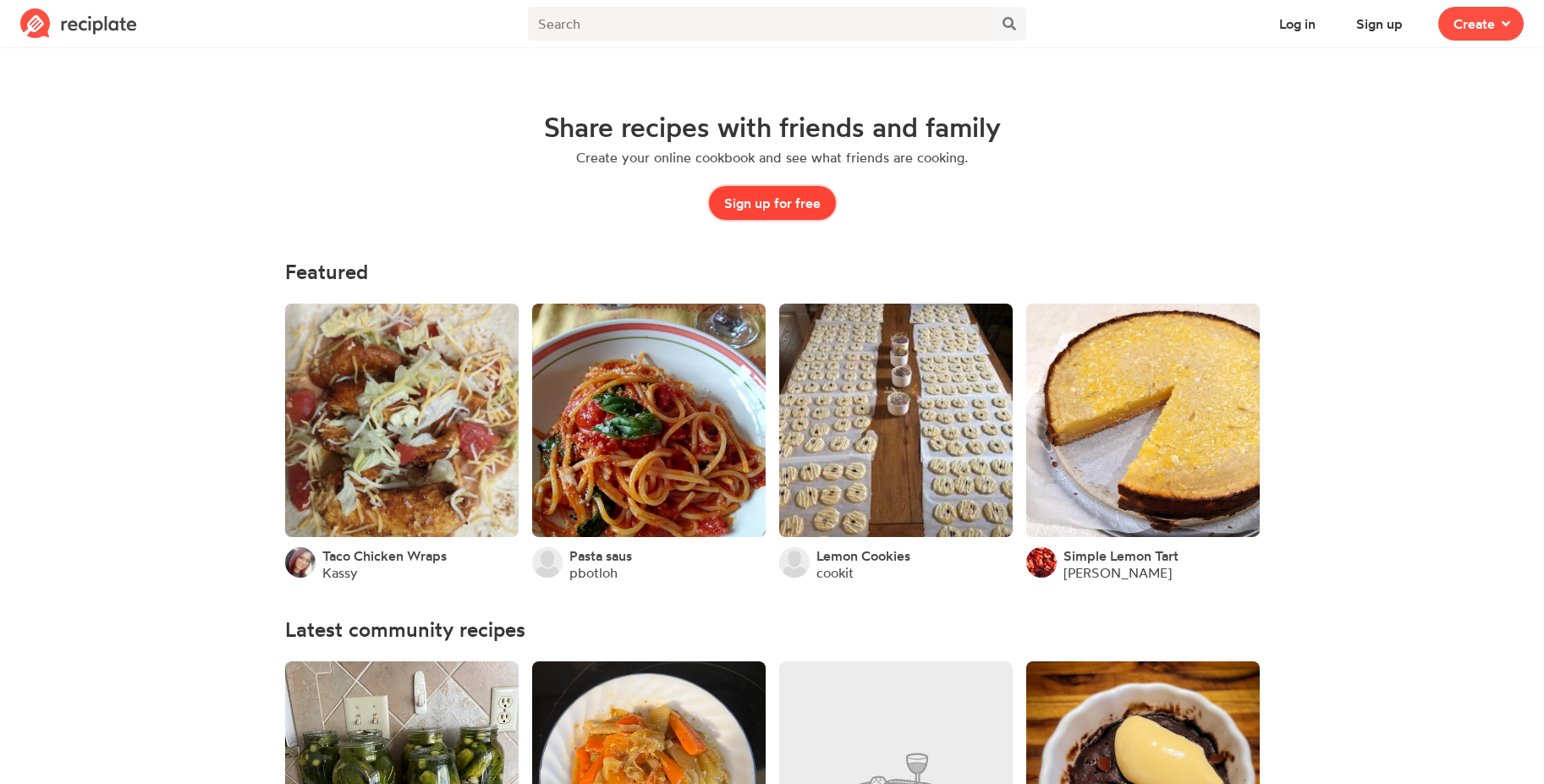
click at [784, 207] on button "Sign up for free" at bounding box center [772, 202] width 127 height 34
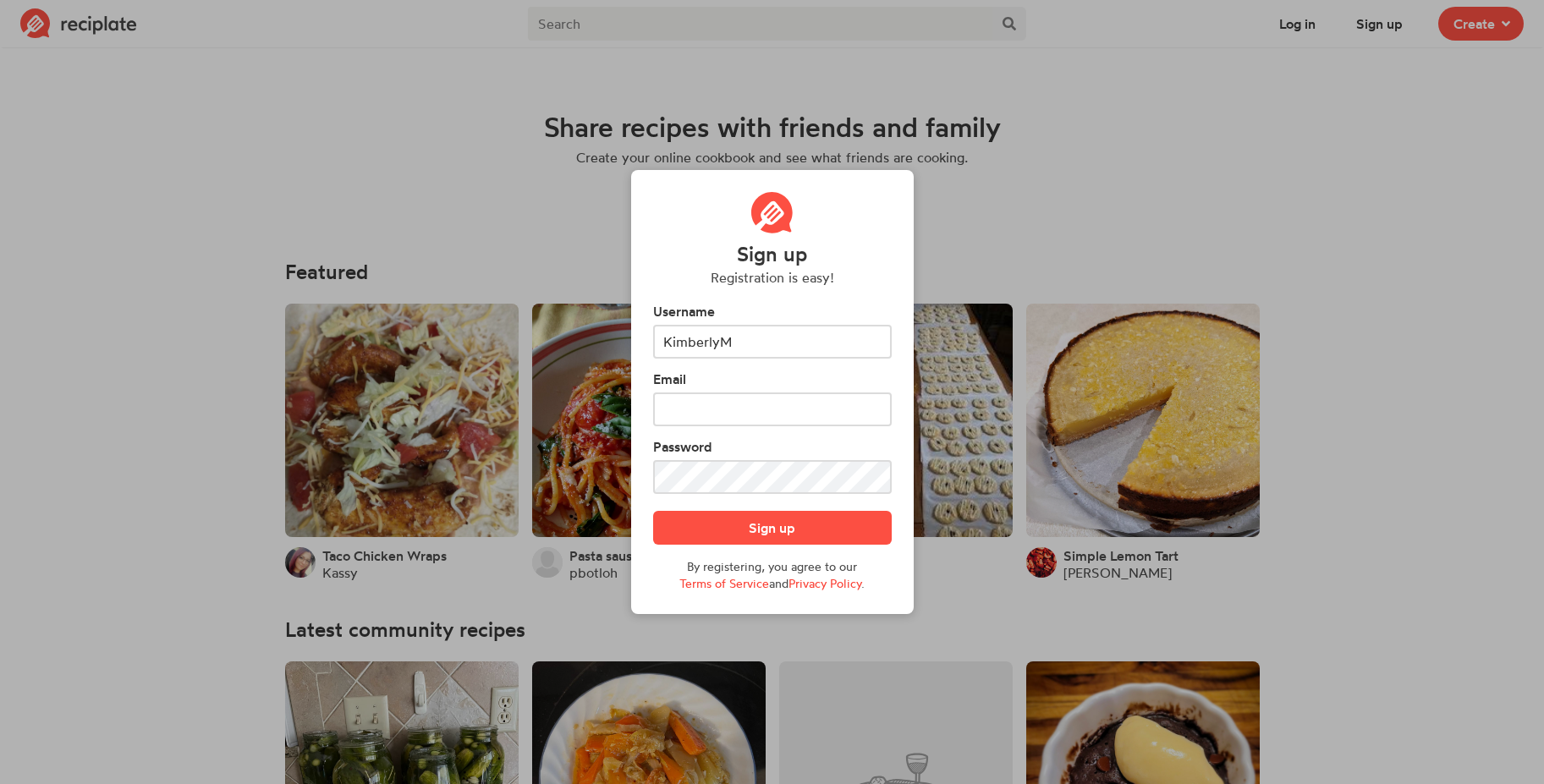
type input "KimberlyM"
type input "kimberly@kimberlymoller.com"
click at [783, 528] on button "Sign up" at bounding box center [772, 527] width 239 height 34
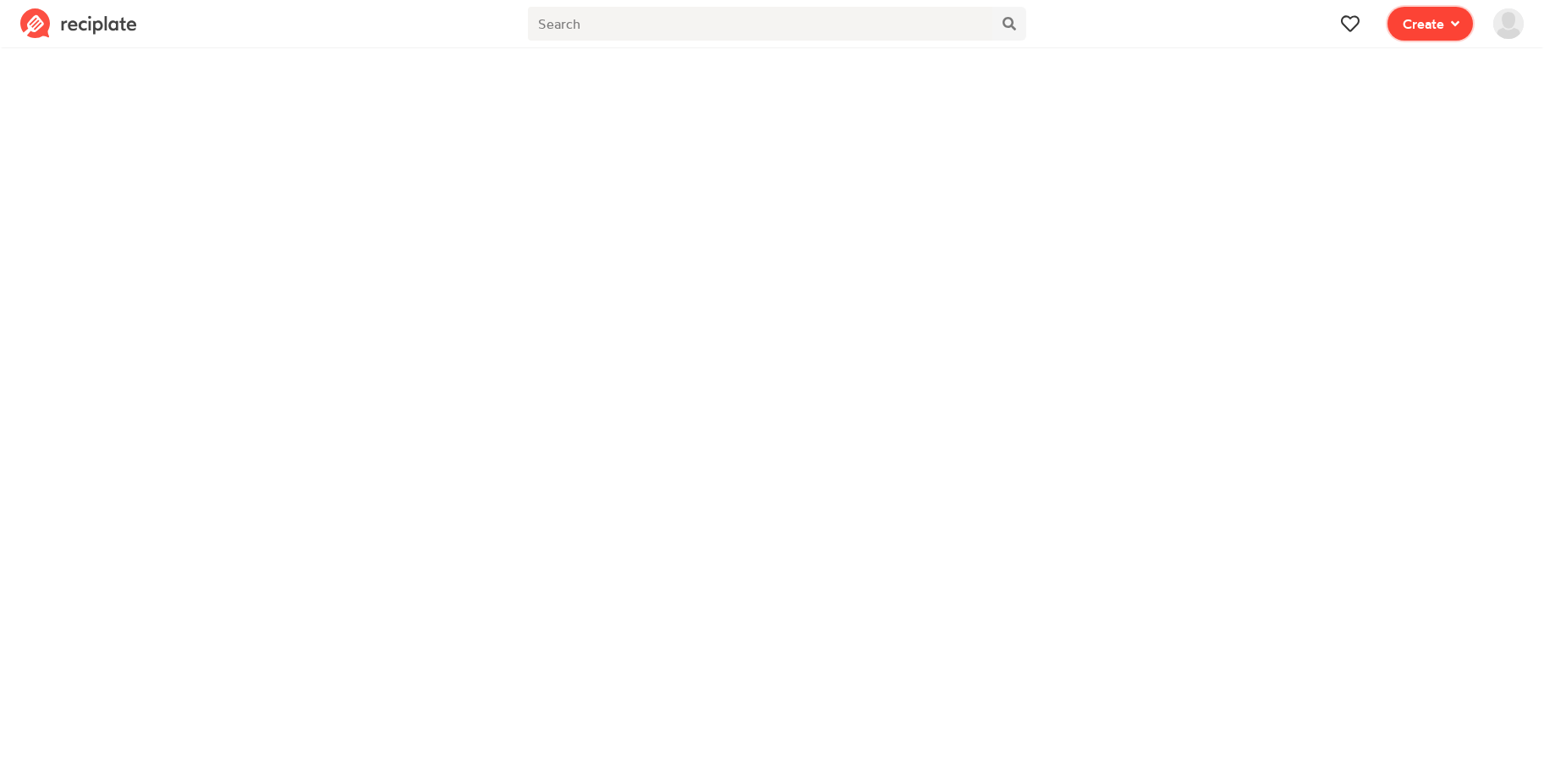
click at [1433, 19] on span "Create" at bounding box center [1423, 24] width 42 height 20
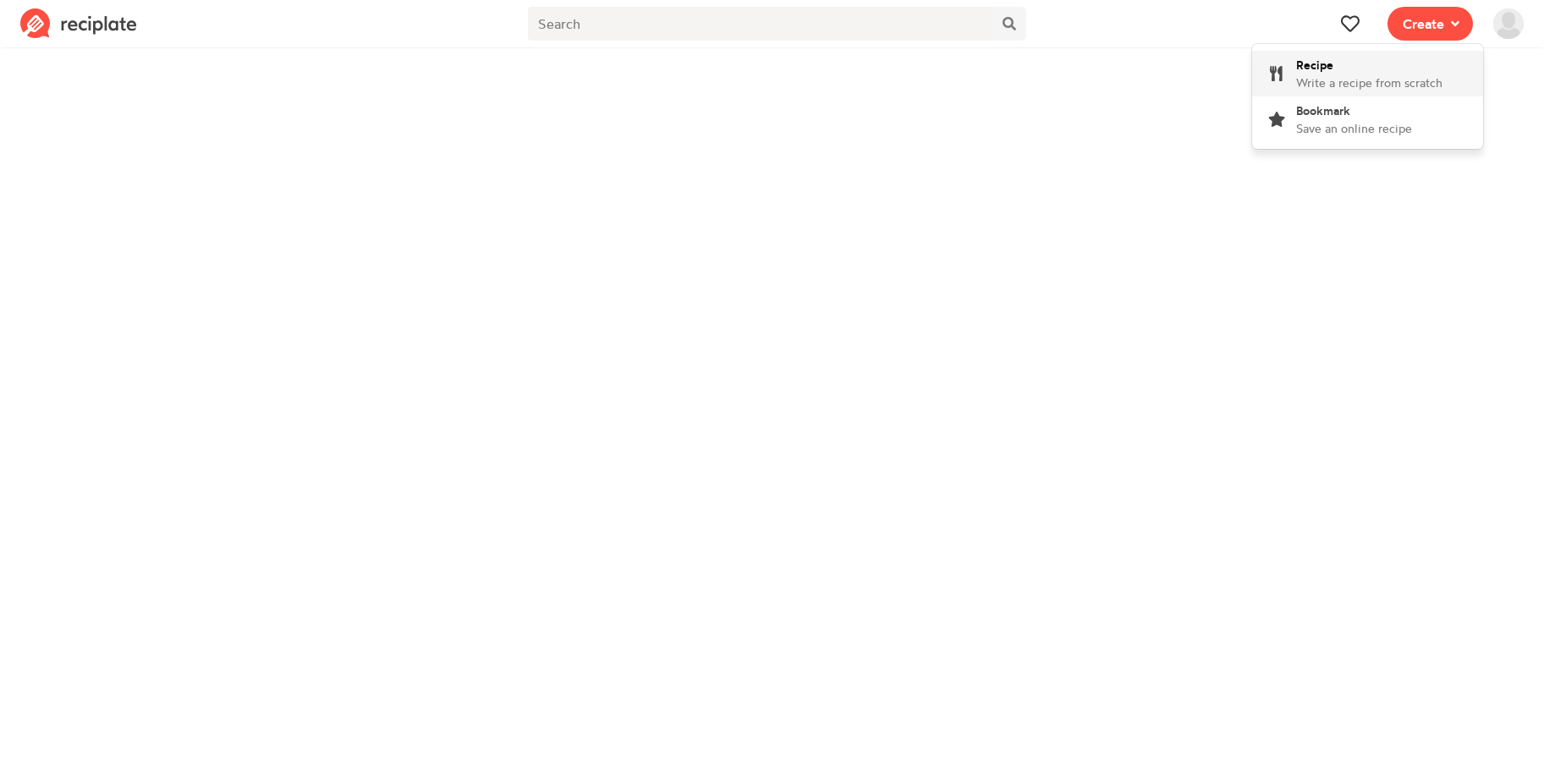
click at [1377, 77] on span "Write a recipe from scratch" at bounding box center [1369, 82] width 146 height 15
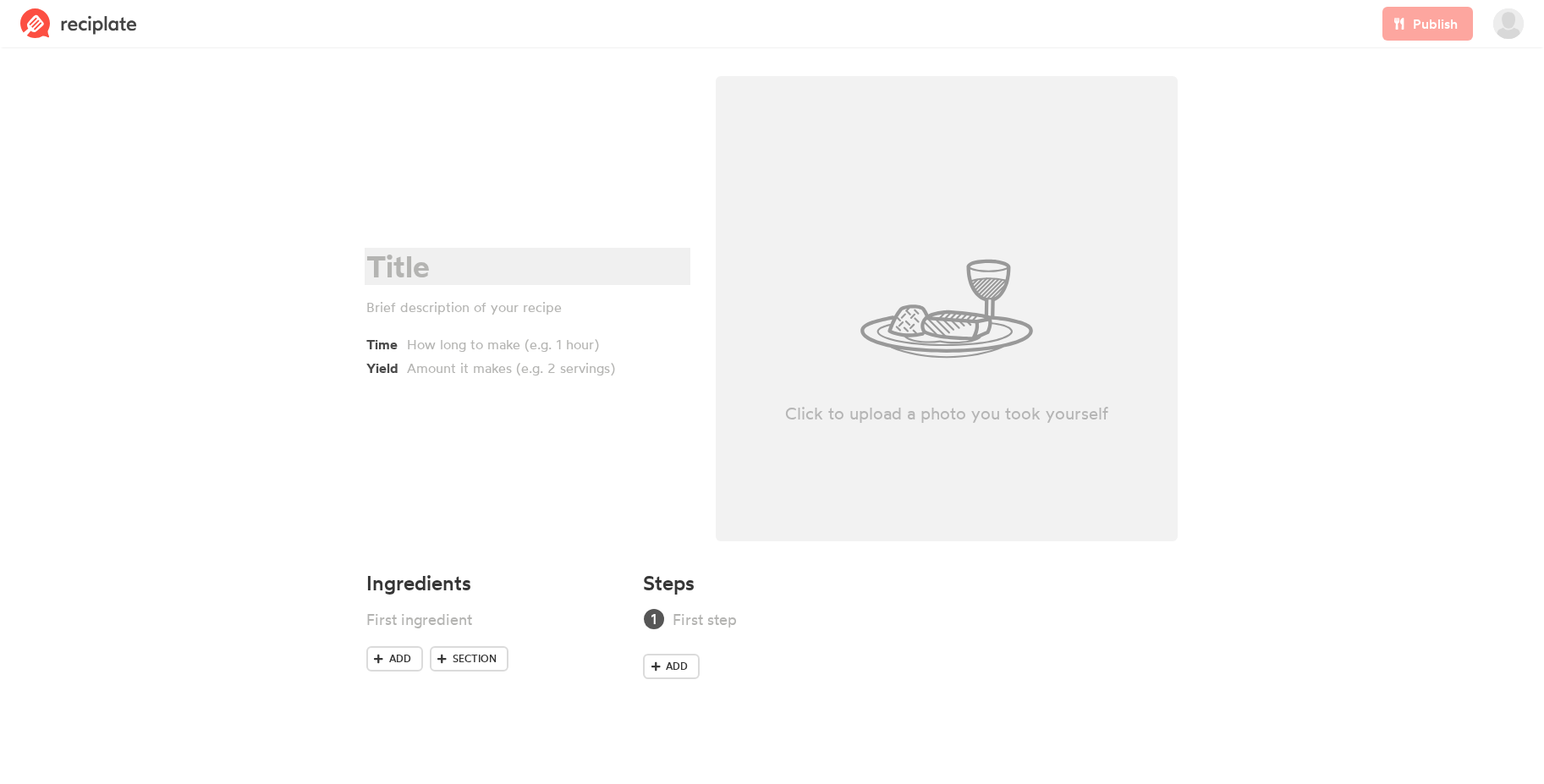
click at [446, 273] on div at bounding box center [525, 266] width 317 height 34
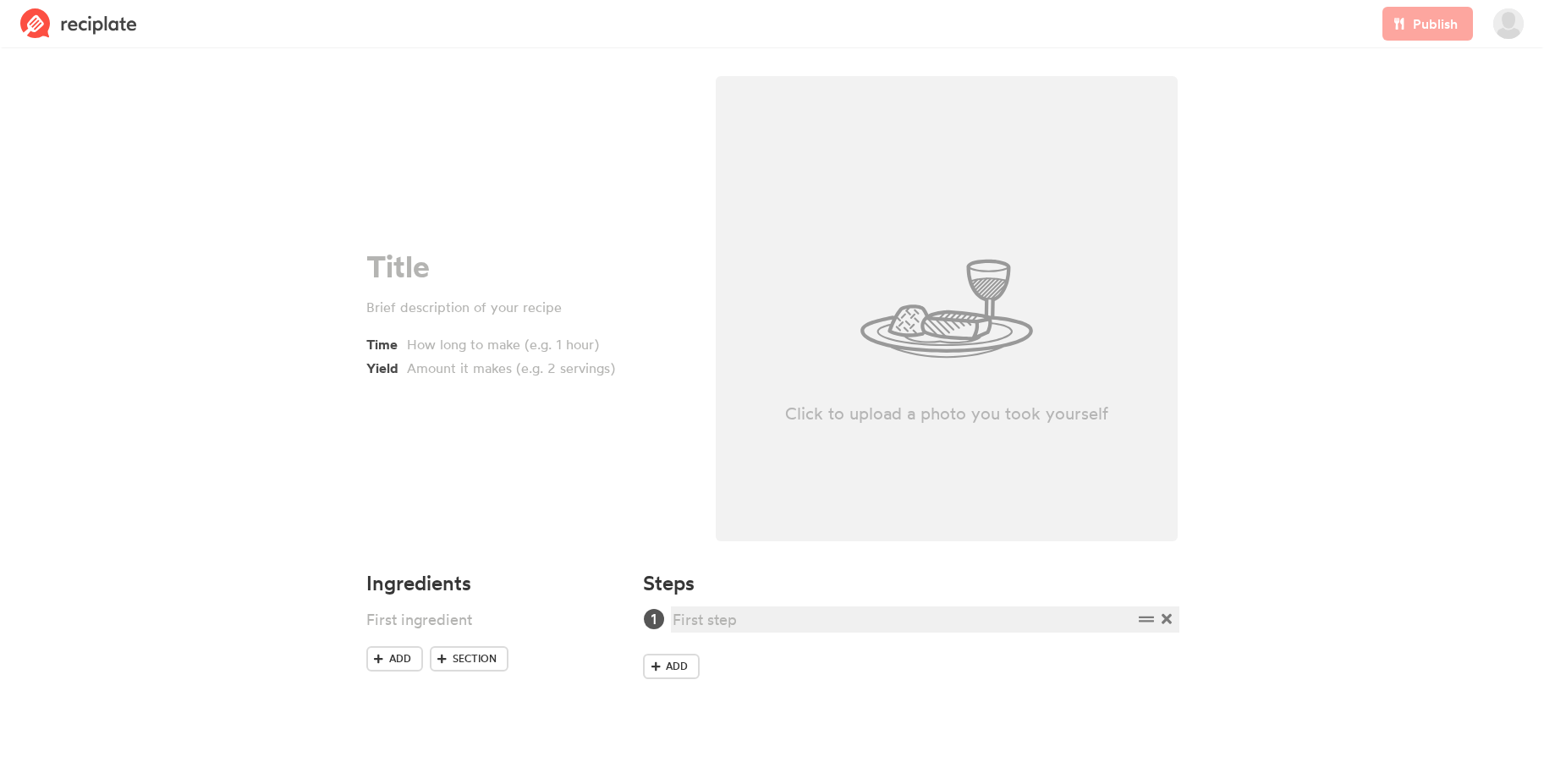
click at [692, 621] on div at bounding box center [902, 619] width 460 height 23
paste div
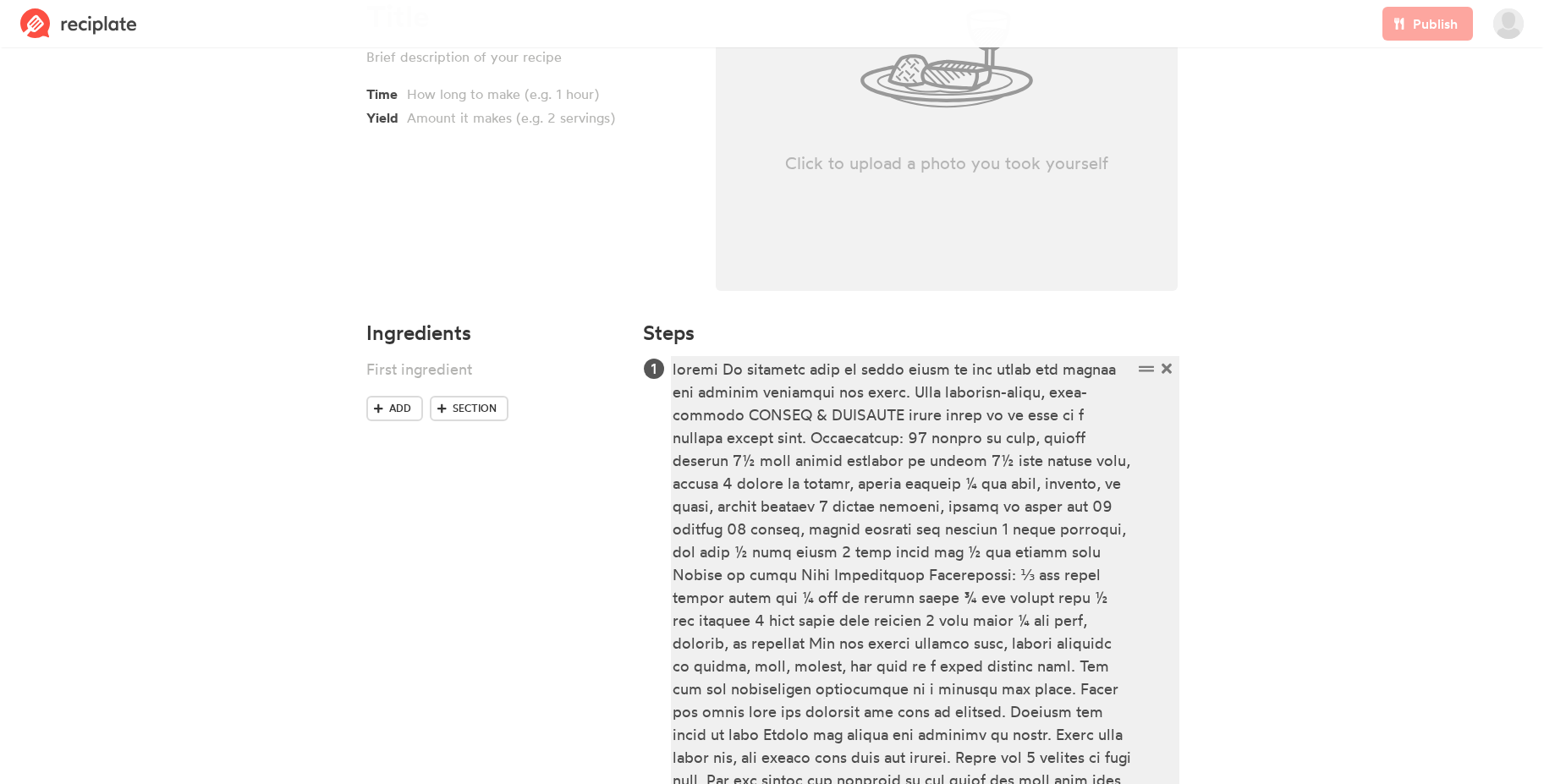
scroll to position [251, 0]
click at [772, 439] on div at bounding box center [902, 574] width 460 height 434
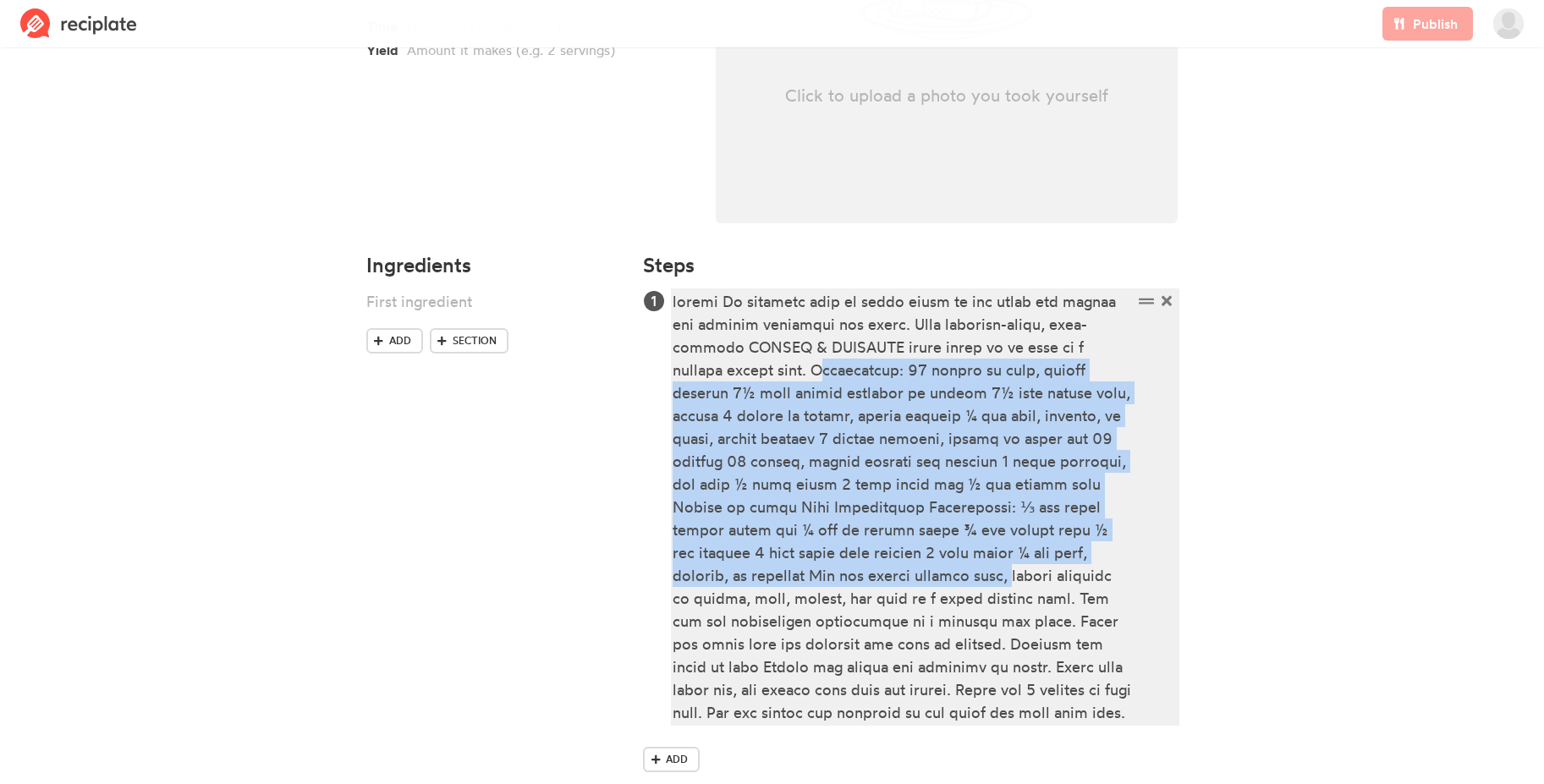
scroll to position [318, 0]
drag, startPoint x: 776, startPoint y: 438, endPoint x: 1081, endPoint y: 557, distance: 327.4
click at [1081, 557] on div at bounding box center [902, 507] width 460 height 434
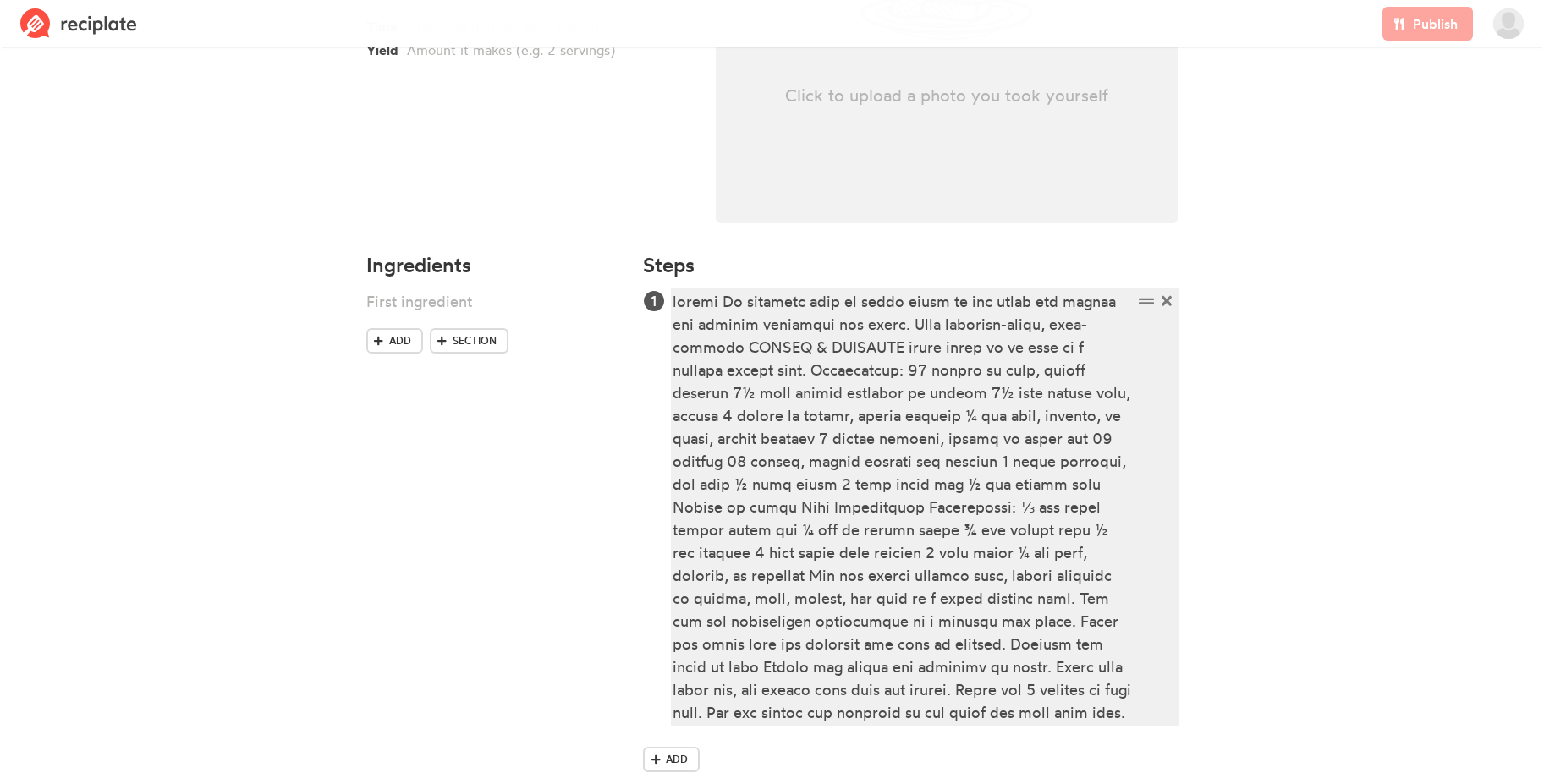
scroll to position [144, 0]
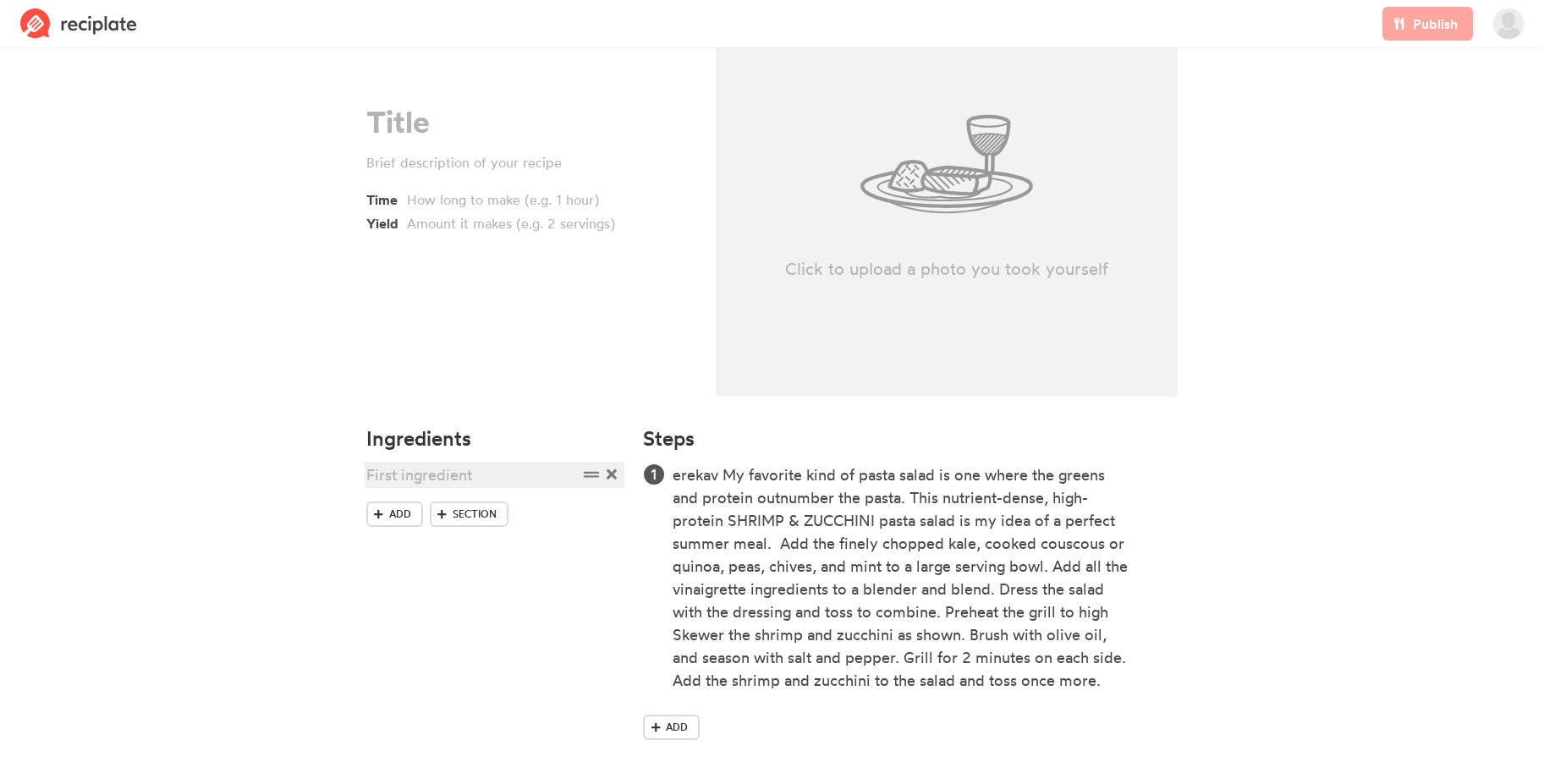
click at [386, 474] on div at bounding box center [472, 474] width 212 height 23
paste div
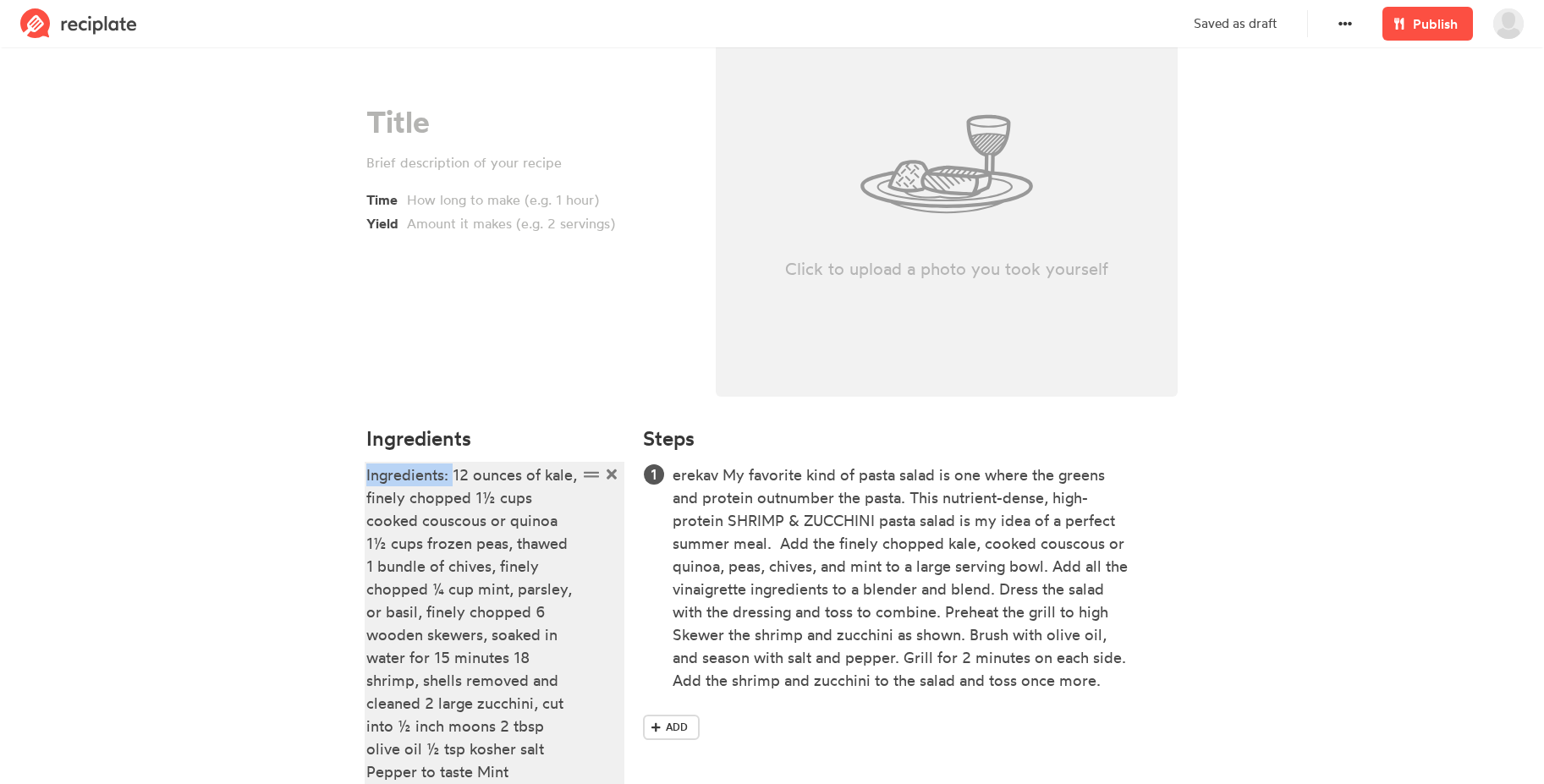
drag, startPoint x: 453, startPoint y: 476, endPoint x: 332, endPoint y: 475, distance: 121.0
click at [332, 475] on section "Time Yield Click to upload a photo you took yourself Ingredients Ingredients: 1…" at bounding box center [772, 461] width 1544 height 1108
click at [494, 478] on div "12 ounces of kale, finely chopped 1½ cups cooked couscous or quinoa 1½ cups fro…" at bounding box center [472, 692] width 212 height 457
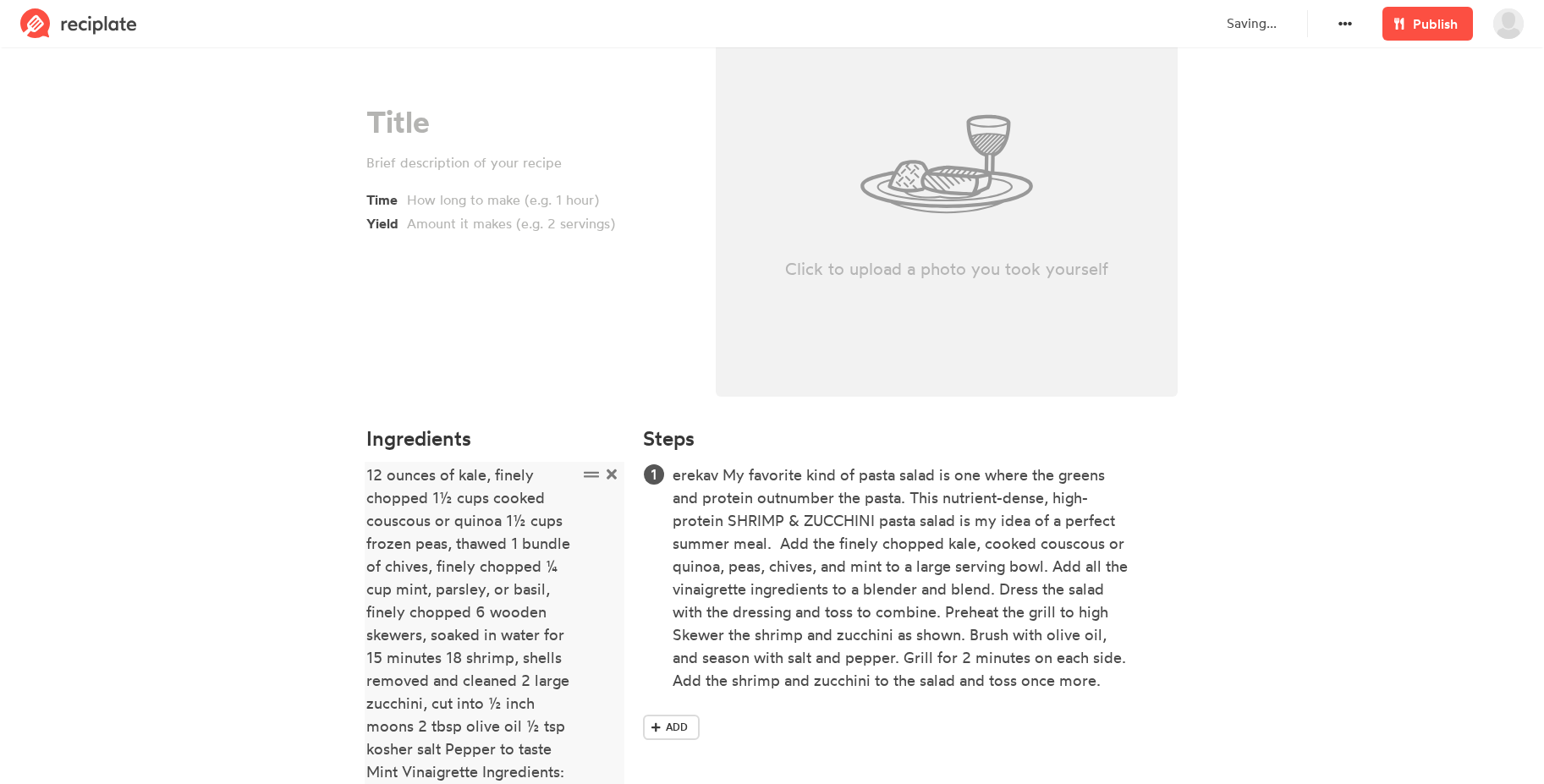
scroll to position [402, 0]
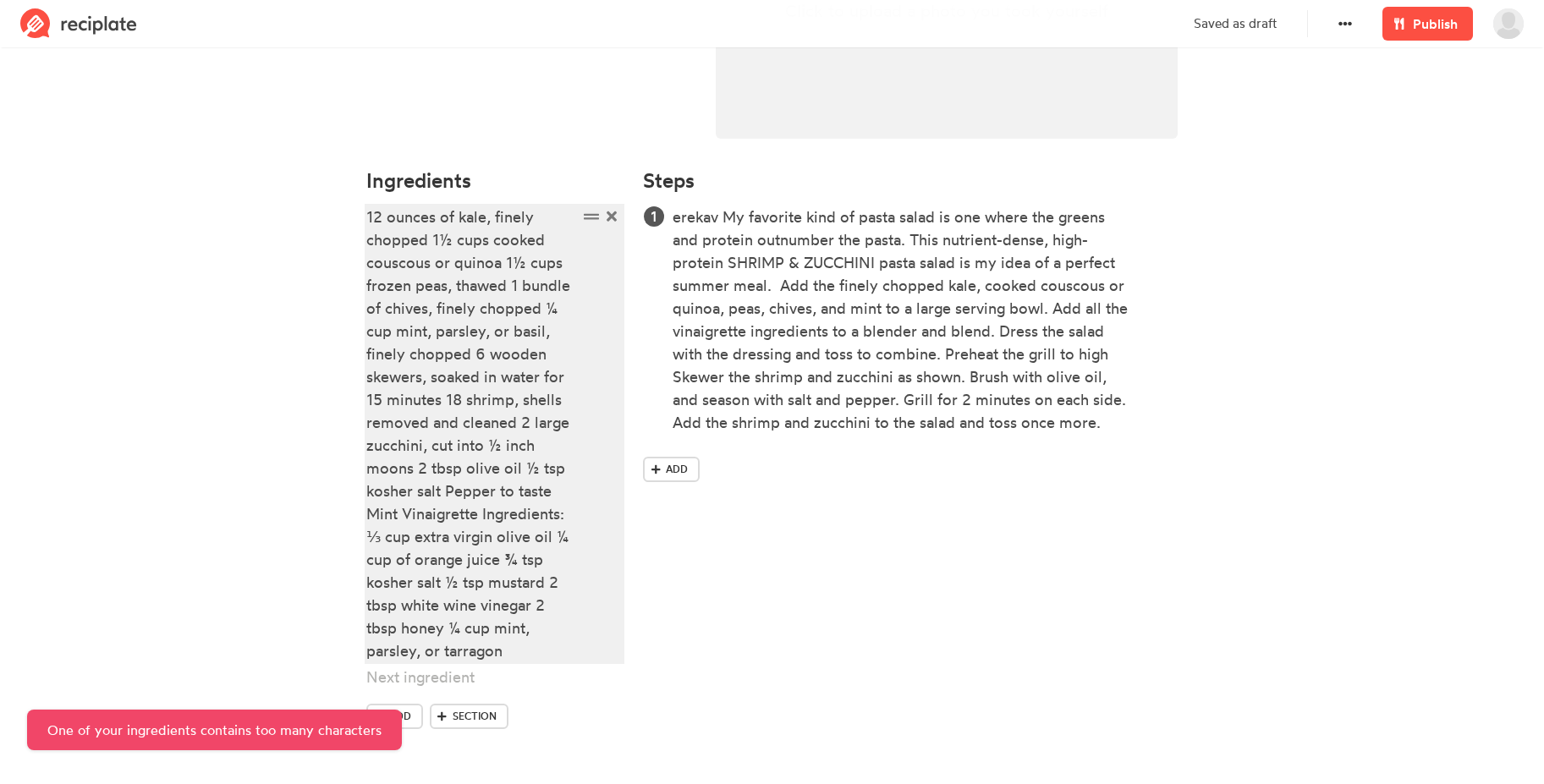
click at [514, 305] on div "12 ounces of kale, finely chopped 1½ cups cooked couscous or quinoa 1½ cups fro…" at bounding box center [472, 434] width 212 height 457
click at [499, 265] on div "12 ounces of kale, finely chopped 1½ cups cooked couscous or quinoa 1½ cups fro…" at bounding box center [472, 434] width 212 height 457
click at [508, 265] on div "12 ounces of kale, finely chopped 1½ cups cooked couscous or quinoa 1½ cups fro…" at bounding box center [472, 434] width 212 height 457
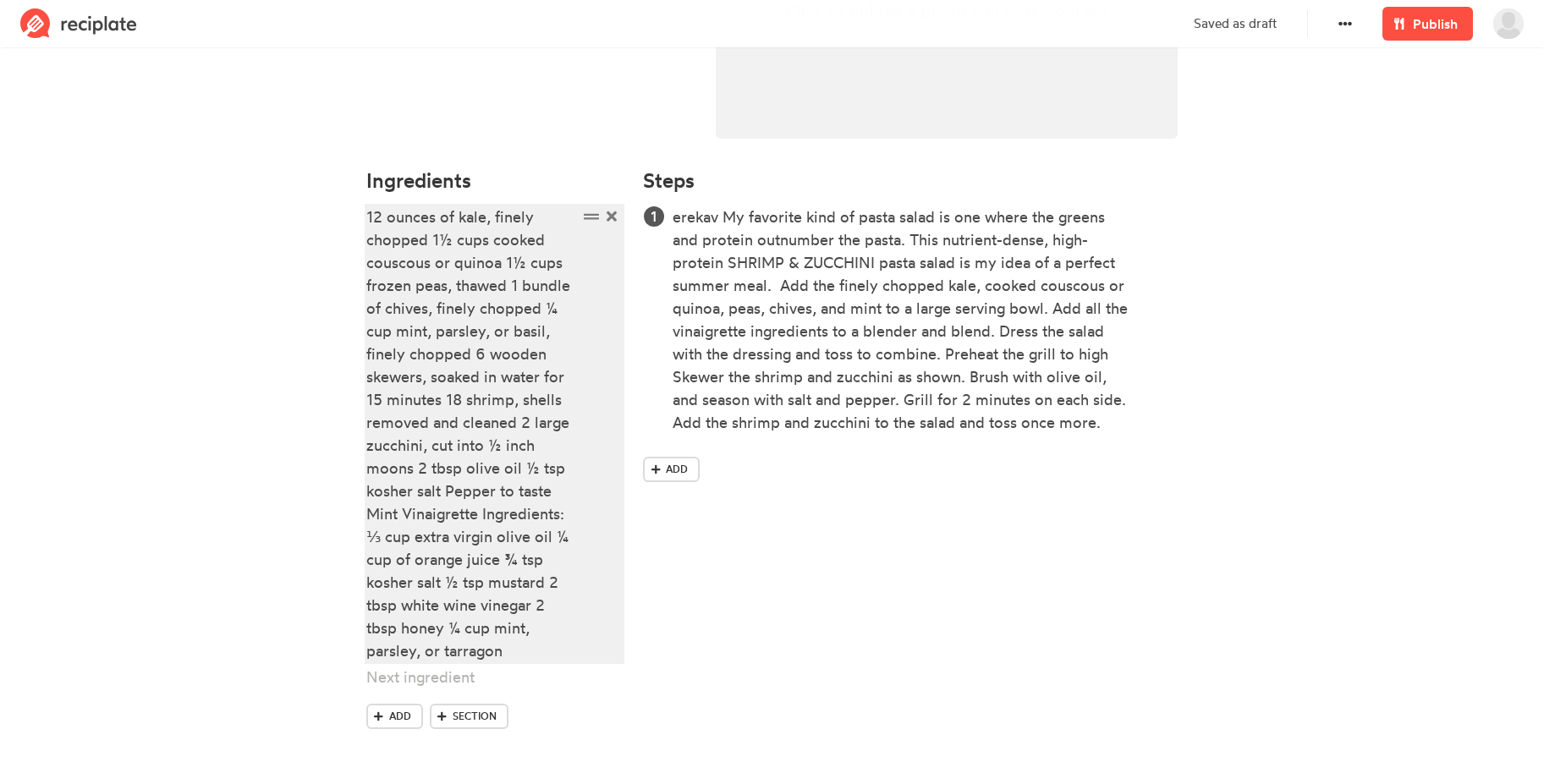
click at [532, 655] on div "12 ounces of kale, finely chopped 1½ cups cooked couscous or quinoa 1½ cups fro…" at bounding box center [472, 434] width 212 height 457
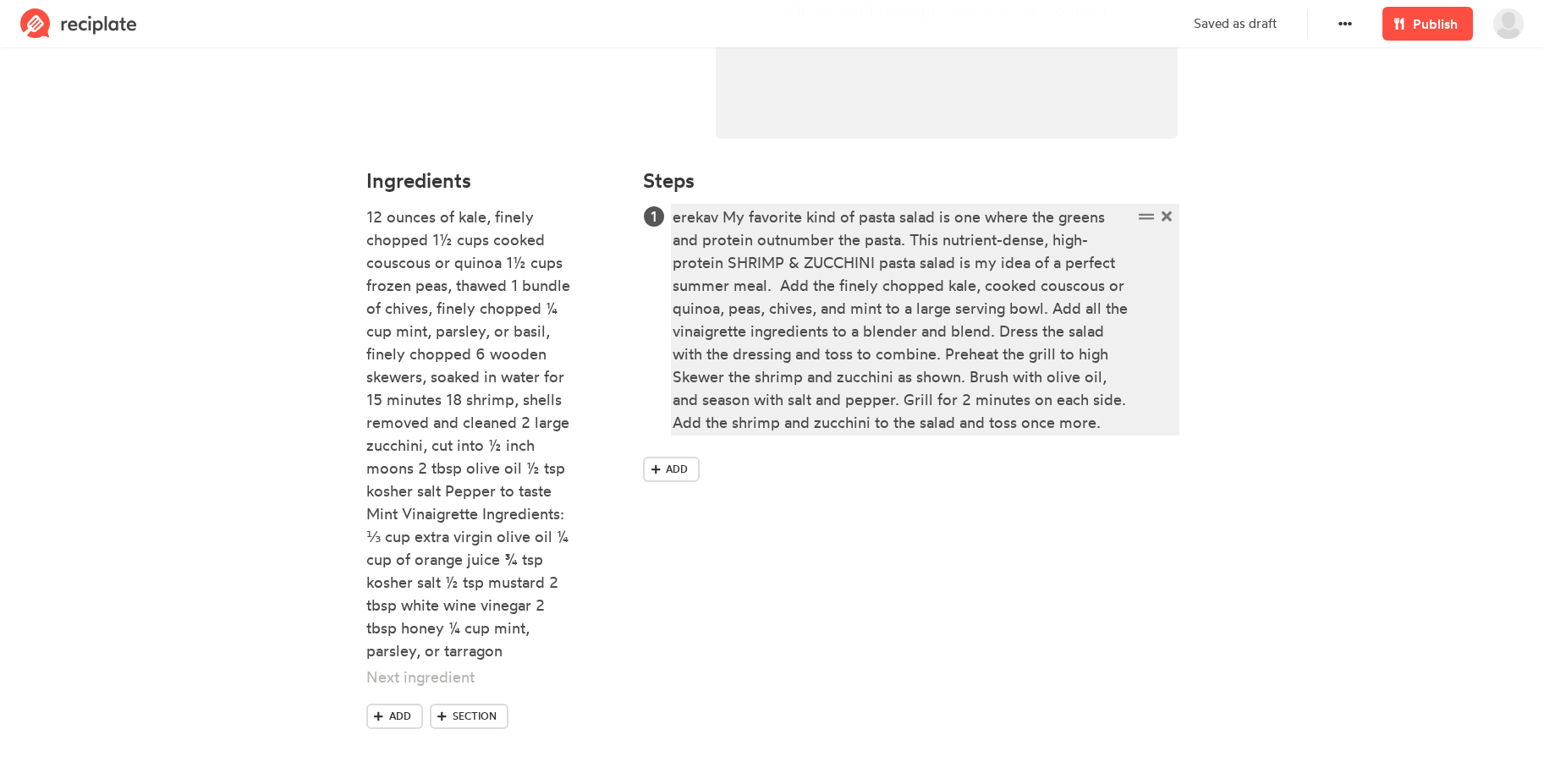
click at [908, 266] on div "erekav My favorite kind of pasta salad is one where the greens and protein outn…" at bounding box center [902, 319] width 460 height 228
click at [715, 213] on div "erekav My favorite kind of pasta salad is one where the greens and protein outn…" at bounding box center [902, 319] width 460 height 228
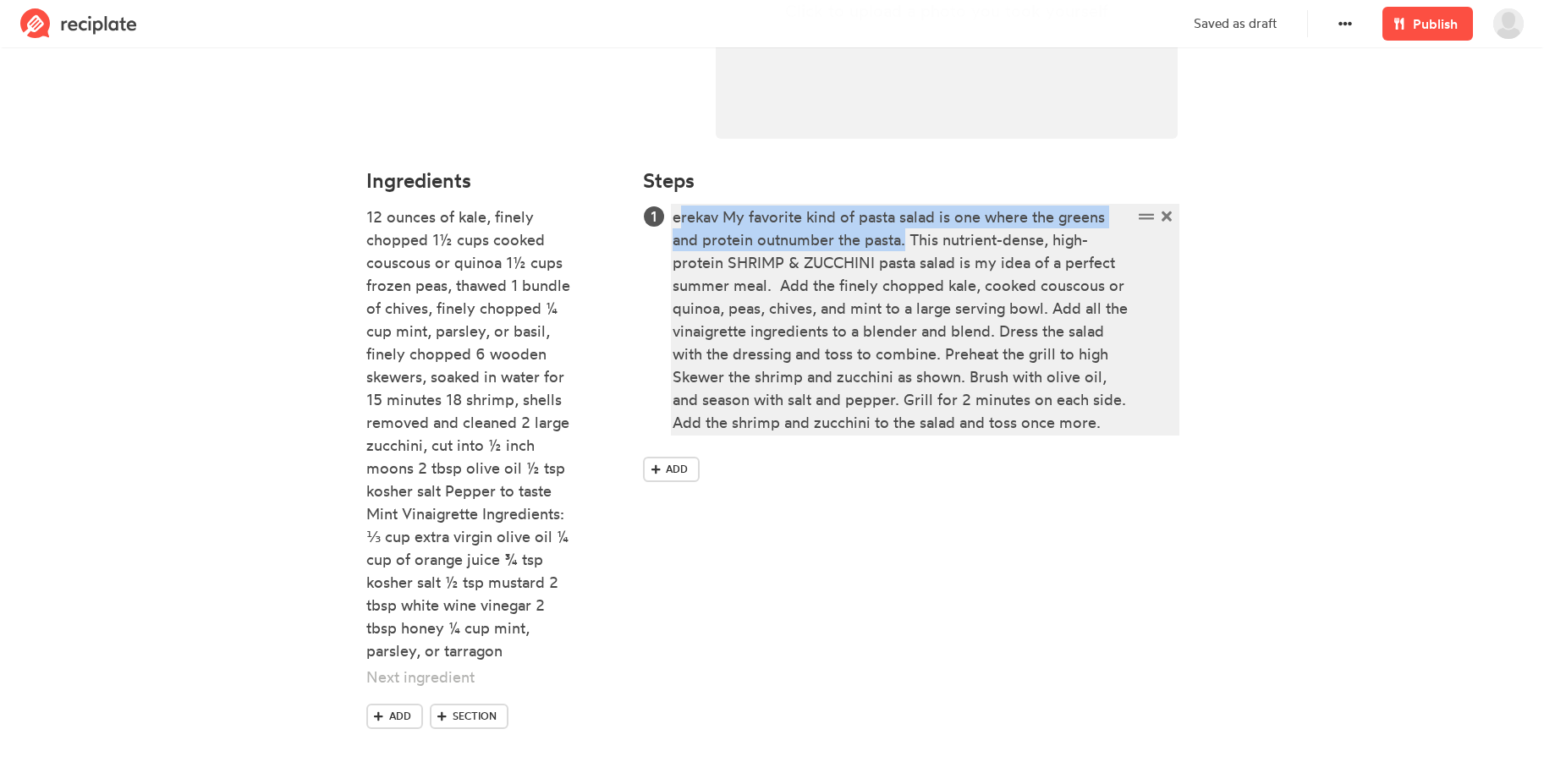
drag, startPoint x: 906, startPoint y: 241, endPoint x: 681, endPoint y: 205, distance: 227.9
click at [681, 205] on div "erekav My favorite kind of pasta salad is one where the greens and protein outn…" at bounding box center [902, 319] width 460 height 228
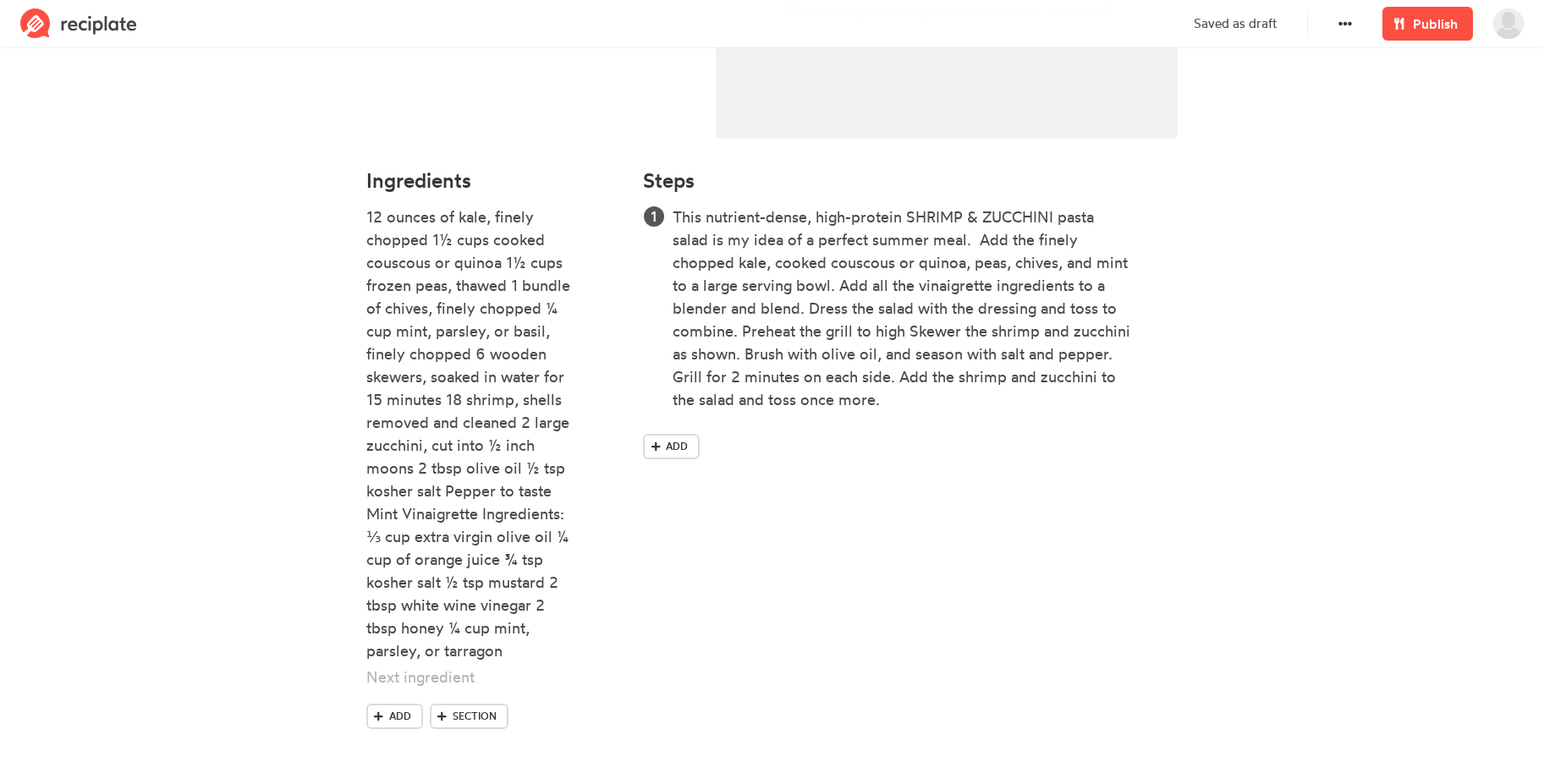
click at [1030, 495] on div "Steps This nutrient-dense, high-protein SHRIMP & ZUCCHINI pasta salad is my ide…" at bounding box center [910, 464] width 555 height 611
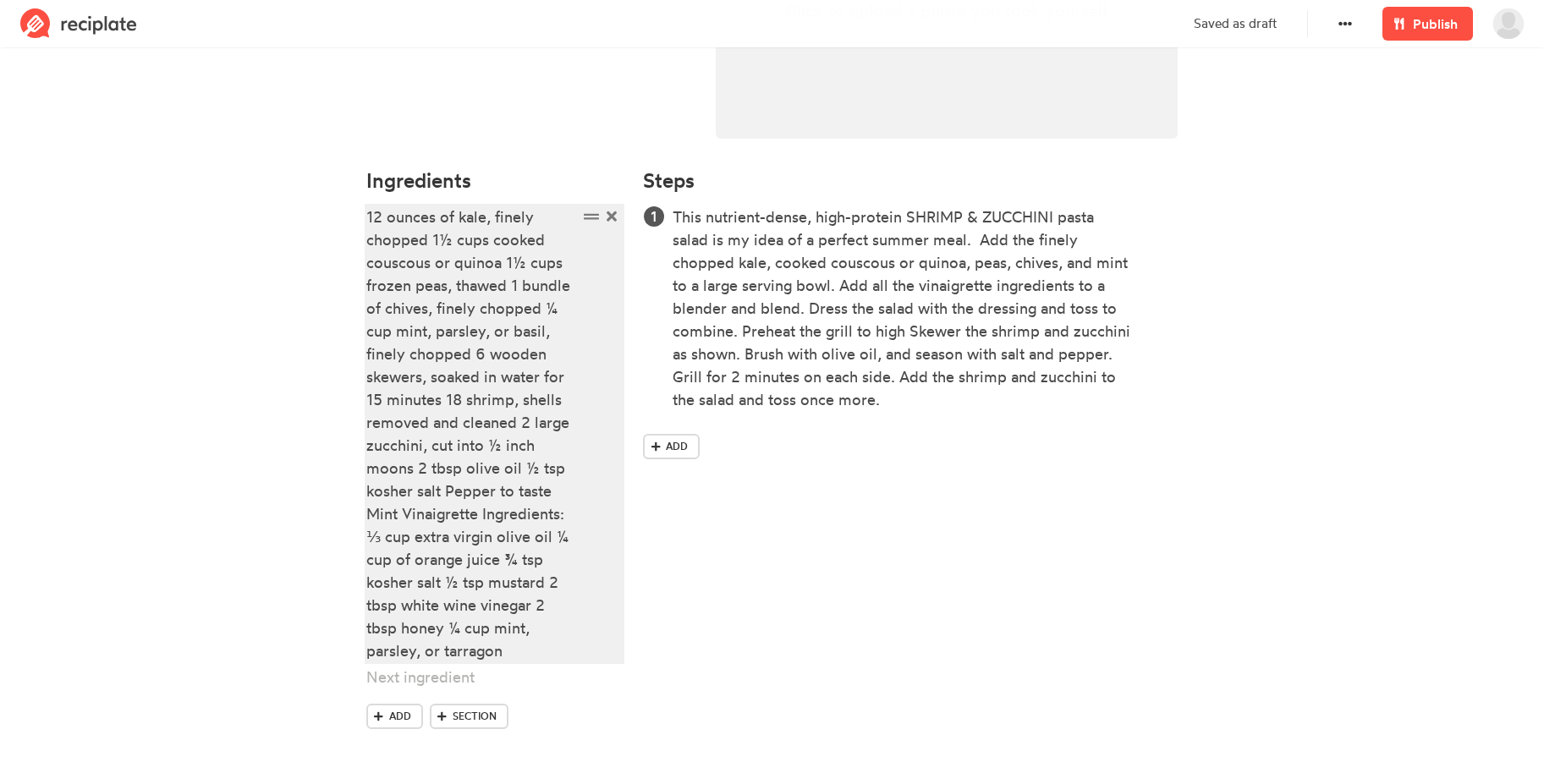
click at [488, 444] on div "12 ounces of kale, finely chopped 1½ cups cooked couscous or quinoa 1½ cups fro…" at bounding box center [472, 434] width 212 height 457
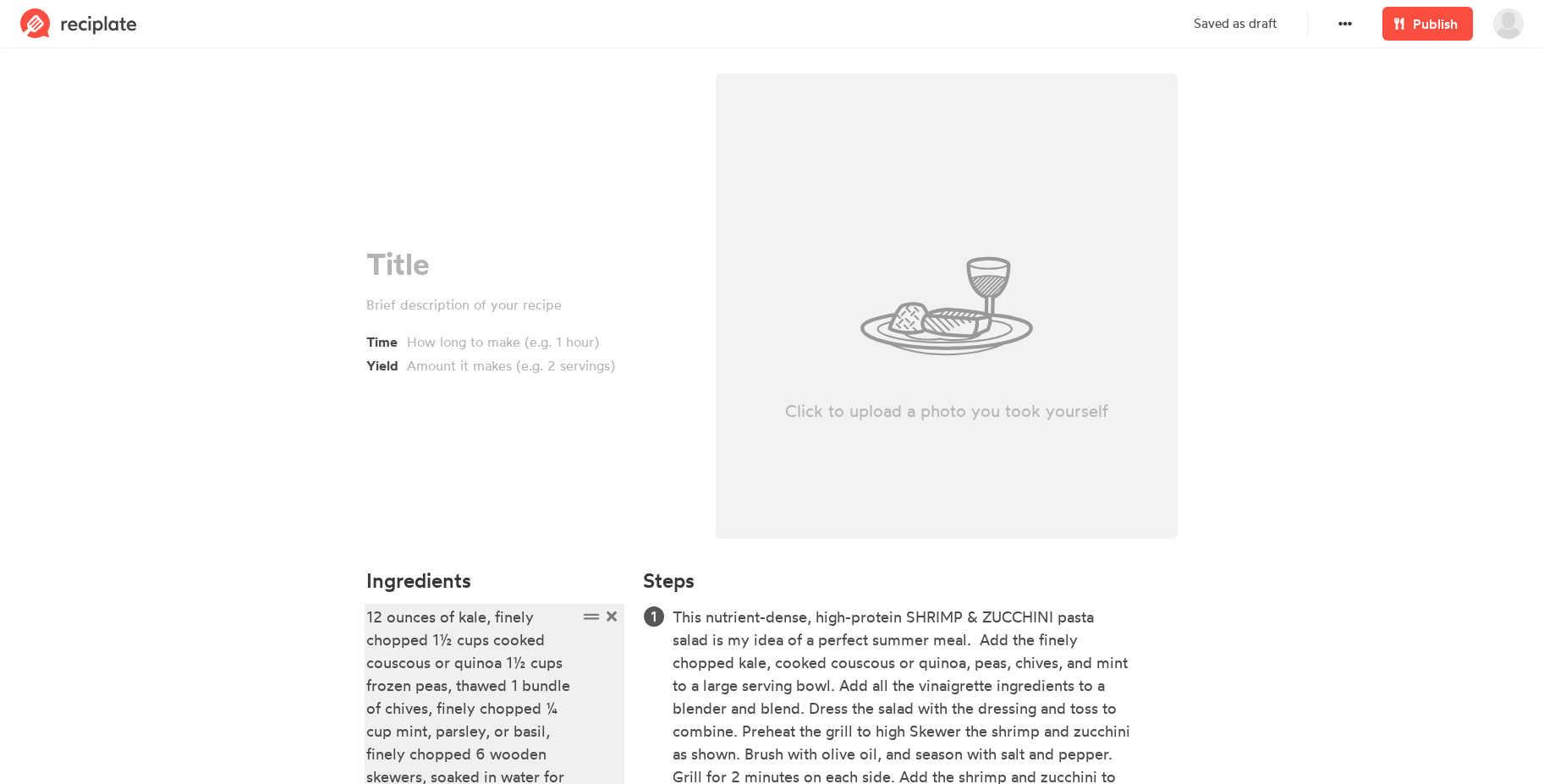
scroll to position [4, 0]
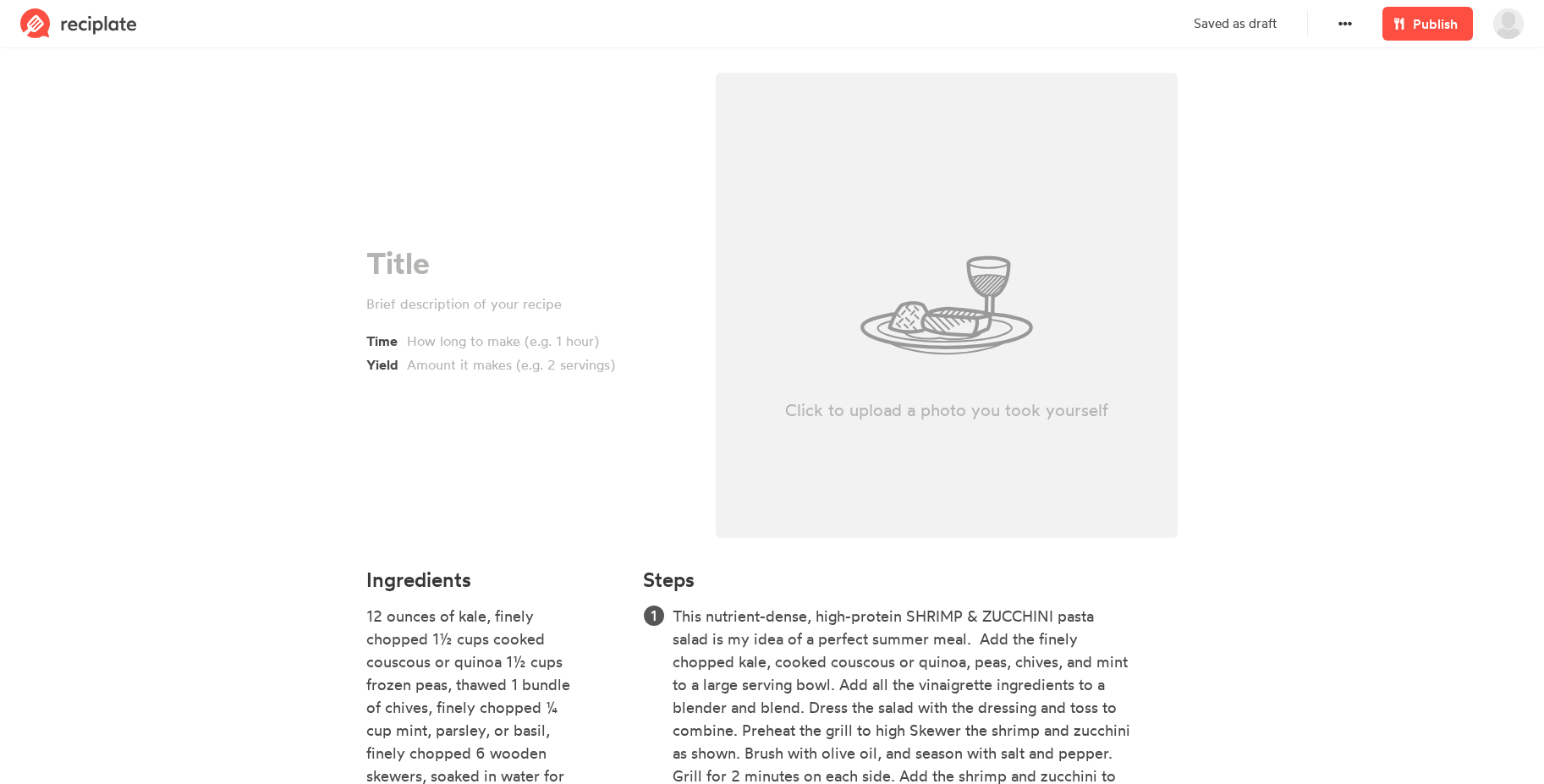
click at [1112, 415] on p "Click to upload a photo you took yourself" at bounding box center [947, 410] width 463 height 24
click at [954, 333] on div "Click to upload a photo you took yourself" at bounding box center [947, 305] width 463 height 465
click at [1017, 314] on div "Click to upload a photo you took yourself" at bounding box center [947, 305] width 463 height 465
type input "C:\fakepath\Screenshot 2025-08-10 at 2.09.07 PM.png"
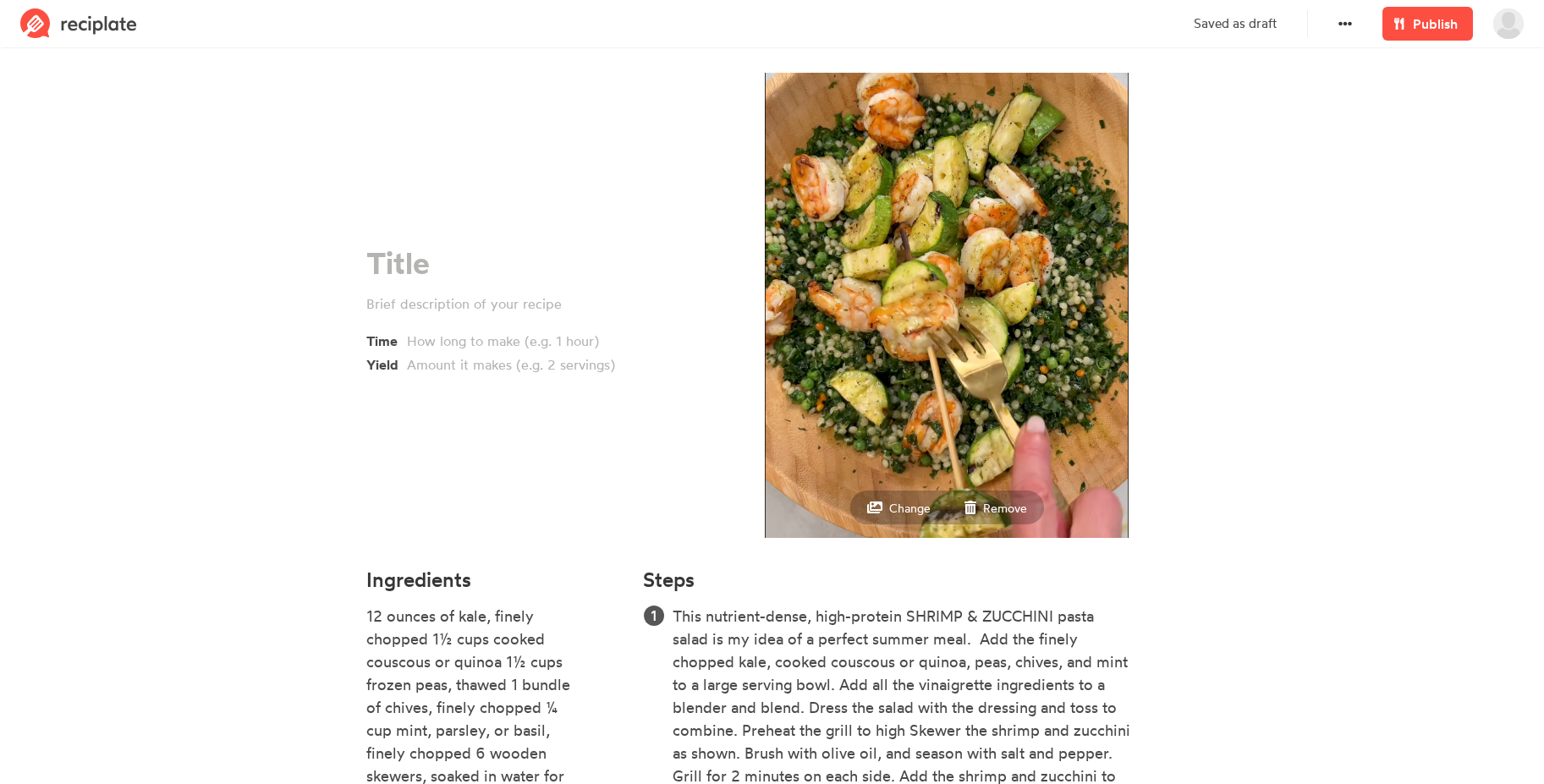
click at [1255, 321] on section "Time Yield Change Remove Ingredients 12 ounces of kale, finely chopped 1½ cups …" at bounding box center [772, 616] width 1544 height 1133
click at [426, 263] on div at bounding box center [525, 263] width 317 height 34
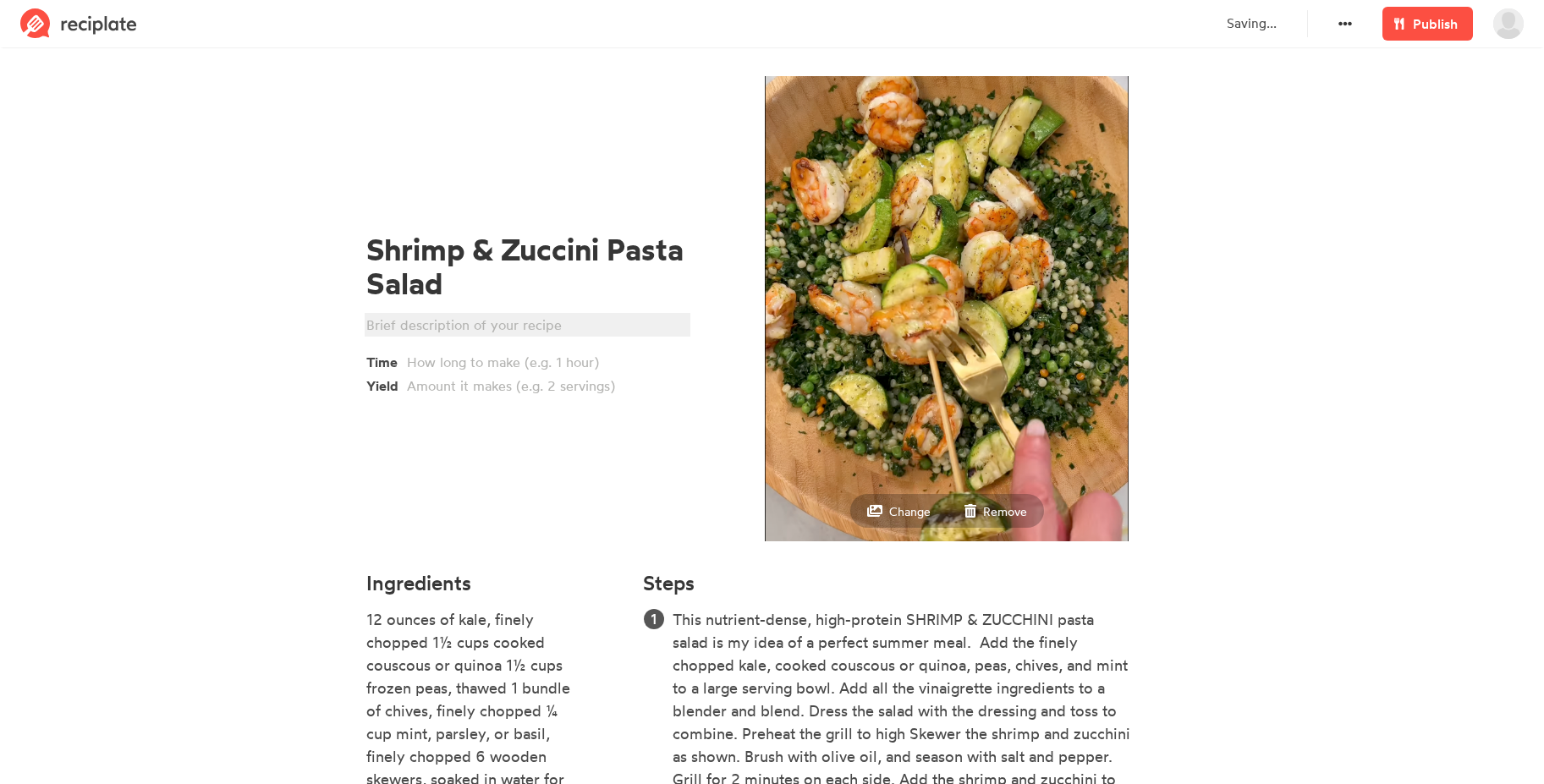
click at [430, 320] on div at bounding box center [525, 325] width 317 height 20
click at [430, 322] on div at bounding box center [525, 325] width 317 height 20
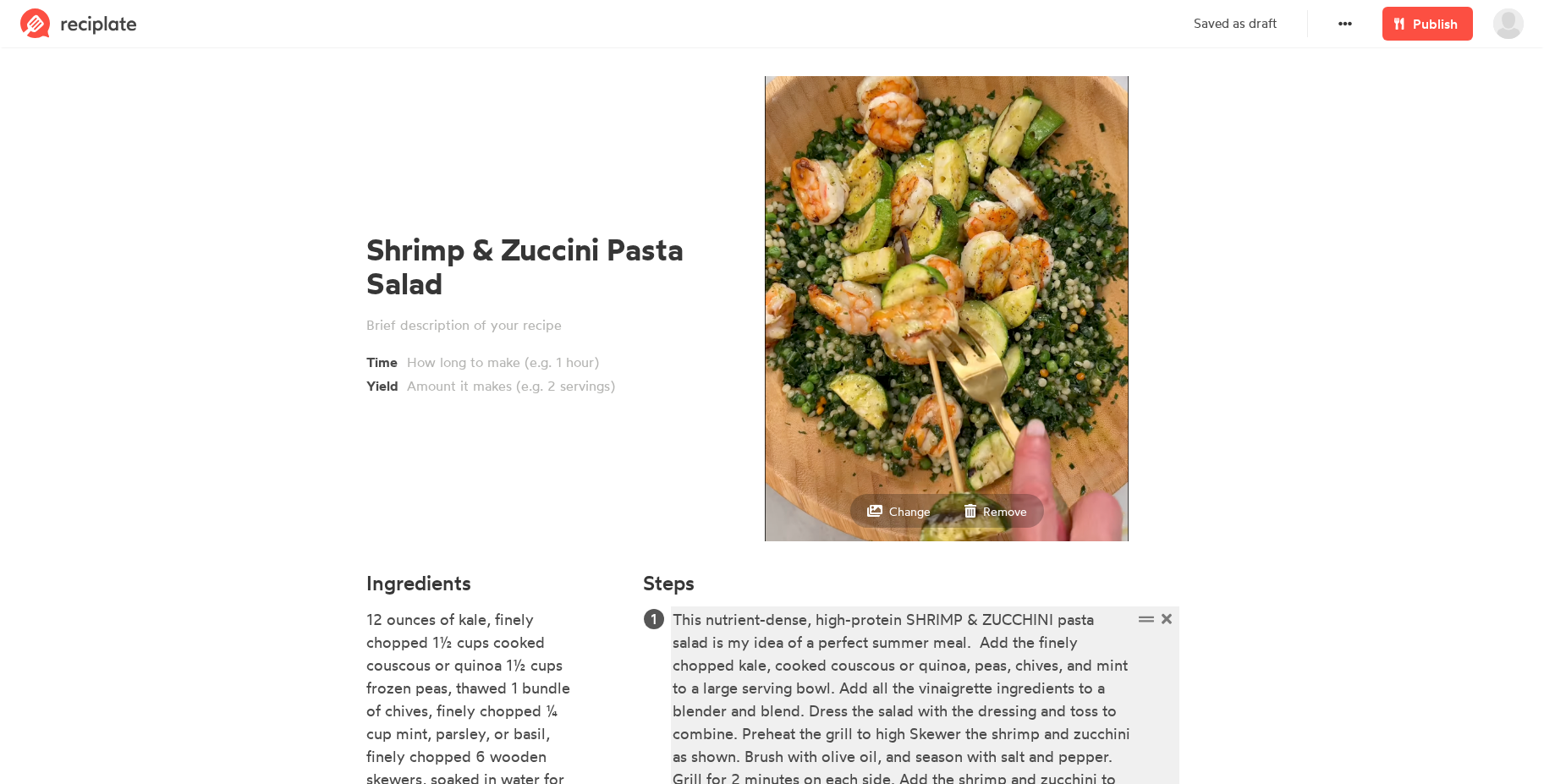
click at [916, 723] on div "This nutrient-dense, high-protein SHRIMP & ZUCCHINI pasta salad is my idea of a…" at bounding box center [902, 710] width 460 height 205
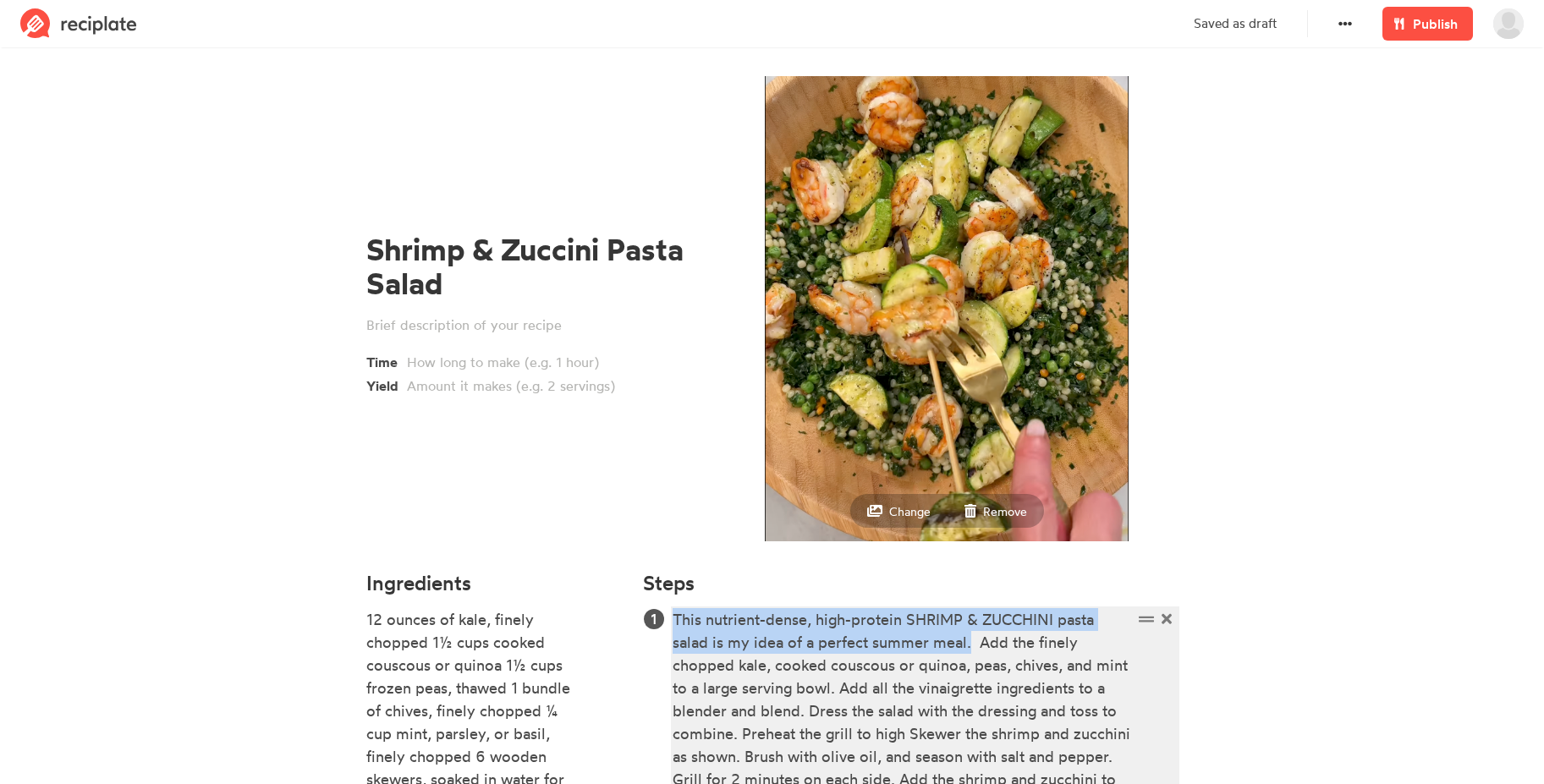
drag, startPoint x: 971, startPoint y: 644, endPoint x: 636, endPoint y: 619, distance: 335.9
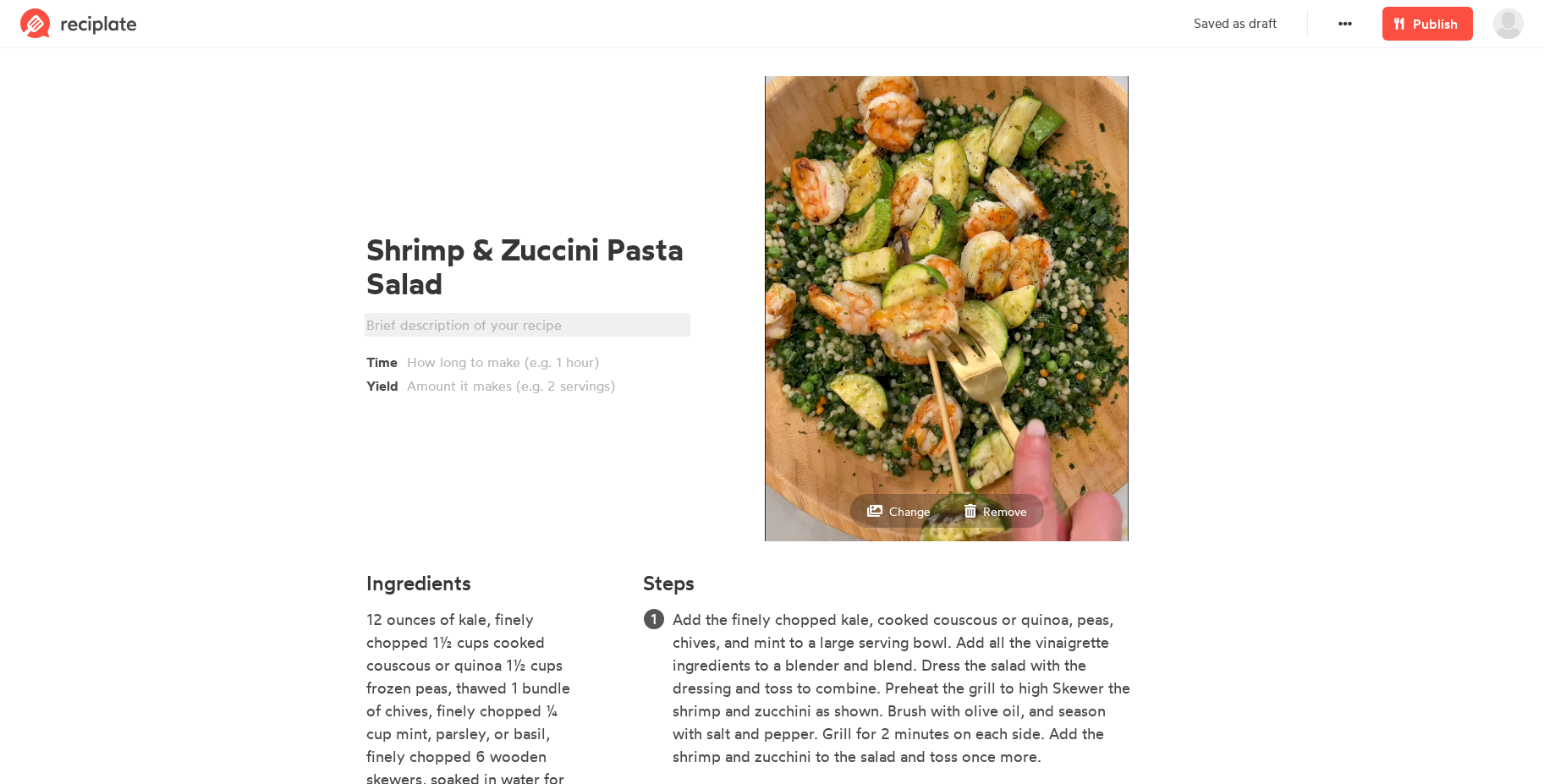
click at [443, 324] on div at bounding box center [525, 325] width 317 height 20
paste div
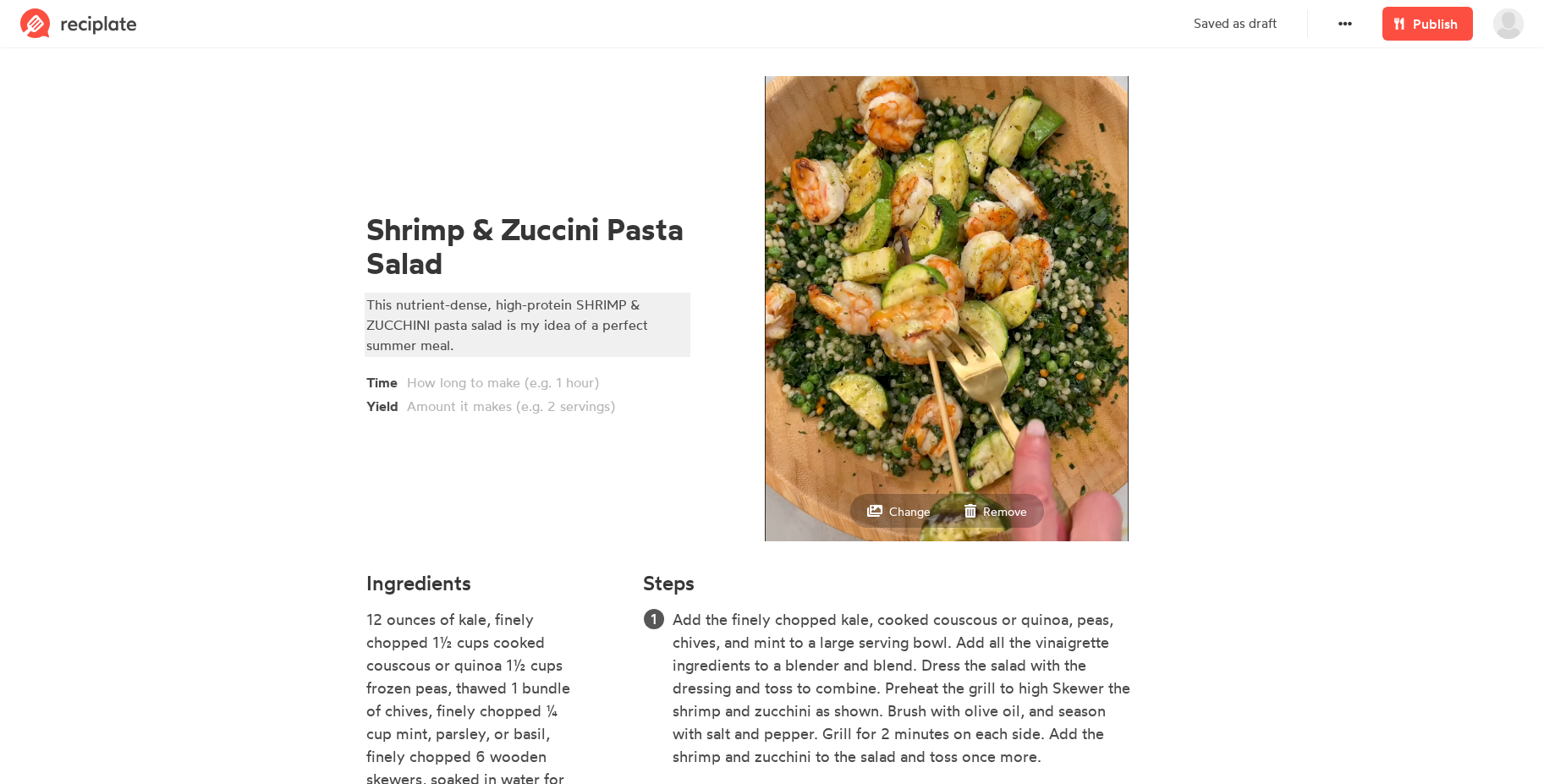
click at [504, 325] on div "This nutrient-dense, high-protein SHRIMP & ZUCCHINI pasta salad is my idea of a…" at bounding box center [525, 325] width 317 height 61
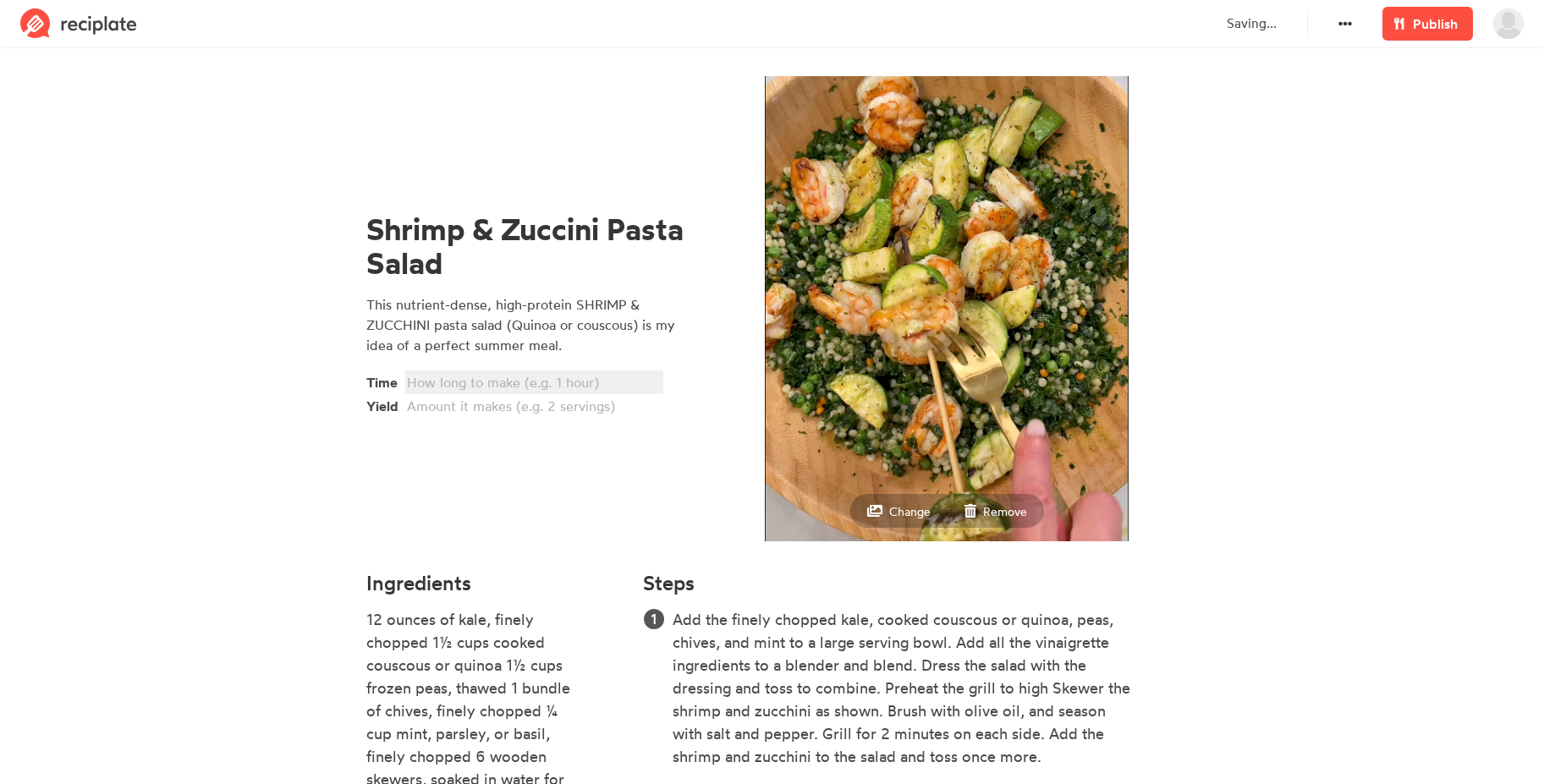
click at [499, 375] on div at bounding box center [532, 382] width 250 height 20
click at [213, 434] on section "Shrimp & Zuccini Pasta Salad This nutrient-dense, high-protein SHRIMP & ZUCCHIN…" at bounding box center [772, 619] width 1544 height 1133
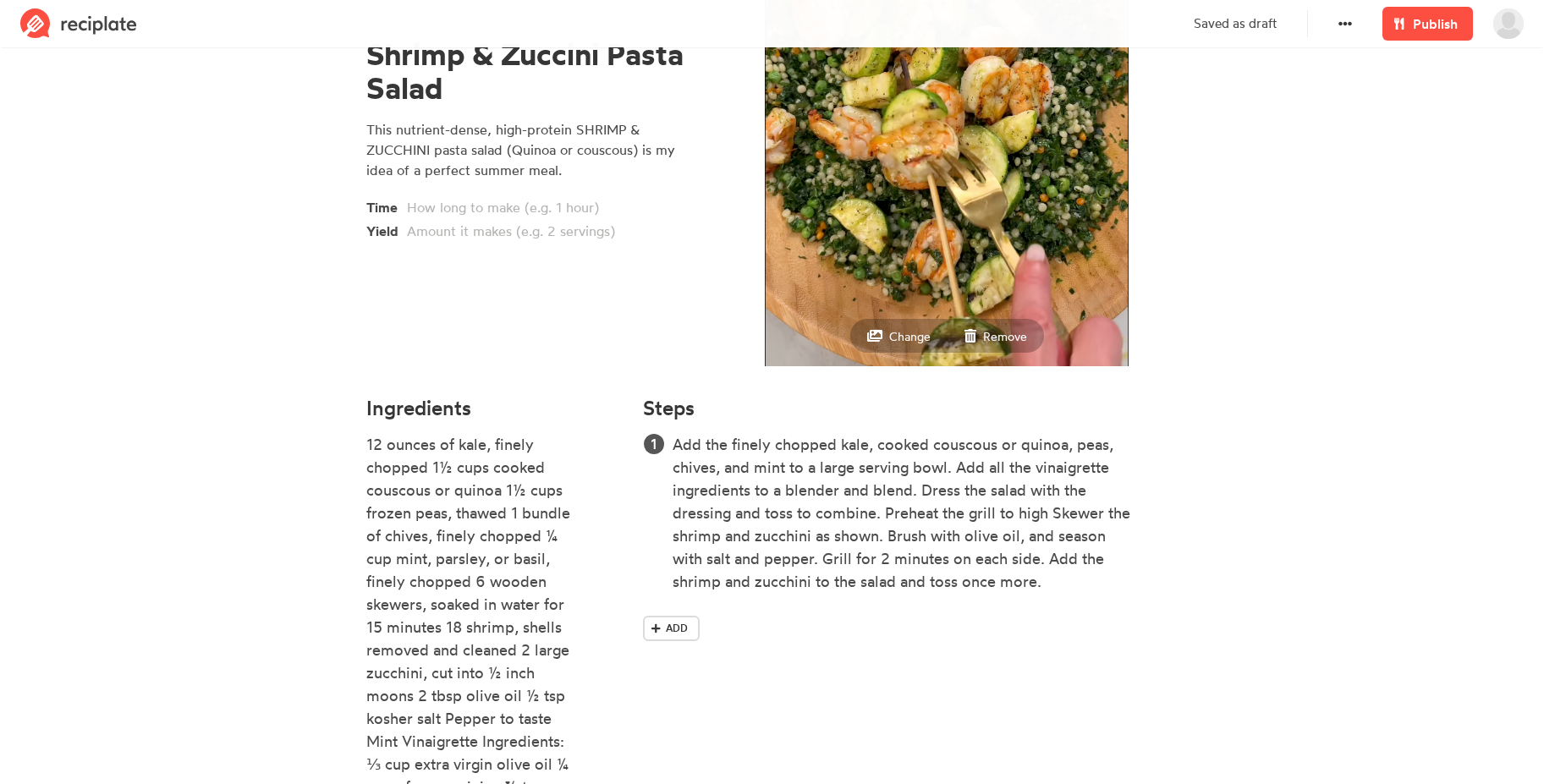
scroll to position [69, 0]
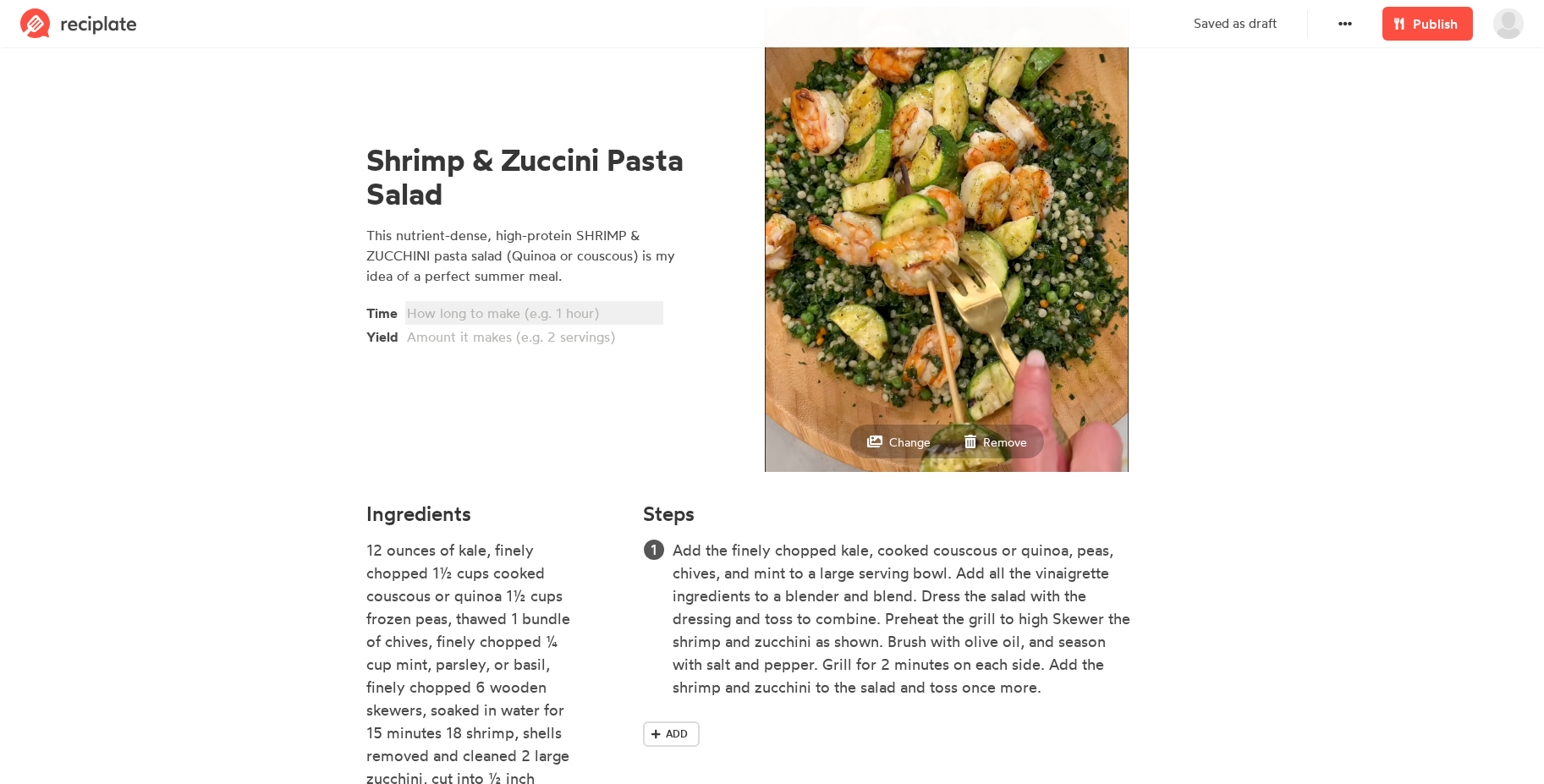
click at [449, 312] on div at bounding box center [532, 312] width 250 height 20
click at [470, 337] on div at bounding box center [532, 337] width 250 height 20
click at [105, 395] on section "Shrimp & Zuccini Pasta Salad This nutrient-dense, high-protein SHRIMP & ZUCCHIN…" at bounding box center [772, 550] width 1544 height 1133
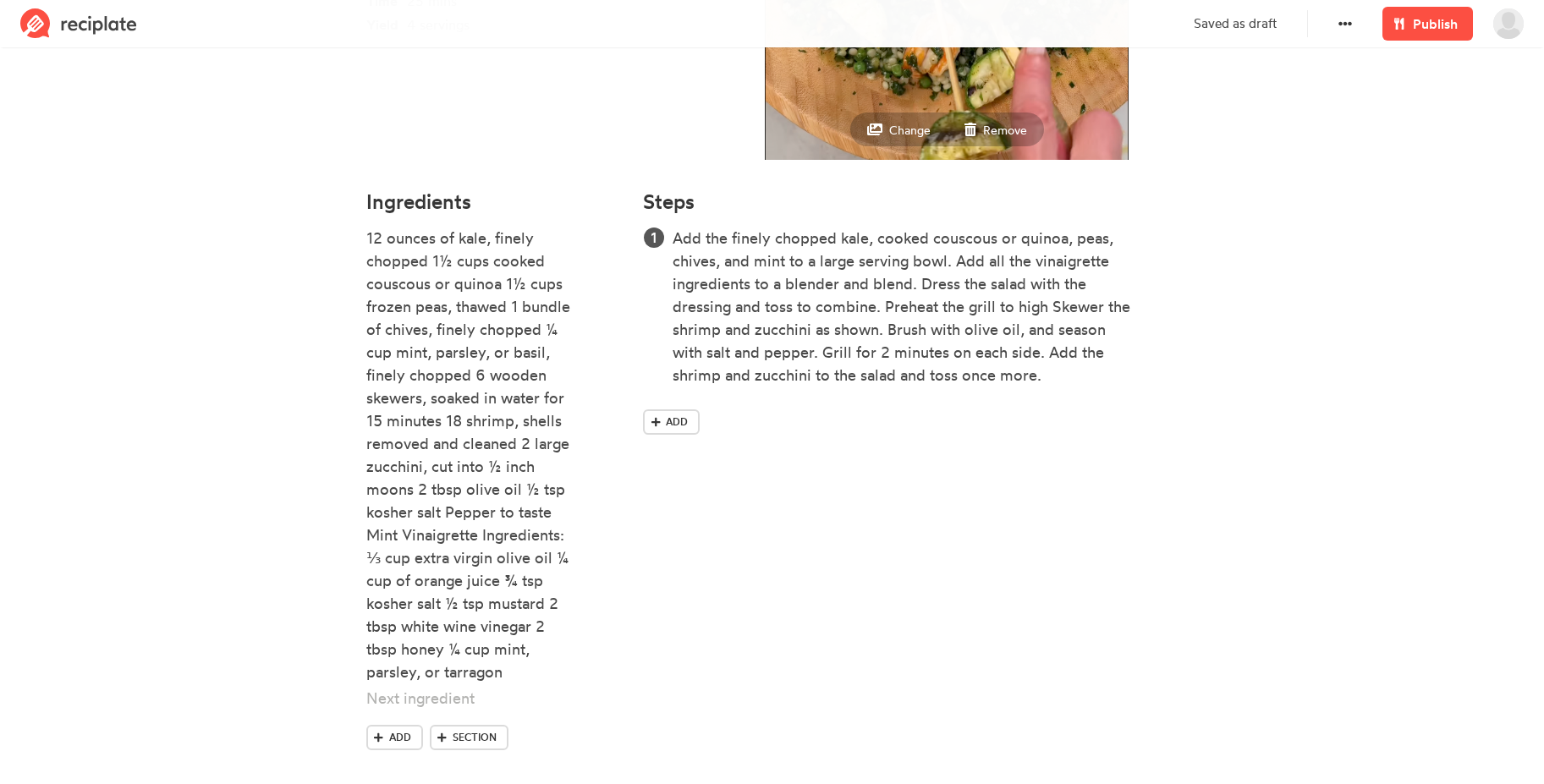
scroll to position [402, 0]
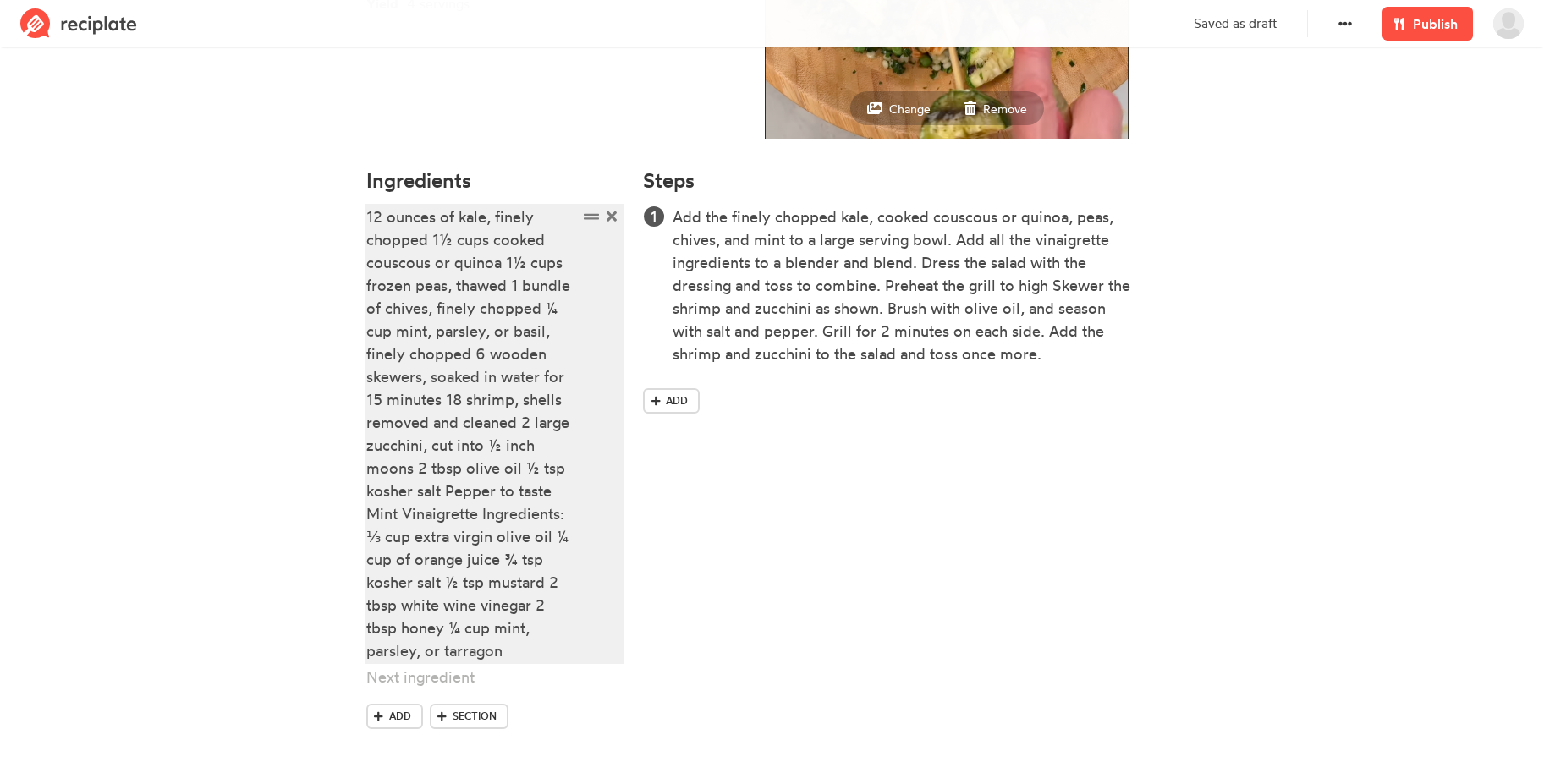
click at [456, 361] on div "12 ounces of kale, finely chopped 1½ cups cooked couscous or quinoa 1½ cups fro…" at bounding box center [472, 434] width 212 height 457
click at [451, 260] on div "12 ounces of kale, finely chopped 1½ cups cooked couscous or quinoa 1½ cups fro…" at bounding box center [472, 434] width 212 height 457
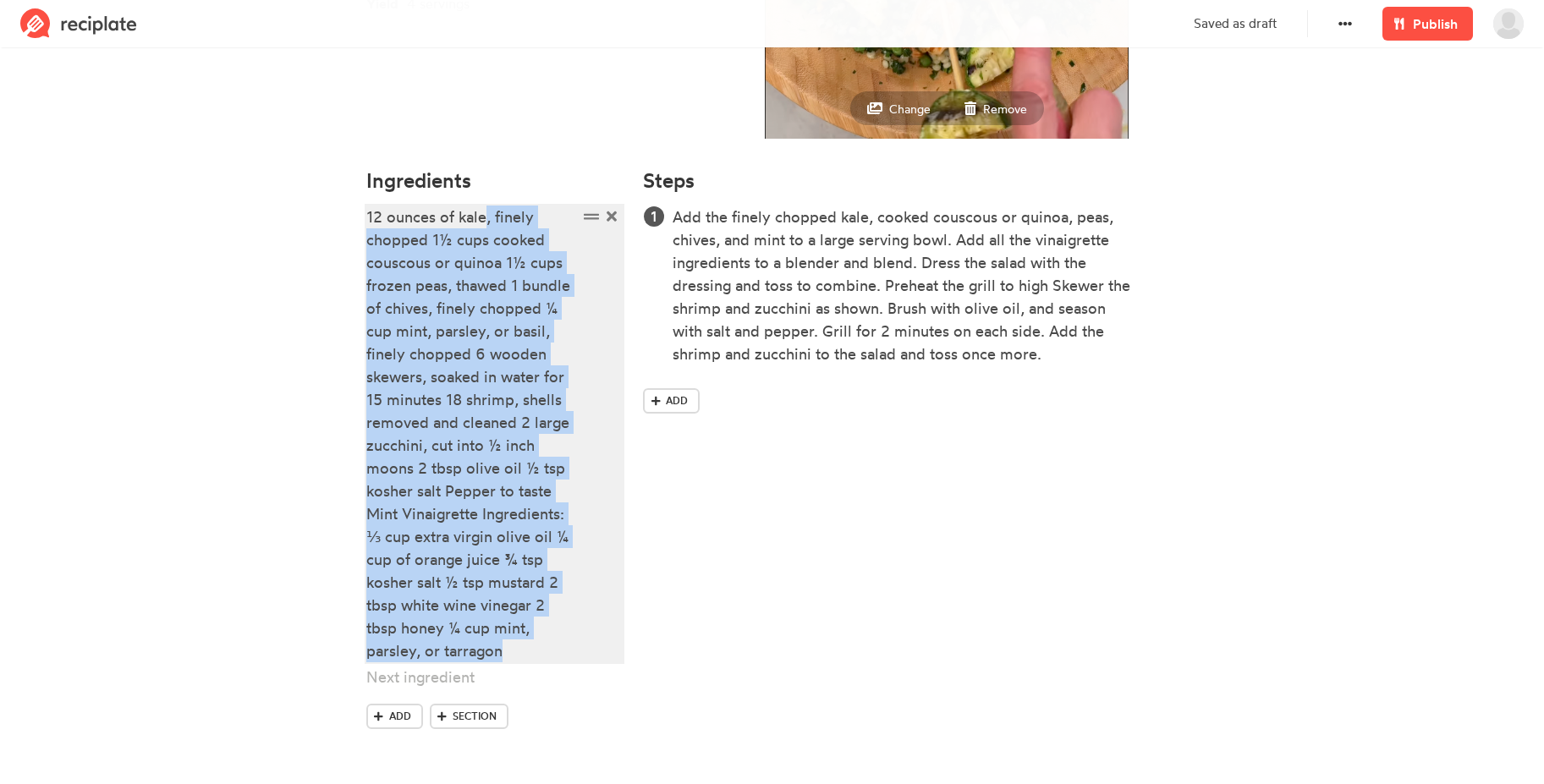
drag, startPoint x: 488, startPoint y: 217, endPoint x: 543, endPoint y: 664, distance: 450.4
click at [543, 664] on li "12 ounces of kale, finely chopped 1½ cups cooked couscous or quinoa 1½ cups fro…" at bounding box center [495, 435] width 257 height 459
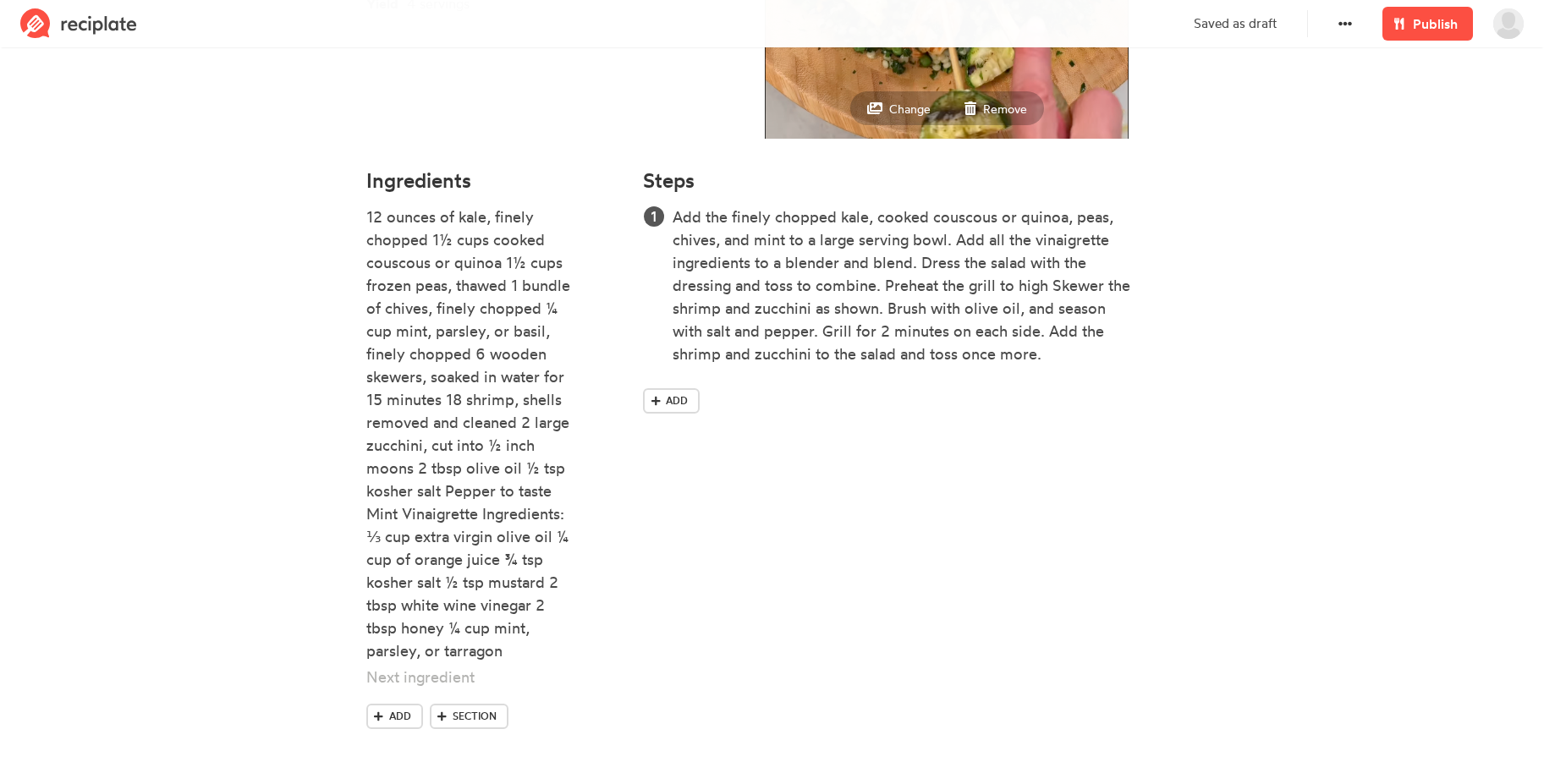
click at [871, 650] on div "Steps Add the finely chopped kale, cooked couscous or quinoa, peas, chives, and…" at bounding box center [910, 464] width 555 height 611
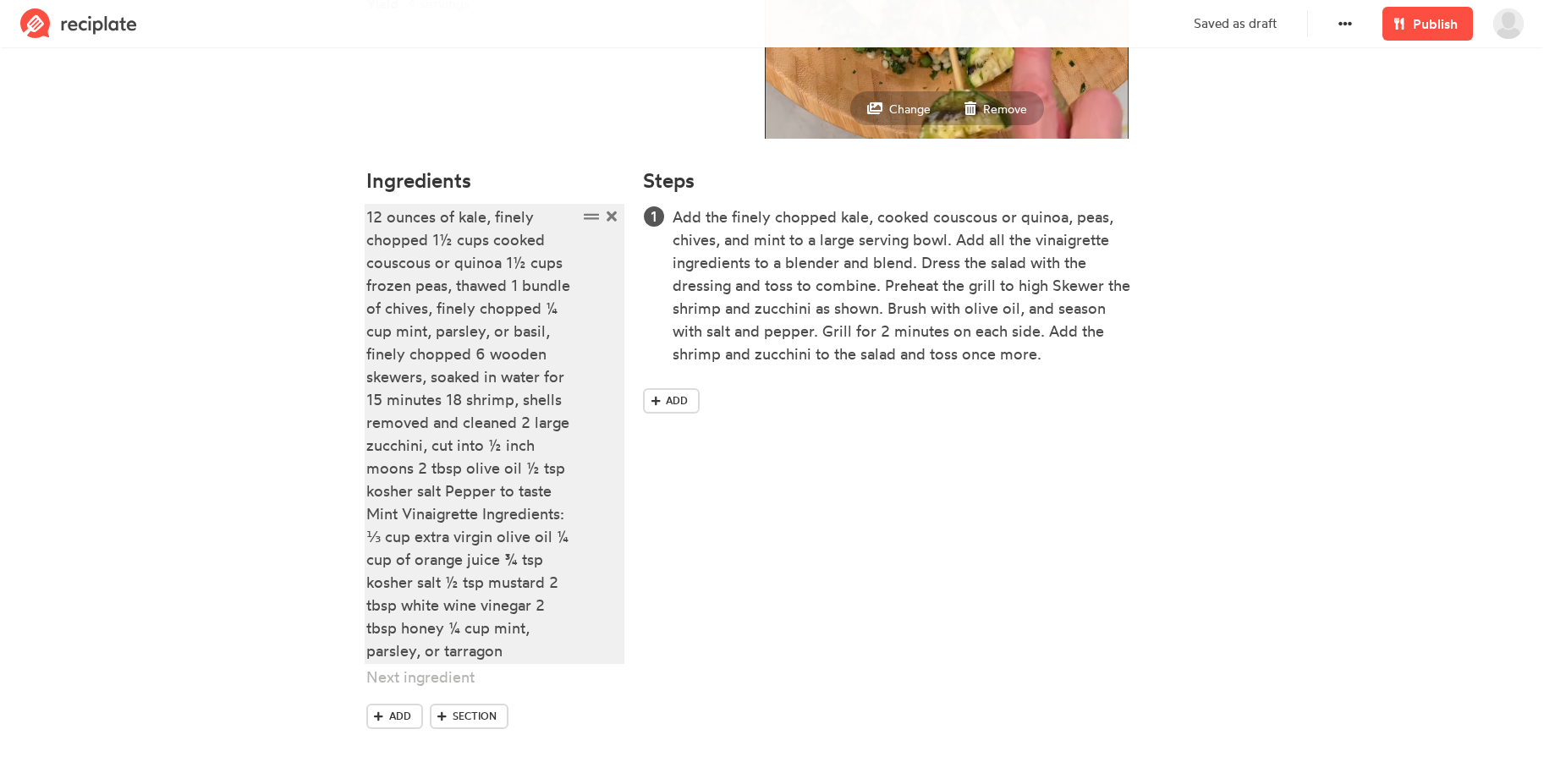
click at [529, 349] on div "12 ounces of kale, finely chopped 1½ cups cooked couscous or quinoa 1½ cups fro…" at bounding box center [472, 434] width 212 height 457
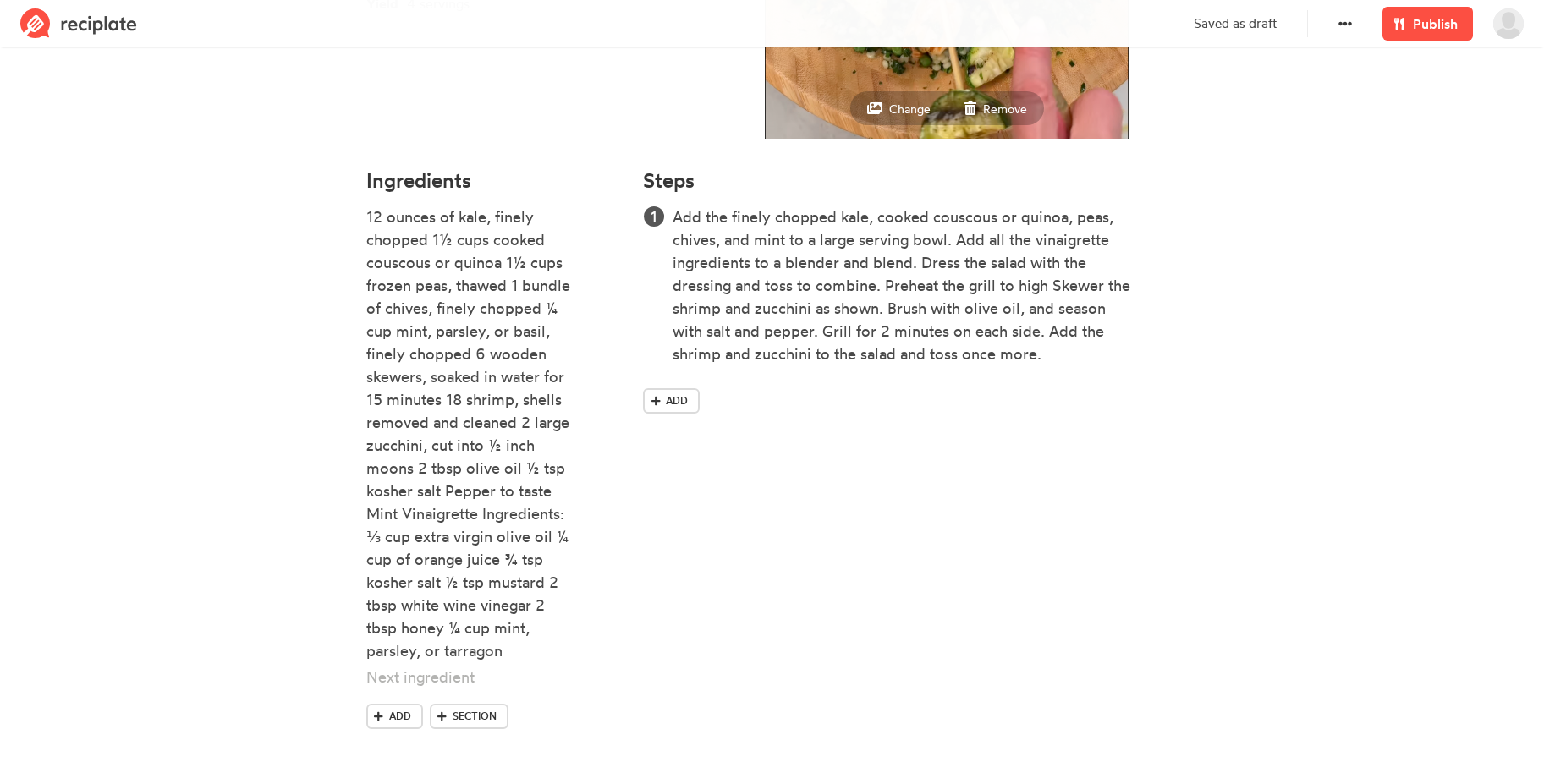
click at [821, 627] on div "Steps Add the finely chopped kale, cooked couscous or quinoa, peas, chives, and…" at bounding box center [910, 464] width 555 height 611
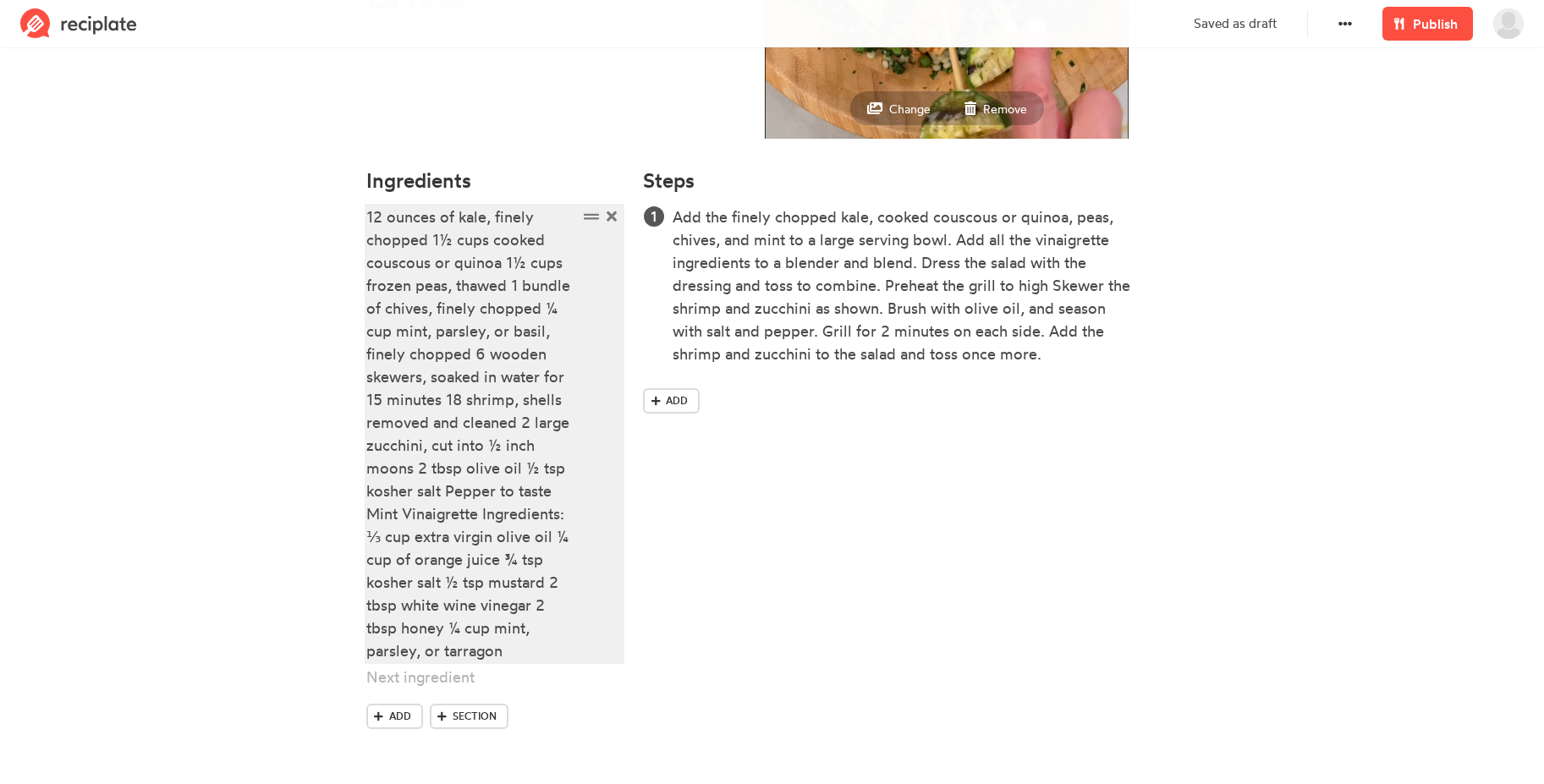
click at [480, 241] on div "12 ounces of kale, finely chopped 1½ cups cooked couscous or quinoa 1½ cups fro…" at bounding box center [472, 434] width 212 height 457
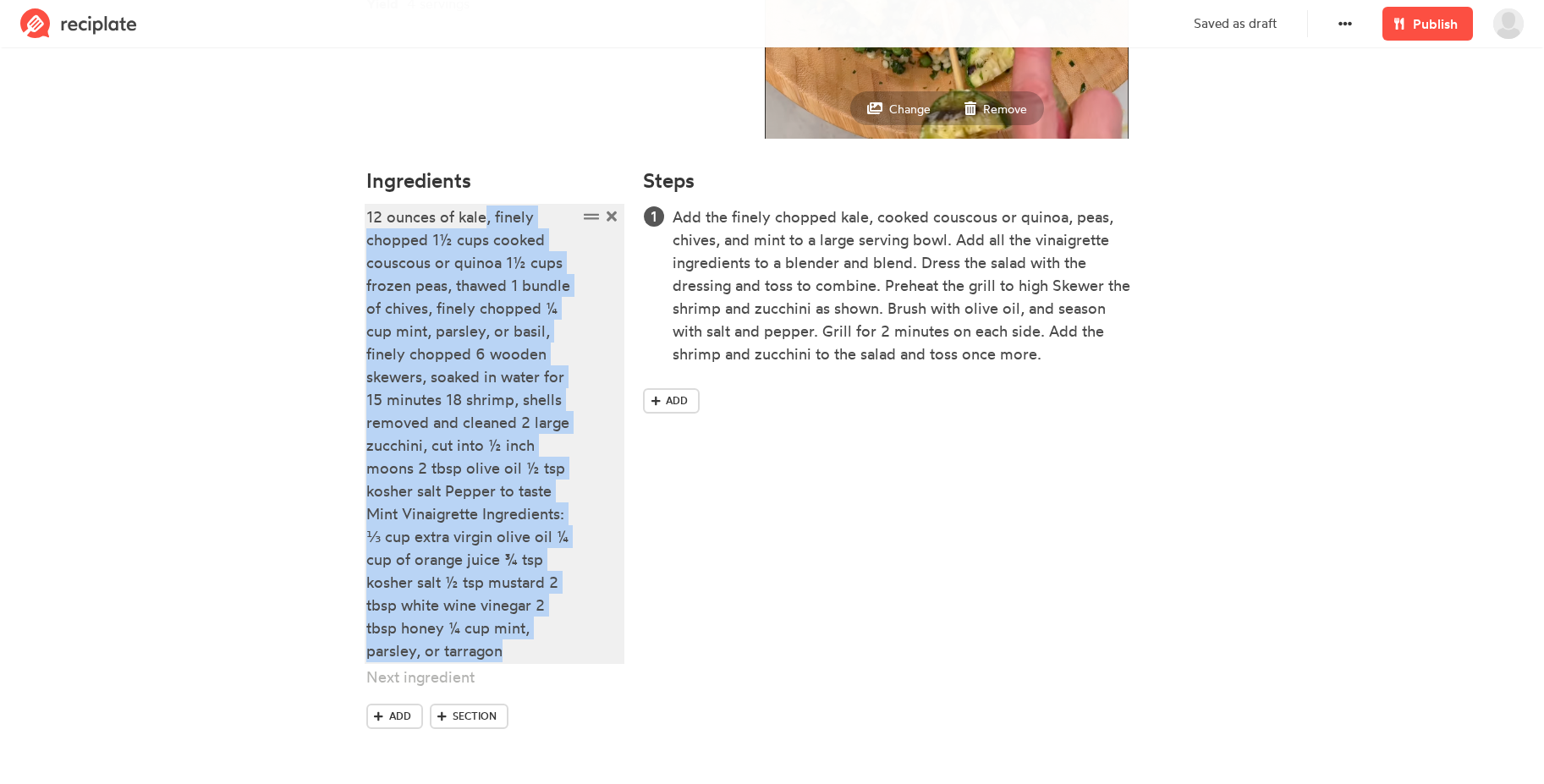
drag, startPoint x: 488, startPoint y: 221, endPoint x: 534, endPoint y: 657, distance: 438.4
click at [534, 657] on div "12 ounces of kale, finely chopped 1½ cups cooked couscous or quinoa 1½ cups fro…" at bounding box center [472, 434] width 212 height 457
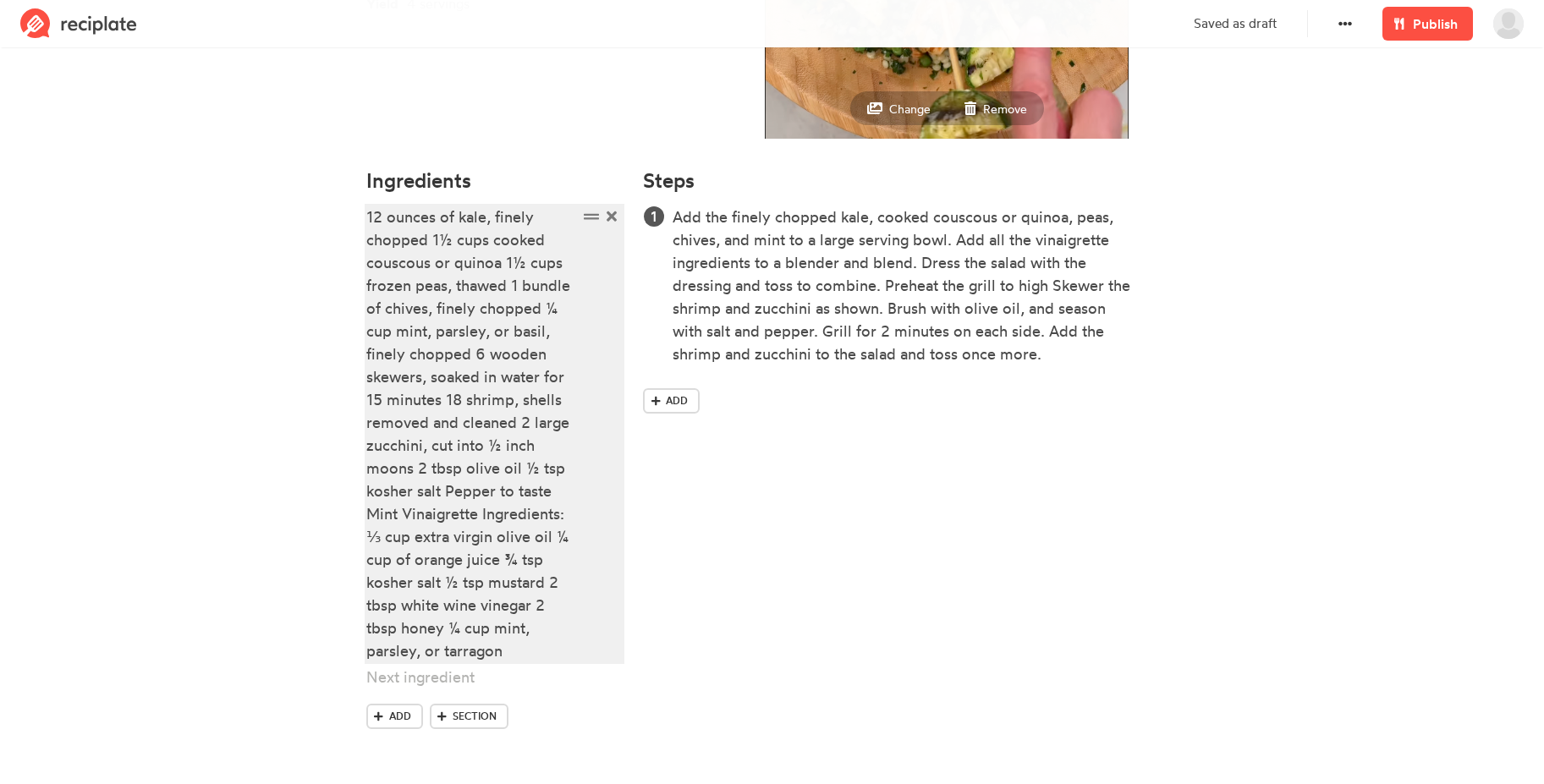
scroll to position [76, 0]
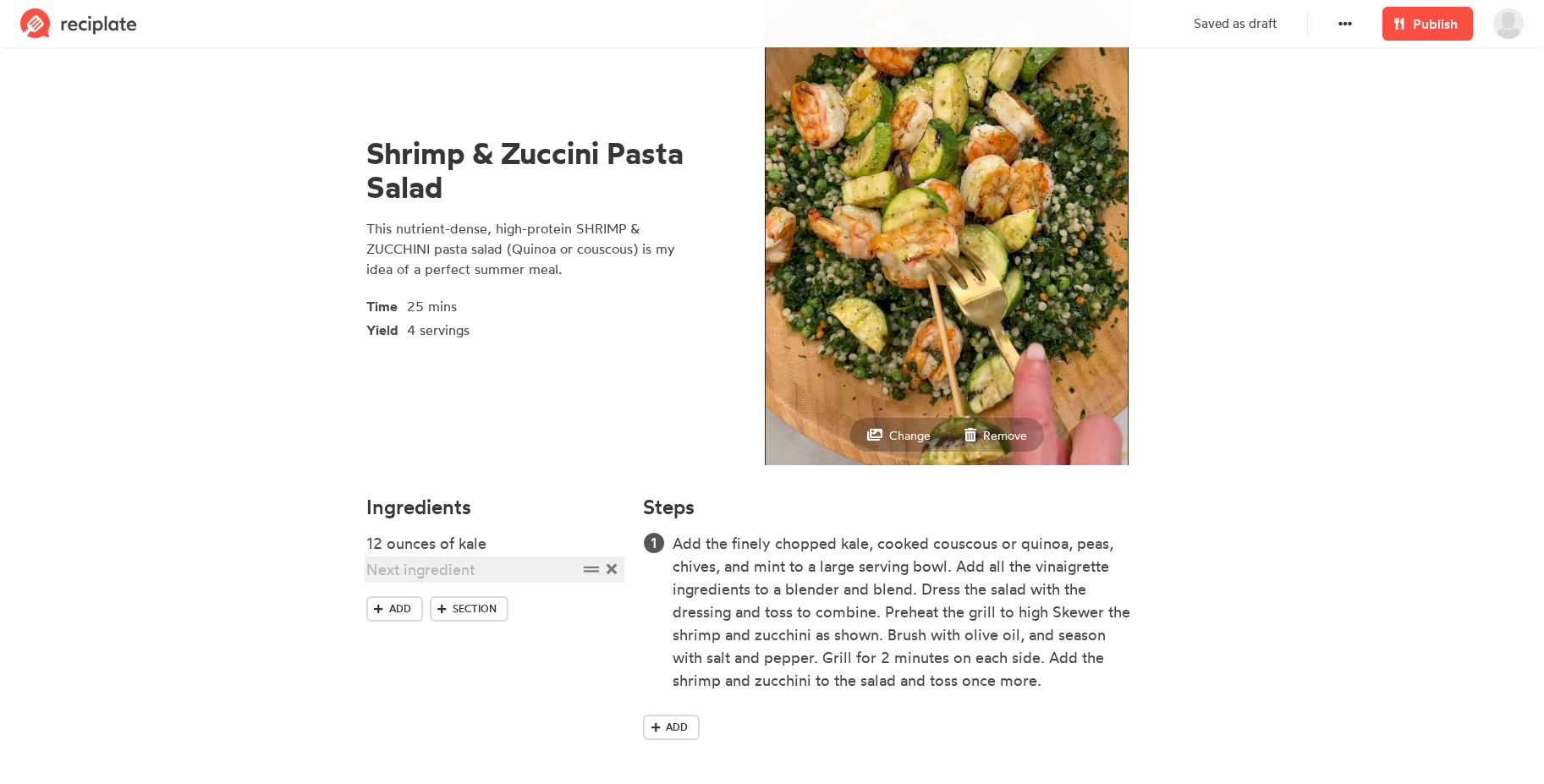
click at [471, 570] on div at bounding box center [472, 569] width 212 height 23
paste div
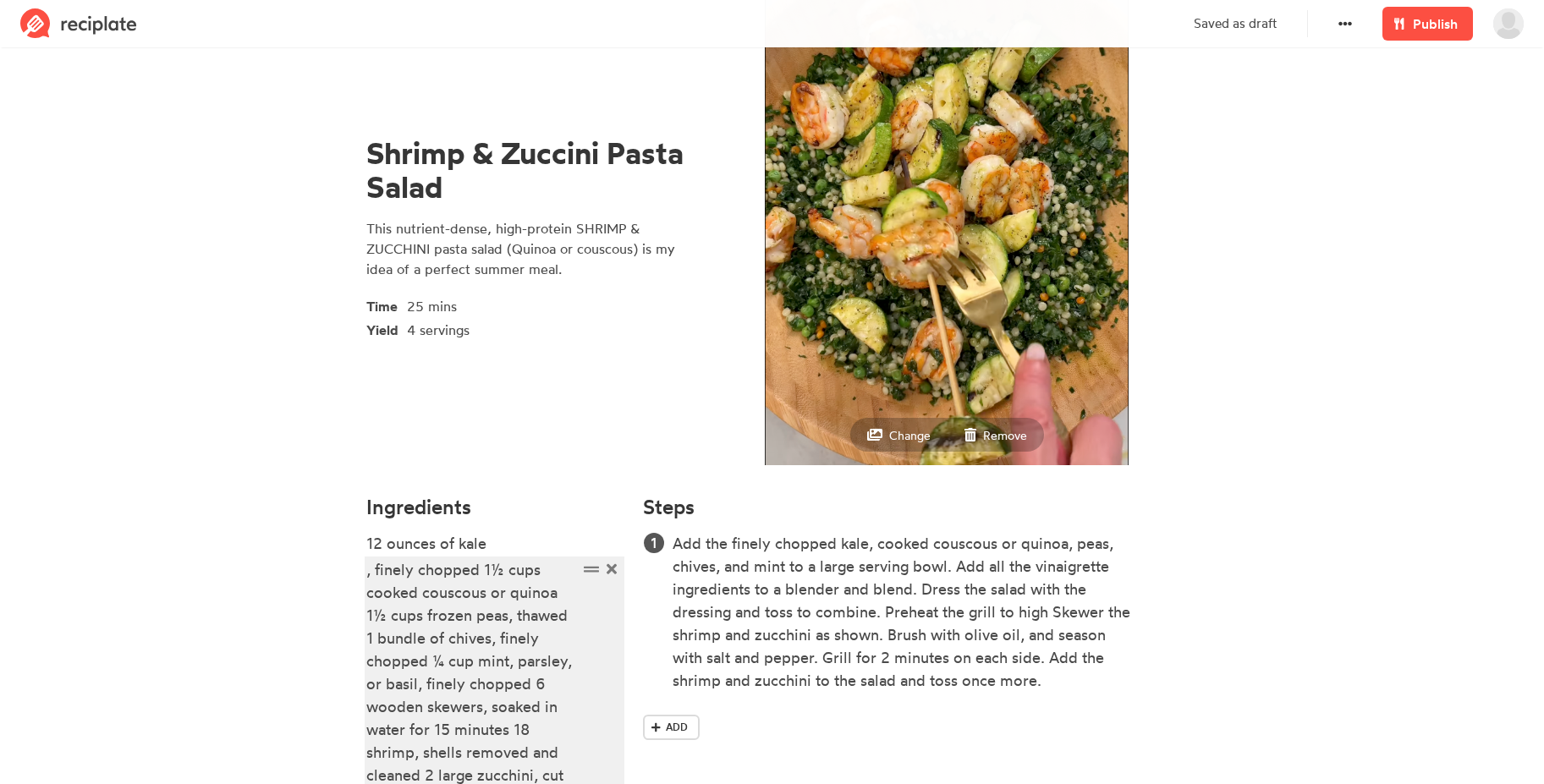
click at [374, 572] on div ", finely chopped 1½ cups cooked couscous or quinoa 1½ cups frozen peas, thawed …" at bounding box center [472, 774] width 212 height 434
drag, startPoint x: 470, startPoint y: 573, endPoint x: 363, endPoint y: 570, distance: 107.0
click at [363, 570] on div "Ingredients 12 ounces of kale finely chopped 1½ cups cooked couscous or quinoa …" at bounding box center [495, 779] width 278 height 588
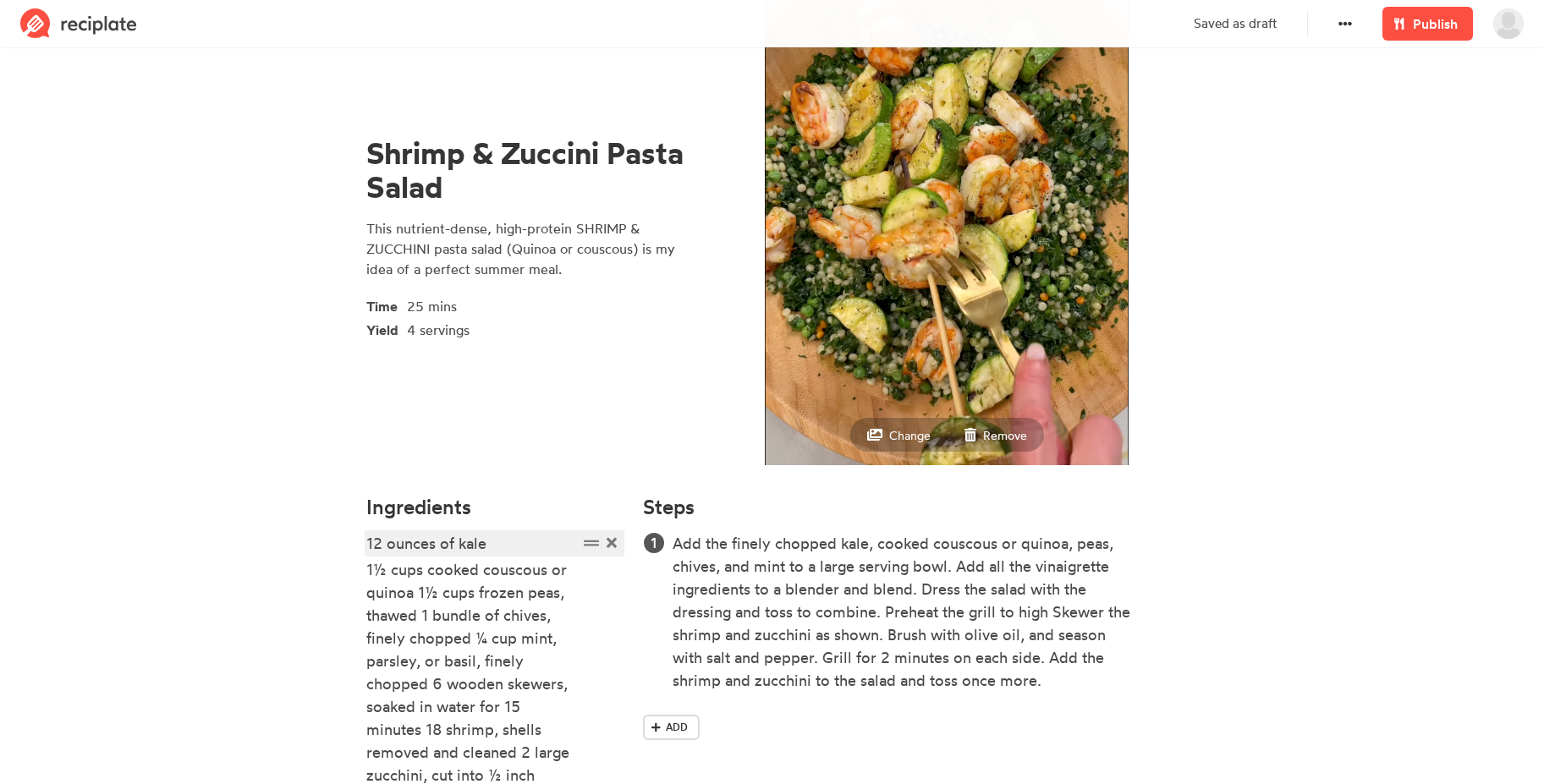
click at [481, 543] on div "12 ounces of kale" at bounding box center [472, 543] width 212 height 23
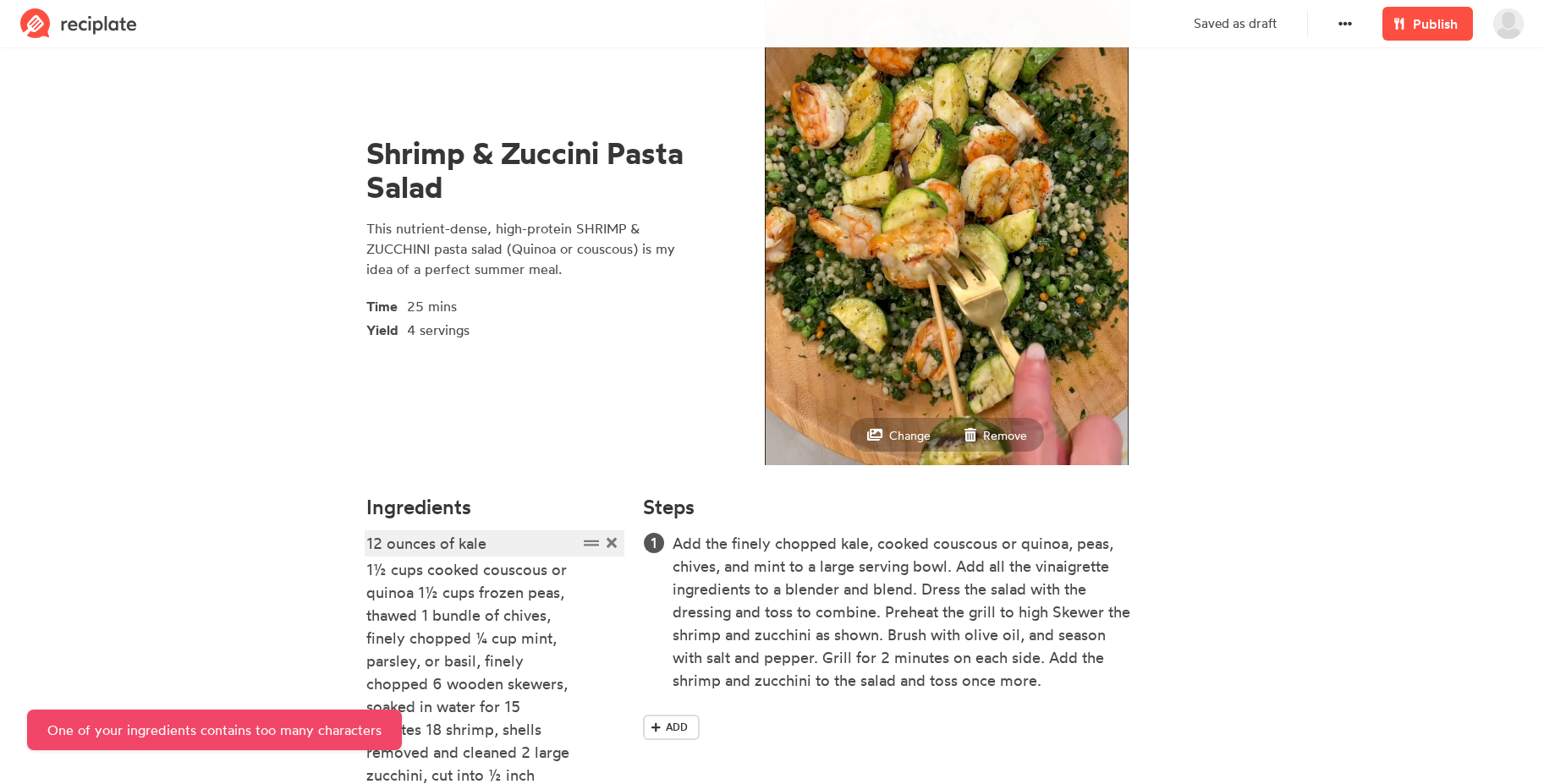
click at [497, 545] on div "12 ounces of kale" at bounding box center [472, 543] width 212 height 23
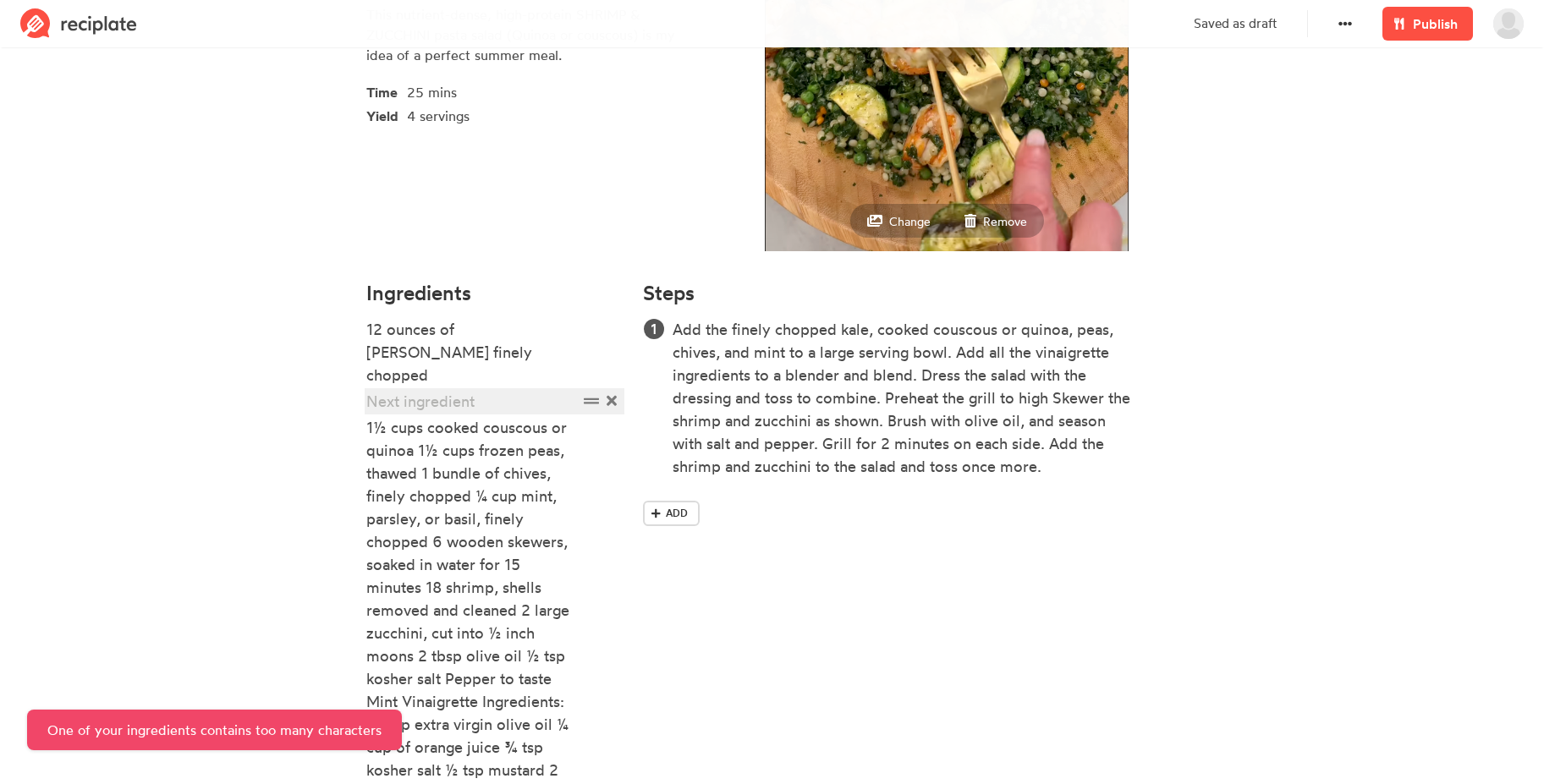
scroll to position [292, 0]
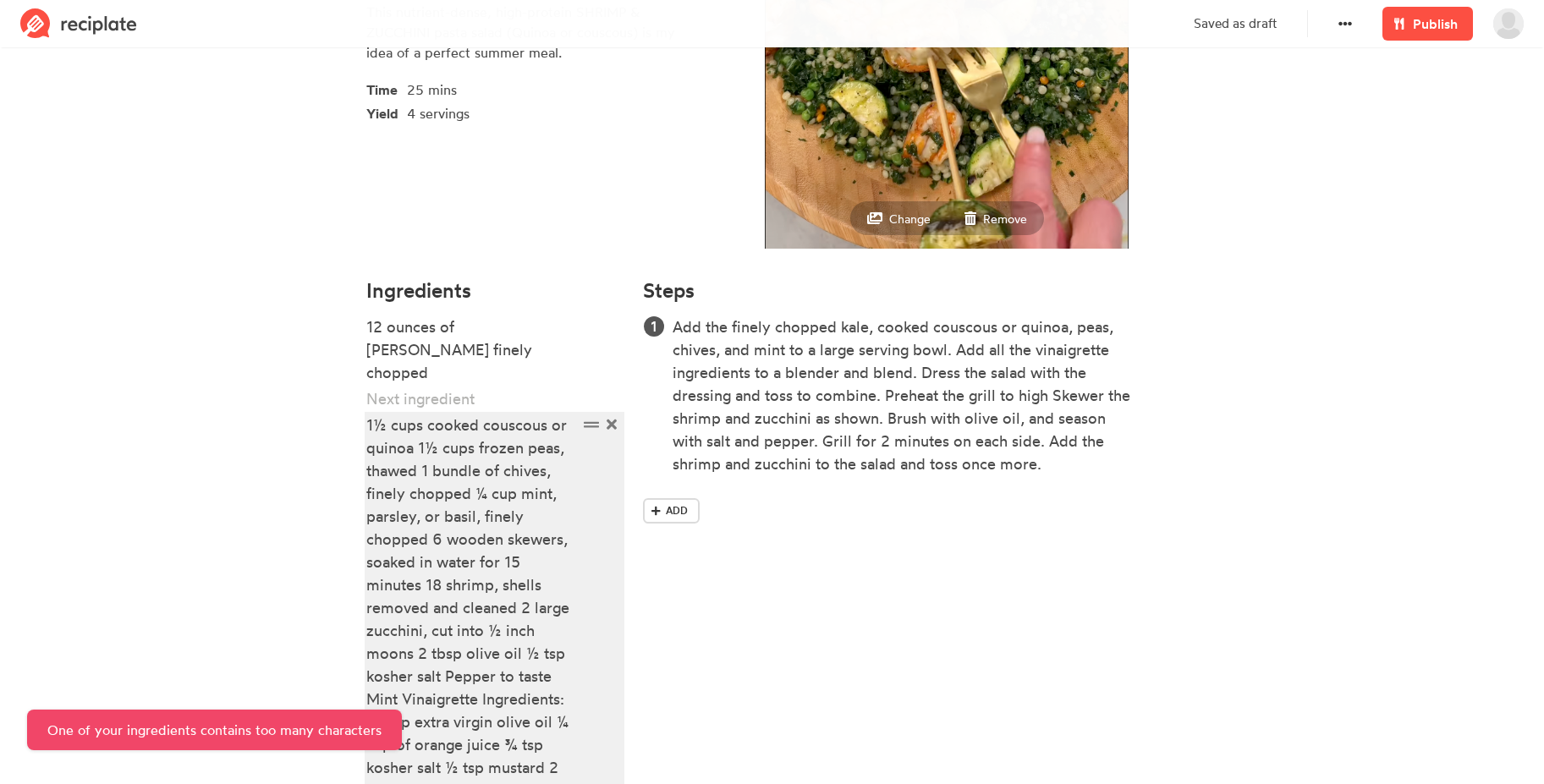
click at [451, 413] on div "1½ cups cooked couscous or quinoa 1½ cups frozen peas, thawed 1 bundle of chive…" at bounding box center [472, 630] width 212 height 434
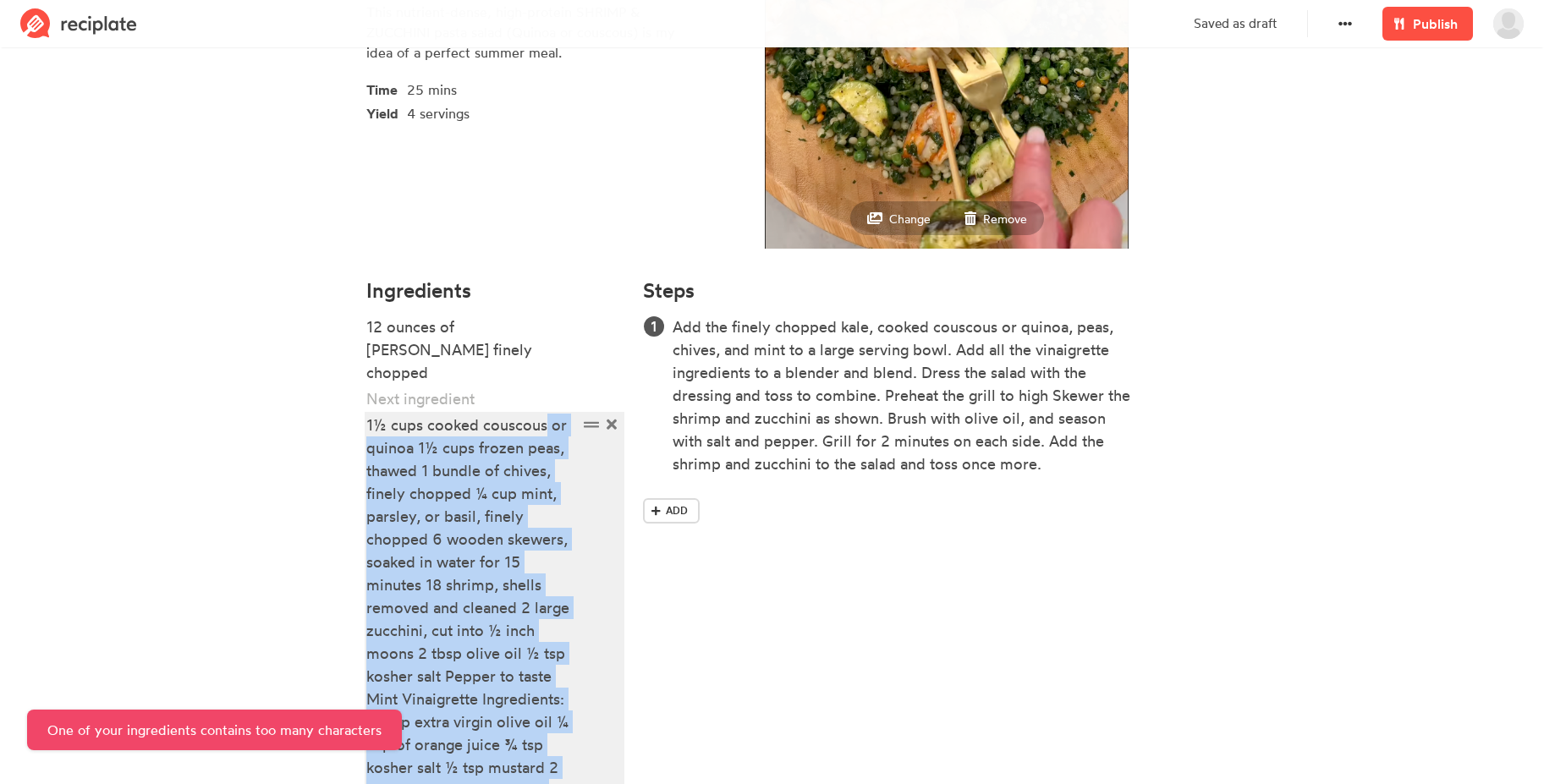
scroll to position [429, 0]
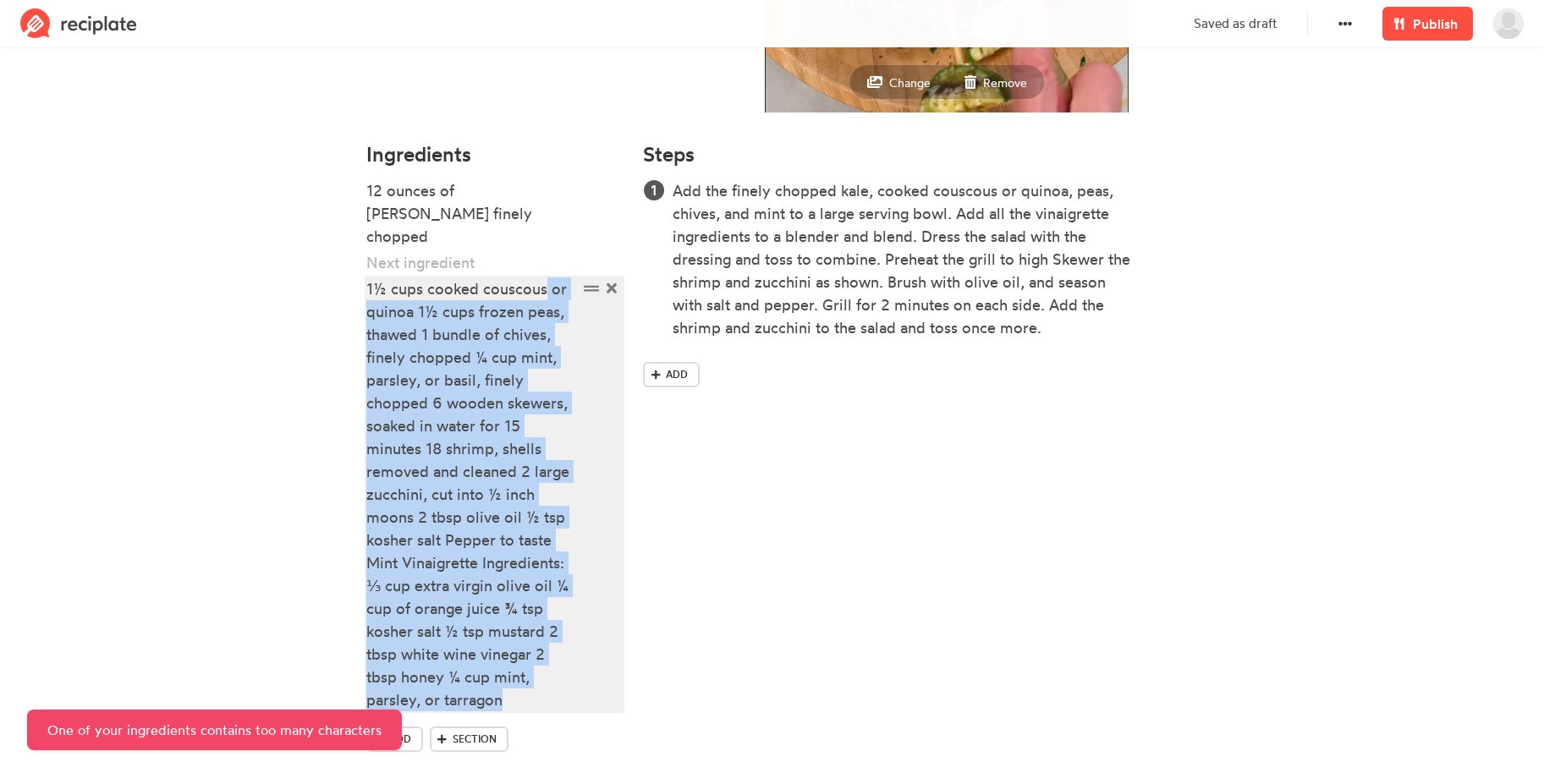
drag, startPoint x: 547, startPoint y: 403, endPoint x: 554, endPoint y: 804, distance: 401.1
click at [554, 783] on html "Delete Publish kimberlym View Profile Drafts Creations Likes Following Invite S…" at bounding box center [772, 189] width 1544 height 1235
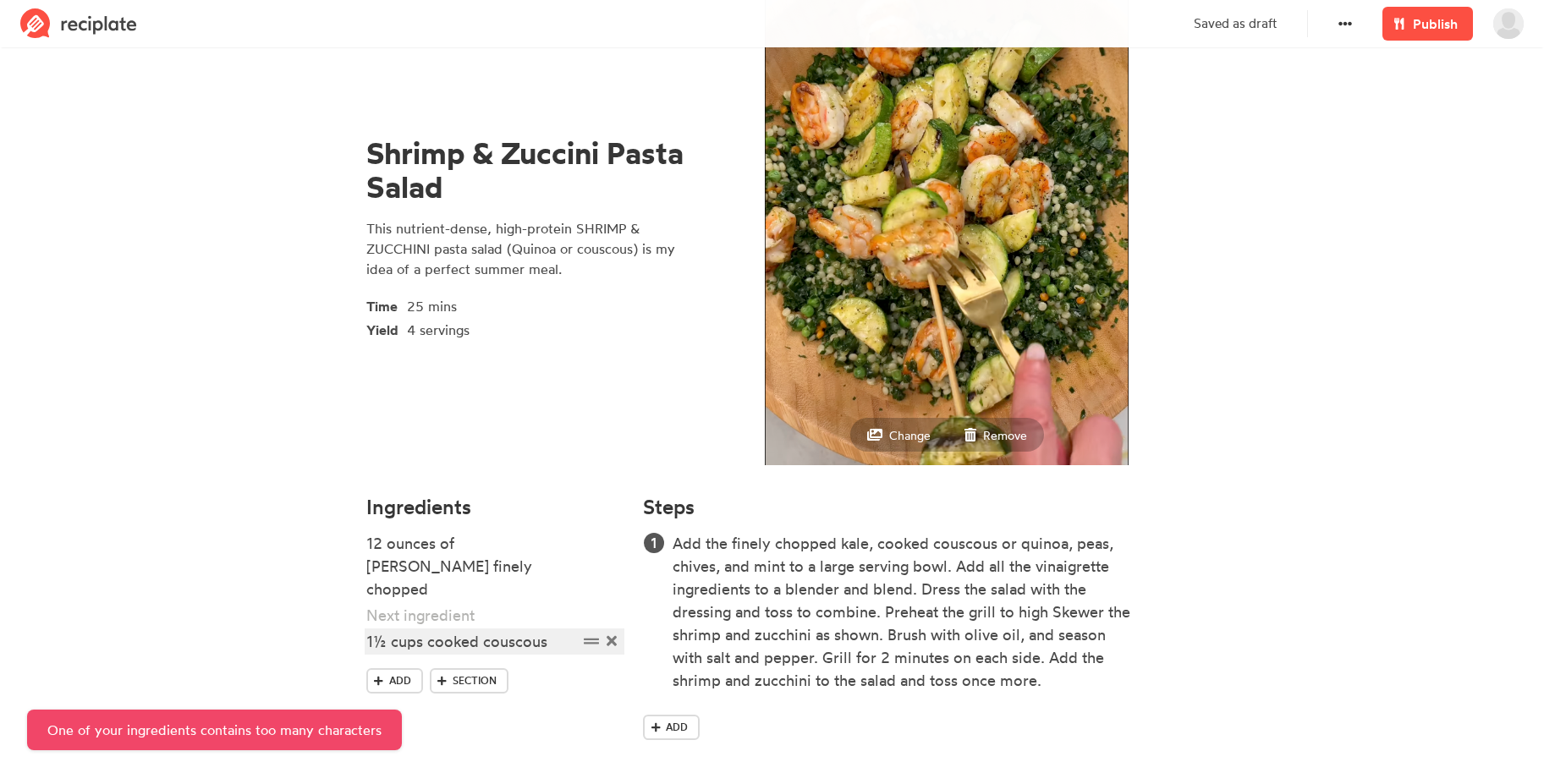
scroll to position [76, 0]
click at [436, 604] on div at bounding box center [472, 615] width 212 height 23
click at [505, 630] on div "1½ cups cooked couscous" at bounding box center [472, 641] width 212 height 23
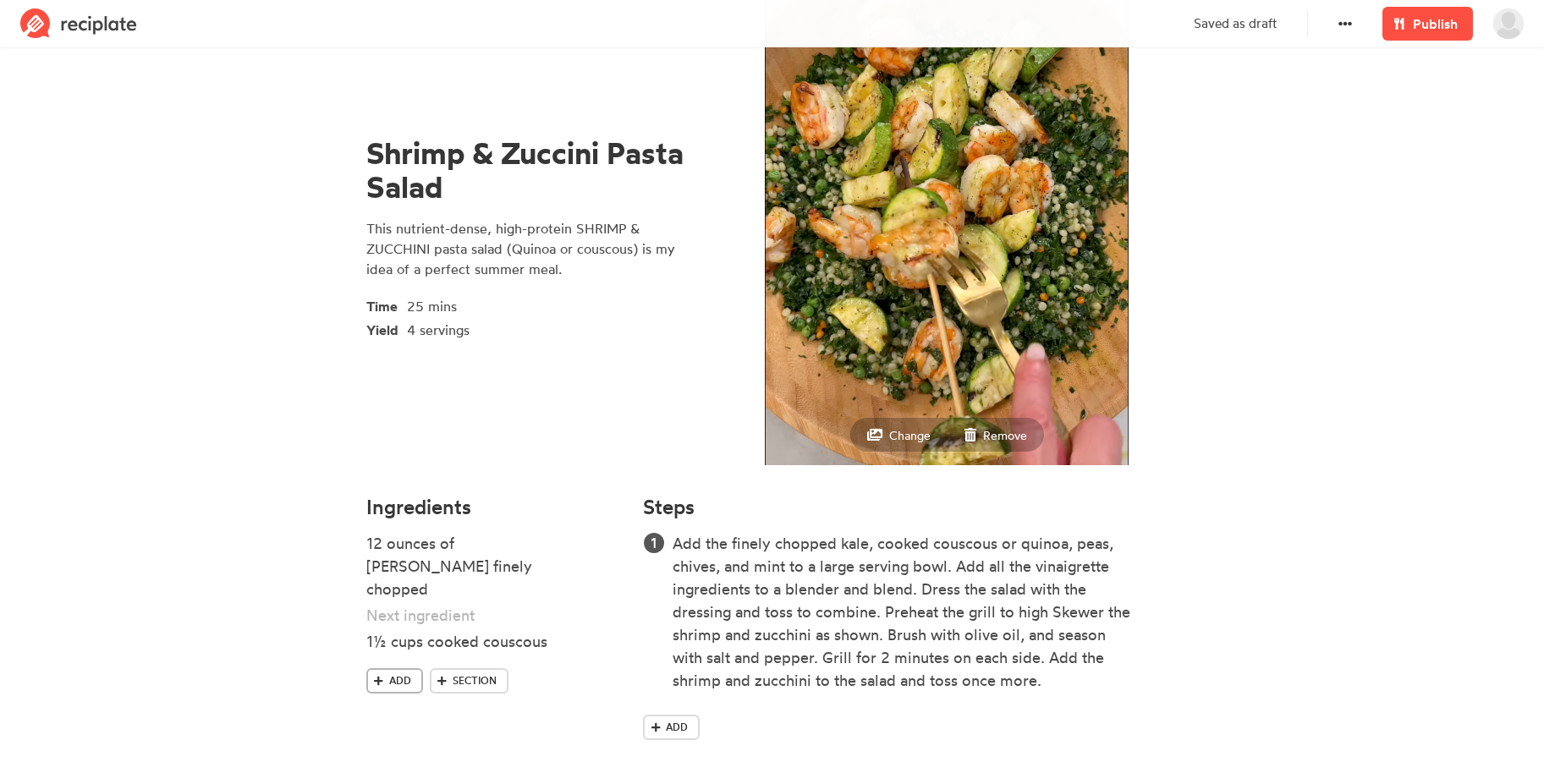
click at [407, 673] on span "Add" at bounding box center [401, 680] width 22 height 15
click at [406, 656] on div at bounding box center [472, 668] width 212 height 23
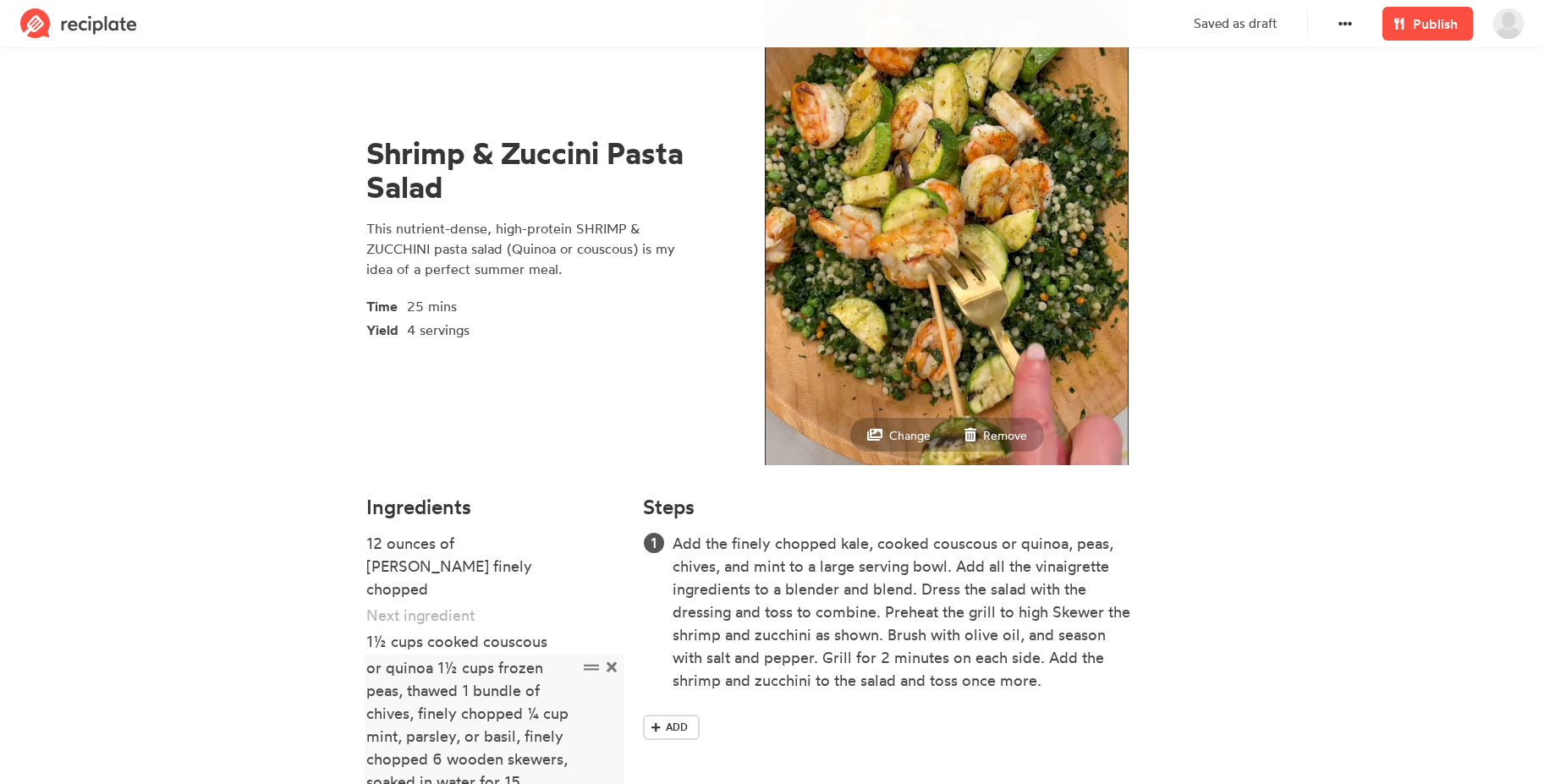
drag, startPoint x: 420, startPoint y: 646, endPoint x: 337, endPoint y: 648, distance: 83.0
click at [337, 648] on section "Shrimp & Zuccini Pasta Salad This nutrient-dense, high-protein SHRIMP & ZUCCHIN…" at bounding box center [772, 569] width 1544 height 1186
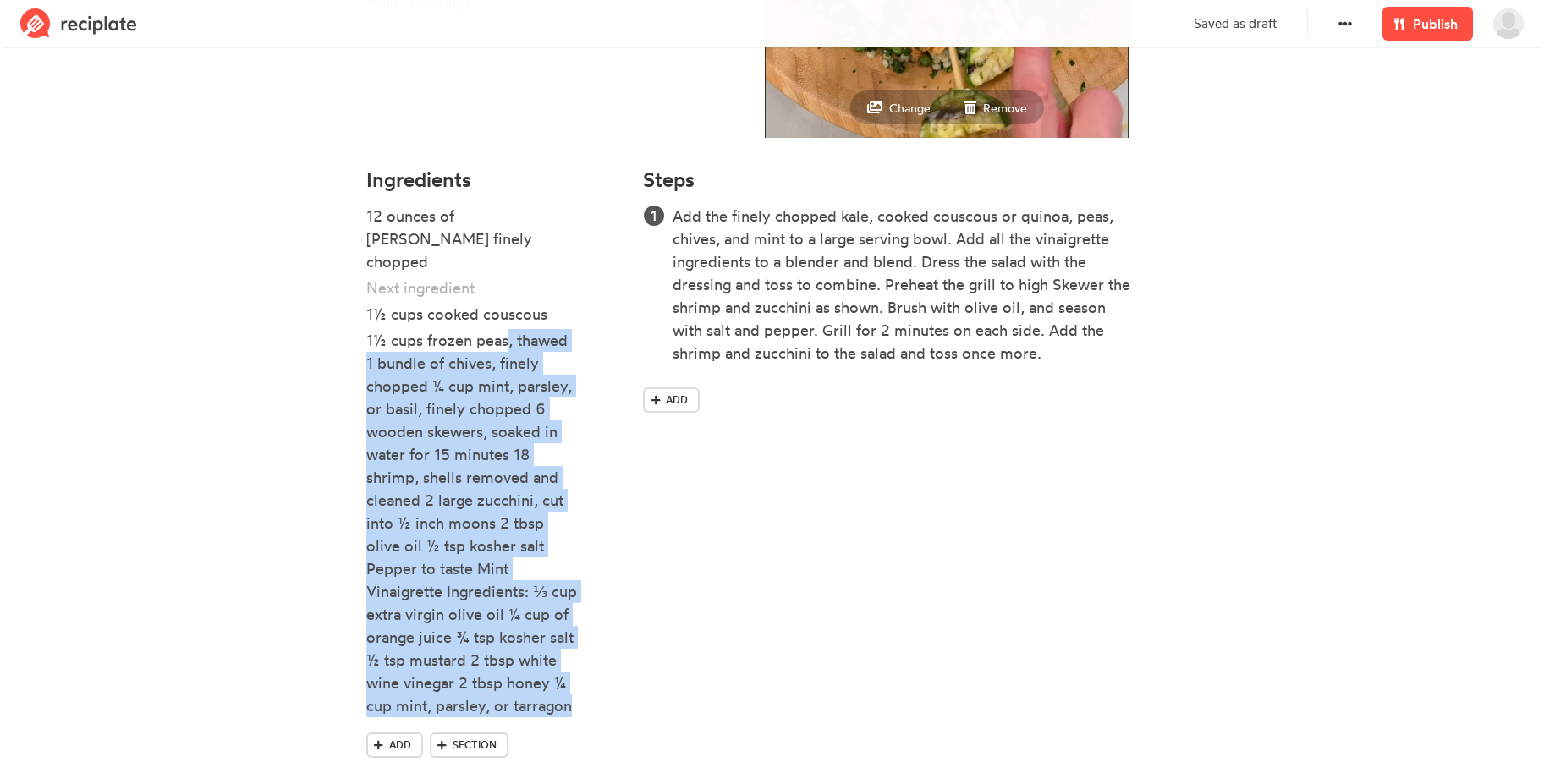
scroll to position [410, 0]
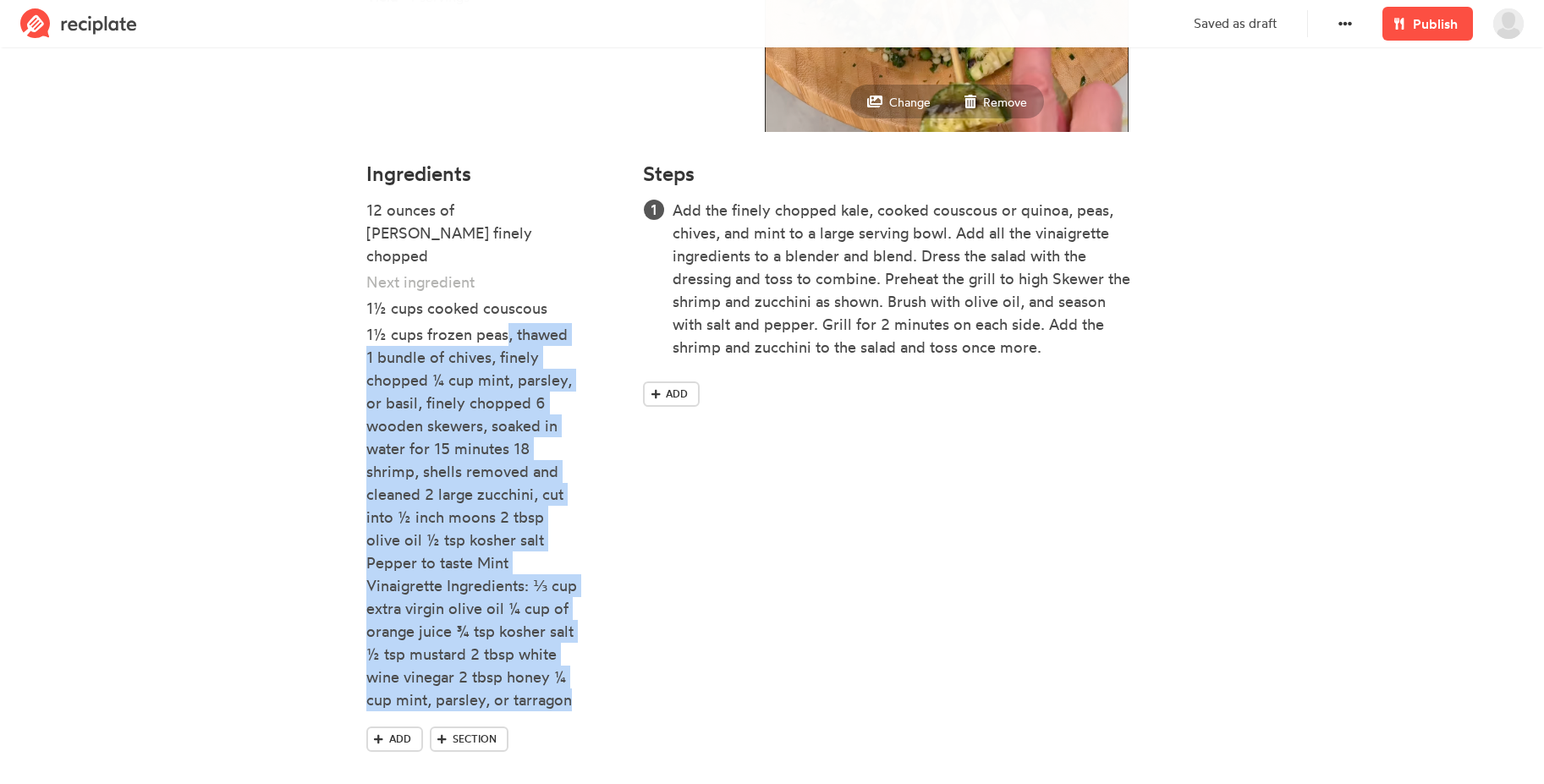
drag, startPoint x: 509, startPoint y: 646, endPoint x: 508, endPoint y: 795, distance: 149.0
click at [508, 783] on html "Delete Publish kimberlym View Profile Drafts Creations Likes Following Invite S…" at bounding box center [772, 198] width 1544 height 1216
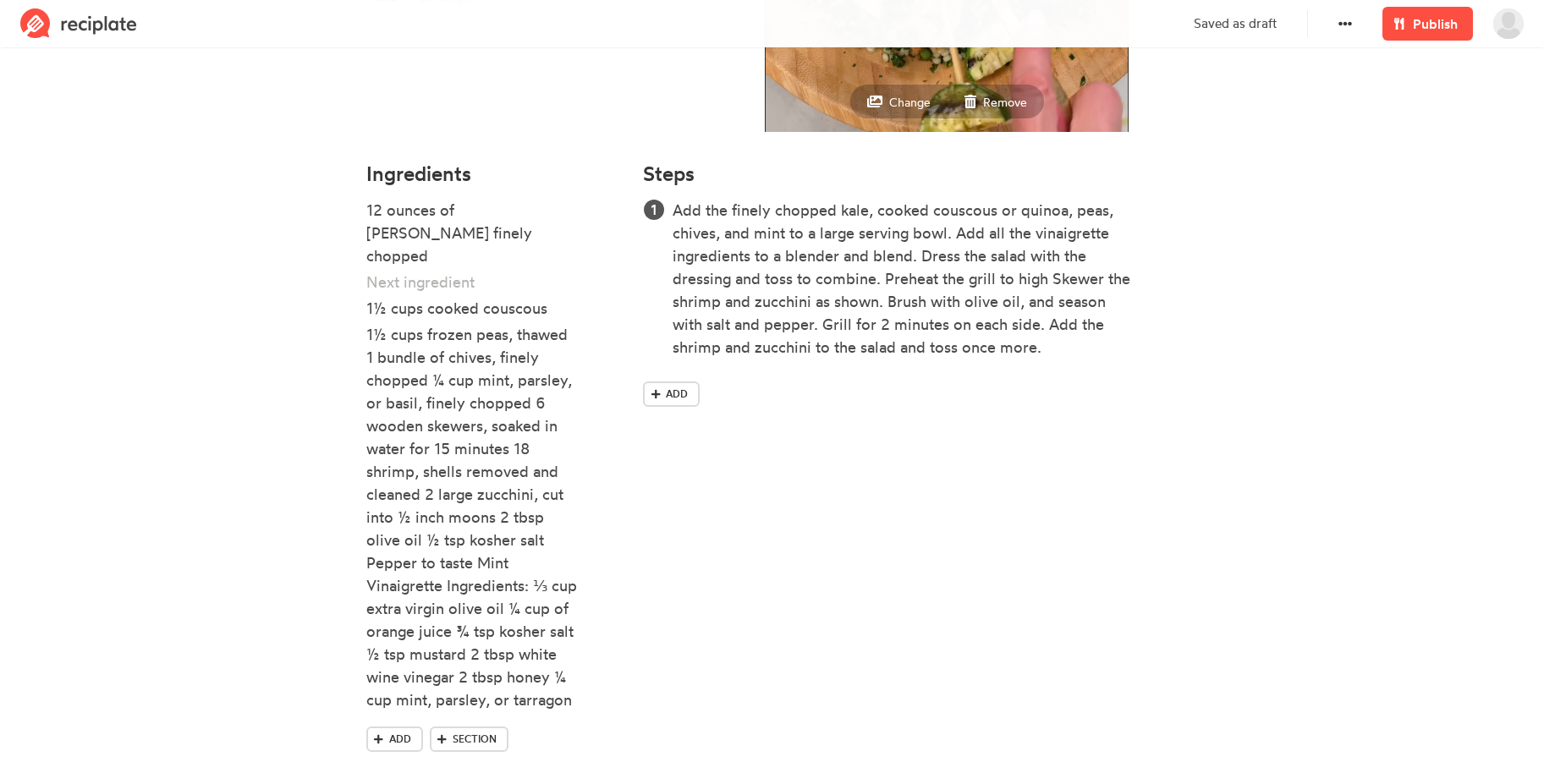
scroll to position [76, 0]
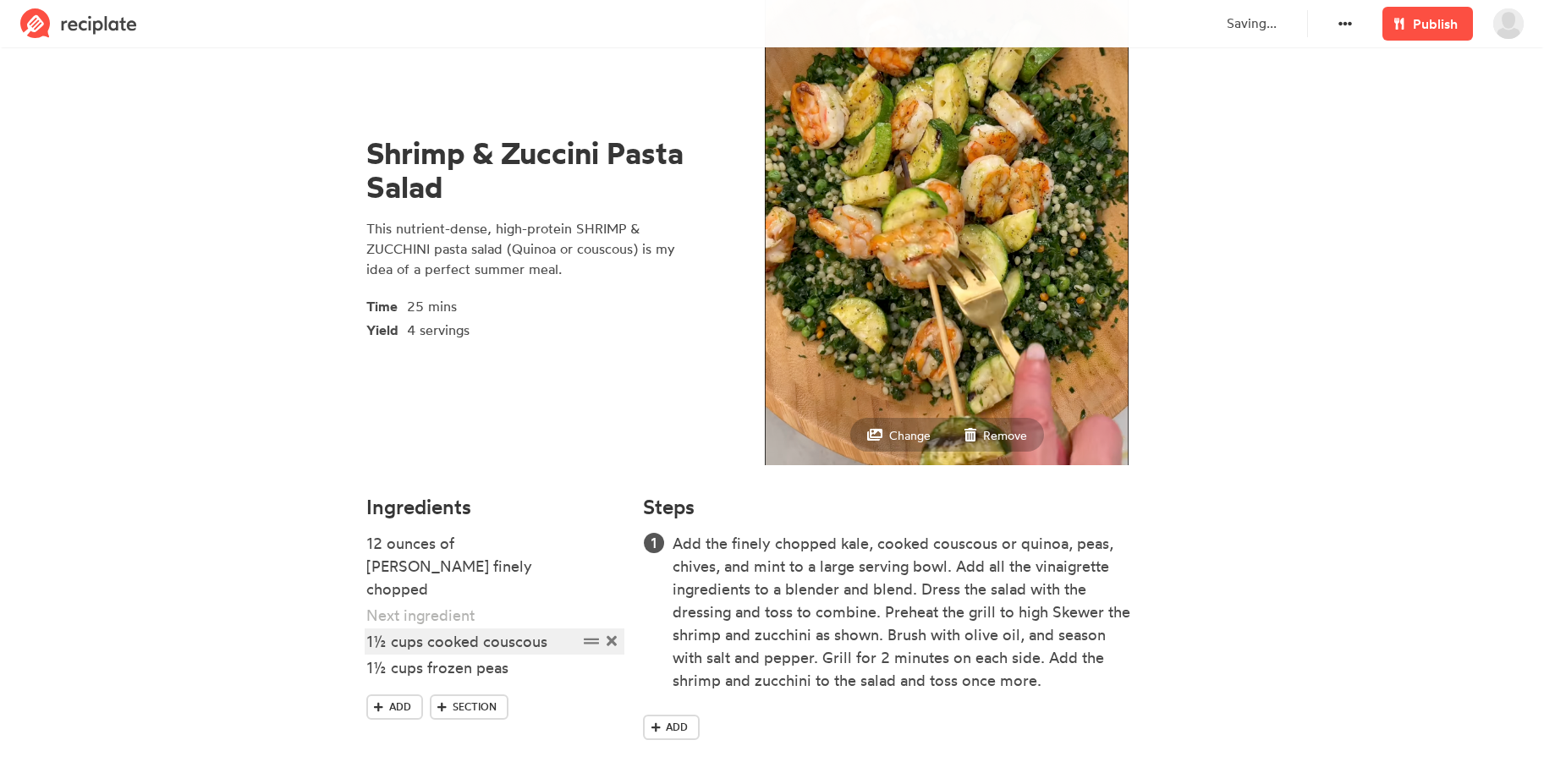
click at [549, 630] on div "1½ cups cooked couscous" at bounding box center [472, 641] width 212 height 23
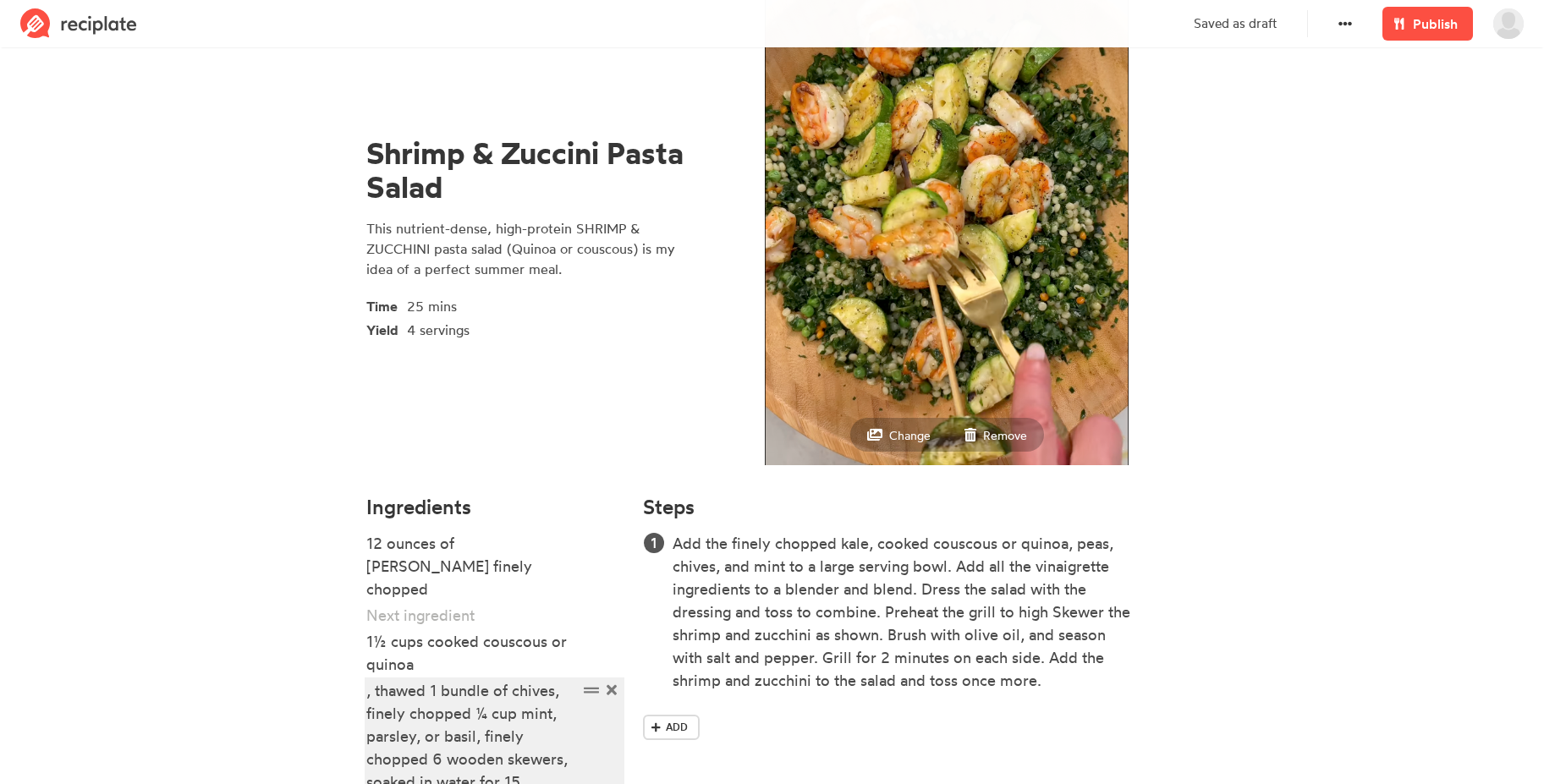
drag, startPoint x: 555, startPoint y: 670, endPoint x: 364, endPoint y: 666, distance: 191.0
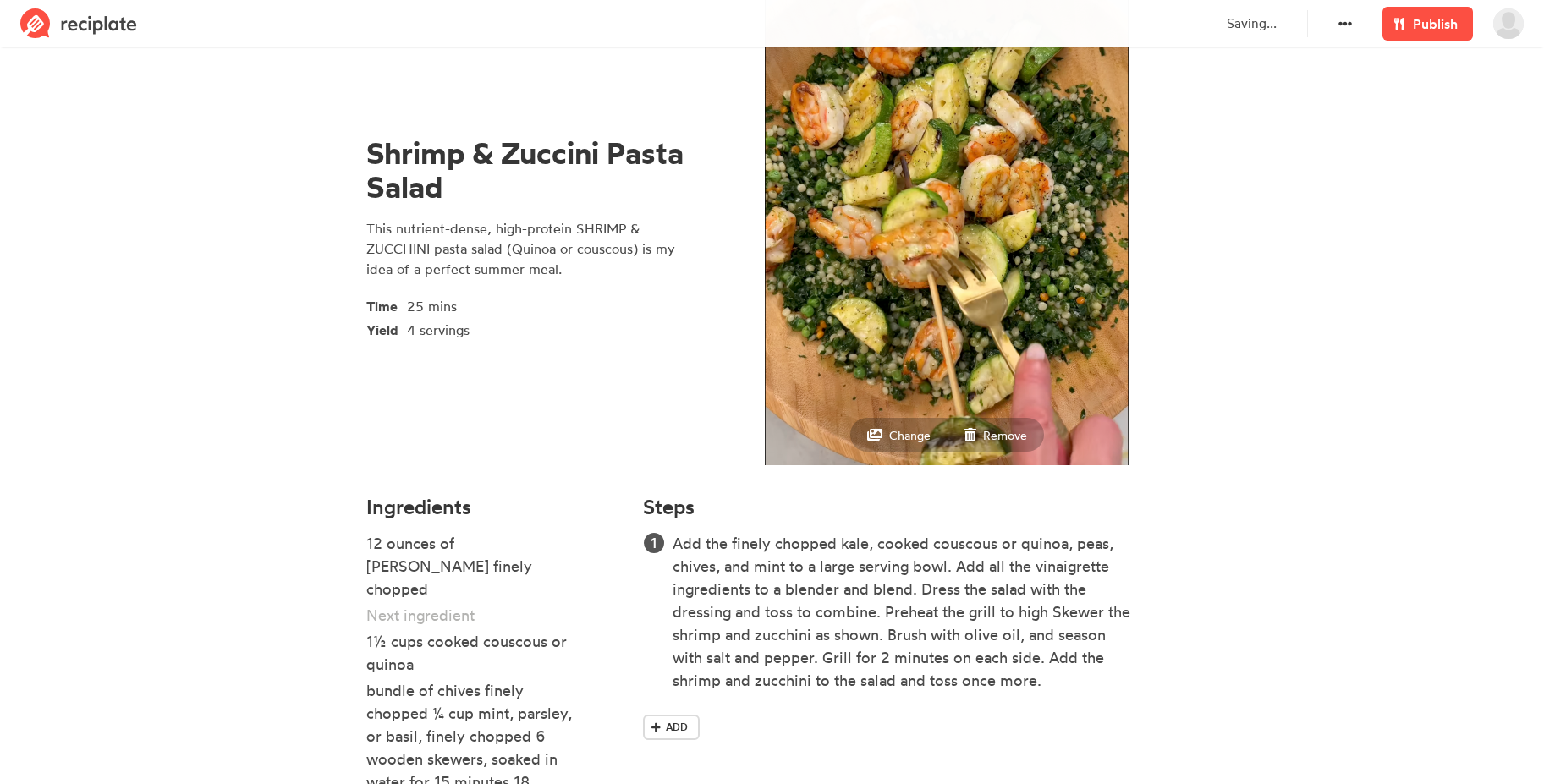
scroll to position [461, 0]
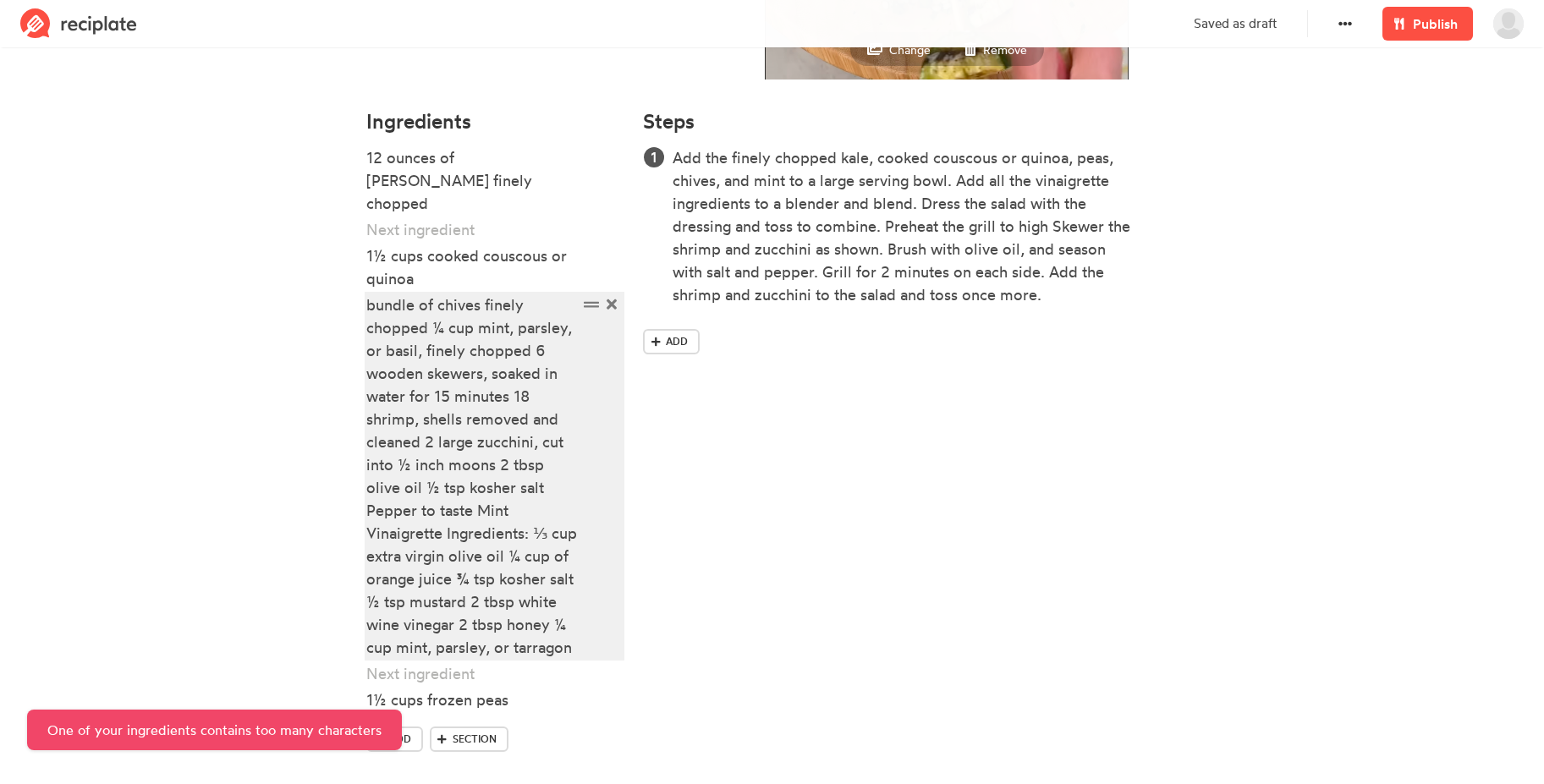
click at [503, 357] on div "bundle of chives finely chopped ¼ cup mint, parsley, or basil, finely chopped 6…" at bounding box center [472, 475] width 212 height 365
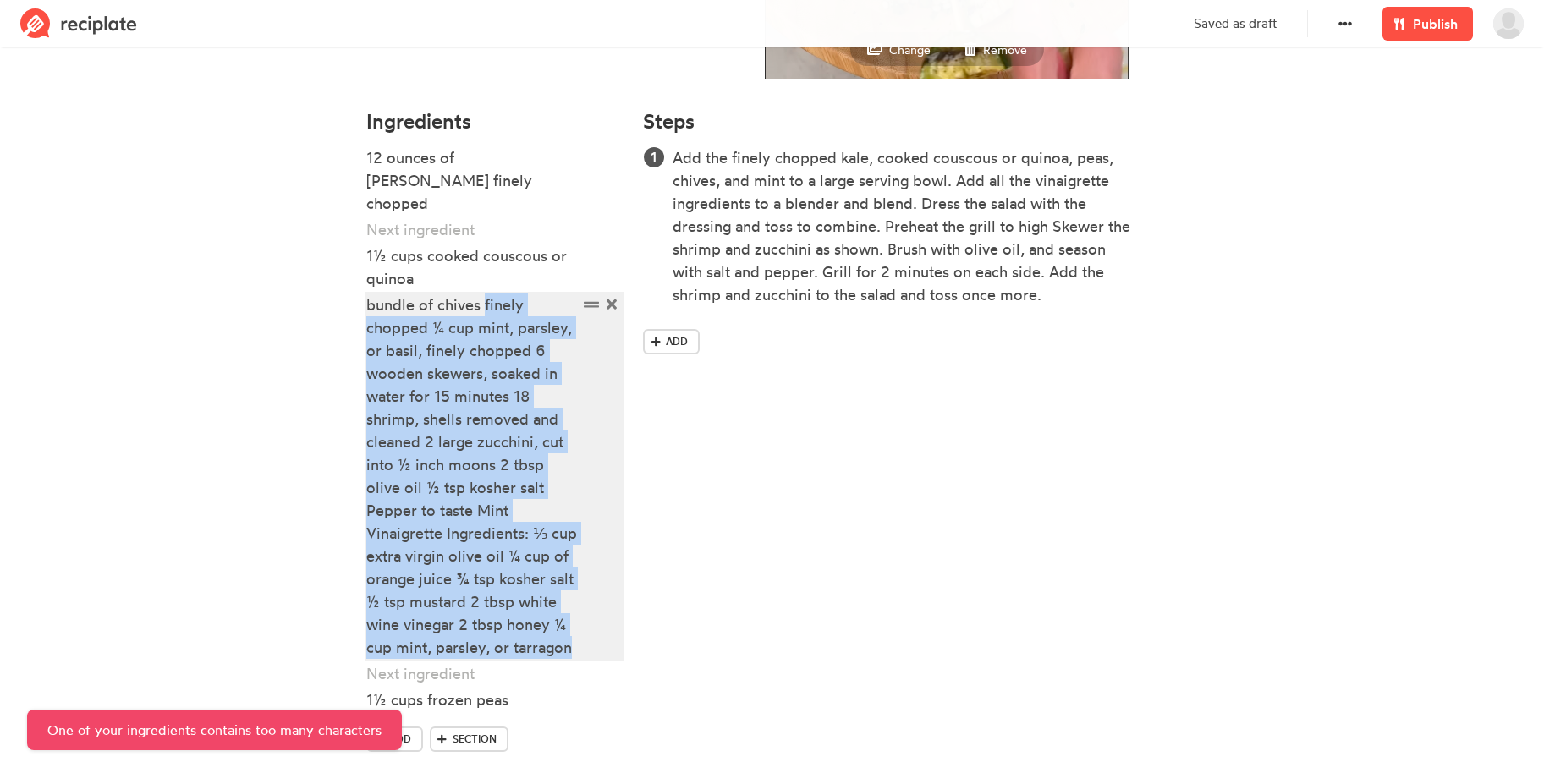
drag, startPoint x: 482, startPoint y: 281, endPoint x: 594, endPoint y: 629, distance: 365.6
click at [594, 629] on div "bundle of chives finely chopped ¼ cup mint, parsley, or basil, finely chopped 6…" at bounding box center [495, 475] width 257 height 365
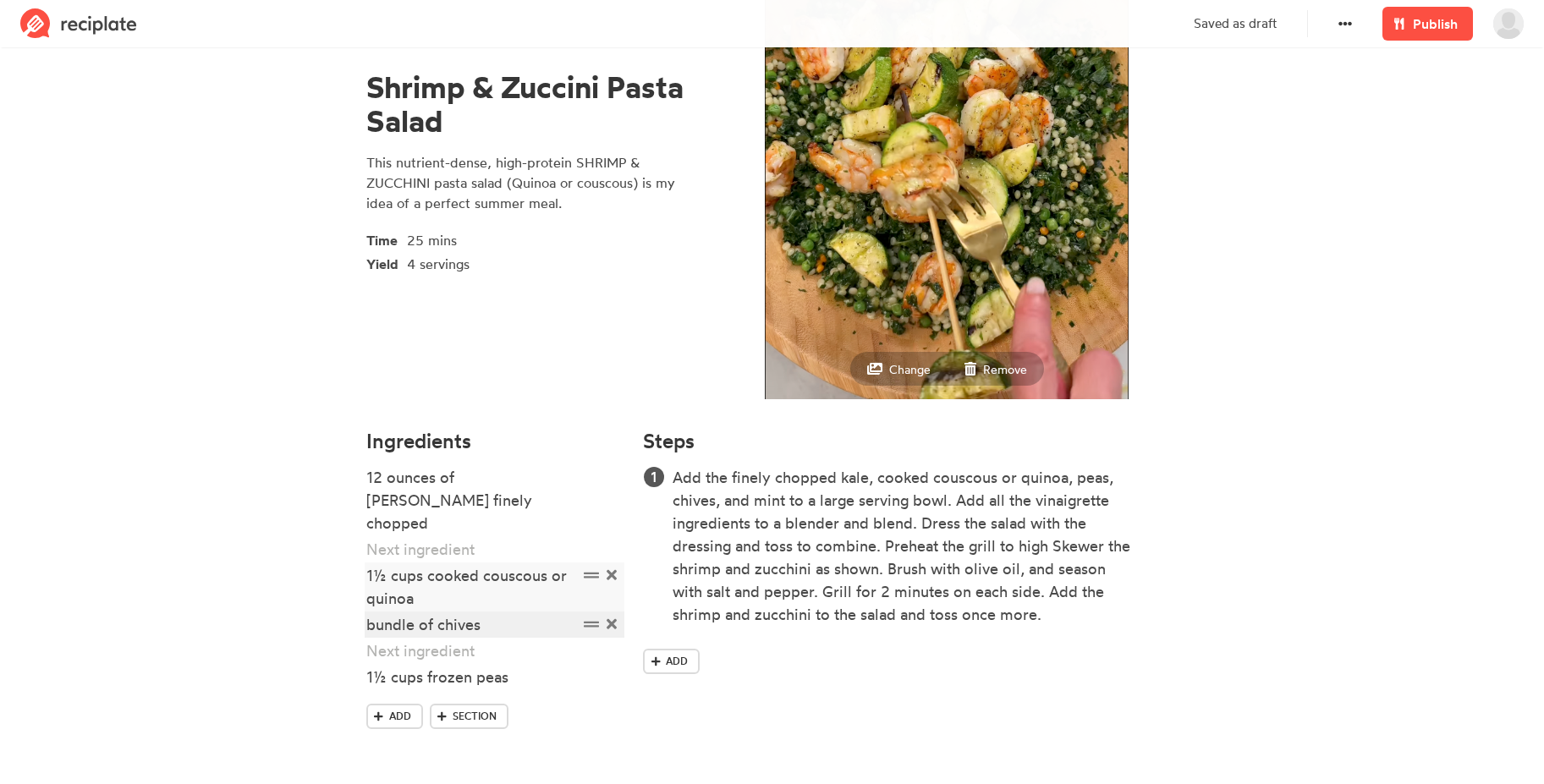
scroll to position [119, 0]
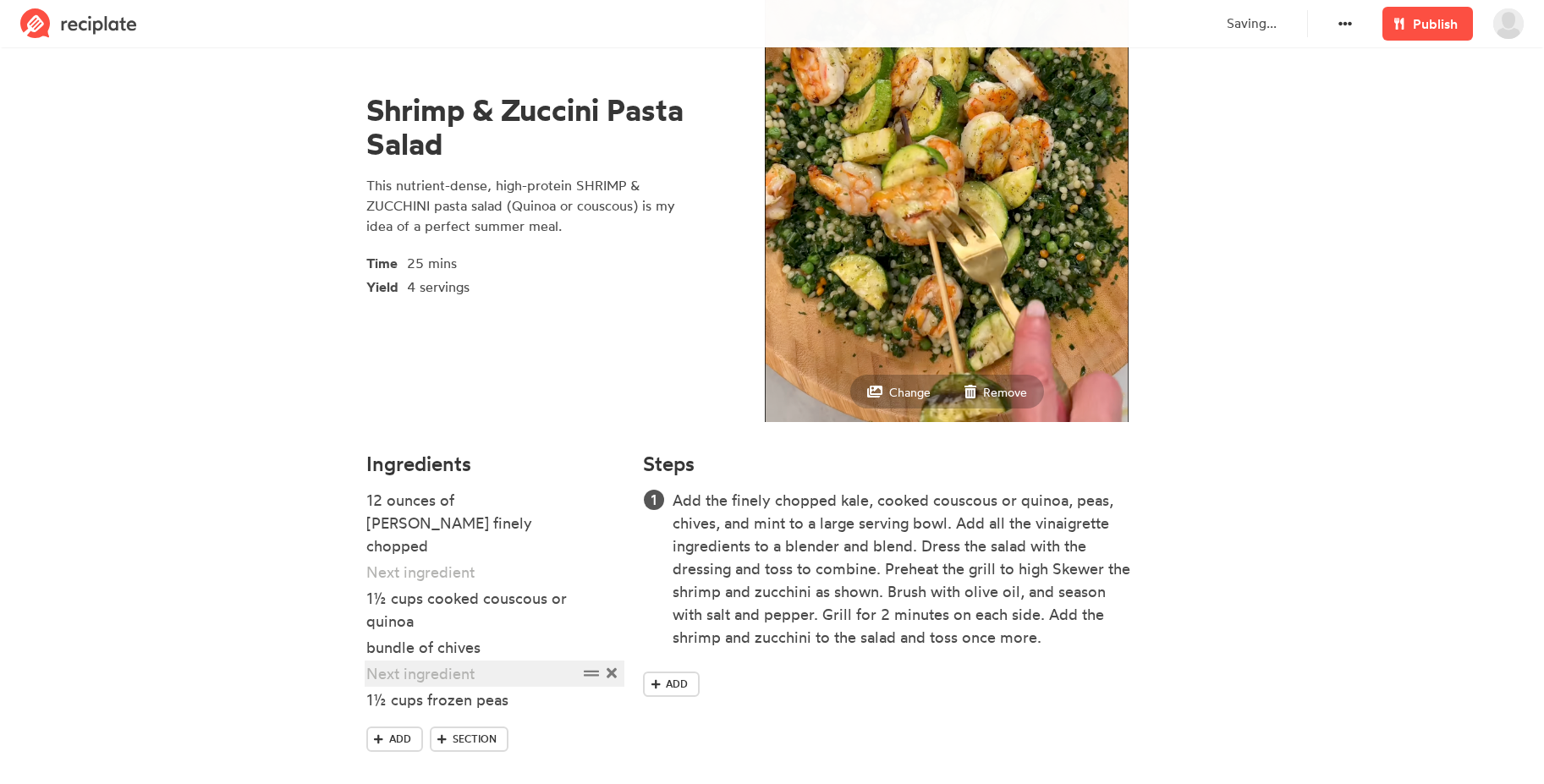
click at [446, 662] on div at bounding box center [472, 673] width 212 height 23
paste div
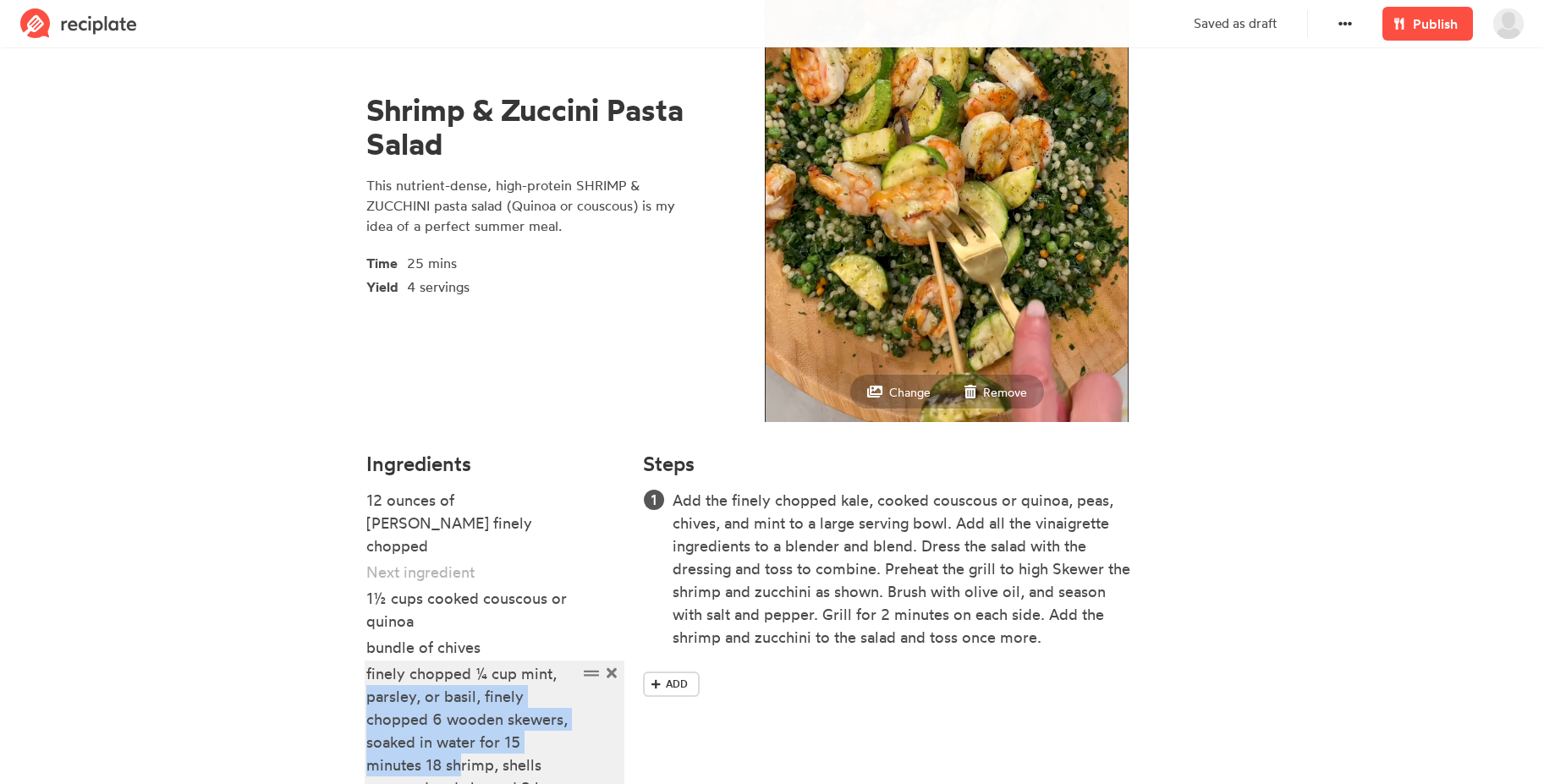
drag, startPoint x: 368, startPoint y: 677, endPoint x: 463, endPoint y: 737, distance: 112.4
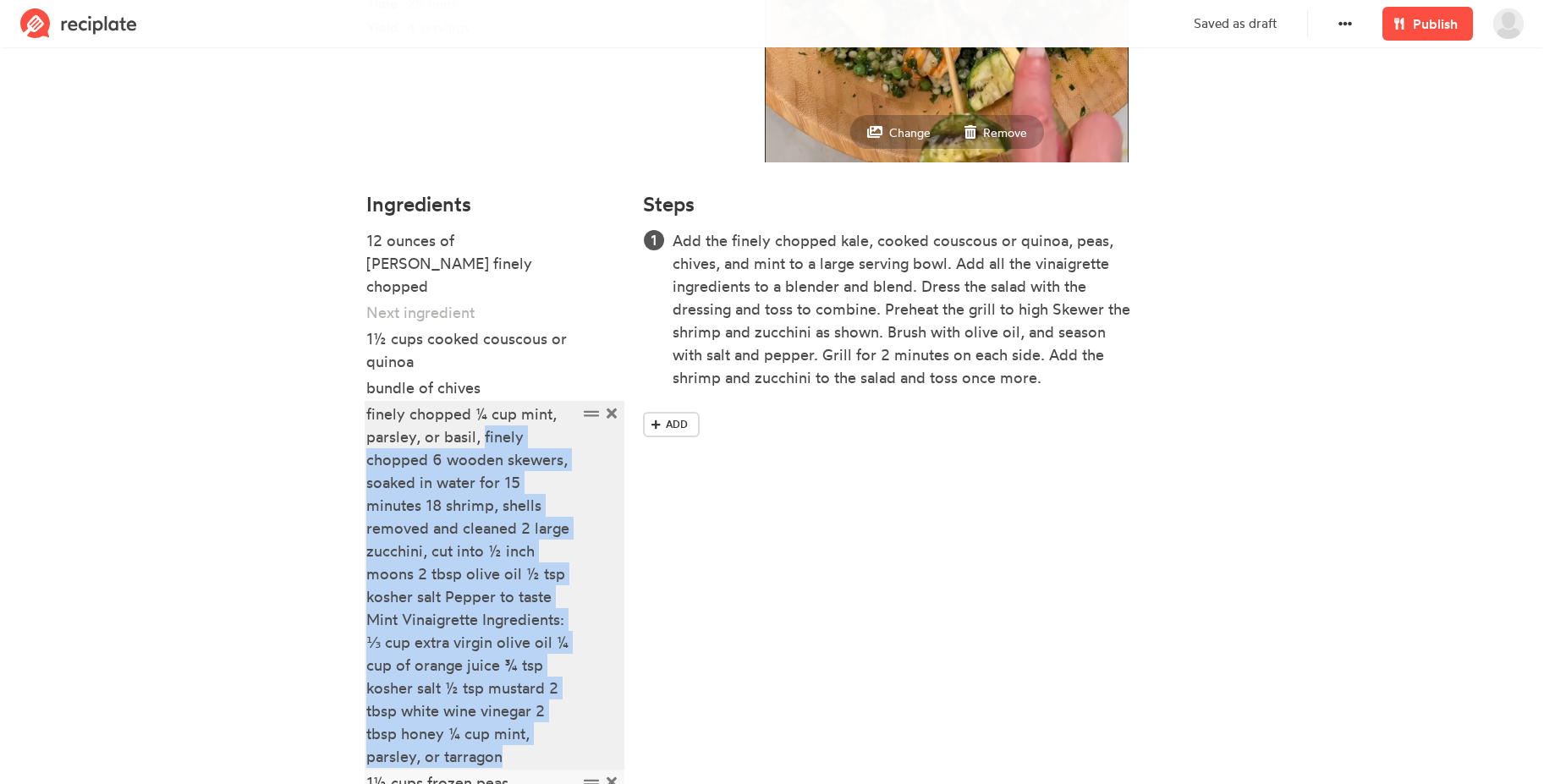
scroll to position [383, 0]
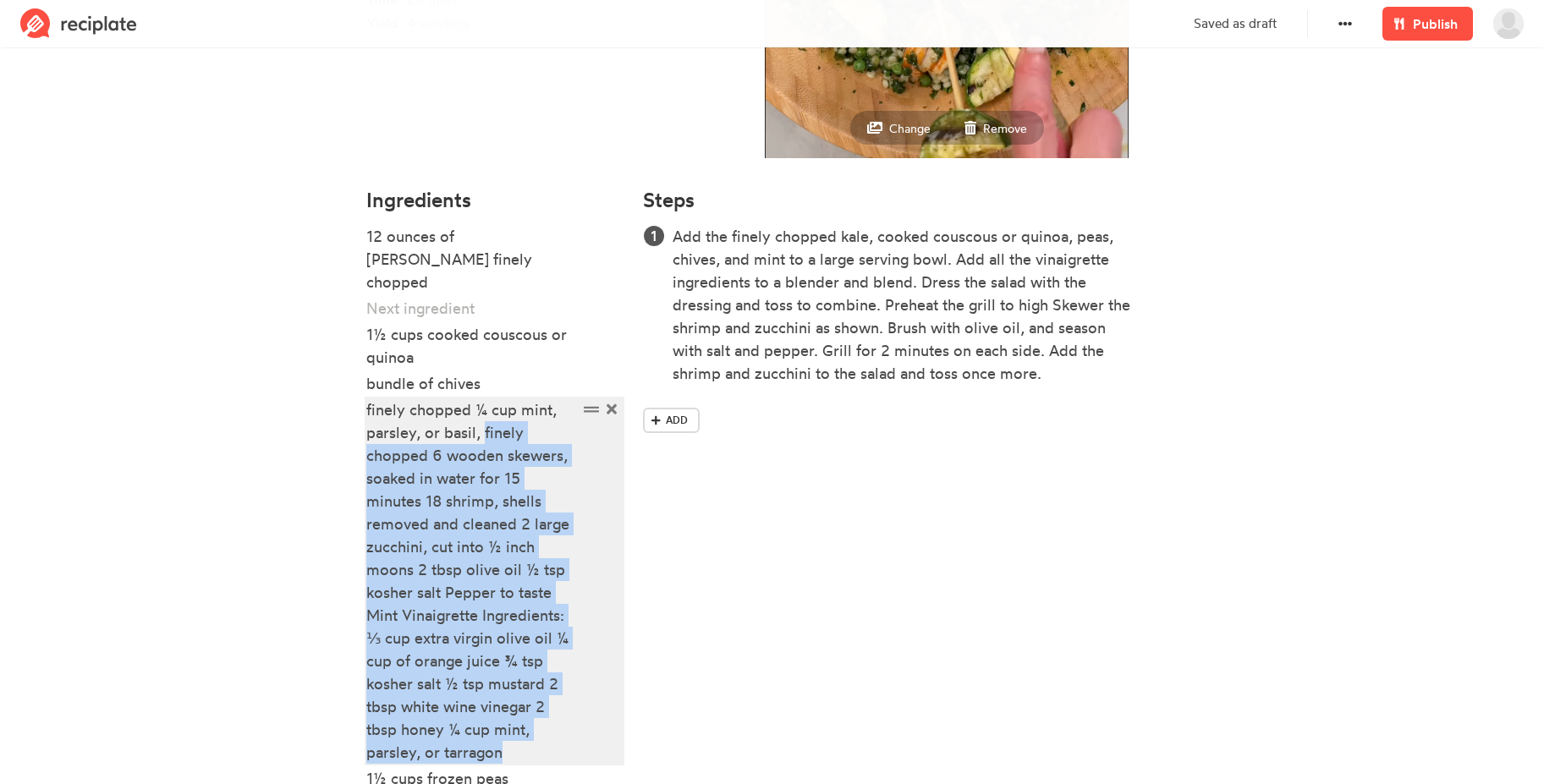
drag, startPoint x: 483, startPoint y: 669, endPoint x: 517, endPoint y: 740, distance: 78.7
click at [517, 740] on div "finely chopped ¼ cup mint, parsley, or basil, finely chopped 6 wooden skewers, …" at bounding box center [472, 581] width 212 height 365
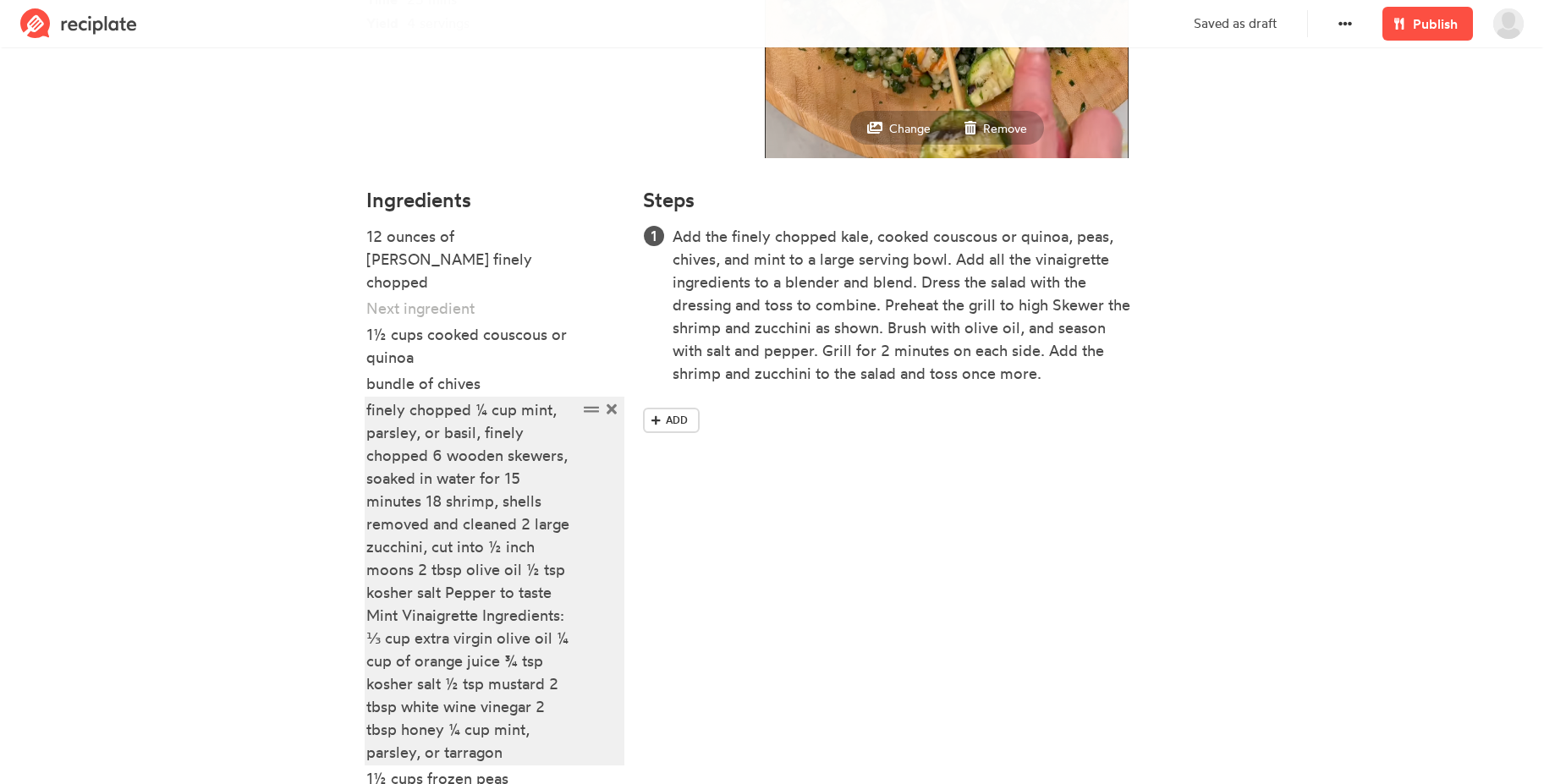
scroll to position [142, 0]
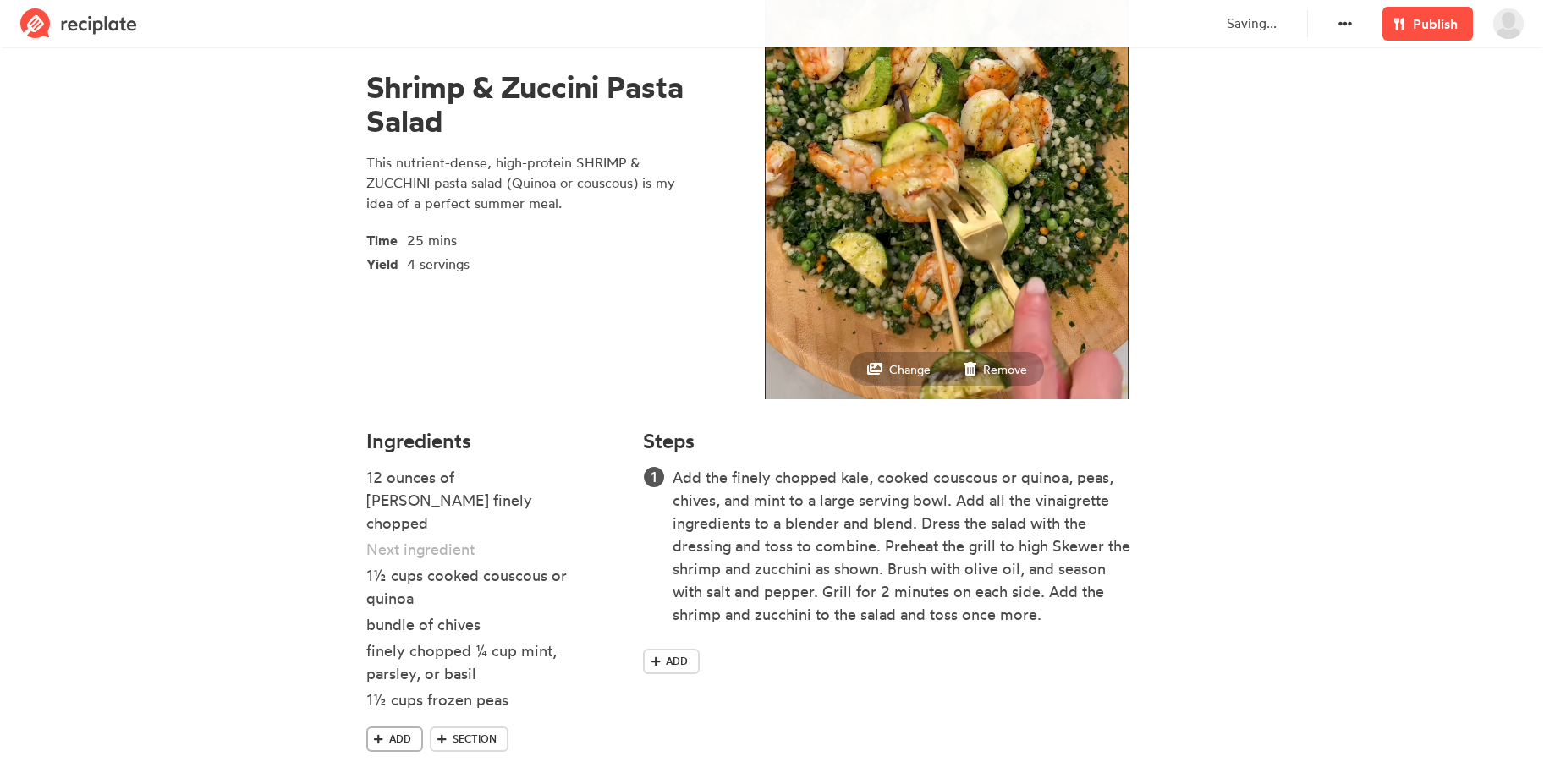
click at [407, 731] on span "Add" at bounding box center [401, 739] width 22 height 15
click at [417, 715] on div at bounding box center [472, 726] width 212 height 23
click at [336, 690] on section "Shrimp & Zuccini Pasta Salad This nutrient-dense, high-protein SHRIMP & ZUCCHIN…" at bounding box center [772, 520] width 1544 height 1219
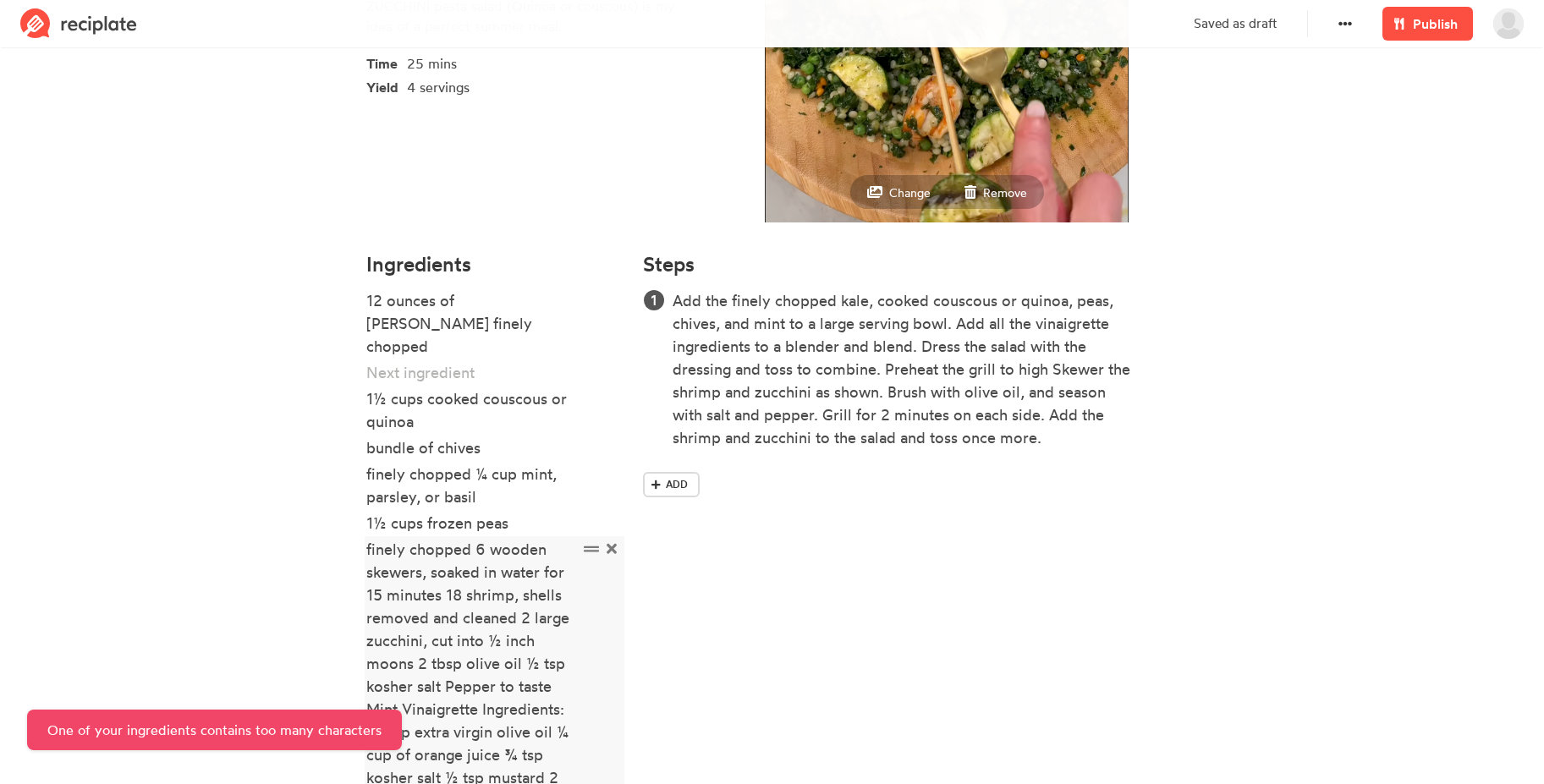
scroll to position [325, 0]
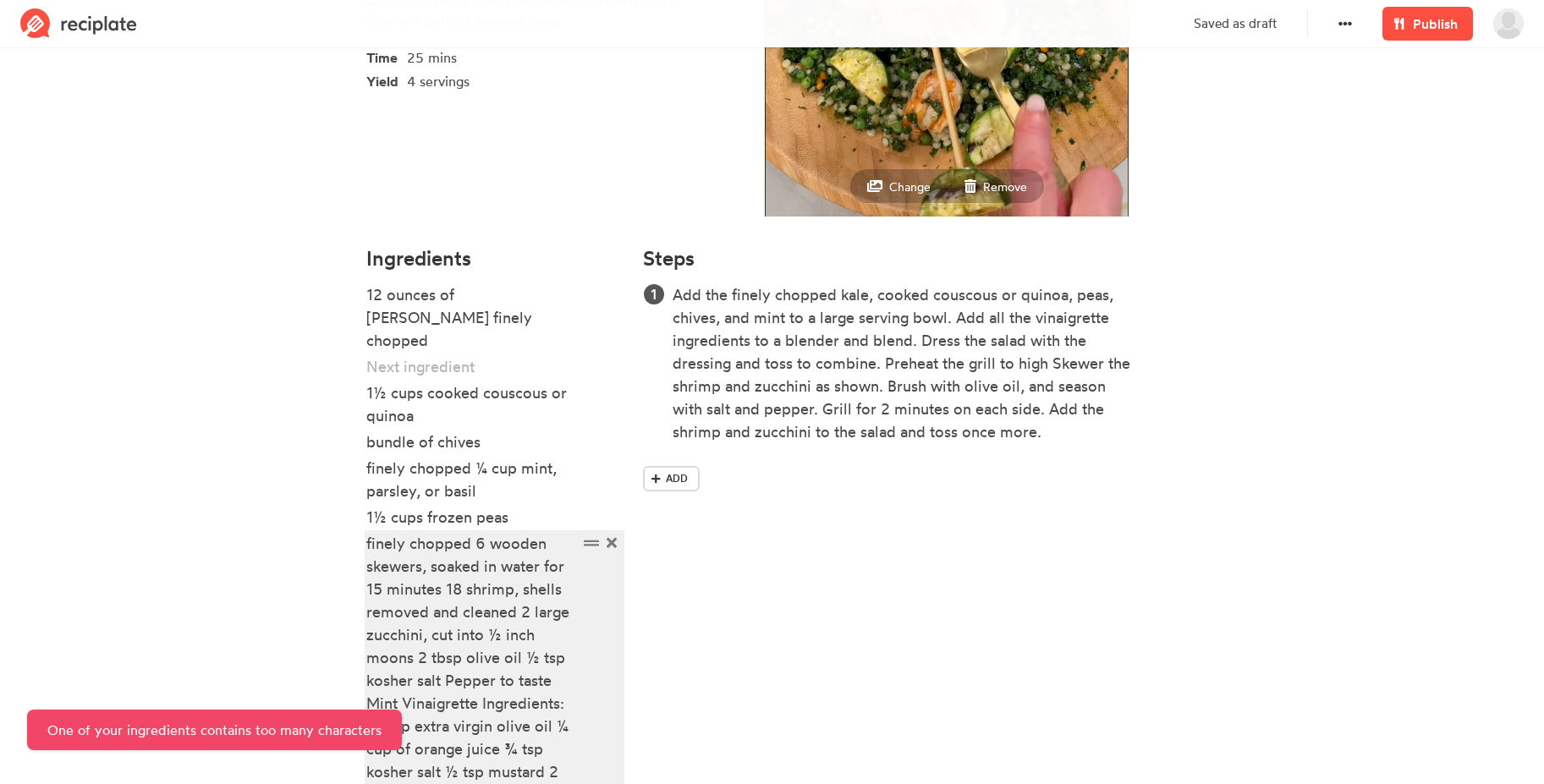
click at [479, 533] on div "finely chopped 6 wooden skewers, soaked in water for 15 minutes 18 shrimp, shel…" at bounding box center [472, 692] width 212 height 320
click at [476, 532] on div "finely chopped 6 wooden skewers, soaked in water for 15 minutes 18 shrimp, shel…" at bounding box center [472, 692] width 212 height 320
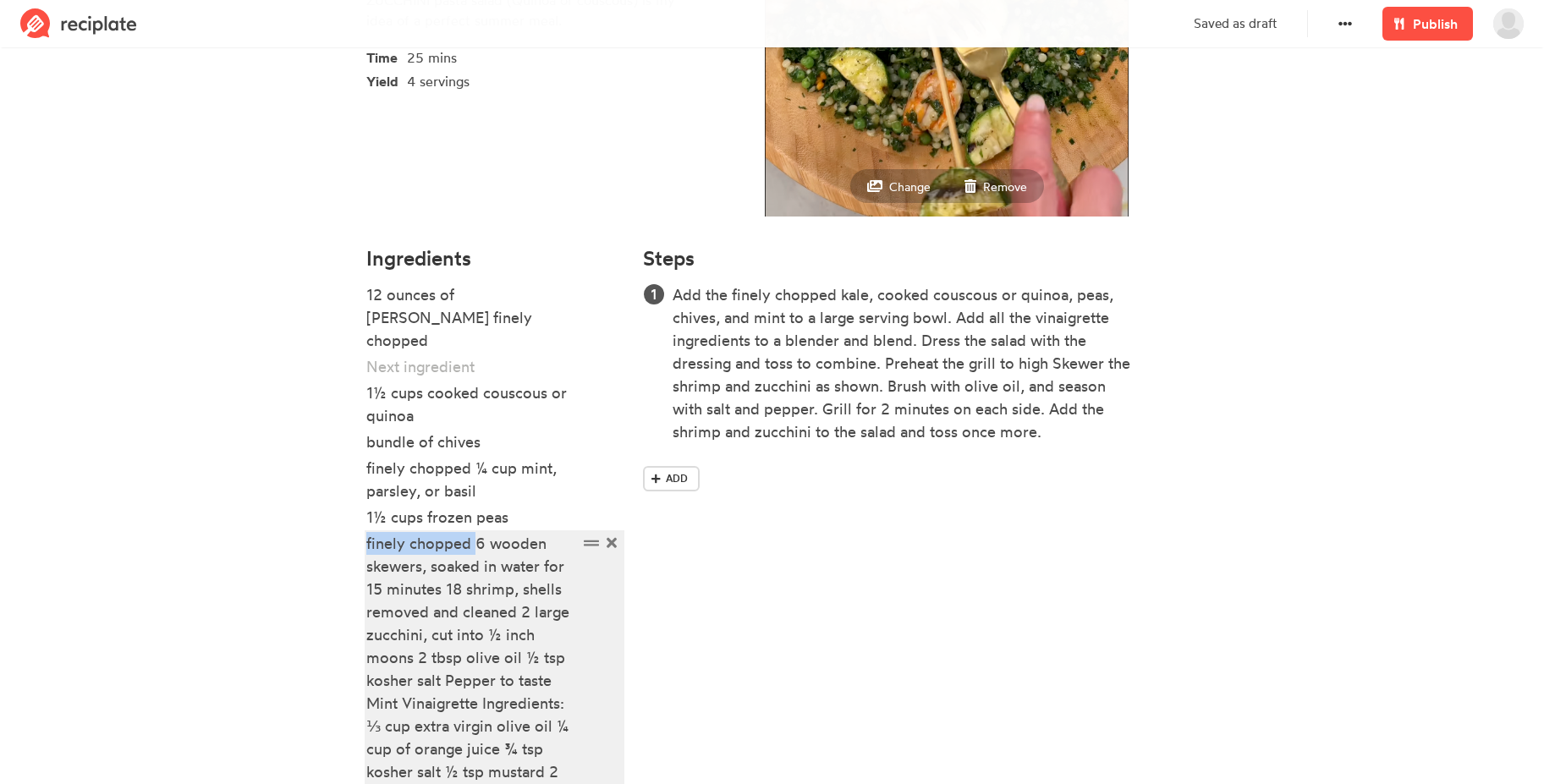
drag, startPoint x: 475, startPoint y: 521, endPoint x: 361, endPoint y: 522, distance: 114.0
click at [361, 522] on div "Ingredients 12 ounces of kale finely chopped 1½ cups cooked couscous or quinoa …" at bounding box center [495, 584] width 278 height 696
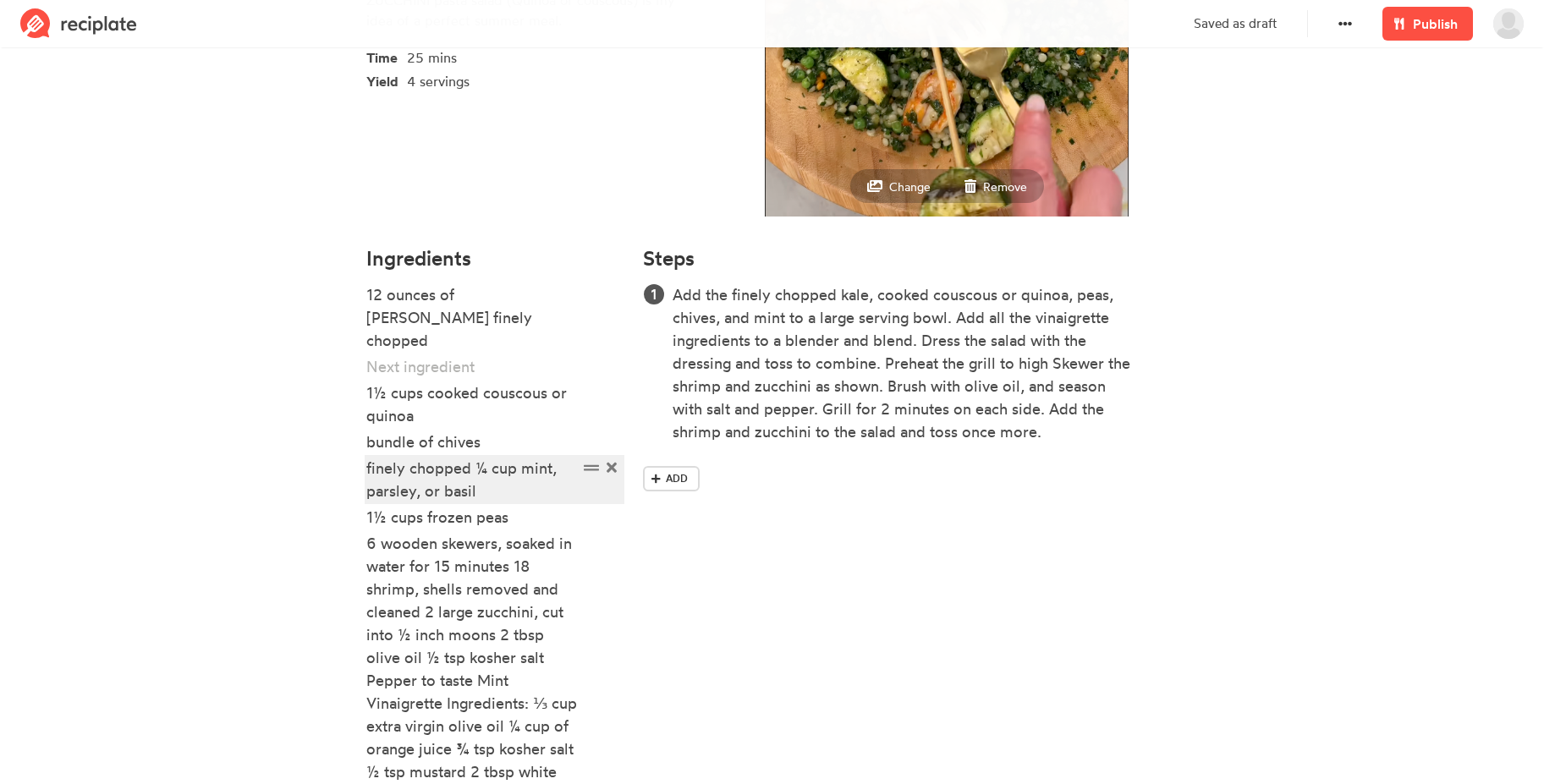
click at [503, 470] on div "finely chopped ¼ cup mint, parsley, or basil" at bounding box center [472, 479] width 212 height 45
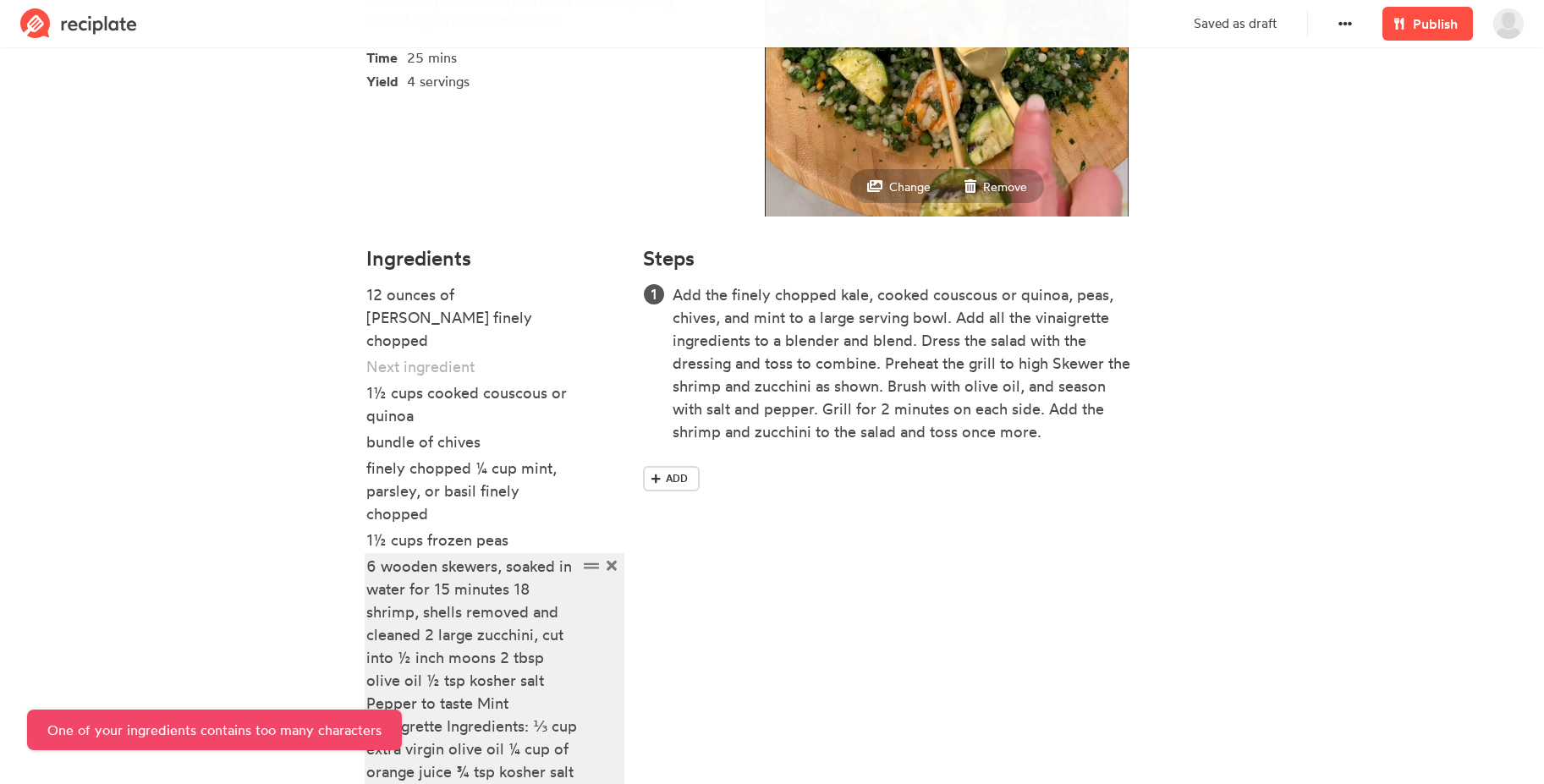
click at [483, 555] on div "6 wooden skewers, soaked in water for 15 minutes 18 shrimp, shells removed and …" at bounding box center [472, 703] width 212 height 297
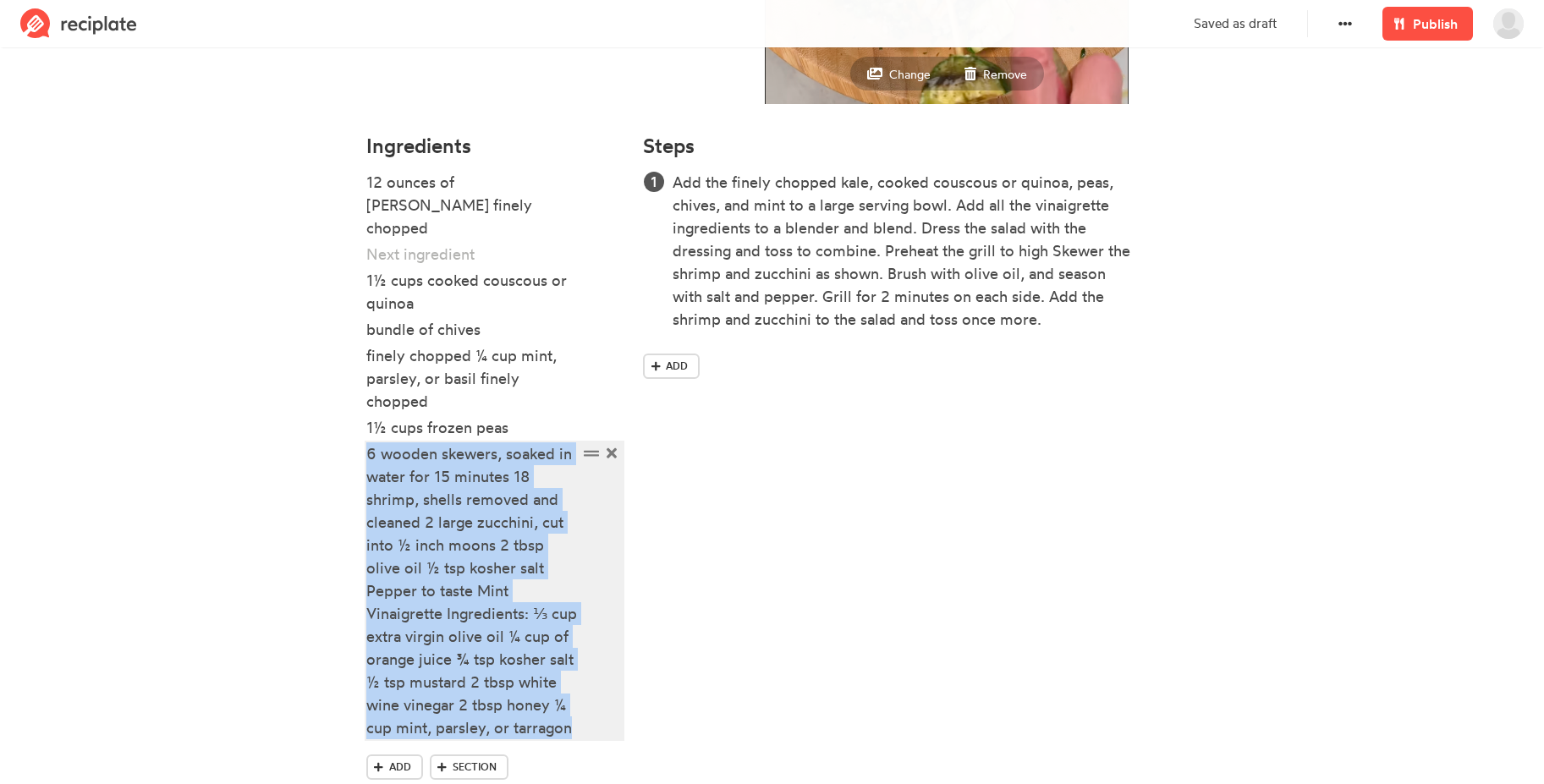
scroll to position [465, 0]
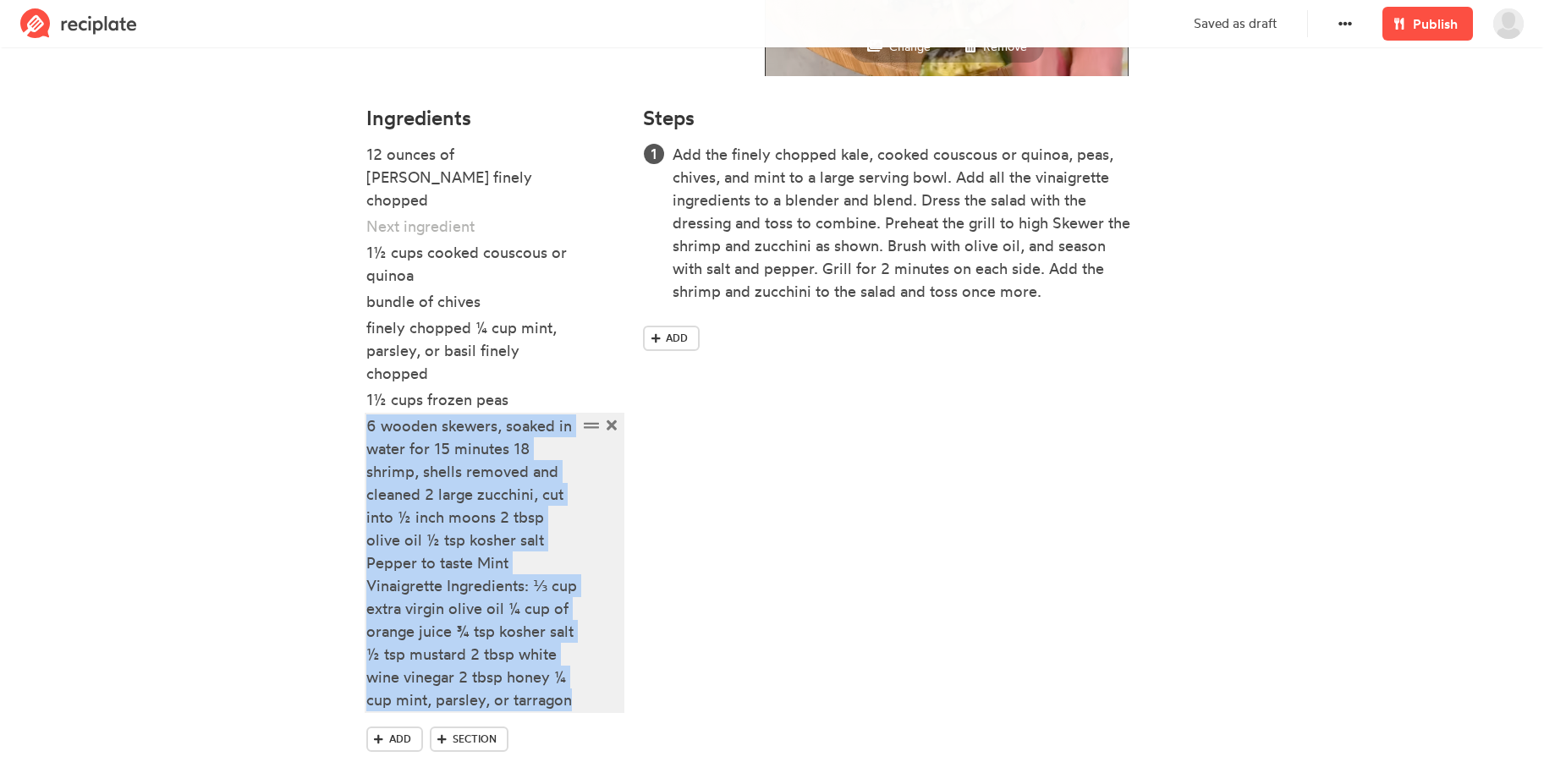
drag, startPoint x: 366, startPoint y: 545, endPoint x: 578, endPoint y: 687, distance: 255.2
click at [578, 687] on div "6 wooden skewers, soaked in water for 15 minutes 18 shrimp, shells removed and …" at bounding box center [495, 562] width 257 height 297
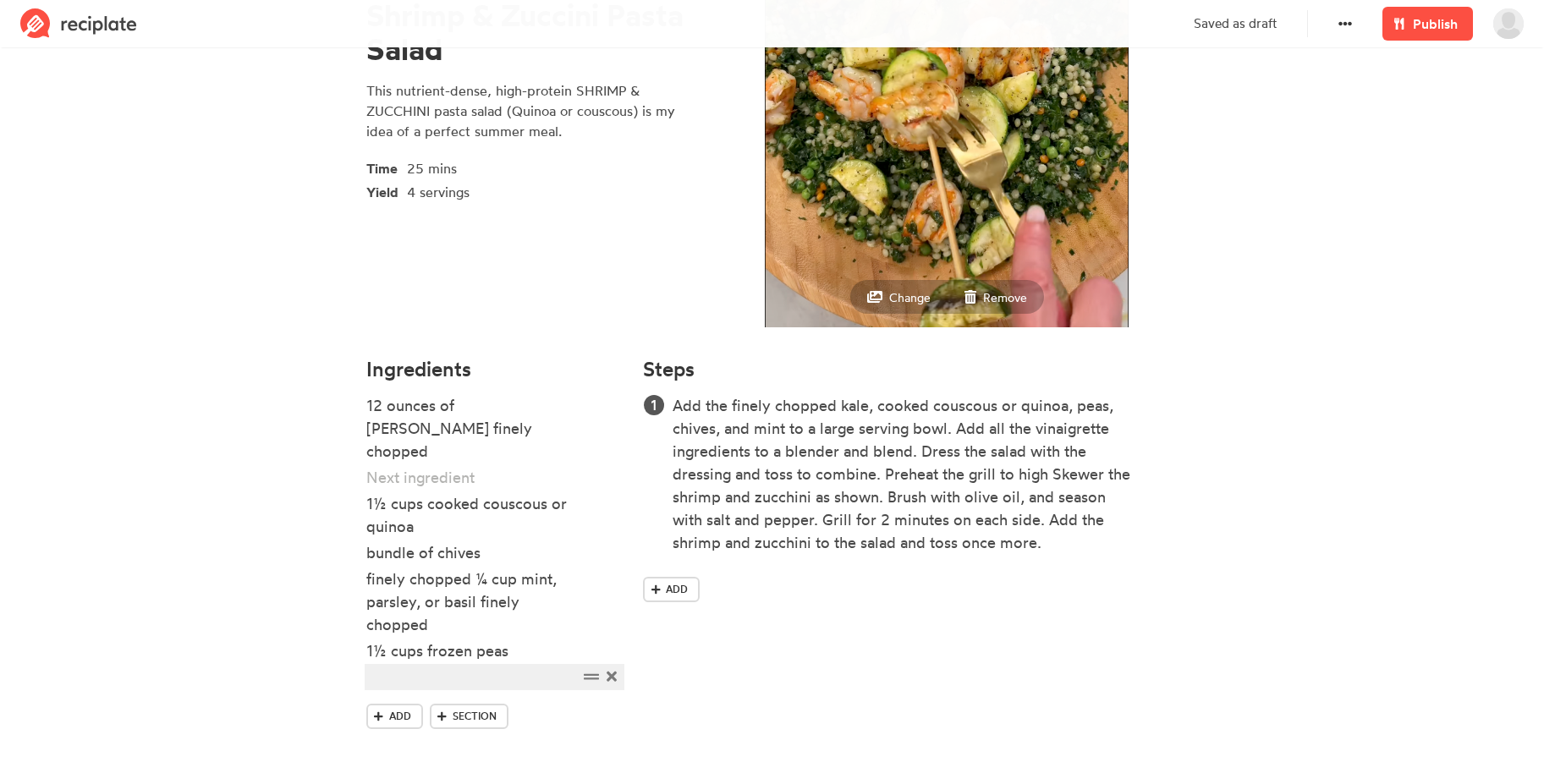
scroll to position [191, 0]
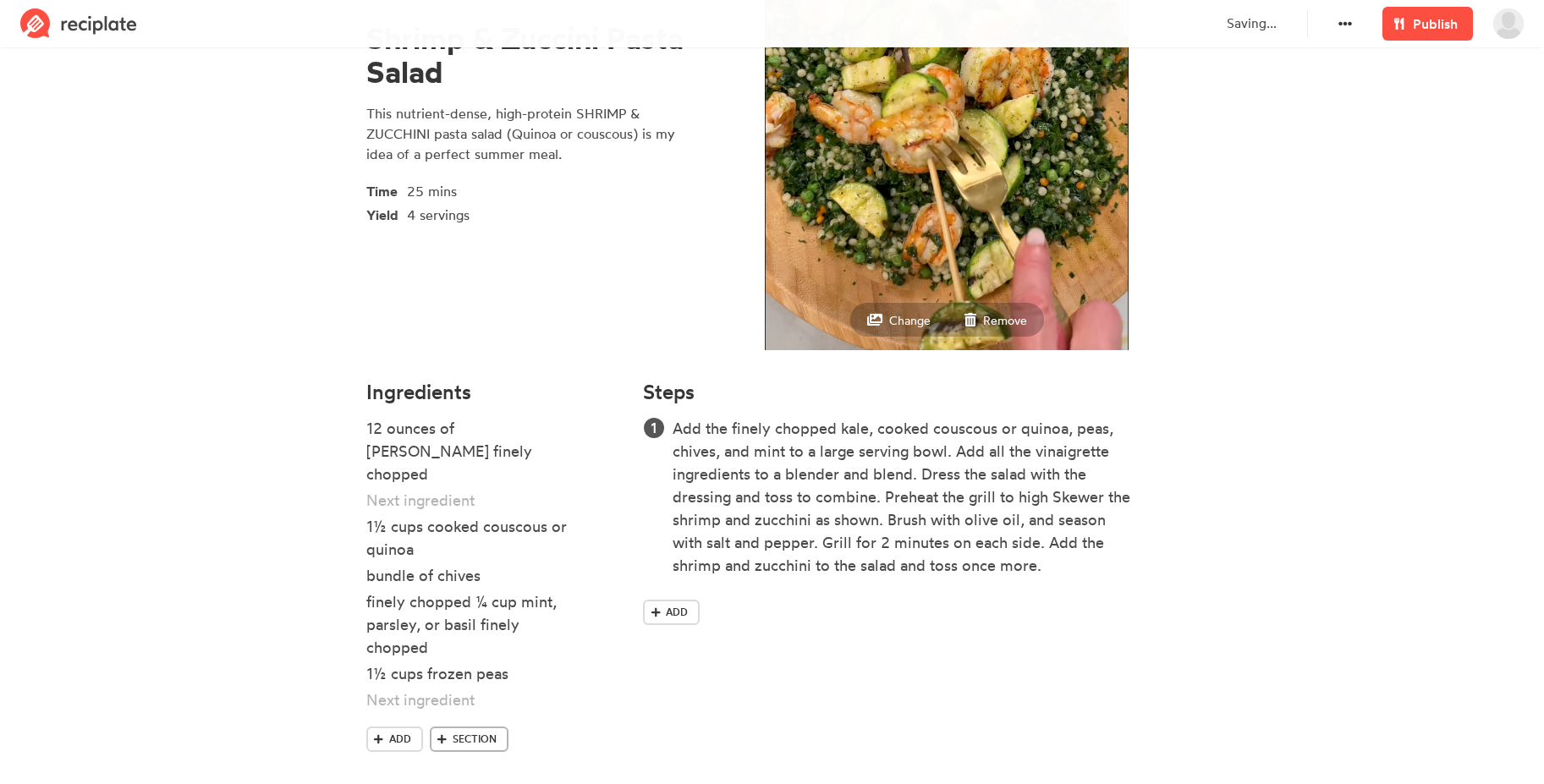
click at [457, 731] on span "Section" at bounding box center [475, 739] width 44 height 15
click at [327, 681] on section "Shrimp & Zuccini Pasta Salad This nutrient-dense, high-protein SHRIMP & ZUCCHIN…" at bounding box center [772, 476] width 1544 height 1231
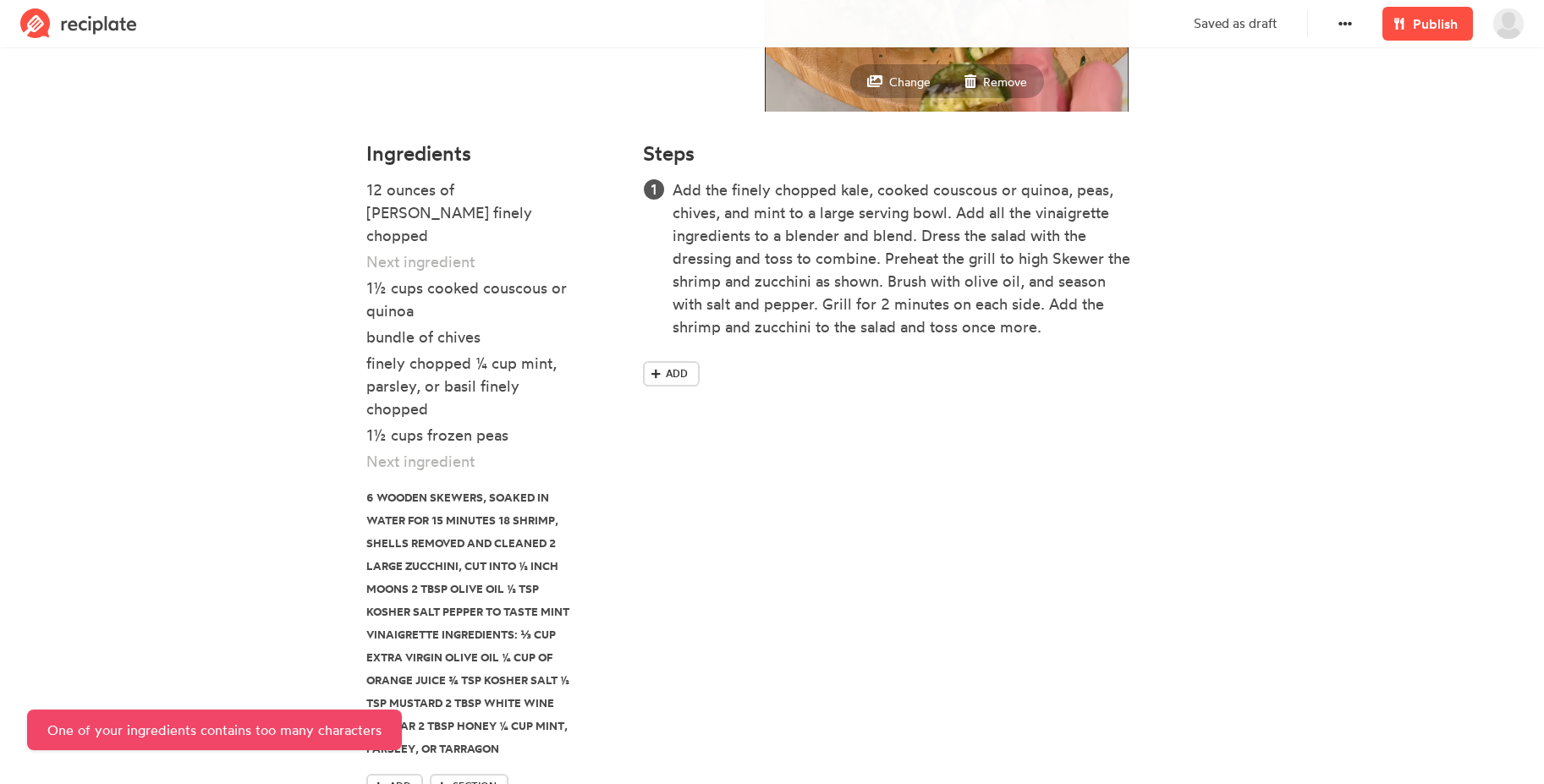
scroll to position [477, 0]
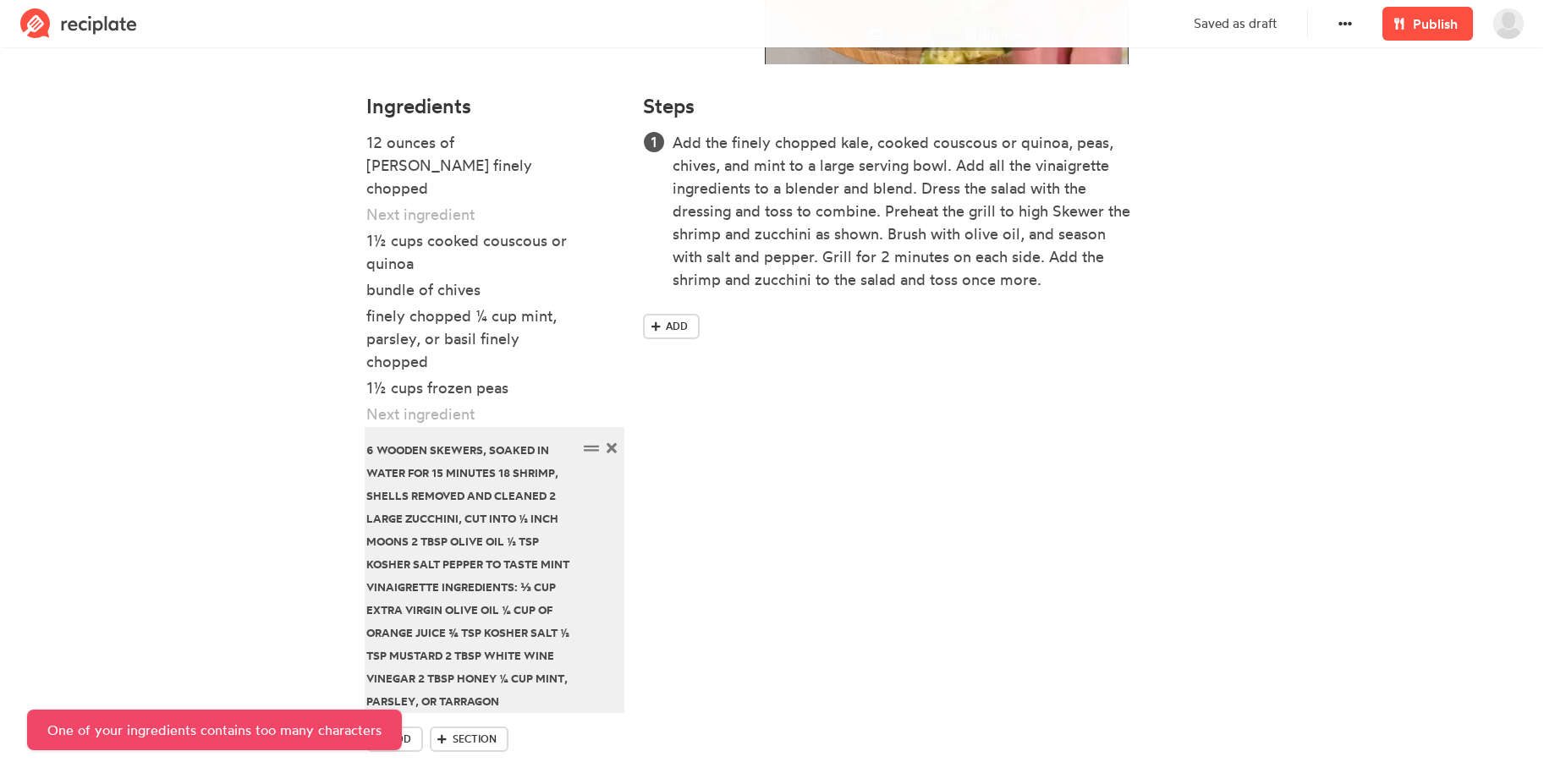
click at [501, 522] on div "6 wooden skewers, soaked in water for 15 minutes 18 shrimp, shells removed and …" at bounding box center [472, 574] width 212 height 274
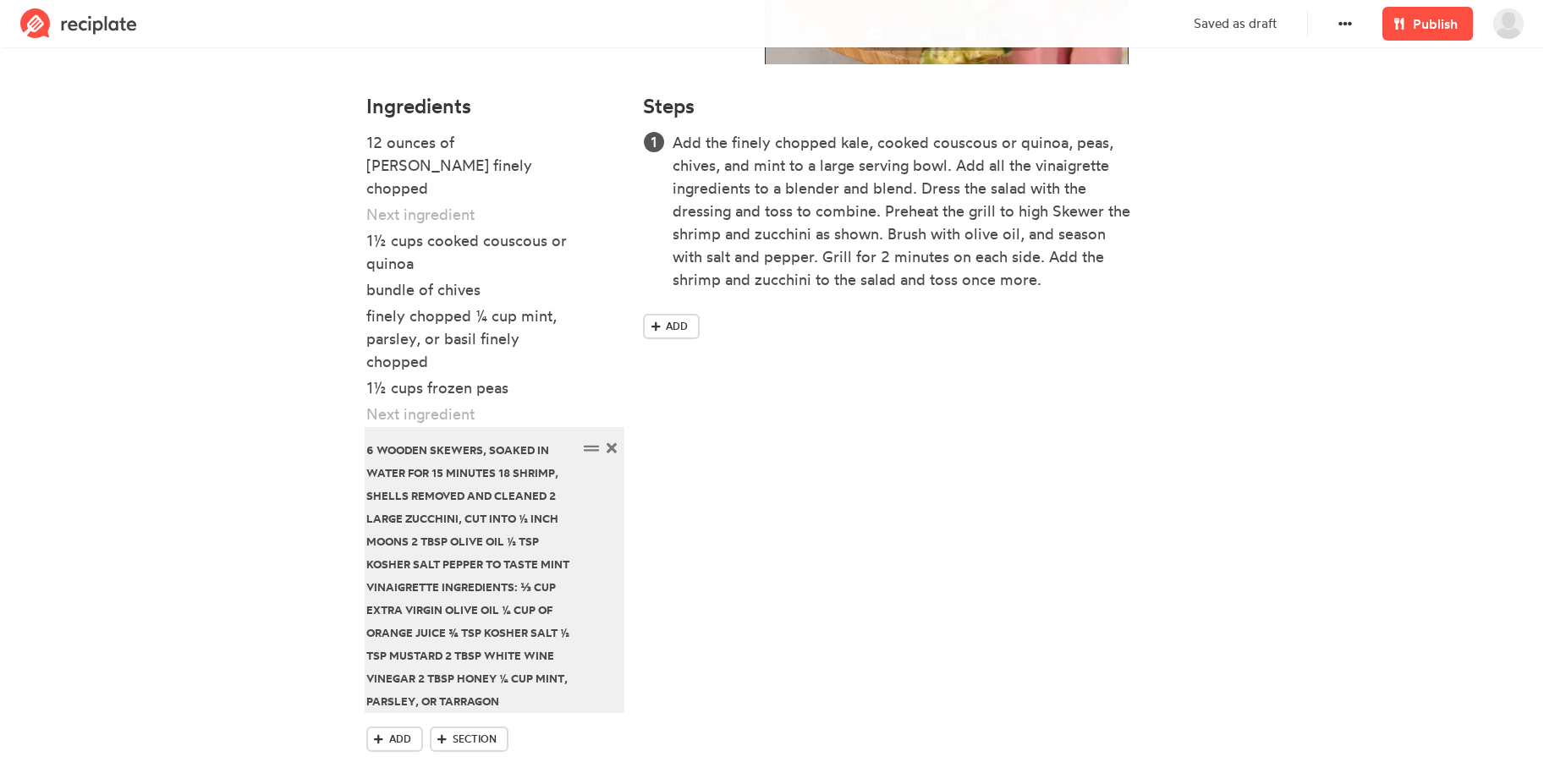
click at [409, 521] on div "6 wooden skewers, soaked in water for 15 minutes 18 shrimp, shells removed and …" at bounding box center [472, 574] width 212 height 274
click at [574, 541] on div "6 wooden skewers, soaked in water for 15 minutes 18 shrimp, shells removed and …" at bounding box center [472, 574] width 212 height 274
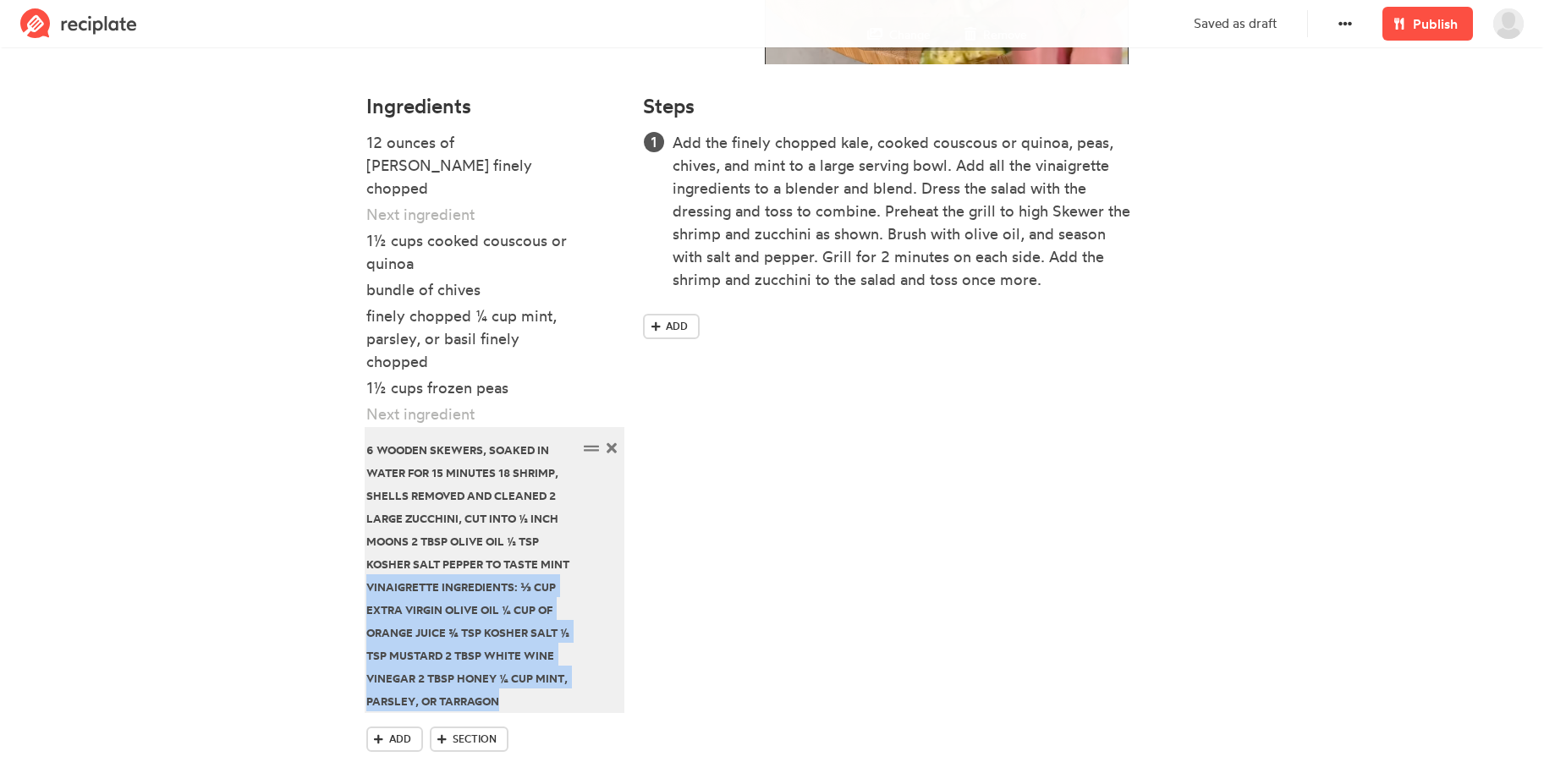
drag, startPoint x: 501, startPoint y: 681, endPoint x: 368, endPoint y: 568, distance: 174.5
click at [368, 568] on div "6 wooden skewers, soaked in water for 15 minutes 18 shrimp, shells removed and …" at bounding box center [472, 574] width 212 height 274
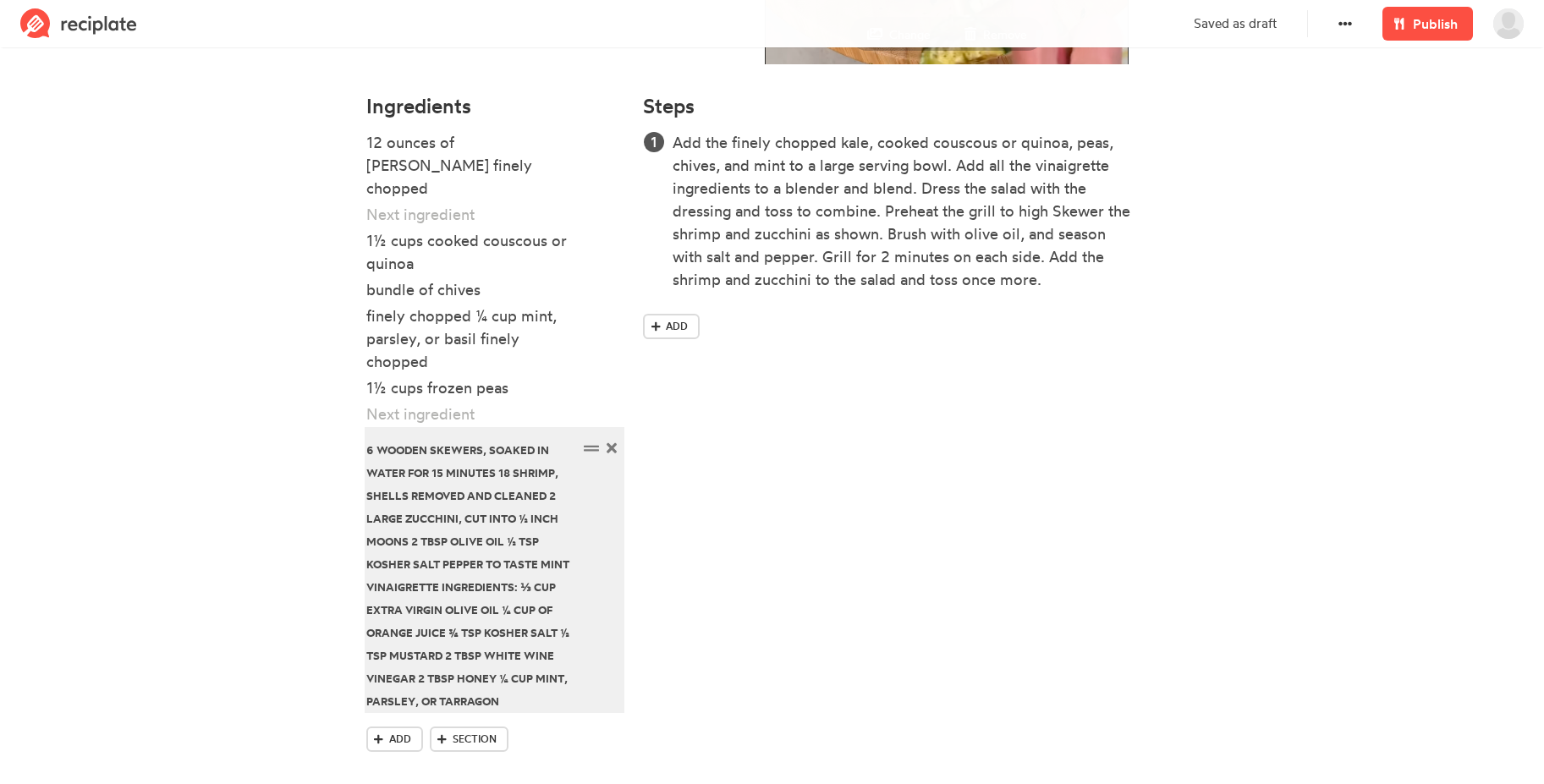
scroll to position [340, 0]
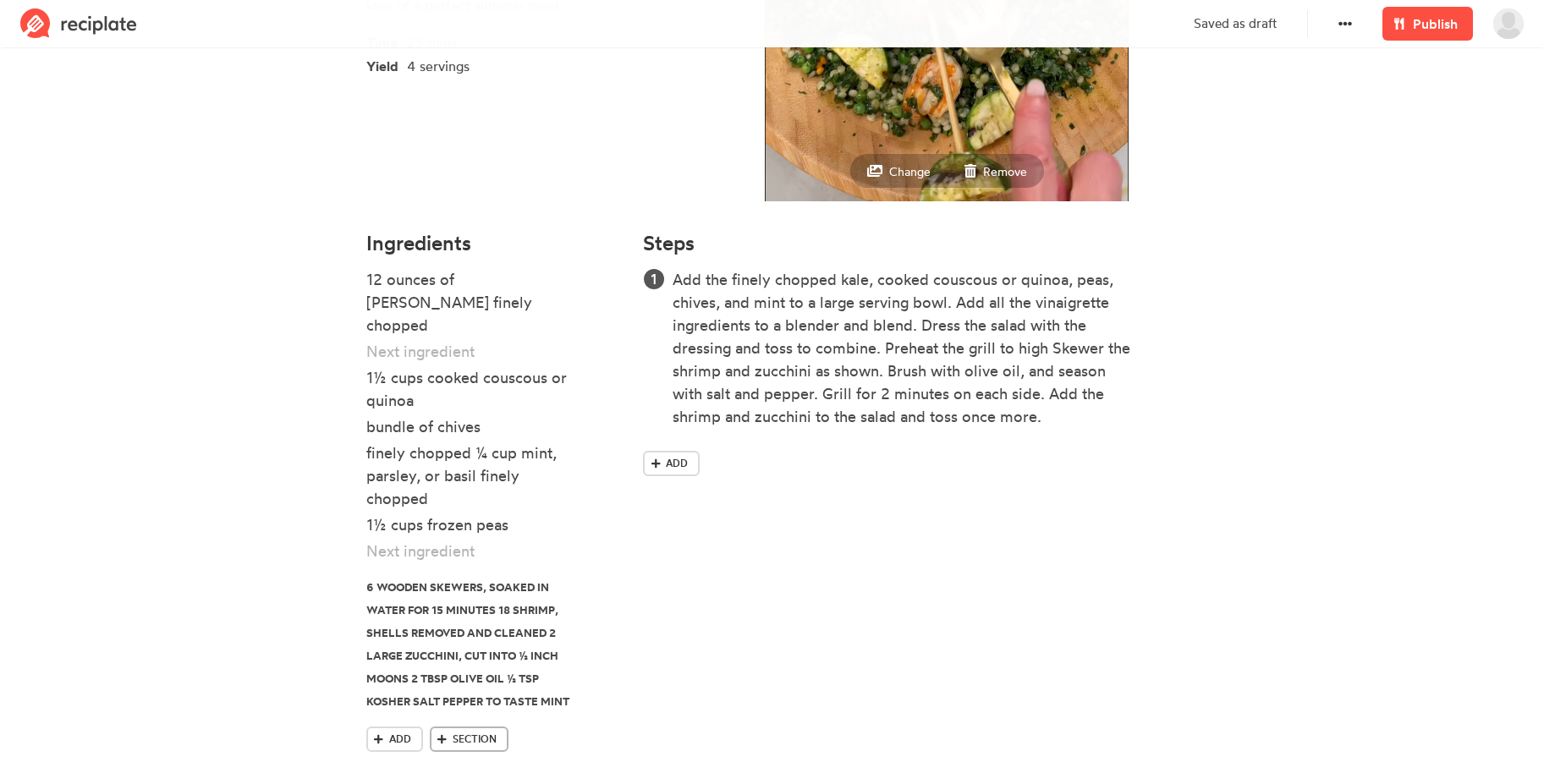
click at [442, 734] on icon at bounding box center [442, 739] width 9 height 9
click at [809, 664] on div "Steps Add the finely chopped kale, cooked couscous or quinoa, peas, chives, and…" at bounding box center [910, 582] width 555 height 720
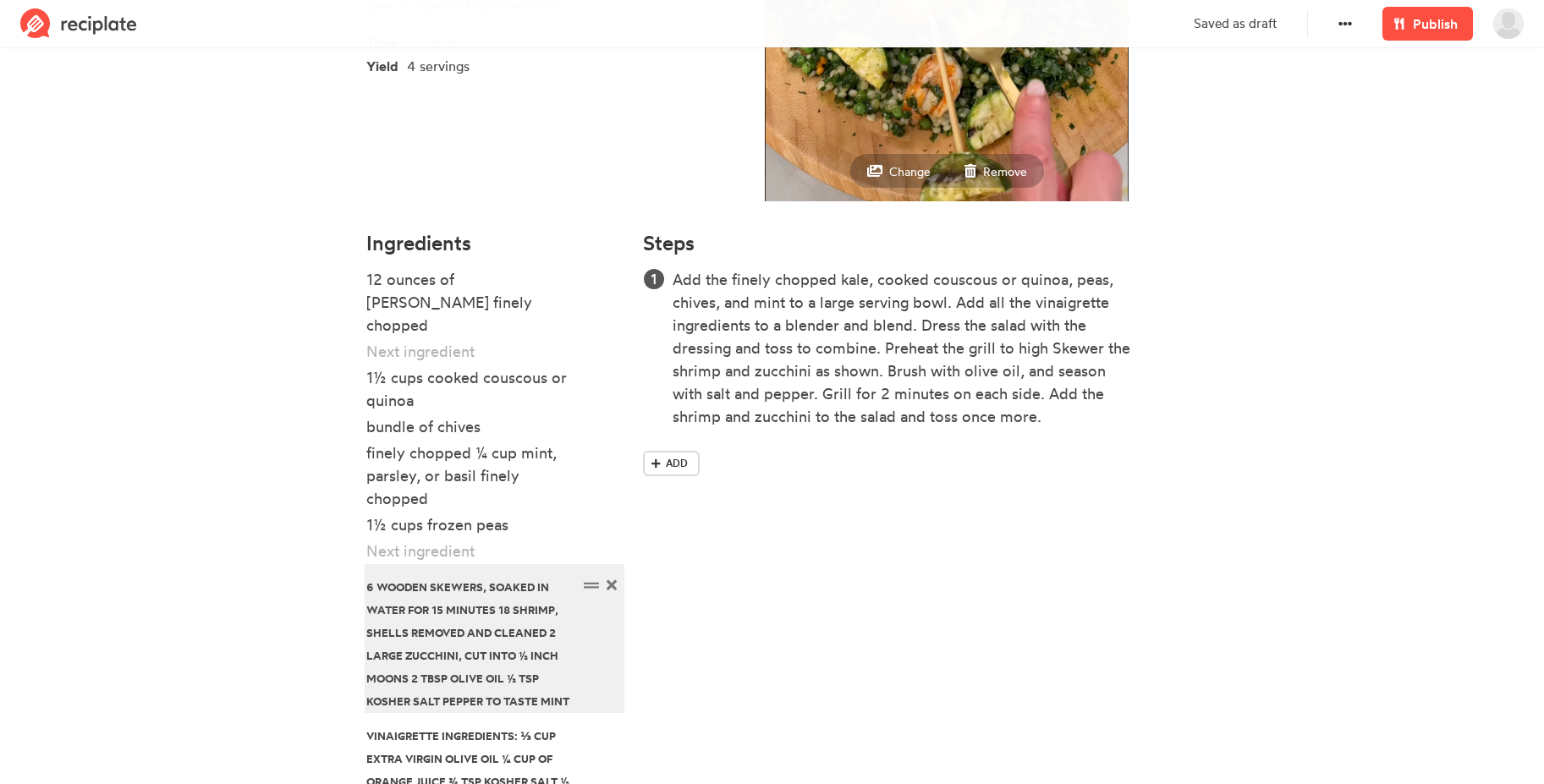
click at [501, 600] on div "6 wooden skewers, soaked in water for 15 minutes 18 shrimp, shells removed and …" at bounding box center [472, 643] width 212 height 137
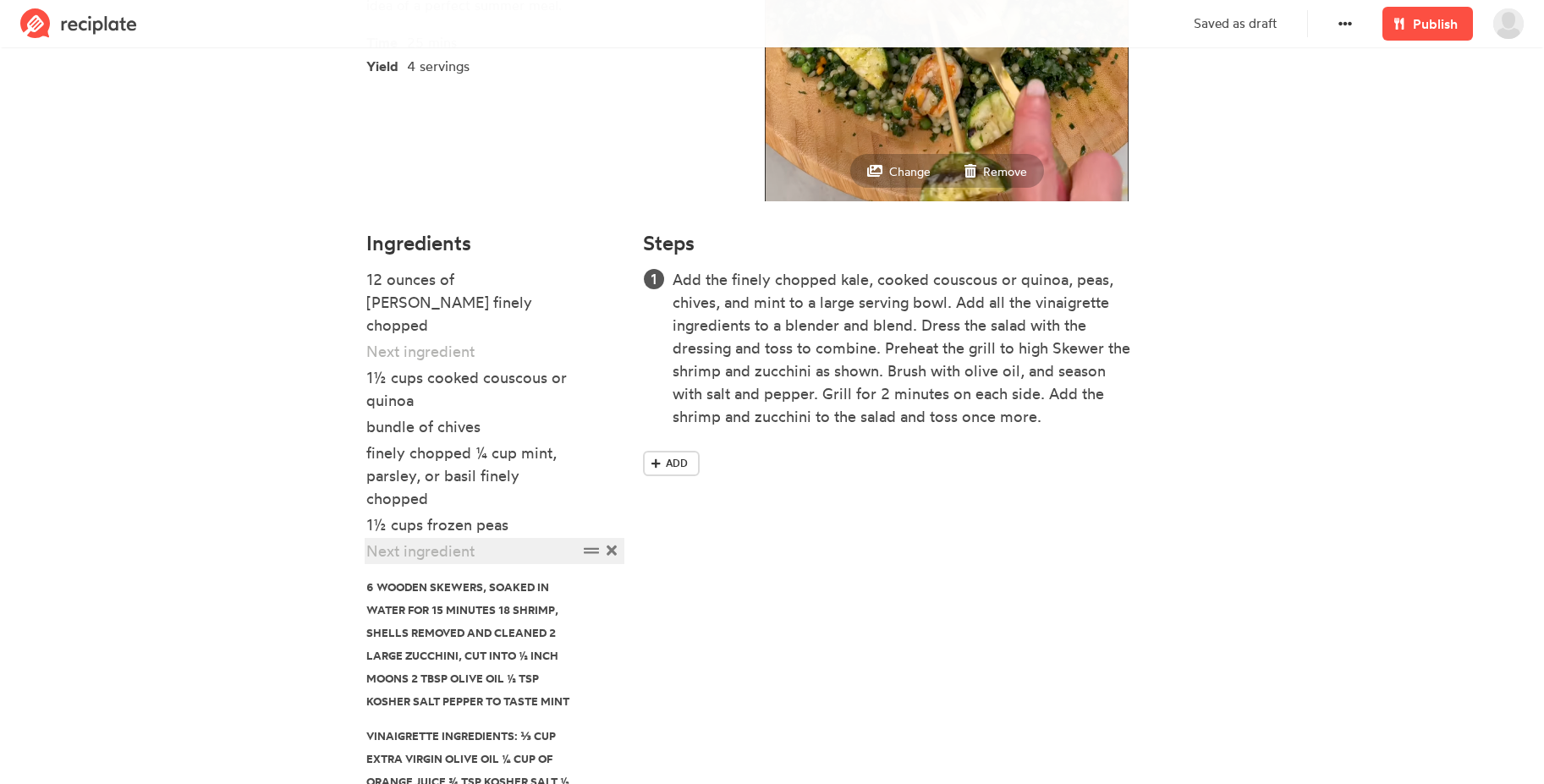
click at [483, 539] on div at bounding box center [472, 550] width 212 height 23
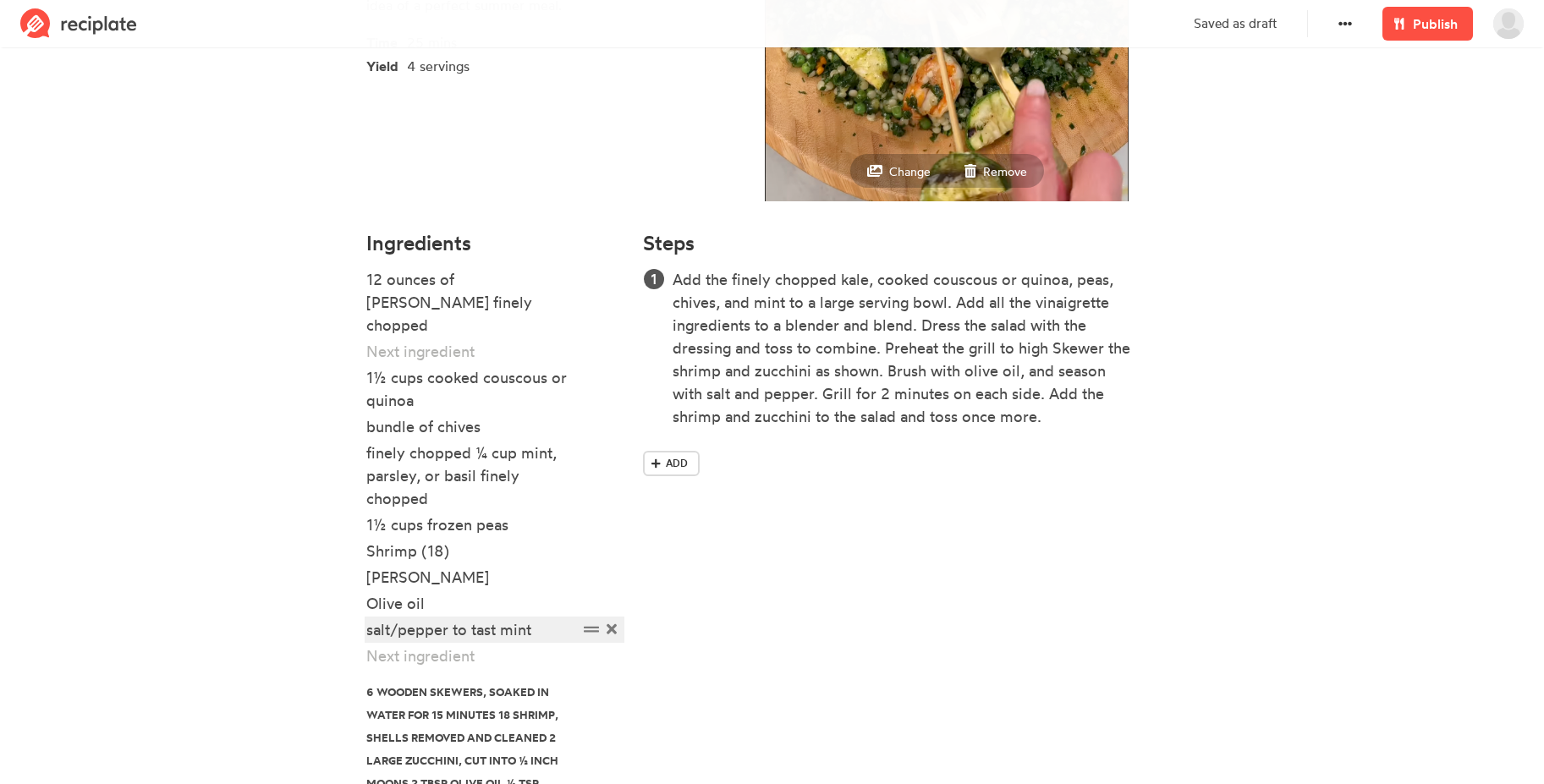
click at [496, 618] on div "salt/pepper to tast mint" at bounding box center [472, 629] width 212 height 23
click at [934, 610] on div "Steps Add the finely chopped kale, cooked couscous or quinoa, peas, chives, and…" at bounding box center [910, 634] width 555 height 825
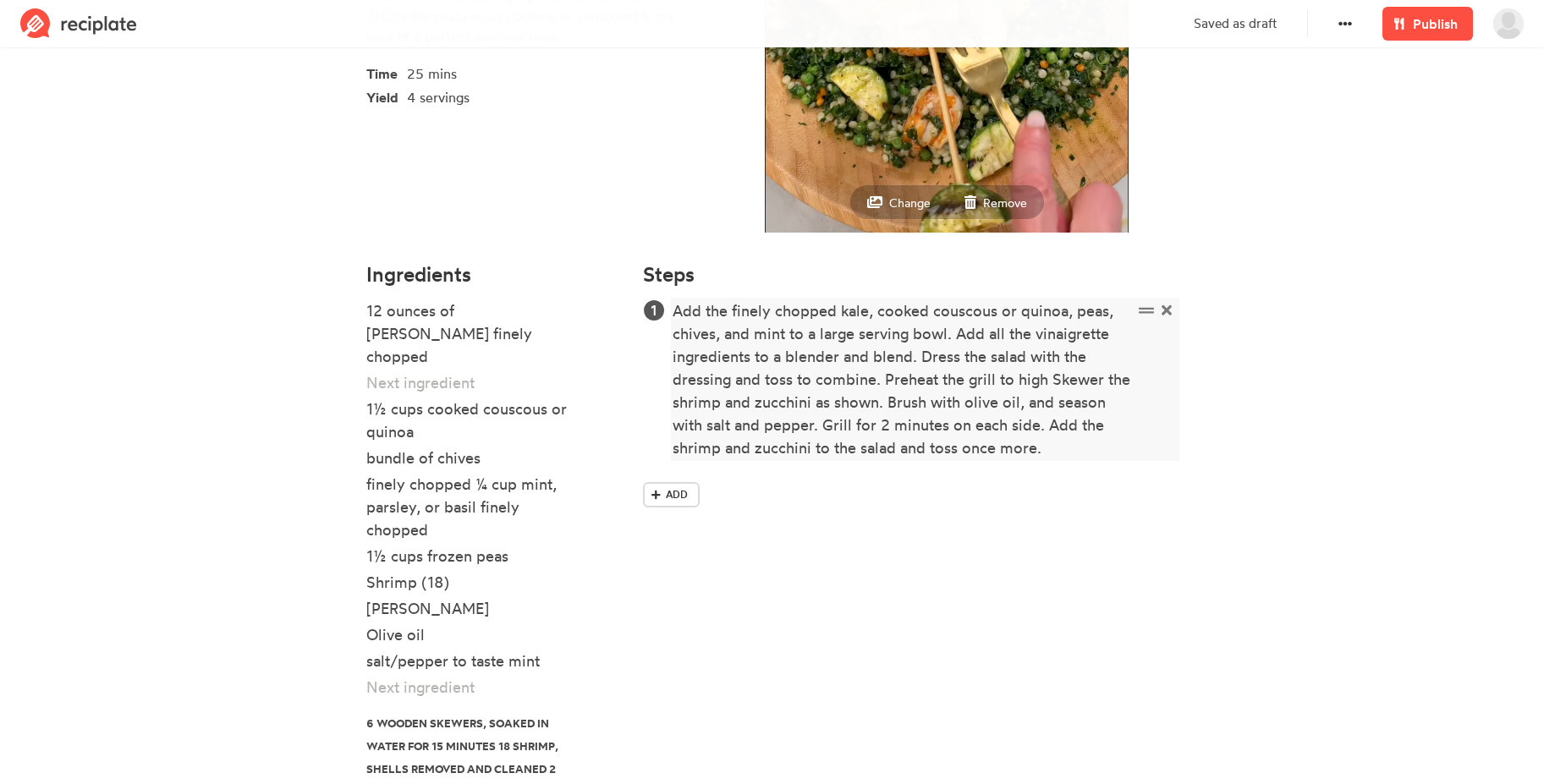
scroll to position [0, 0]
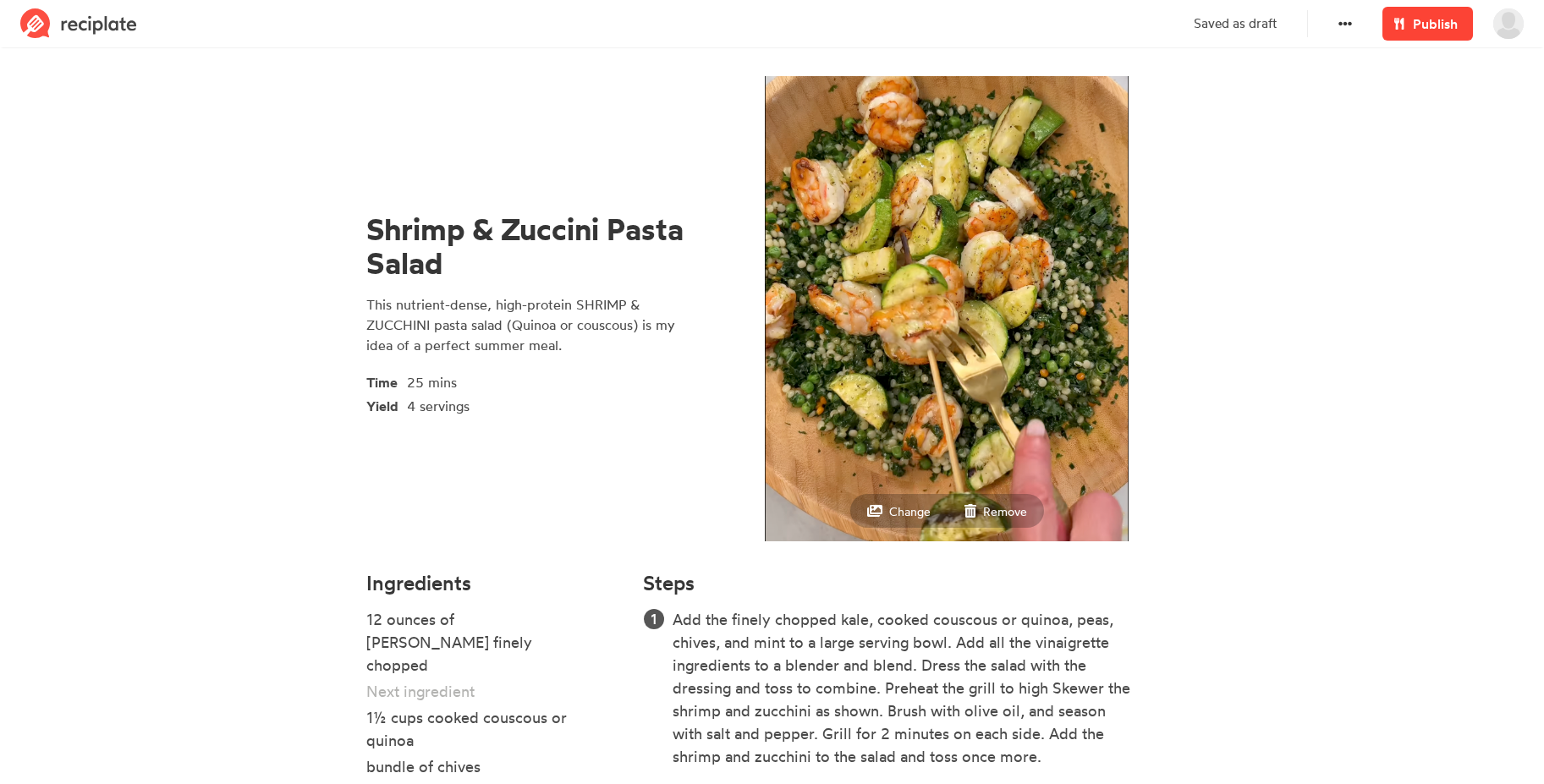
click at [1451, 28] on span "Publish" at bounding box center [1435, 24] width 44 height 20
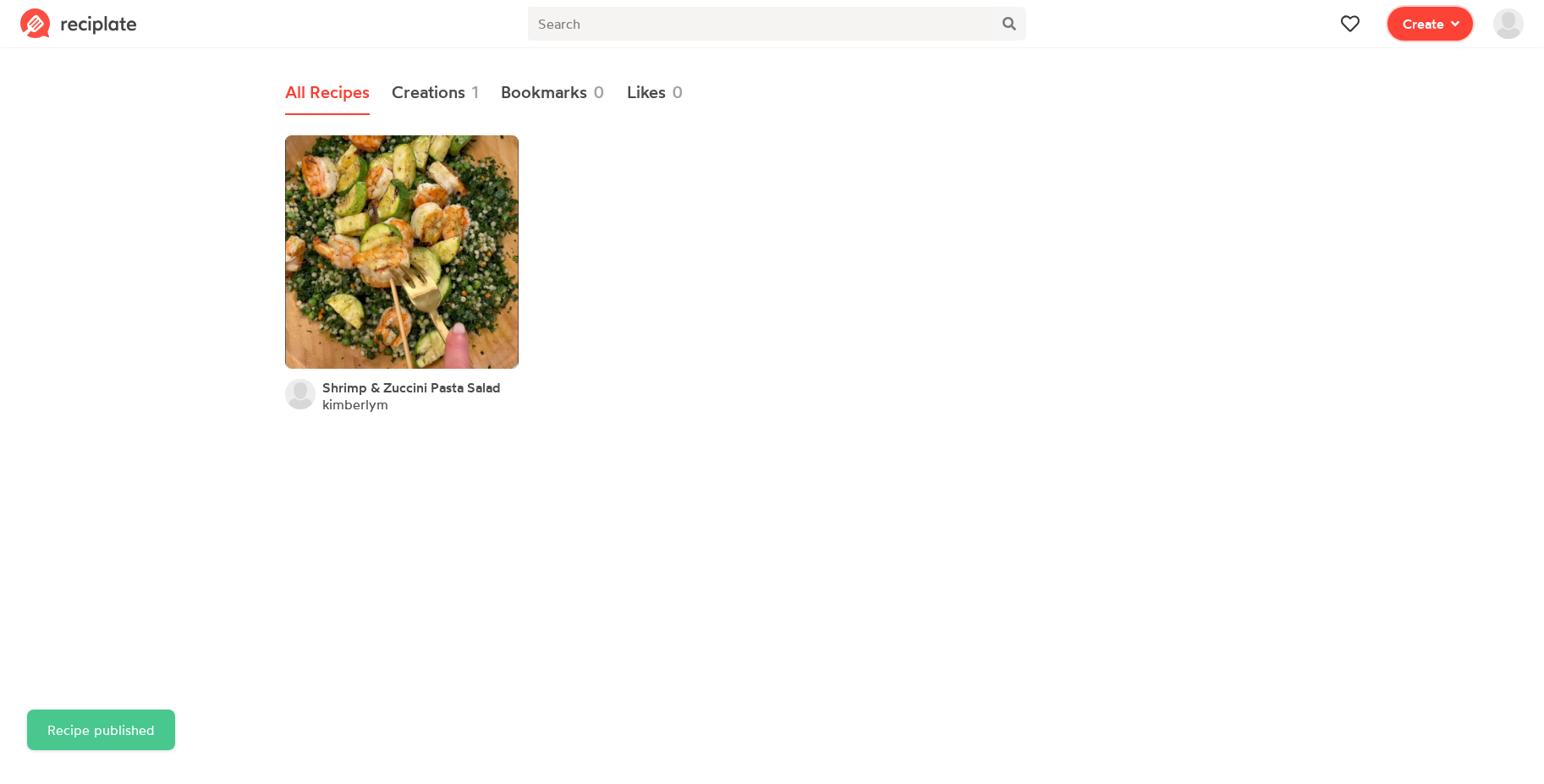
click at [1410, 33] on span "Create" at bounding box center [1423, 24] width 42 height 20
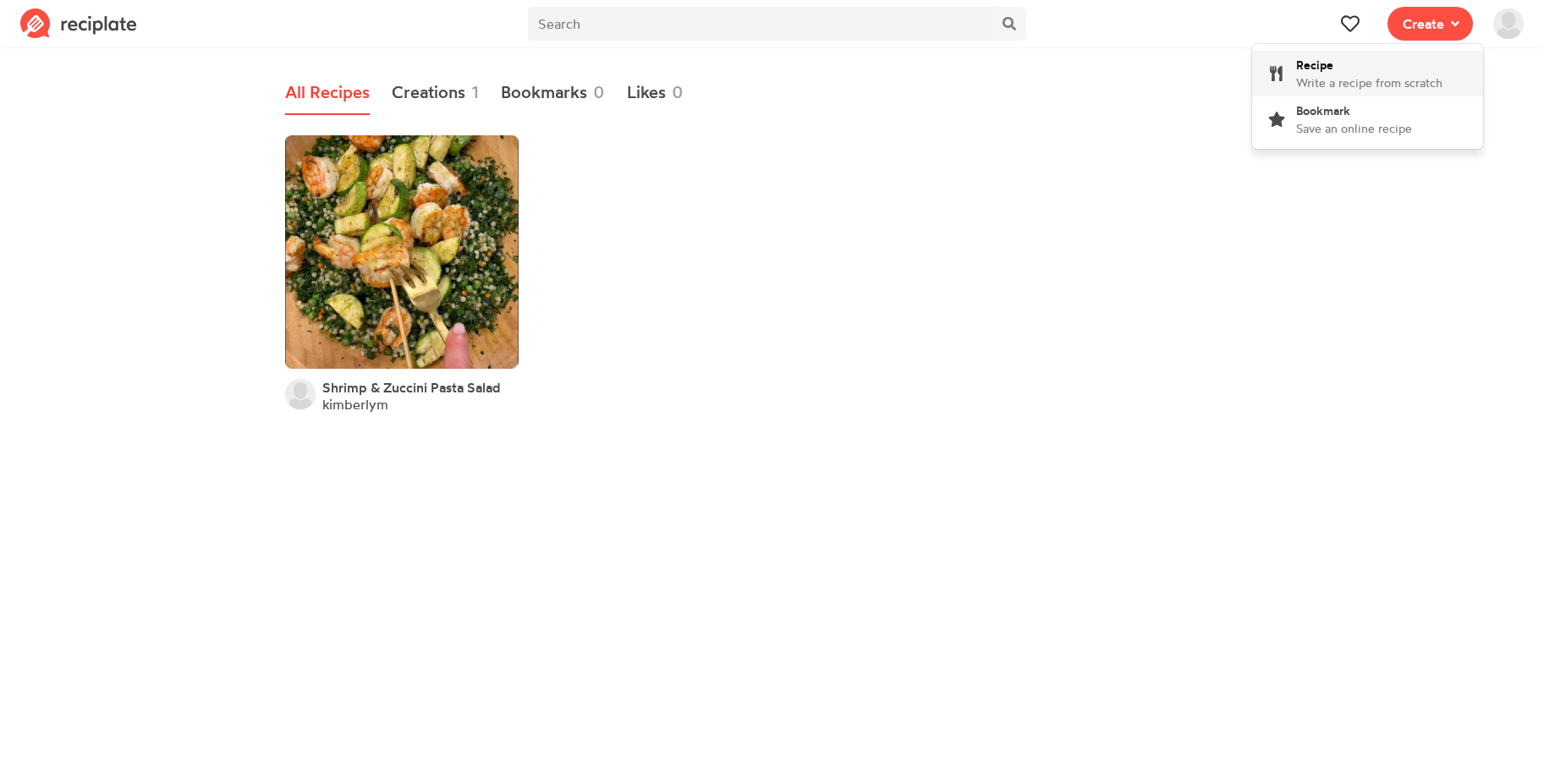
click at [1393, 73] on div "Recipe Write a recipe from scratch" at bounding box center [1369, 73] width 146 height 35
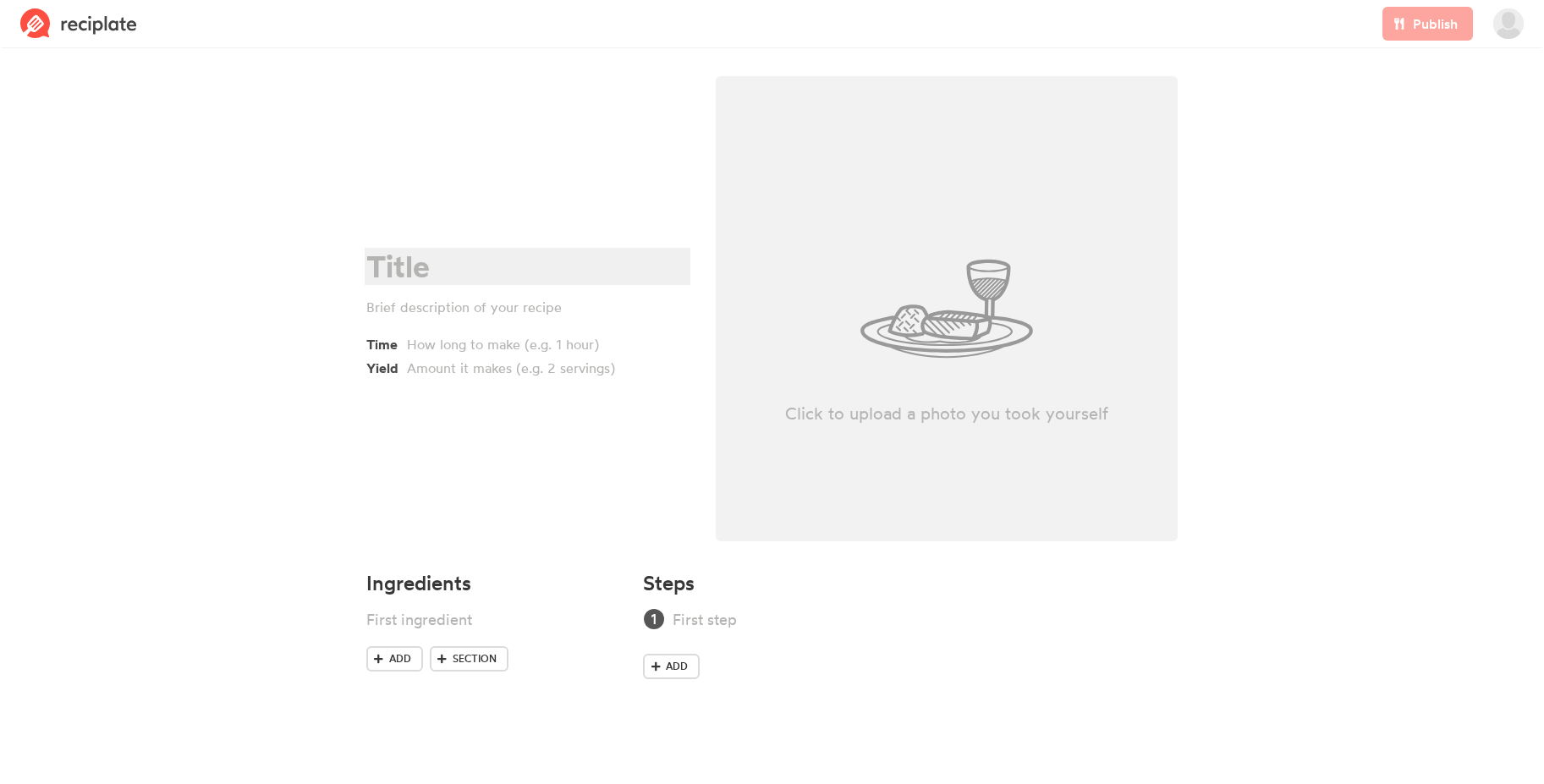
click at [412, 265] on div at bounding box center [525, 266] width 317 height 34
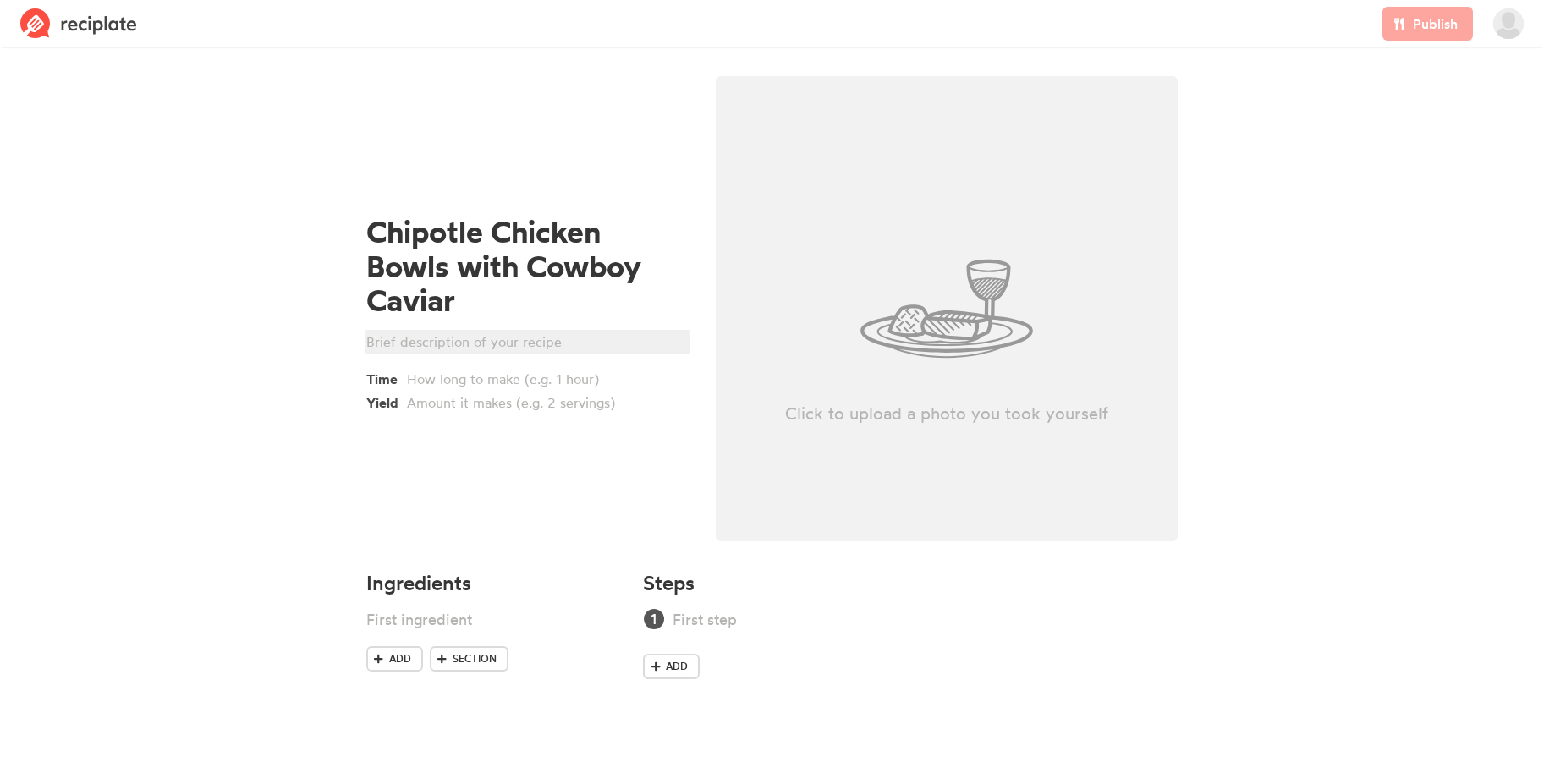
click at [548, 338] on div at bounding box center [525, 341] width 317 height 20
click at [1014, 291] on div "Click to upload a photo you took yourself" at bounding box center [947, 308] width 463 height 465
type input "C:\fakepath\Screenshot 2025-08-10 at 2.15.15 PM.png"
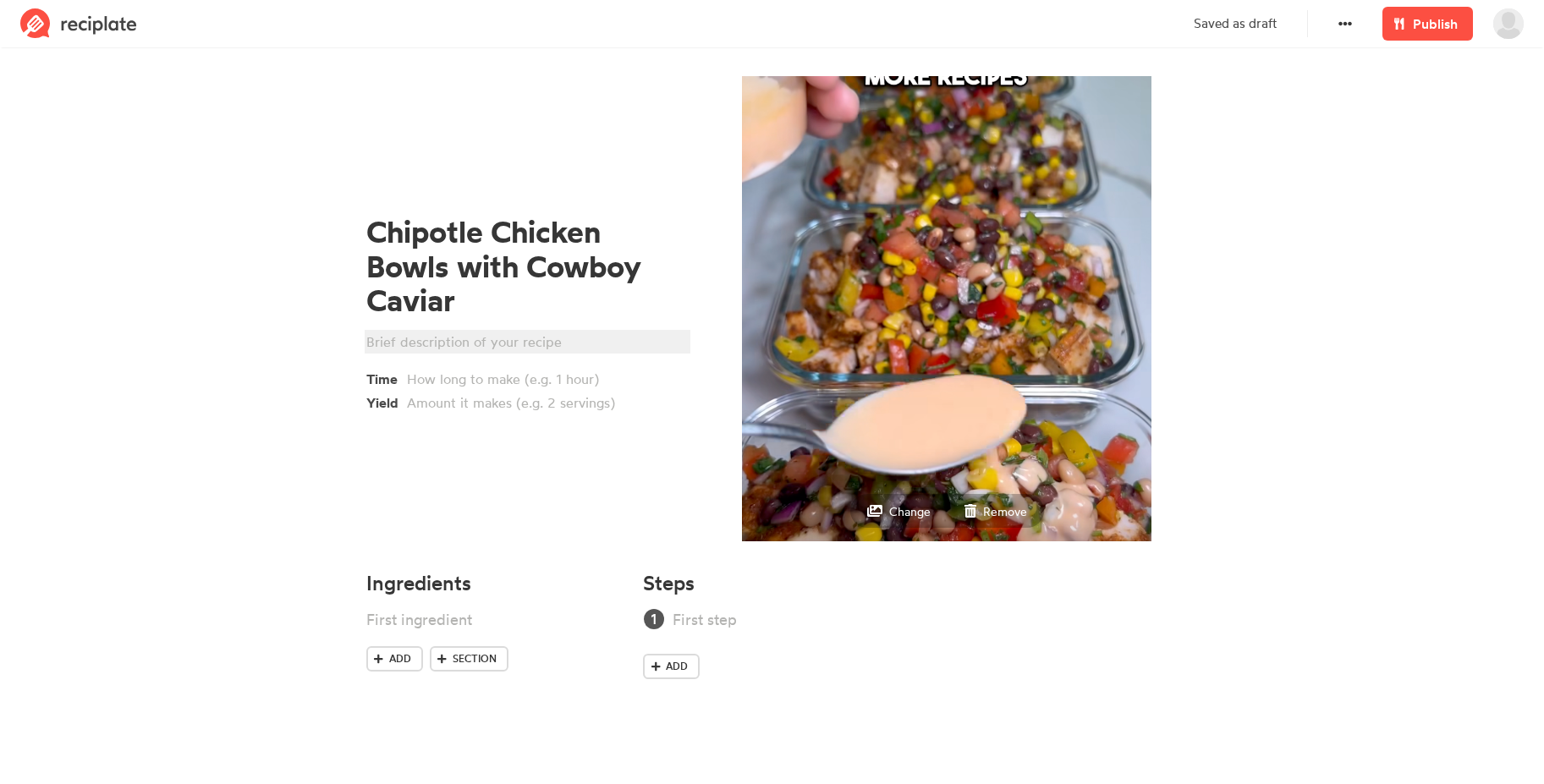
click at [471, 343] on div at bounding box center [525, 341] width 317 height 20
click at [467, 338] on div at bounding box center [525, 341] width 317 height 20
paste div
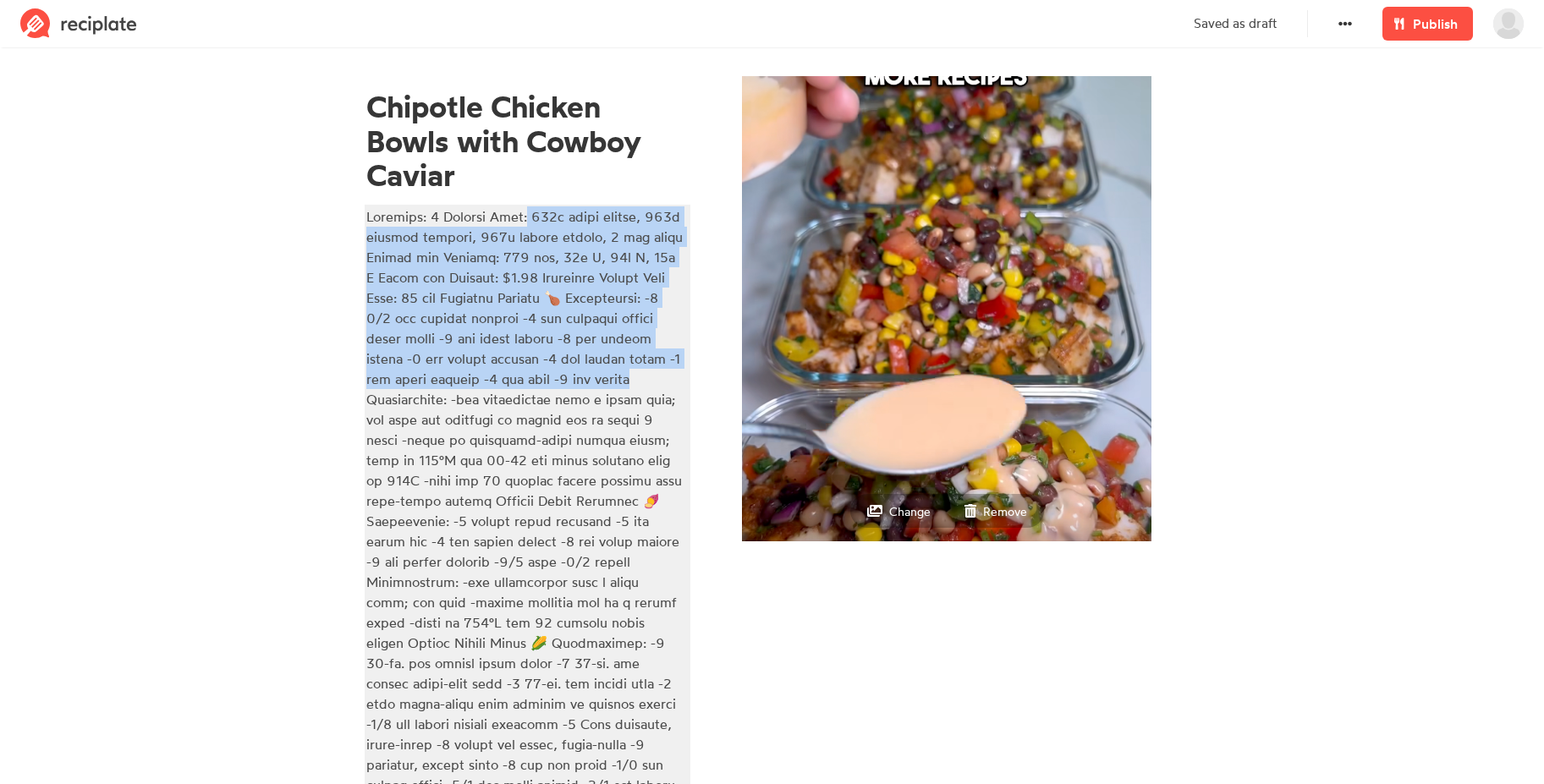
drag, startPoint x: 519, startPoint y: 214, endPoint x: 688, endPoint y: 379, distance: 236.2
click at [688, 379] on div "Chipotle Chicken Bowls with Cowboy Caviar Time Yield" at bounding box center [527, 563] width 350 height 996
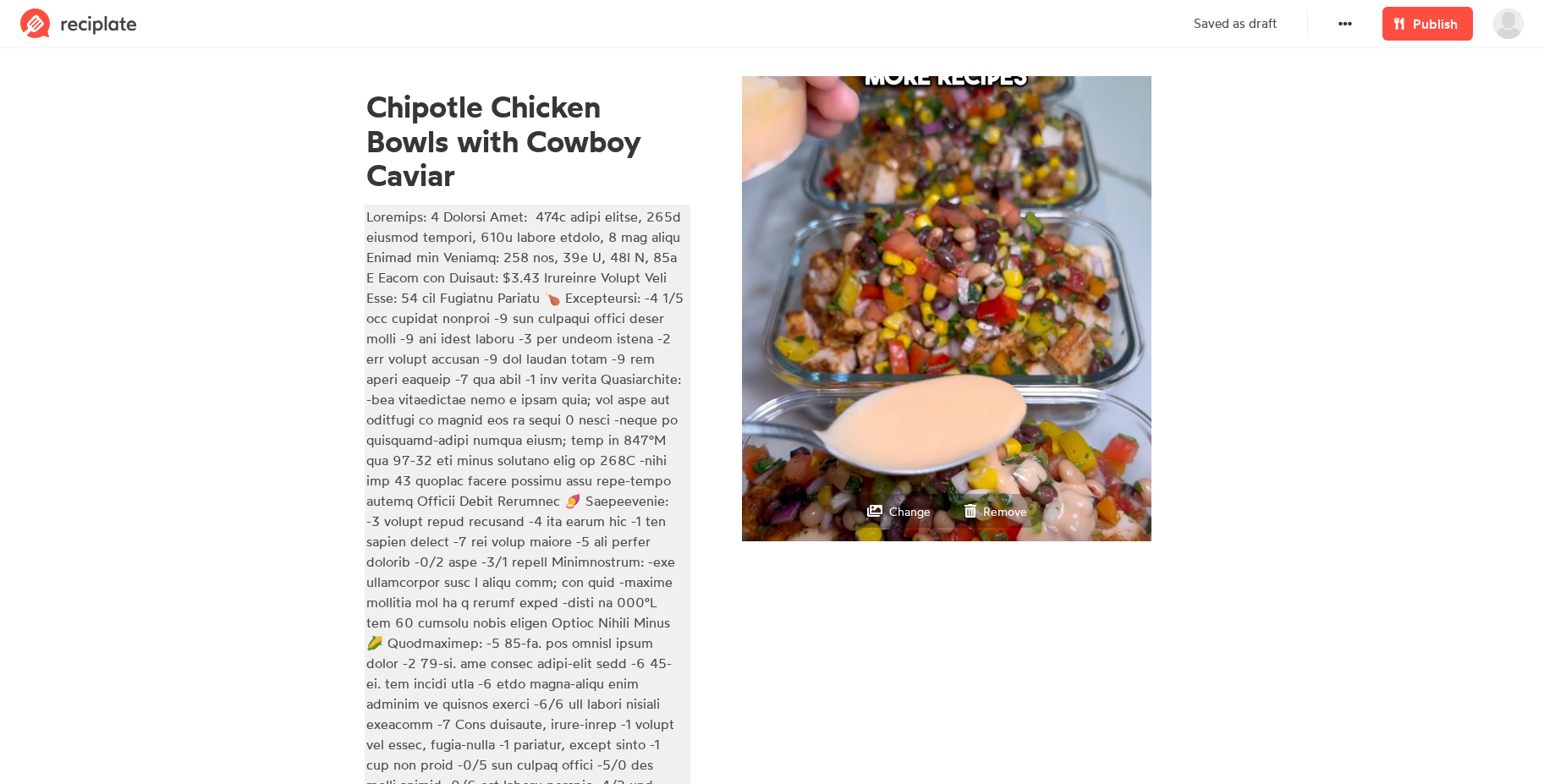
click at [529, 285] on div at bounding box center [525, 592] width 317 height 771
click at [410, 301] on div at bounding box center [525, 592] width 317 height 771
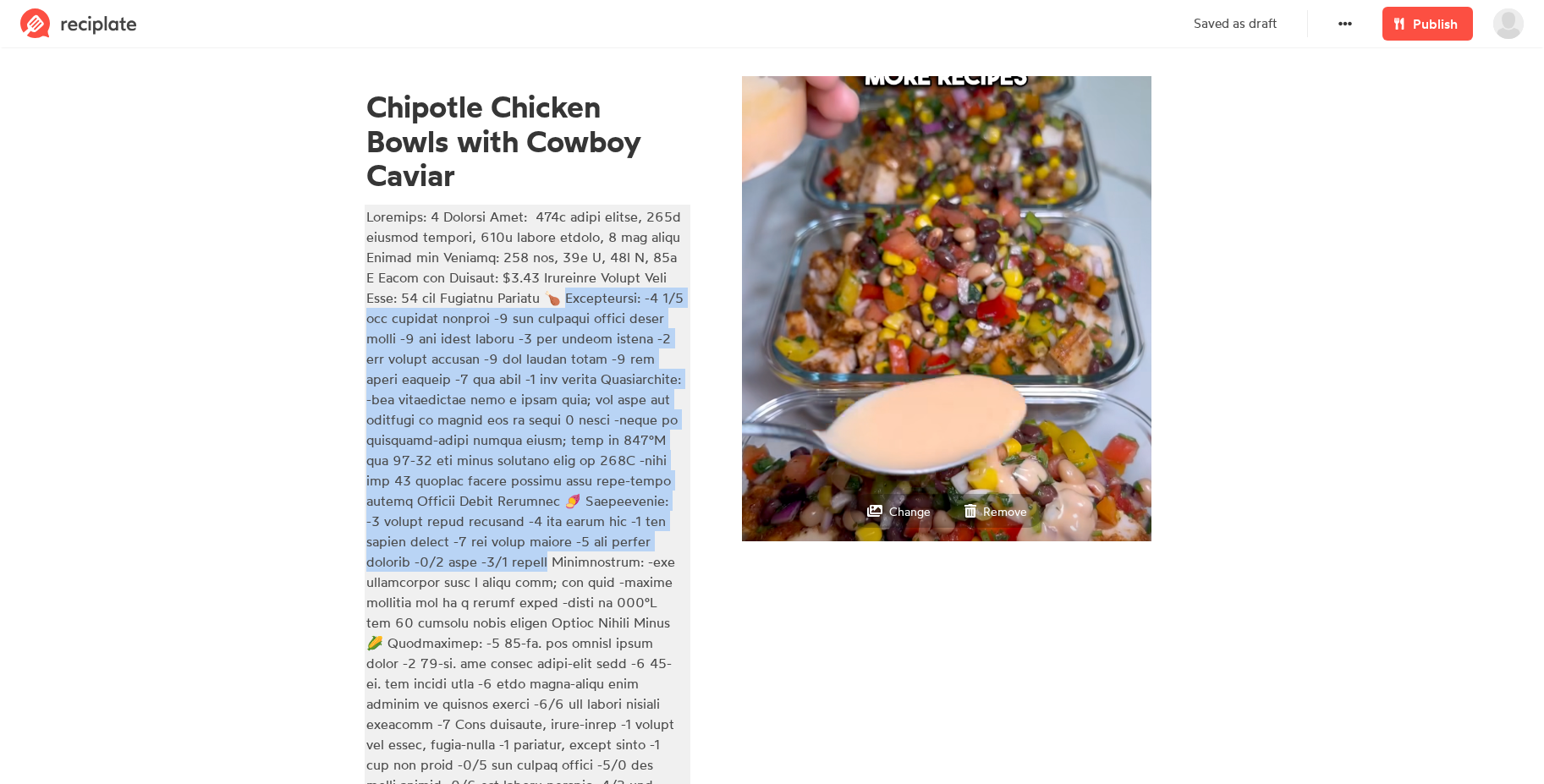
drag, startPoint x: 578, startPoint y: 300, endPoint x: 497, endPoint y: 567, distance: 279.0
click at [497, 567] on div at bounding box center [525, 592] width 317 height 771
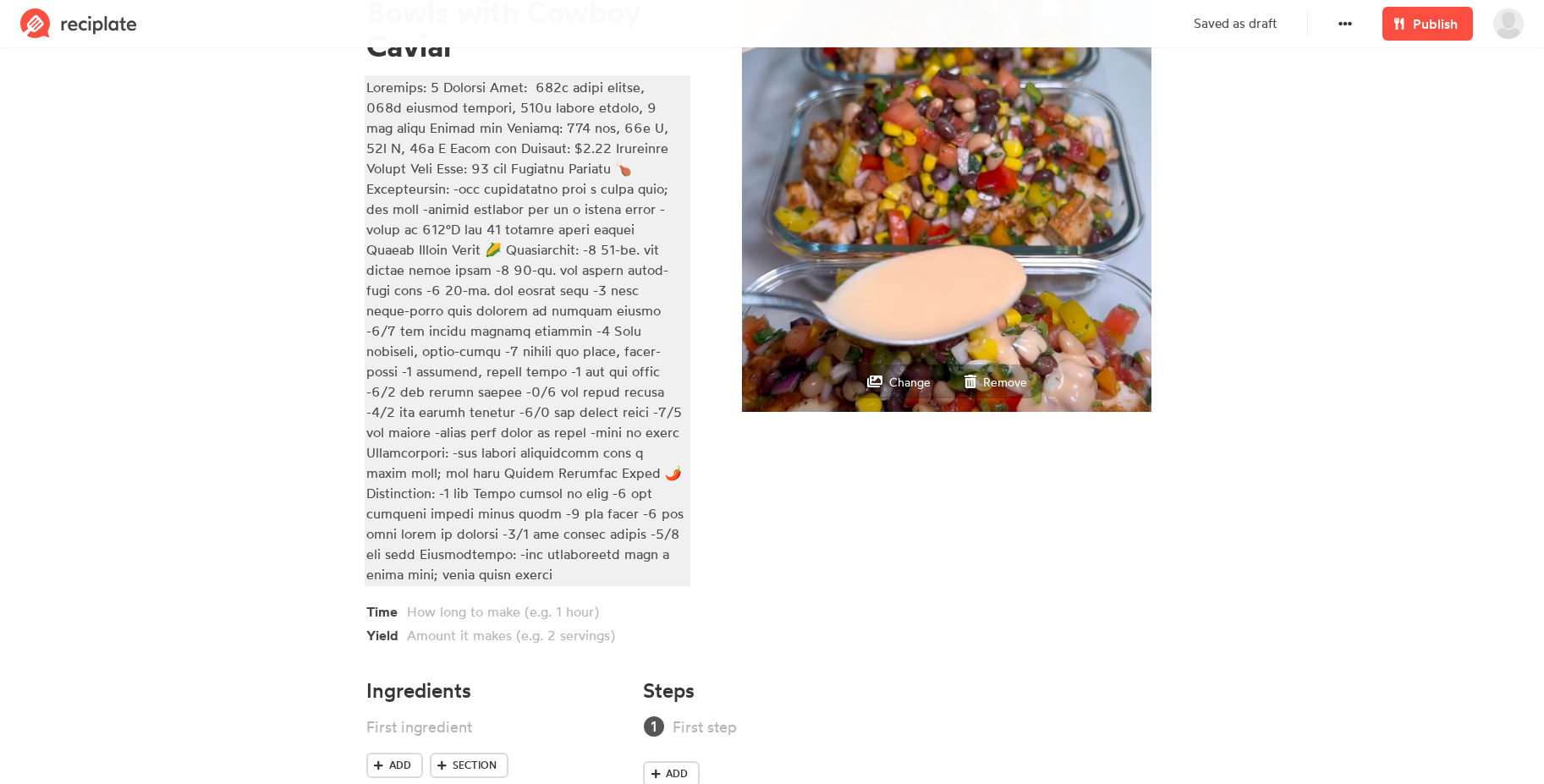
scroll to position [159, 0]
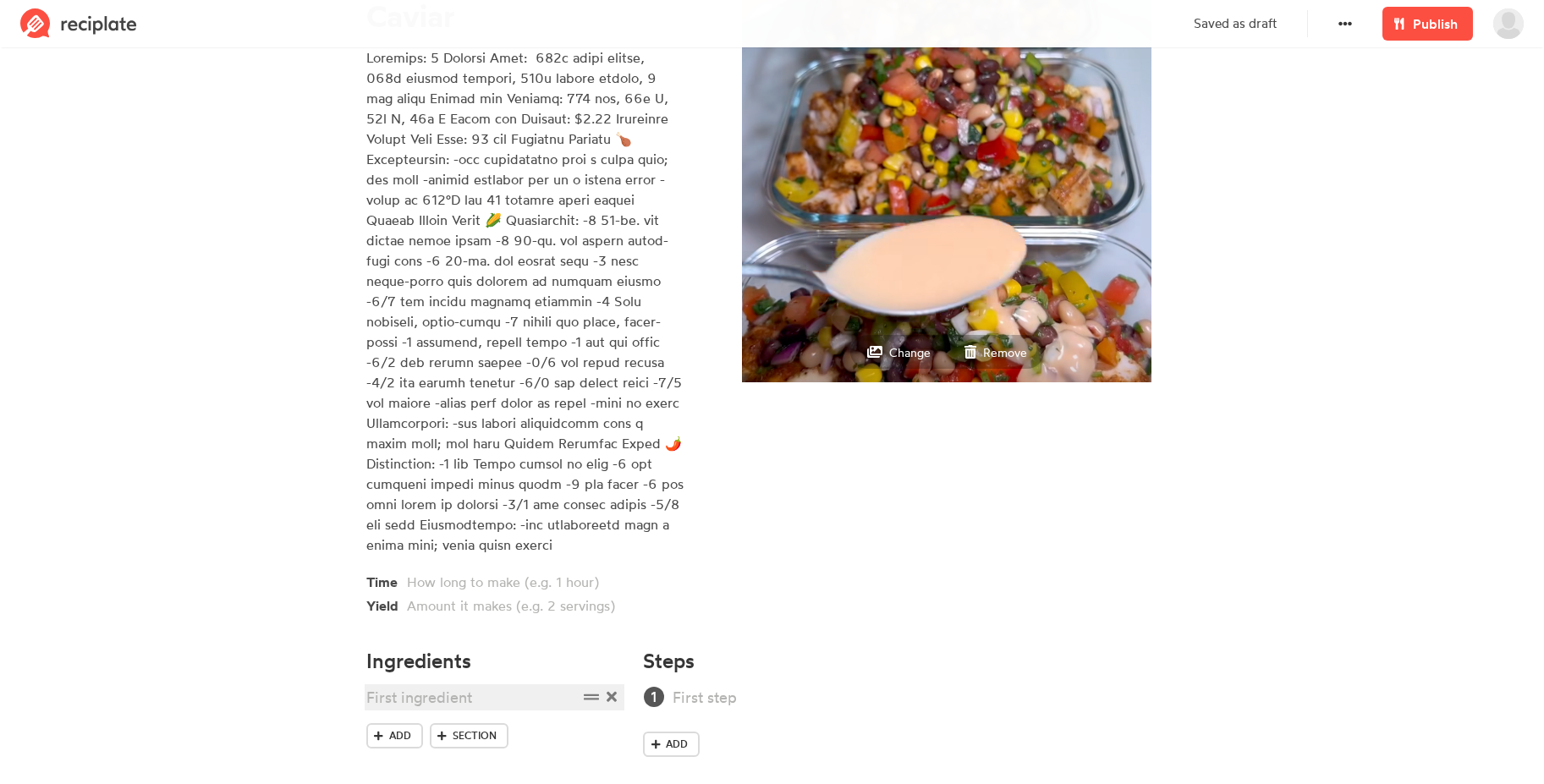
click at [433, 686] on div at bounding box center [472, 697] width 212 height 23
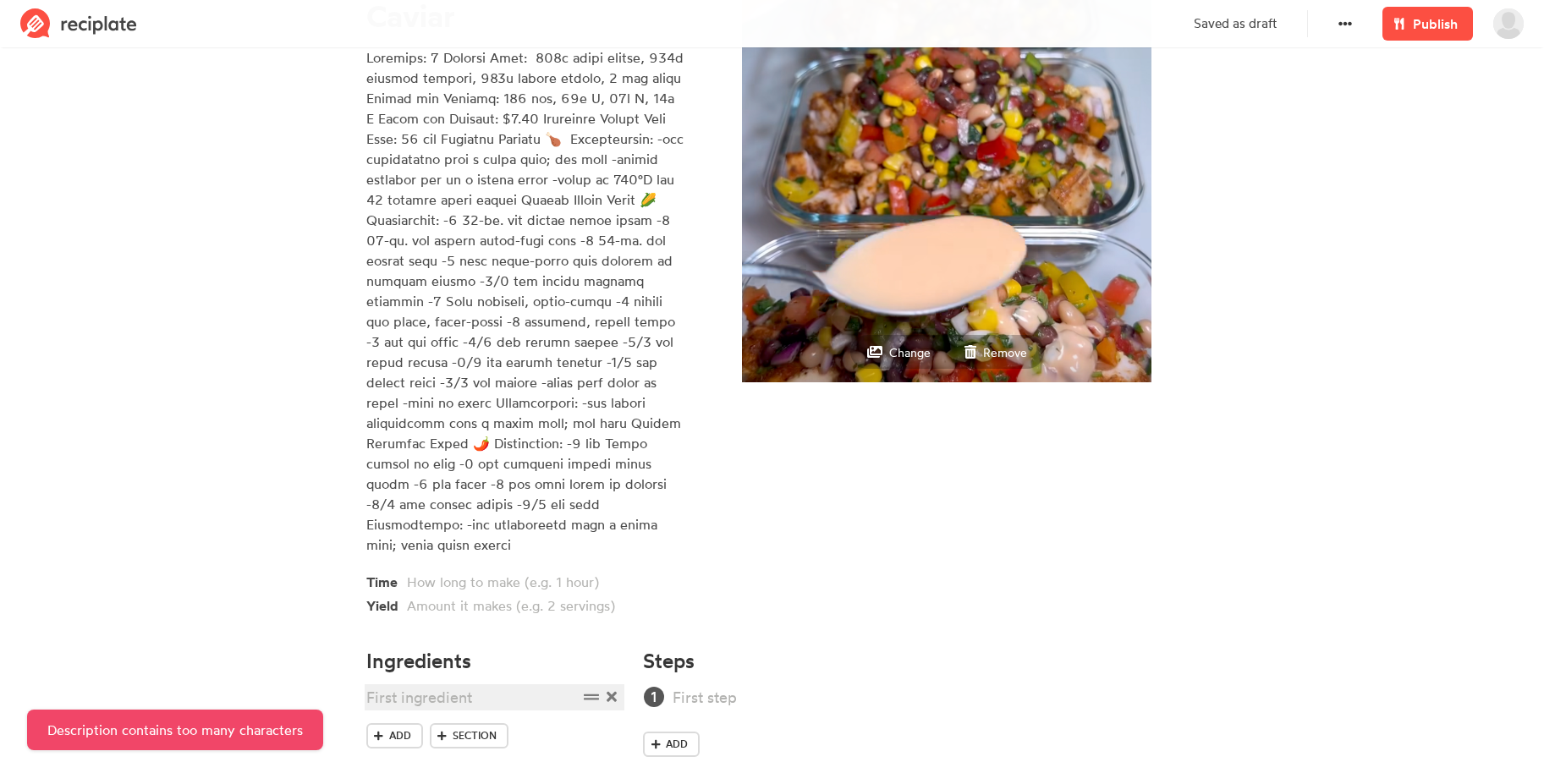
paste div
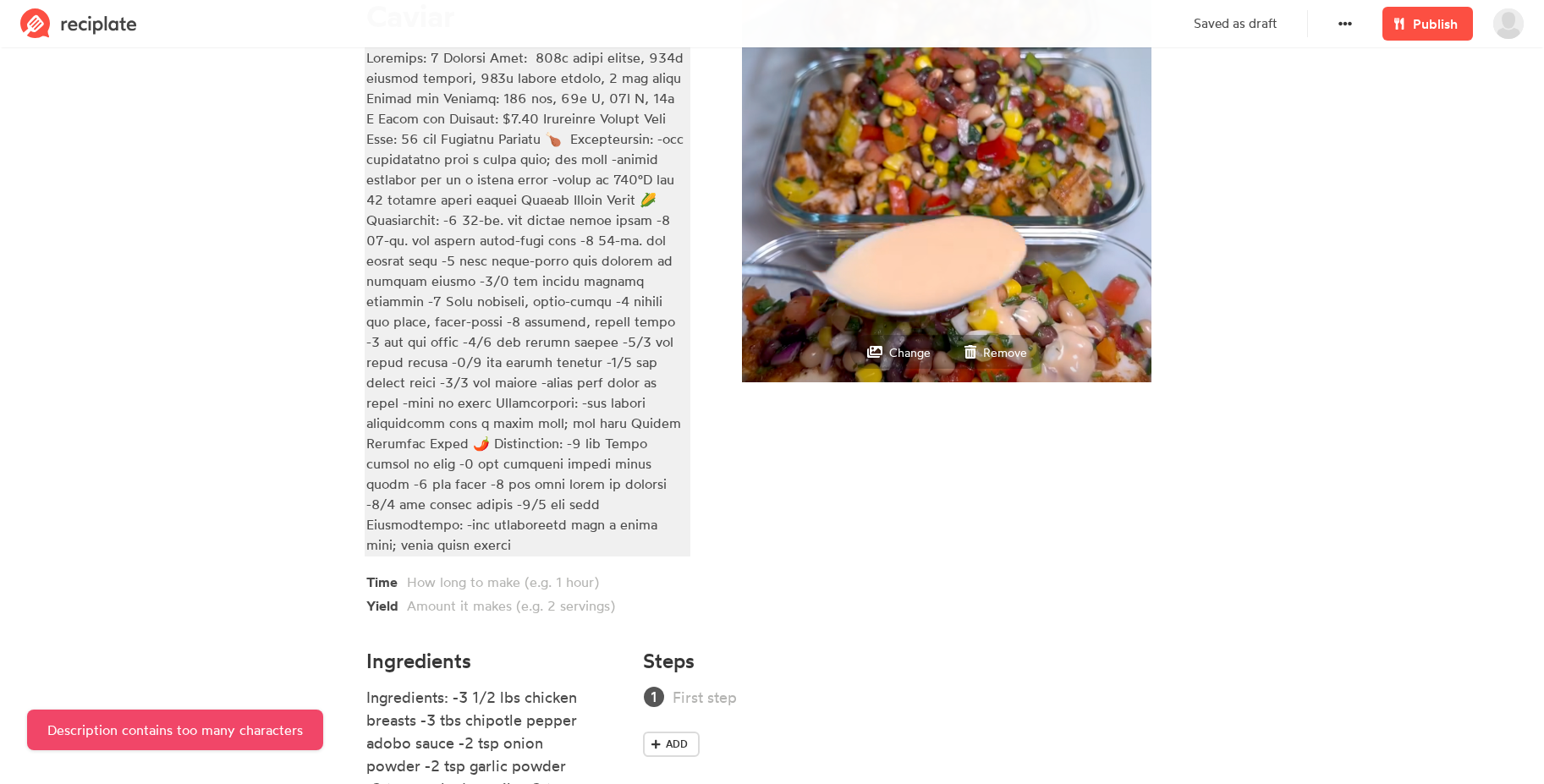
click at [567, 222] on div at bounding box center [525, 300] width 317 height 508
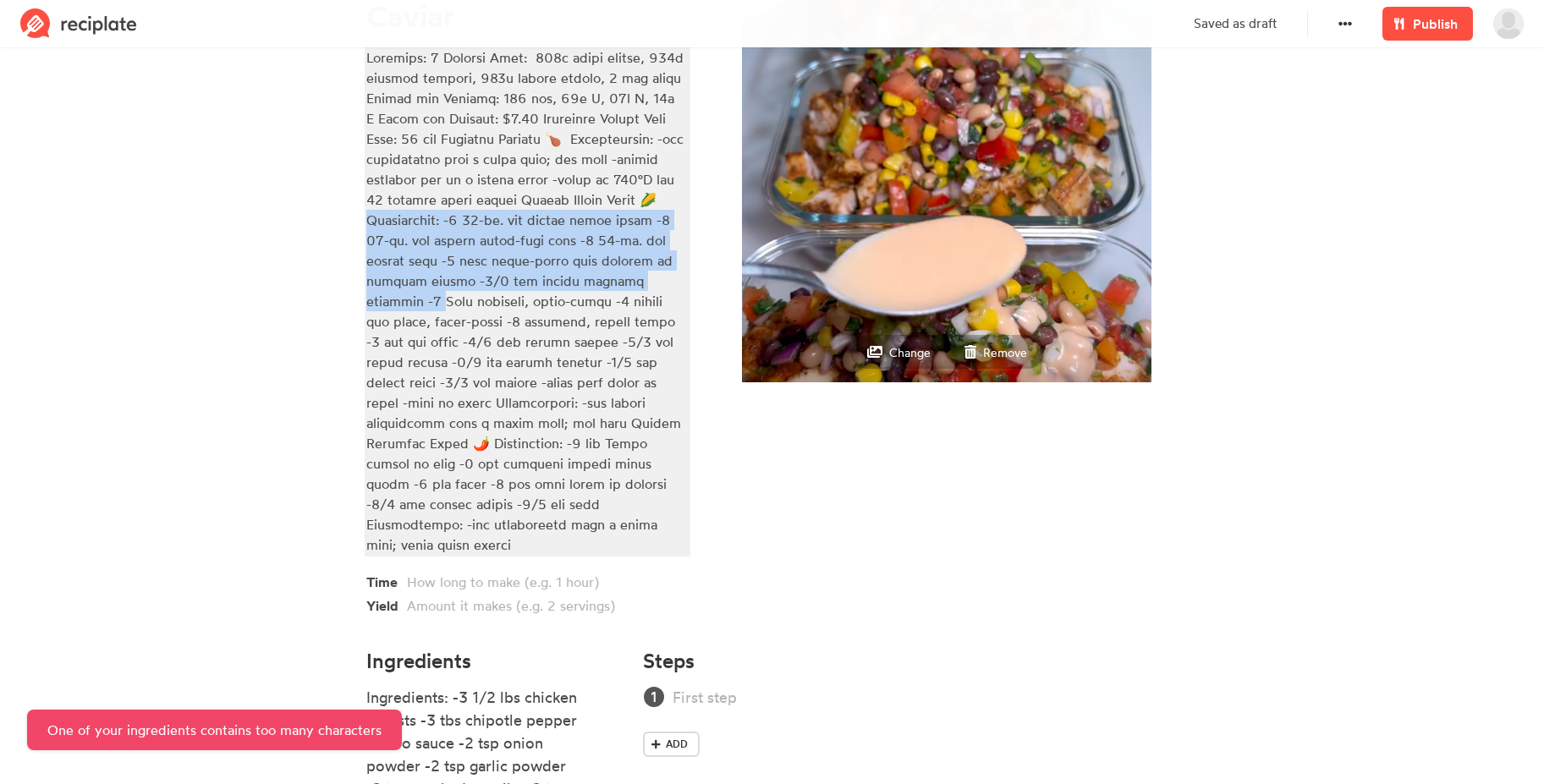
drag, startPoint x: 367, startPoint y: 218, endPoint x: 628, endPoint y: 276, distance: 267.4
click at [628, 276] on div at bounding box center [525, 300] width 317 height 508
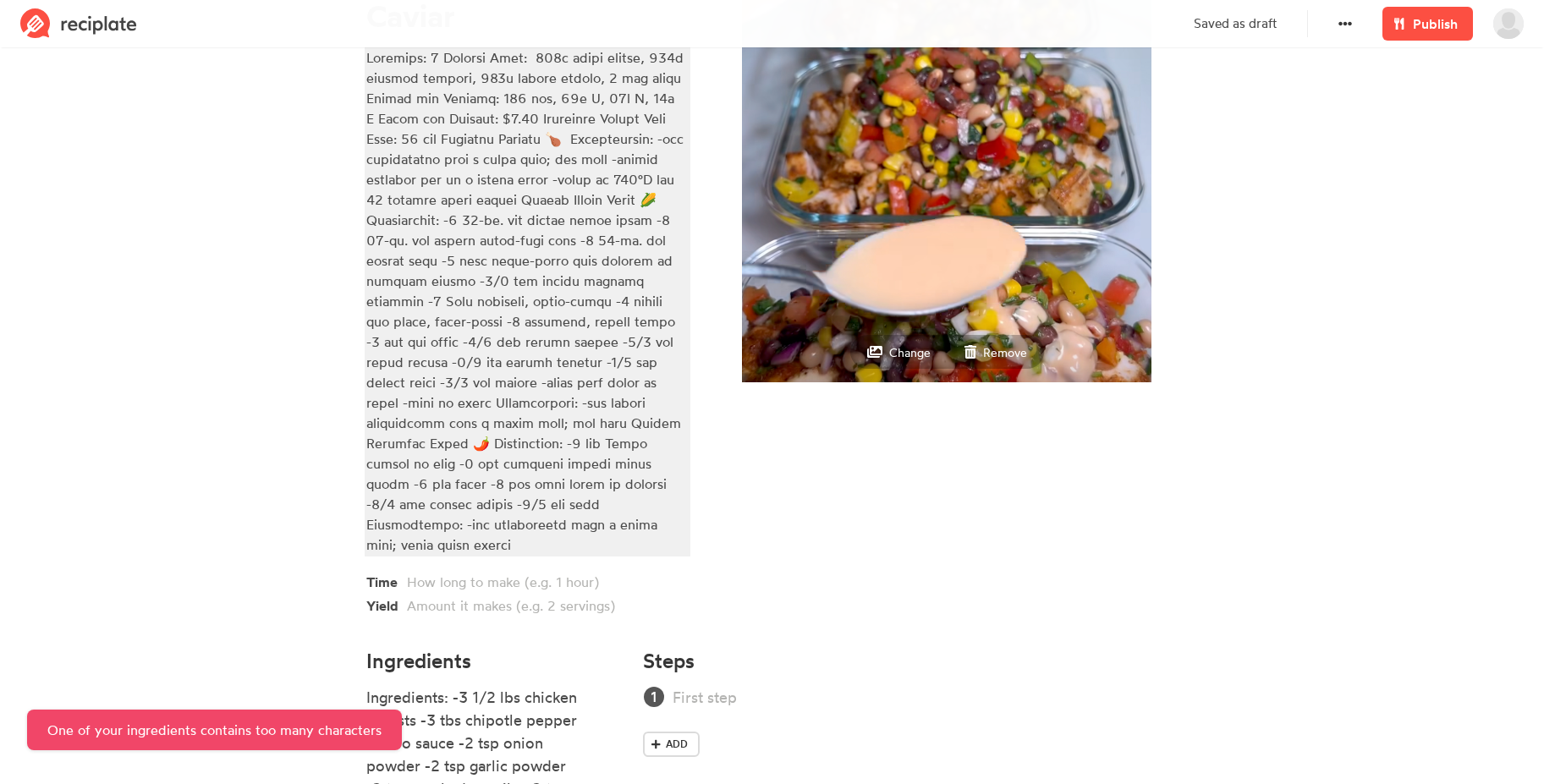
click at [439, 194] on div at bounding box center [525, 300] width 317 height 508
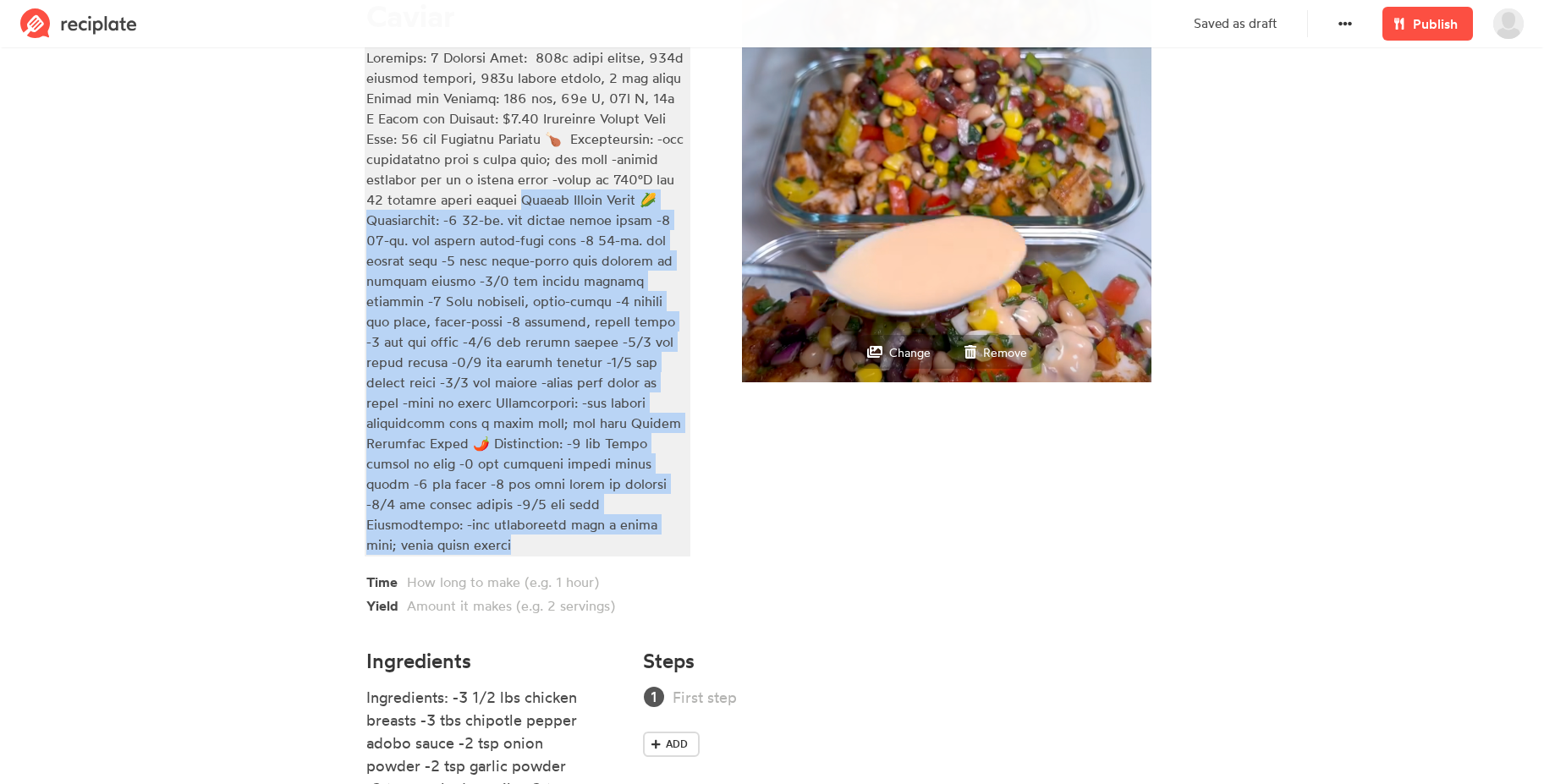
drag, startPoint x: 513, startPoint y: 202, endPoint x: 574, endPoint y: 533, distance: 336.6
click at [574, 533] on div "Chipotle Chicken Bowls with Cowboy Caviar Time Yield" at bounding box center [527, 273] width 322 height 685
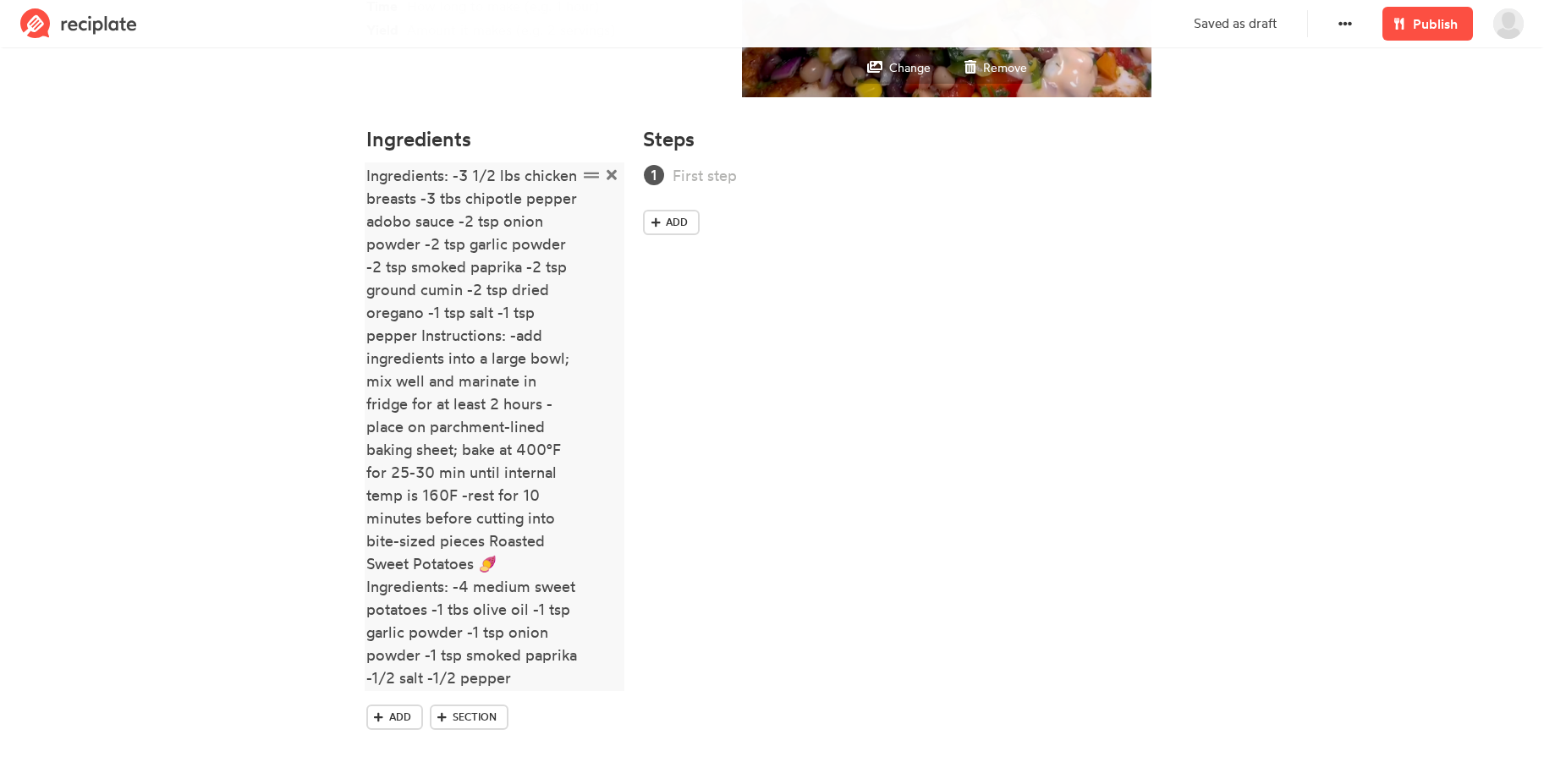
scroll to position [445, 0]
click at [455, 718] on span "Section" at bounding box center [475, 716] width 44 height 15
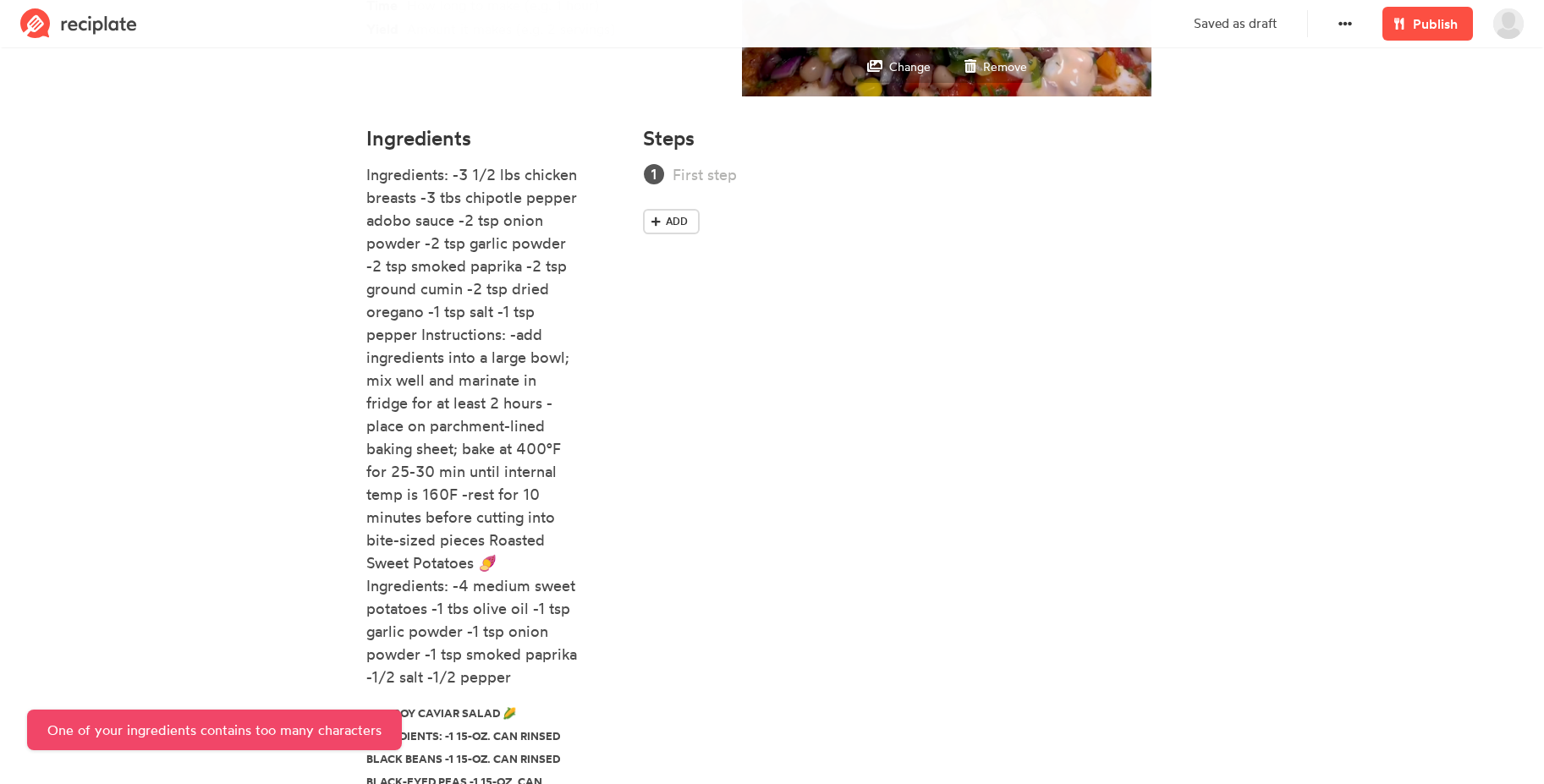
click at [229, 585] on section "Chipotle Chicken Bowls with Cowboy Caviar Servings: 8 Serving Size: 100g sweet …" at bounding box center [772, 487] width 1544 height 1758
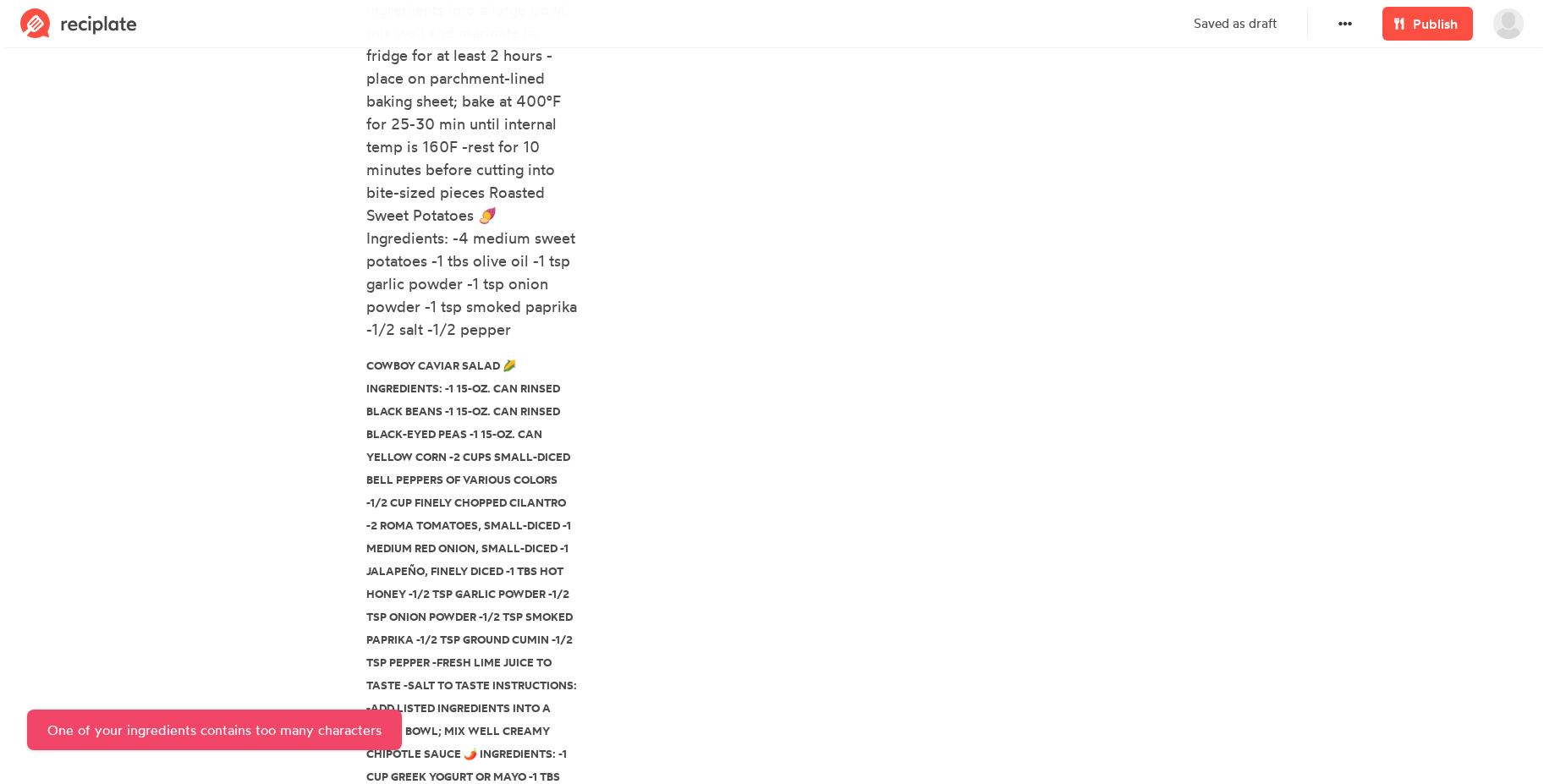
scroll to position [819, 0]
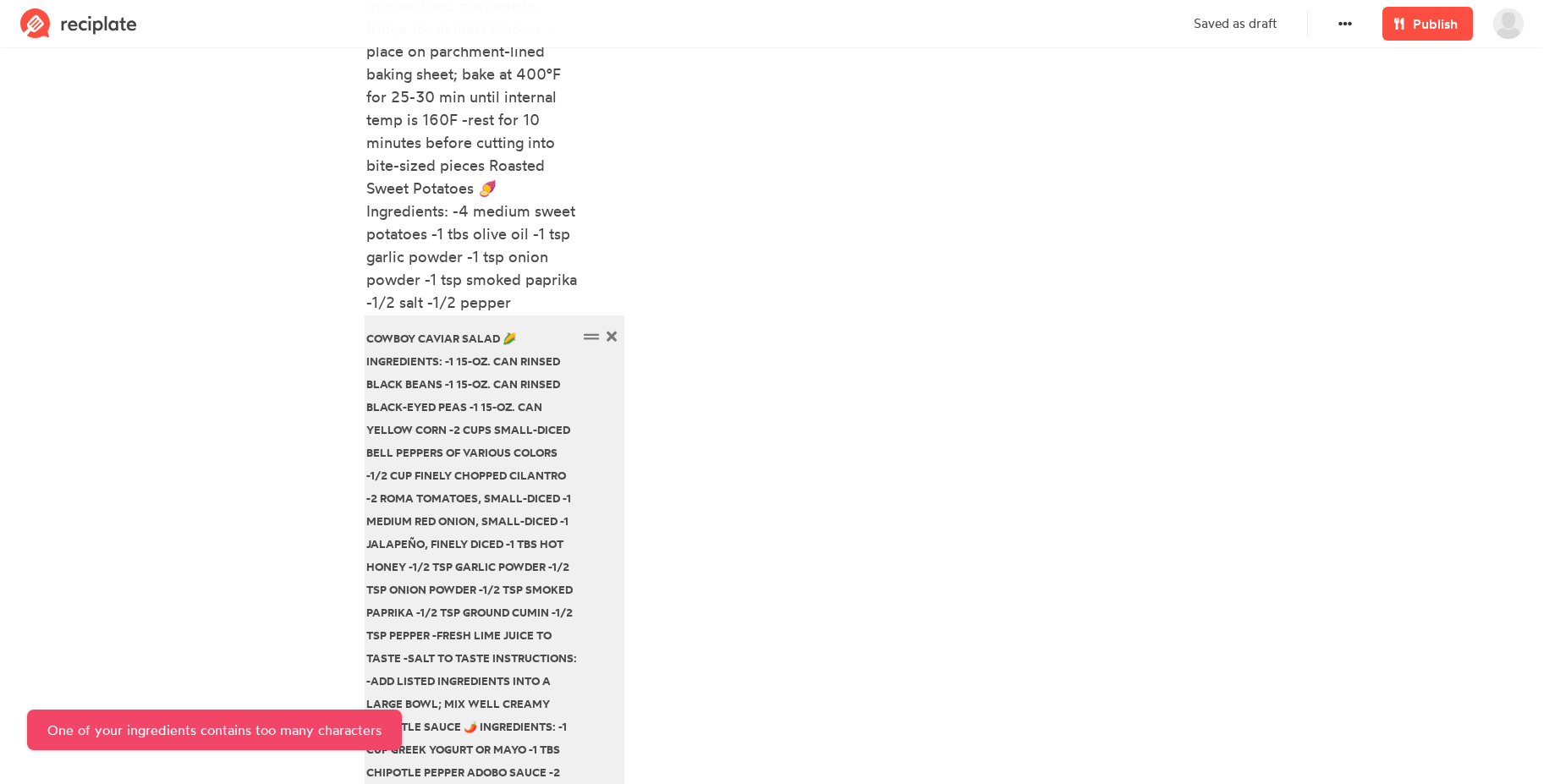
click at [540, 493] on div "Cowboy Caviar Salad 🌽 Ingredients: -1 15-oz. can rinsed black beans -1 15-oz. c…" at bounding box center [472, 610] width 212 height 570
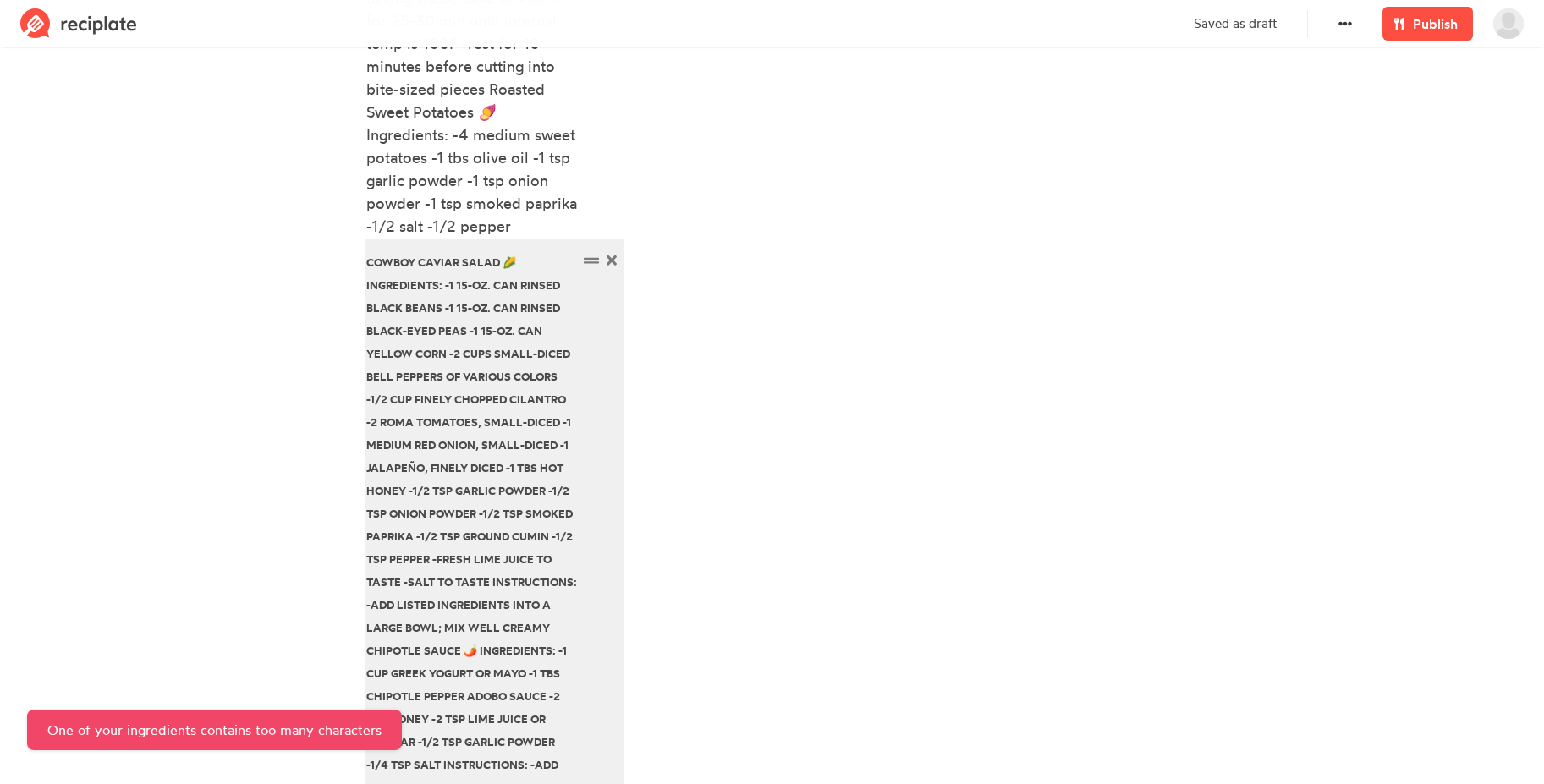
scroll to position [913, 0]
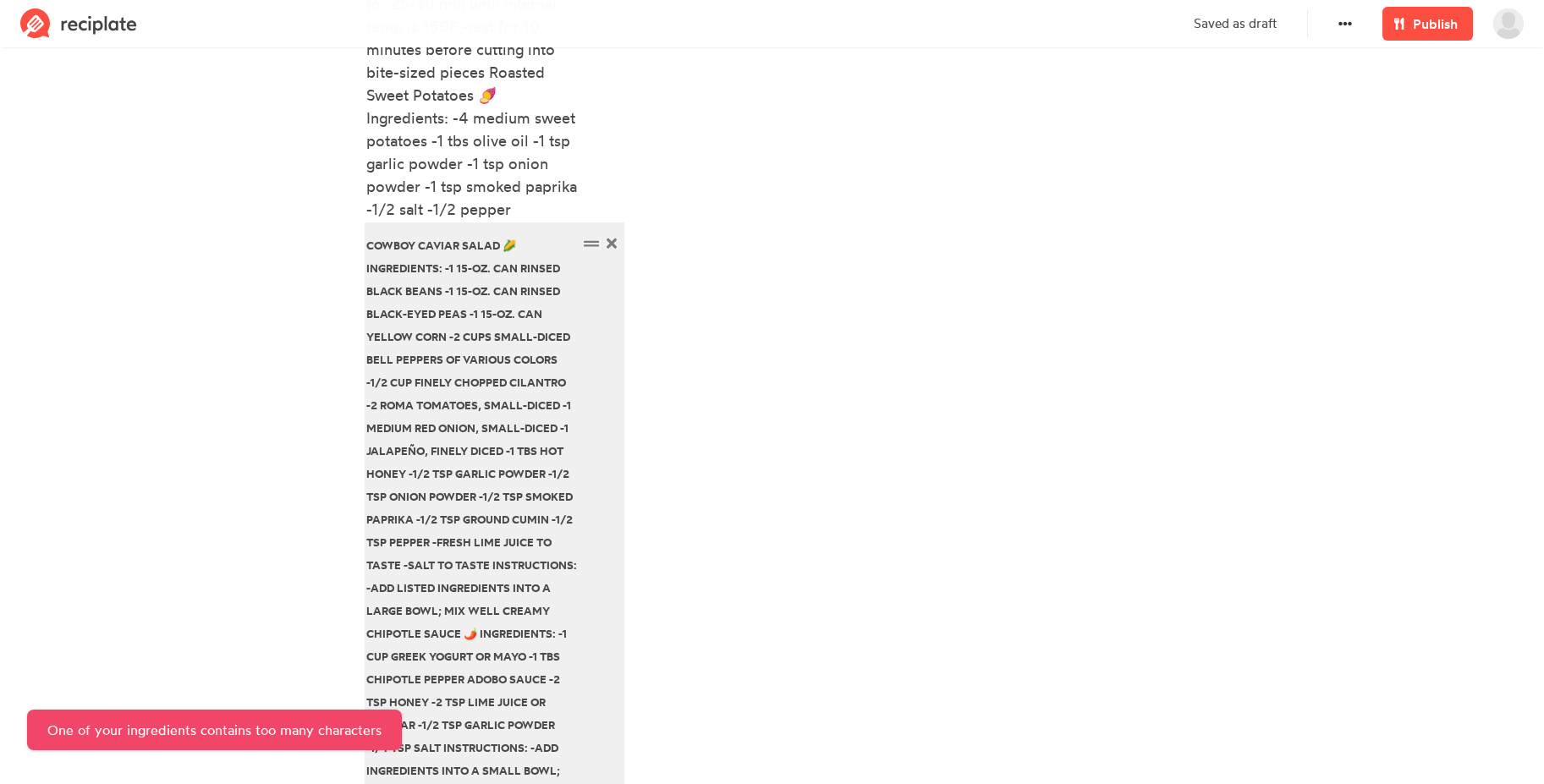
click at [414, 636] on div "Cowboy Caviar Salad 🌽 Ingredients: -1 15-oz. can rinsed black beans -1 15-oz. c…" at bounding box center [472, 517] width 212 height 570
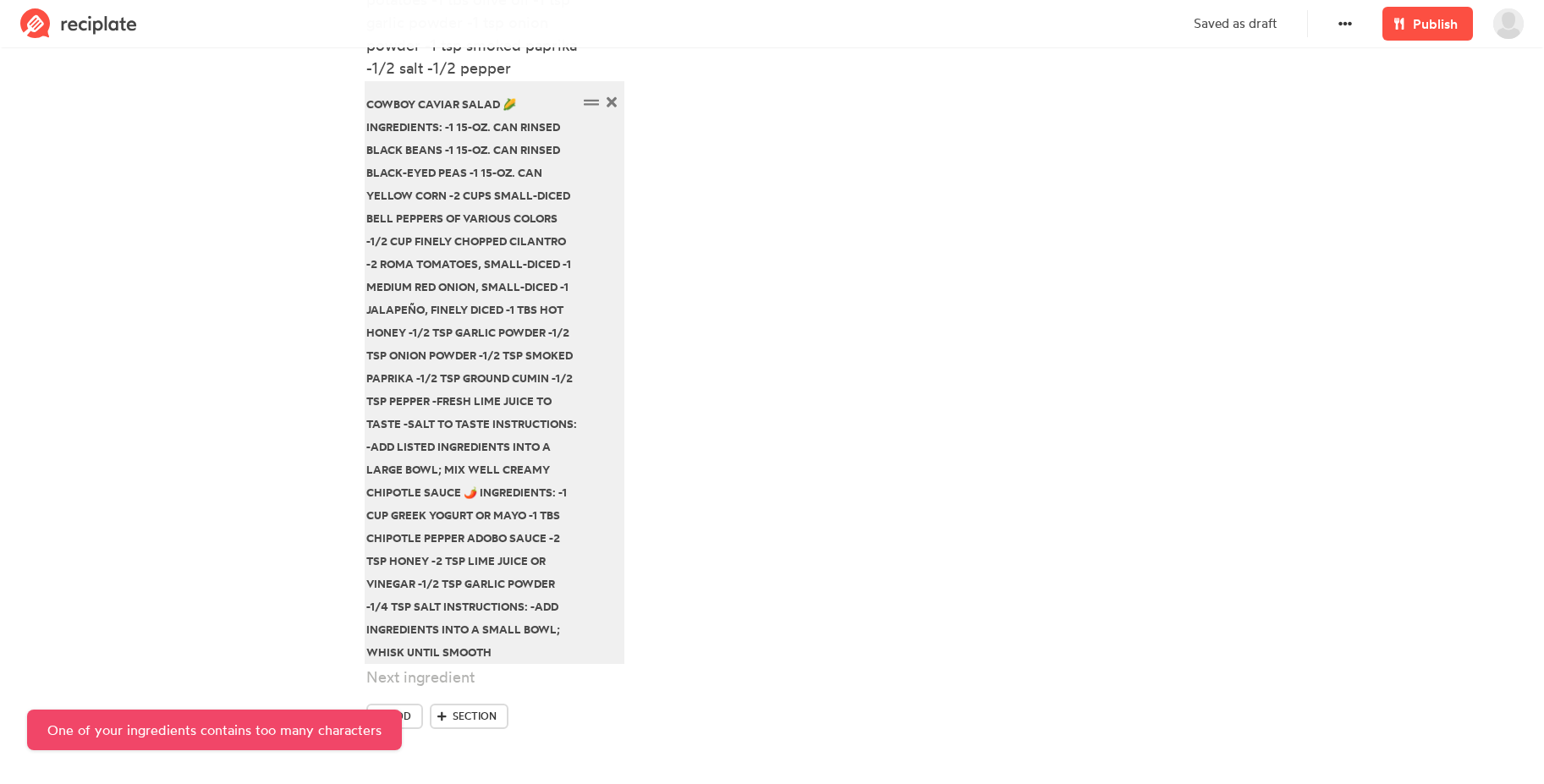
click at [499, 610] on div "Cowboy Caviar Salad 🌽 Ingredients: -1 15-oz. can rinsed black beans -1 15-oz. c…" at bounding box center [472, 376] width 212 height 570
click at [435, 650] on div "Cowboy Caviar Salad 🌽 Ingredients: -1 15-oz. can rinsed black beans -1 15-oz. c…" at bounding box center [472, 376] width 212 height 570
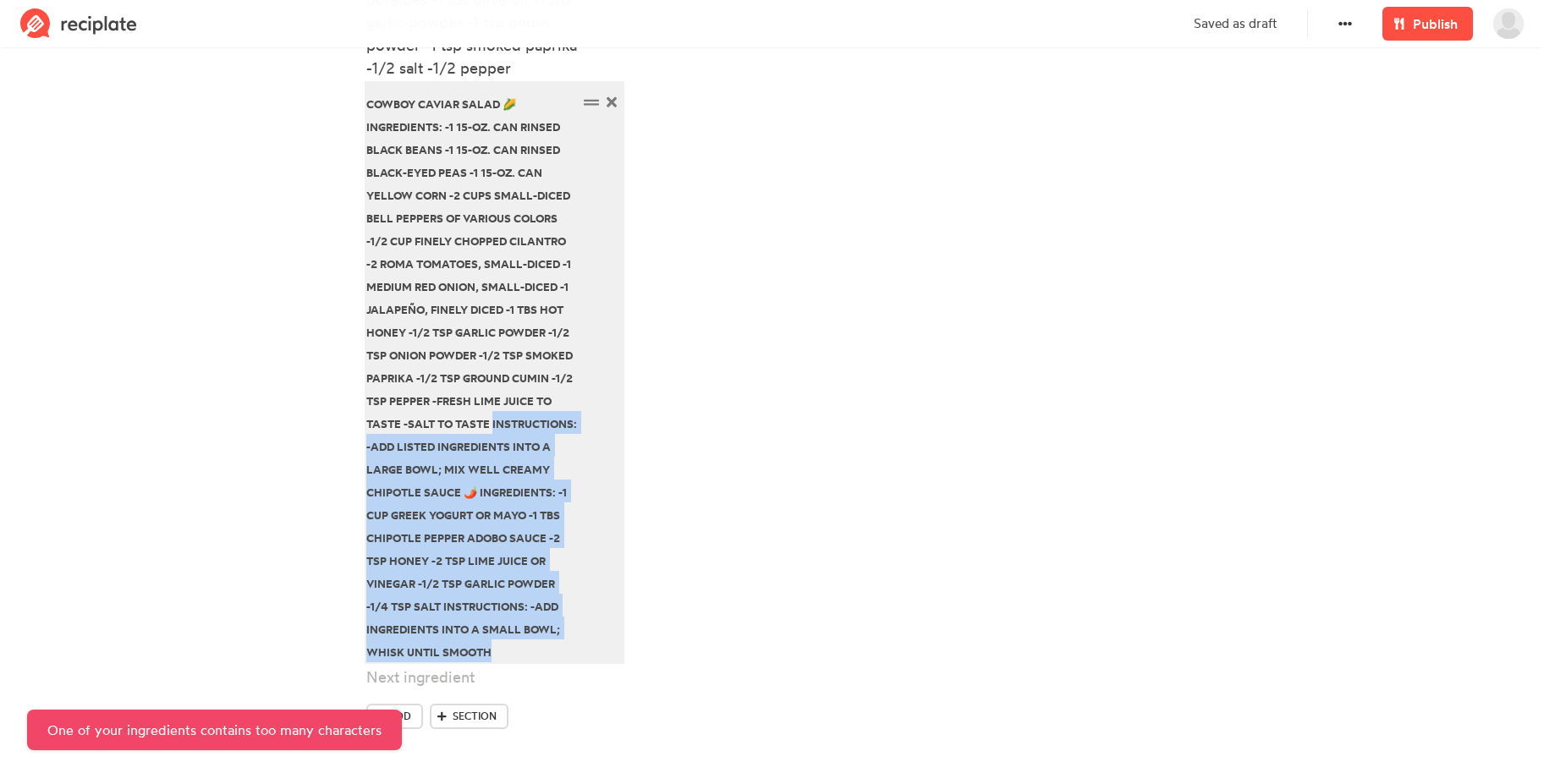
drag, startPoint x: 440, startPoint y: 646, endPoint x: 488, endPoint y: 425, distance: 226.2
click at [488, 425] on div "Cowboy Caviar Salad 🌽 Ingredients: -1 15-oz. can rinsed black beans -1 15-oz. c…" at bounding box center [472, 376] width 212 height 570
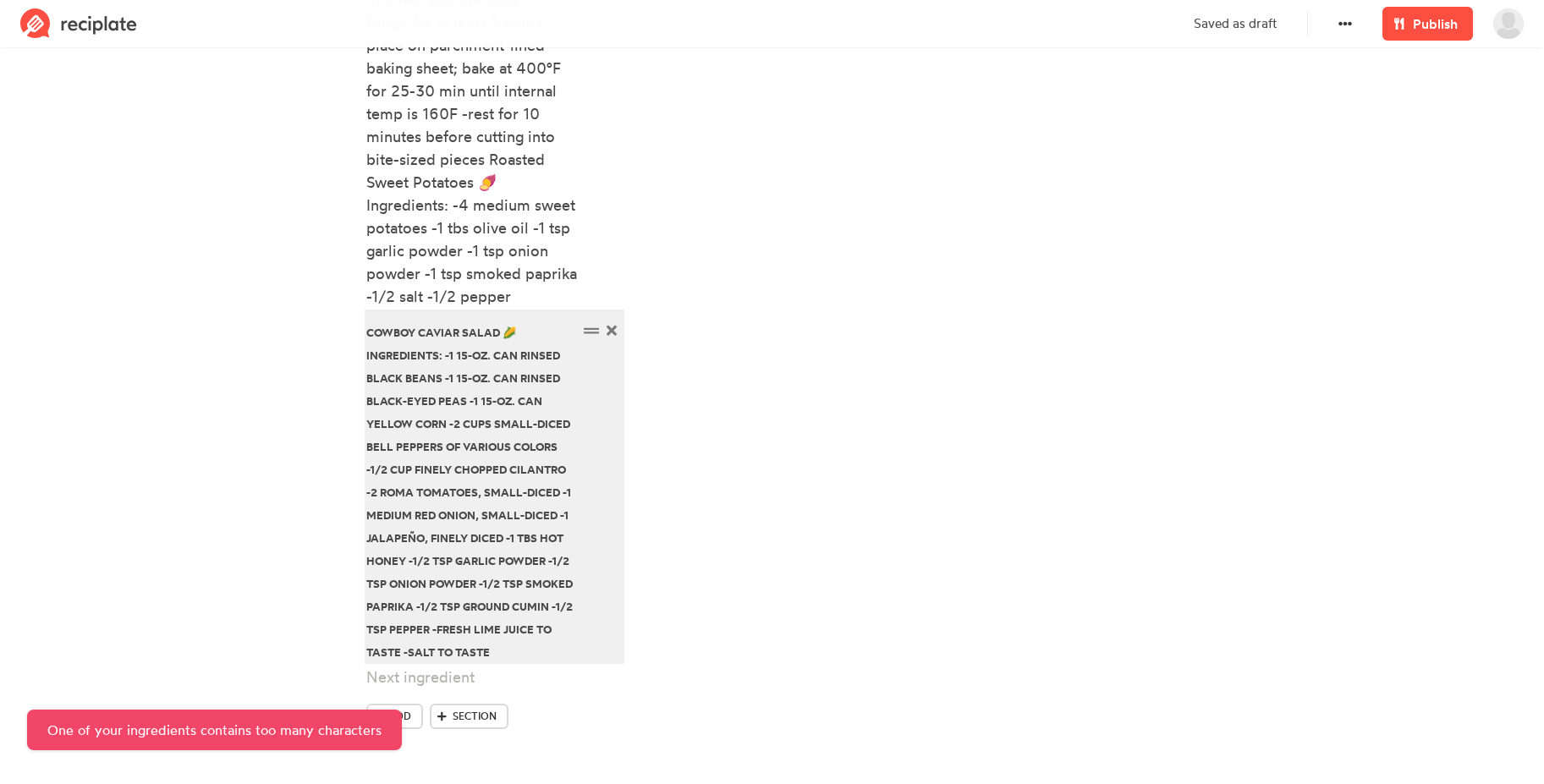
scroll to position [825, 0]
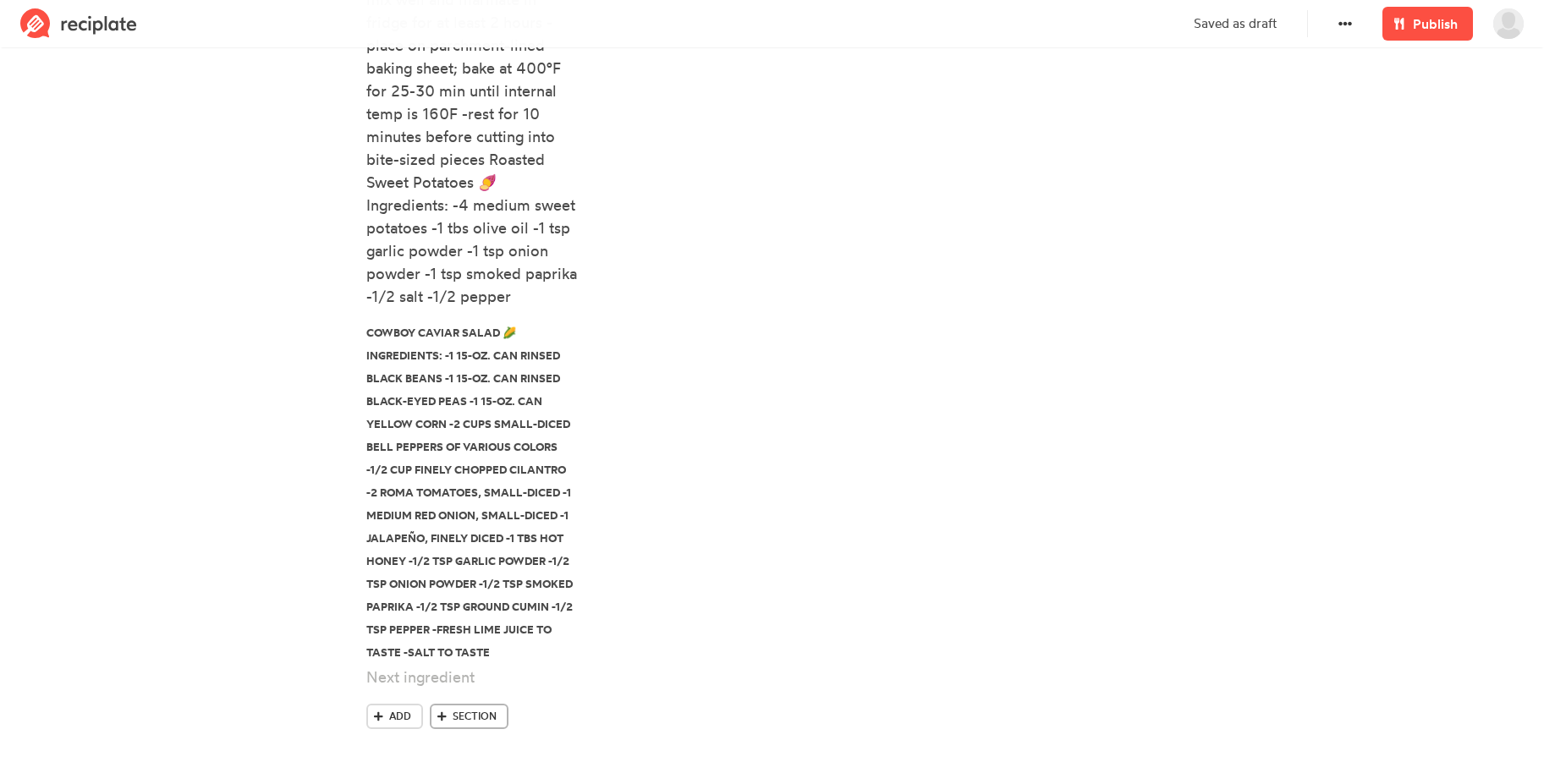
click at [463, 714] on span "Section" at bounding box center [475, 716] width 44 height 15
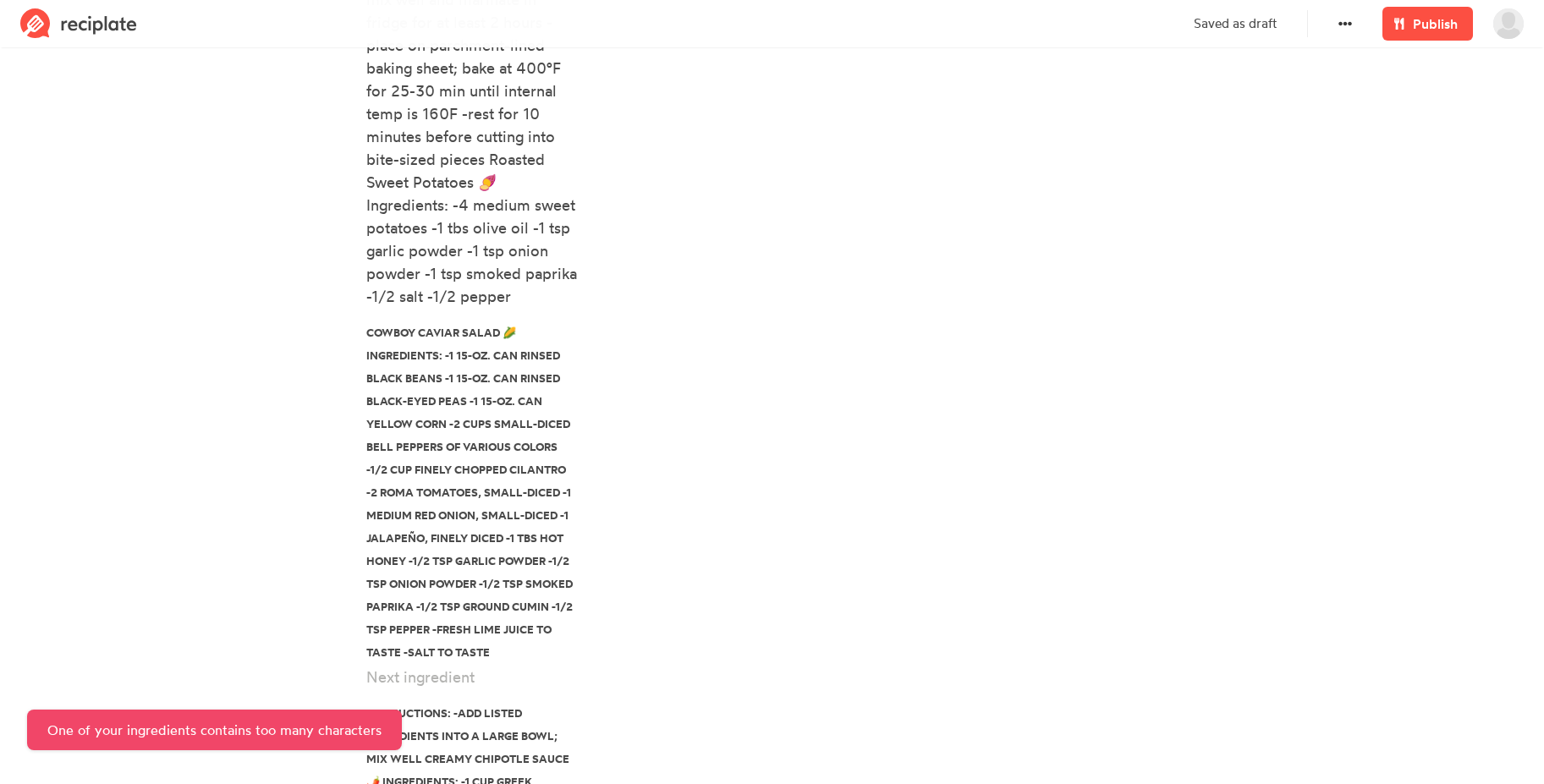
click at [741, 517] on div "Steps Add" at bounding box center [910, 385] width 555 height 1297
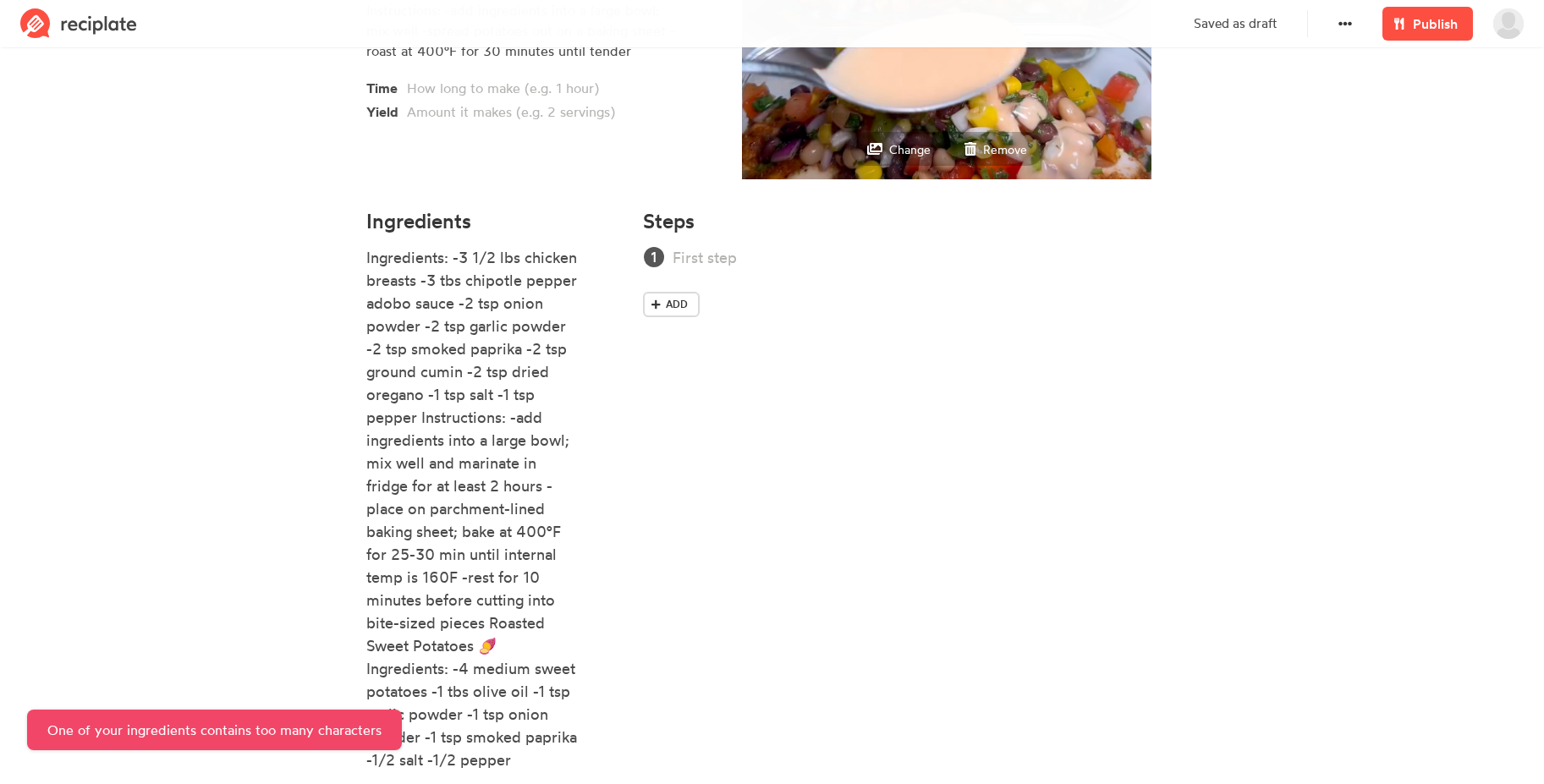
scroll to position [369, 0]
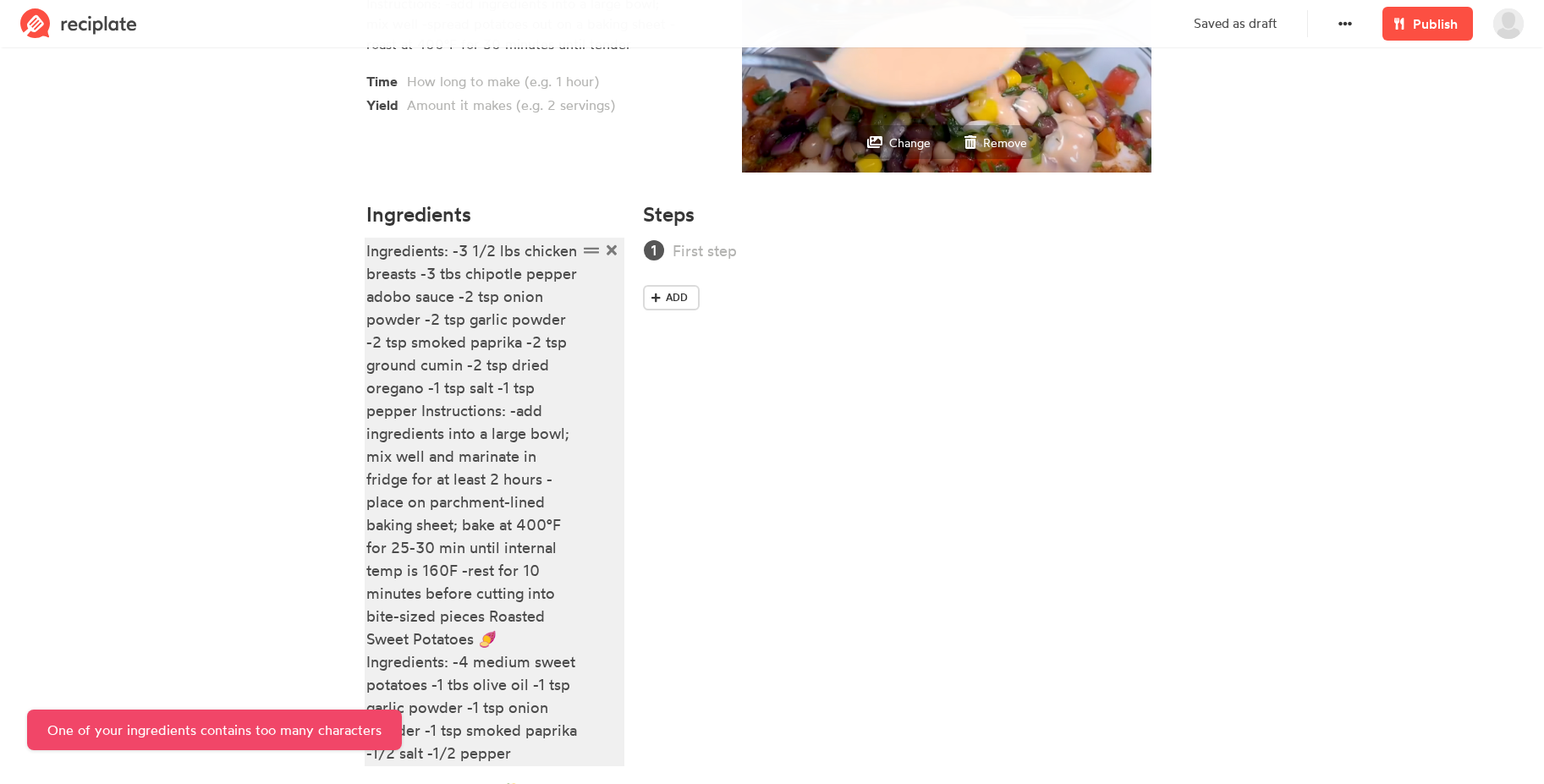
click at [481, 352] on div "Ingredients: -3 1/2 lbs chicken breasts -3 tbs chipotle pepper adobo sauce -2 t…" at bounding box center [472, 502] width 212 height 525
click at [433, 467] on div "Ingredients: -3 1/2 lbs chicken breasts -3 tbs chipotle pepper adobo sauce -2 t…" at bounding box center [472, 502] width 212 height 525
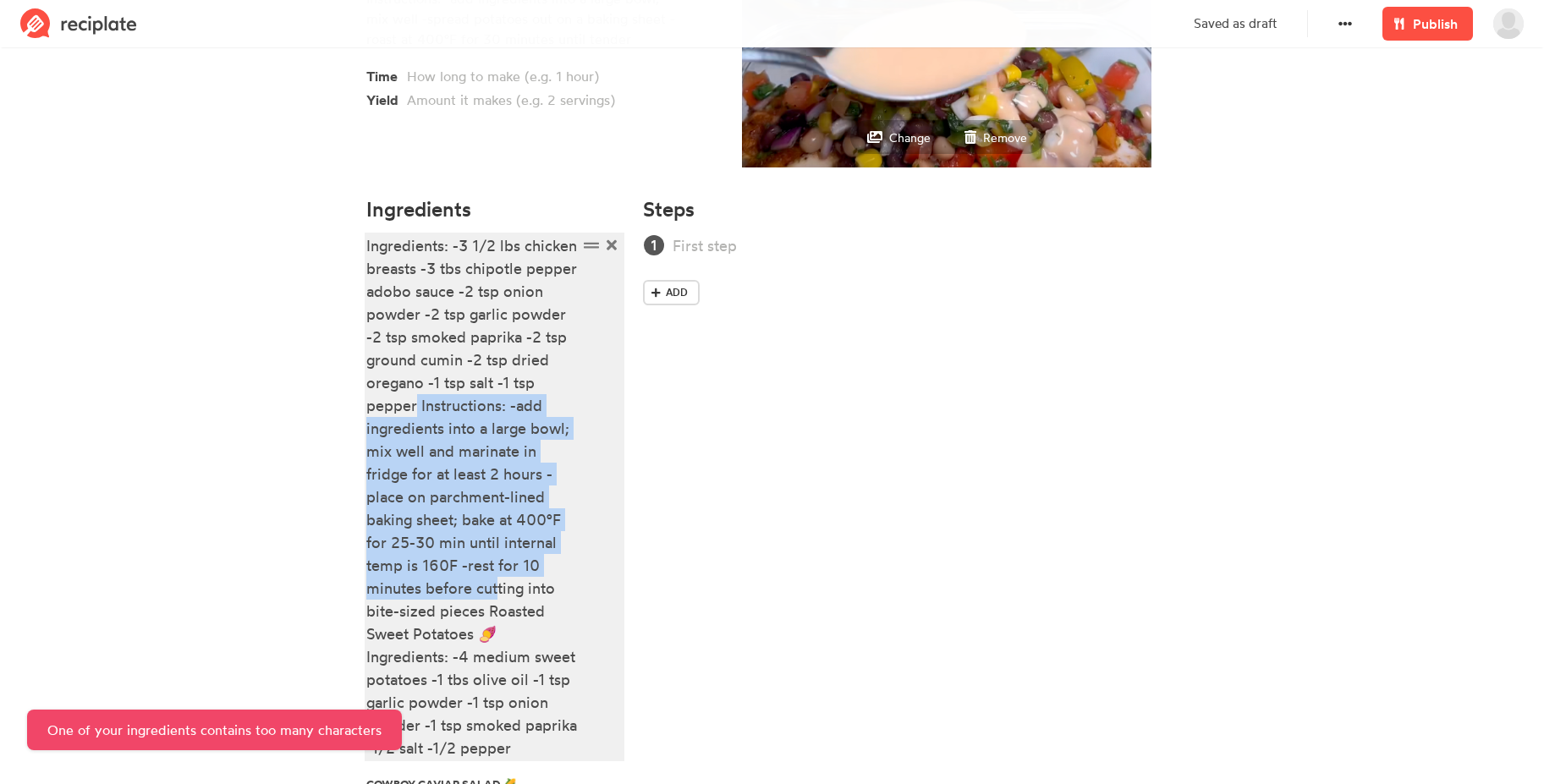
scroll to position [351, 0]
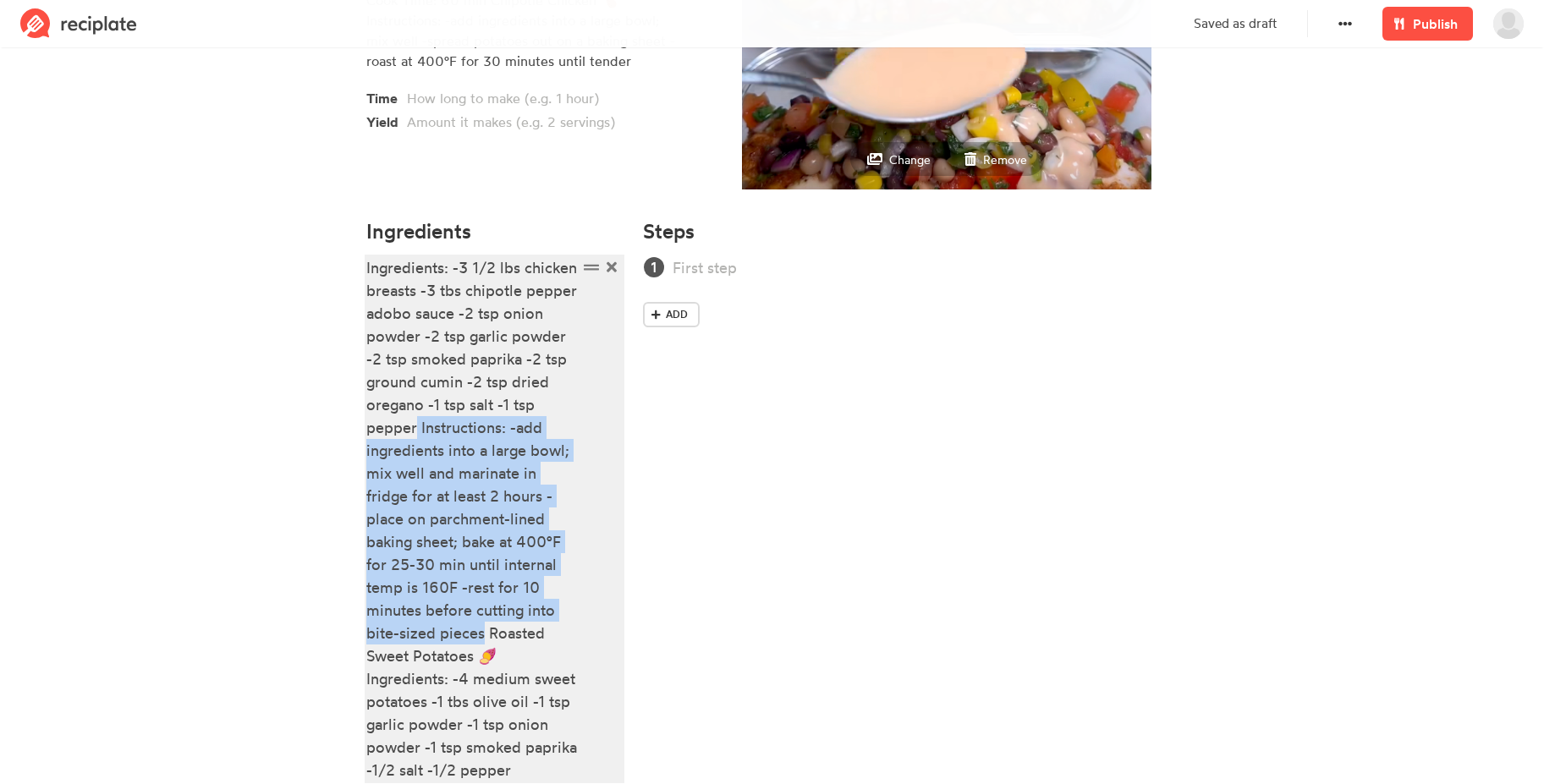
drag, startPoint x: 416, startPoint y: 410, endPoint x: 480, endPoint y: 626, distance: 225.3
click at [480, 626] on div "Ingredients: -3 1/2 lbs chicken breasts -3 tbs chipotle pepper adobo sauce -2 t…" at bounding box center [472, 519] width 212 height 525
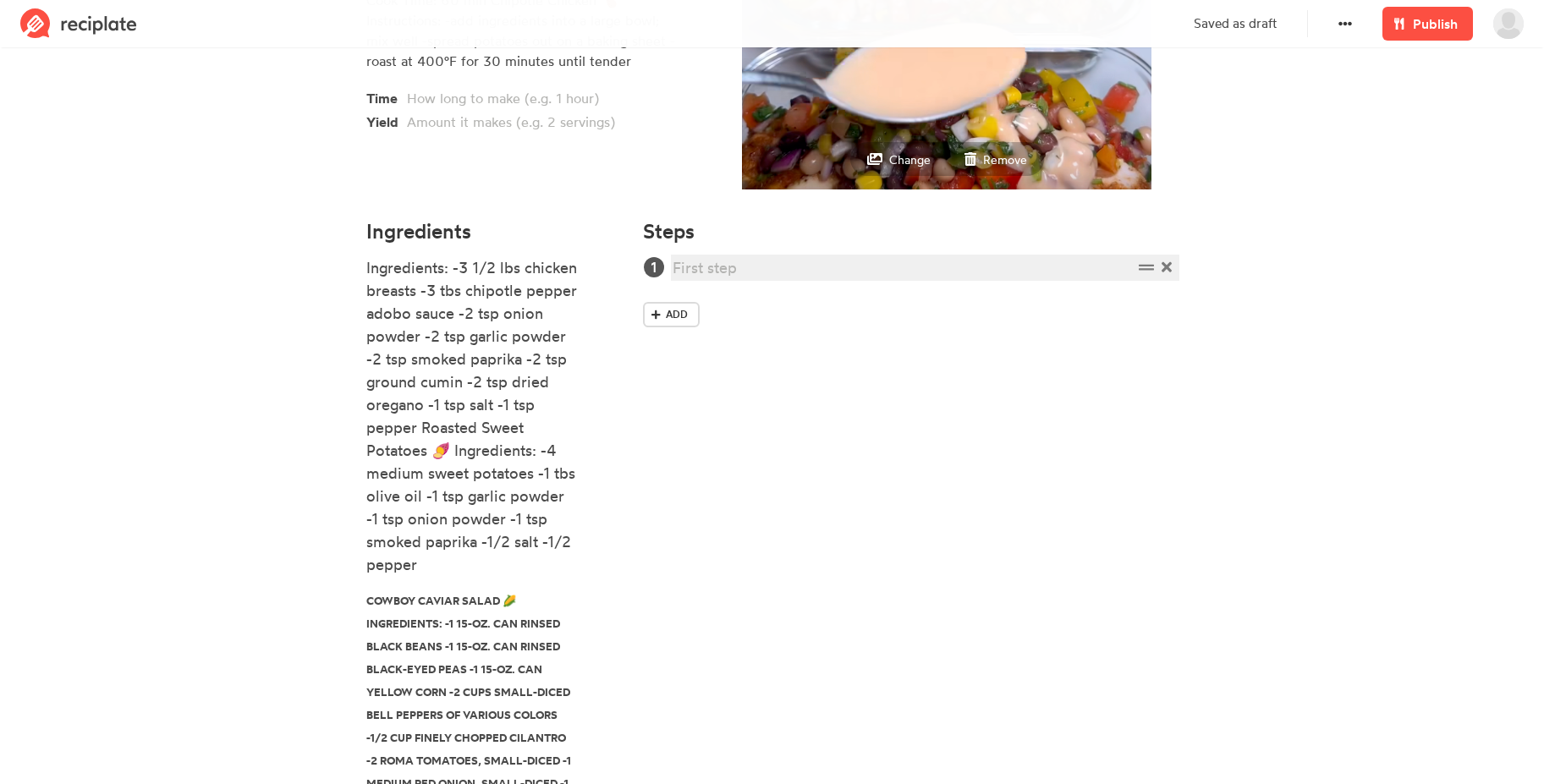
click at [721, 269] on div at bounding box center [902, 267] width 460 height 23
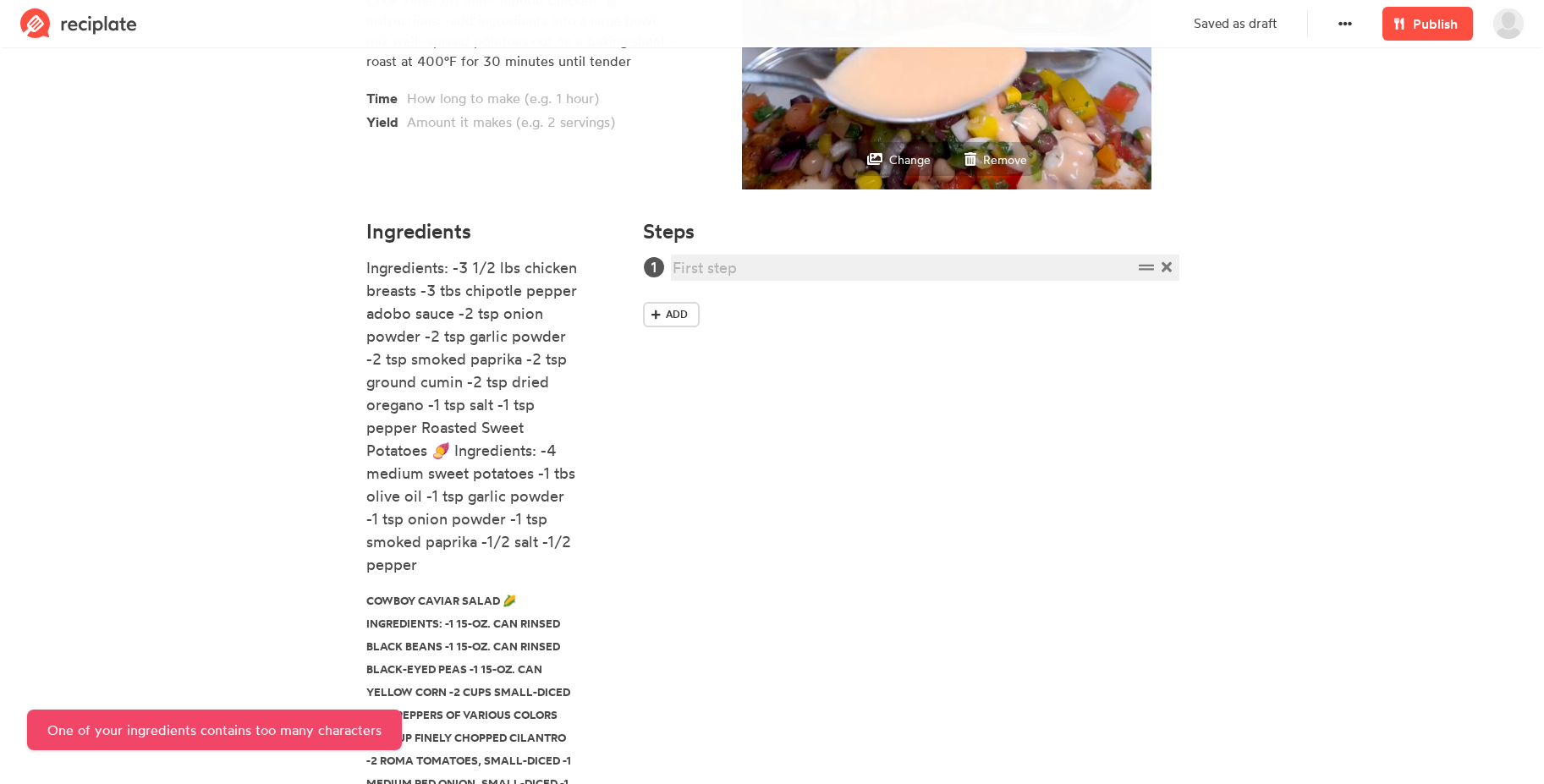
paste div
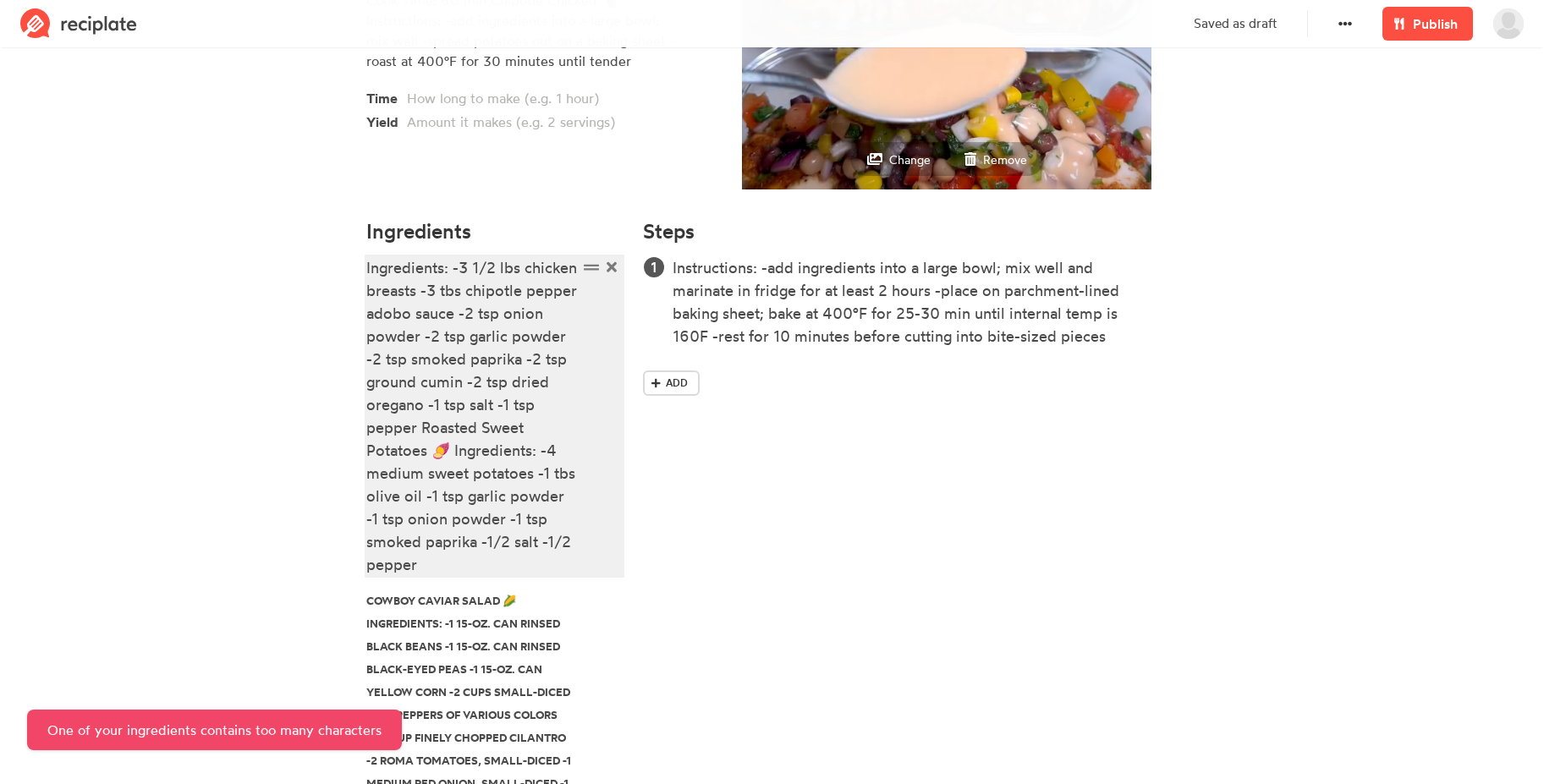
click at [445, 521] on div "Ingredients: -3 1/2 lbs chicken breasts -3 tbs chipotle pepper adobo sauce -2 t…" at bounding box center [472, 416] width 212 height 320
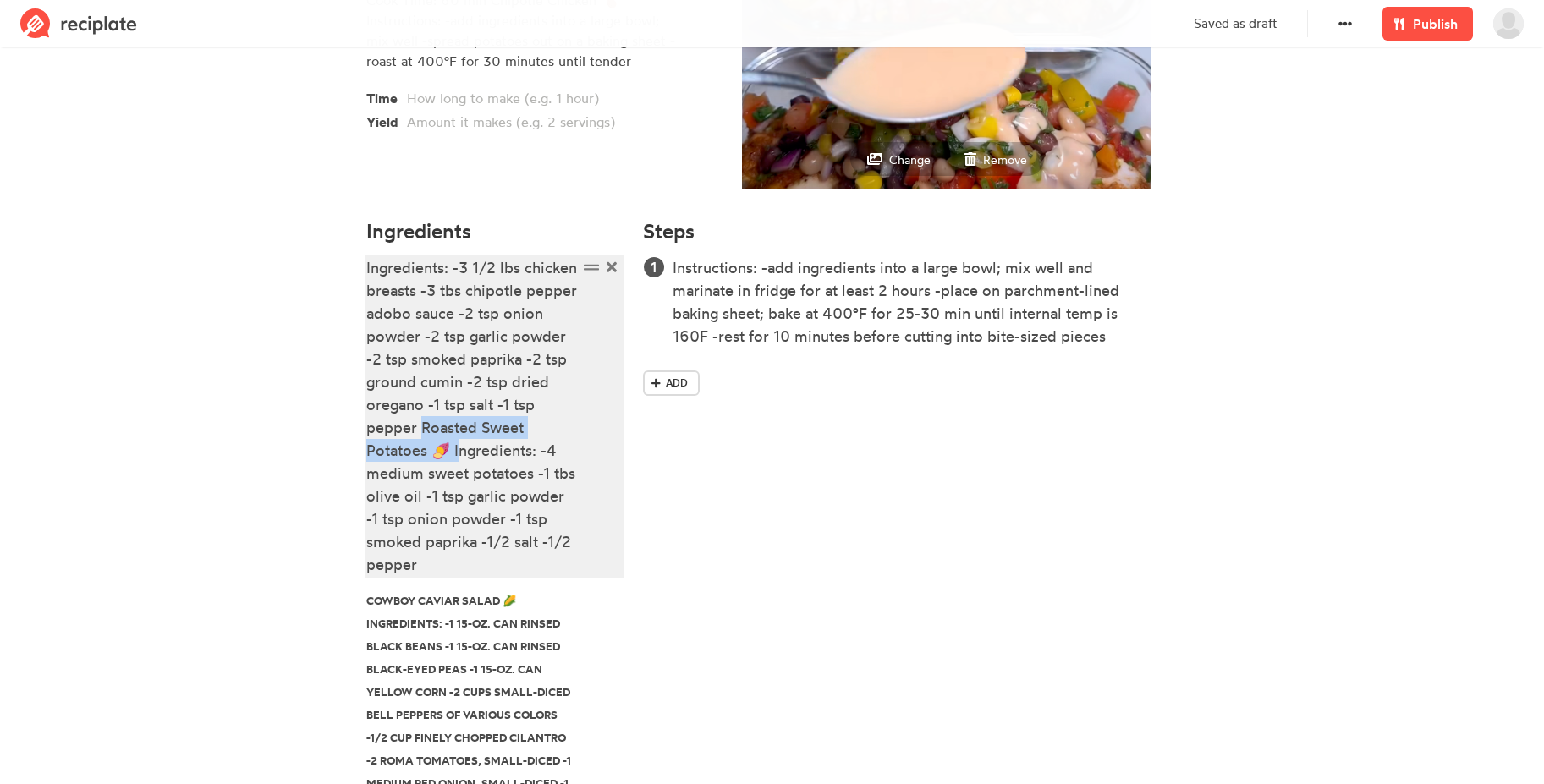
drag, startPoint x: 420, startPoint y: 428, endPoint x: 456, endPoint y: 448, distance: 41.2
click at [456, 448] on div "Ingredients: -3 1/2 lbs chicken breasts -3 tbs chipotle pepper adobo sauce -2 t…" at bounding box center [472, 416] width 212 height 320
click at [475, 493] on div "Ingredients: -3 1/2 lbs chicken breasts -3 tbs chipotle pepper adobo sauce -2 t…" at bounding box center [472, 416] width 212 height 320
click at [448, 559] on div "Ingredients: -3 1/2 lbs chicken breasts -3 tbs chipotle pepper adobo sauce -2 t…" at bounding box center [472, 416] width 212 height 320
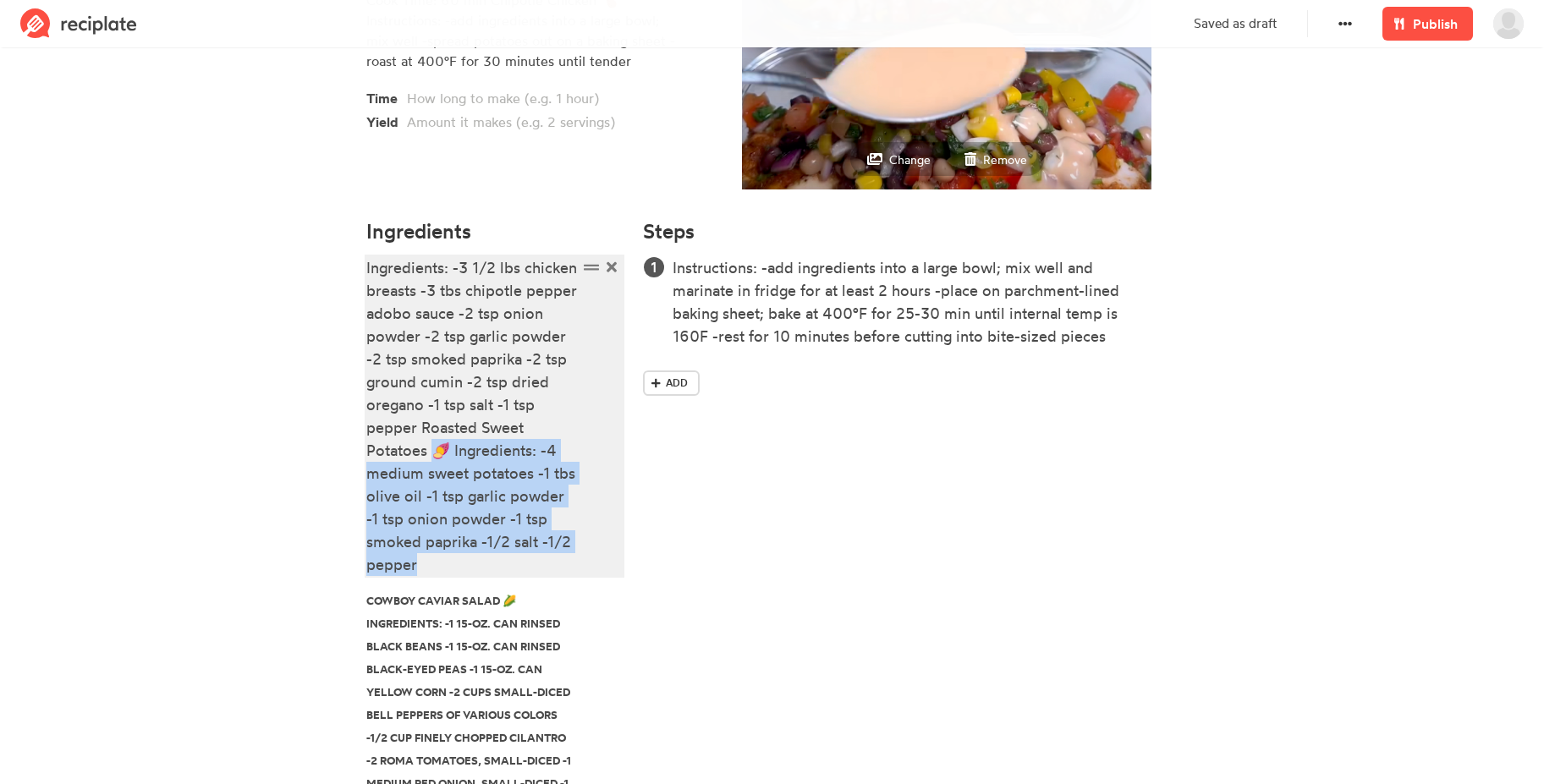
drag, startPoint x: 431, startPoint y: 447, endPoint x: 457, endPoint y: 558, distance: 114.0
click at [457, 558] on div "Ingredients: -3 1/2 lbs chicken breasts -3 tbs chipotle pepper adobo sauce -2 t…" at bounding box center [472, 416] width 212 height 320
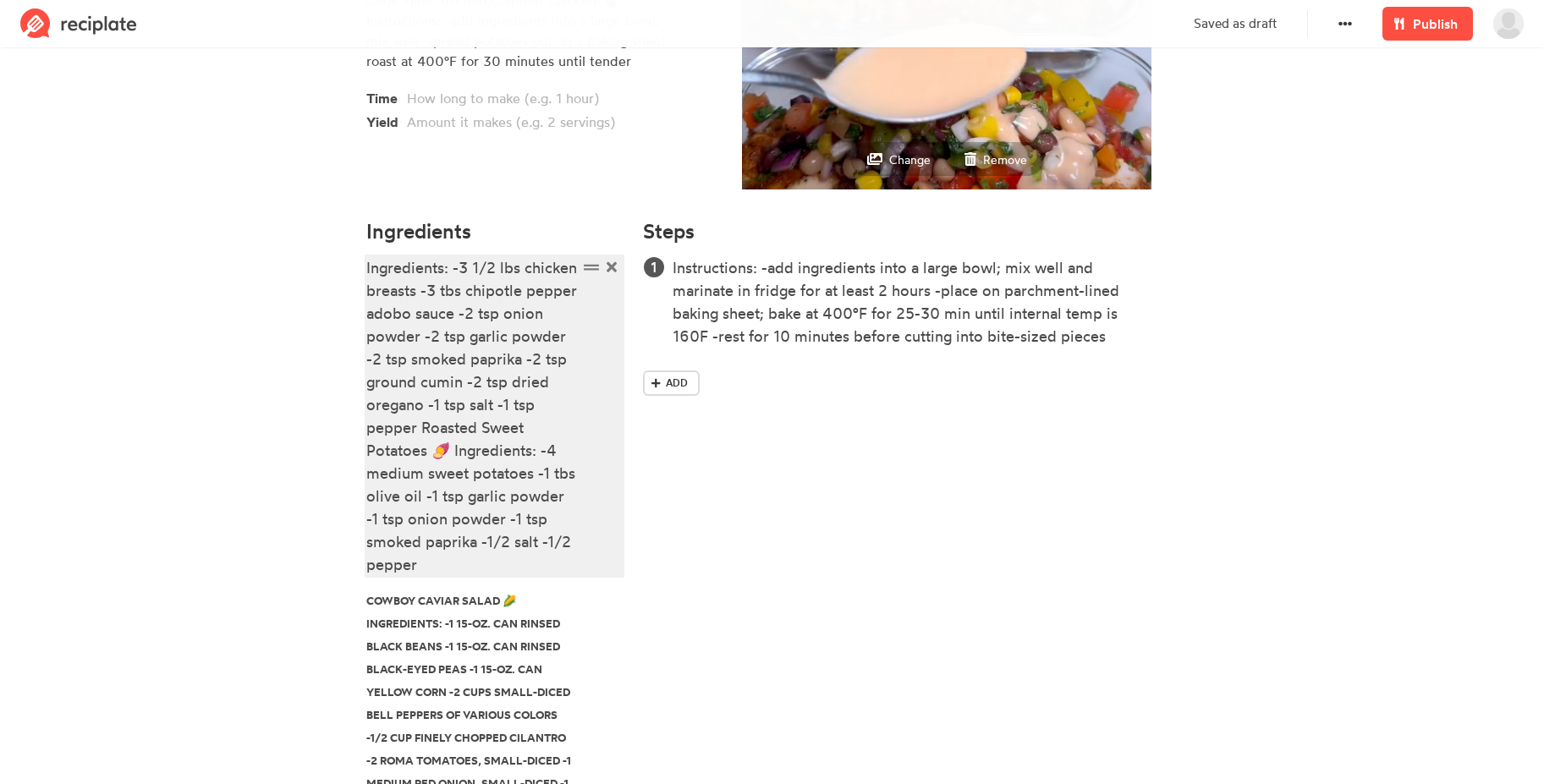
click at [402, 436] on div "Ingredients: -3 1/2 lbs chicken breasts -3 tbs chipotle pepper adobo sauce -2 t…" at bounding box center [472, 416] width 212 height 320
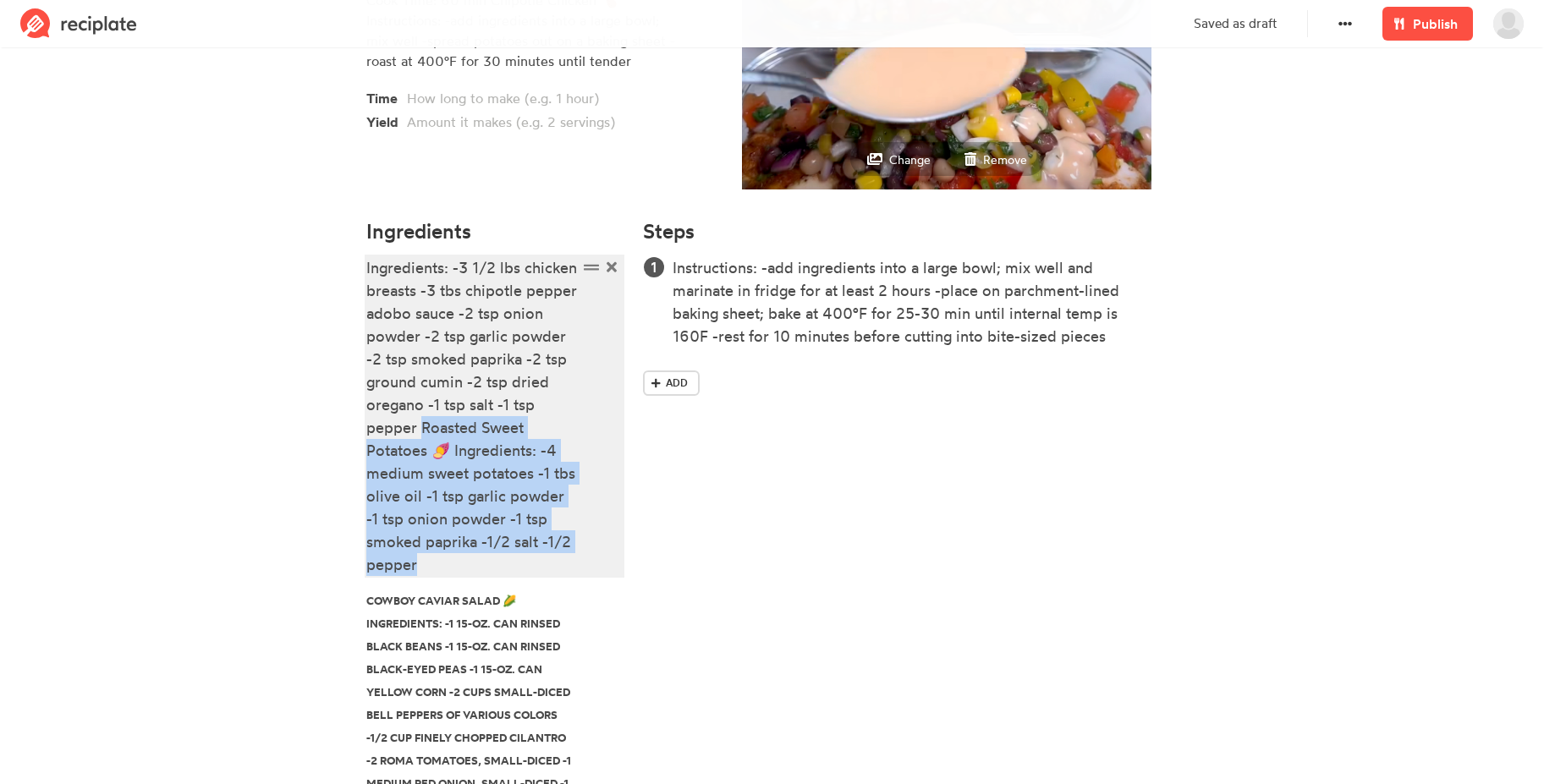
drag, startPoint x: 418, startPoint y: 425, endPoint x: 451, endPoint y: 560, distance: 139.0
click at [451, 560] on div "Ingredients: -3 1/2 lbs chicken breasts -3 tbs chipotle pepper adobo sauce -2 t…" at bounding box center [472, 416] width 212 height 320
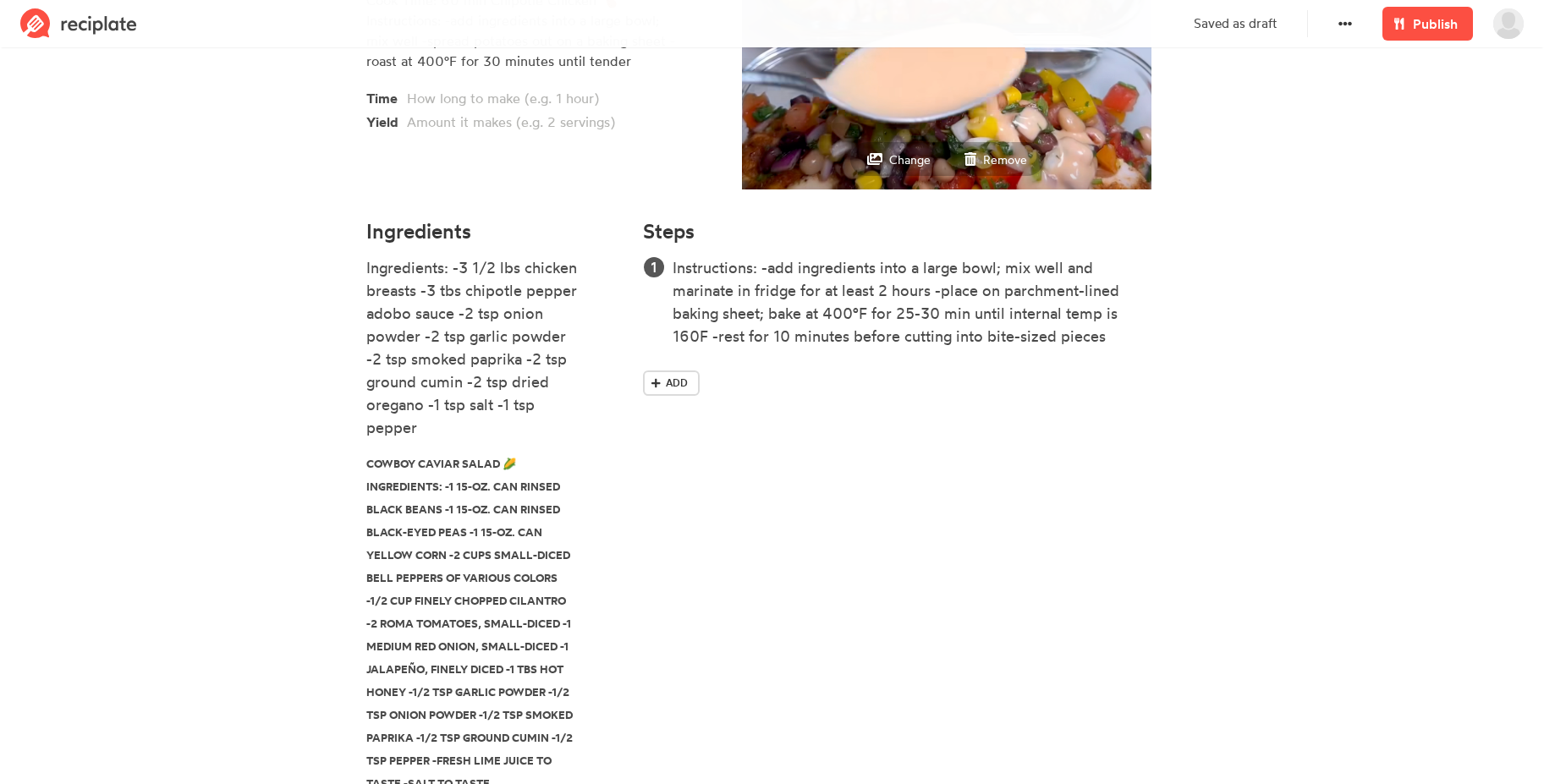
click at [751, 358] on div "Instructions: -add ingredients into a large bowl; mix well and marinate in frid…" at bounding box center [910, 329] width 535 height 146
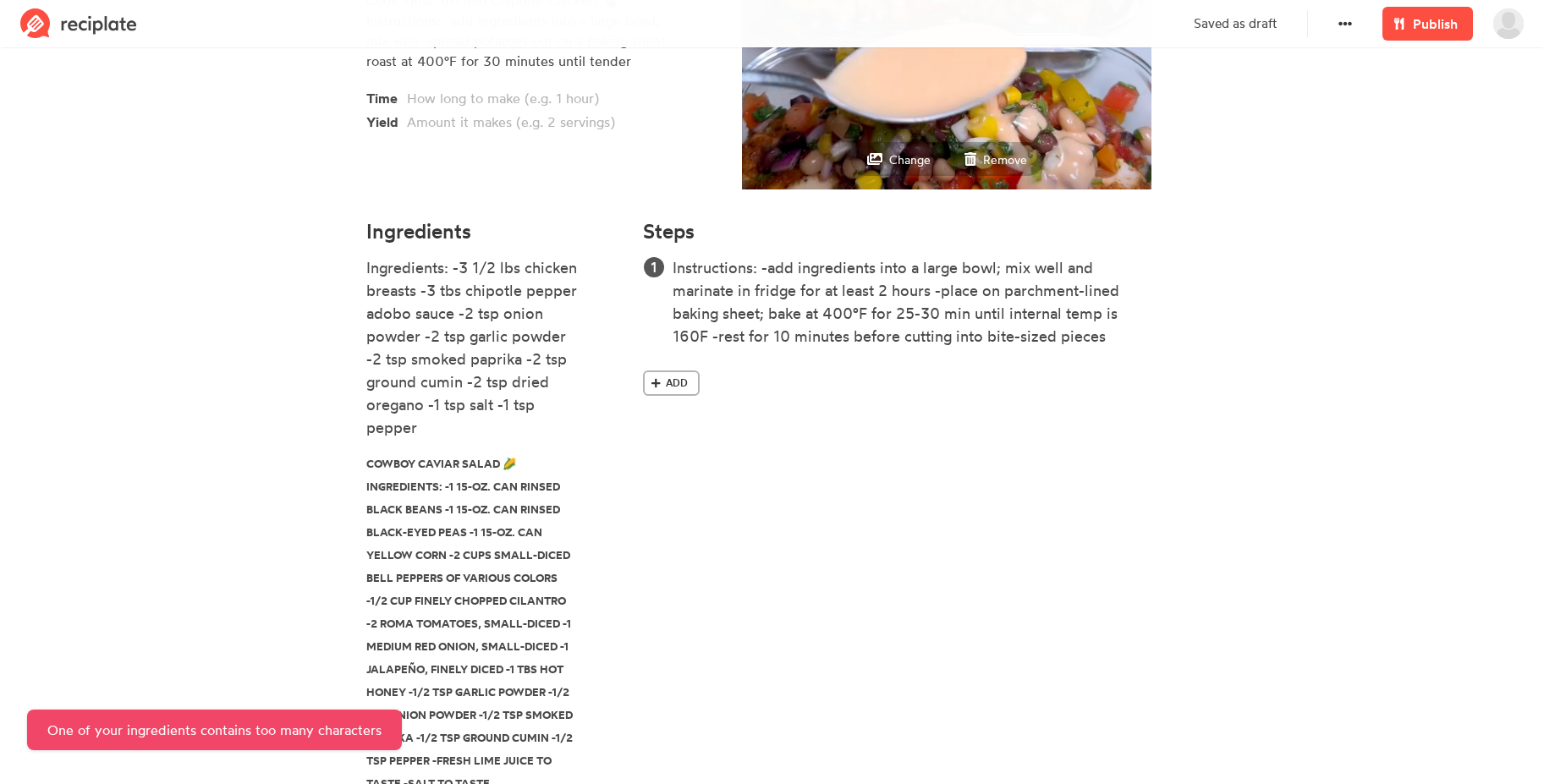
click at [689, 374] on link "Add" at bounding box center [671, 383] width 56 height 25
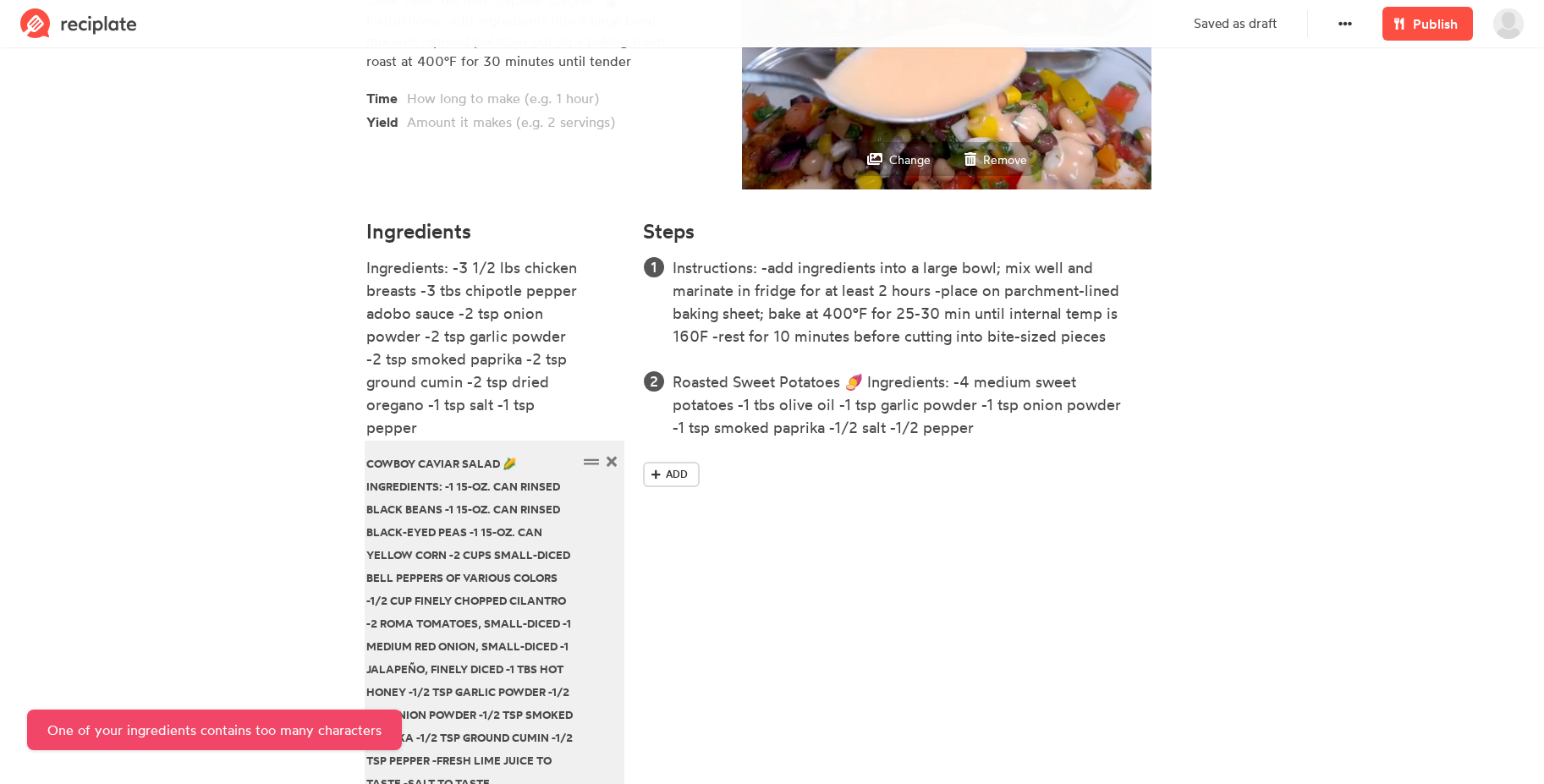
click at [489, 488] on div "Cowboy Caviar Salad 🌽 Ingredients: -1 15-oz. can rinsed black beans -1 15-oz. c…" at bounding box center [472, 621] width 212 height 342
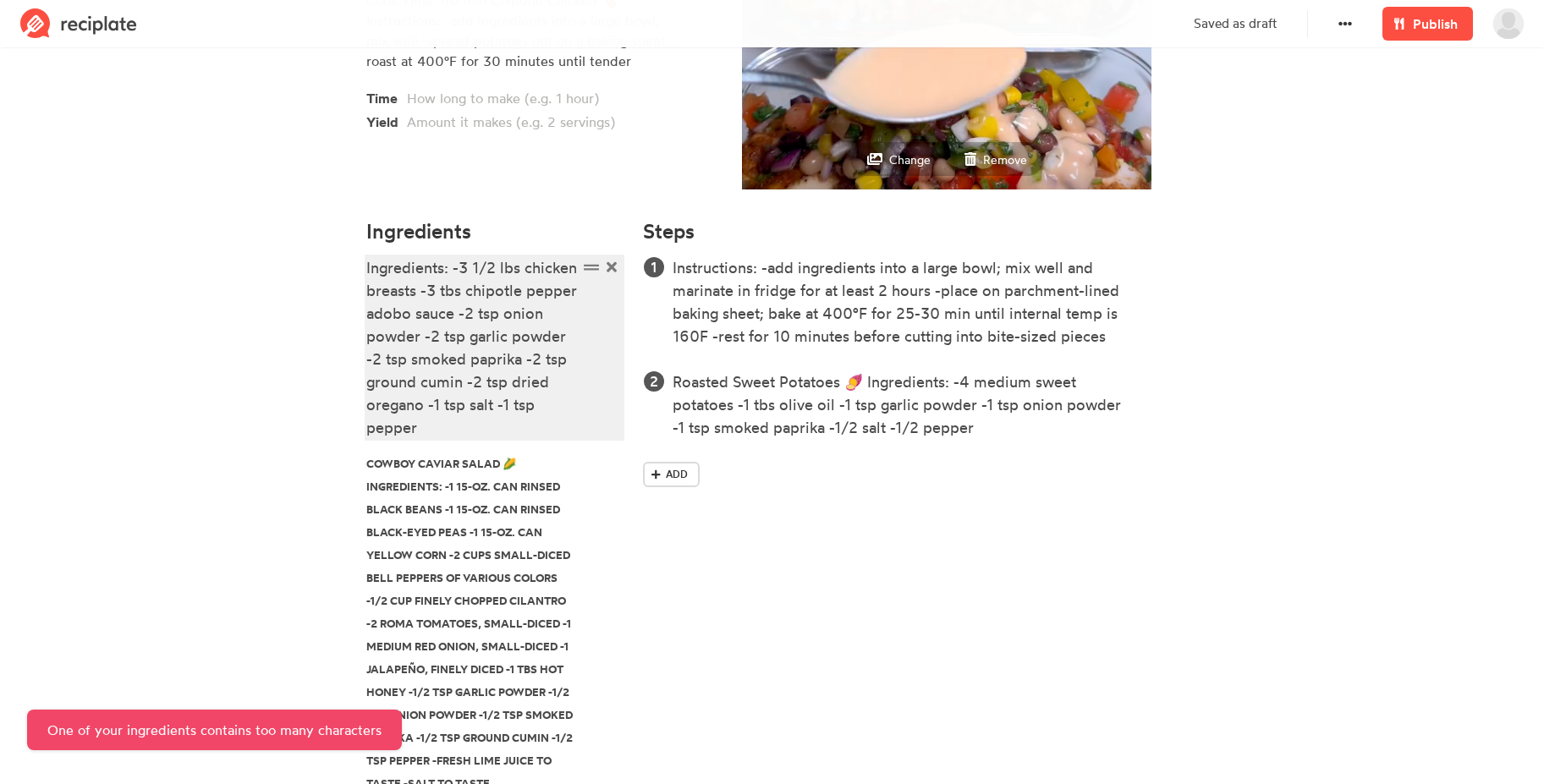
click at [464, 429] on div "Ingredients: -3 1/2 lbs chicken breasts -3 tbs chipotle pepper adobo sauce -2 t…" at bounding box center [472, 348] width 212 height 183
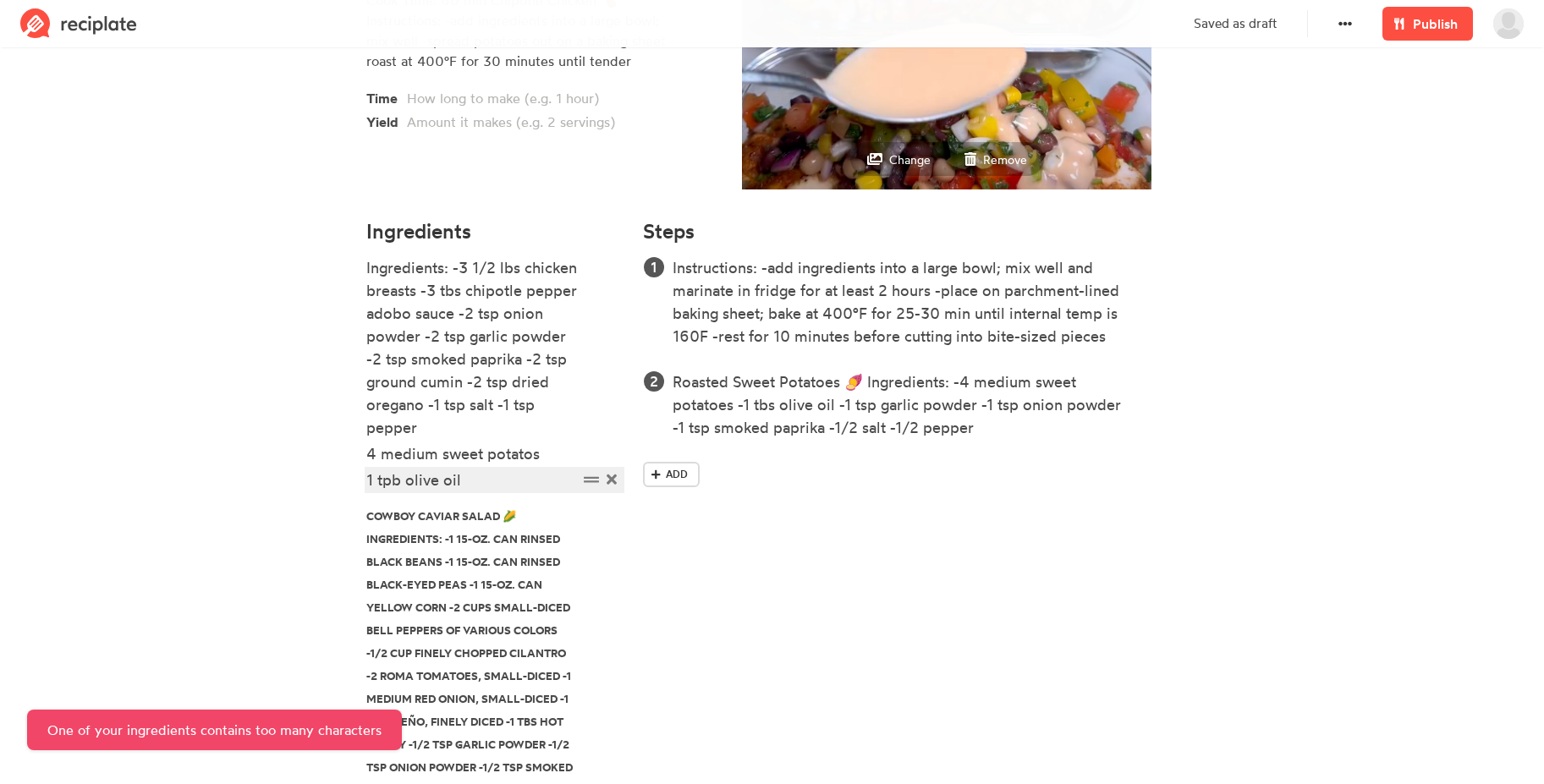
click at [390, 479] on div "1 tpb olive oil" at bounding box center [472, 480] width 212 height 23
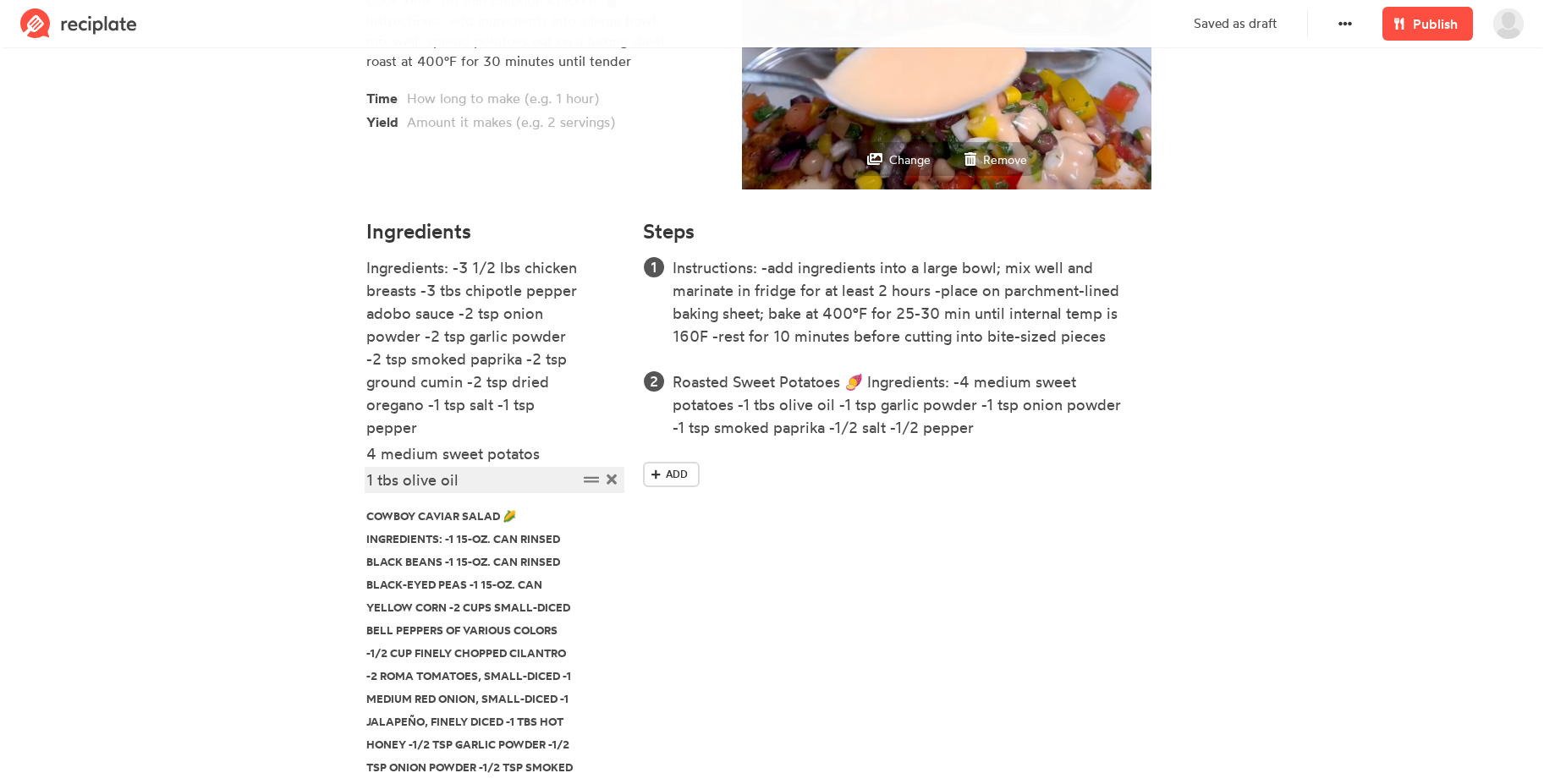
click at [517, 480] on div "1 tbs olive oil" at bounding box center [472, 480] width 212 height 23
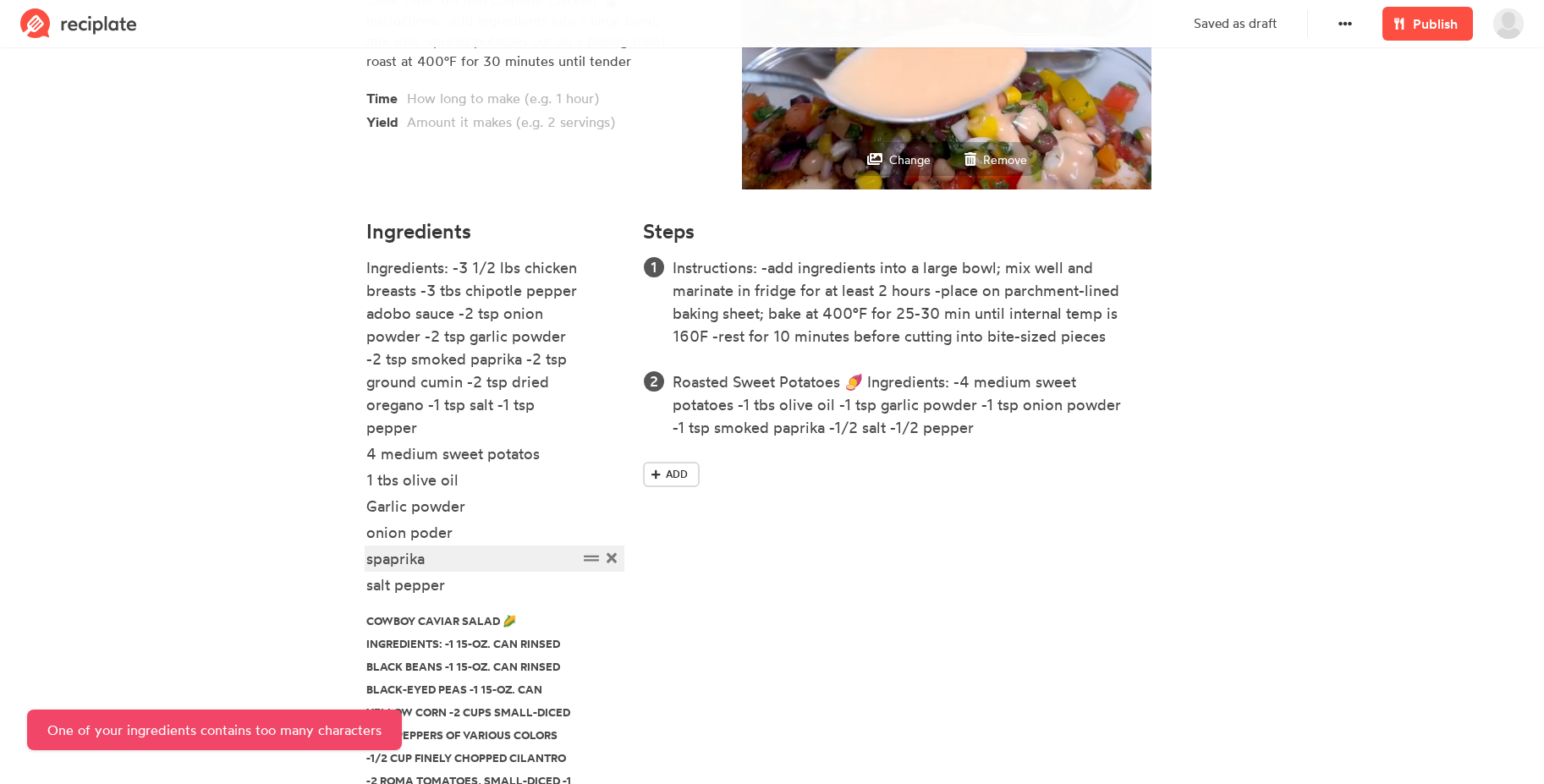
click at [372, 561] on div "spaprika" at bounding box center [472, 558] width 212 height 23
click at [187, 554] on section "Chipotle Chicken Bowls with Cowboy Caviar Servings: 8 Serving Size: 100g sweet …" at bounding box center [772, 518] width 1544 height 1635
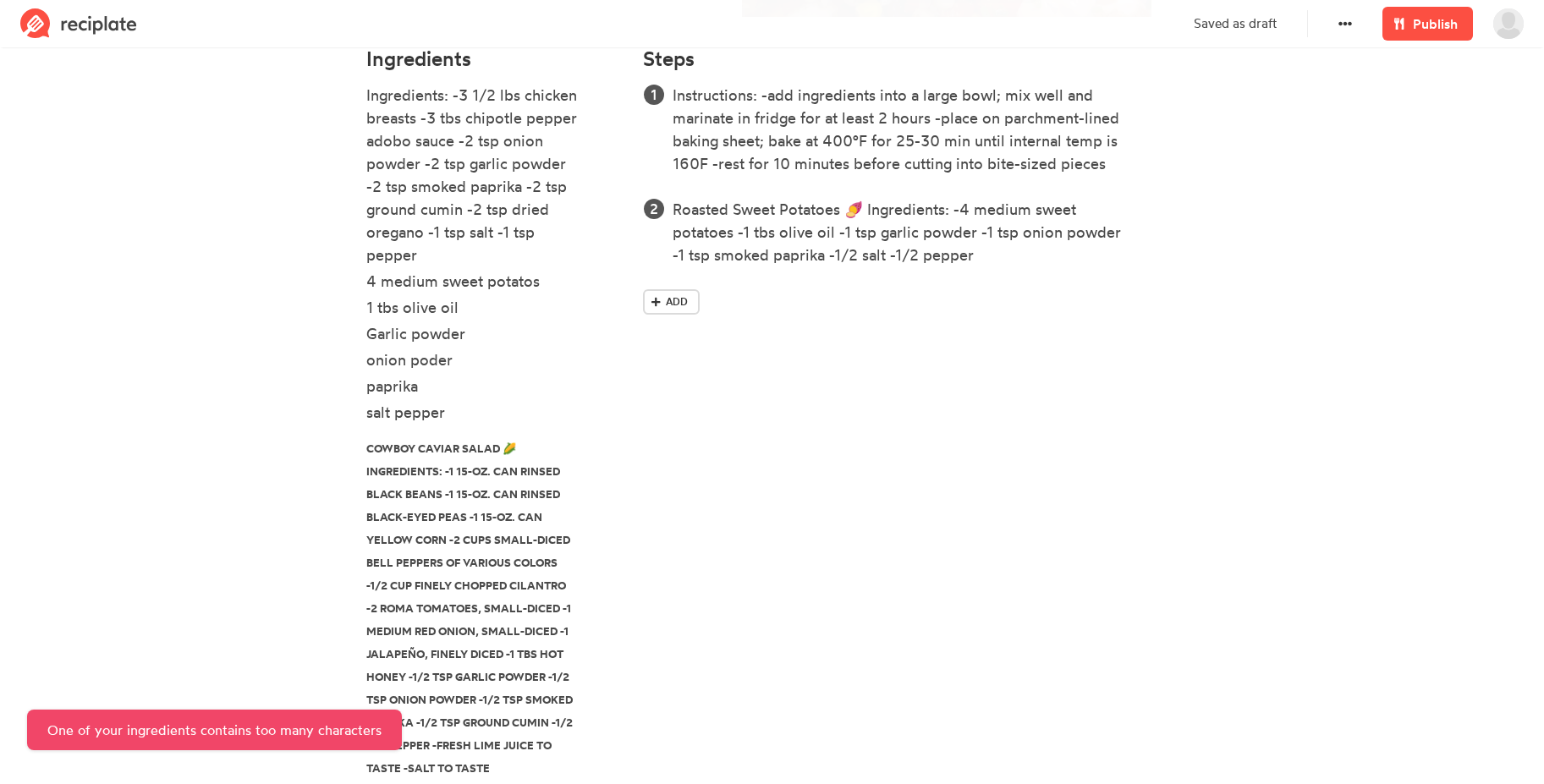
scroll to position [676, 0]
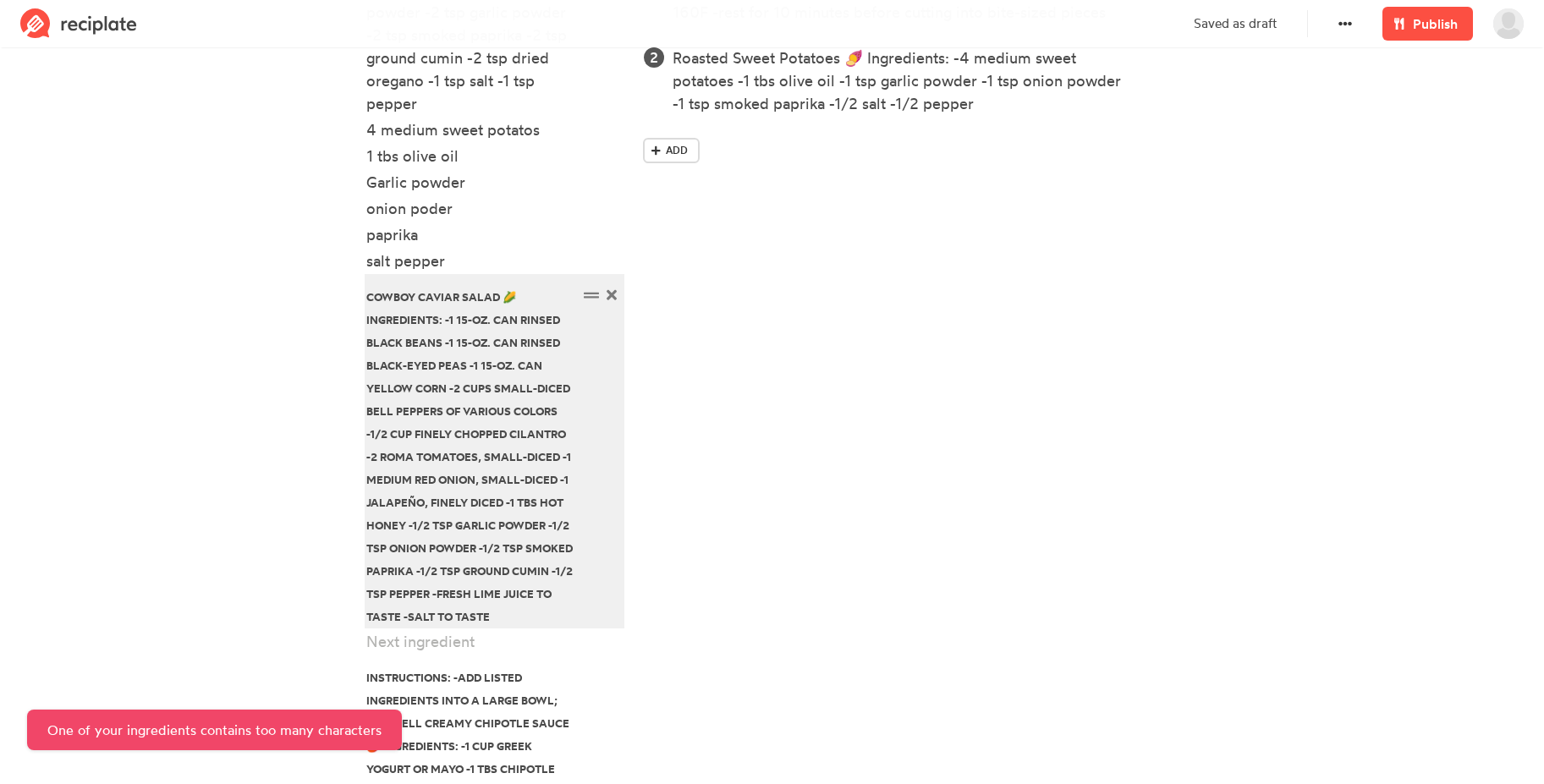
click at [426, 387] on div "Cowboy Caviar Salad 🌽 Ingredients: -1 15-oz. can rinsed black beans -1 15-oz. c…" at bounding box center [472, 455] width 212 height 342
click at [446, 386] on div "Cowboy Caviar Salad 🌽 Ingredients: -1 15-oz. can rinsed black beans -1 15-oz. c…" at bounding box center [472, 455] width 212 height 342
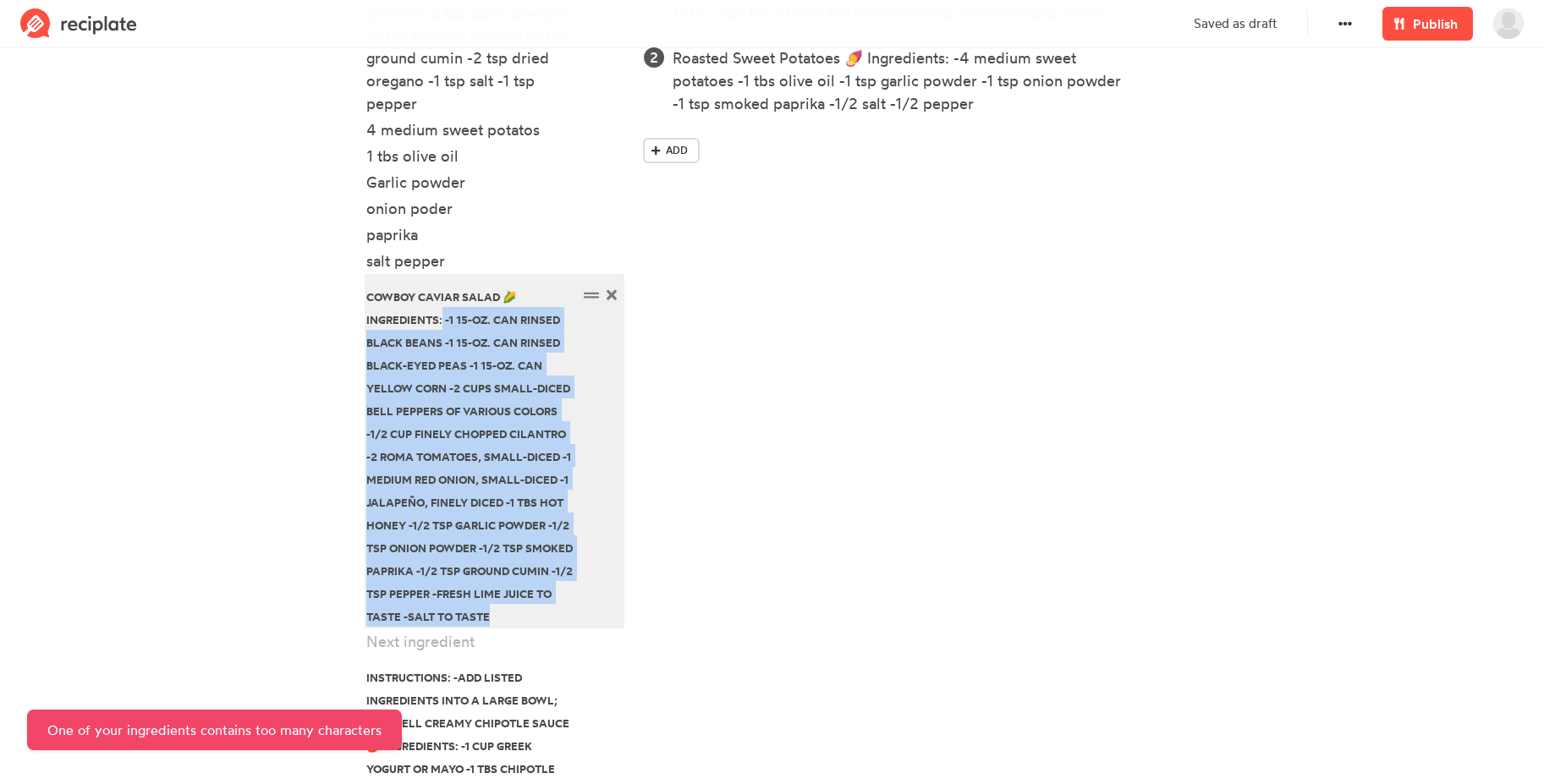
drag, startPoint x: 439, startPoint y: 320, endPoint x: 558, endPoint y: 619, distance: 321.8
click at [558, 619] on div "Cowboy Caviar Salad 🌽 Ingredients: -1 15-oz. can rinsed black beans -1 15-oz. c…" at bounding box center [472, 455] width 212 height 342
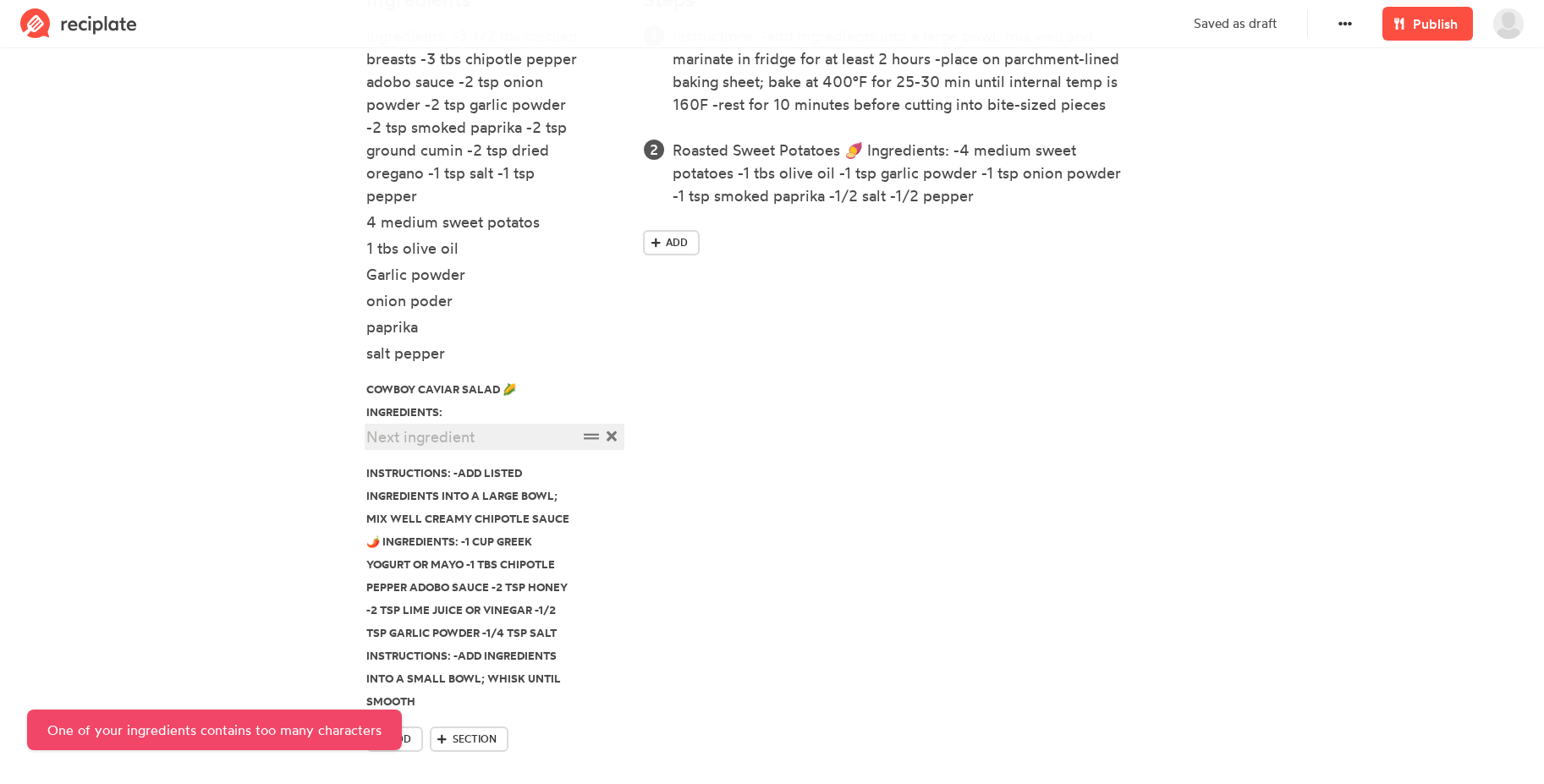
click at [457, 440] on div at bounding box center [472, 436] width 212 height 23
paste div
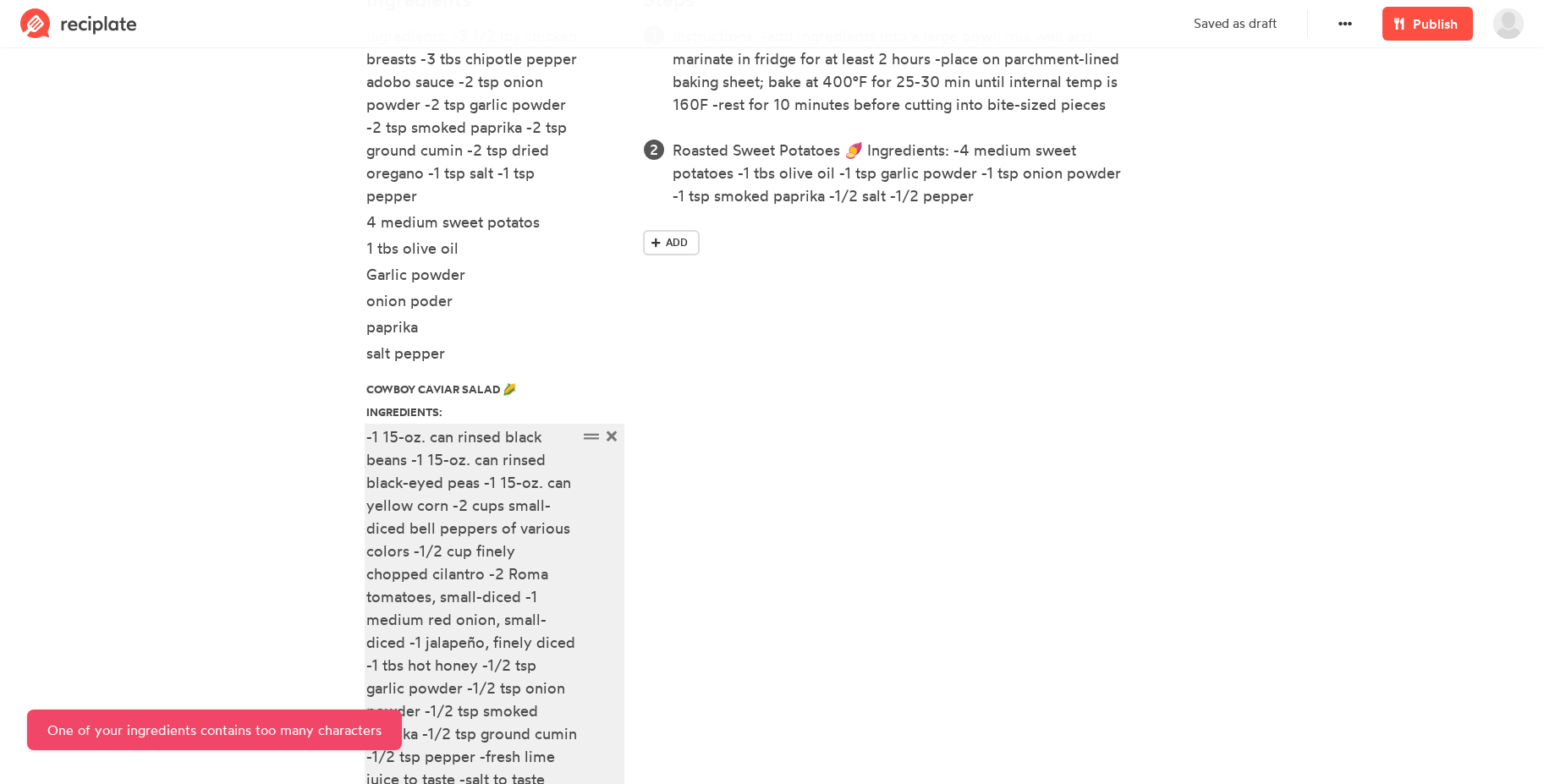
click at [374, 438] on div "-1 15-oz. can rinsed black beans -1 15-oz. can rinsed black-eyed peas -1 15-oz.…" at bounding box center [472, 607] width 212 height 365
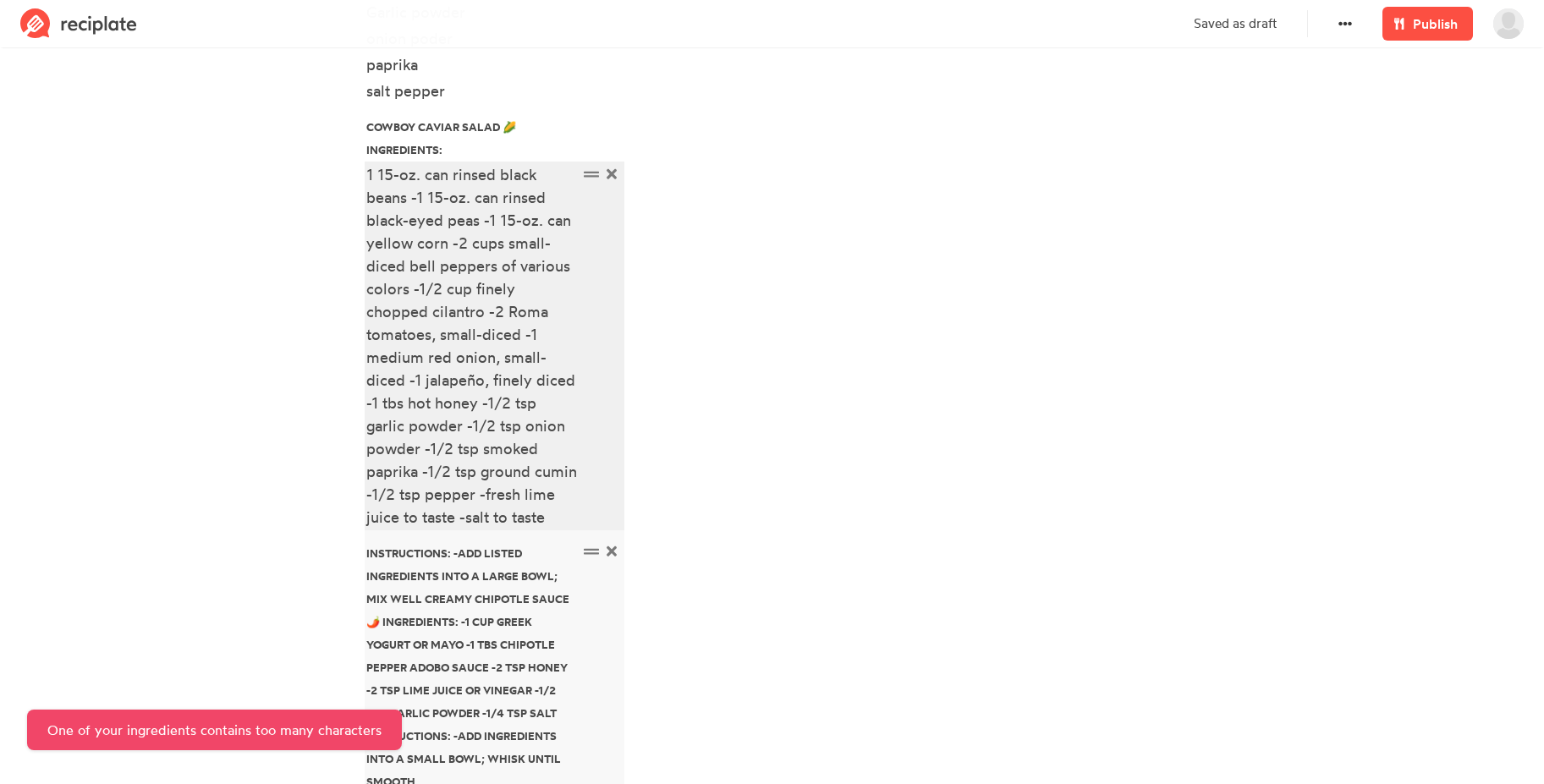
scroll to position [878, 0]
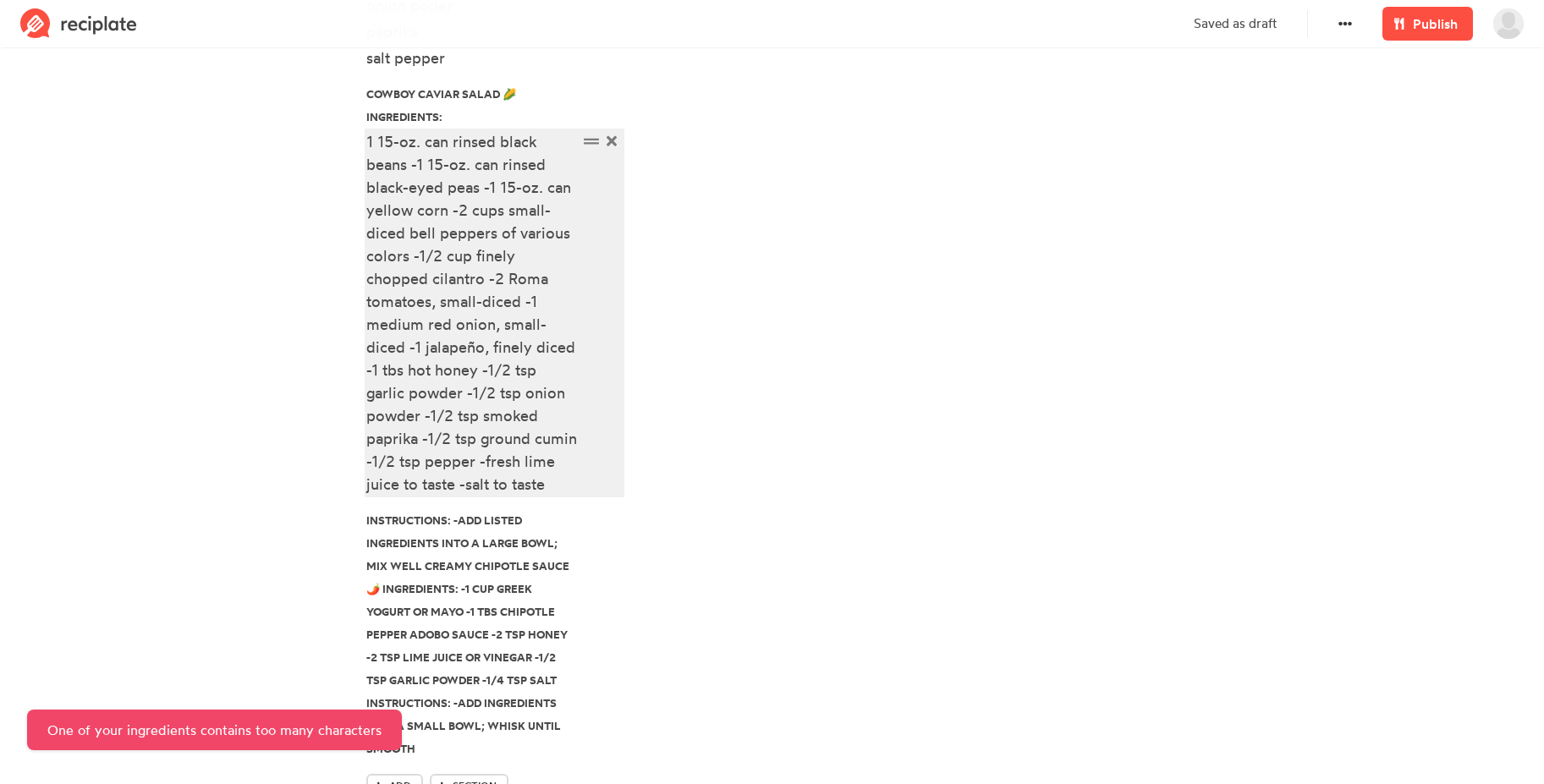
drag, startPoint x: 412, startPoint y: 461, endPoint x: 558, endPoint y: 488, distance: 148.5
click at [558, 488] on div "1 15-oz. can rinsed black beans -1 15-oz. can rinsed black-eyed peas -1 15-oz. …" at bounding box center [472, 312] width 212 height 365
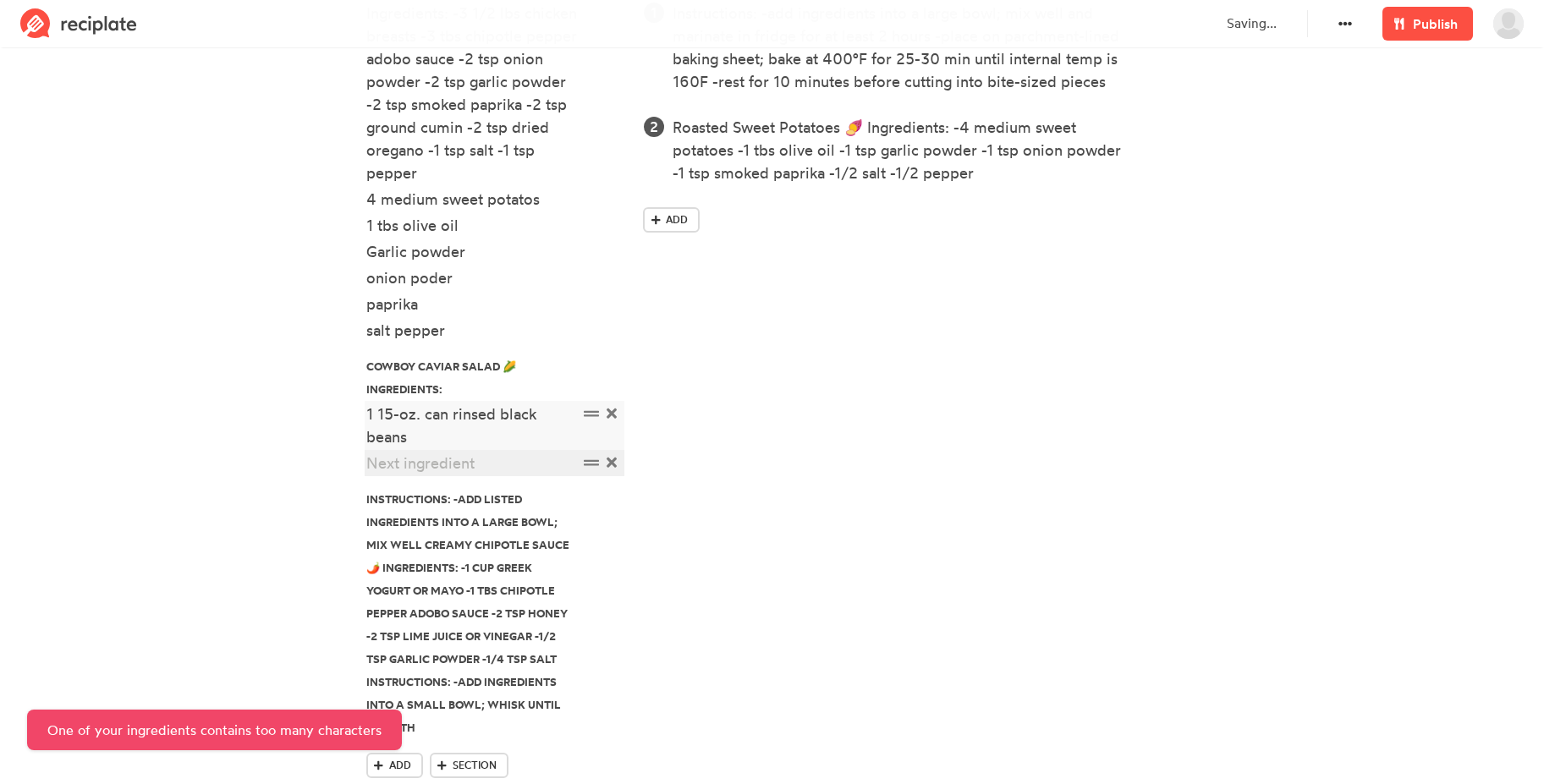
scroll to position [632, 0]
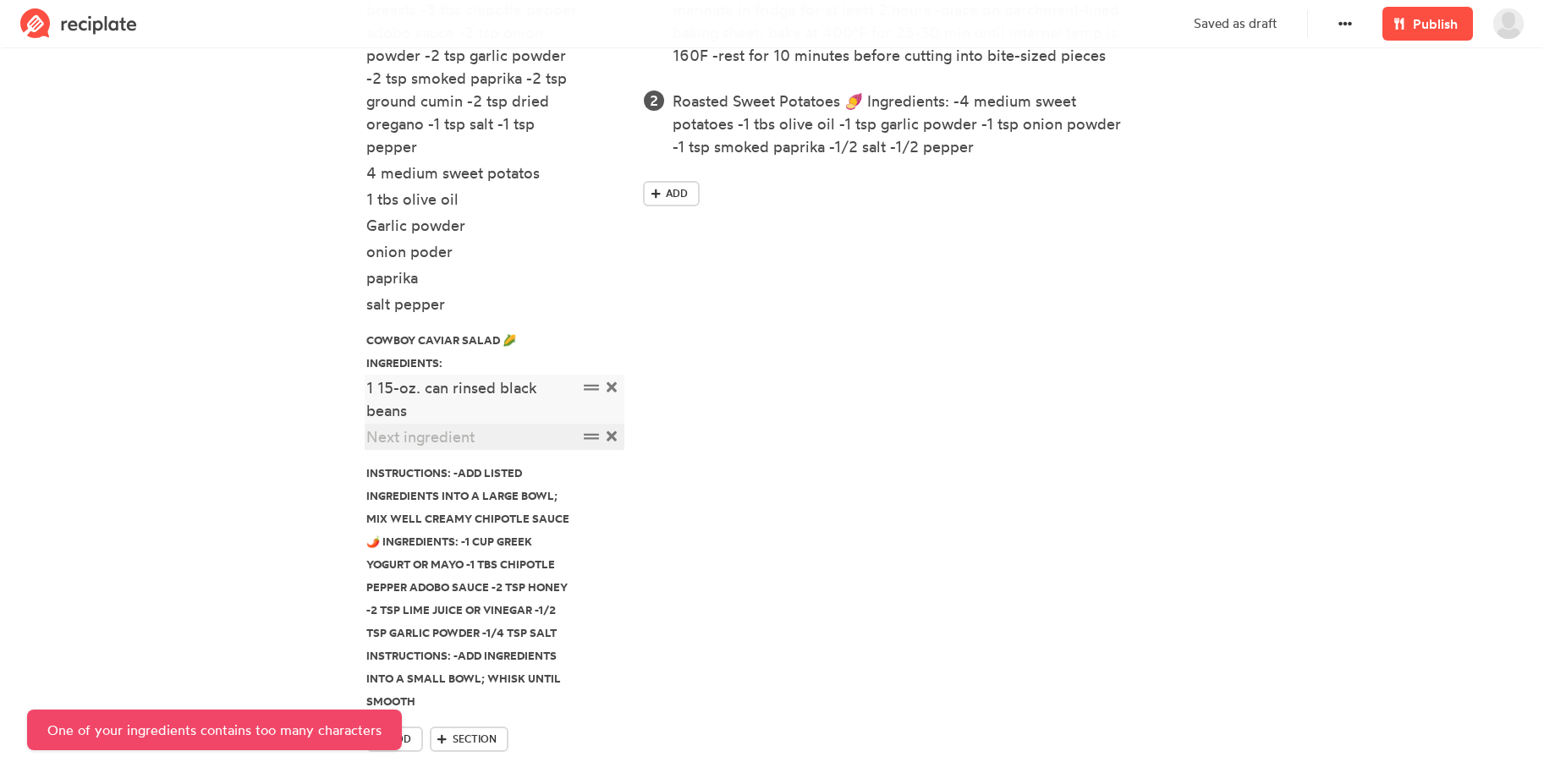
paste div
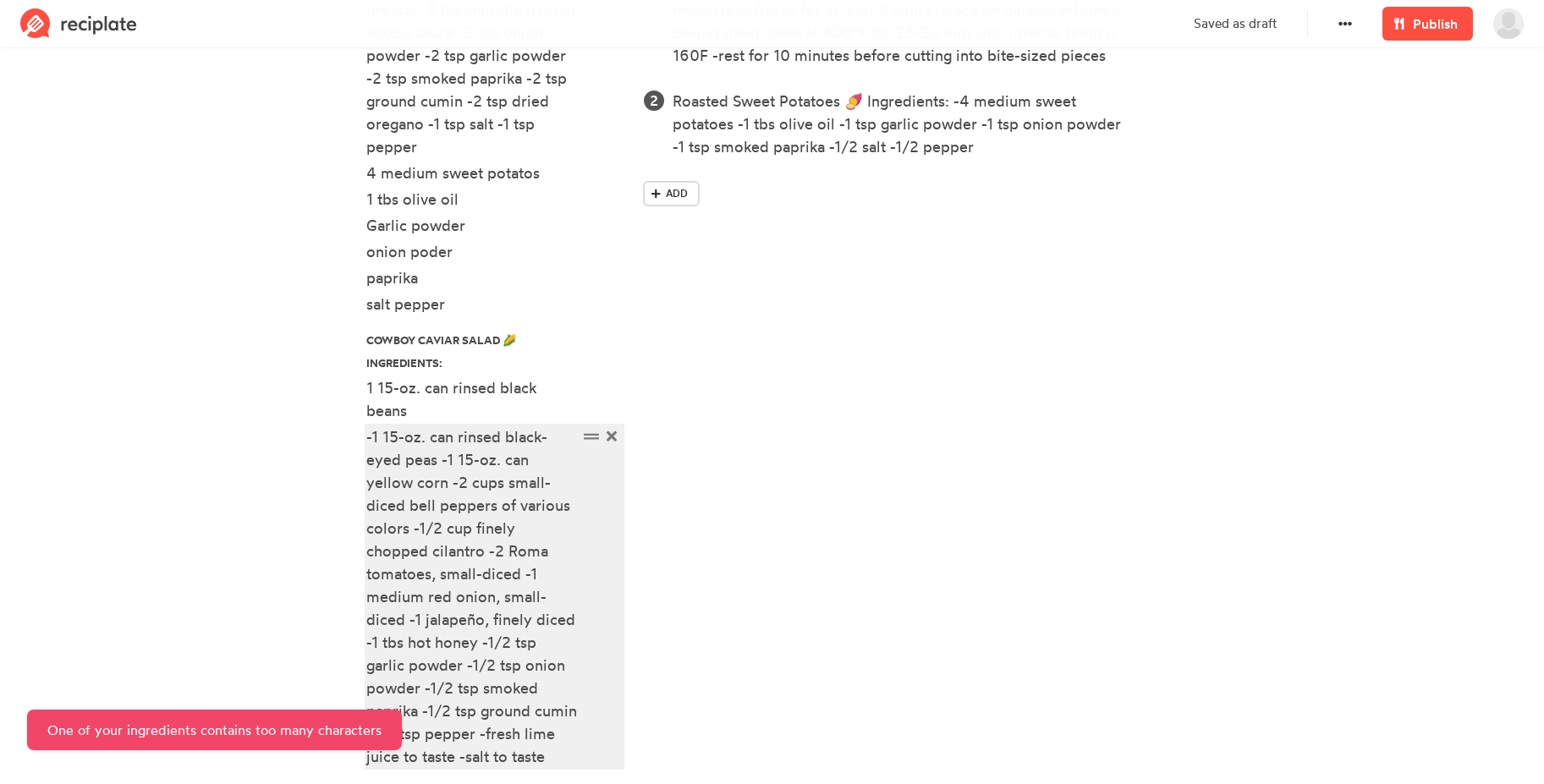
click at [373, 435] on div "-1 15-oz. can rinsed black-eyed peas -1 15-oz. can yellow corn -2 cups small-di…" at bounding box center [472, 596] width 212 height 342
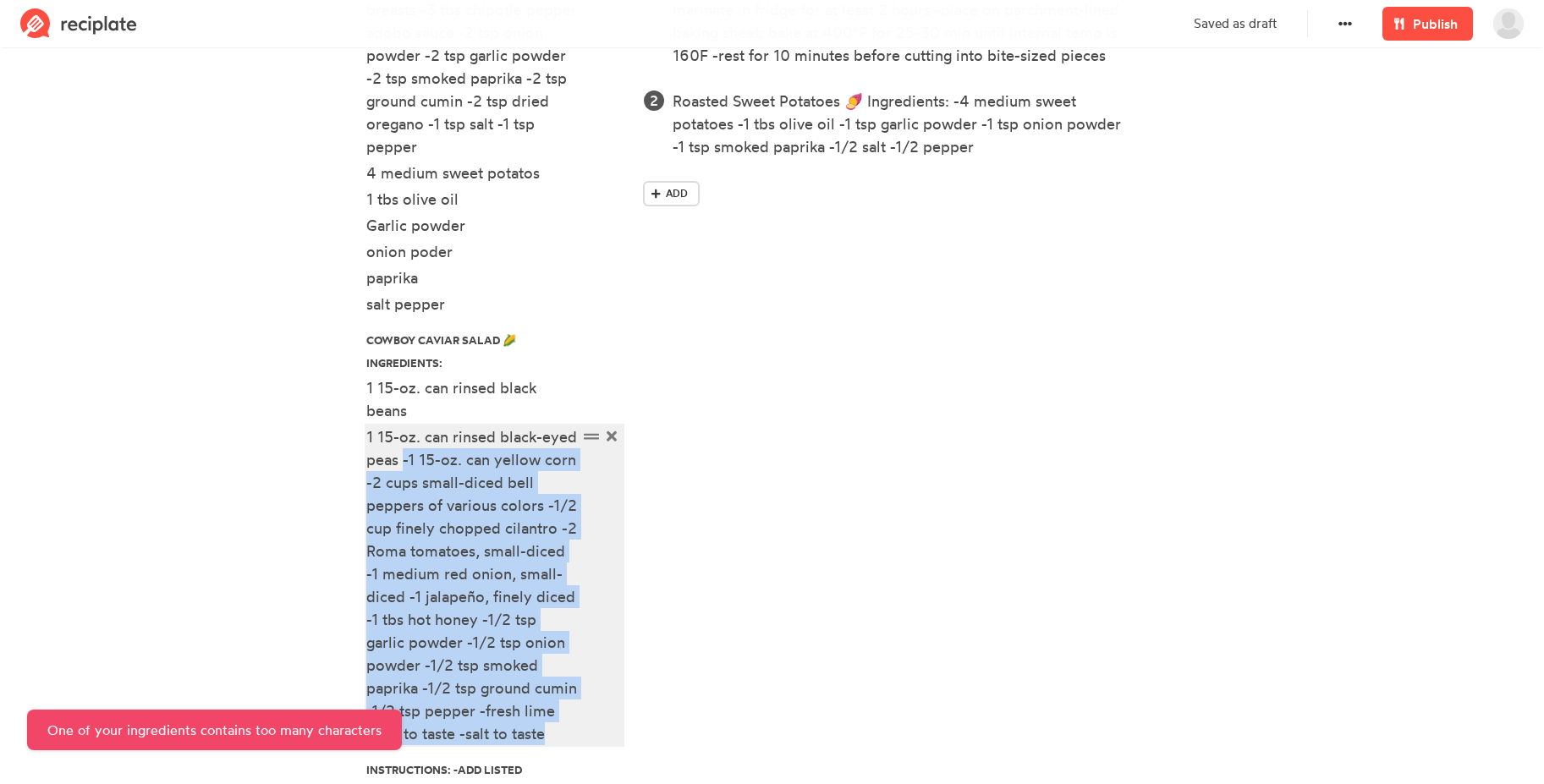
drag, startPoint x: 401, startPoint y: 461, endPoint x: 576, endPoint y: 736, distance: 326.0
click at [576, 736] on div "1 15-oz. can rinsed black-eyed peas -1 15-oz. can yellow corn -2 cups small-dic…" at bounding box center [472, 585] width 212 height 320
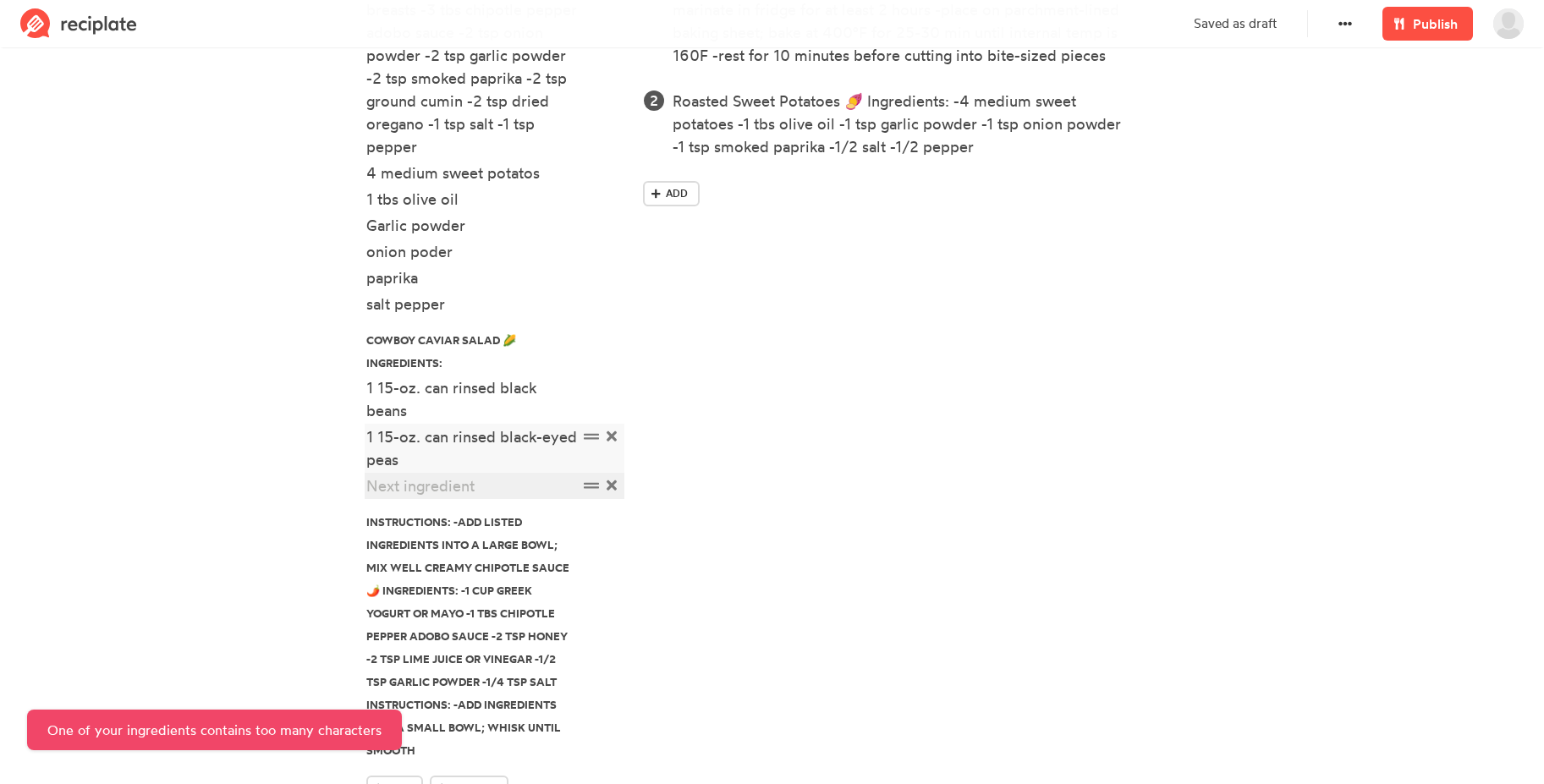
paste div
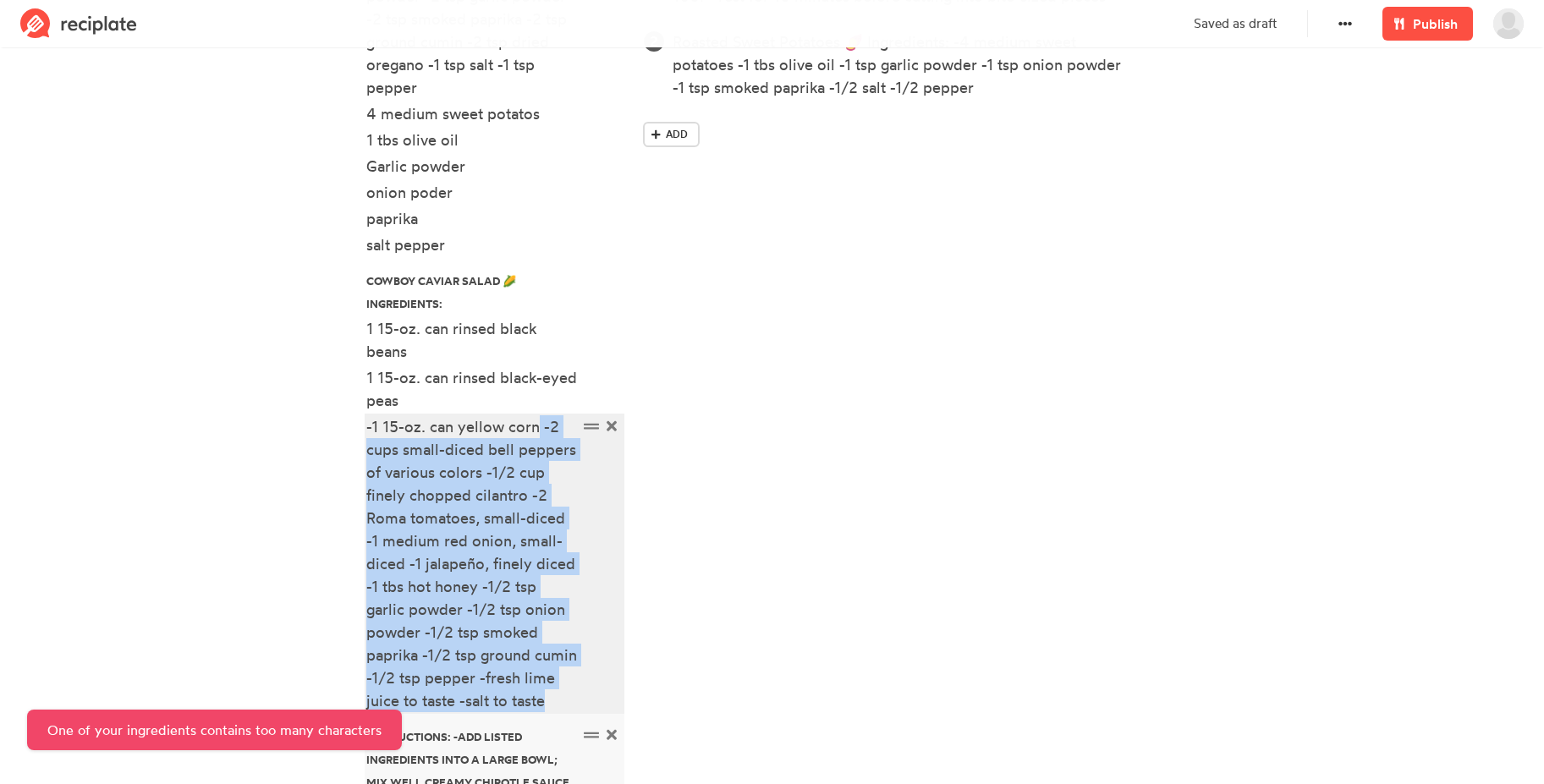
drag, startPoint x: 537, startPoint y: 486, endPoint x: 537, endPoint y: 779, distance: 293.0
click at [537, 779] on ul "Ingredients: -3 1/2 lbs chicken breasts -3 tbs chipotle pepper adobo sauce -2 t…" at bounding box center [495, 452] width 257 height 1073
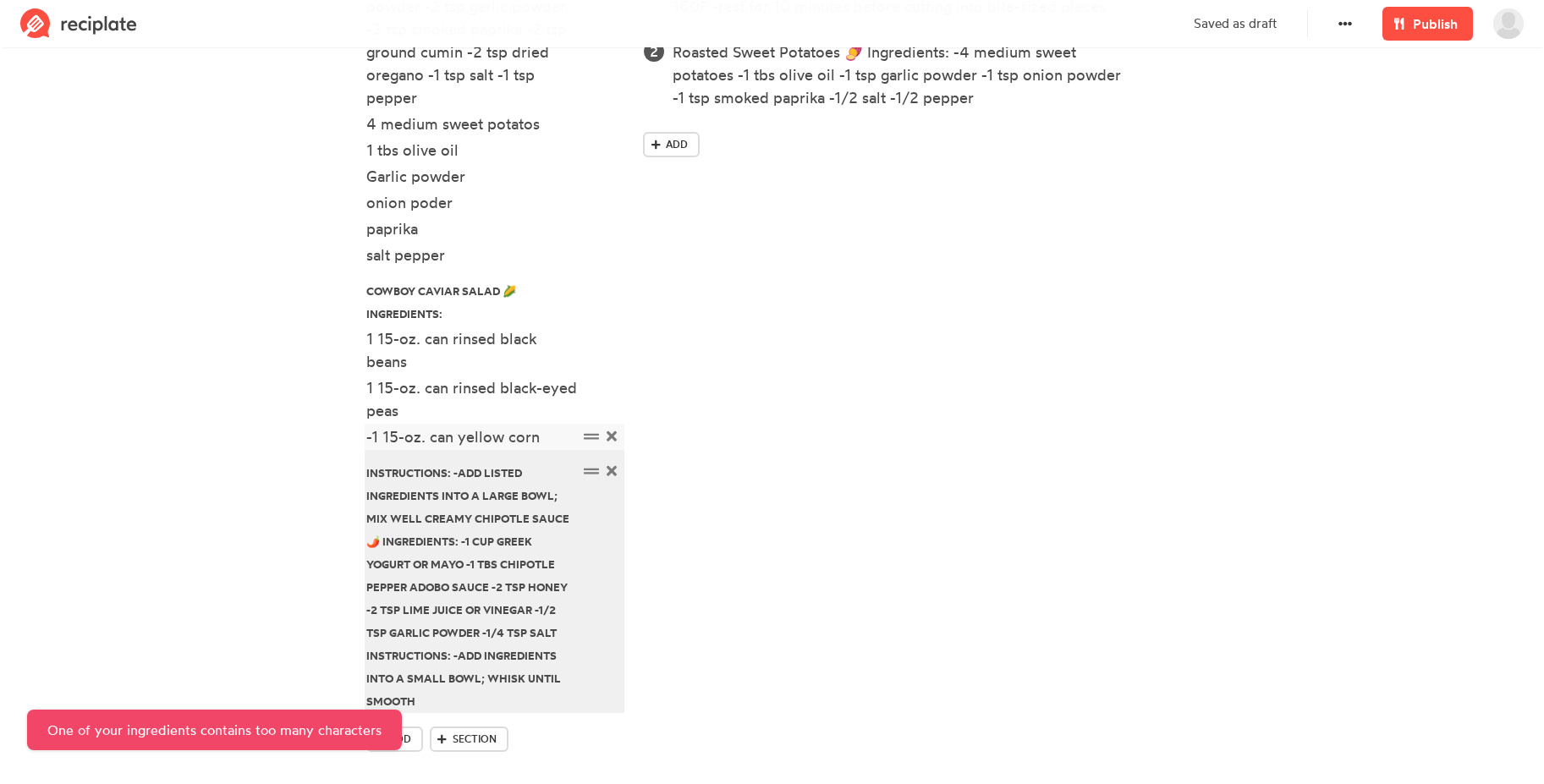
scroll to position [701, 0]
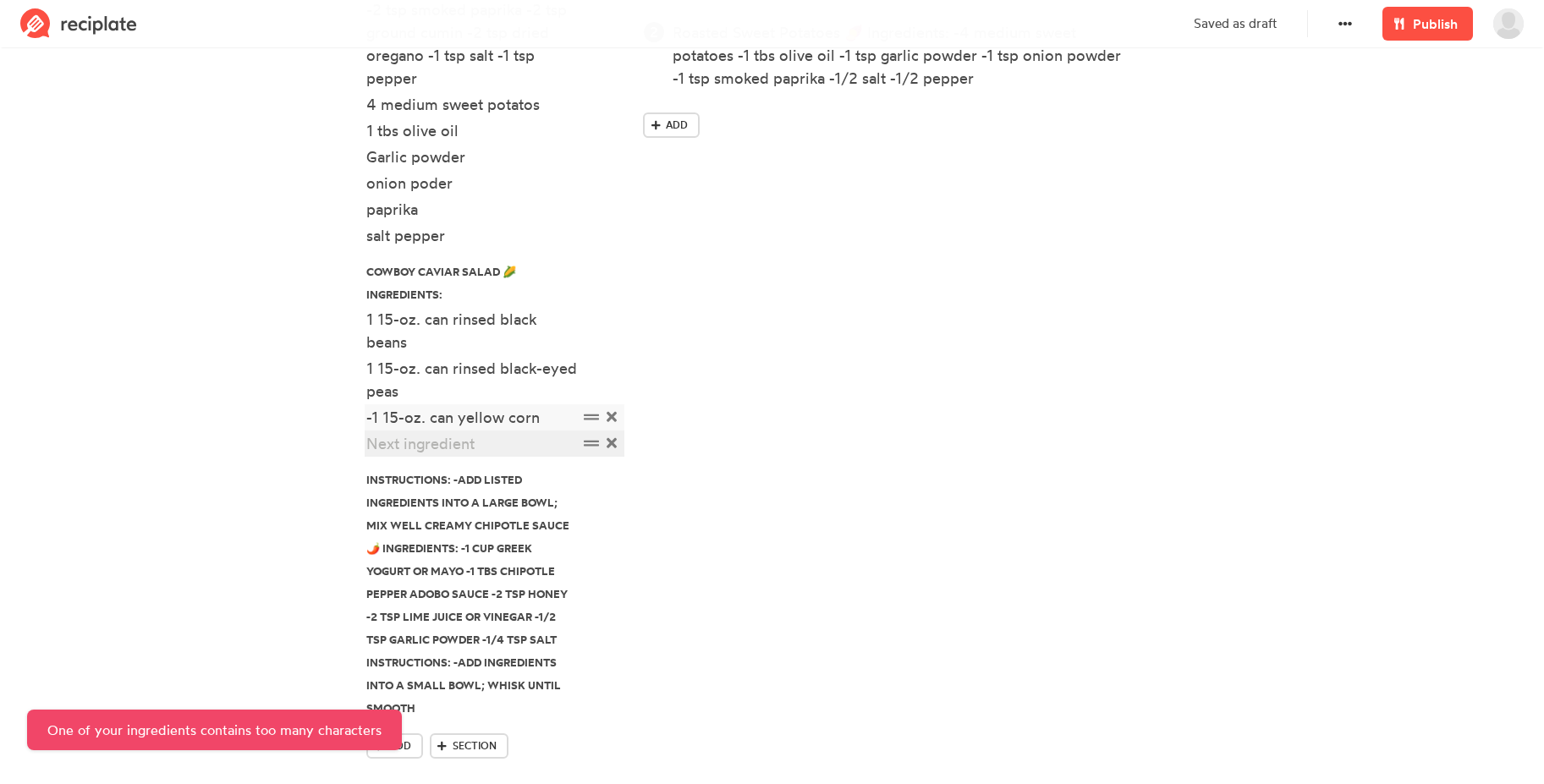
paste div
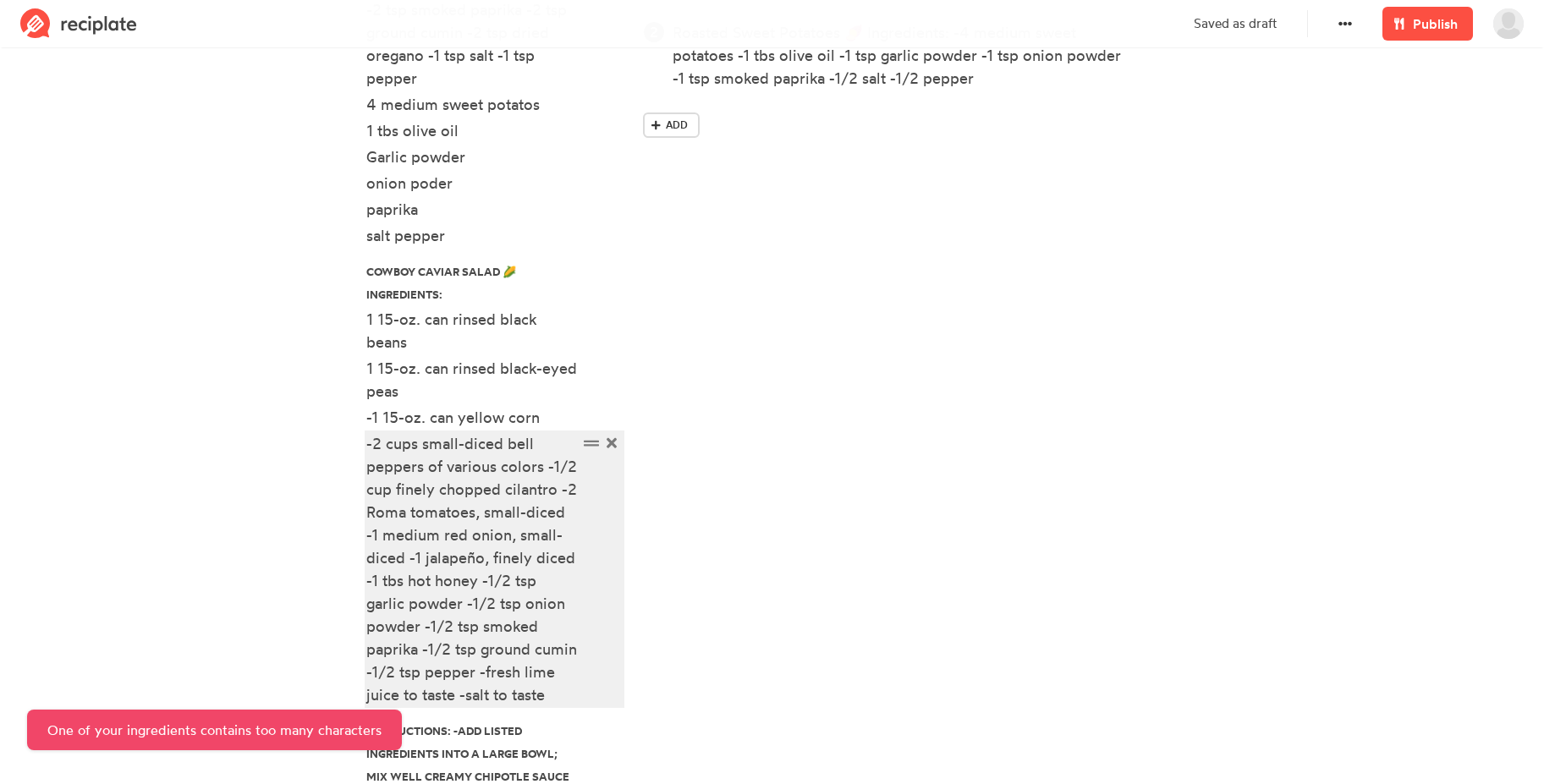
drag, startPoint x: 545, startPoint y: 469, endPoint x: 548, endPoint y: 696, distance: 227.0
click at [548, 696] on div "-2 cups small-diced bell peppers of various colors -1/2 cup finely chopped cila…" at bounding box center [472, 569] width 212 height 274
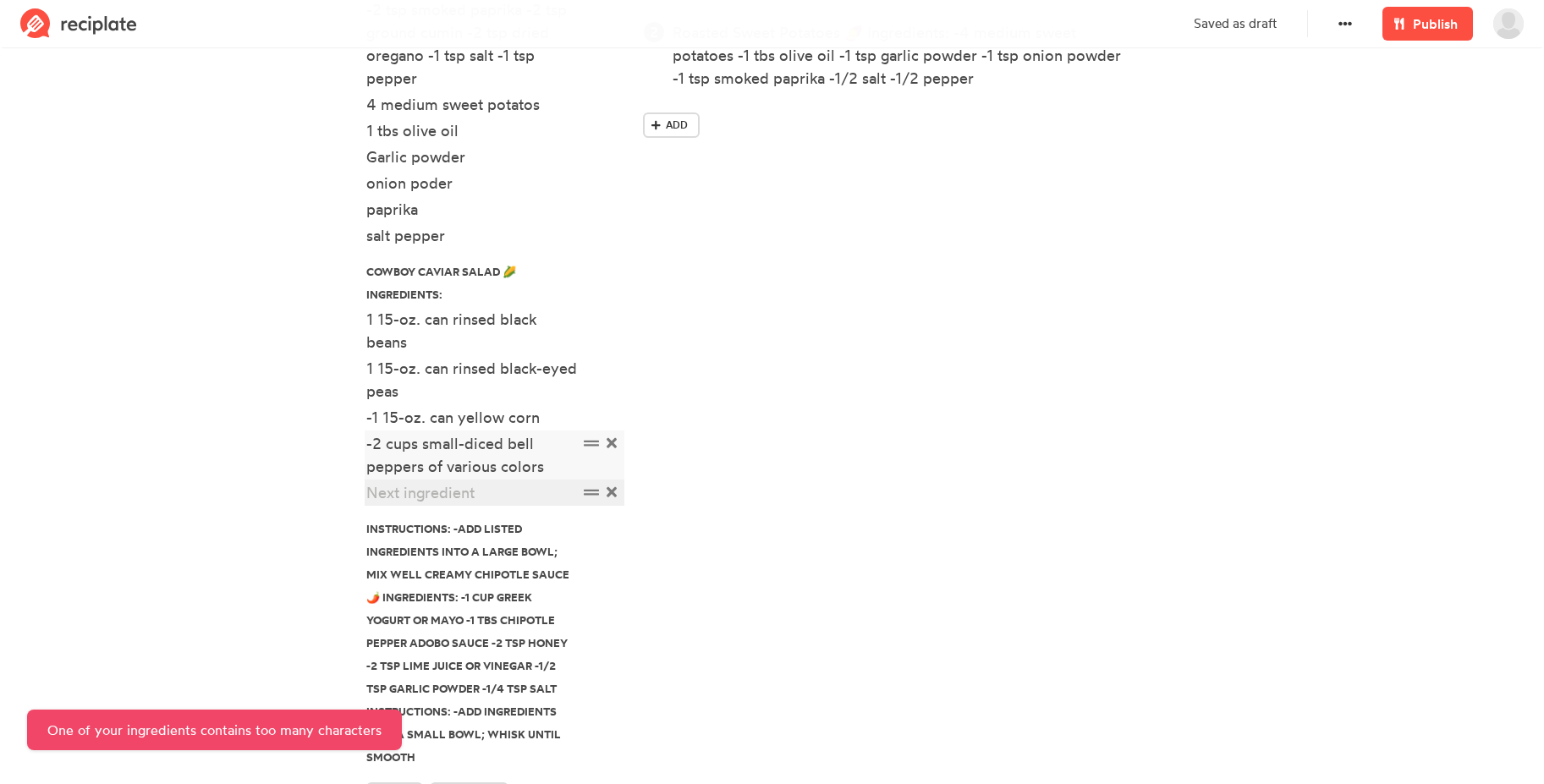
paste div
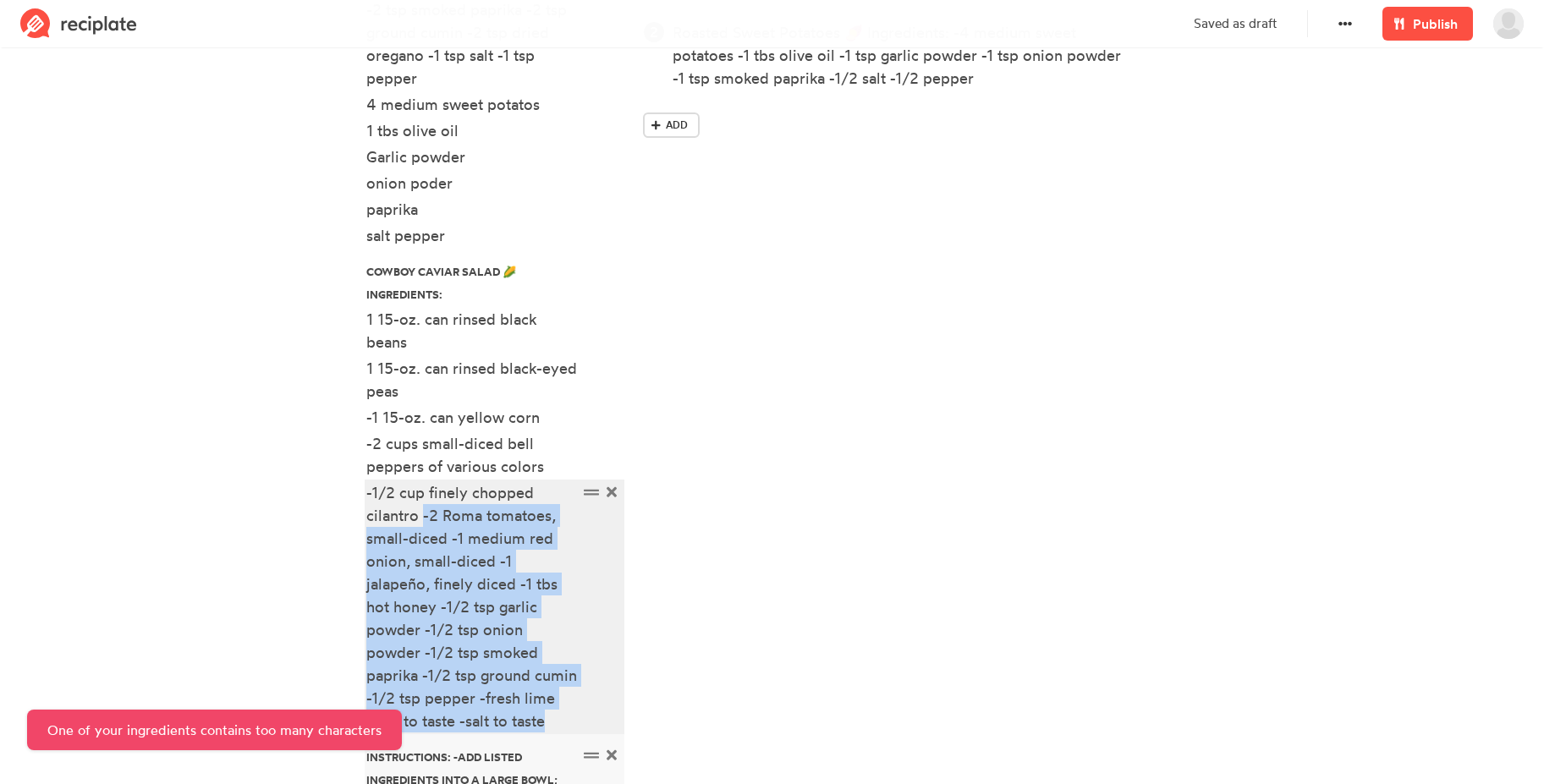
drag, startPoint x: 420, startPoint y: 514, endPoint x: 479, endPoint y: 736, distance: 229.7
click at [479, 736] on ul "Ingredients: -3 1/2 lbs chicken breasts -3 tbs chipotle pepper adobo sauce -2 t…" at bounding box center [495, 458] width 257 height 1103
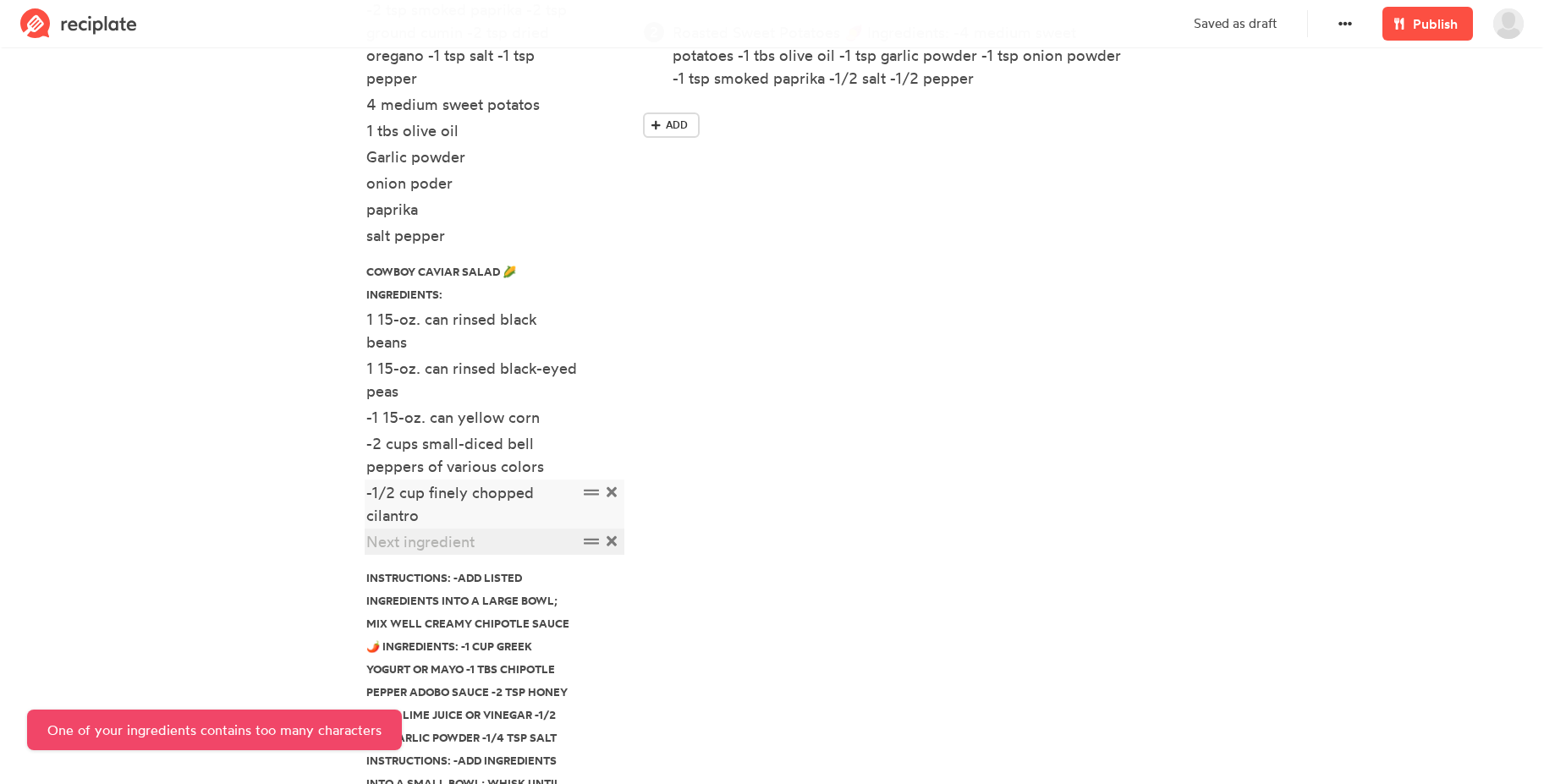
paste div
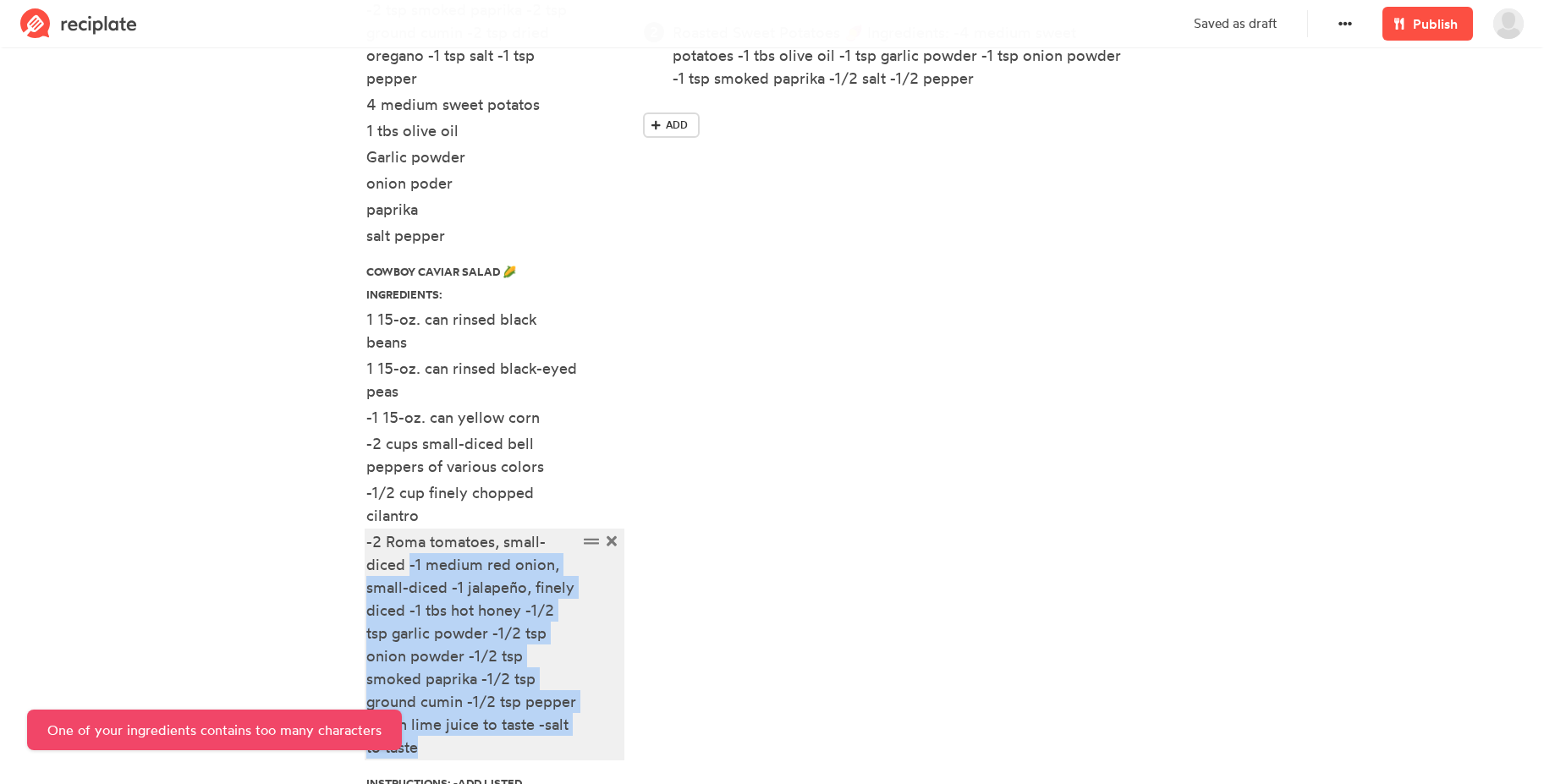
drag, startPoint x: 409, startPoint y: 565, endPoint x: 474, endPoint y: 754, distance: 199.9
click at [474, 754] on div "-2 Roma tomatoes, small-diced -1 medium red onion, small-diced -1 jalapeño, fin…" at bounding box center [472, 643] width 212 height 228
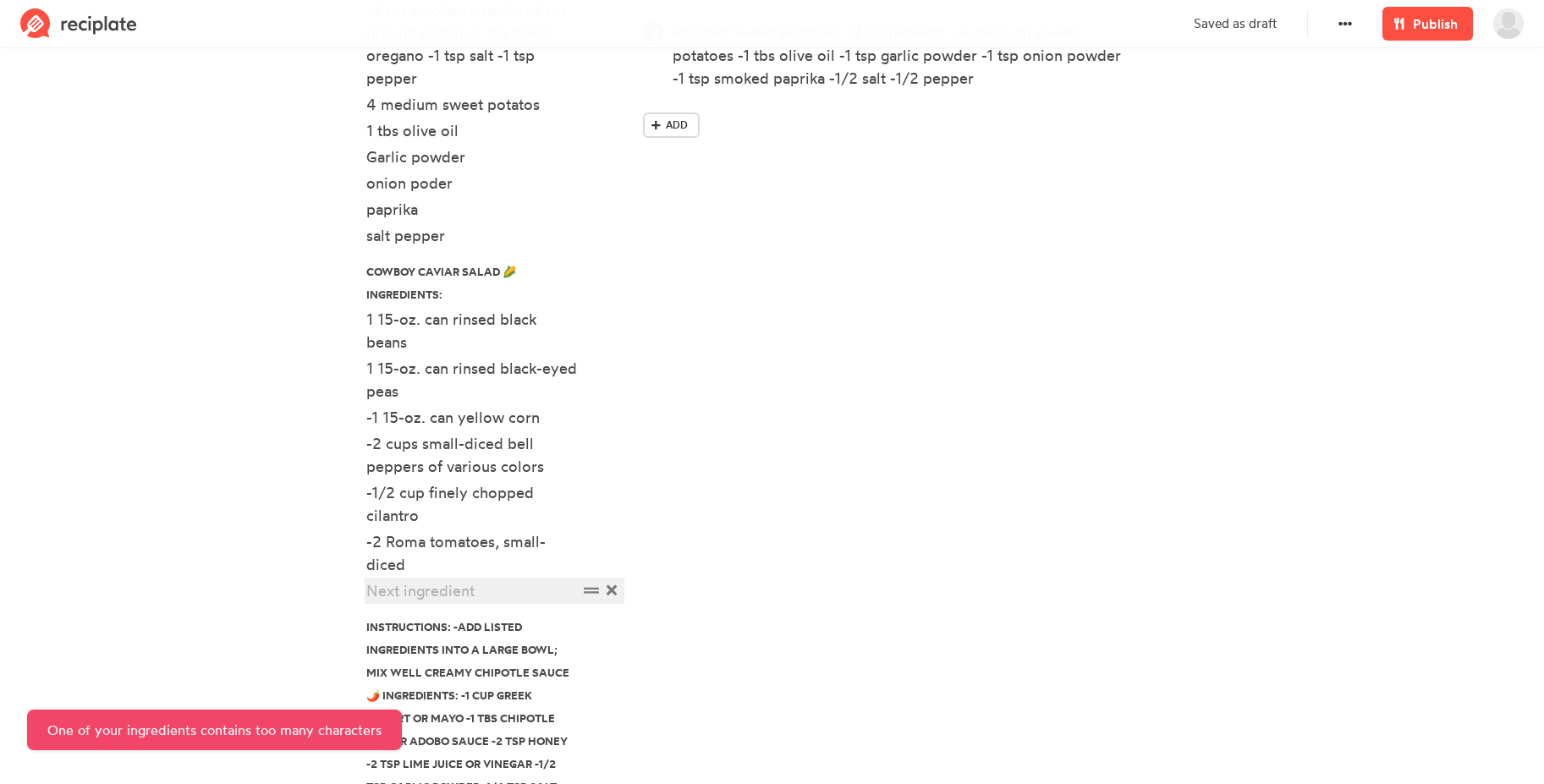
paste div
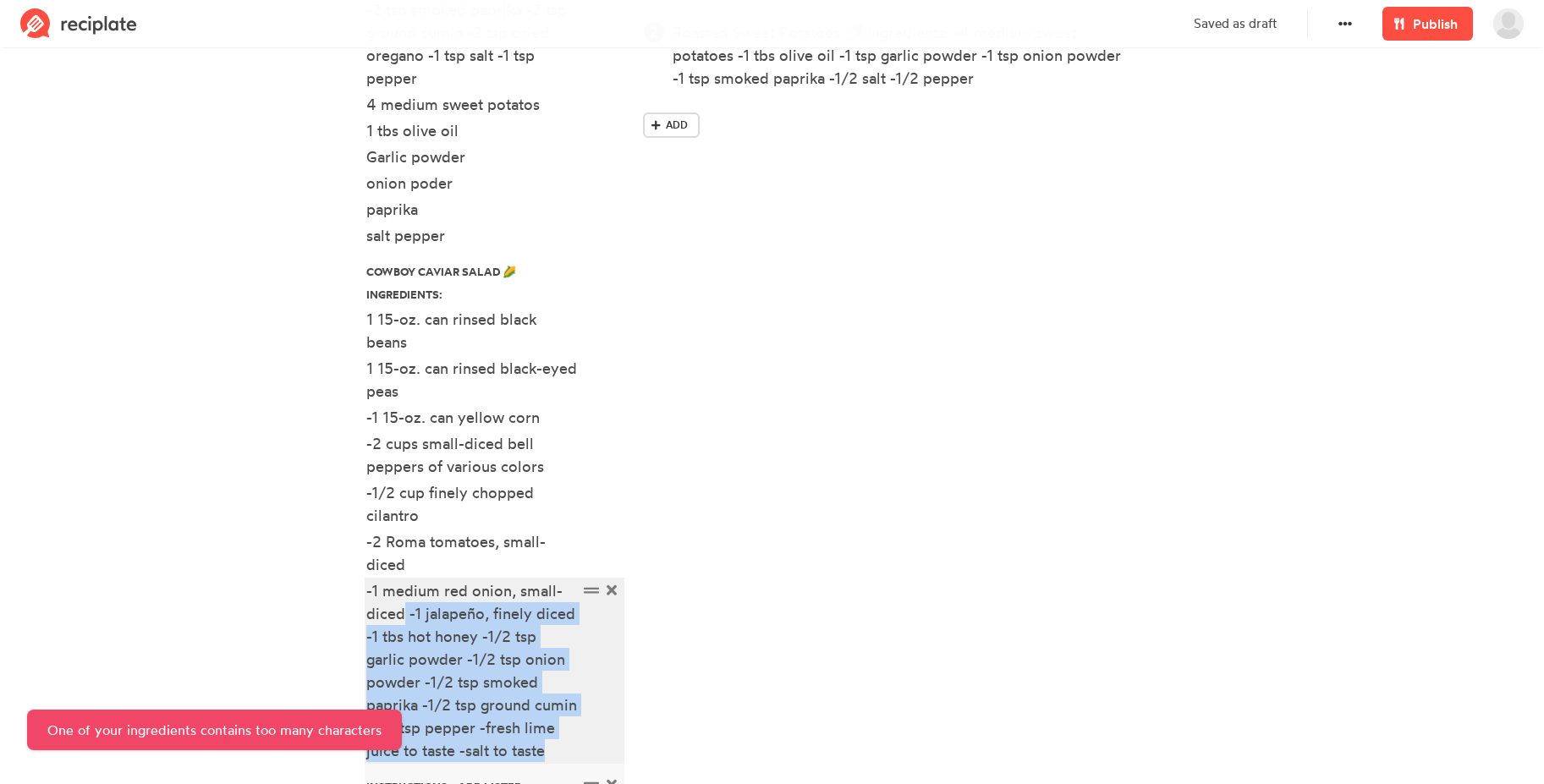
drag, startPoint x: 405, startPoint y: 614, endPoint x: 556, endPoint y: 768, distance: 215.7
click at [556, 768] on ul "Ingredients: -3 1/2 lbs chicken breasts -3 tbs chipotle pepper adobo sauce -2 t…" at bounding box center [495, 472] width 257 height 1133
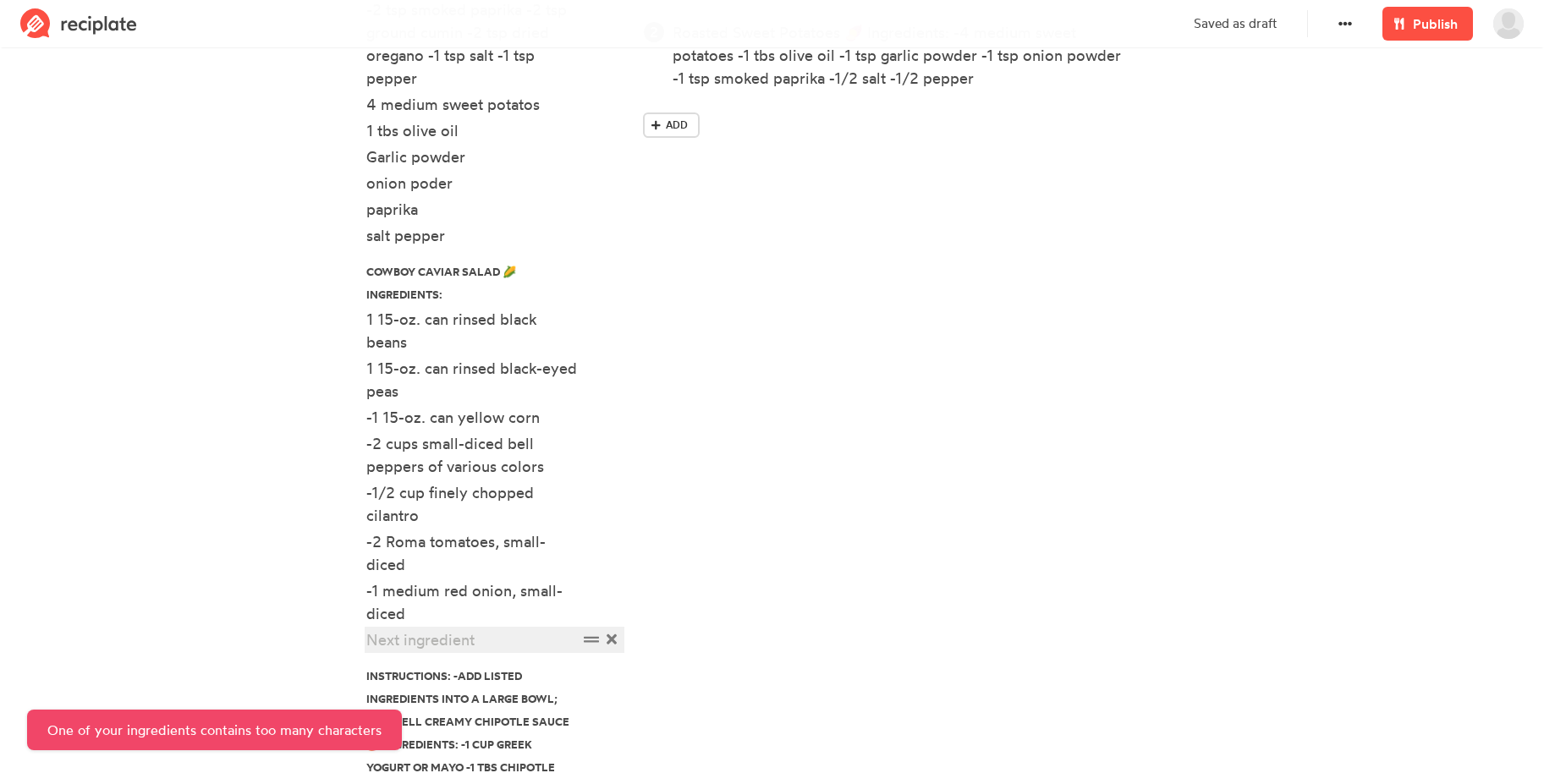
paste div
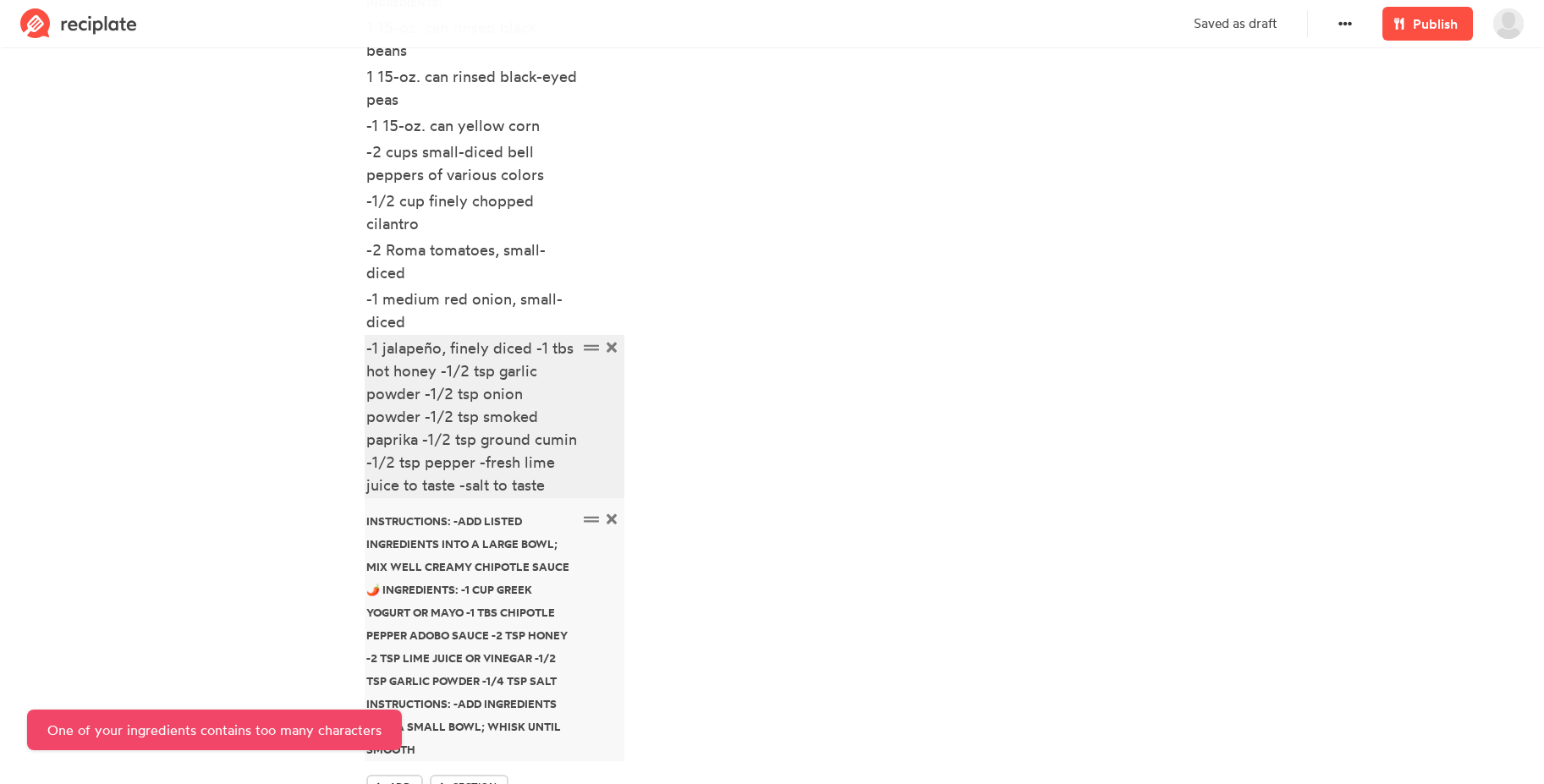
scroll to position [1025, 0]
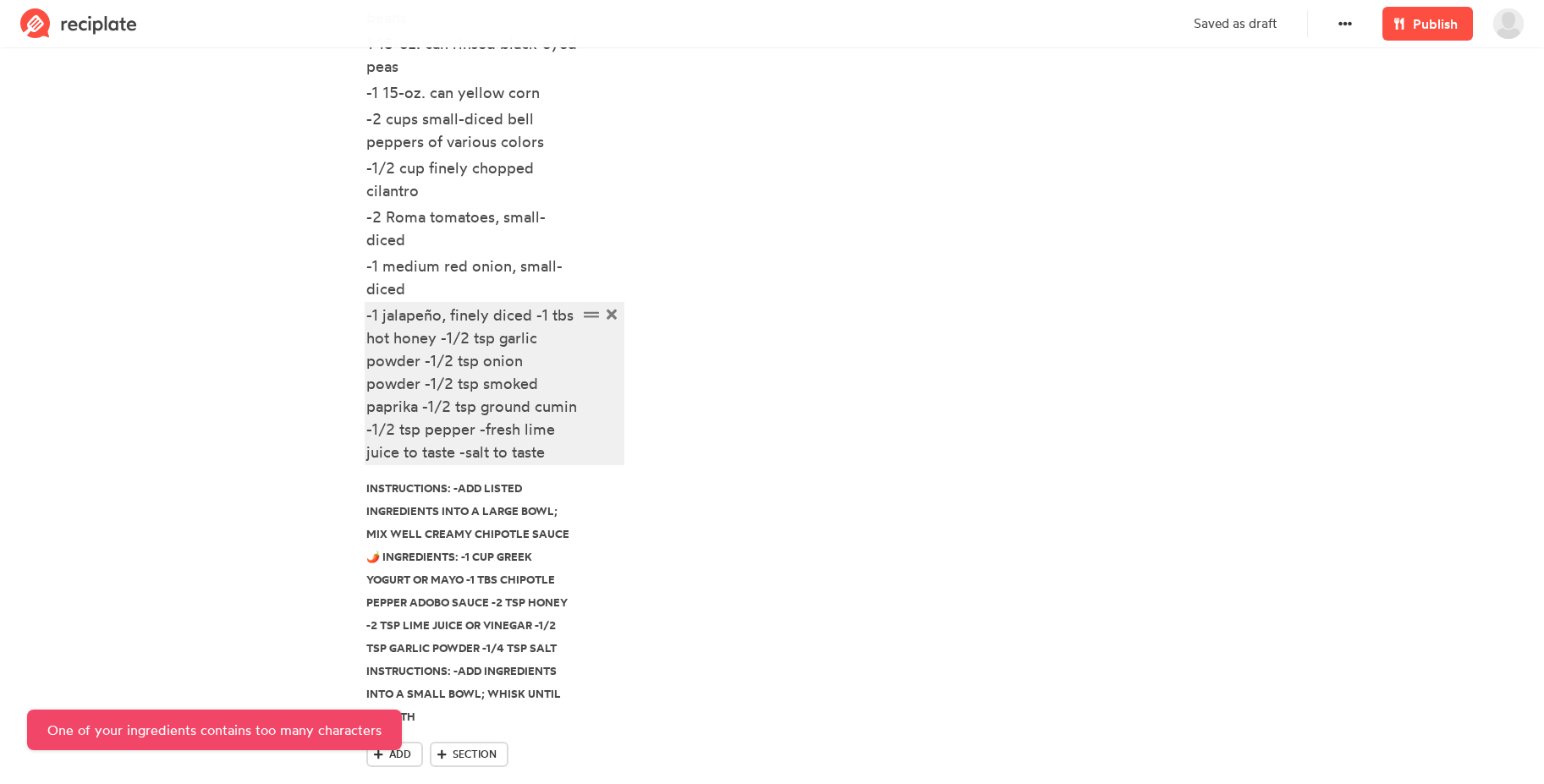
click at [438, 342] on div "-1 jalapeño, finely diced -1 tbs hot honey -1/2 tsp garlic powder -1/2 tsp onio…" at bounding box center [472, 383] width 212 height 160
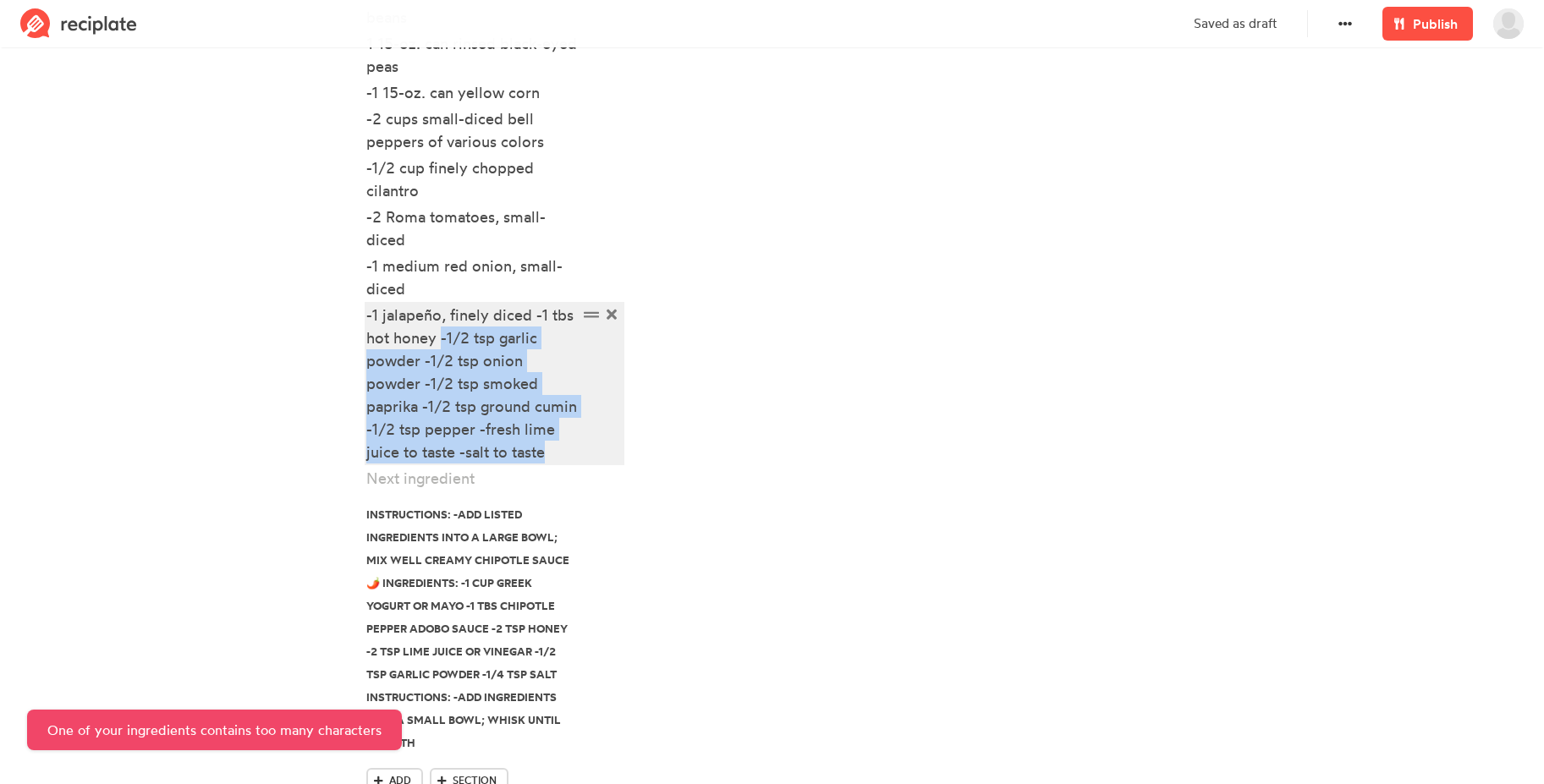
drag, startPoint x: 439, startPoint y: 335, endPoint x: 566, endPoint y: 447, distance: 169.3
click at [566, 447] on div "-1 jalapeño, finely diced -1 tbs hot honey -1/2 tsp garlic powder -1/2 tsp onio…" at bounding box center [472, 383] width 212 height 160
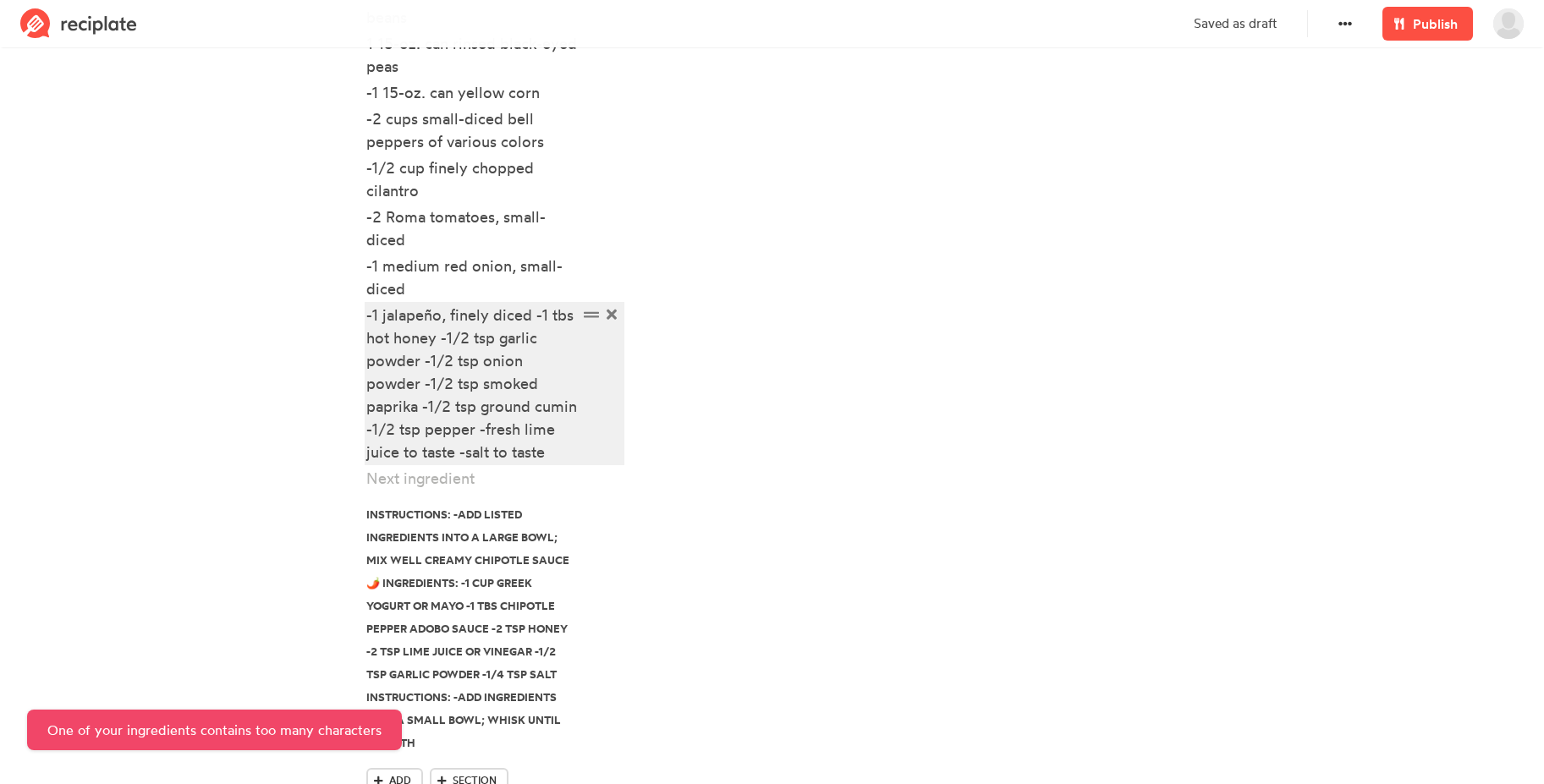
click at [442, 340] on div "-1 jalapeño, finely diced -1 tbs hot honey -1/2 tsp garlic powder -1/2 tsp onio…" at bounding box center [472, 383] width 212 height 160
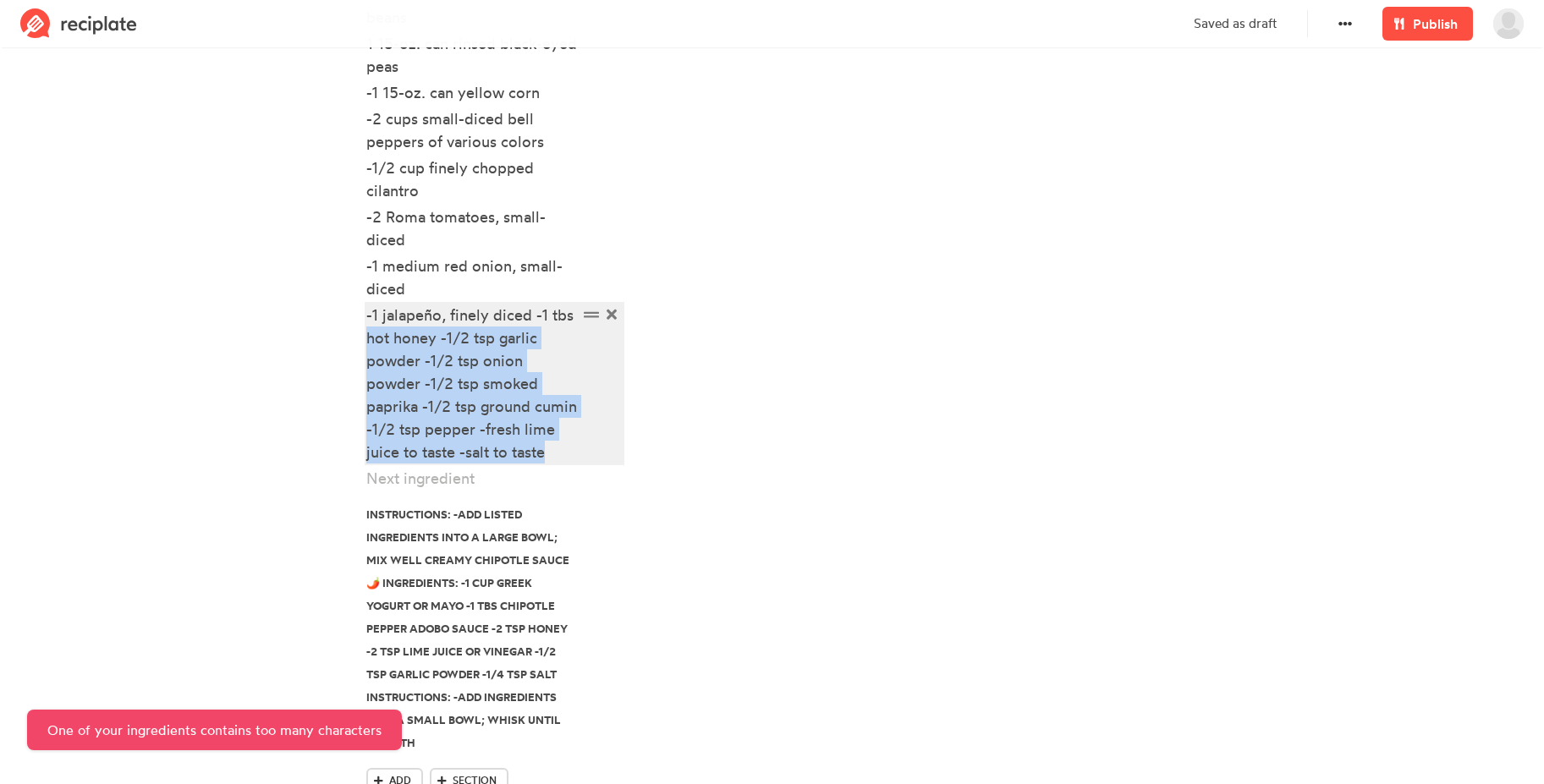
drag, startPoint x: 368, startPoint y: 336, endPoint x: 663, endPoint y: 491, distance: 333.2
click at [665, 492] on div "Ingredients Ingredients: -3 1/2 lbs chicken breasts -3 tbs chipotle pepper adob…" at bounding box center [772, 185] width 833 height 1299
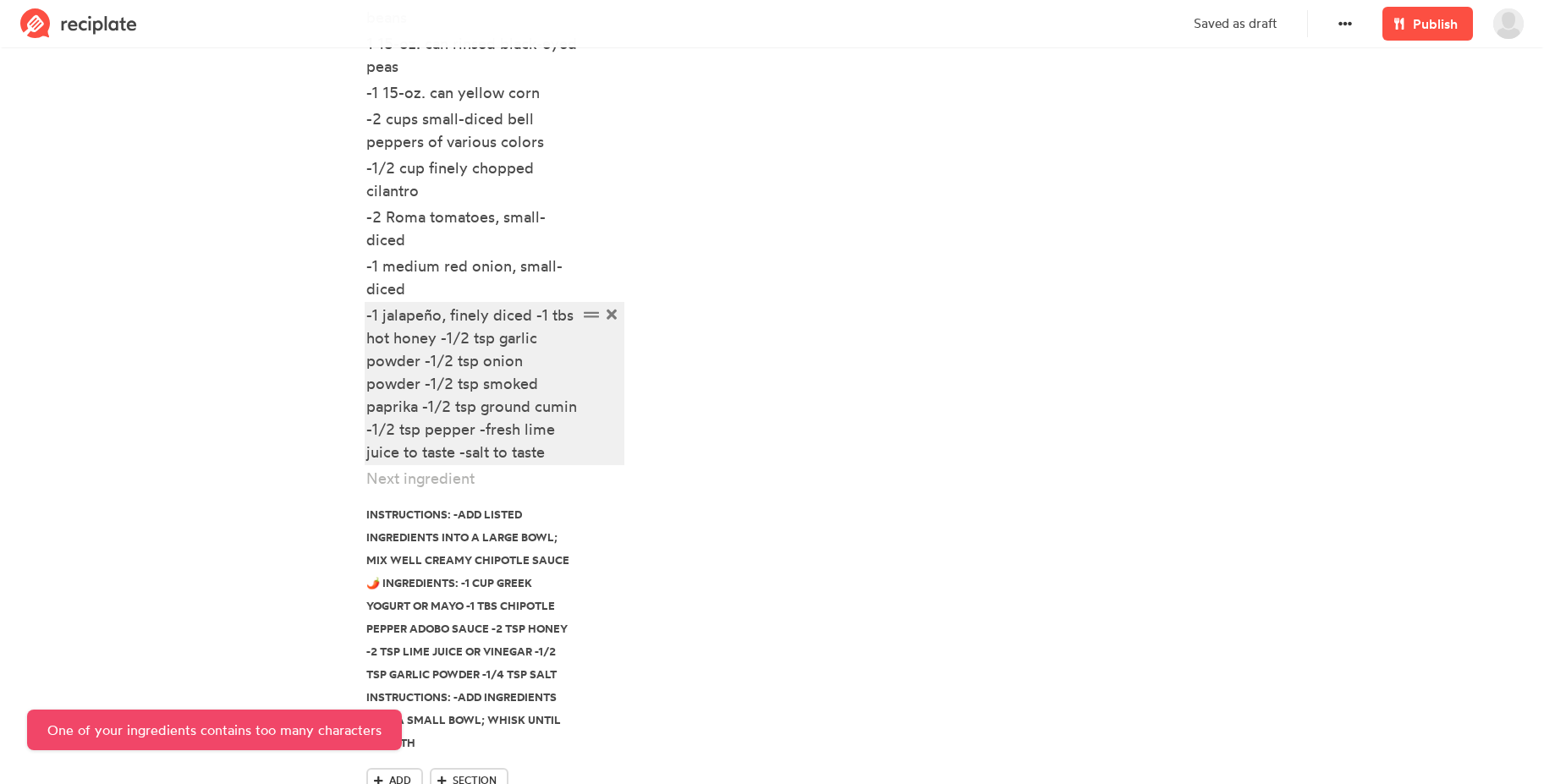
scroll to position [930, 0]
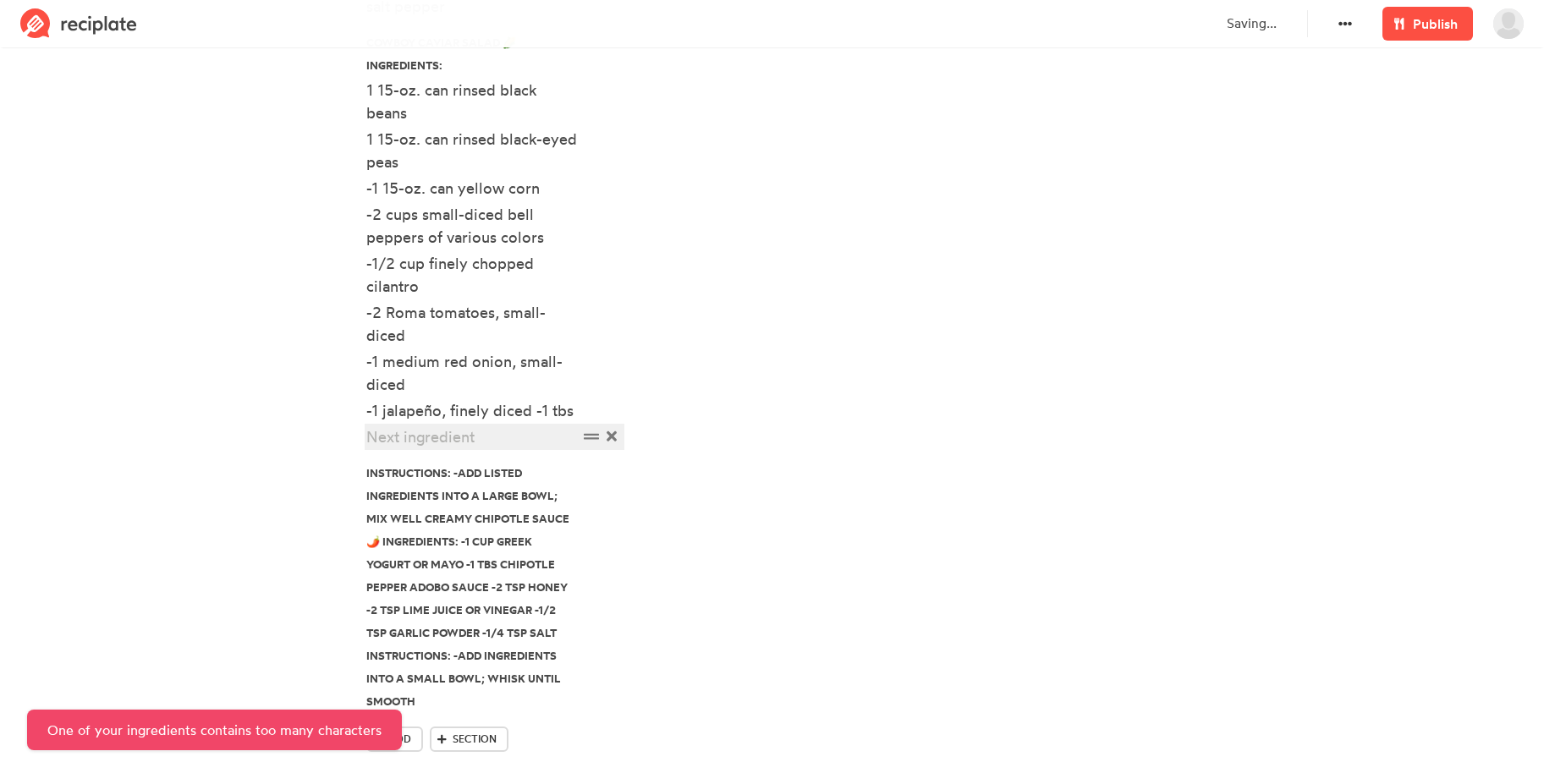
click at [436, 437] on div at bounding box center [472, 436] width 212 height 23
paste div
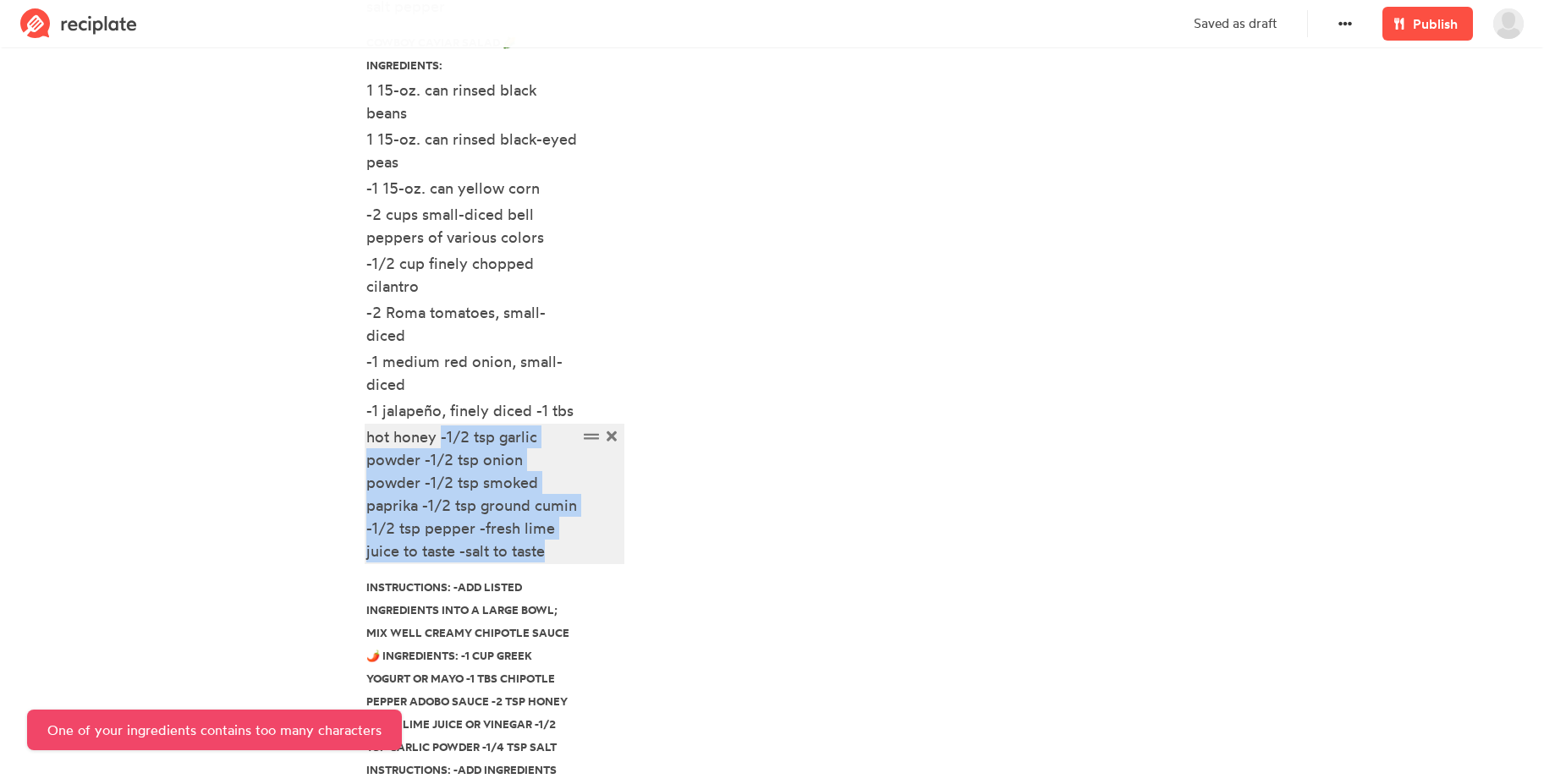
drag, startPoint x: 439, startPoint y: 439, endPoint x: 554, endPoint y: 552, distance: 161.2
click at [554, 552] on div "hot honey -1/2 tsp garlic powder -1/2 tsp onion powder -1/2 tsp smoked paprika …" at bounding box center [472, 494] width 212 height 137
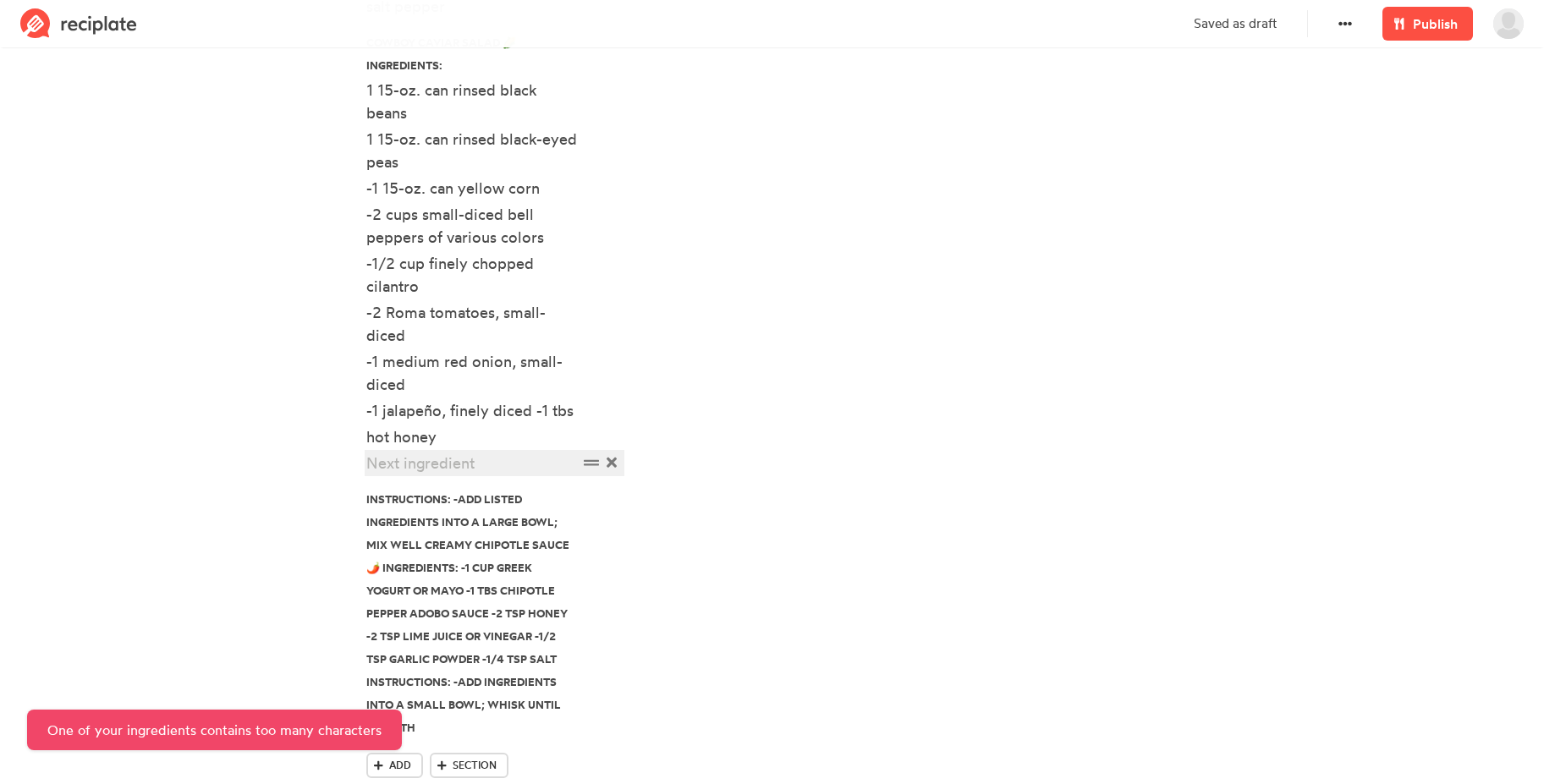
paste div
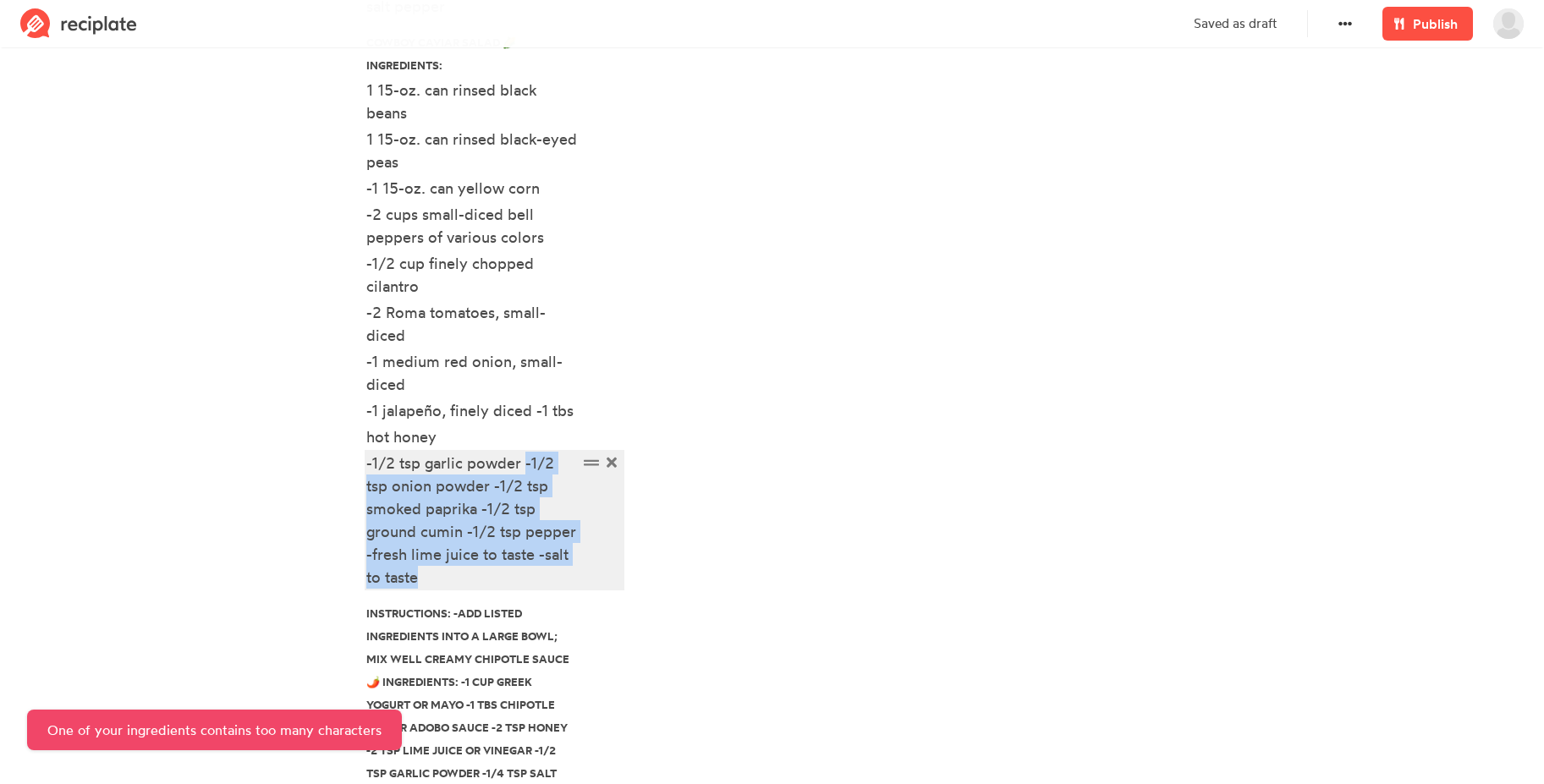
drag, startPoint x: 525, startPoint y: 466, endPoint x: 537, endPoint y: 572, distance: 106.7
click at [537, 572] on div "-1/2 tsp garlic powder -1/2 tsp onion powder -1/2 tsp smoked paprika -1/2 tsp g…" at bounding box center [472, 520] width 212 height 137
copy div "-1/2 tsp onion powder -1/2 tsp smoked paprika -1/2 tsp ground cumin -1/2 tsp pe…"
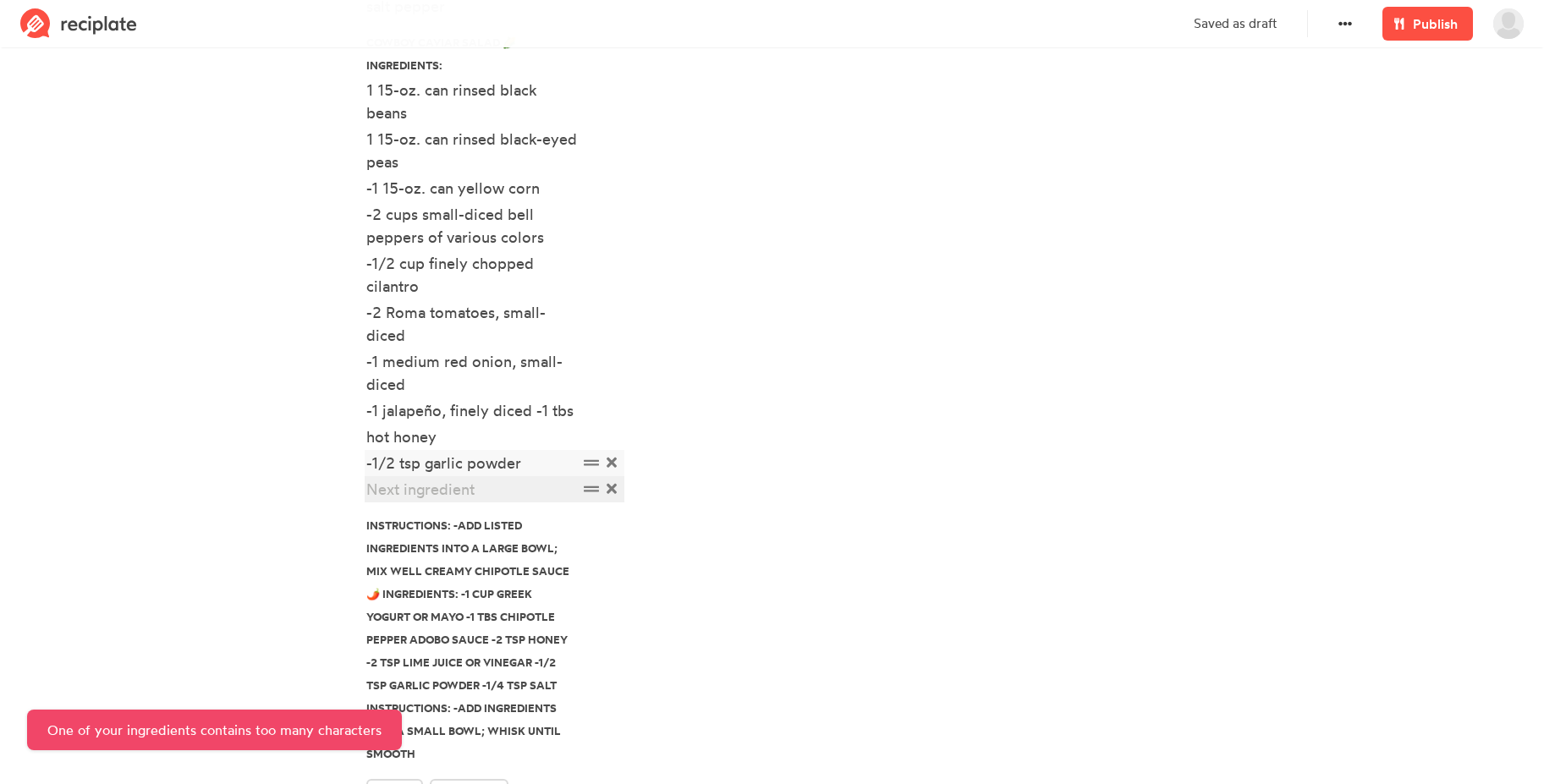
paste div
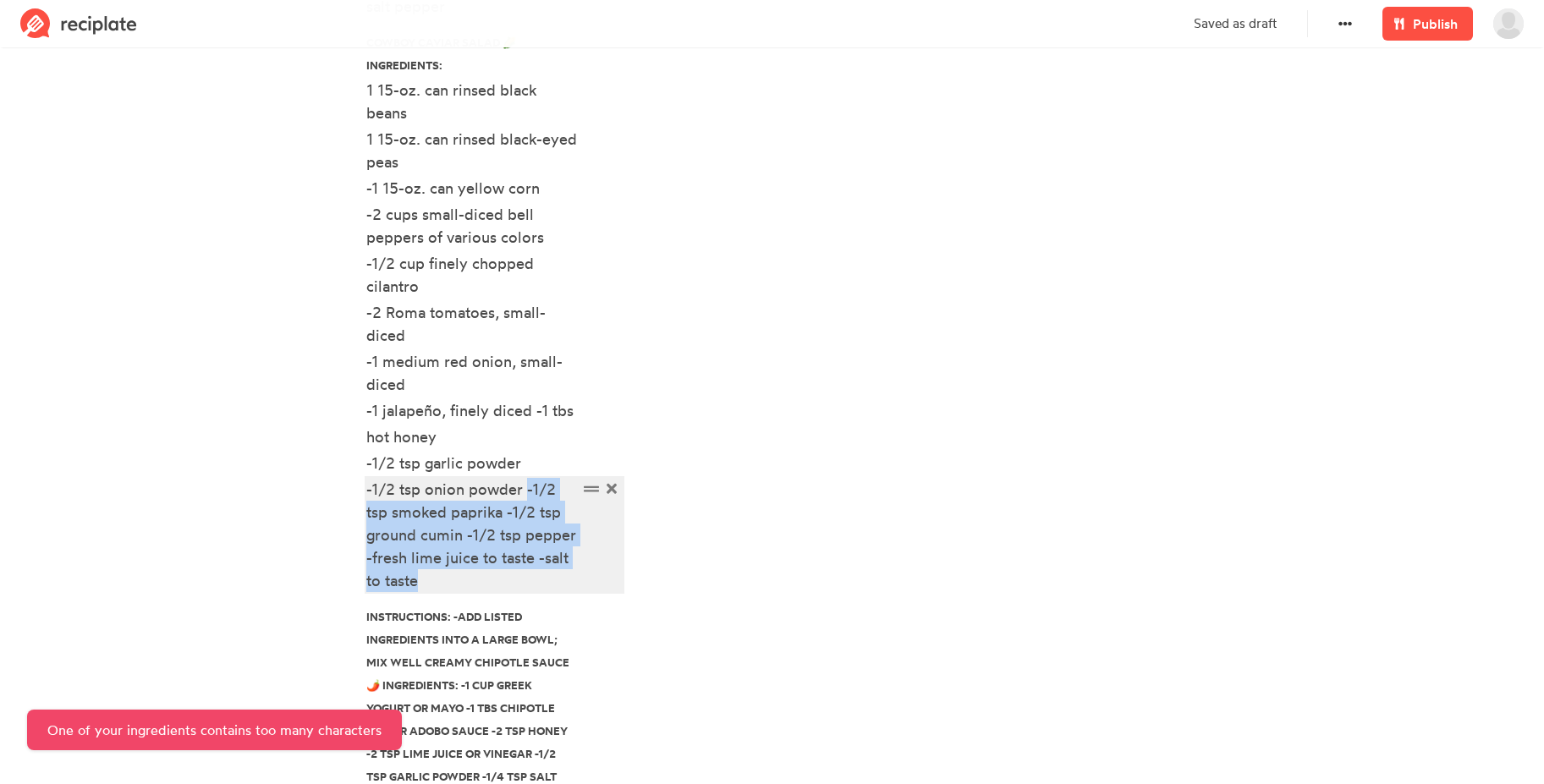
drag, startPoint x: 525, startPoint y: 485, endPoint x: 544, endPoint y: 578, distance: 94.9
click at [544, 578] on div "-1/2 tsp onion powder -1/2 tsp smoked paprika -1/2 tsp ground cumin -1/2 tsp pe…" at bounding box center [472, 534] width 212 height 114
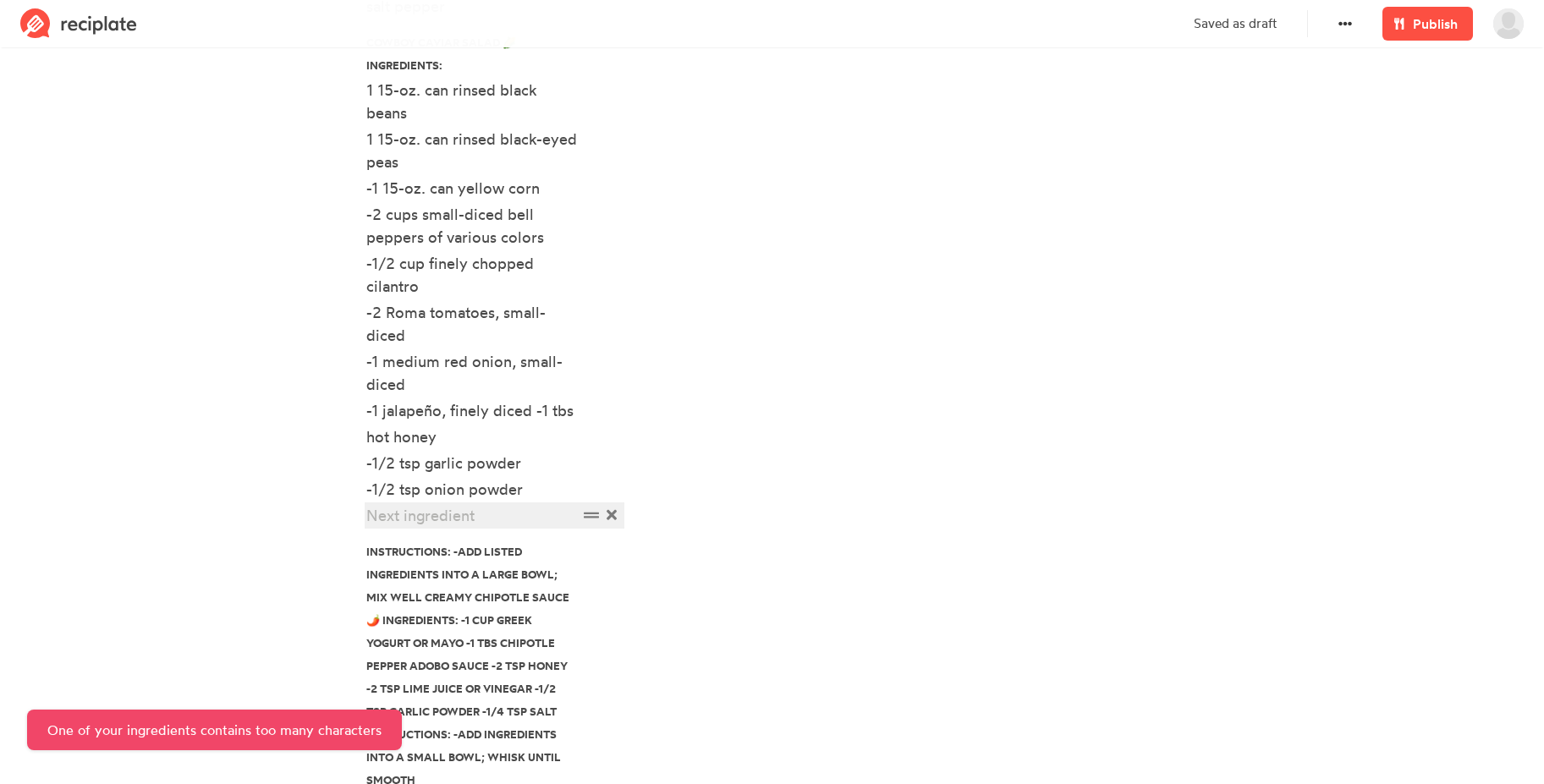
paste div
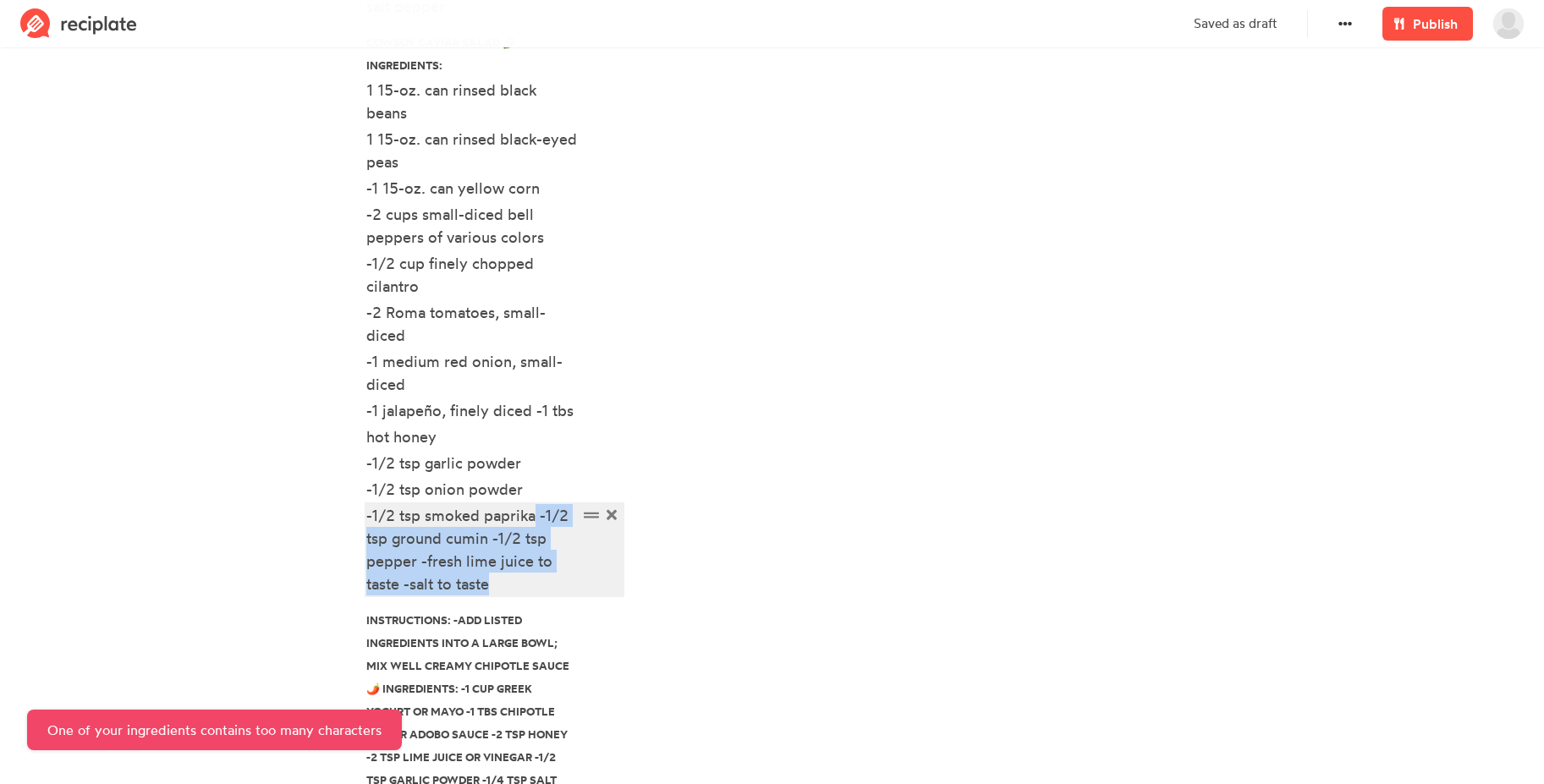
drag, startPoint x: 537, startPoint y: 517, endPoint x: 538, endPoint y: 592, distance: 75.0
click at [538, 592] on div "-1/2 tsp smoked paprika -1/2 tsp ground cumin -1/2 tsp pepper -fresh lime juice…" at bounding box center [472, 549] width 212 height 92
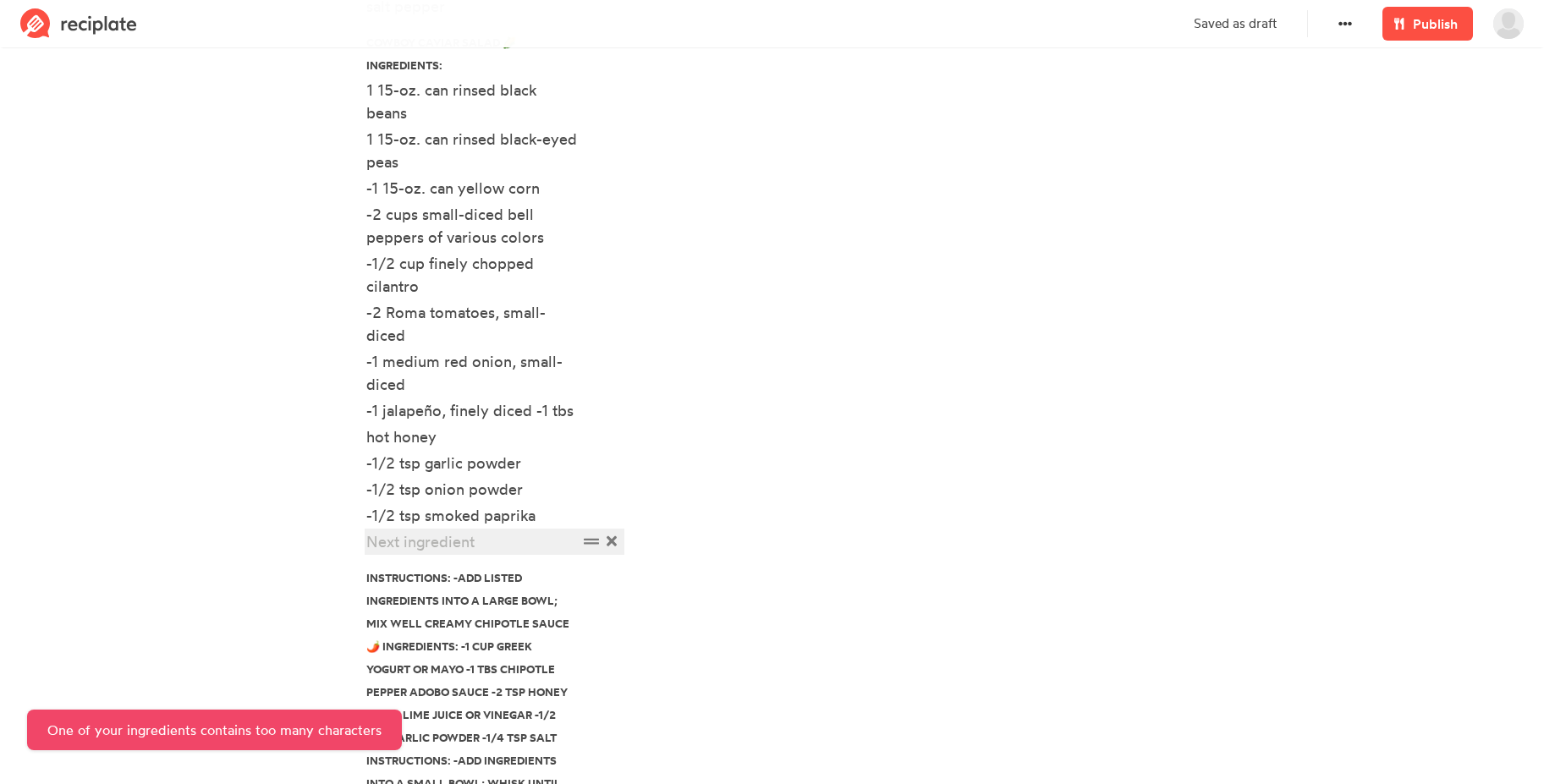
paste div
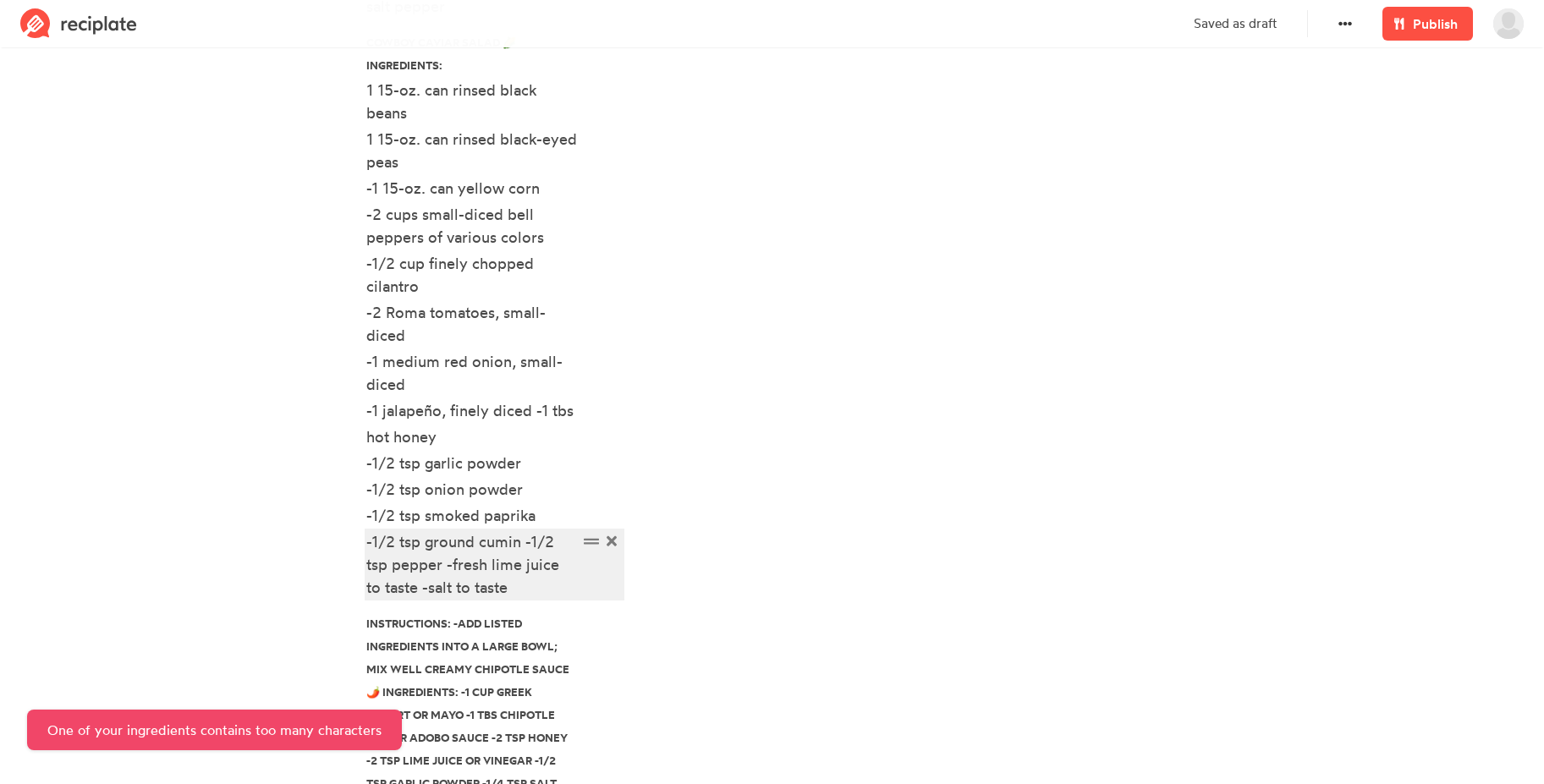
drag, startPoint x: 529, startPoint y: 545, endPoint x: 539, endPoint y: 588, distance: 44.1
click at [539, 588] on div "-1/2 tsp ground cumin -1/2 tsp pepper -fresh lime juice to taste -salt to taste" at bounding box center [472, 564] width 212 height 68
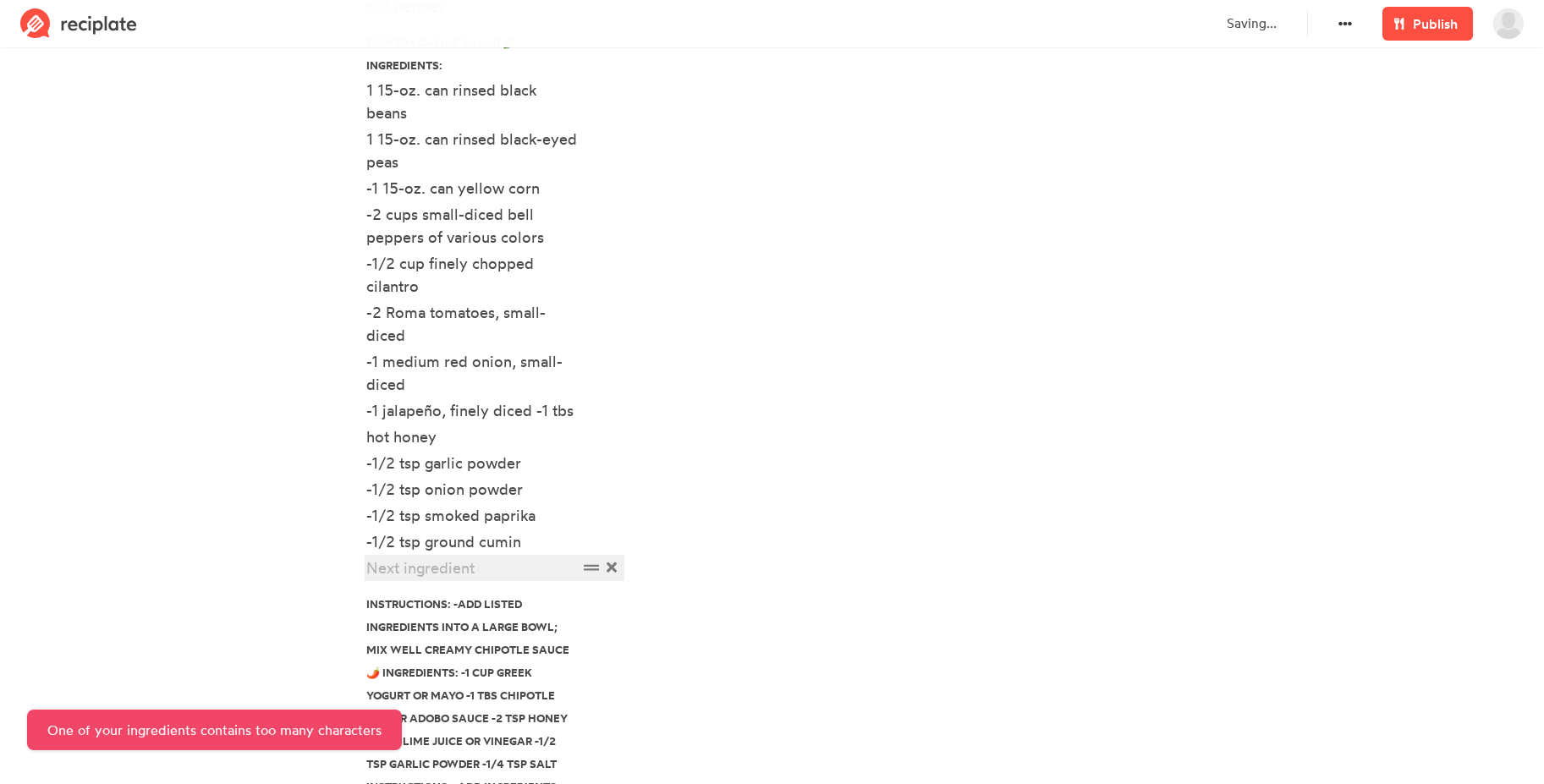
paste div
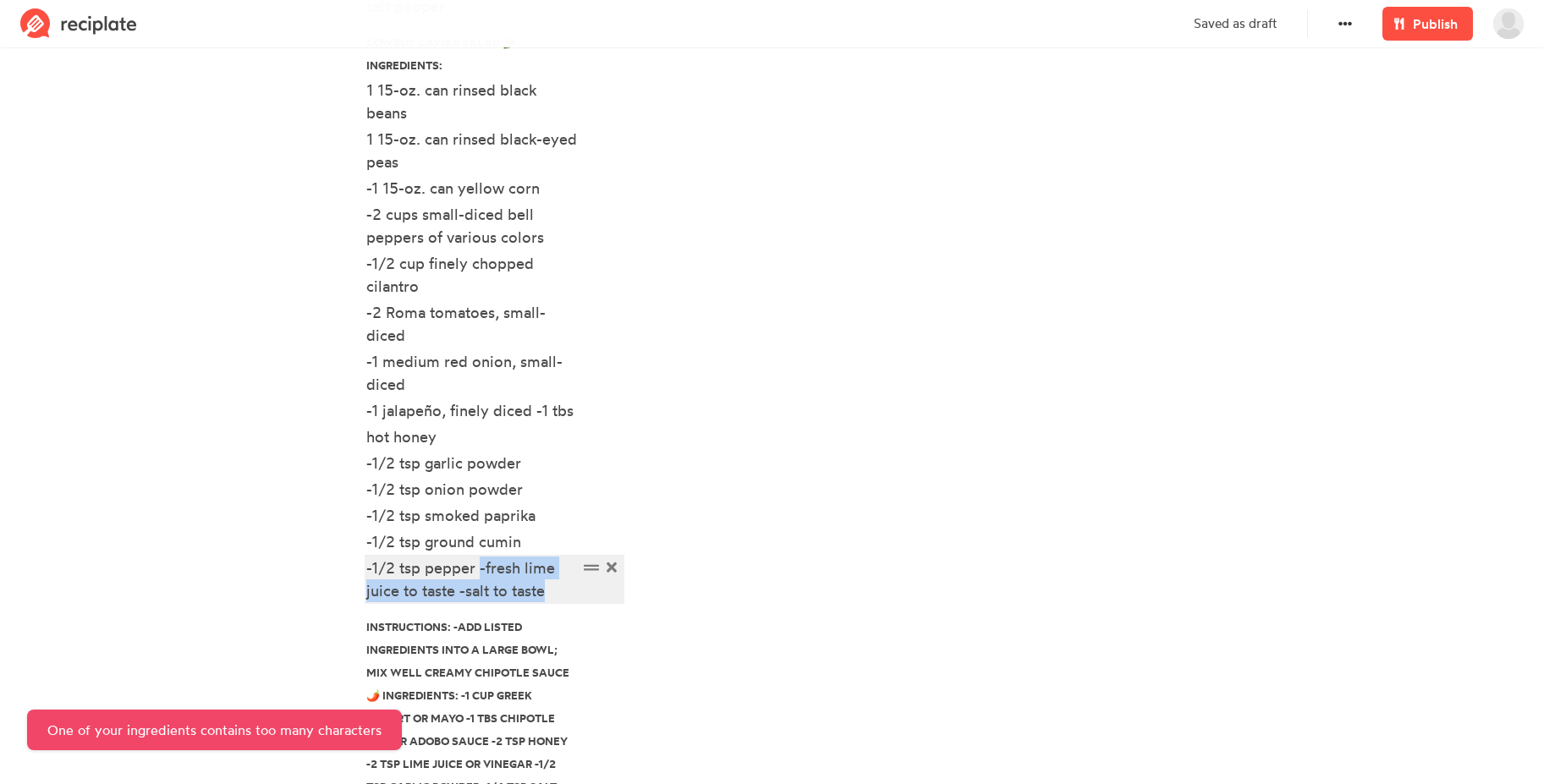
drag, startPoint x: 478, startPoint y: 571, endPoint x: 559, endPoint y: 589, distance: 83.0
click at [559, 589] on div "-1/2 tsp pepper -fresh lime juice to taste -salt to taste" at bounding box center [472, 579] width 212 height 45
paste div
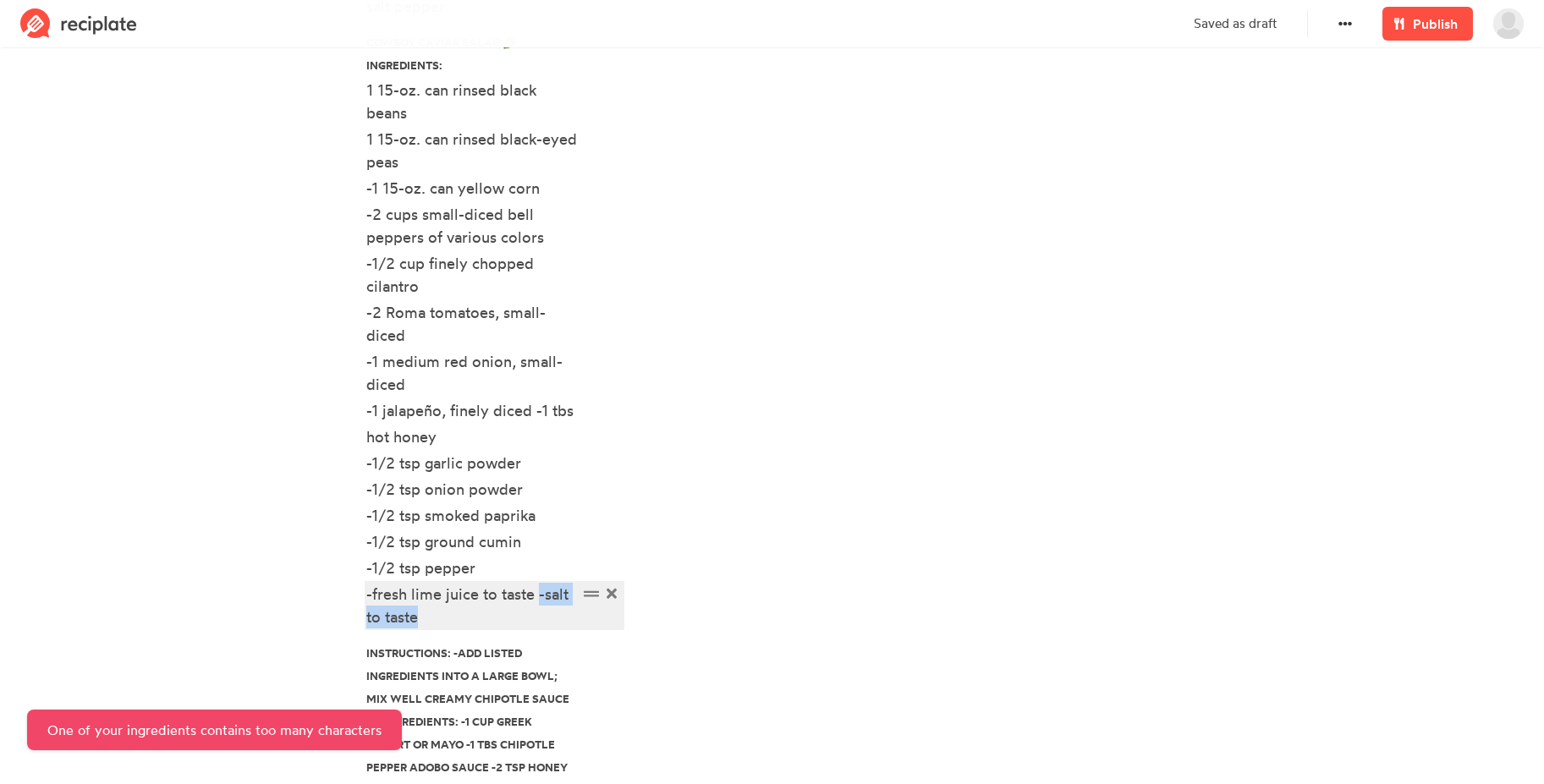
drag, startPoint x: 539, startPoint y: 599, endPoint x: 544, endPoint y: 615, distance: 16.8
click at [544, 615] on div "-fresh lime juice to taste -salt to taste" at bounding box center [472, 605] width 212 height 45
paste div
click at [686, 443] on div "Steps Instructions: -add ingredients into a large bowl; mix well and marinate i…" at bounding box center [910, 303] width 555 height 1345
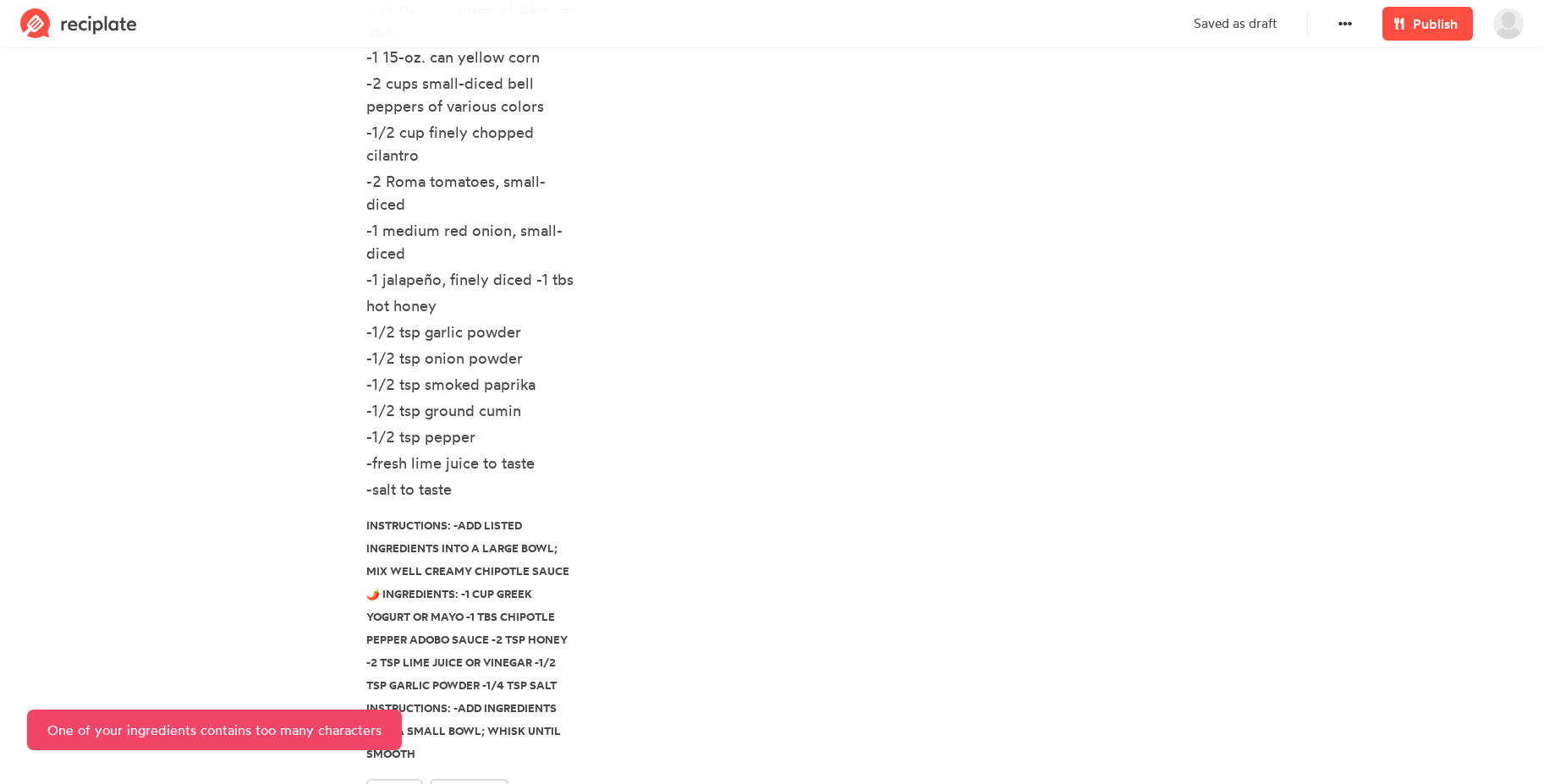
scroll to position [1105, 0]
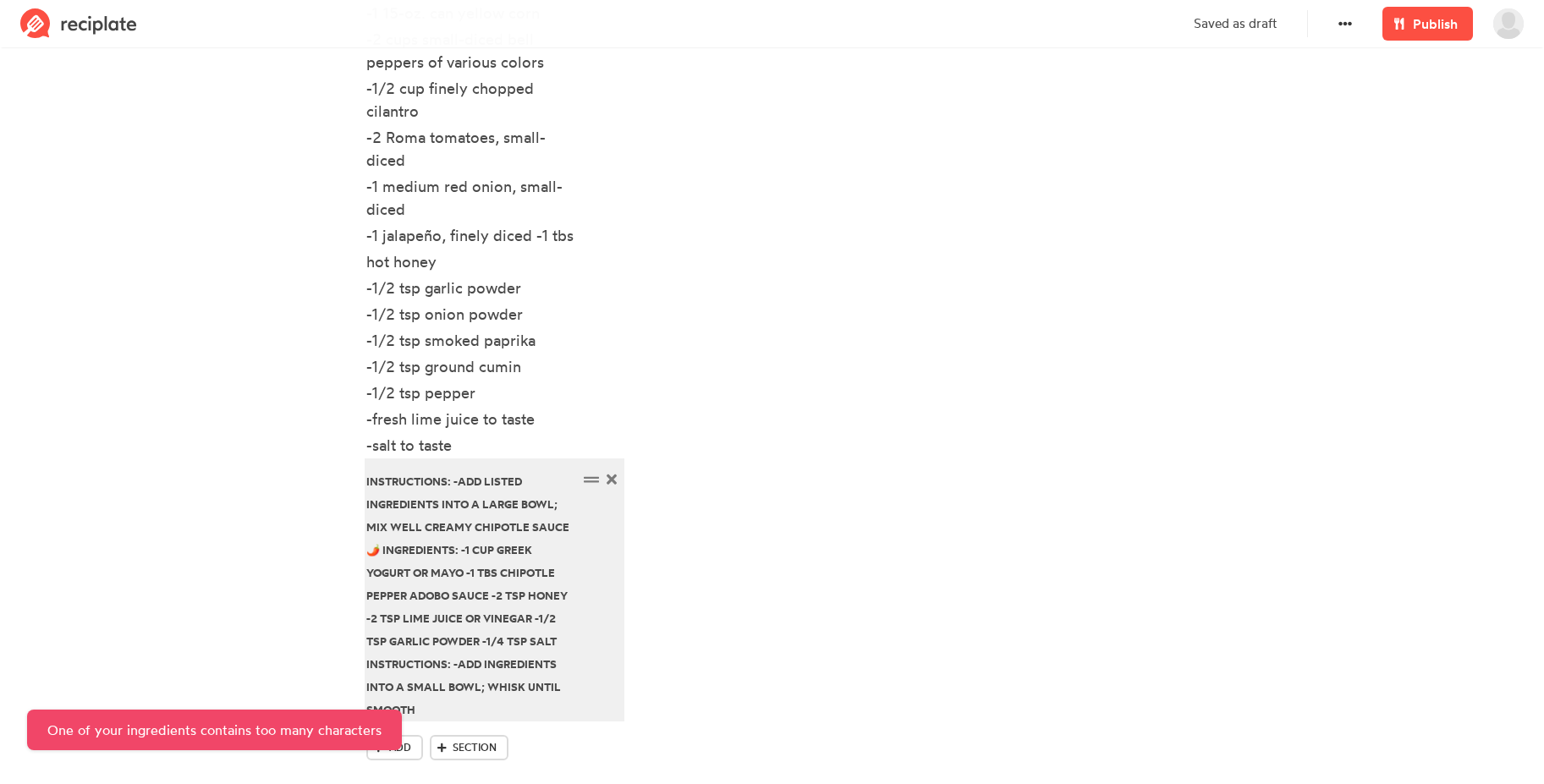
click at [496, 517] on div "Instructions: -add listed ingredients into a large bowl; mix well Creamy Chipot…" at bounding box center [472, 594] width 212 height 251
drag, startPoint x: 366, startPoint y: 479, endPoint x: 577, endPoint y: 500, distance: 212.0
click at [577, 500] on div "Instructions: -add listed ingredients into a large bowl; mix well Creamy Chipot…" at bounding box center [472, 594] width 212 height 251
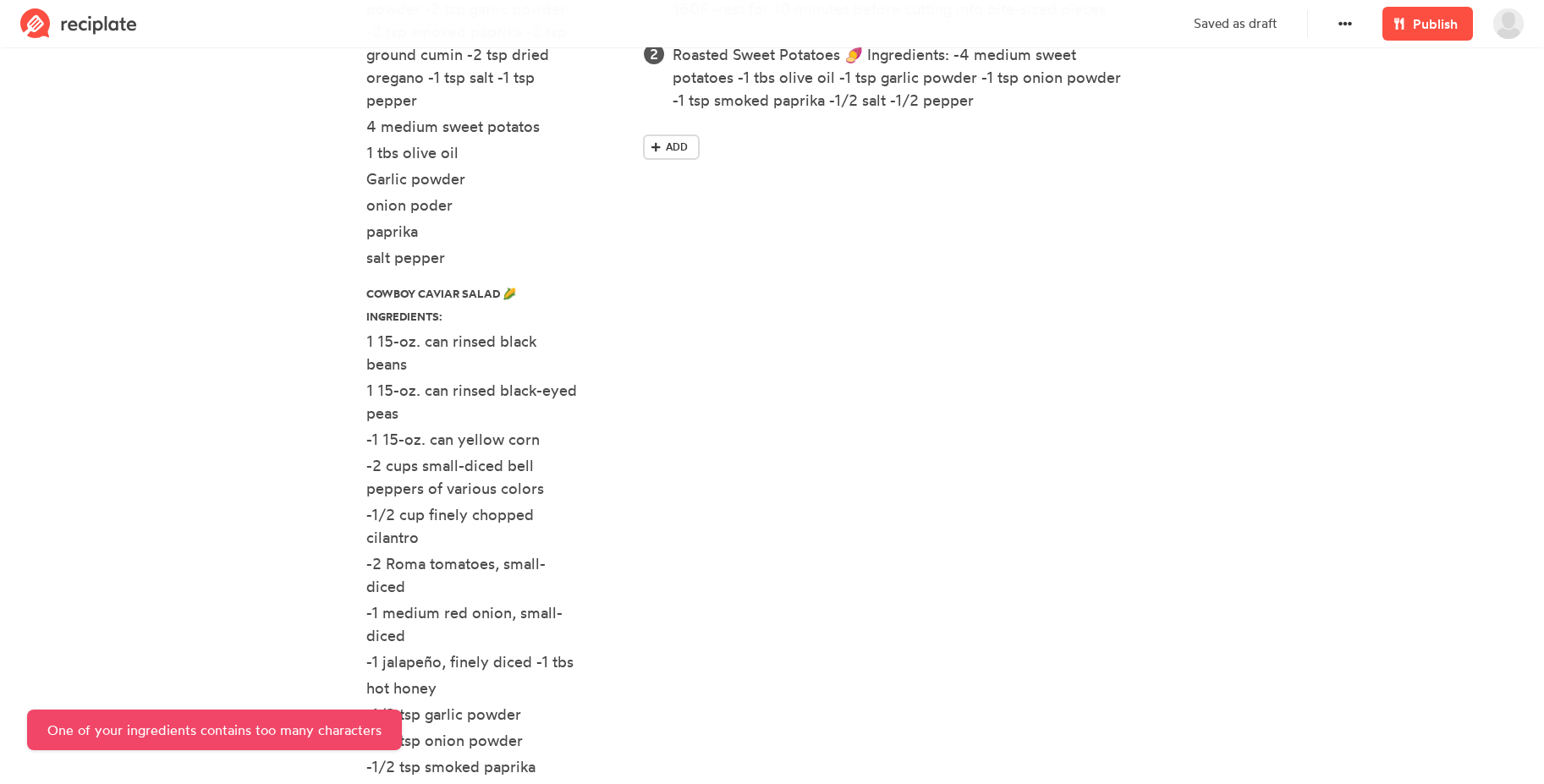
scroll to position [652, 0]
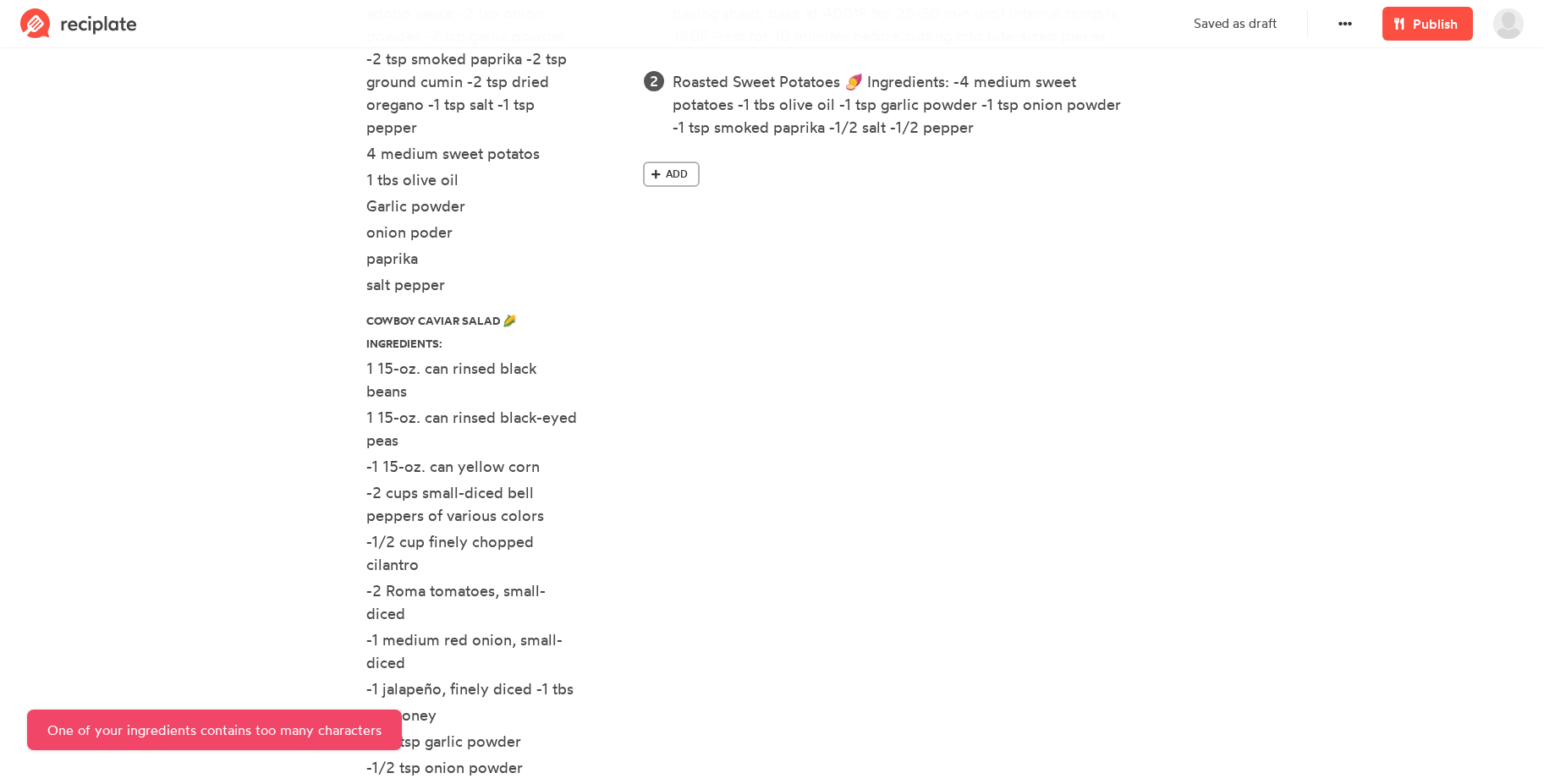
click at [681, 178] on span "Add" at bounding box center [677, 174] width 22 height 15
click at [843, 389] on div "Steps Instructions: -add ingredients into a large bowl; mix well and marinate i…" at bounding box center [910, 558] width 555 height 1299
click at [693, 163] on div "Instructions: -add listed ingredients into a large bowl; mix" at bounding box center [902, 173] width 460 height 23
click at [756, 173] on div "Instructions: -add listed ingredients into a large bowl; mix" at bounding box center [902, 173] width 460 height 23
click at [695, 222] on link "Add" at bounding box center [671, 219] width 56 height 25
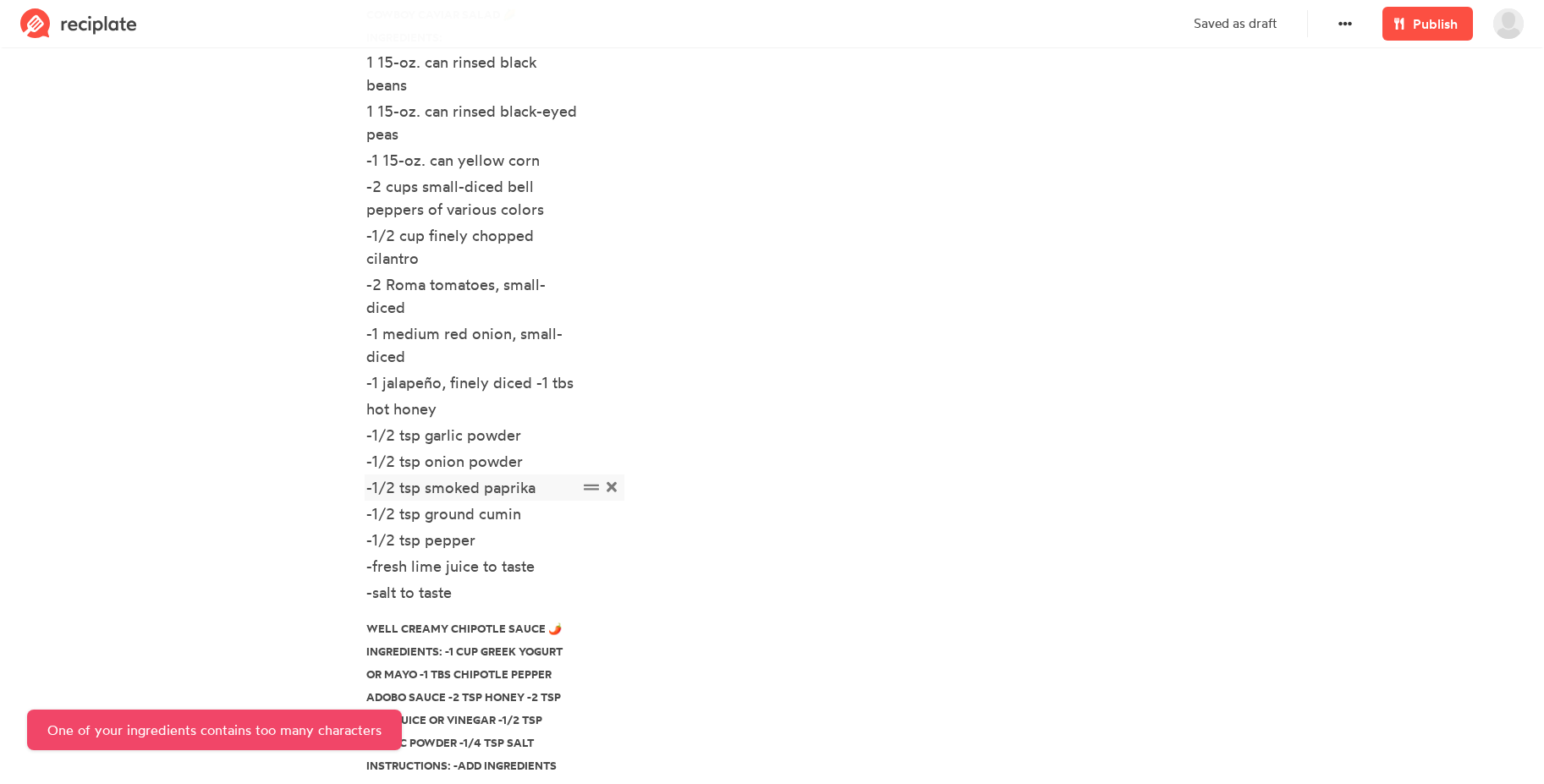
scroll to position [1068, 0]
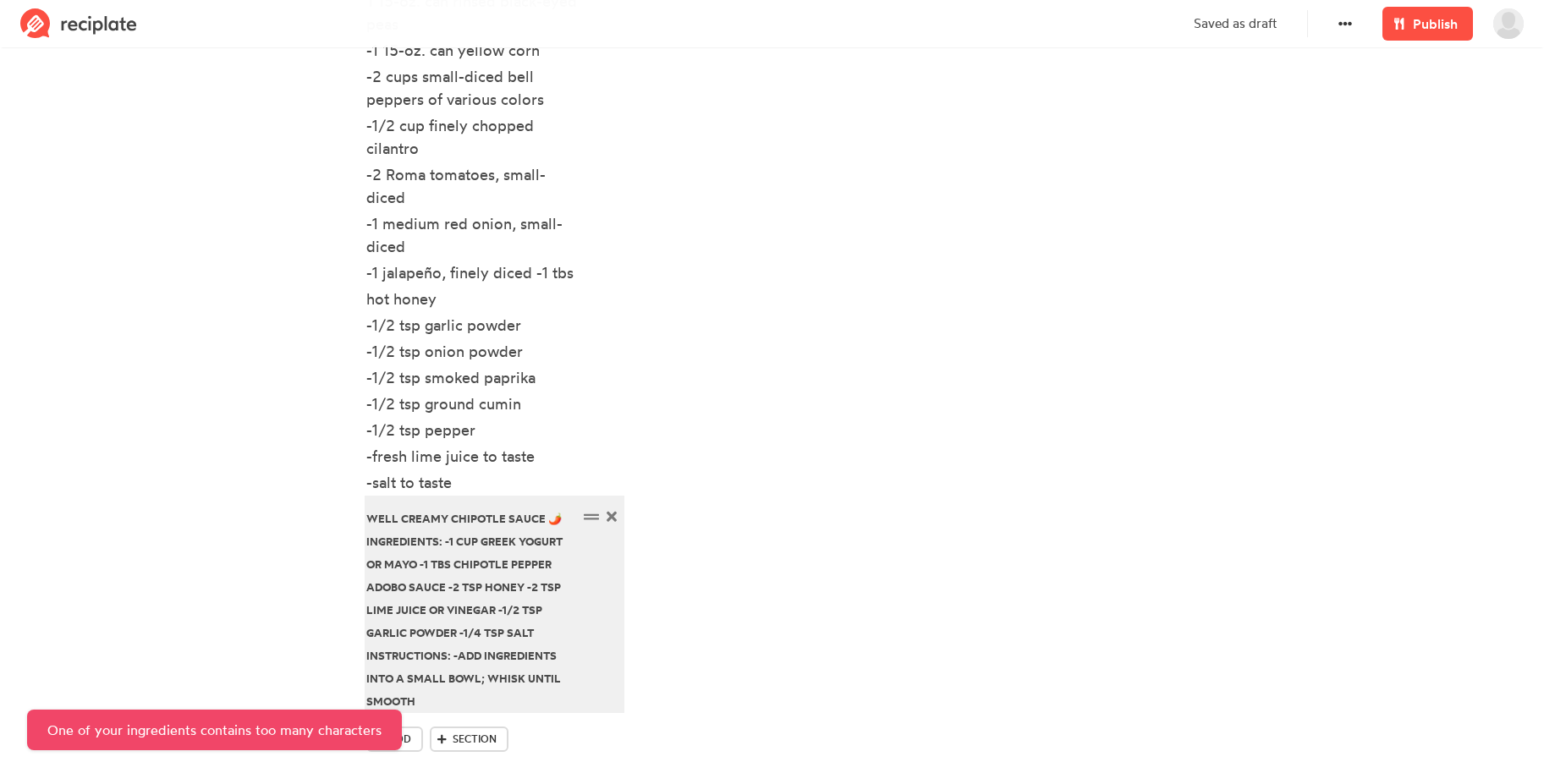
click at [451, 553] on div "well Creamy Chipotle Sauce 🌶️ Ingredients: -1 cup Greek yogurt or mayo -1 tbs c…" at bounding box center [472, 608] width 212 height 205
drag, startPoint x: 438, startPoint y: 633, endPoint x: 511, endPoint y: 682, distance: 87.9
click at [511, 682] on div "well Creamy Chipotle Sauce 🌶️ Ingredients: -1 cup Greek yogurt or mayo -1 tbs c…" at bounding box center [472, 608] width 212 height 205
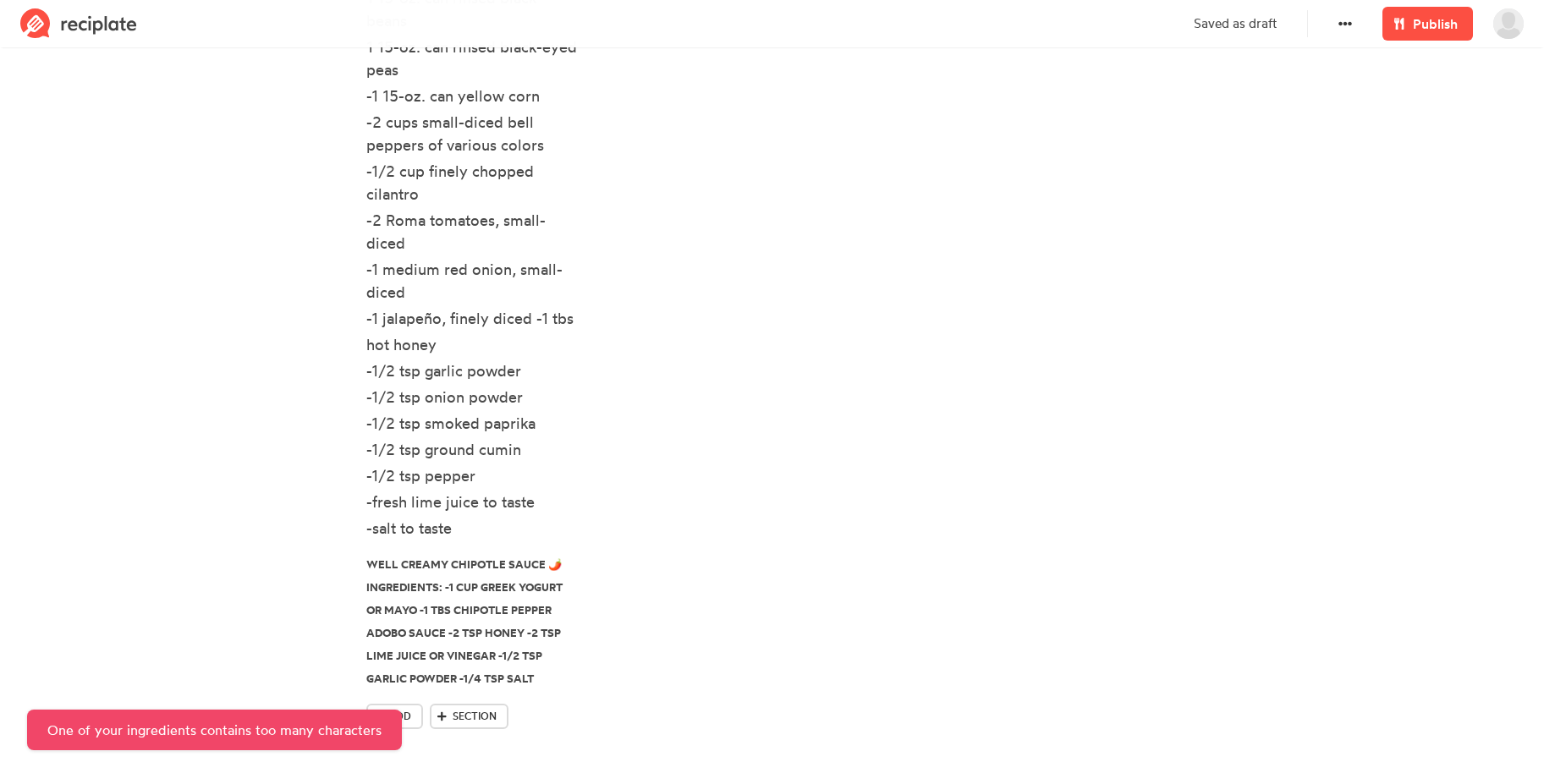
click at [828, 388] on div "Steps Instructions: -add ingredients into a large bowl; mix well and marinate i…" at bounding box center [910, 154] width 555 height 1231
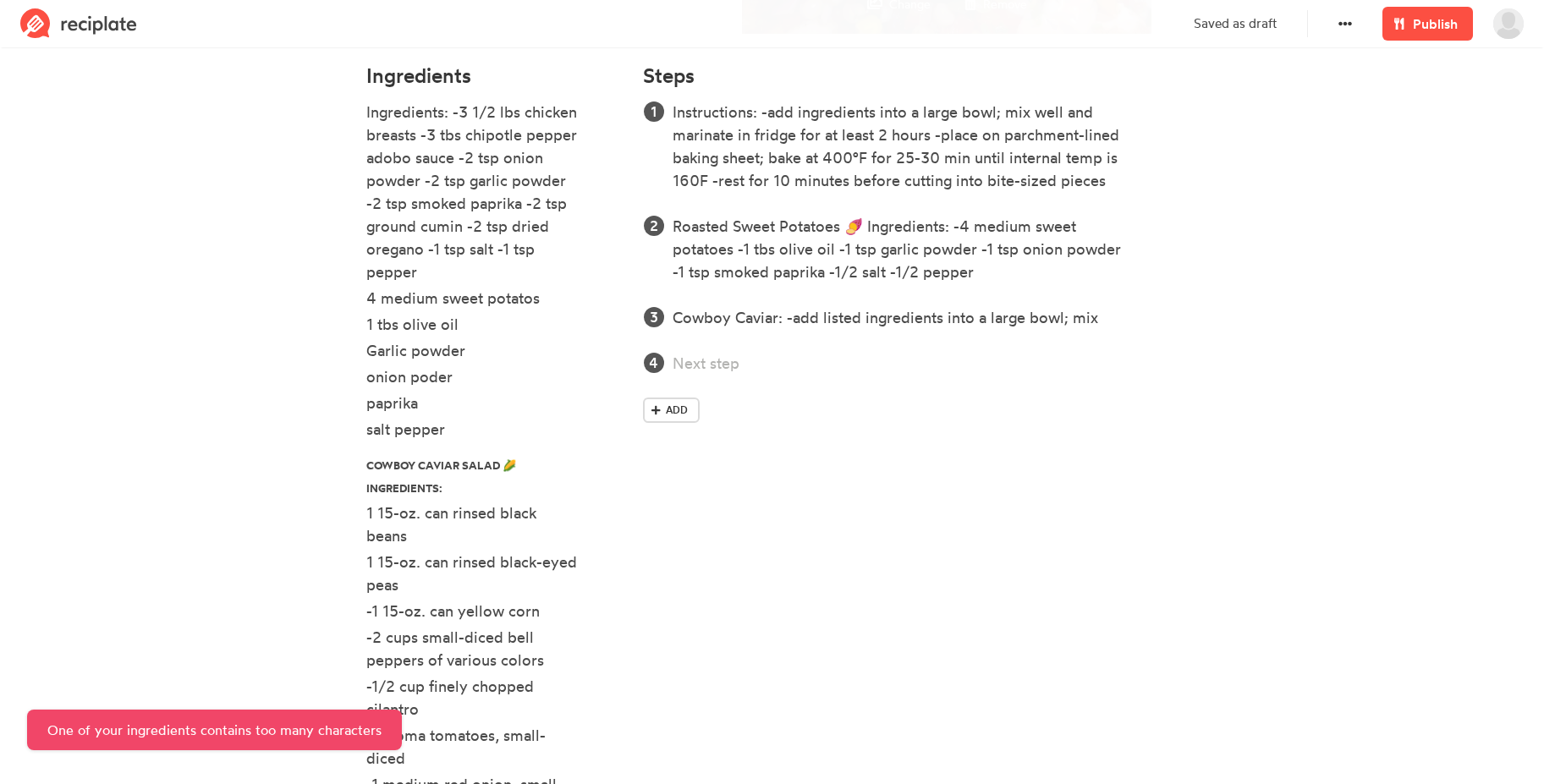
scroll to position [545, 0]
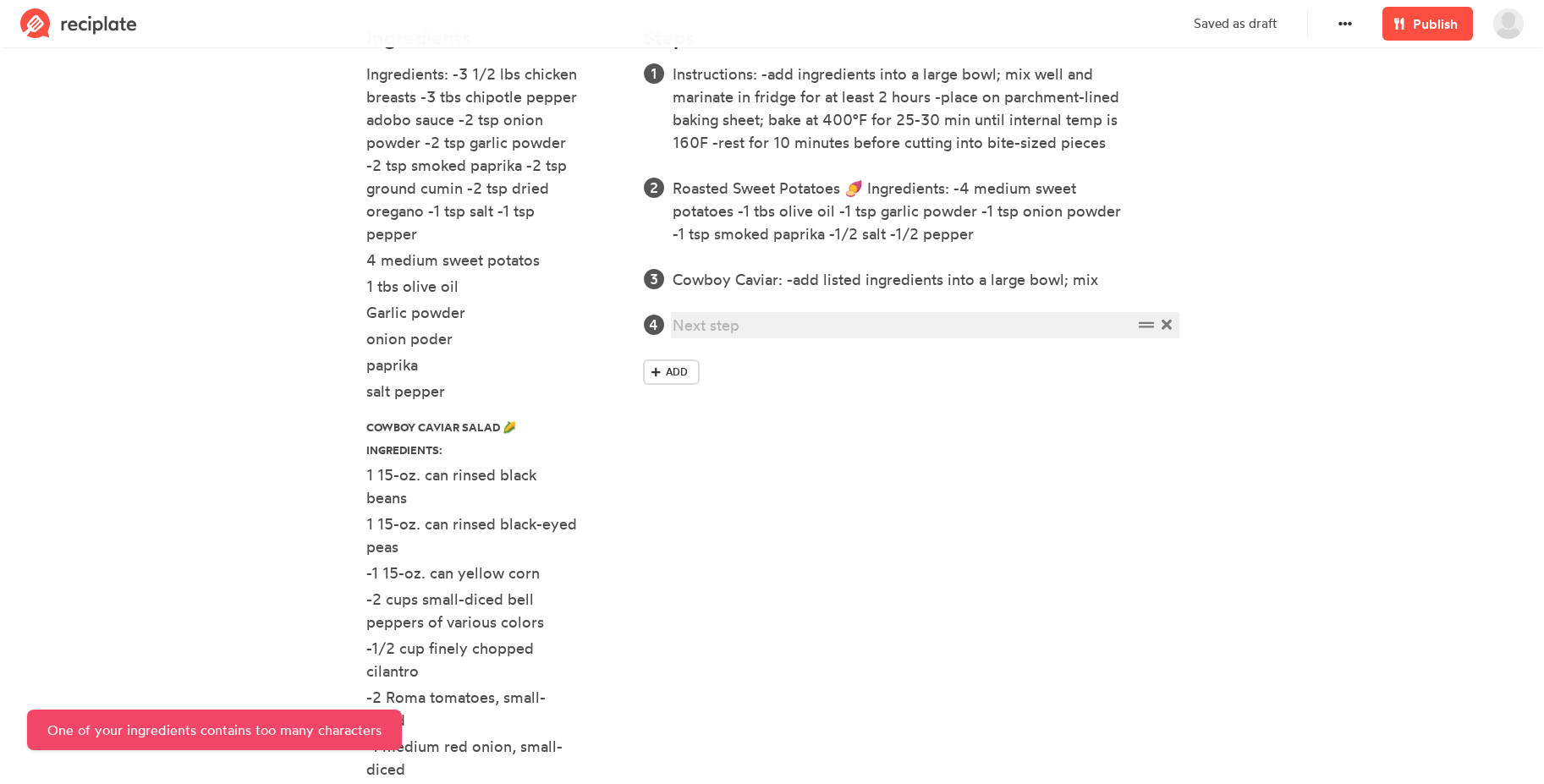
click at [698, 329] on div at bounding box center [902, 325] width 460 height 23
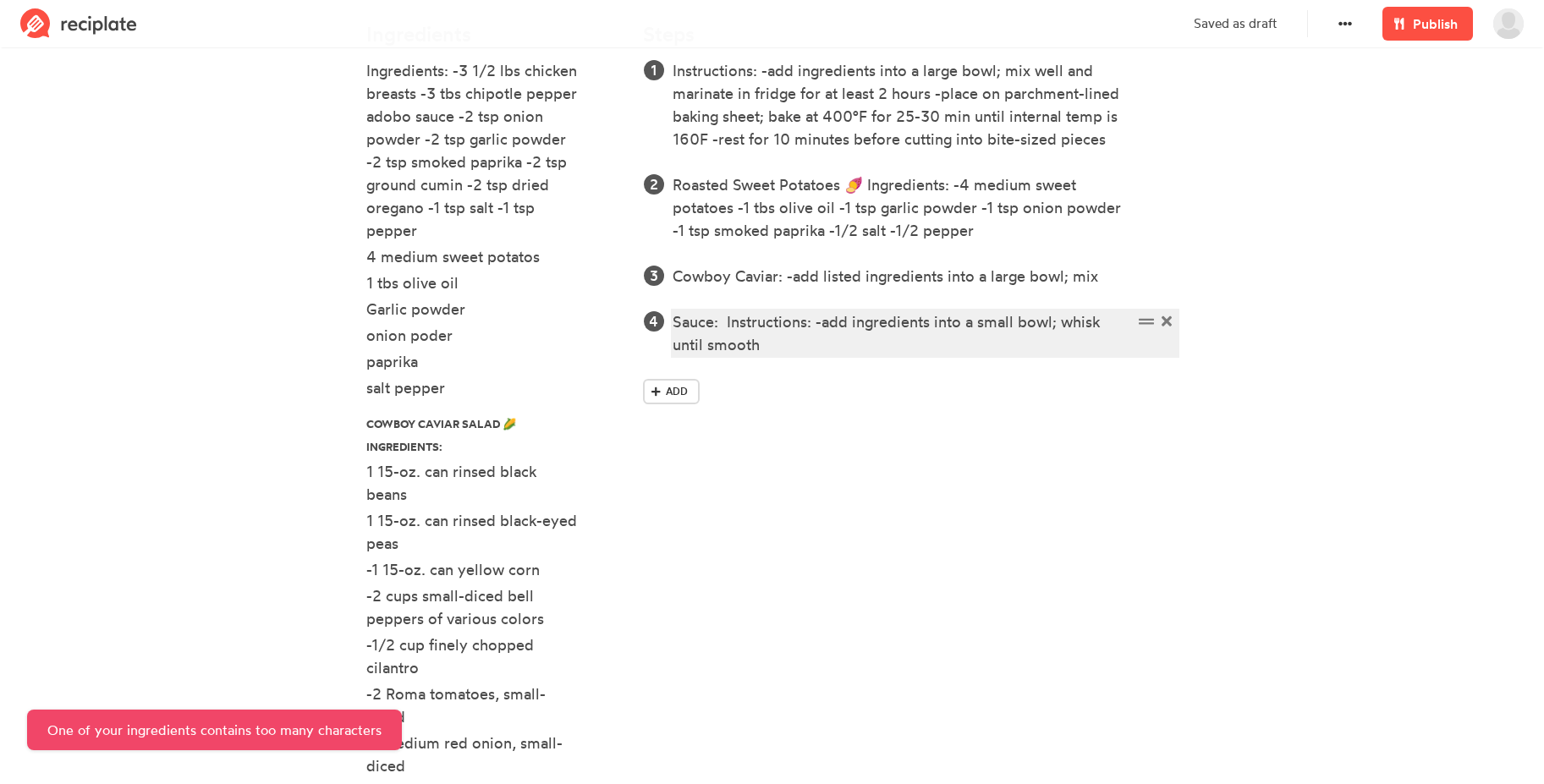
scroll to position [548, 0]
drag, startPoint x: 816, startPoint y: 323, endPoint x: 723, endPoint y: 322, distance: 93.0
click at [723, 322] on div "Sauce: Instructions: -add ingredients into a small bowl; whisk until smooth" at bounding box center [902, 333] width 460 height 45
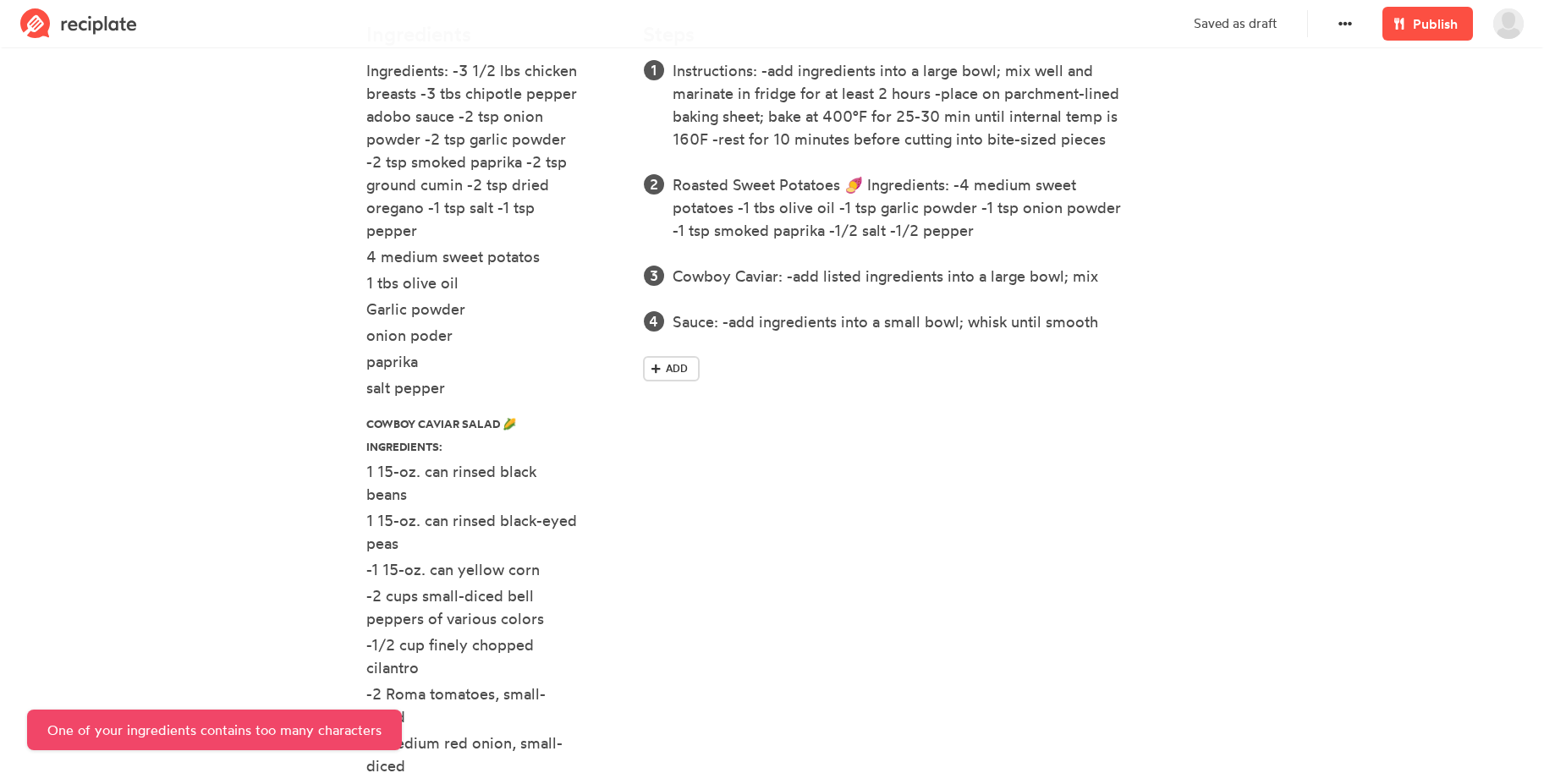
click at [800, 449] on div "Steps Instructions: -add ingredients into a large bowl; mix well and marinate i…" at bounding box center [910, 628] width 555 height 1231
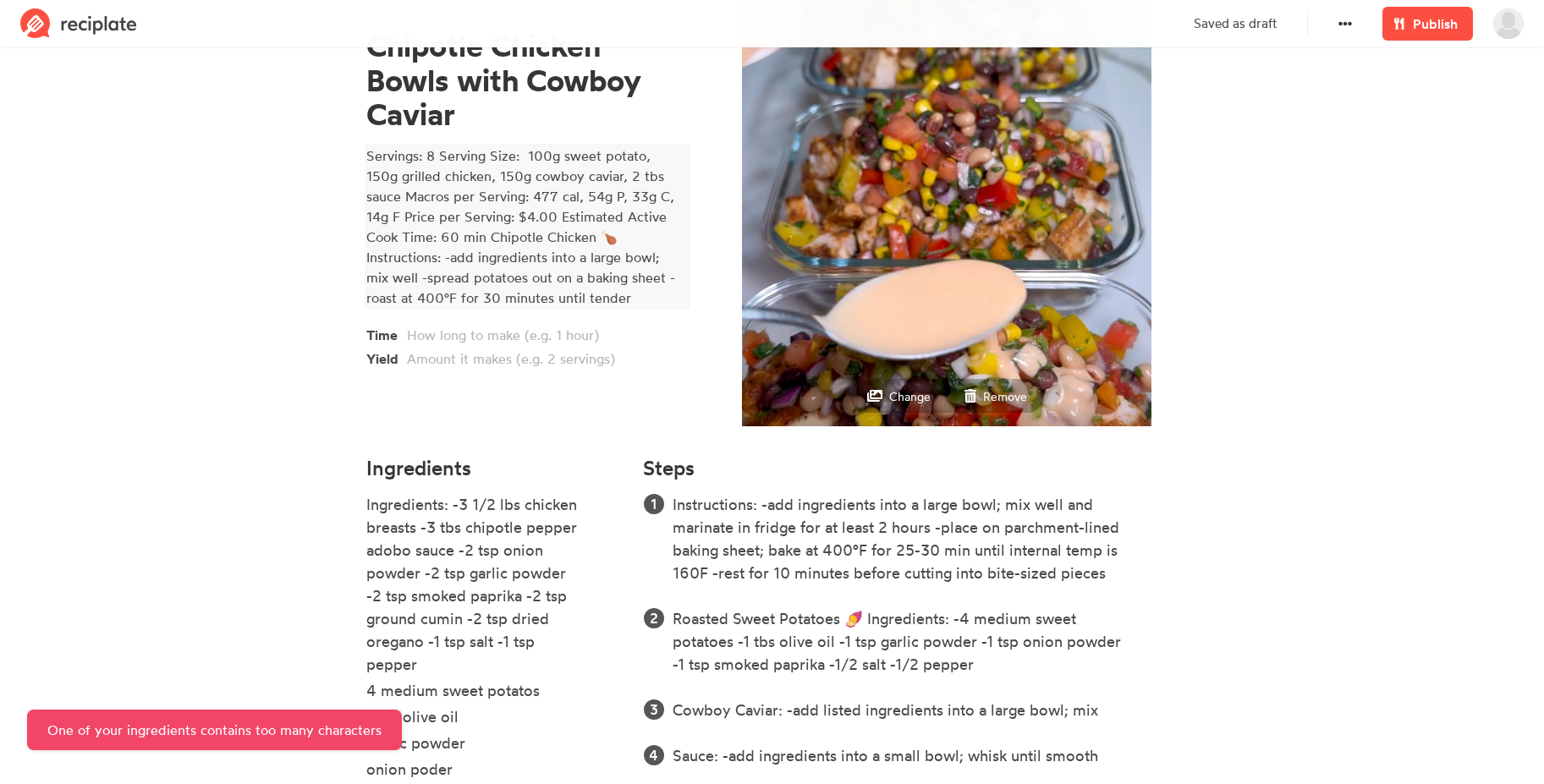
scroll to position [0, 0]
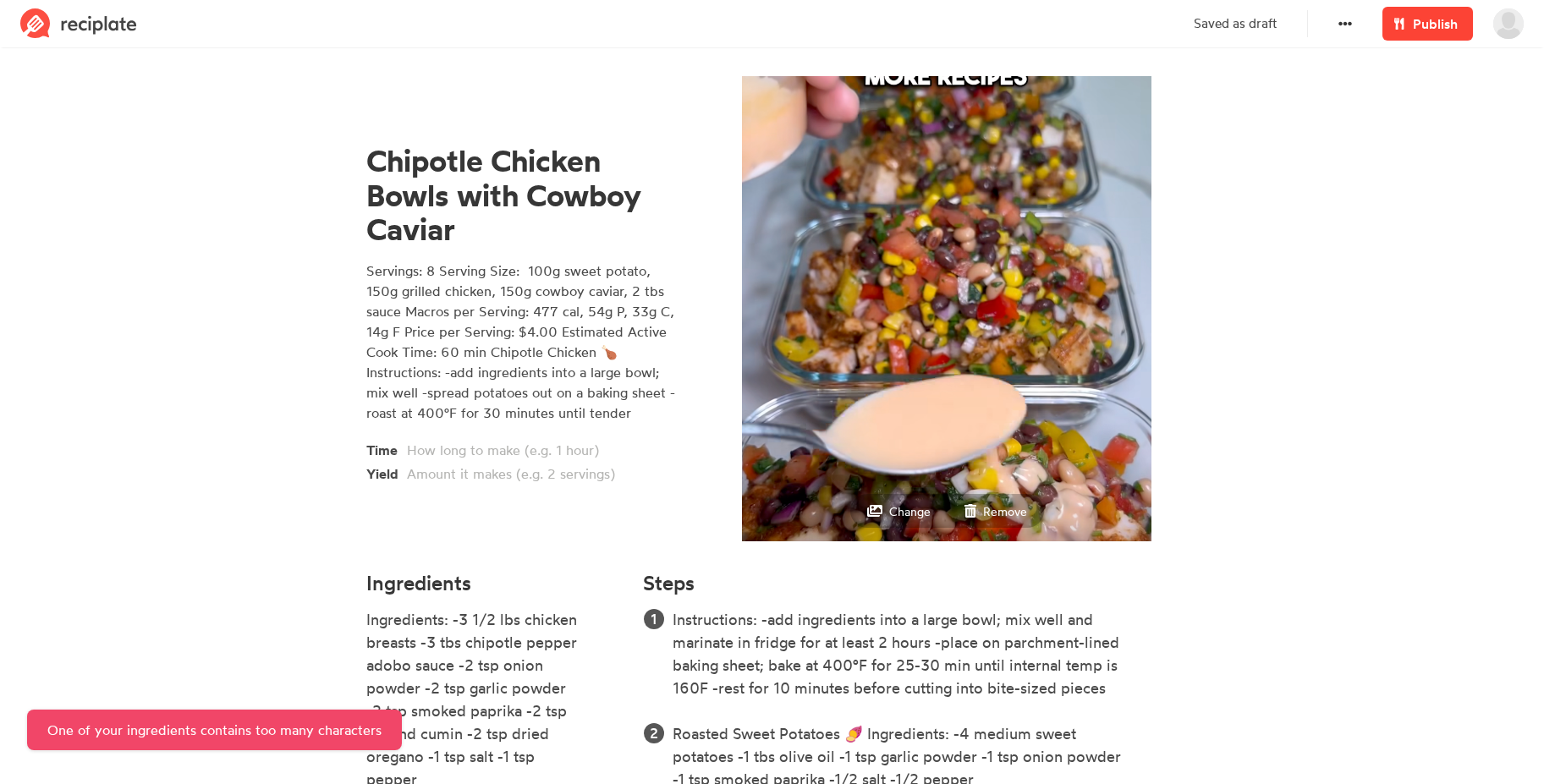
click at [1447, 25] on span "Publish" at bounding box center [1435, 24] width 44 height 20
click at [1445, 24] on span "Publish" at bounding box center [1435, 24] width 44 height 20
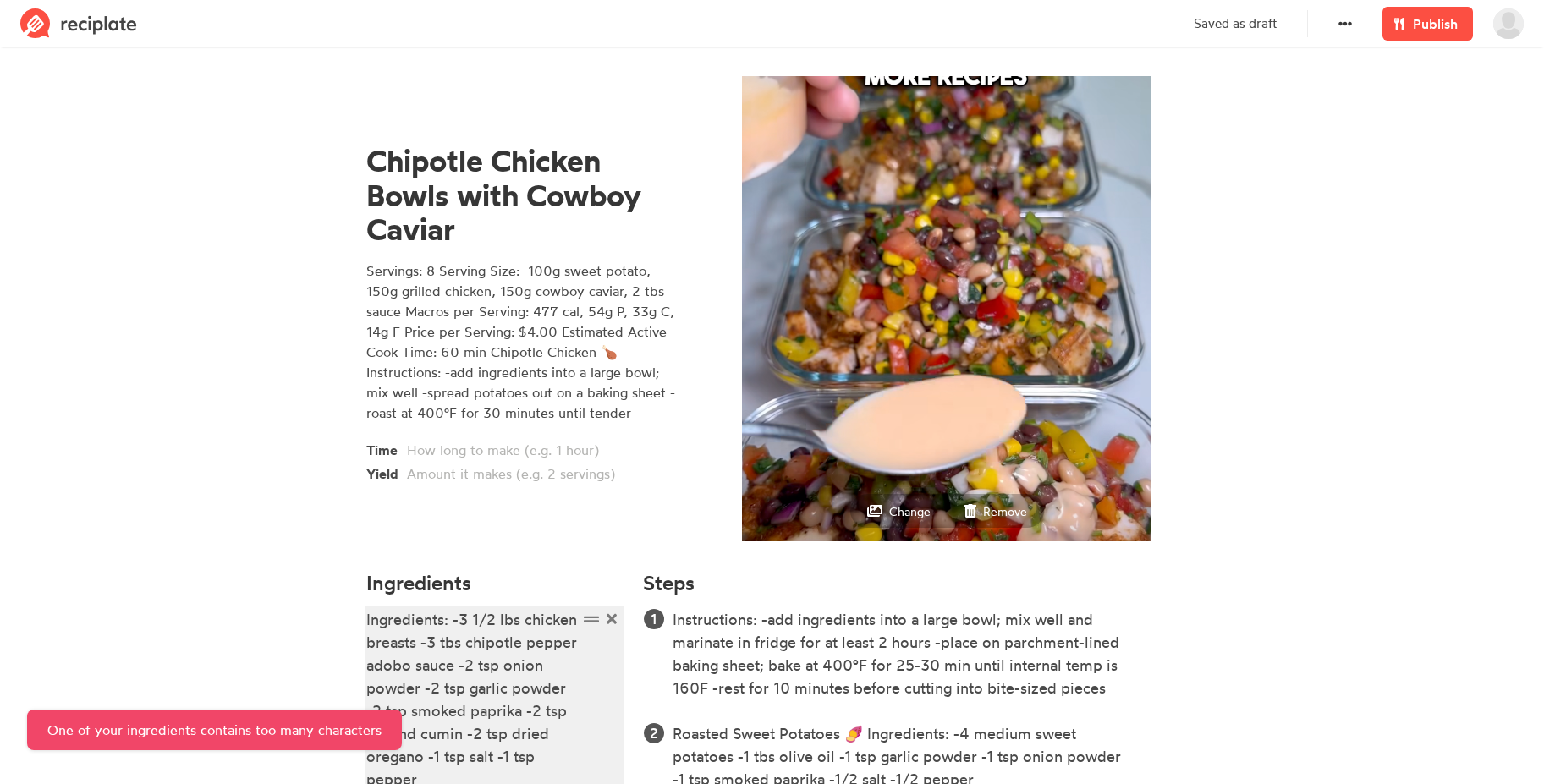
click at [553, 683] on div "Ingredients: -3 1/2 lbs chicken breasts -3 tbs chipotle pepper adobo sauce -2 t…" at bounding box center [472, 699] width 212 height 183
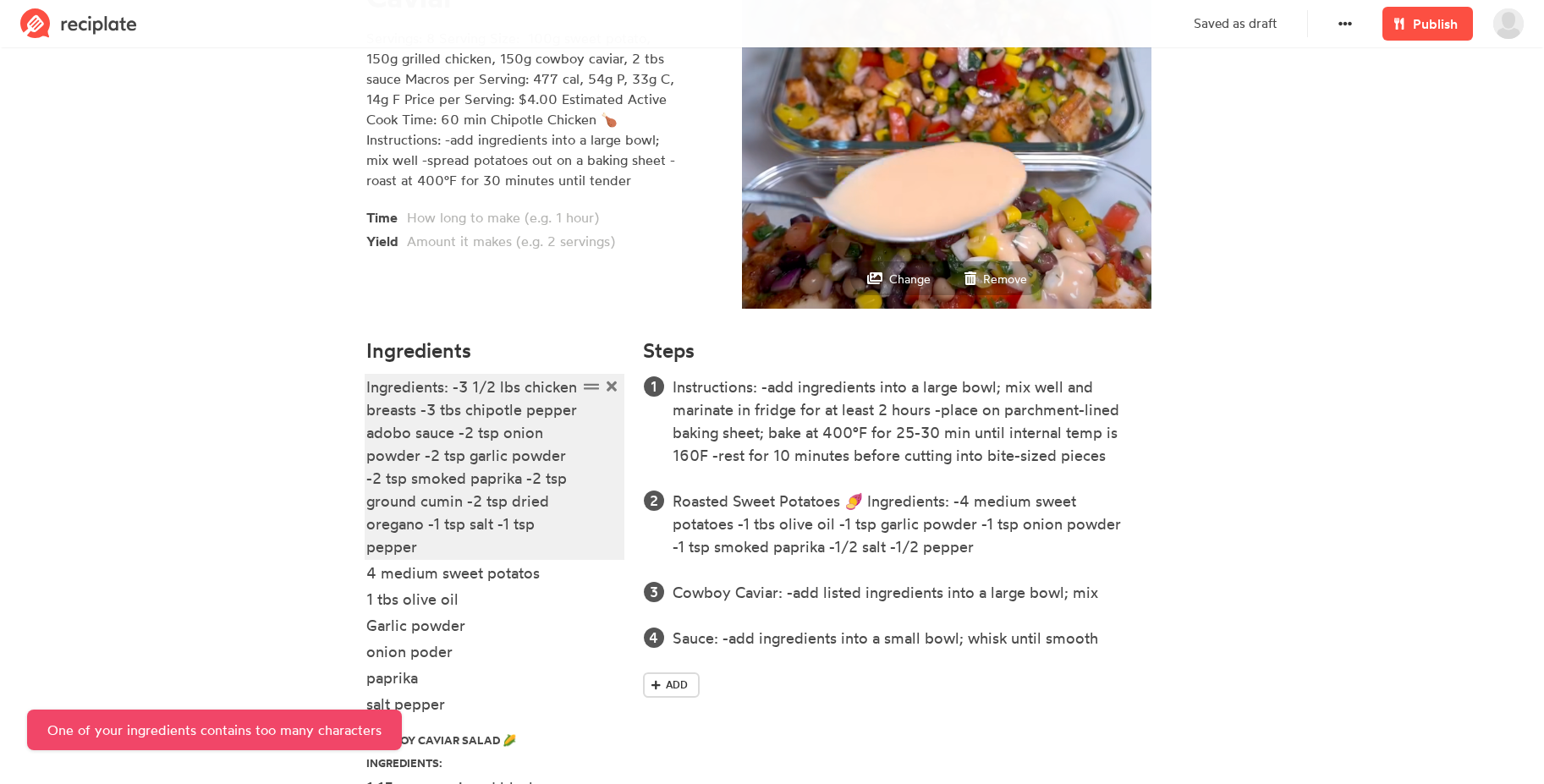
scroll to position [292, 0]
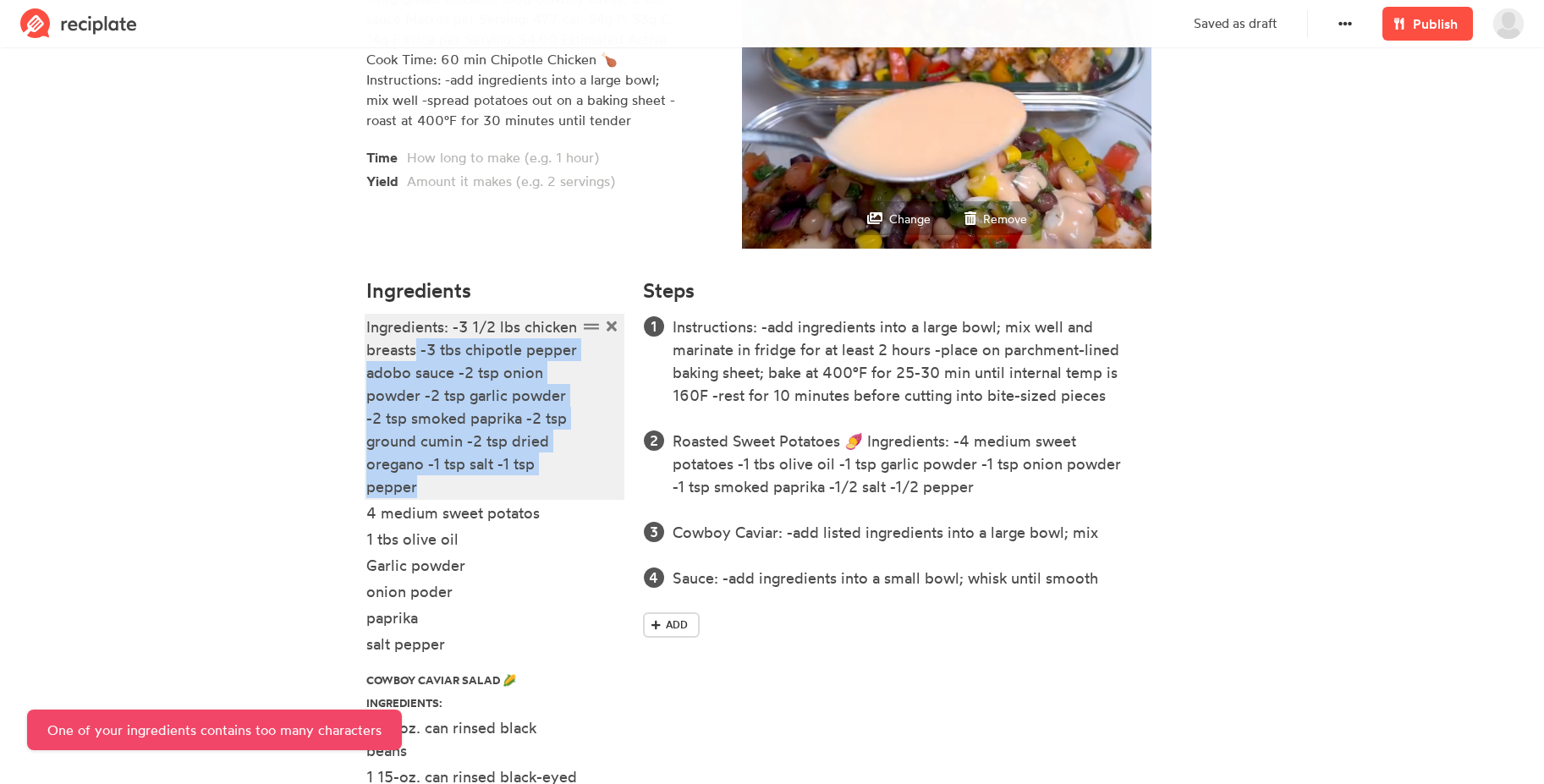
drag, startPoint x: 439, startPoint y: 486, endPoint x: 416, endPoint y: 357, distance: 131.0
click at [416, 357] on div "Ingredients: -3 1/2 lbs chicken breasts -3 tbs chipotle pepper adobo sauce -2 t…" at bounding box center [472, 407] width 212 height 183
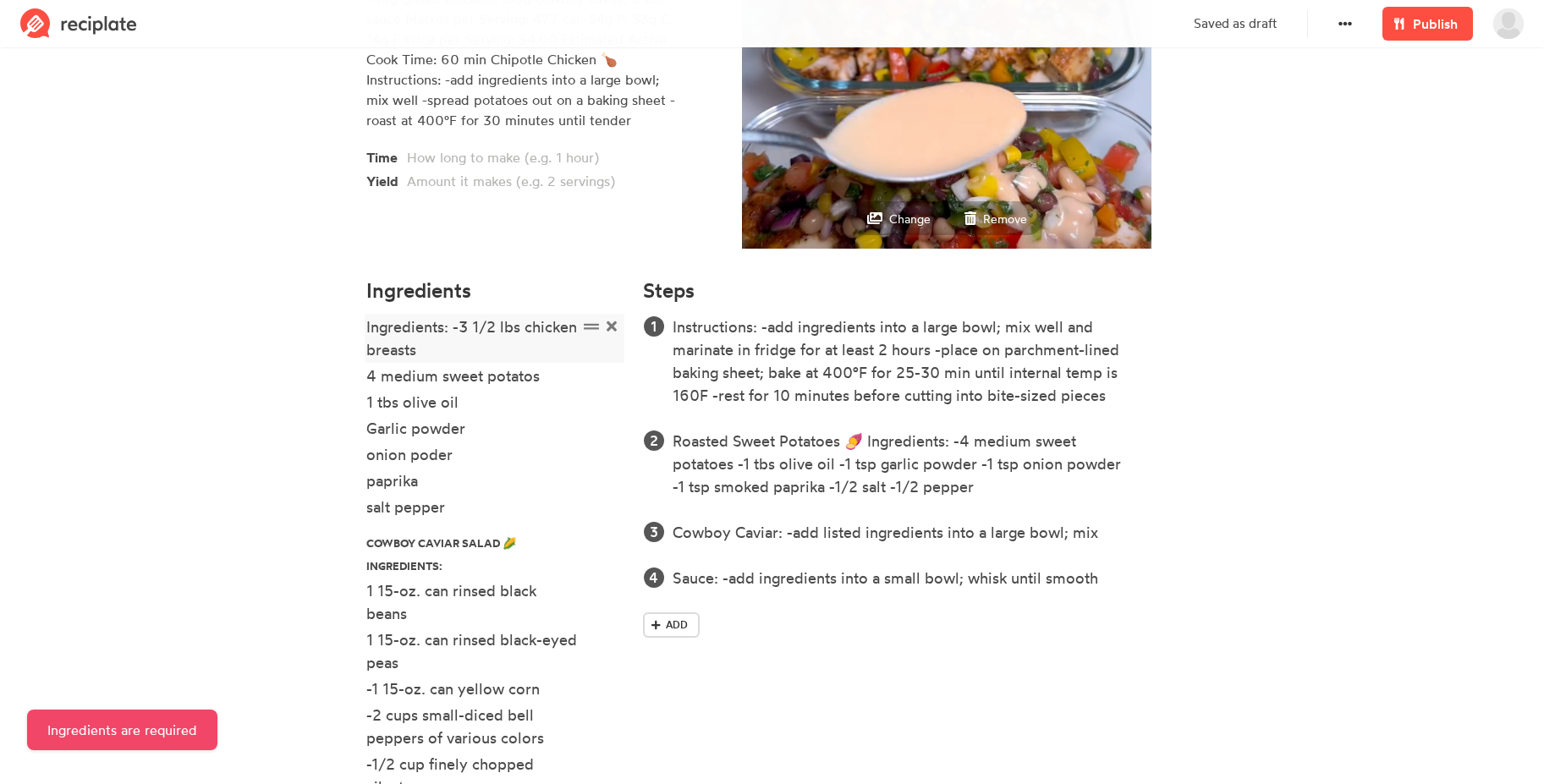
click at [590, 328] on icon at bounding box center [591, 326] width 15 height 6
click at [568, 350] on div "Ingredients: -3 1/2 lbs chicken breasts" at bounding box center [472, 337] width 212 height 45
click at [460, 327] on div "Ingredients: -3 1/2 lbs chicken breasts" at bounding box center [472, 337] width 212 height 45
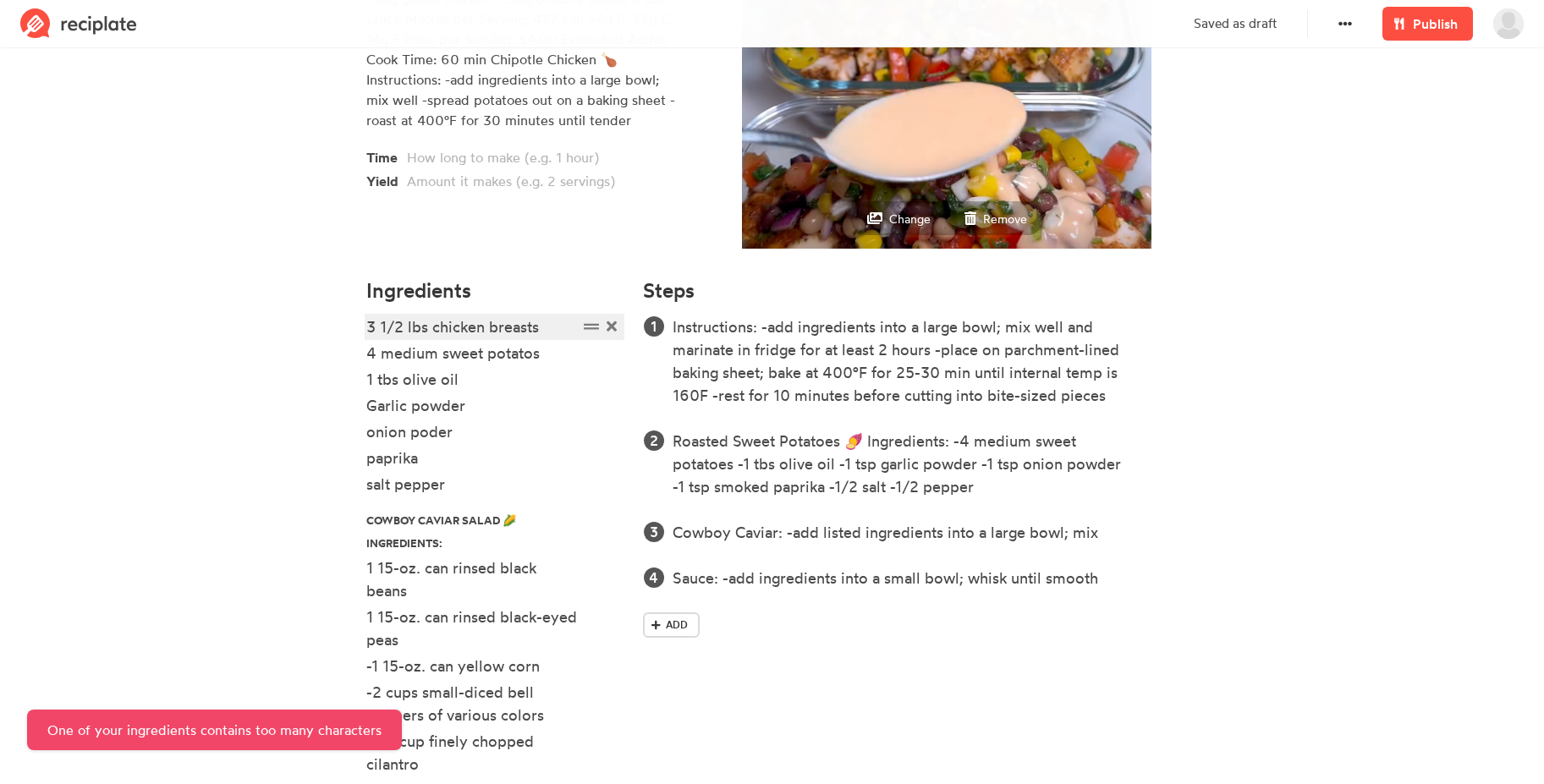
click at [550, 323] on div "3 1/2 lbs chicken breasts" at bounding box center [472, 326] width 212 height 23
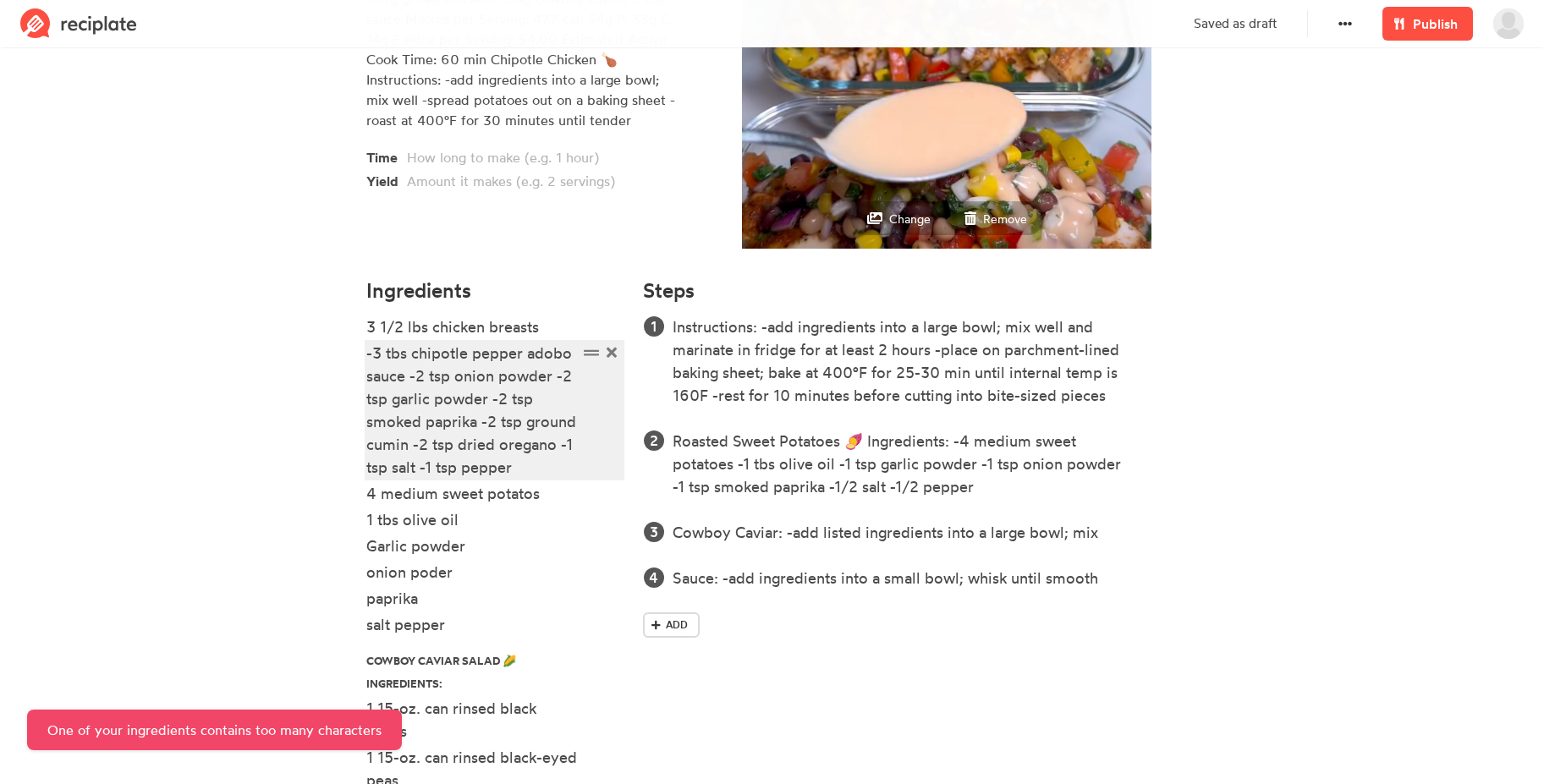
click at [380, 353] on div "-3 tbs chipotle pepper adobo sauce -2 tsp onion powder -2 tsp garlic powder -2 …" at bounding box center [472, 410] width 212 height 137
drag, startPoint x: 408, startPoint y: 375, endPoint x: 544, endPoint y: 464, distance: 162.5
click at [544, 464] on div "3 tbs chipotle pepper adobo sauce -2 tsp onion powder -2 tsp garlic powder -2 t…" at bounding box center [472, 410] width 212 height 137
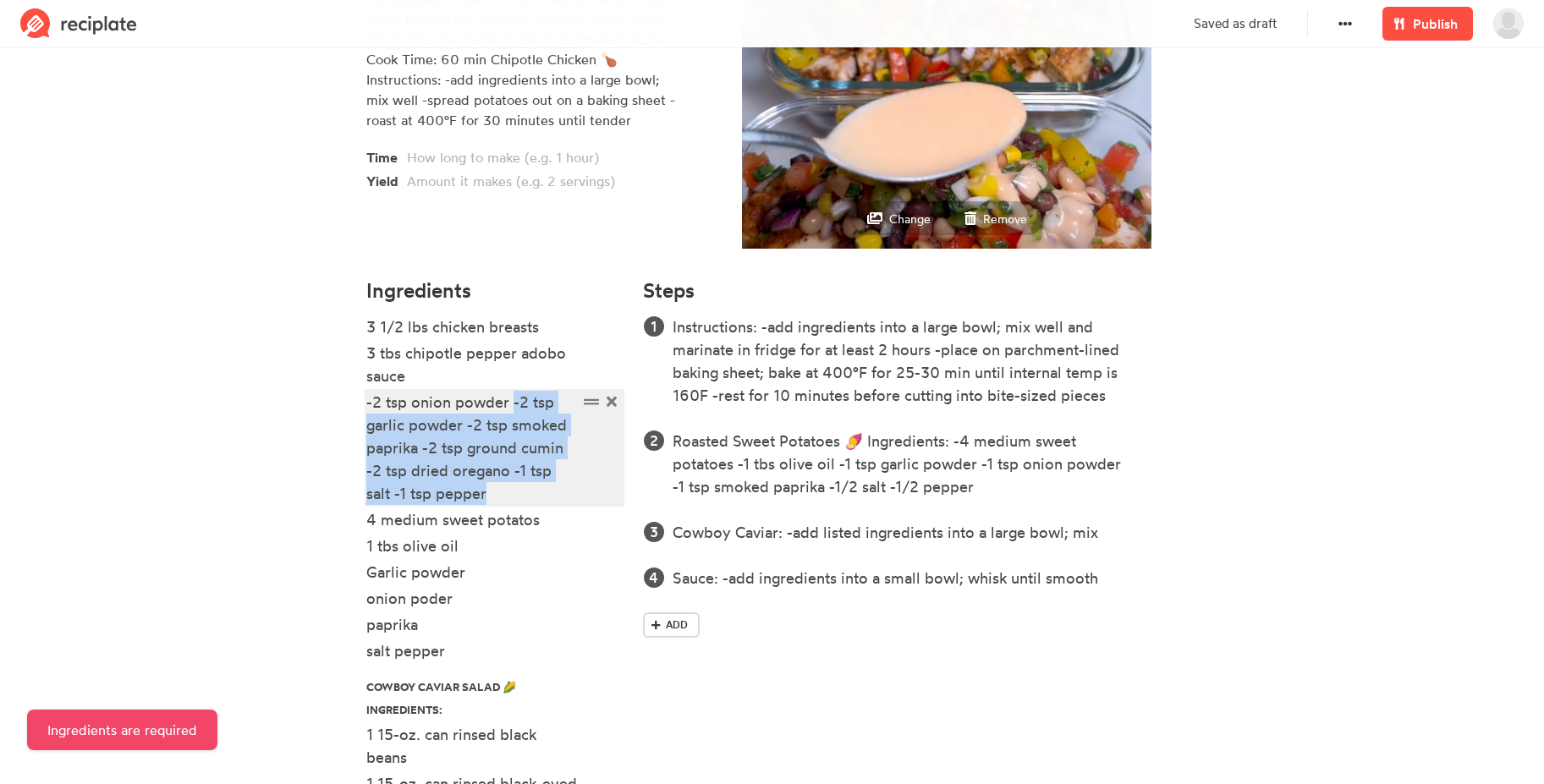
drag, startPoint x: 510, startPoint y: 404, endPoint x: 522, endPoint y: 492, distance: 88.8
click at [522, 492] on div "-2 tsp onion powder -2 tsp garlic powder -2 tsp smoked paprika -2 tsp ground cu…" at bounding box center [472, 447] width 212 height 114
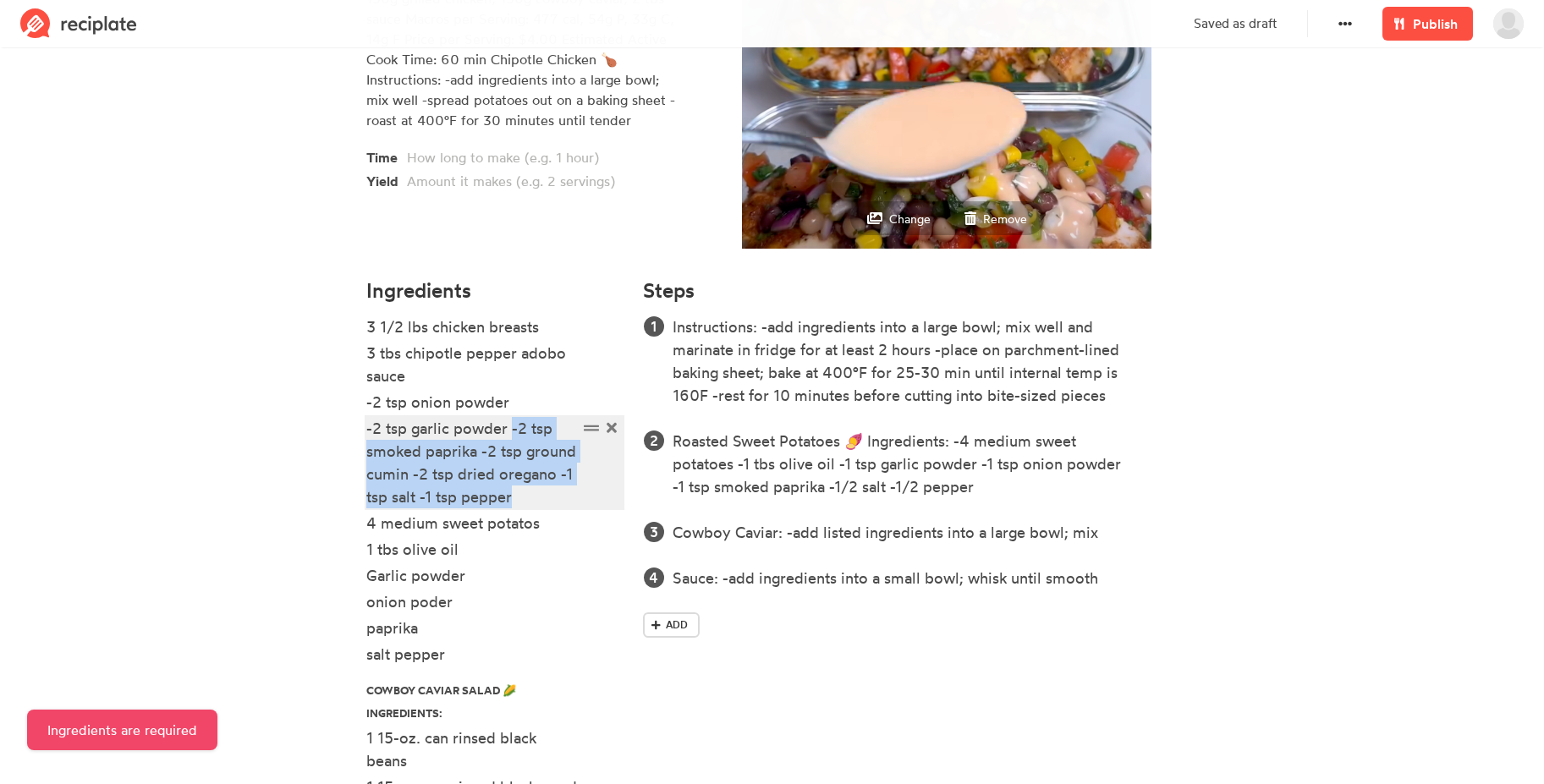
drag, startPoint x: 511, startPoint y: 430, endPoint x: 534, endPoint y: 499, distance: 72.7
click at [534, 499] on div "-2 tsp garlic powder -2 tsp smoked paprika -2 tsp ground cumin -2 tsp dried ore…" at bounding box center [472, 462] width 212 height 92
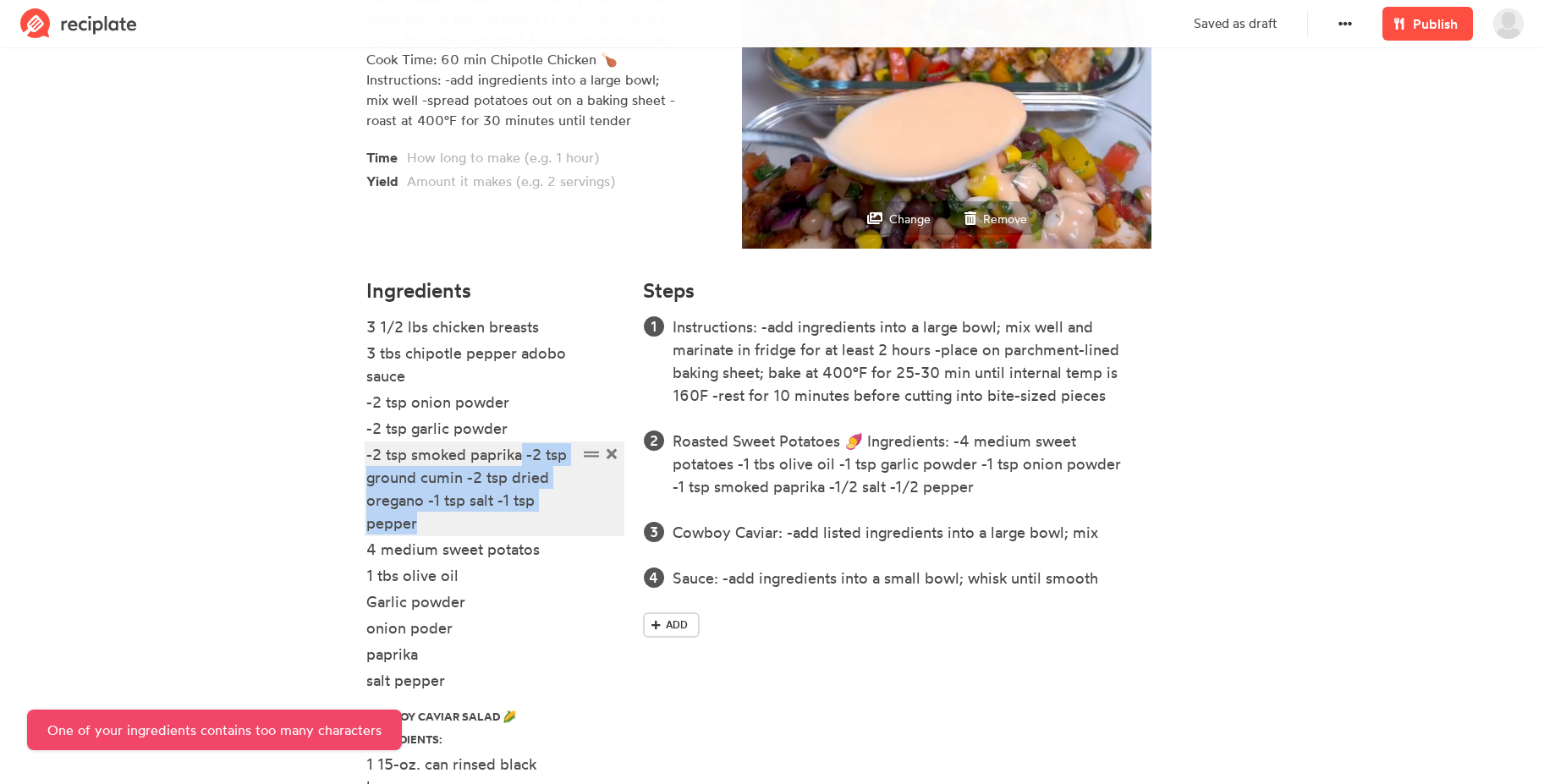
drag, startPoint x: 521, startPoint y: 455, endPoint x: 537, endPoint y: 519, distance: 66.0
click at [537, 519] on div "-2 tsp smoked paprika -2 tsp ground cumin -2 tsp dried oregano -1 tsp salt -1 t…" at bounding box center [472, 488] width 212 height 92
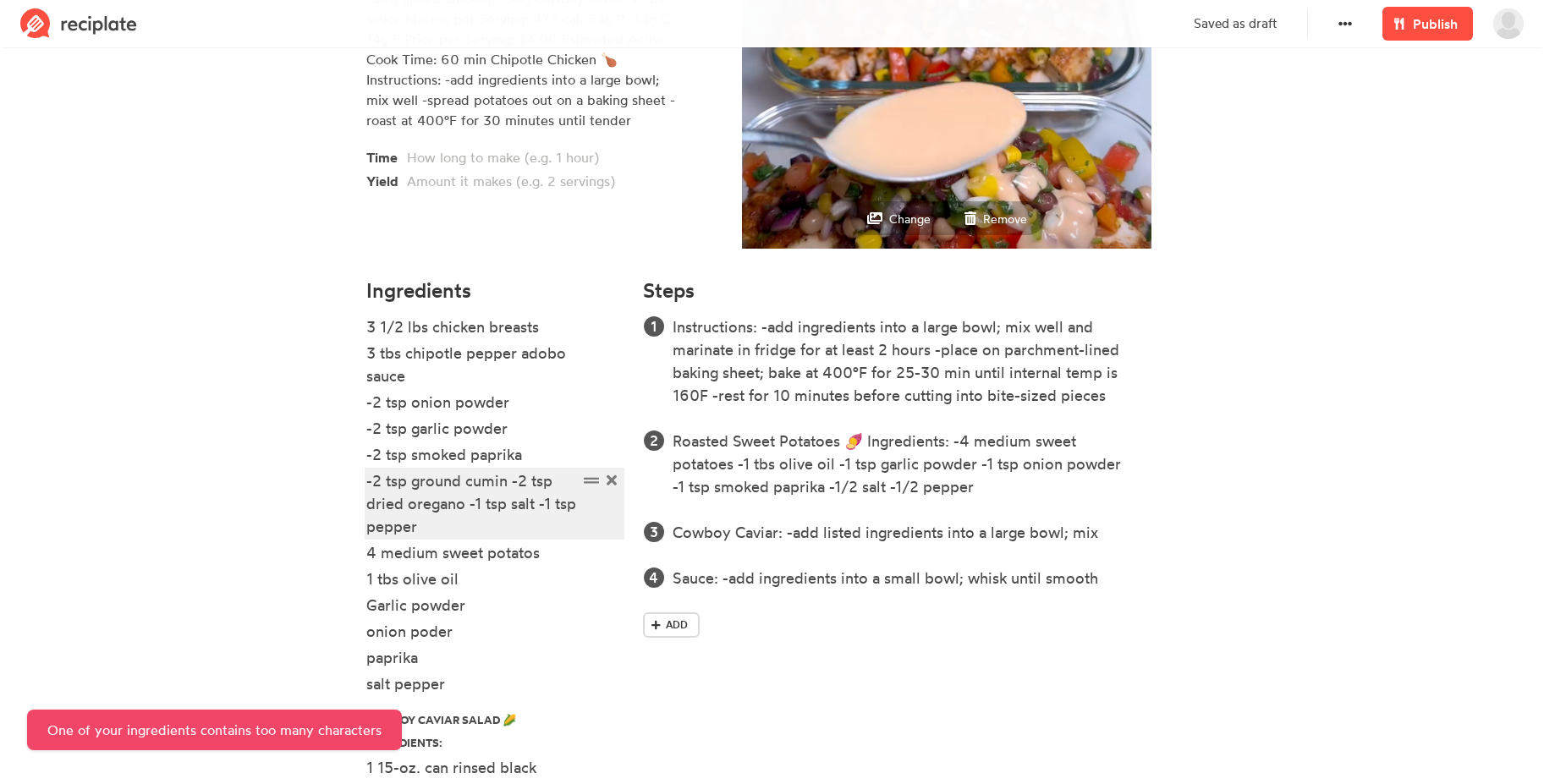
drag, startPoint x: 515, startPoint y: 479, endPoint x: 520, endPoint y: 521, distance: 42.3
click at [520, 521] on div "-2 tsp ground cumin -2 tsp dried oregano -1 tsp salt -1 tsp pepper" at bounding box center [472, 503] width 212 height 68
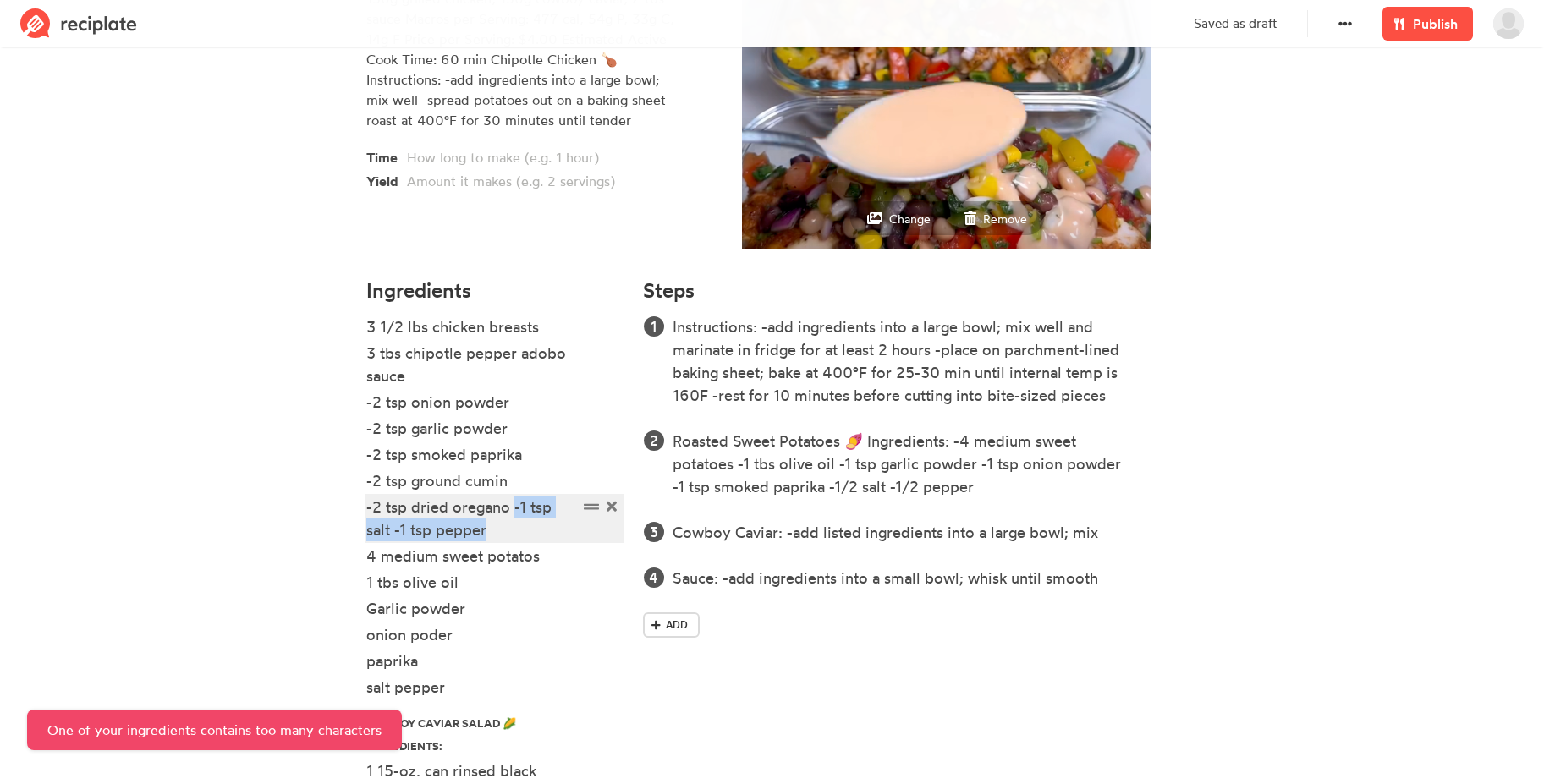
drag, startPoint x: 513, startPoint y: 508, endPoint x: 515, endPoint y: 526, distance: 18.1
click at [515, 526] on div "-2 tsp dried oregano -1 tsp salt -1 tsp pepper" at bounding box center [472, 518] width 212 height 45
drag, startPoint x: 538, startPoint y: 535, endPoint x: 436, endPoint y: 536, distance: 102.0
click at [436, 536] on div "-1 tsp salt -1 tsp pepper" at bounding box center [472, 533] width 212 height 23
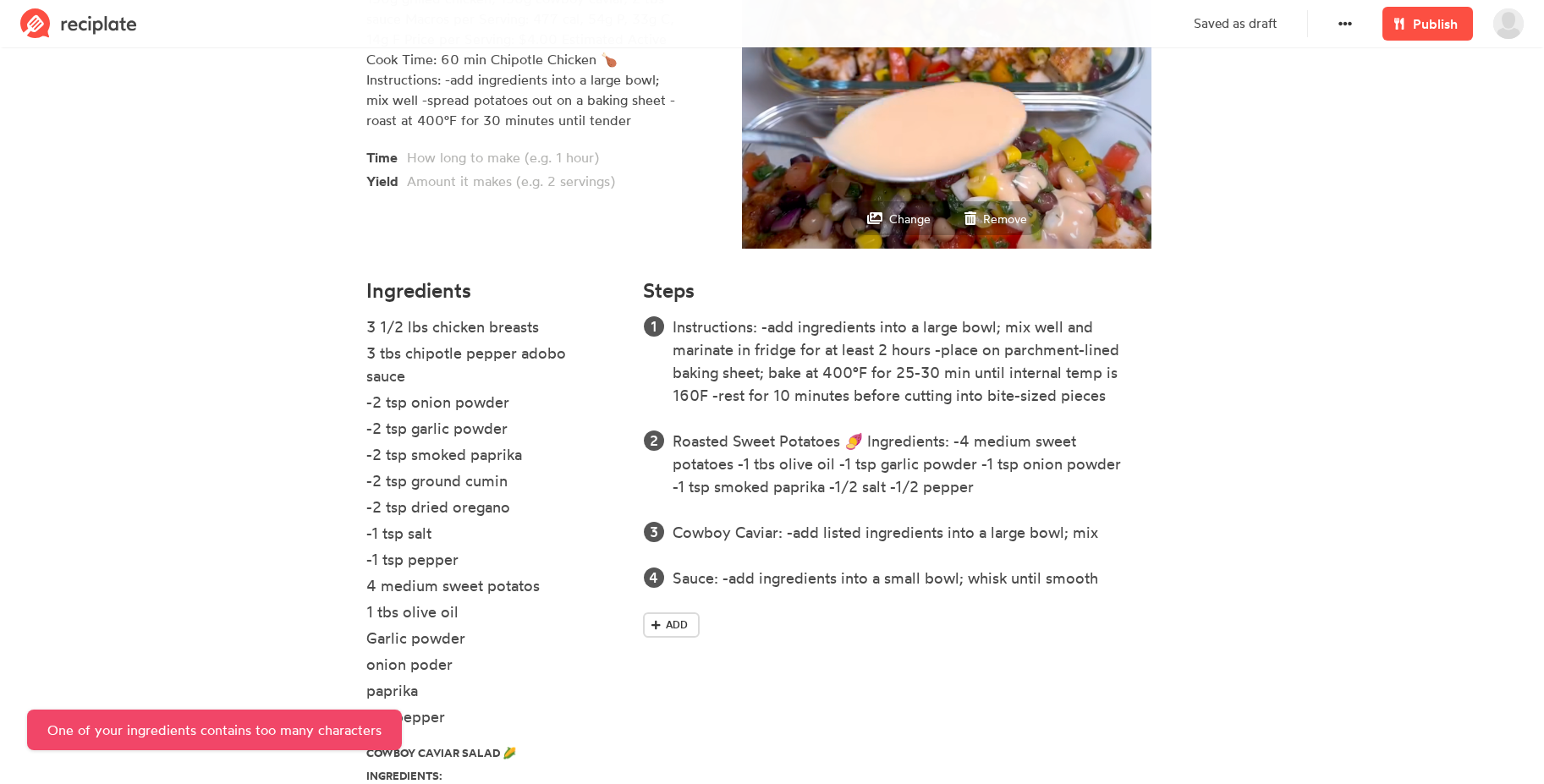
click at [185, 399] on section "Chipotle Chicken Bowls with Cowboy Caviar Servings: 8 Serving Size: 100g sweet …" at bounding box center [772, 672] width 1544 height 1826
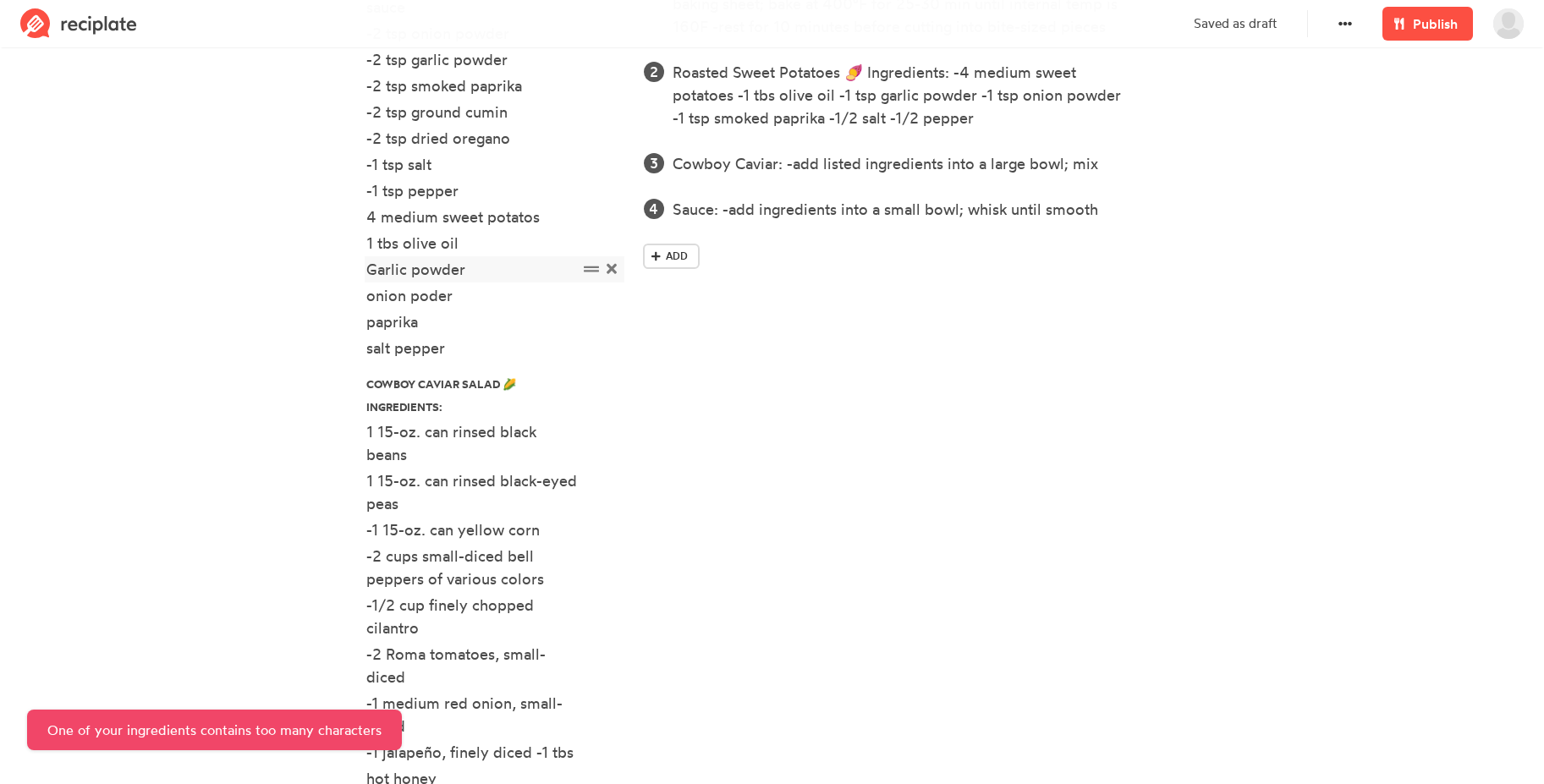
scroll to position [656, 0]
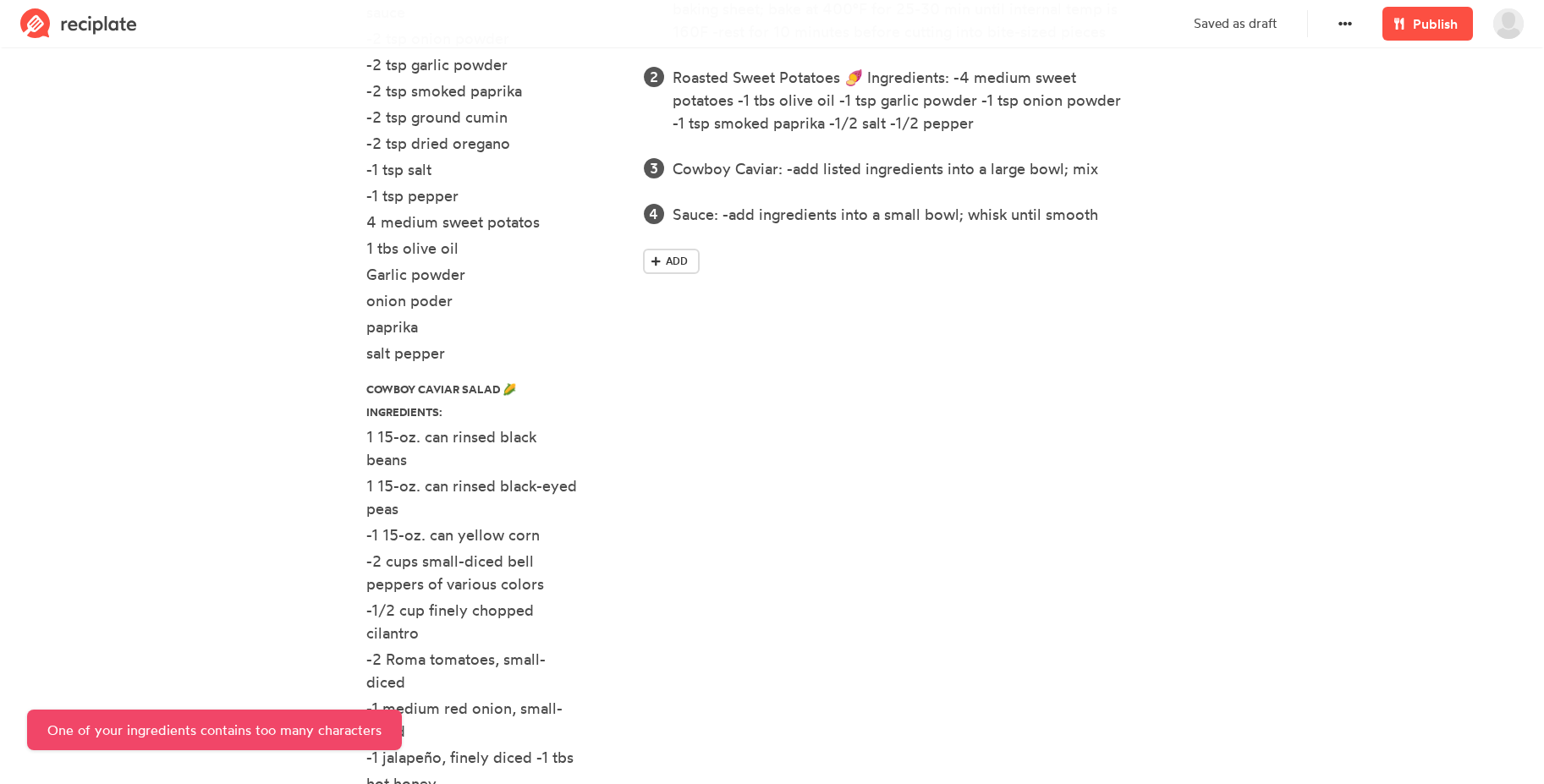
click at [484, 208] on li "-1 tsp pepper" at bounding box center [495, 197] width 257 height 26
click at [467, 200] on div "-1 tsp pepper" at bounding box center [472, 195] width 212 height 23
click at [519, 228] on div "4 medium sweet potatos" at bounding box center [472, 222] width 212 height 23
drag, startPoint x: 544, startPoint y: 225, endPoint x: 350, endPoint y: 230, distance: 194.1
click at [350, 230] on section "Chipotle Chicken Bowls with Cowboy Caviar Servings: 8 Serving Size: 100g sweet …" at bounding box center [772, 309] width 1544 height 1826
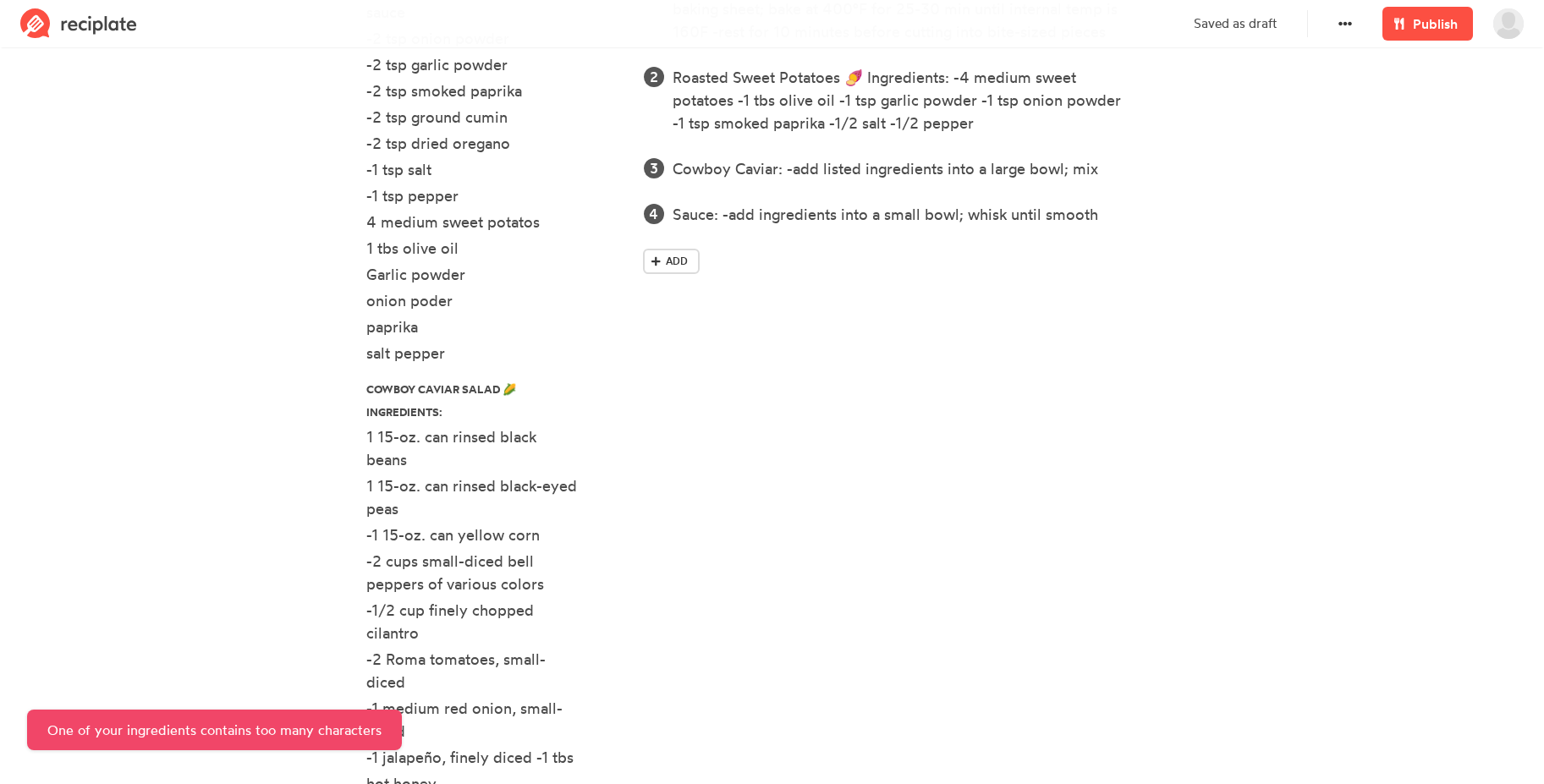
click at [321, 262] on section "Chipotle Chicken Bowls with Cowboy Caviar Servings: 8 Serving Size: 100g sweet …" at bounding box center [772, 309] width 1544 height 1826
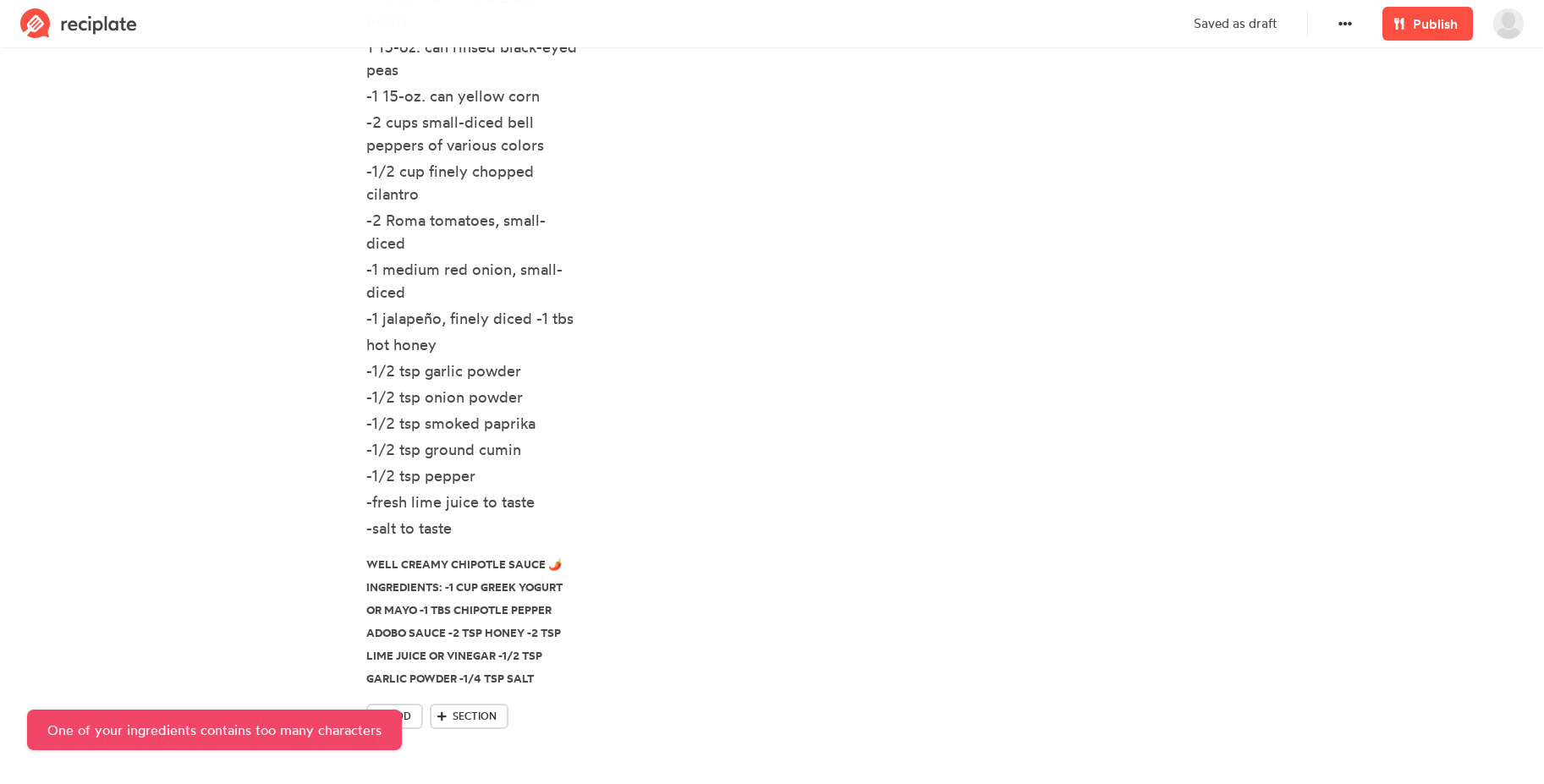
scroll to position [1091, 0]
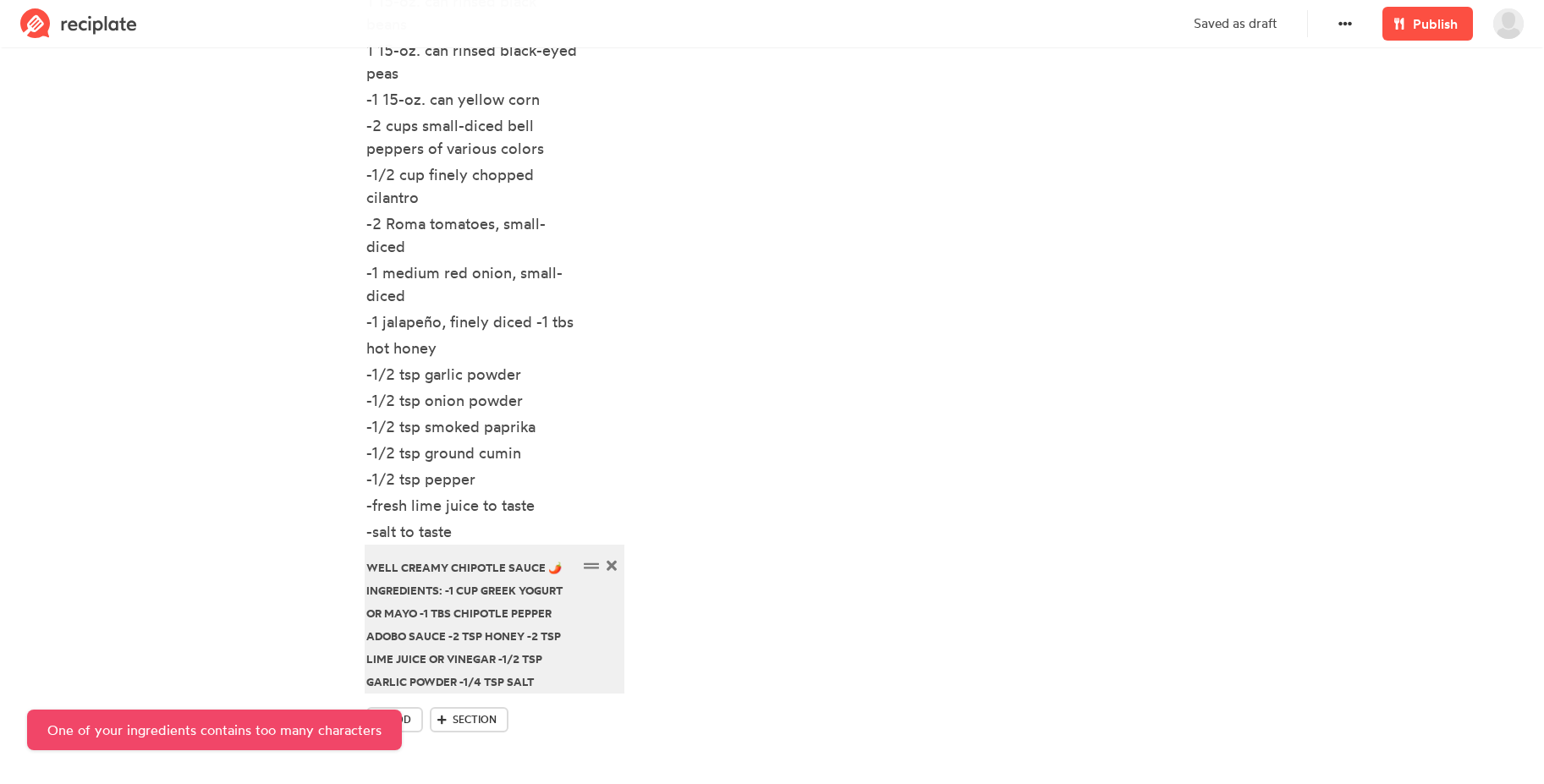
click at [442, 607] on div "well Creamy Chipotle Sauce 🌶️ Ingredients: -1 cup Greek yogurt or mayo -1 tbs c…" at bounding box center [472, 623] width 212 height 137
click at [441, 592] on div "well Creamy Chipotle Sauce 🌶️ Ingredients: -1 cup Greek yogurt or mayo -1 tbs c…" at bounding box center [472, 623] width 212 height 137
click at [458, 674] on div "well Creamy Chipotle Sauce 🌶️ Ingredients: -1 cup Greek yogurt or mayo -1 tbs c…" at bounding box center [472, 623] width 212 height 137
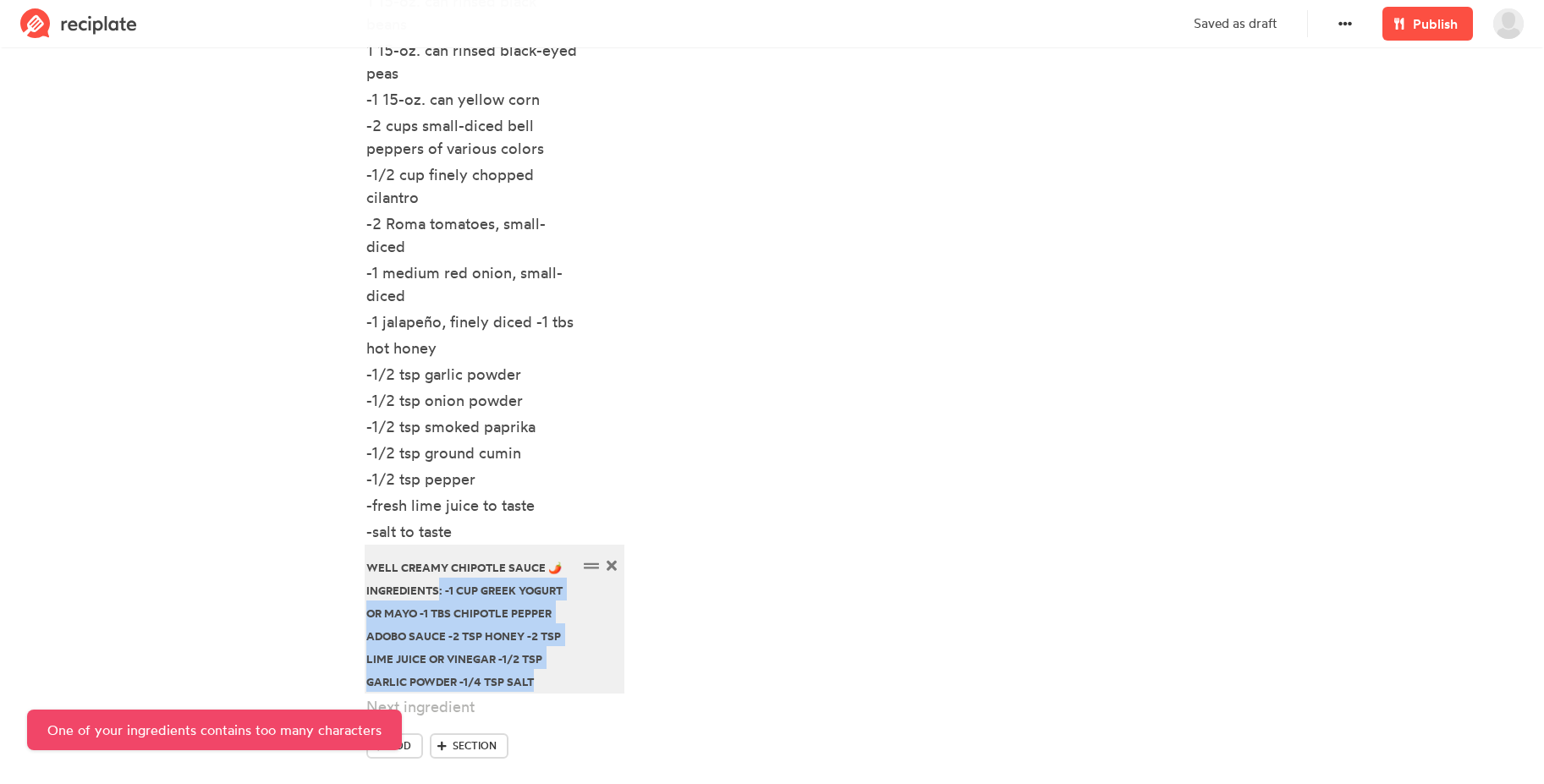
drag, startPoint x: 461, startPoint y: 683, endPoint x: 437, endPoint y: 596, distance: 90.2
click at [437, 596] on div "well Creamy Chipotle Sauce 🌶️ Ingredients: -1 cup Greek yogurt or mayo -1 tbs c…" at bounding box center [472, 623] width 212 height 137
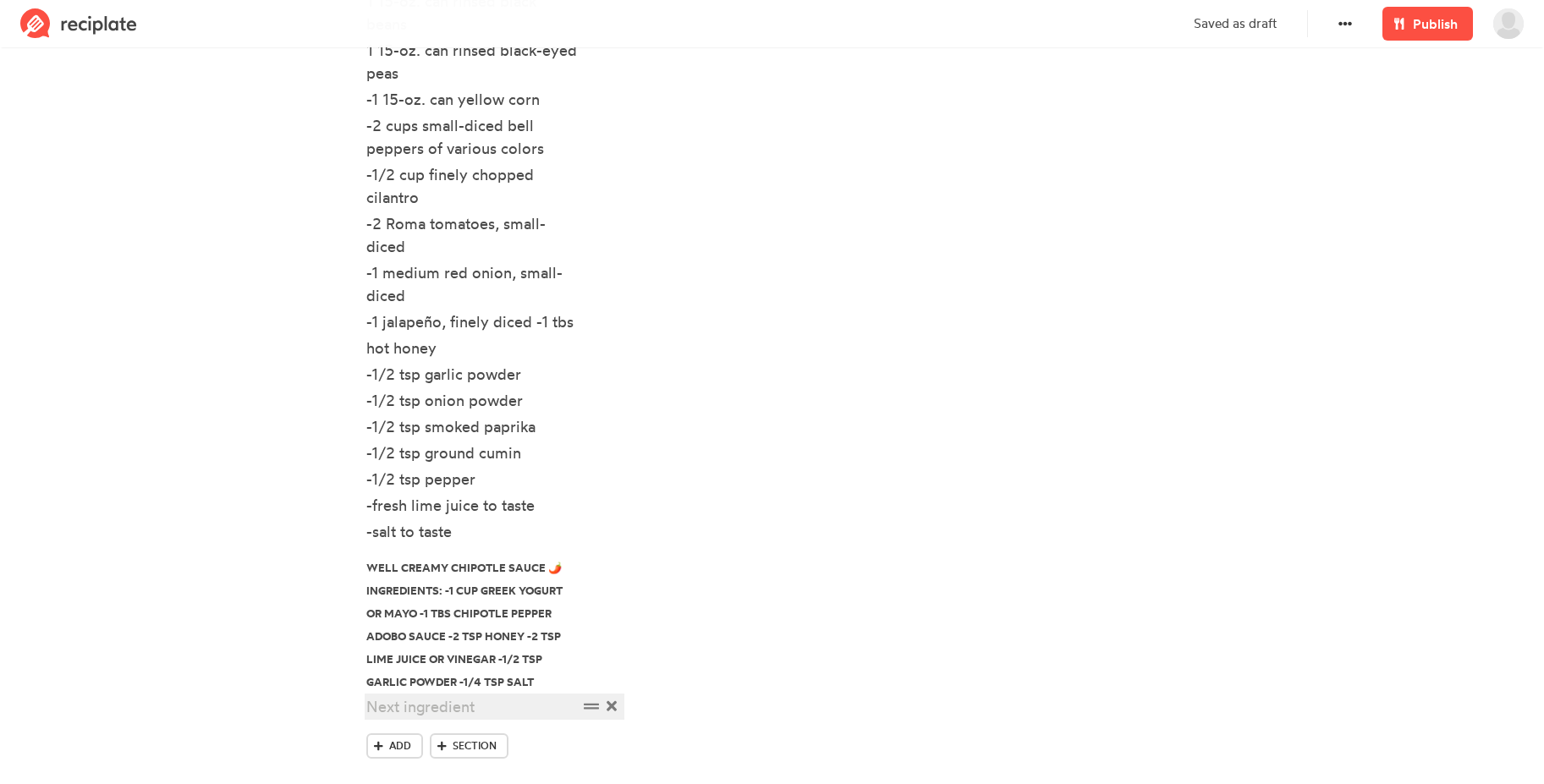
click at [427, 707] on div at bounding box center [472, 706] width 212 height 23
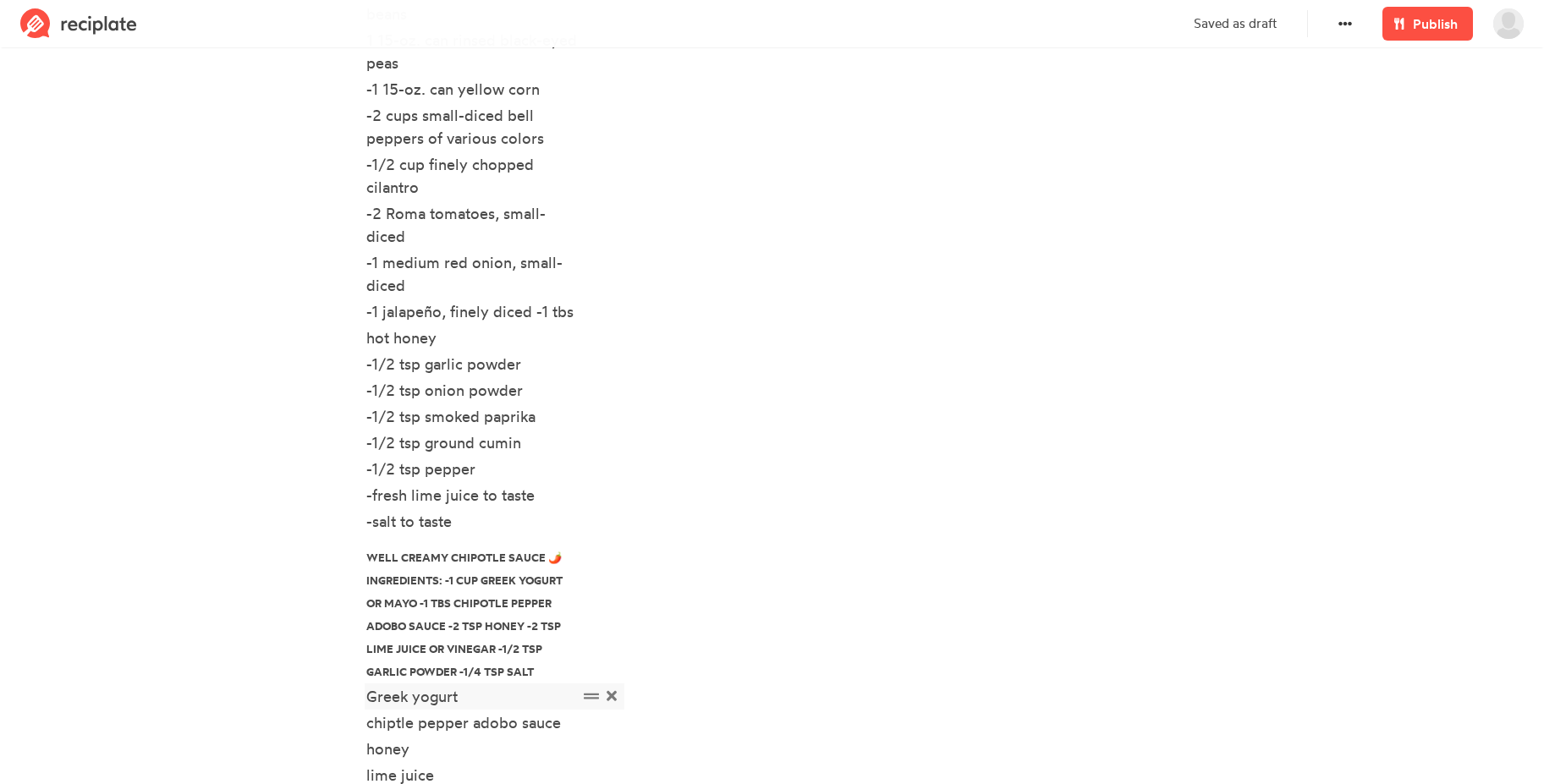
scroll to position [1226, 0]
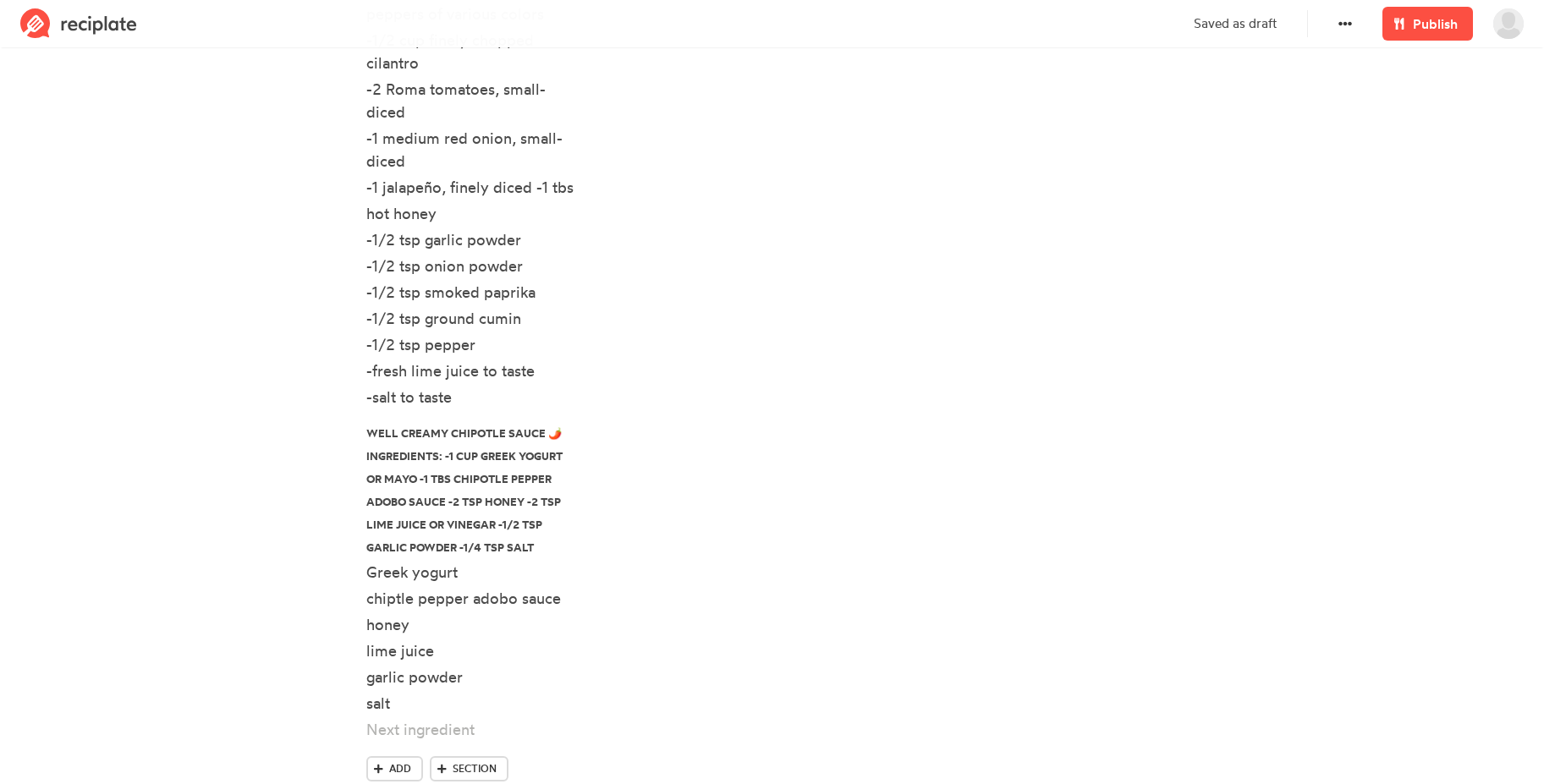
click at [785, 395] on div "Steps Instructions: -add ingredients into a large bowl; mix well and marinate i…" at bounding box center [910, 79] width 555 height 1487
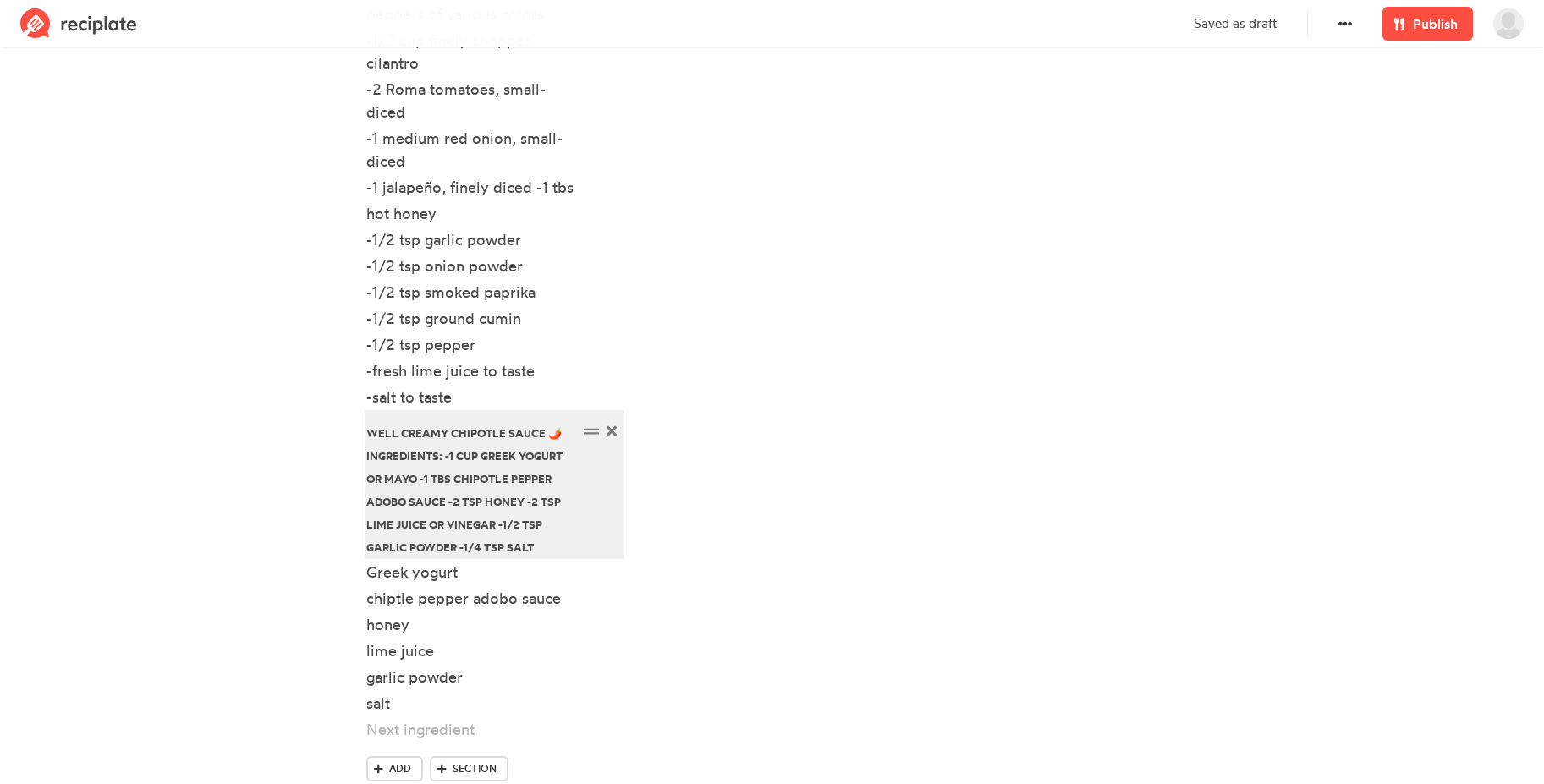
click at [481, 479] on div "well Creamy Chipotle Sauce 🌶️ Ingredients: -1 cup Greek yogurt or mayo -1 tbs c…" at bounding box center [472, 488] width 212 height 137
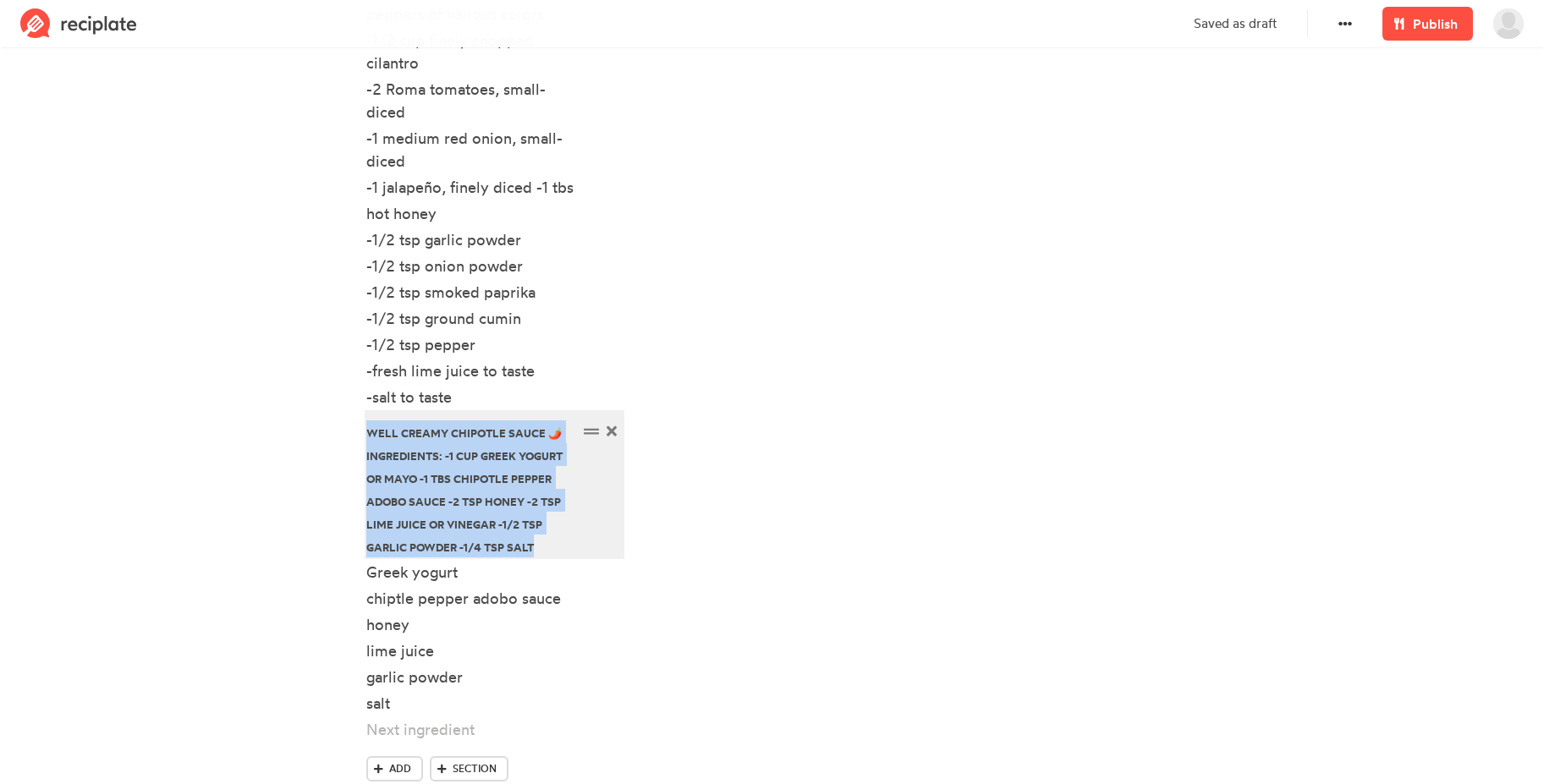
drag, startPoint x: 450, startPoint y: 547, endPoint x: 348, endPoint y: 435, distance: 151.5
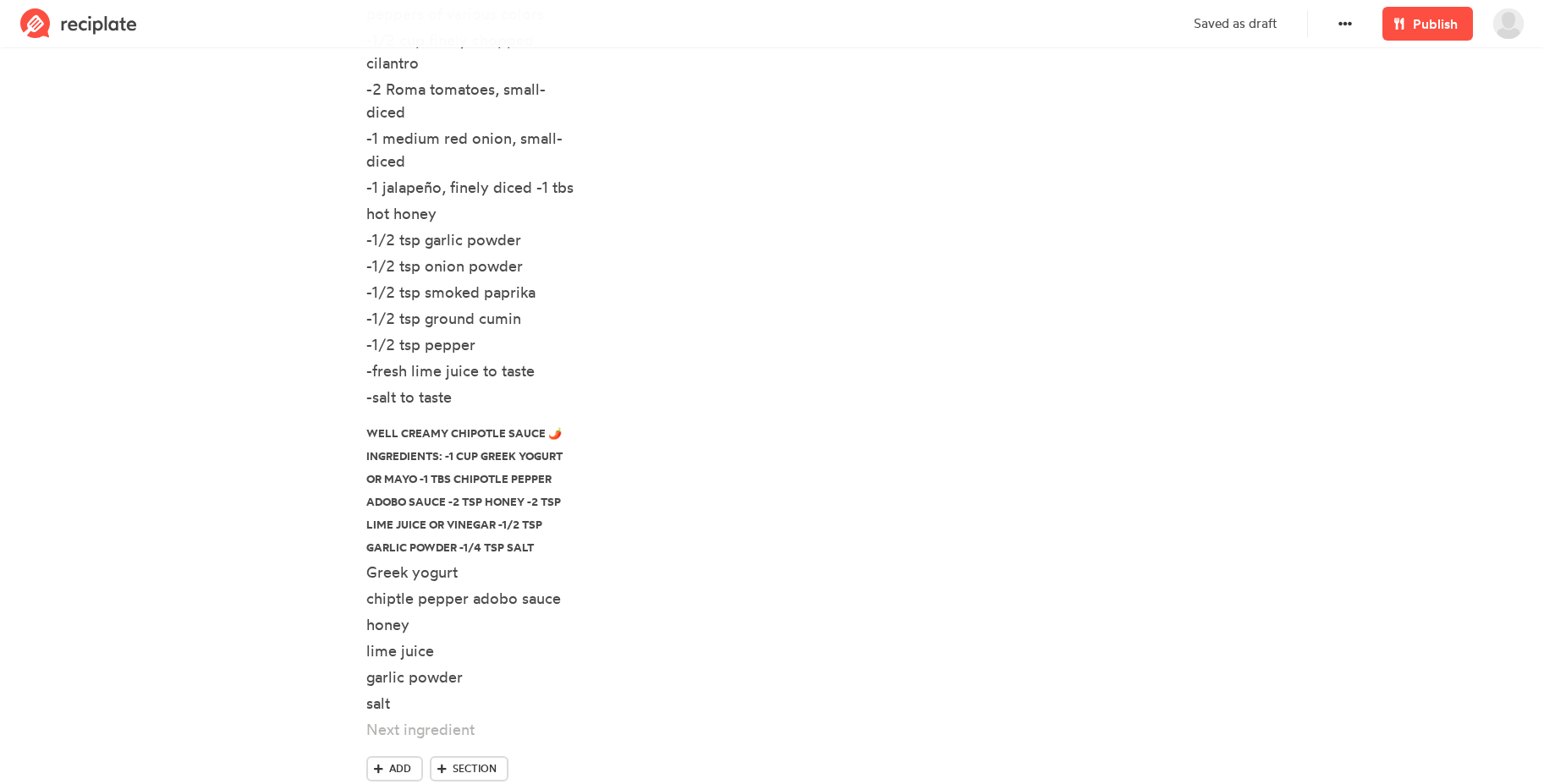
click at [902, 438] on div "Steps Instructions: -add ingredients into a large bowl; mix well and marinate i…" at bounding box center [910, 79] width 555 height 1487
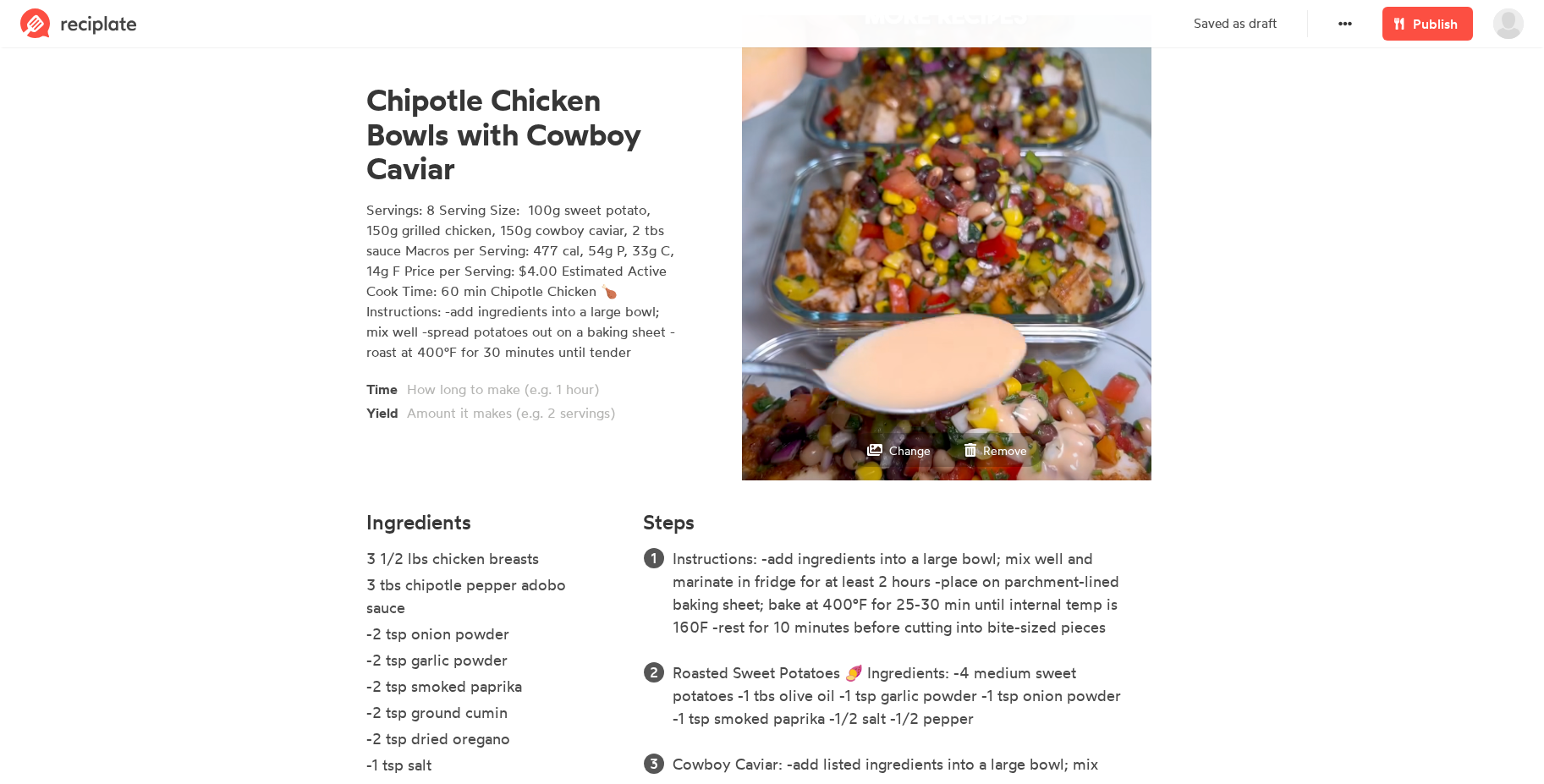
scroll to position [0, 0]
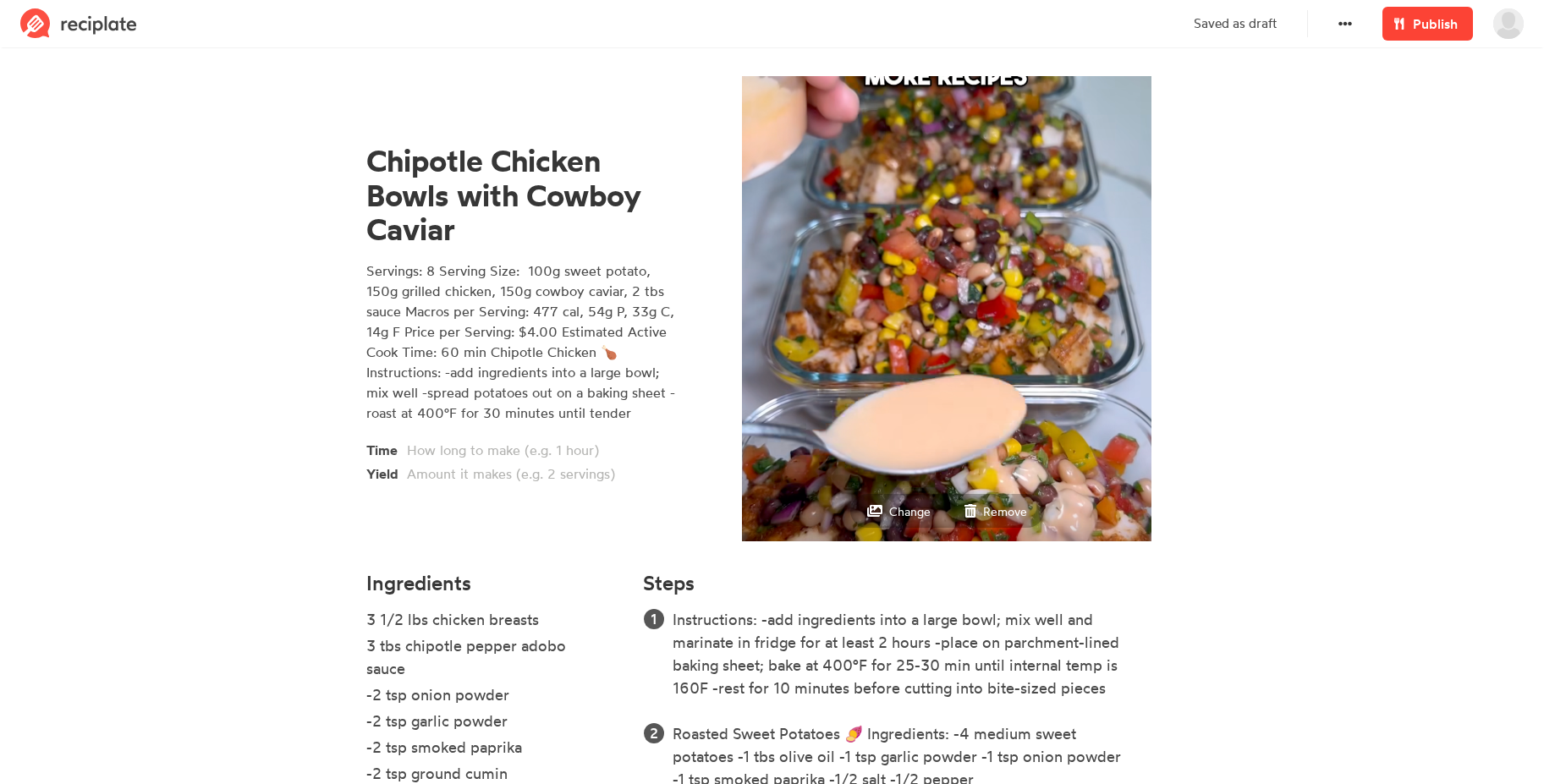
click at [1426, 24] on span "Publish" at bounding box center [1435, 24] width 44 height 20
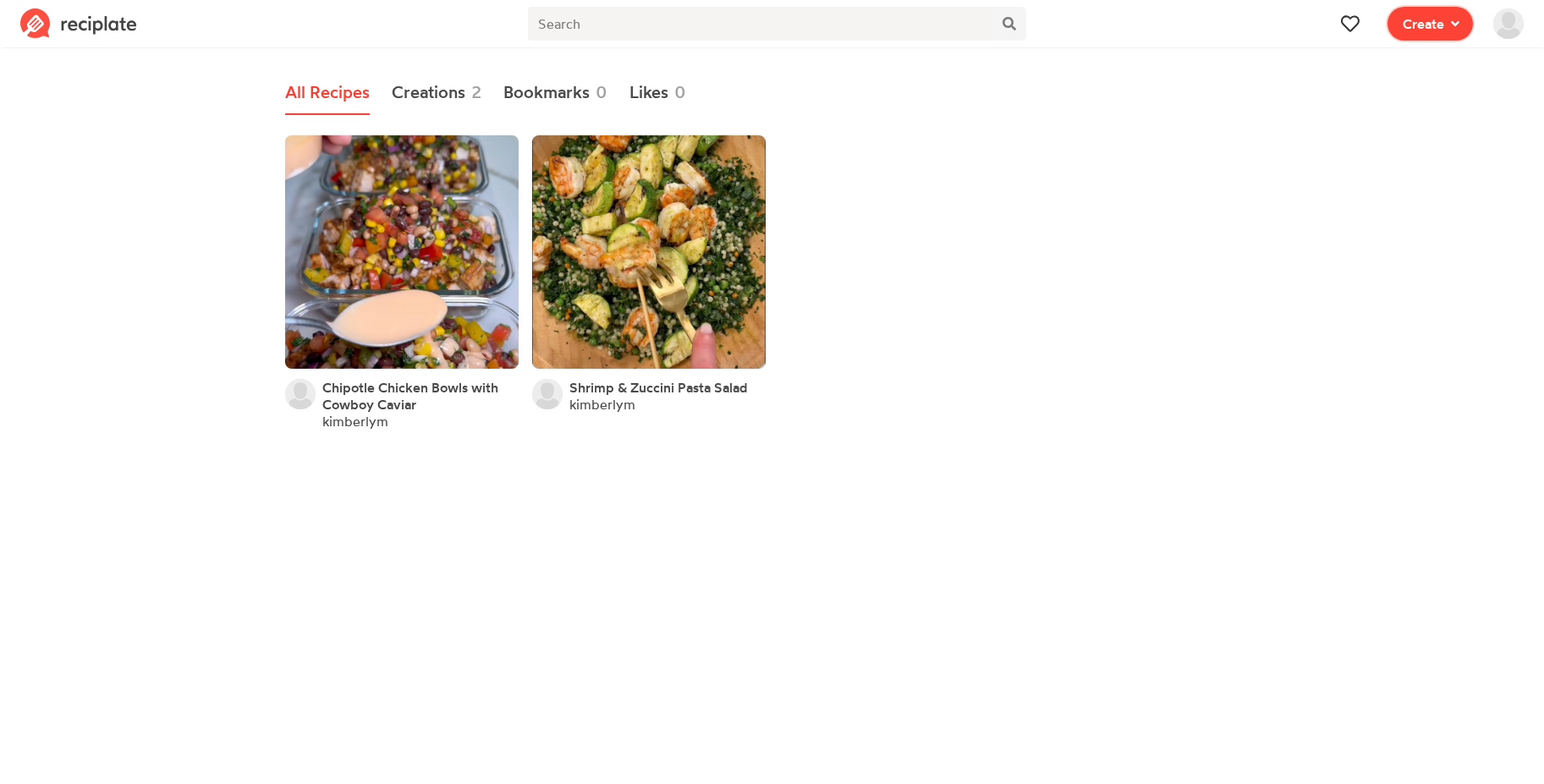
click at [1432, 18] on span "Create" at bounding box center [1423, 24] width 42 height 20
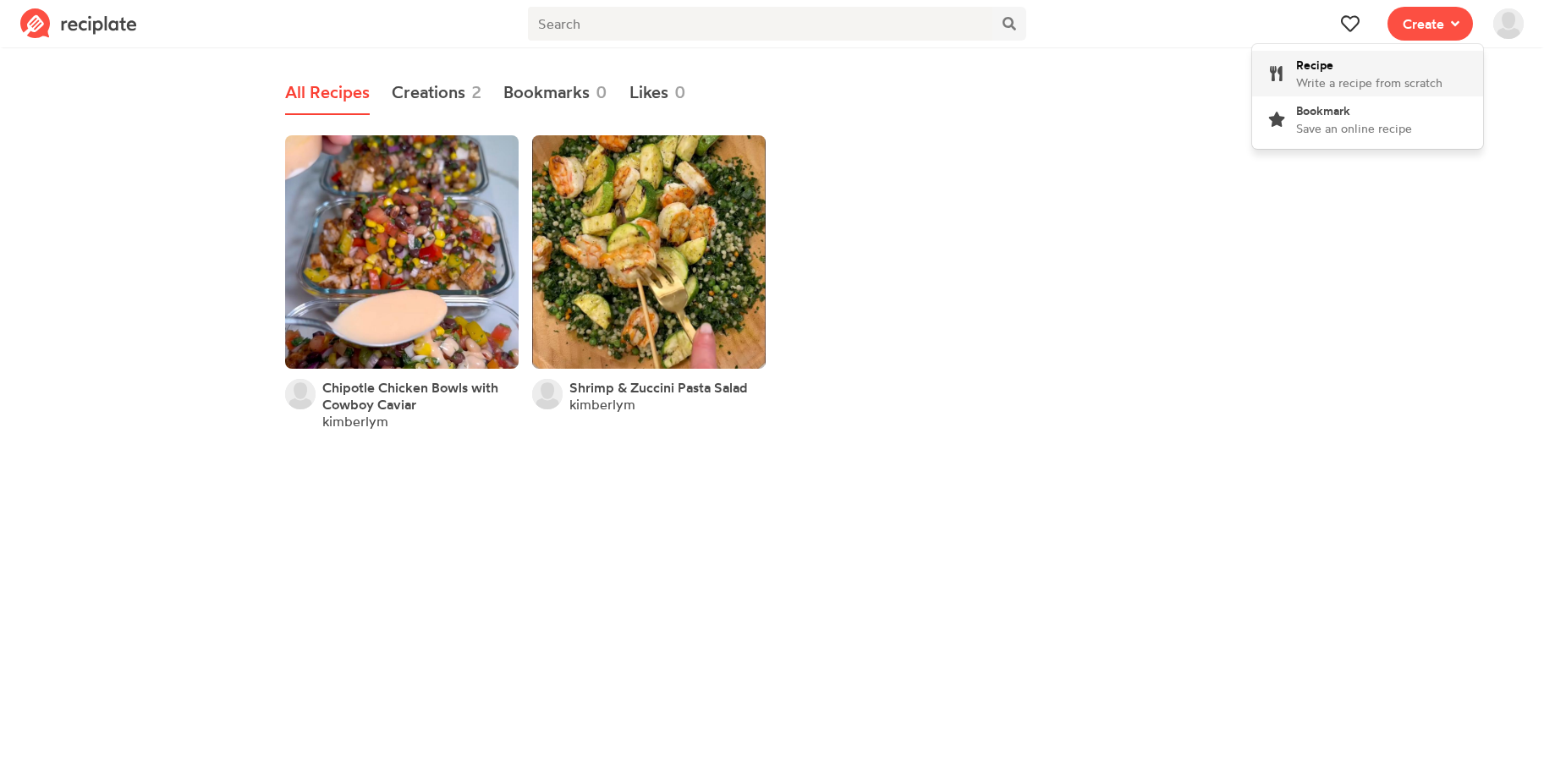
click at [1371, 71] on div "Recipe Write a recipe from scratch" at bounding box center [1369, 73] width 146 height 35
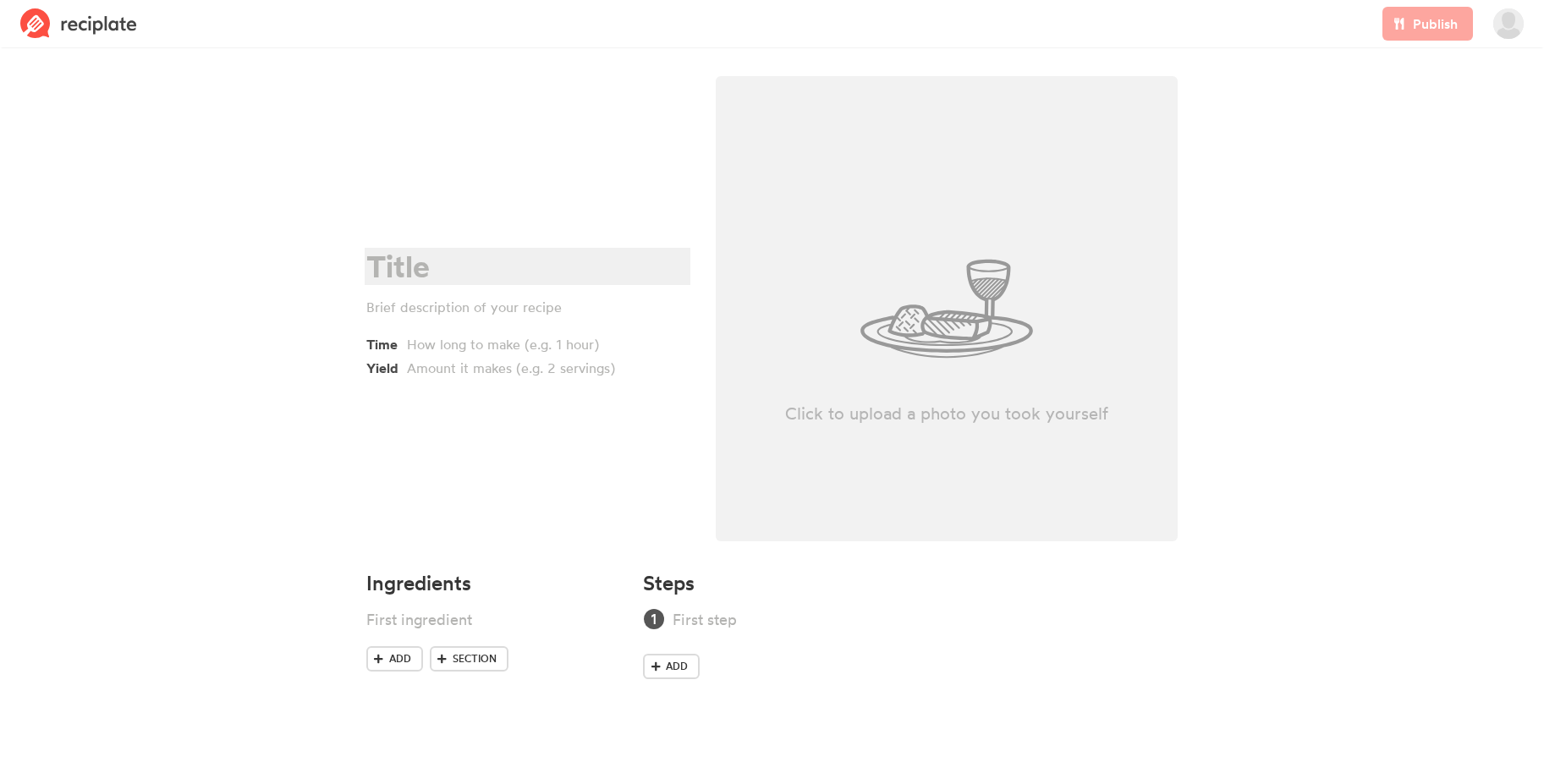
click at [403, 272] on div at bounding box center [525, 266] width 317 height 34
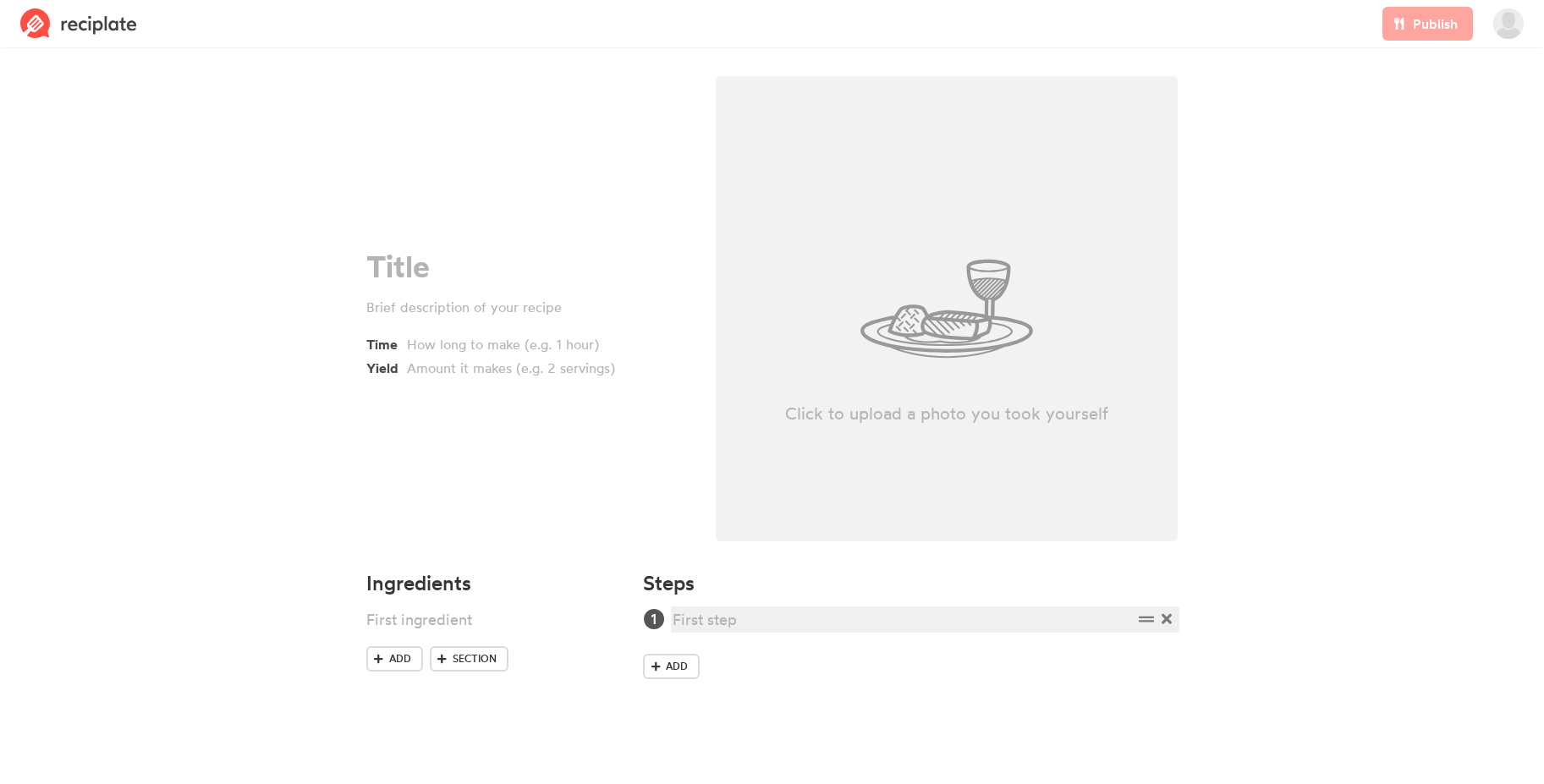
click at [708, 621] on div at bounding box center [902, 619] width 460 height 23
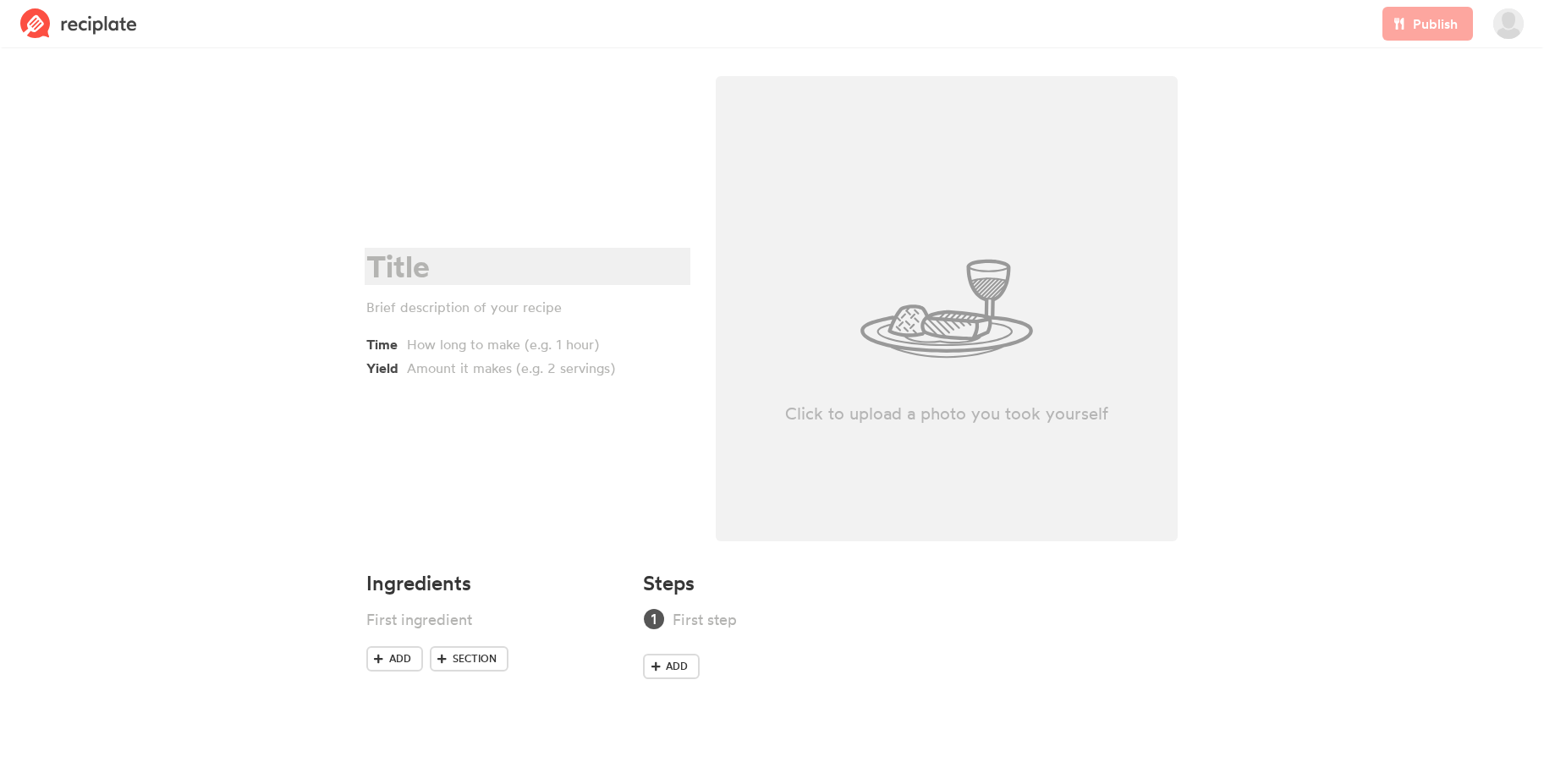
click at [401, 262] on div at bounding box center [525, 266] width 317 height 34
paste div
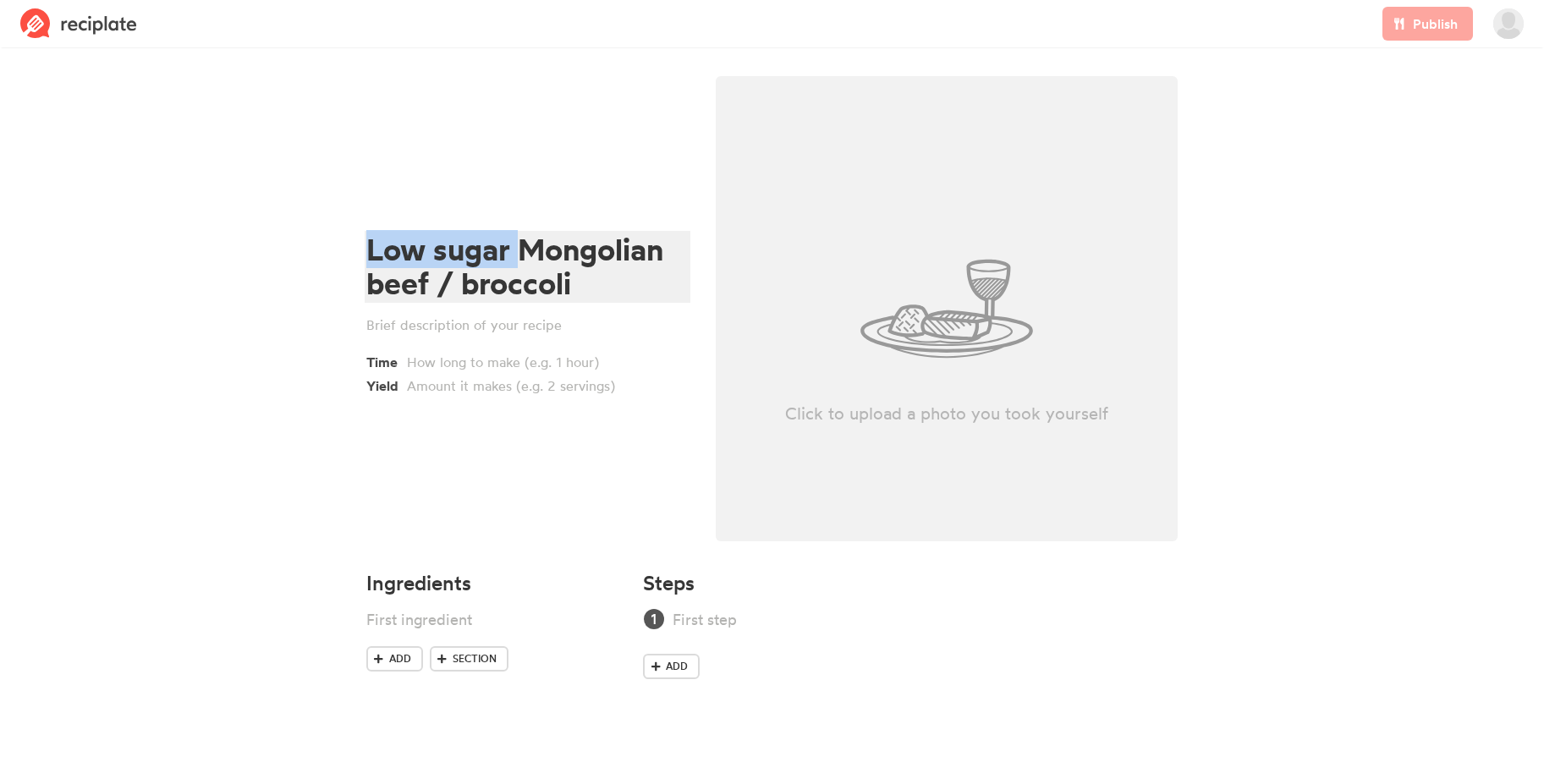
drag, startPoint x: 521, startPoint y: 246, endPoint x: 362, endPoint y: 242, distance: 159.1
click at [364, 242] on div "Low sugar Mongolian beef / broccoli Time Yield" at bounding box center [527, 313] width 350 height 496
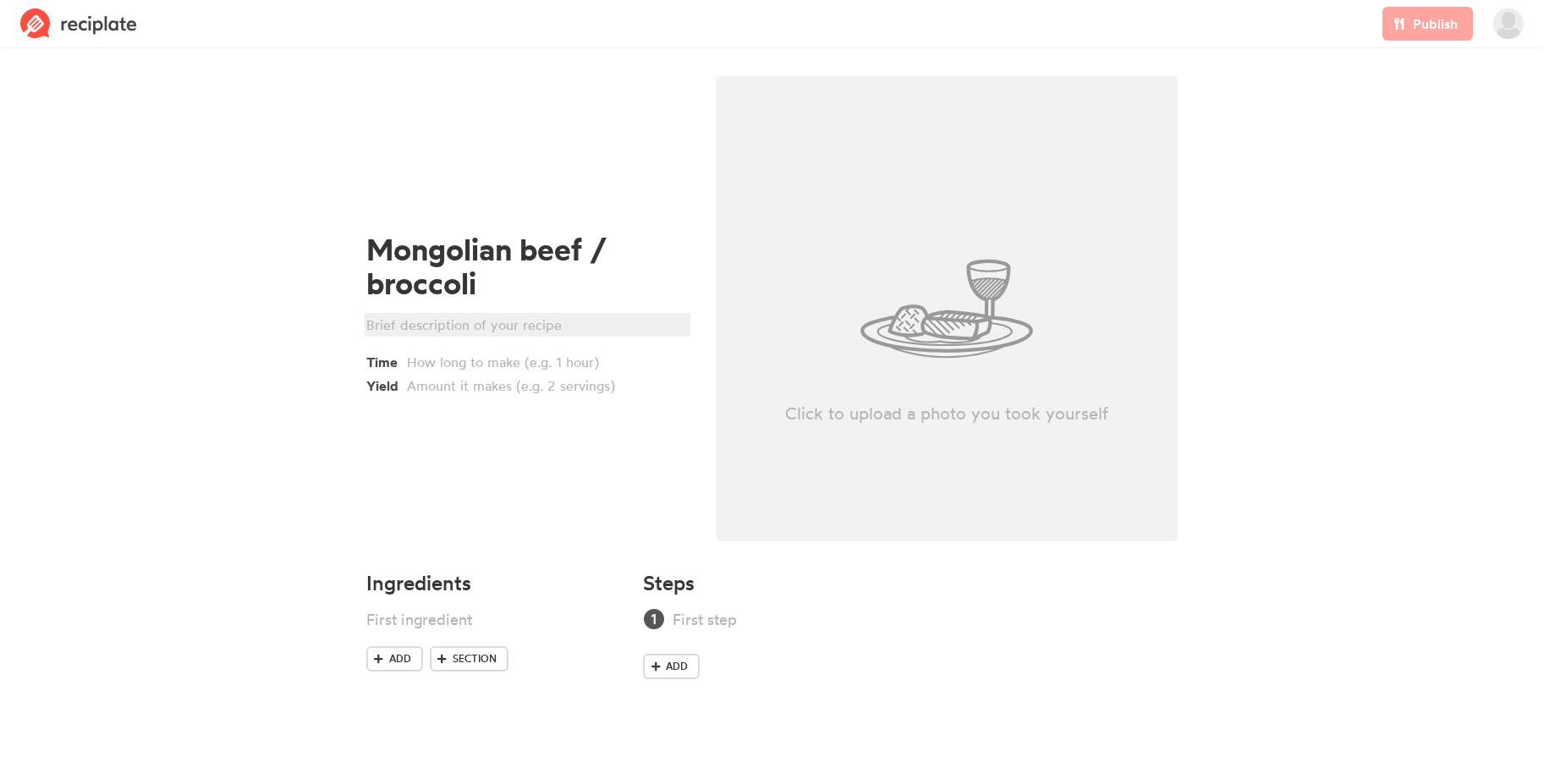
click at [414, 323] on div at bounding box center [525, 325] width 317 height 20
click at [452, 321] on div at bounding box center [525, 325] width 317 height 20
click at [446, 617] on div at bounding box center [472, 619] width 212 height 23
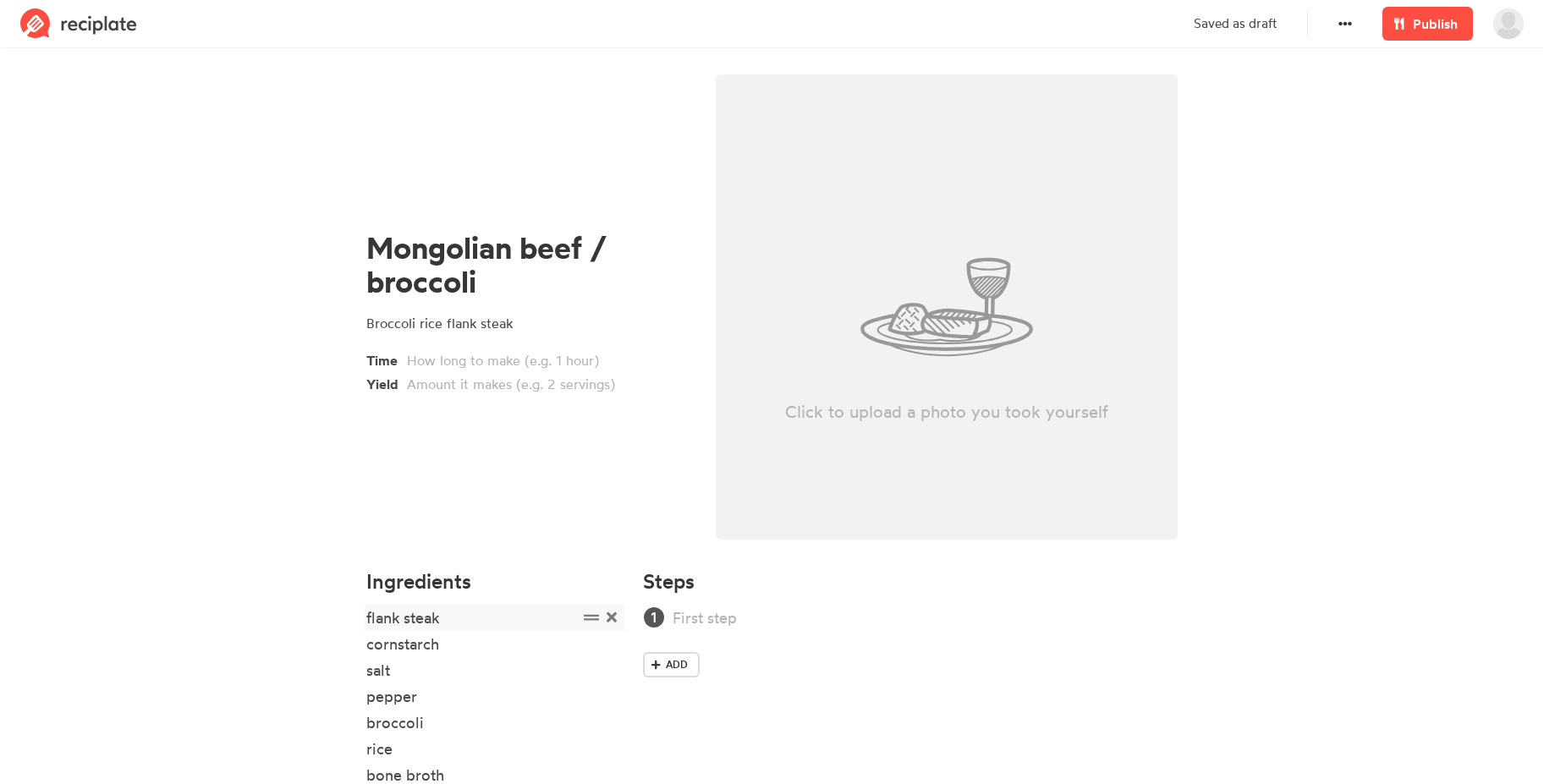
scroll to position [126, 0]
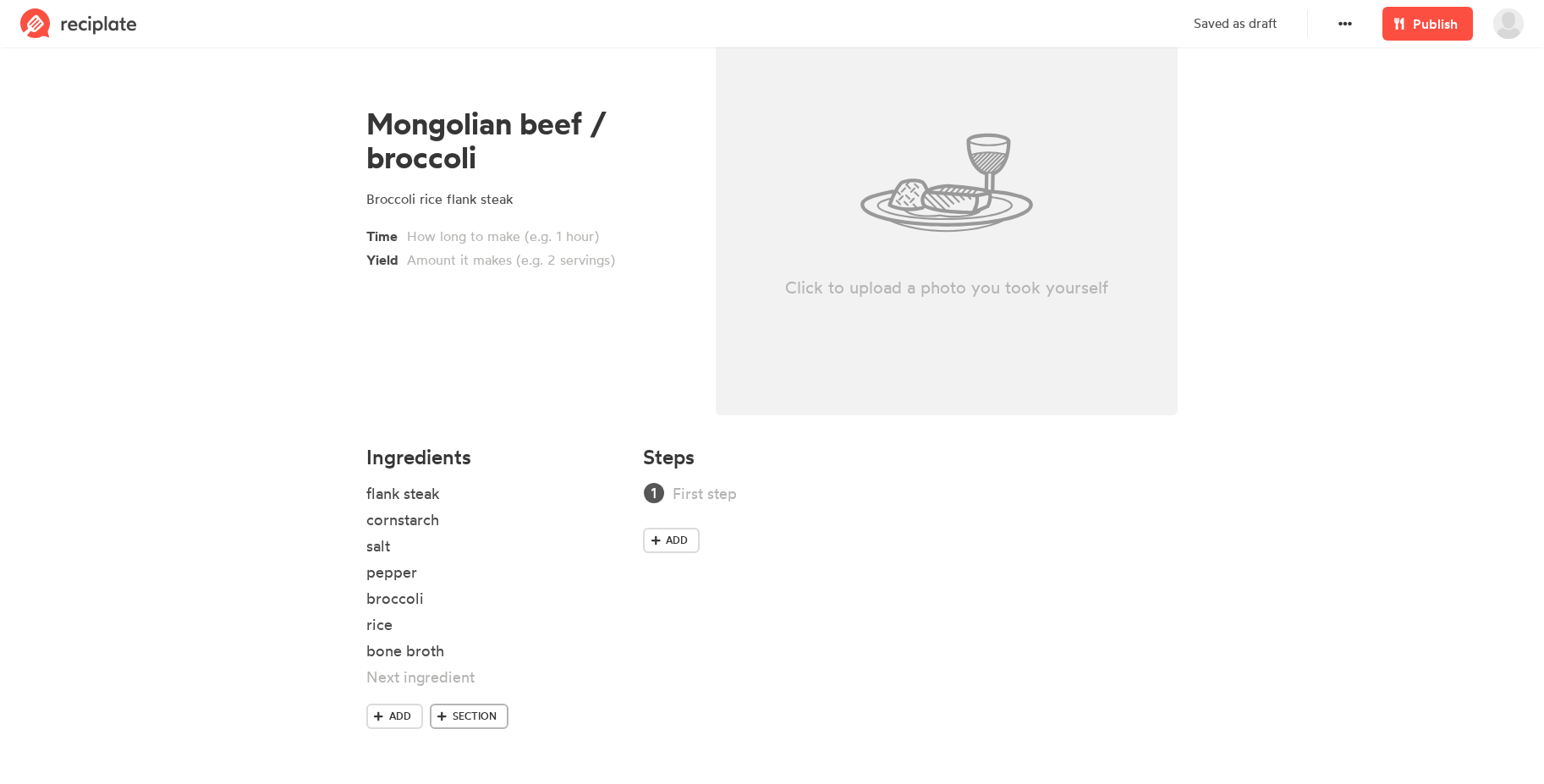
click at [474, 716] on span "Section" at bounding box center [475, 716] width 44 height 15
click at [464, 753] on span "Section" at bounding box center [475, 751] width 44 height 15
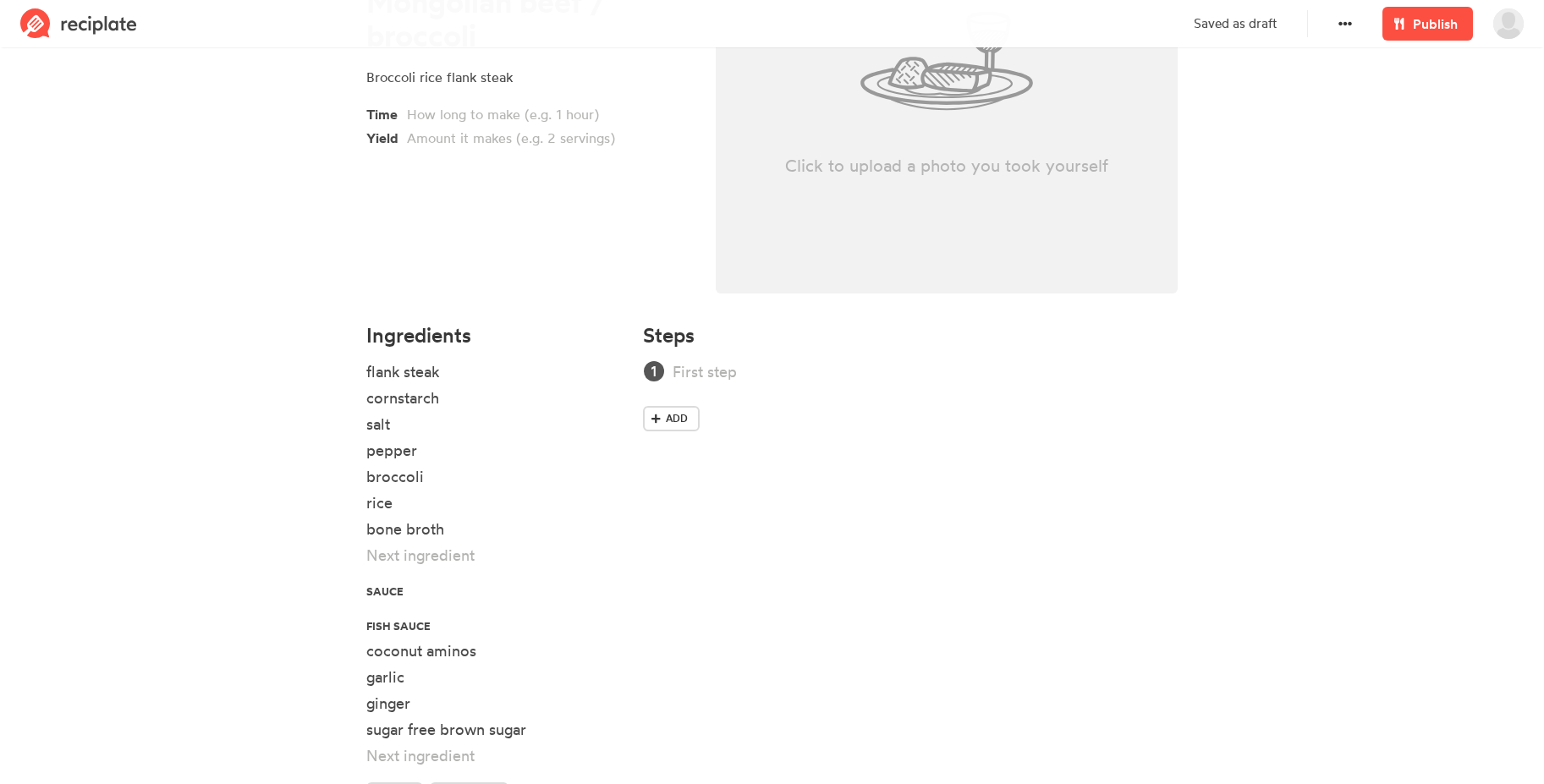
click at [199, 458] on section "Mongolian beef / broccoli Broccoli rice flank steak Time Yield Click to upload …" at bounding box center [772, 334] width 1544 height 1058
click at [734, 371] on div at bounding box center [902, 372] width 460 height 23
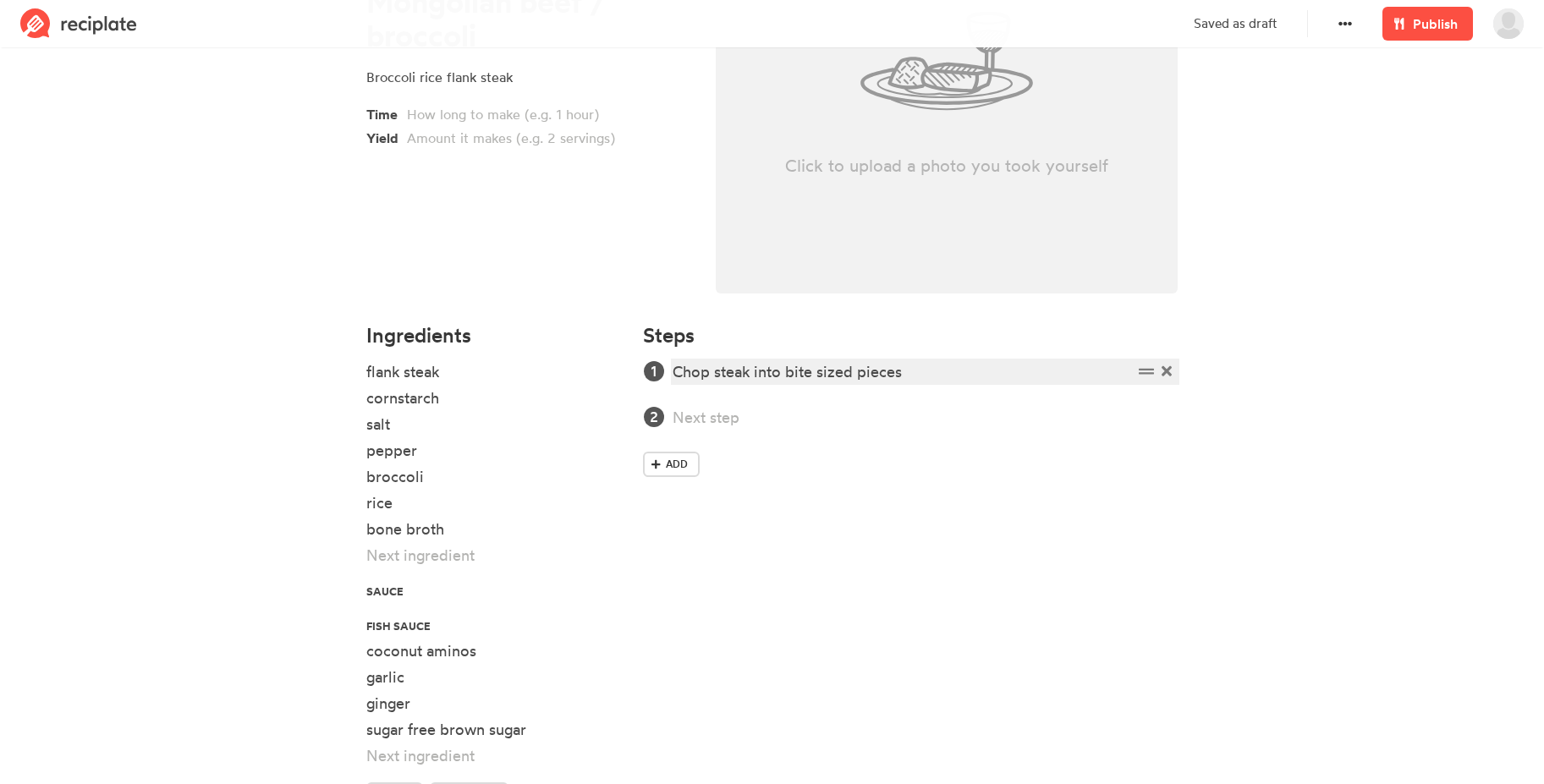
click at [913, 372] on div "Chop steak into bite sized pieces" at bounding box center [902, 372] width 460 height 23
click at [964, 369] on div "Chop steak into bite sized pieces, fry in acocado oil" at bounding box center [902, 372] width 460 height 23
click at [1056, 376] on div "Chop steak into bite sized pieces, fry in avocado oil" at bounding box center [902, 372] width 460 height 23
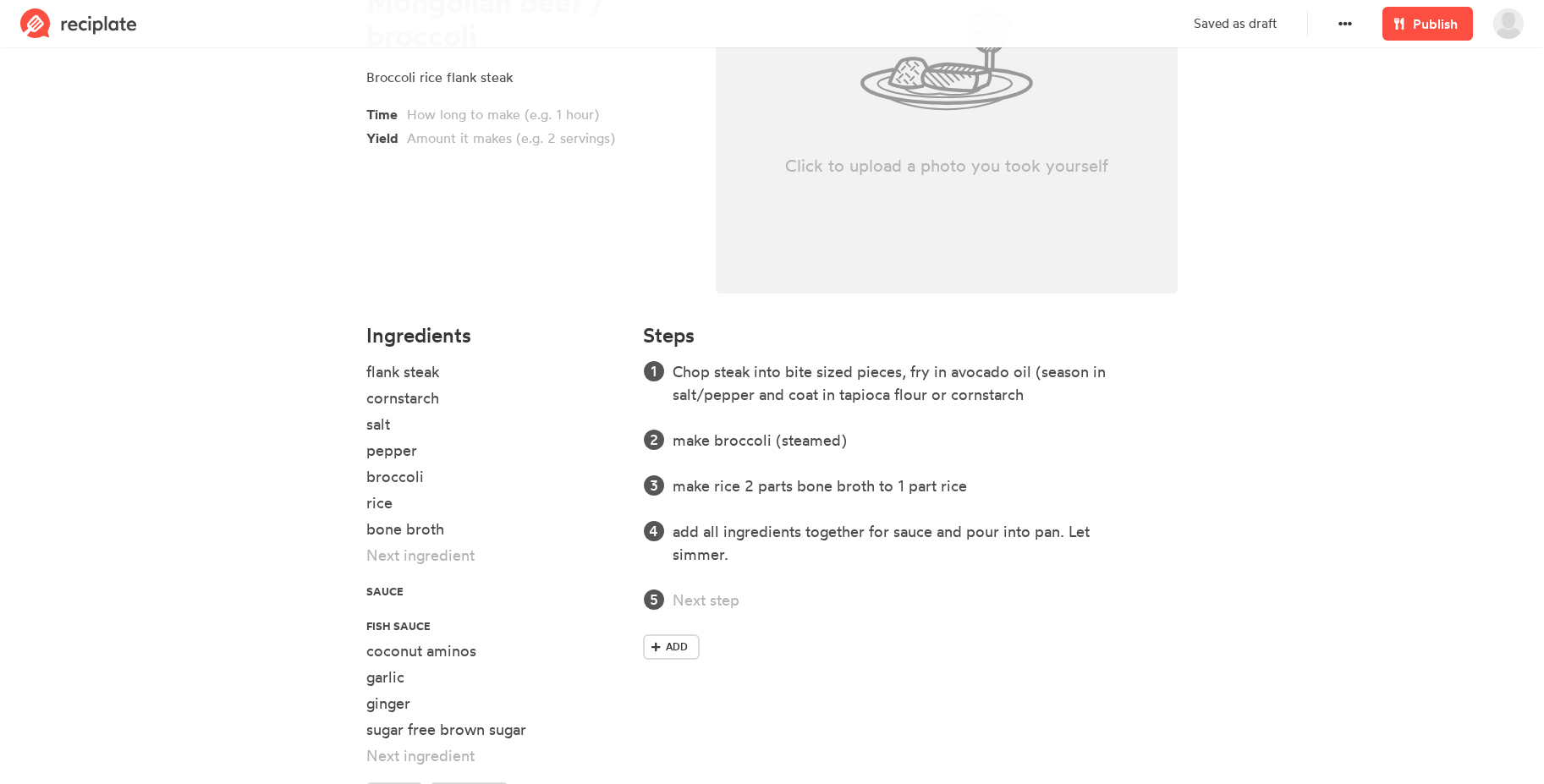
click at [1359, 280] on section "Mongolian beef / broccoli Broccoli rice flank steak Time Yield Click to upload …" at bounding box center [772, 334] width 1544 height 1058
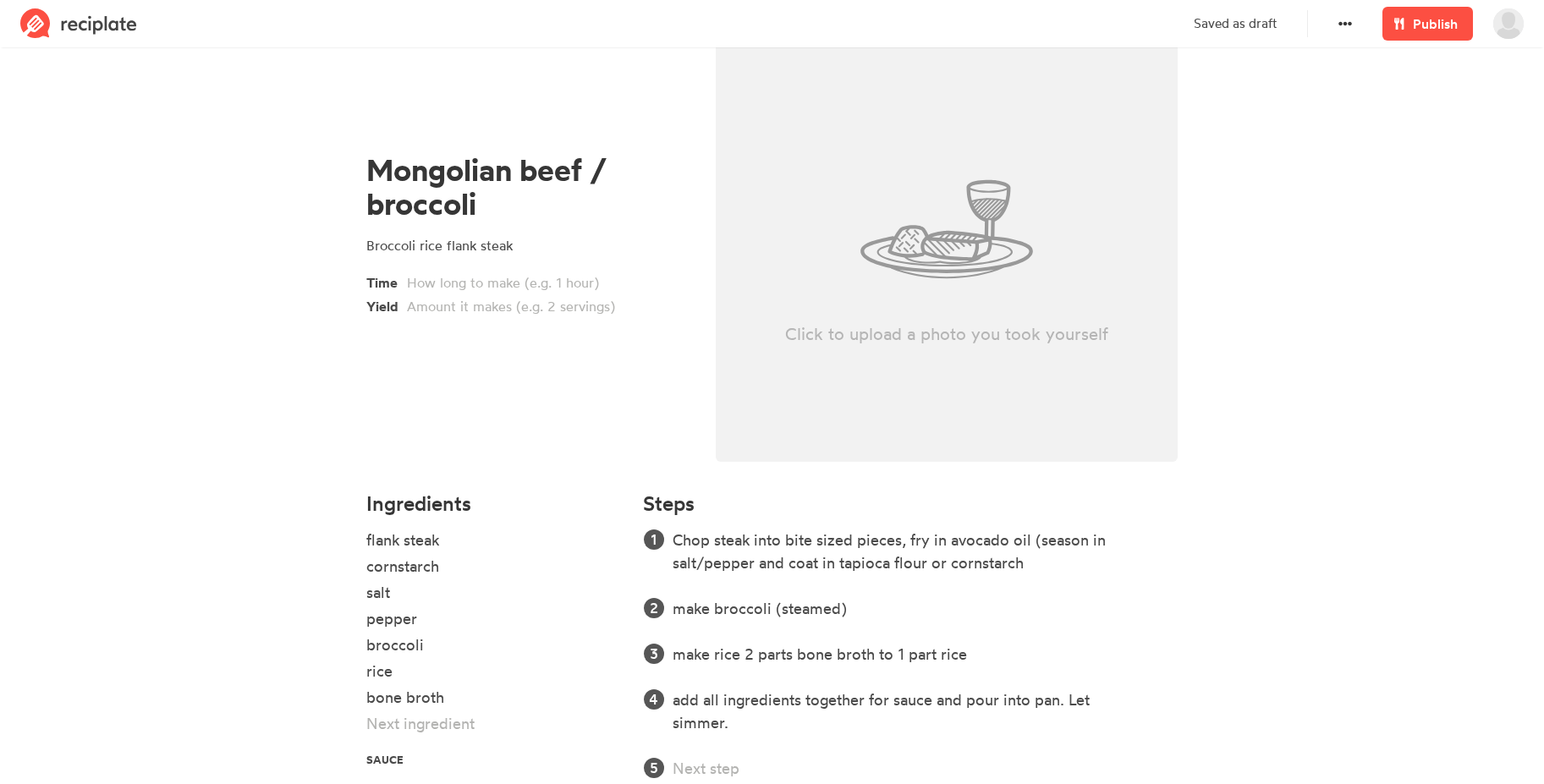
scroll to position [0, 0]
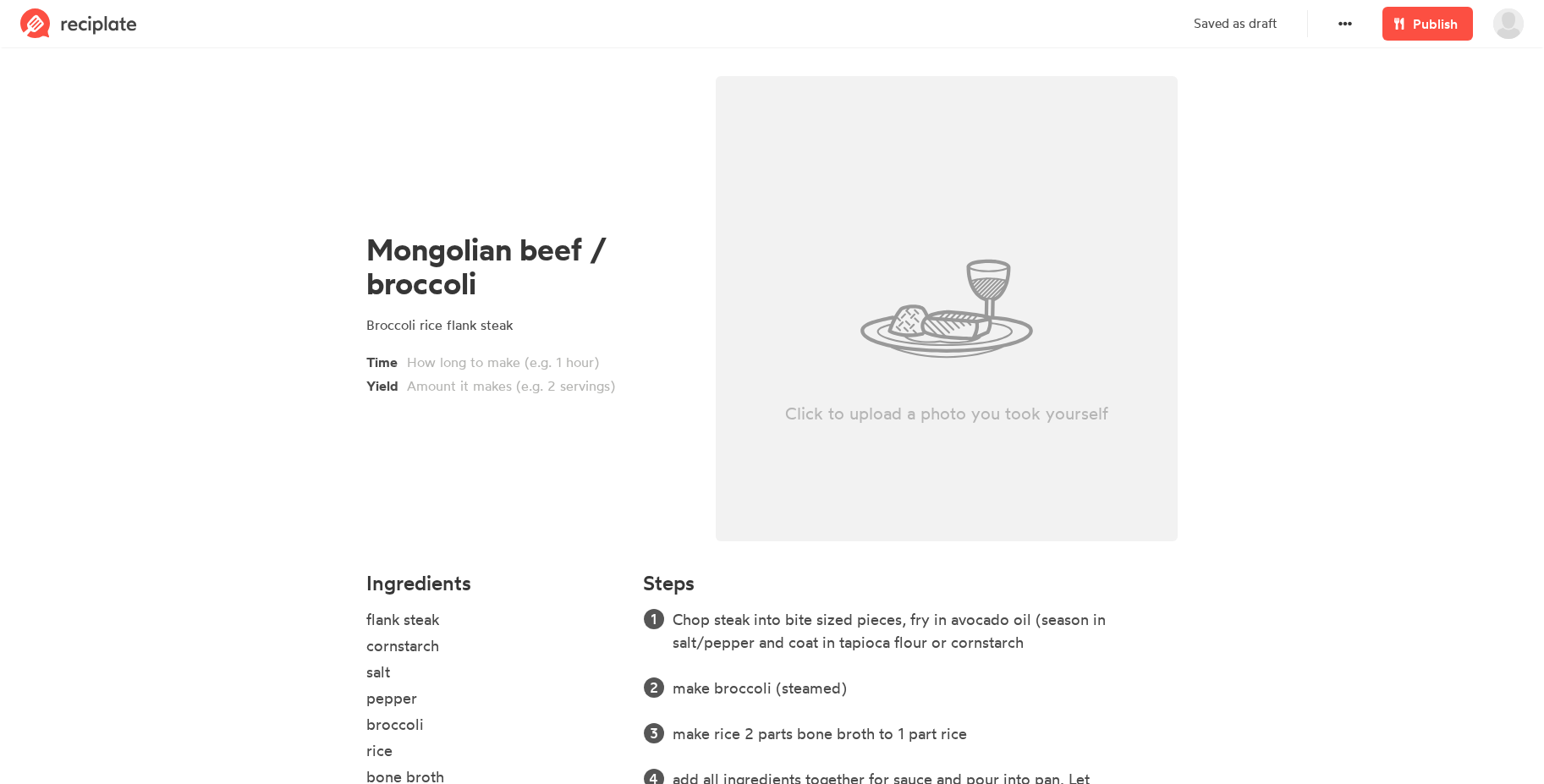
click at [978, 320] on div "Click to upload a photo you took yourself" at bounding box center [947, 308] width 463 height 465
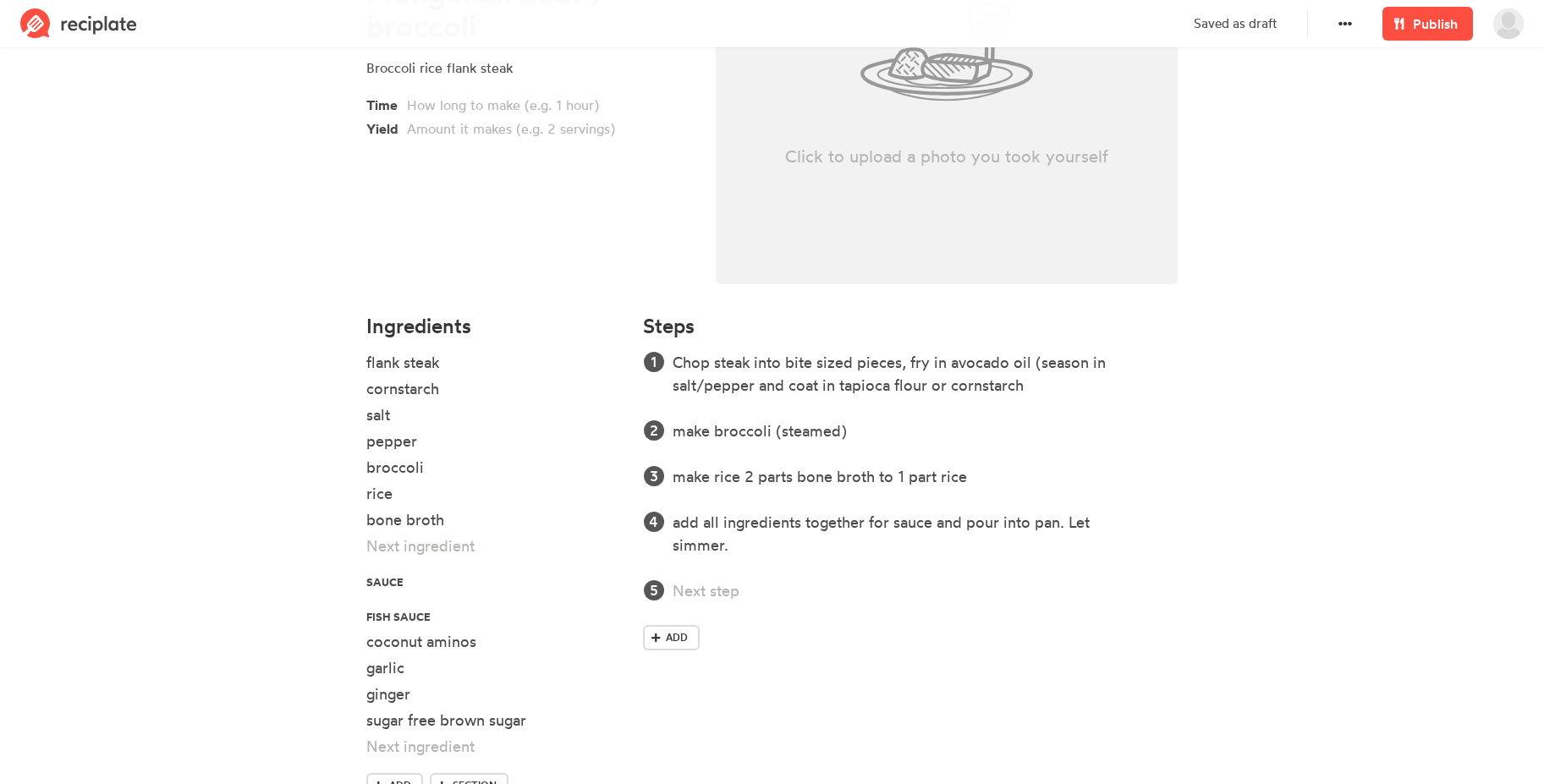
scroll to position [257, 0]
click at [402, 538] on div at bounding box center [472, 545] width 212 height 23
click at [704, 587] on div at bounding box center [902, 590] width 460 height 23
click at [875, 153] on p "Click to upload a photo you took yourself" at bounding box center [947, 156] width 463 height 24
click at [820, 107] on div "Click to upload a photo you took yourself" at bounding box center [947, 51] width 463 height 465
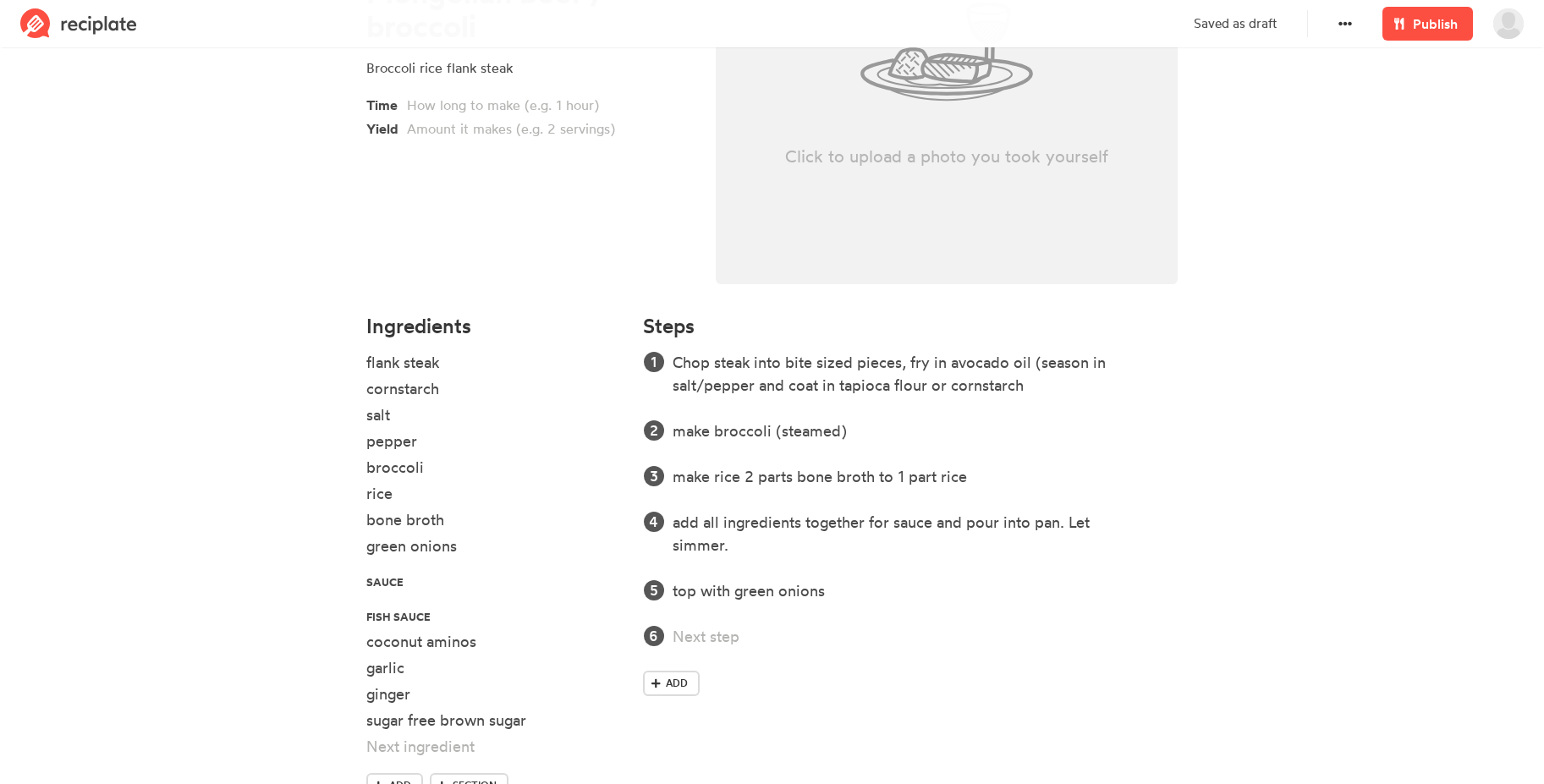
click at [867, 172] on div "Click to upload a photo you took yourself" at bounding box center [947, 51] width 463 height 465
type input "C:\fakepath\20210907_140136.jpg"
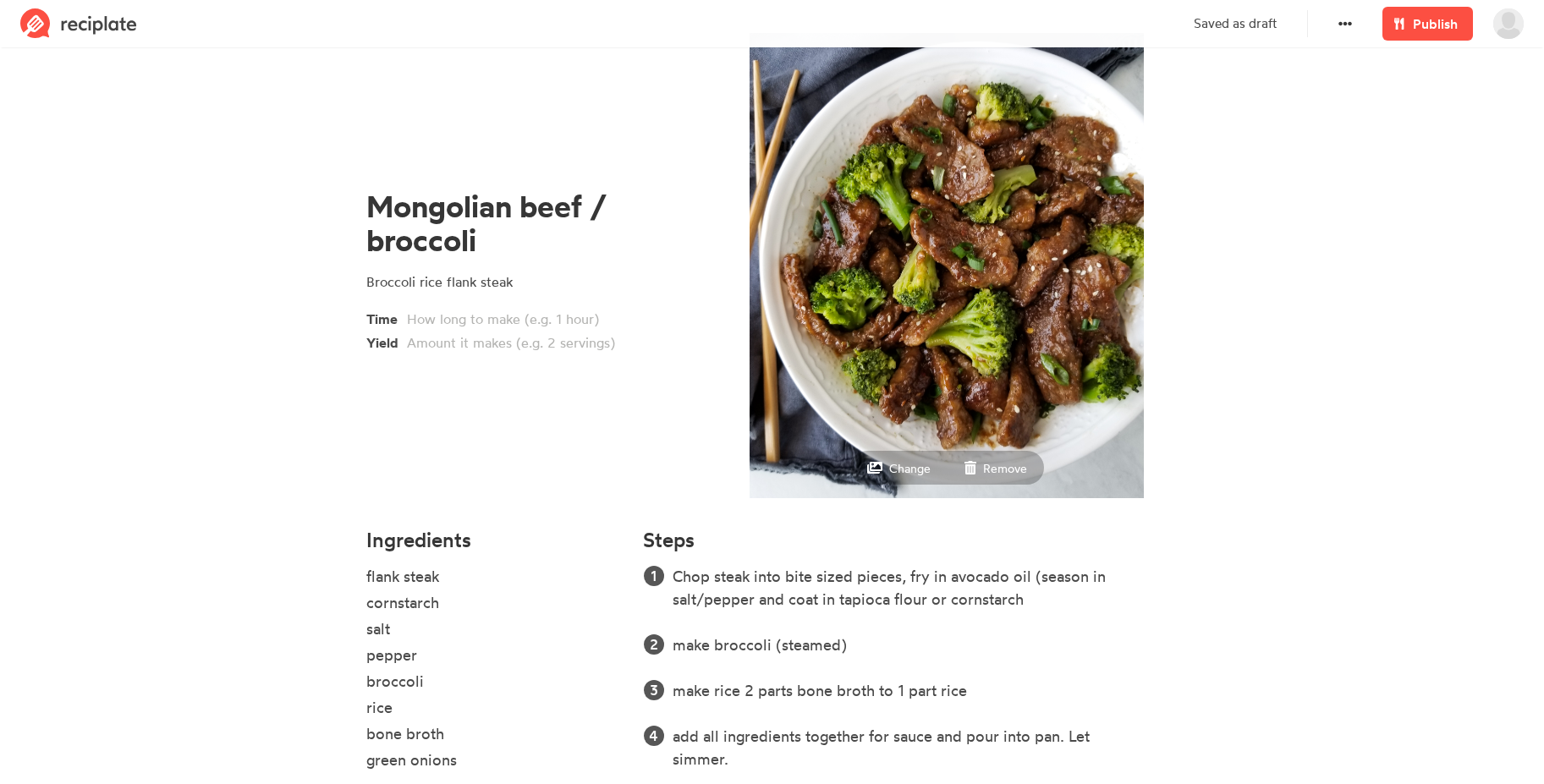
scroll to position [0, 0]
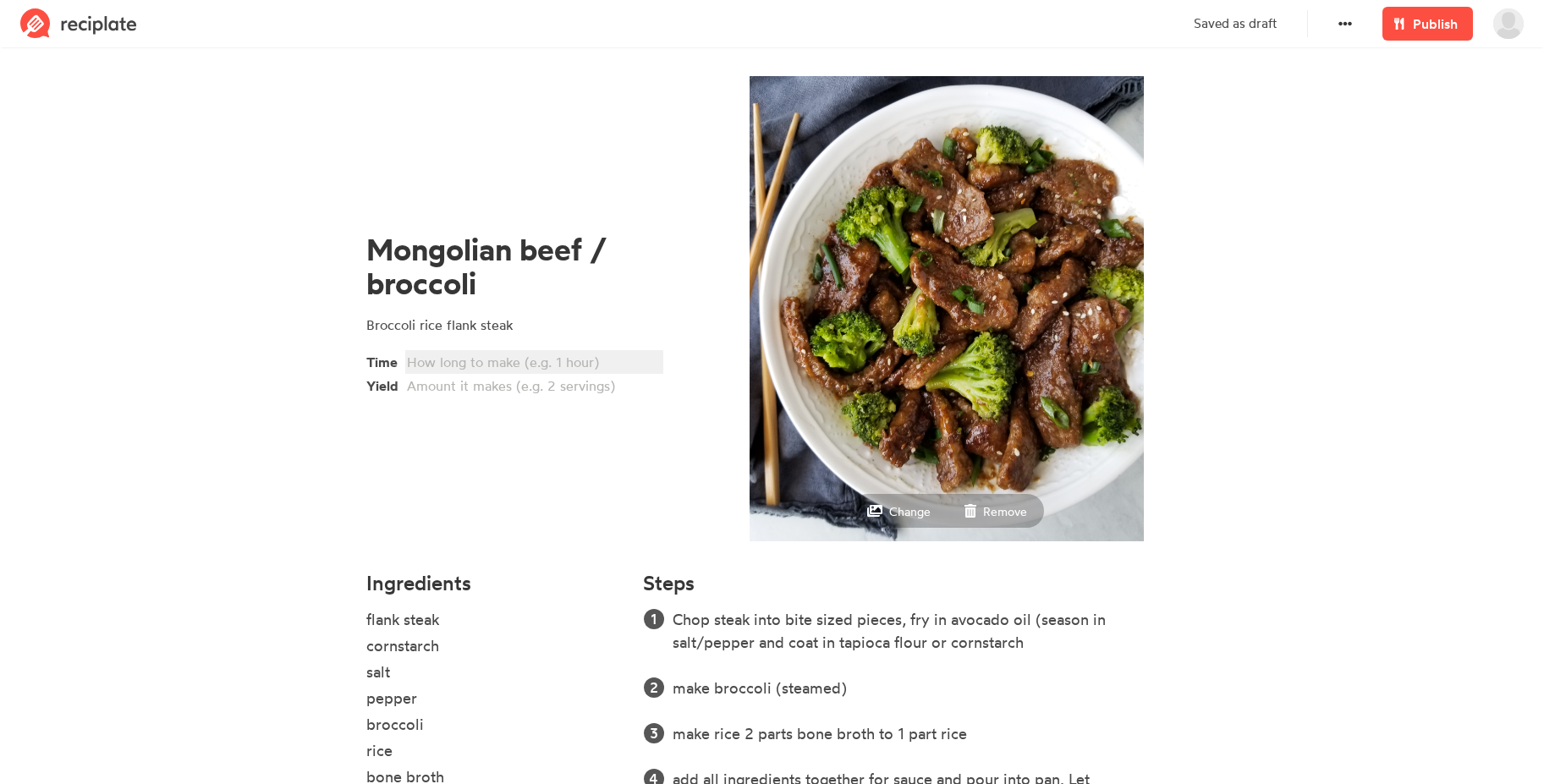
click at [548, 353] on div at bounding box center [532, 361] width 250 height 20
click at [489, 389] on div at bounding box center [532, 386] width 250 height 20
click at [481, 386] on div "meal prep 9 servings" at bounding box center [532, 386] width 250 height 20
click at [1427, 19] on span "Publish" at bounding box center [1435, 24] width 44 height 20
click at [1422, 25] on span "Publish" at bounding box center [1435, 24] width 44 height 20
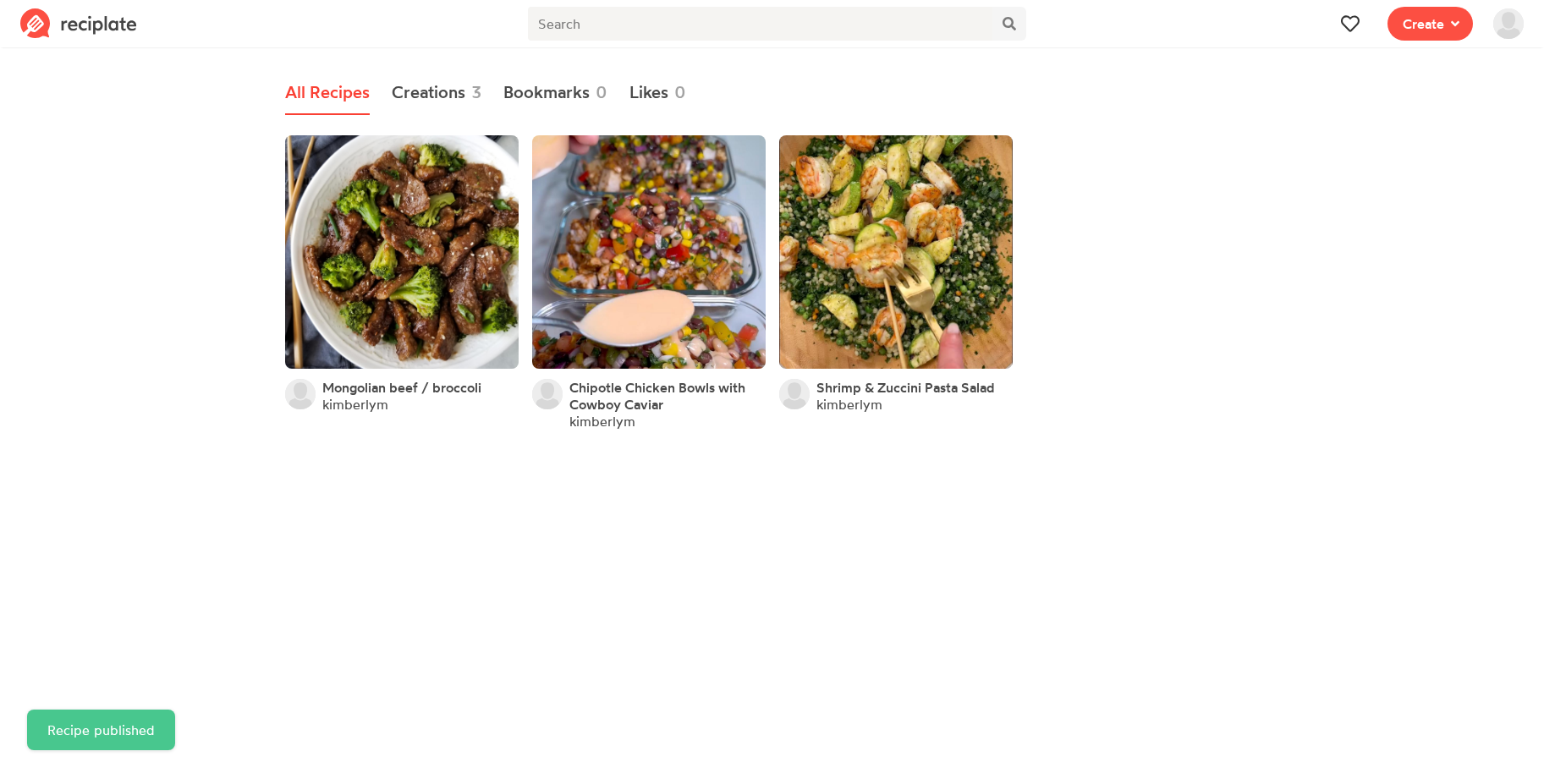
click at [1224, 410] on div "Mongolian beef / broccoli kimberlym Chipotle Chicken Bowls with Cowboy Caviar k…" at bounding box center [772, 284] width 988 height 318
click at [1503, 22] on img at bounding box center [1508, 23] width 31 height 31
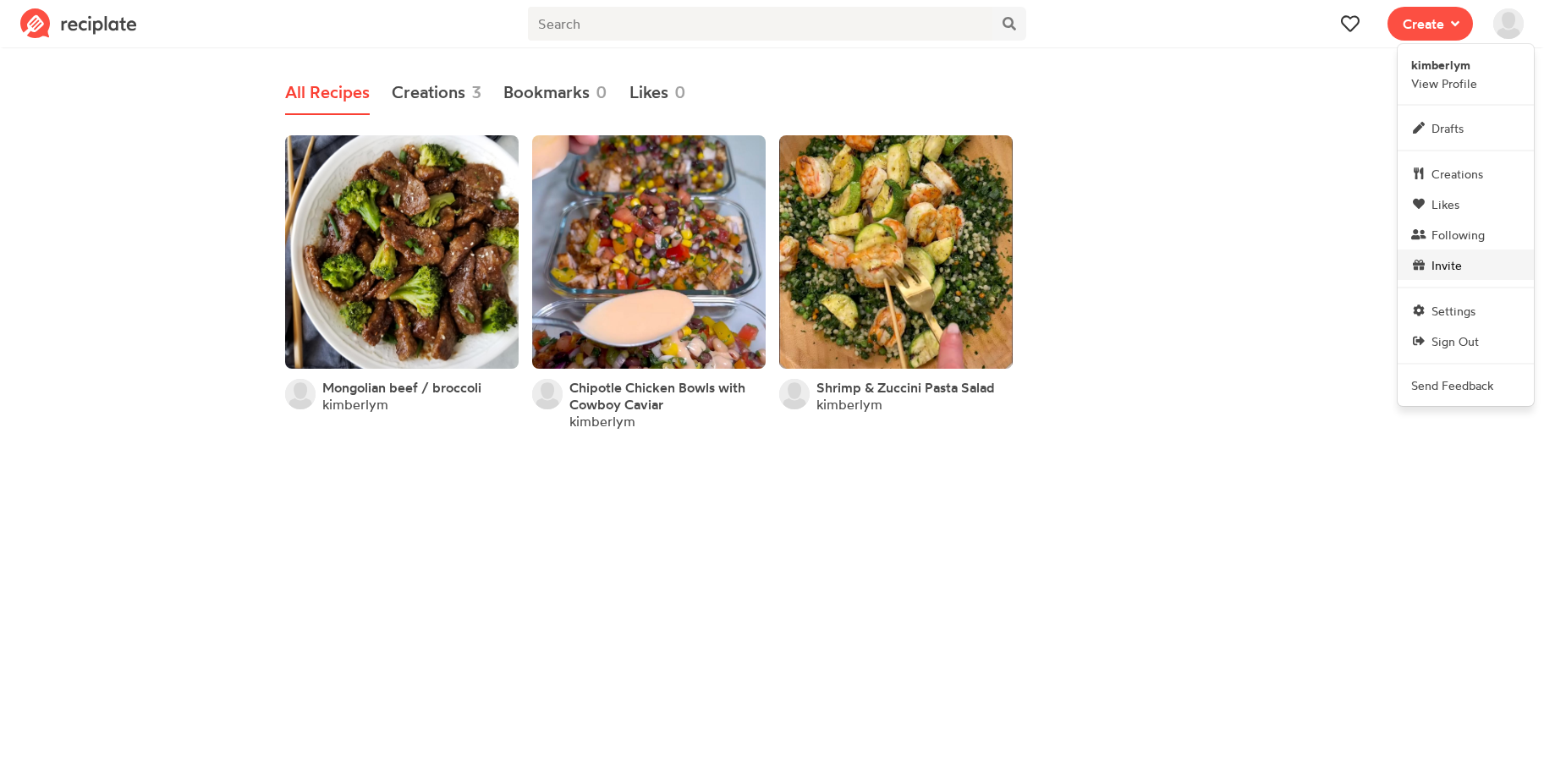
click at [1472, 259] on link "Invite" at bounding box center [1465, 264] width 136 height 31
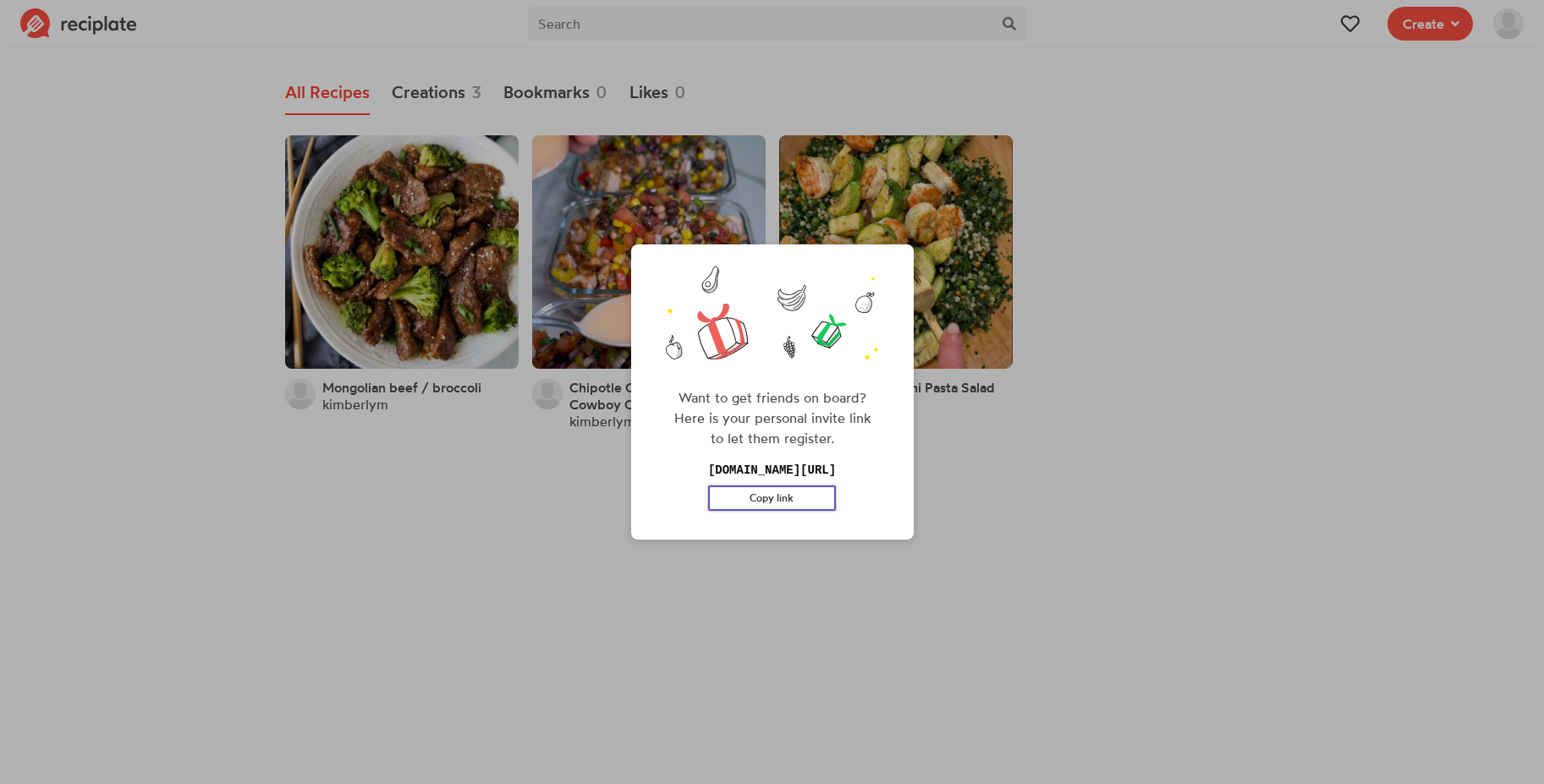
click at [747, 496] on button "Copy link" at bounding box center [772, 497] width 128 height 25
click at [992, 503] on div "Want to get friends on board? Here is your personal invite link to let them reg…" at bounding box center [772, 392] width 1544 height 784
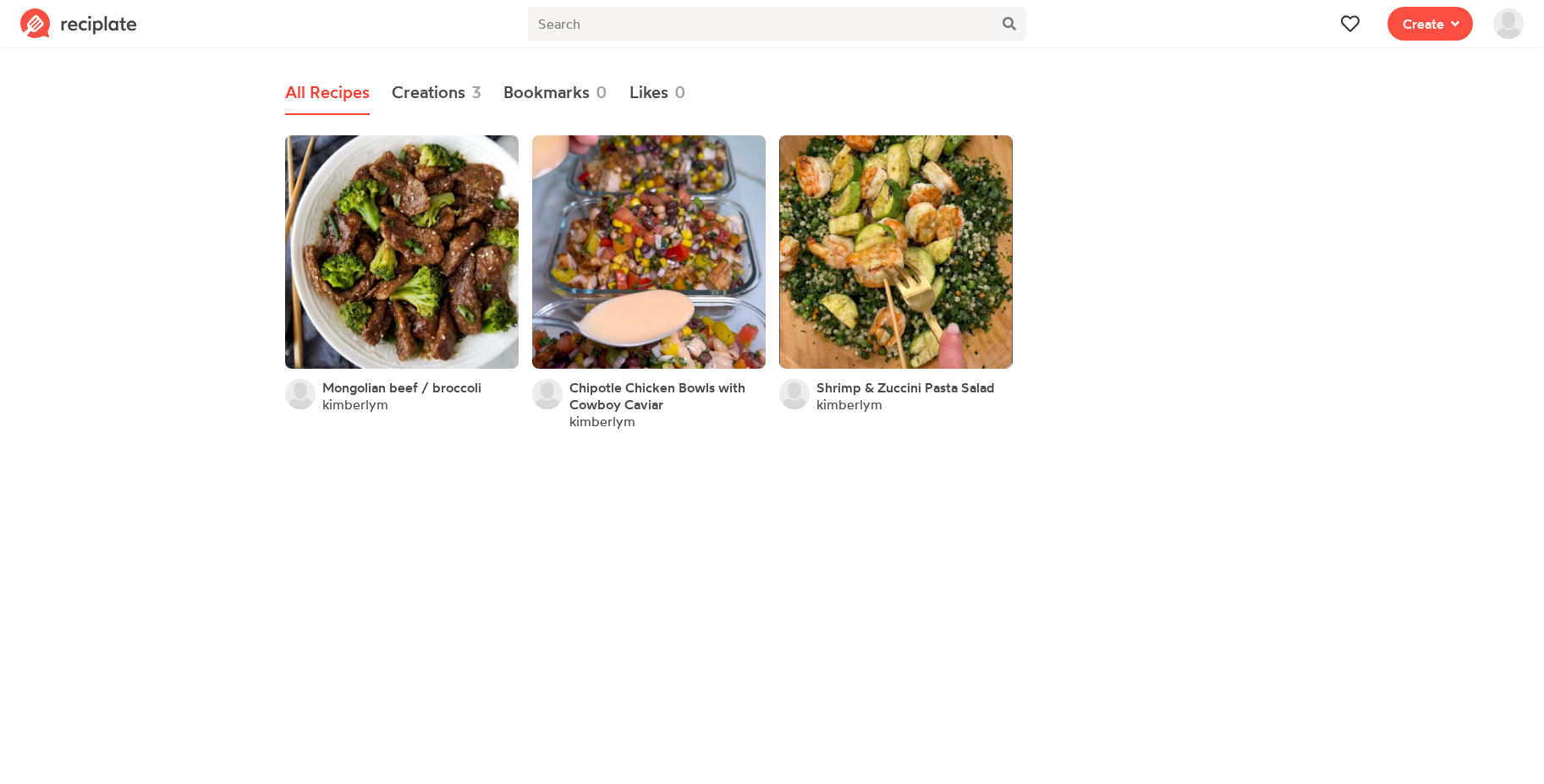
click at [1508, 25] on img at bounding box center [1508, 23] width 31 height 31
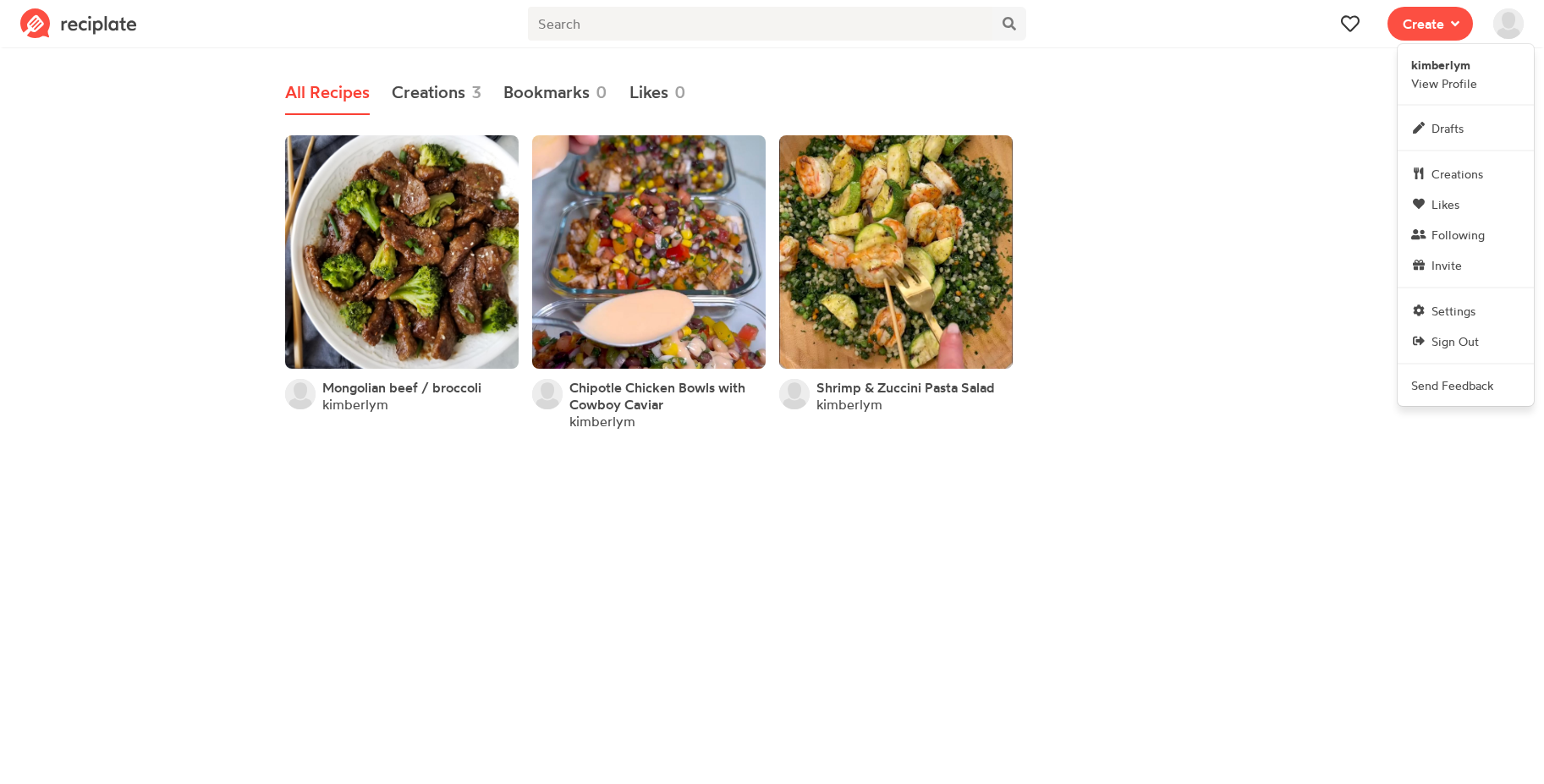
click at [1285, 124] on section "All Recipes Creations 3 Bookmarks 0 Likes 0 Mongolian beef / broccoli kimberlym…" at bounding box center [772, 252] width 1544 height 416
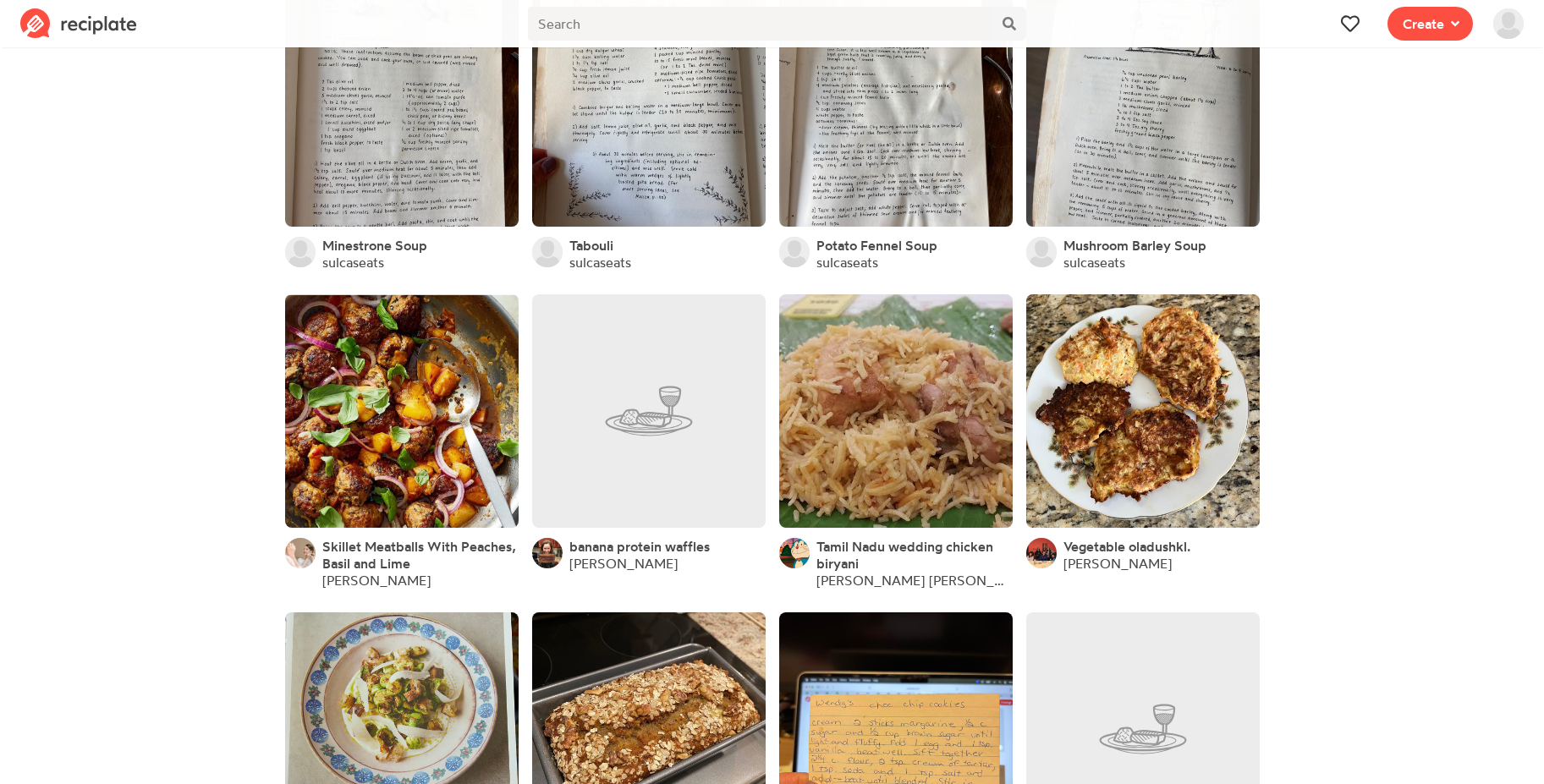
scroll to position [1838, 0]
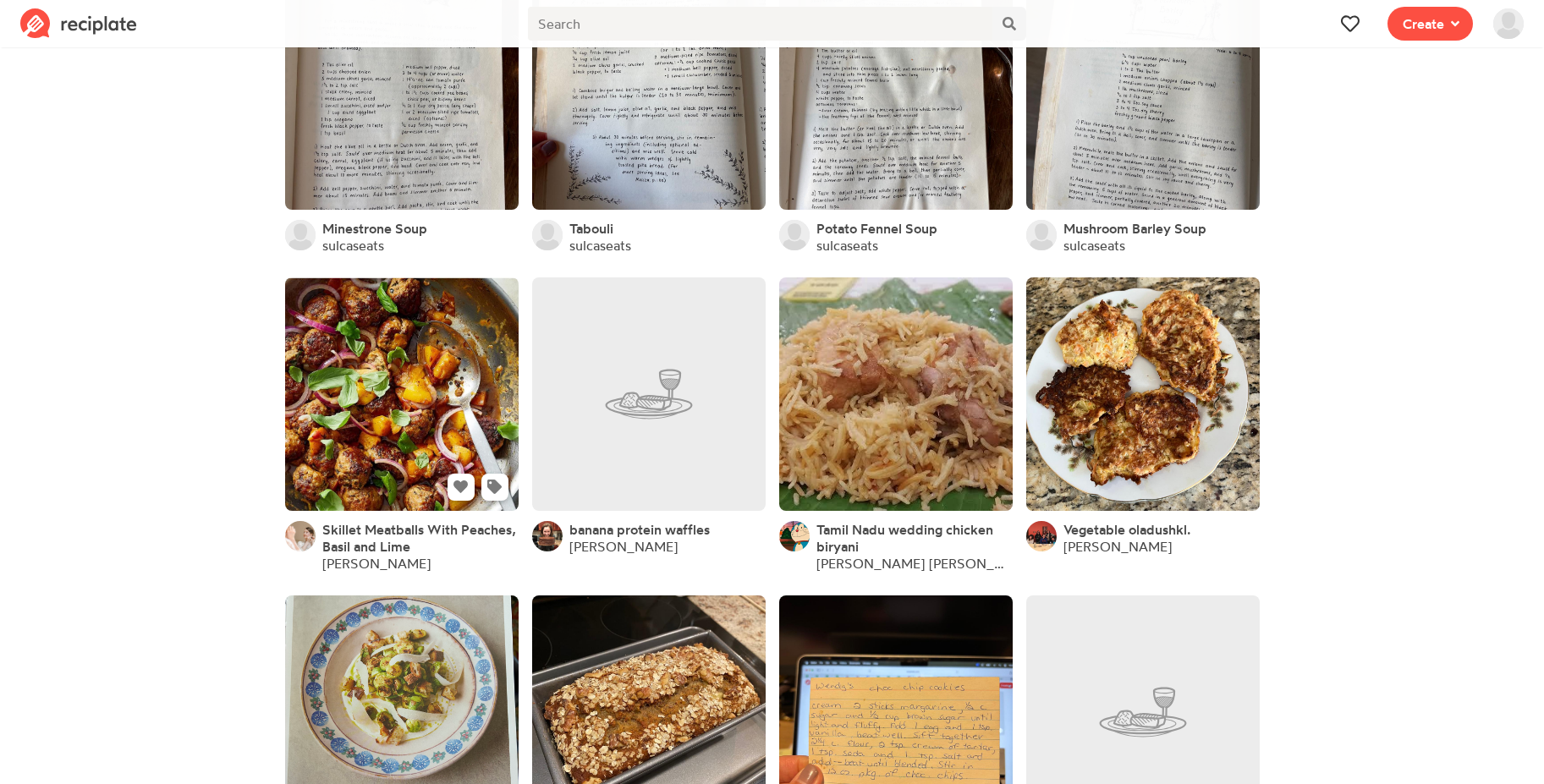
click at [409, 383] on link at bounding box center [401, 394] width 233 height 233
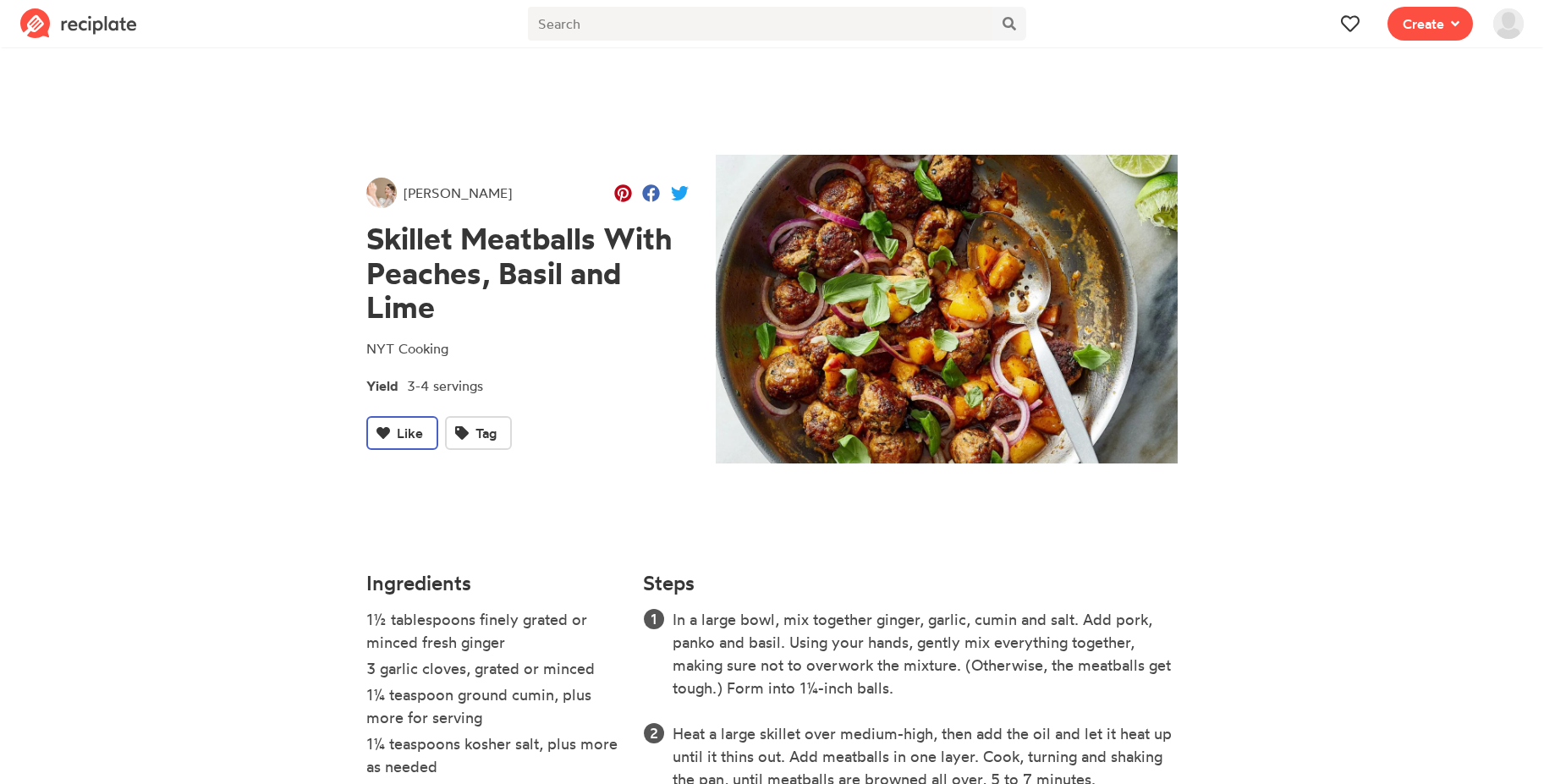
click at [399, 430] on span "Like" at bounding box center [410, 433] width 26 height 20
click at [488, 434] on span "Tag" at bounding box center [494, 433] width 21 height 20
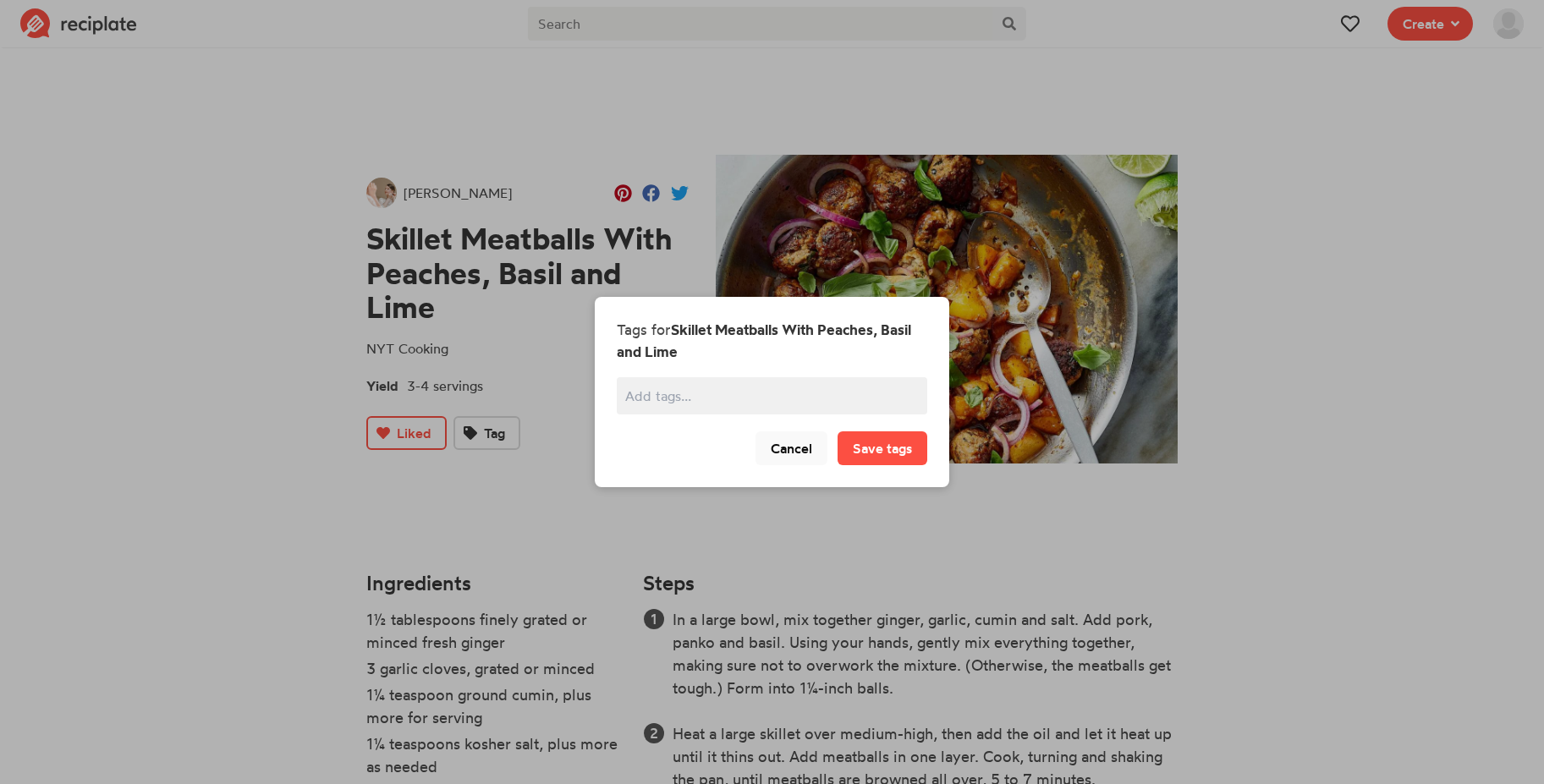
click at [789, 453] on button "Cancel" at bounding box center [792, 447] width 72 height 34
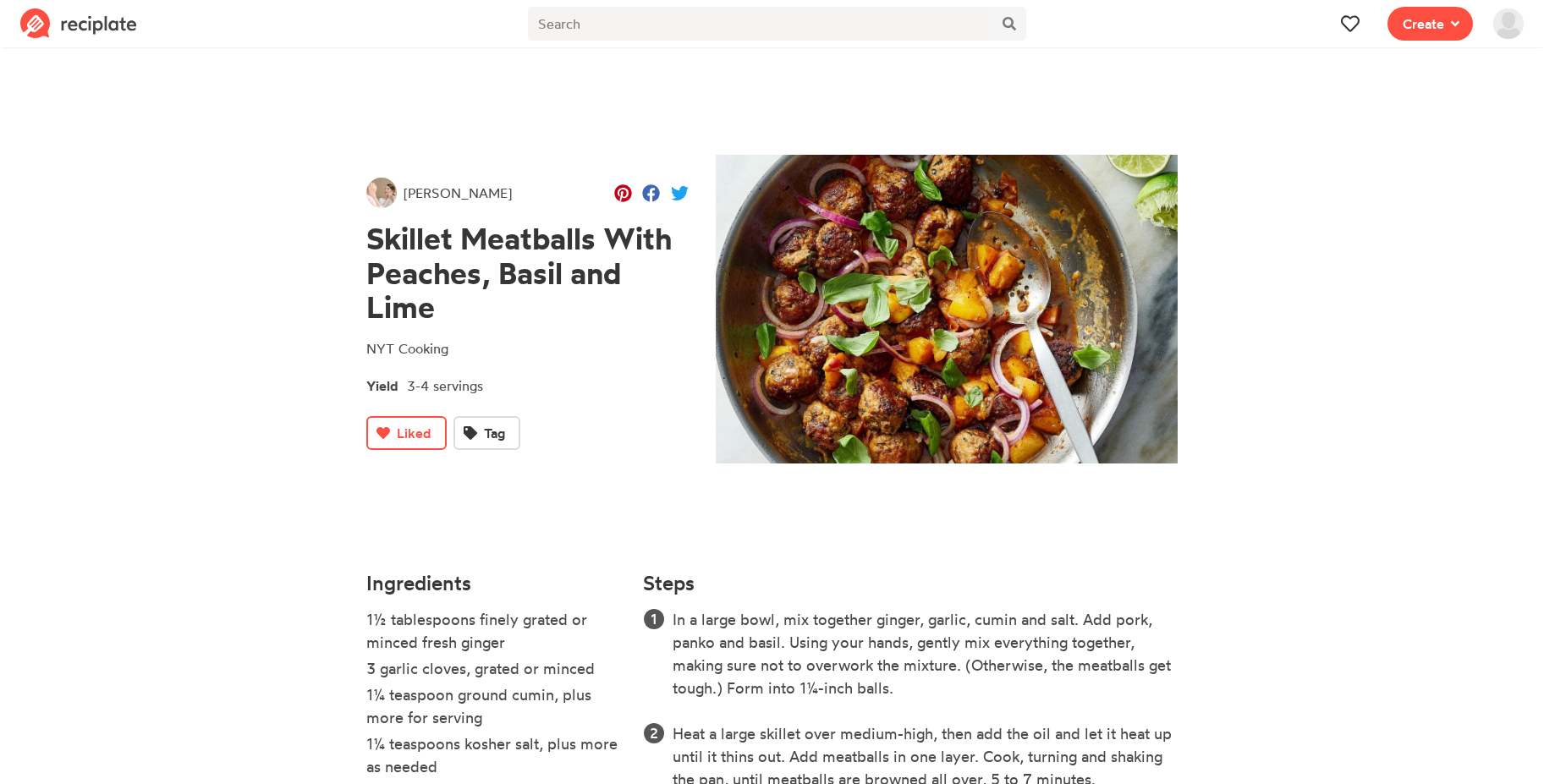
click at [1517, 35] on span at bounding box center [1508, 23] width 51 height 47
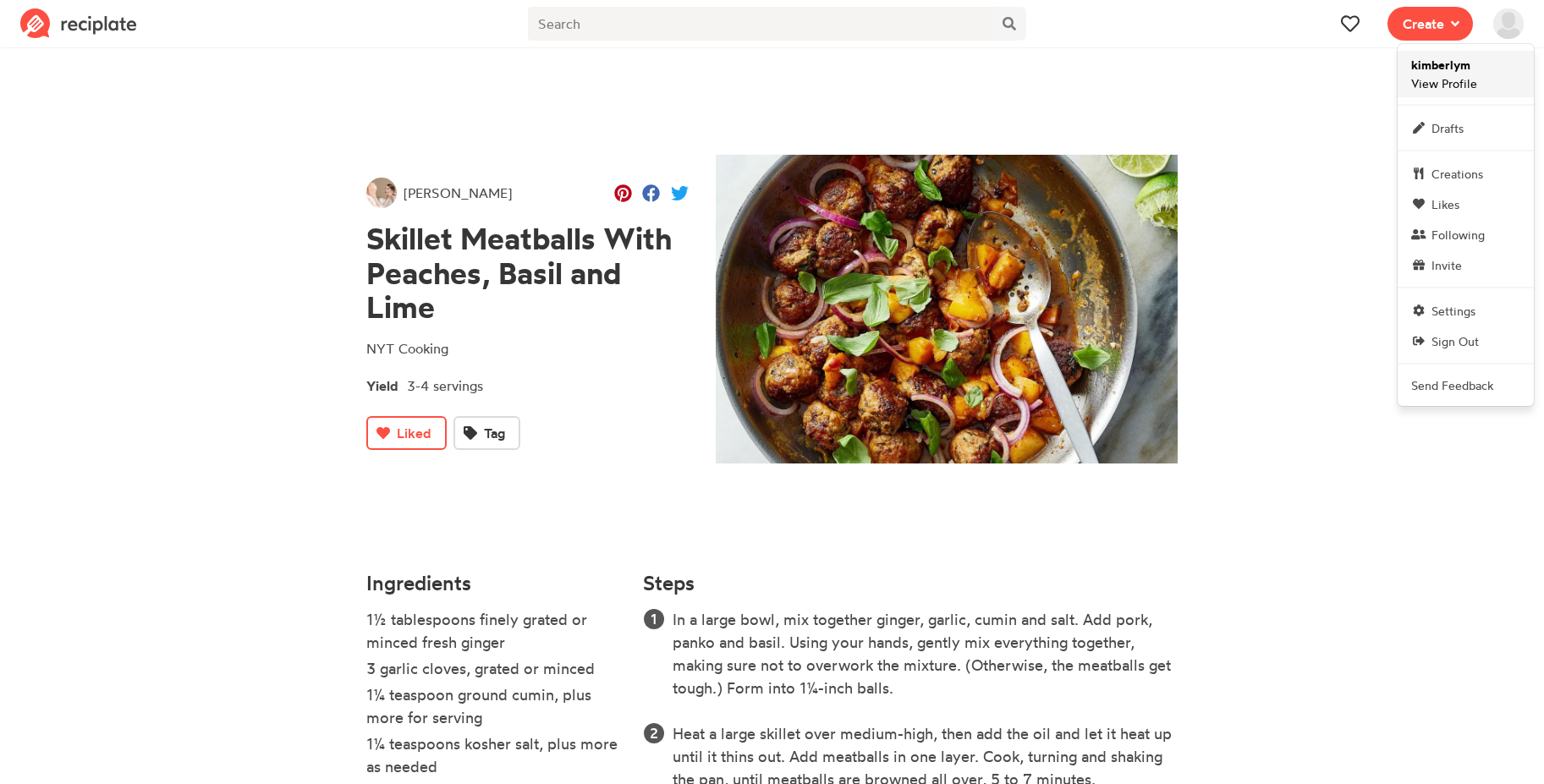
click at [1464, 80] on span "kimberlym View Profile" at bounding box center [1443, 73] width 66 height 36
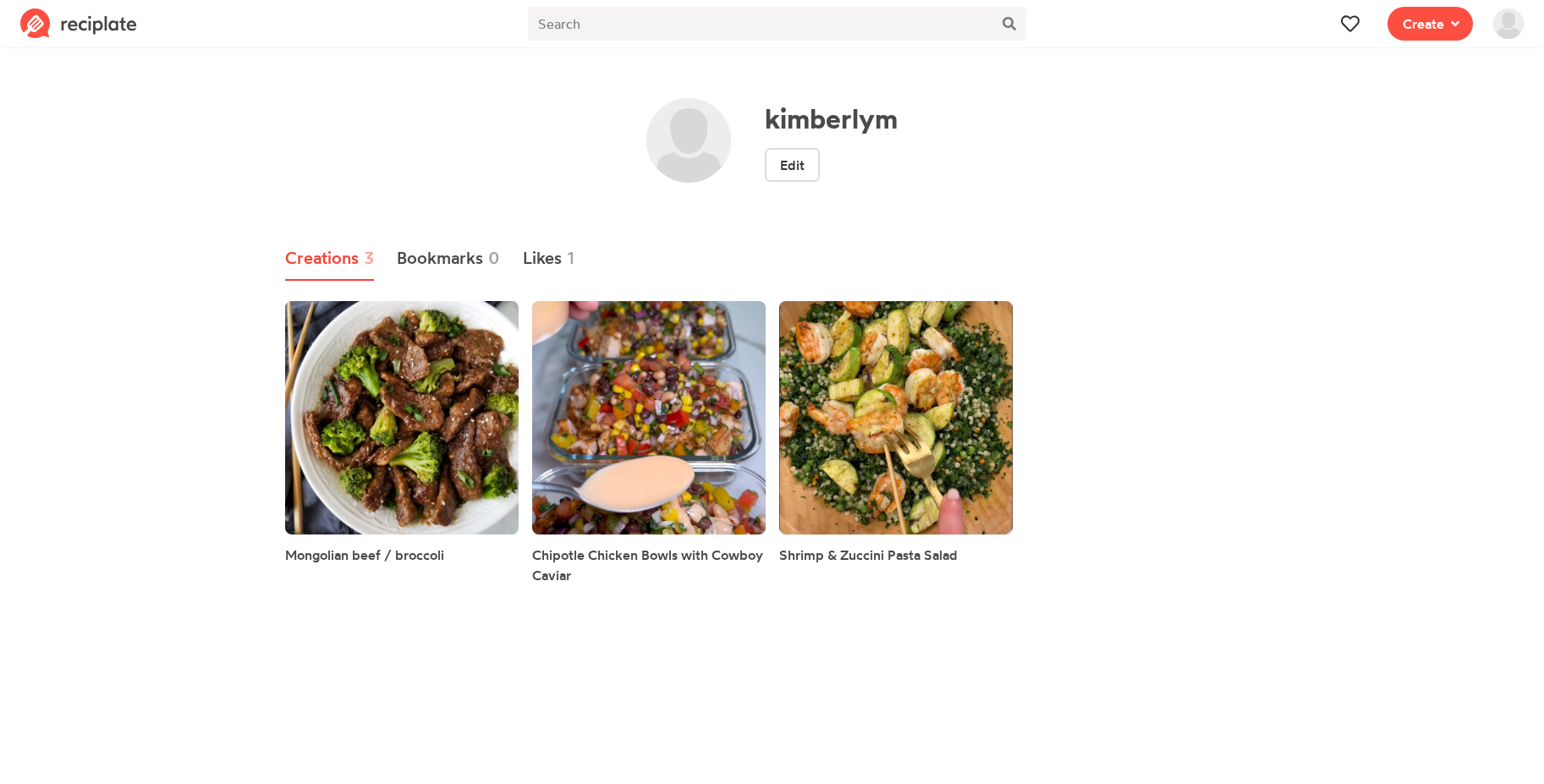
click at [702, 150] on img at bounding box center [688, 140] width 84 height 84
click at [832, 161] on div "Edit" at bounding box center [832, 168] width 133 height 41
click at [806, 165] on link "Edit" at bounding box center [792, 165] width 55 height 34
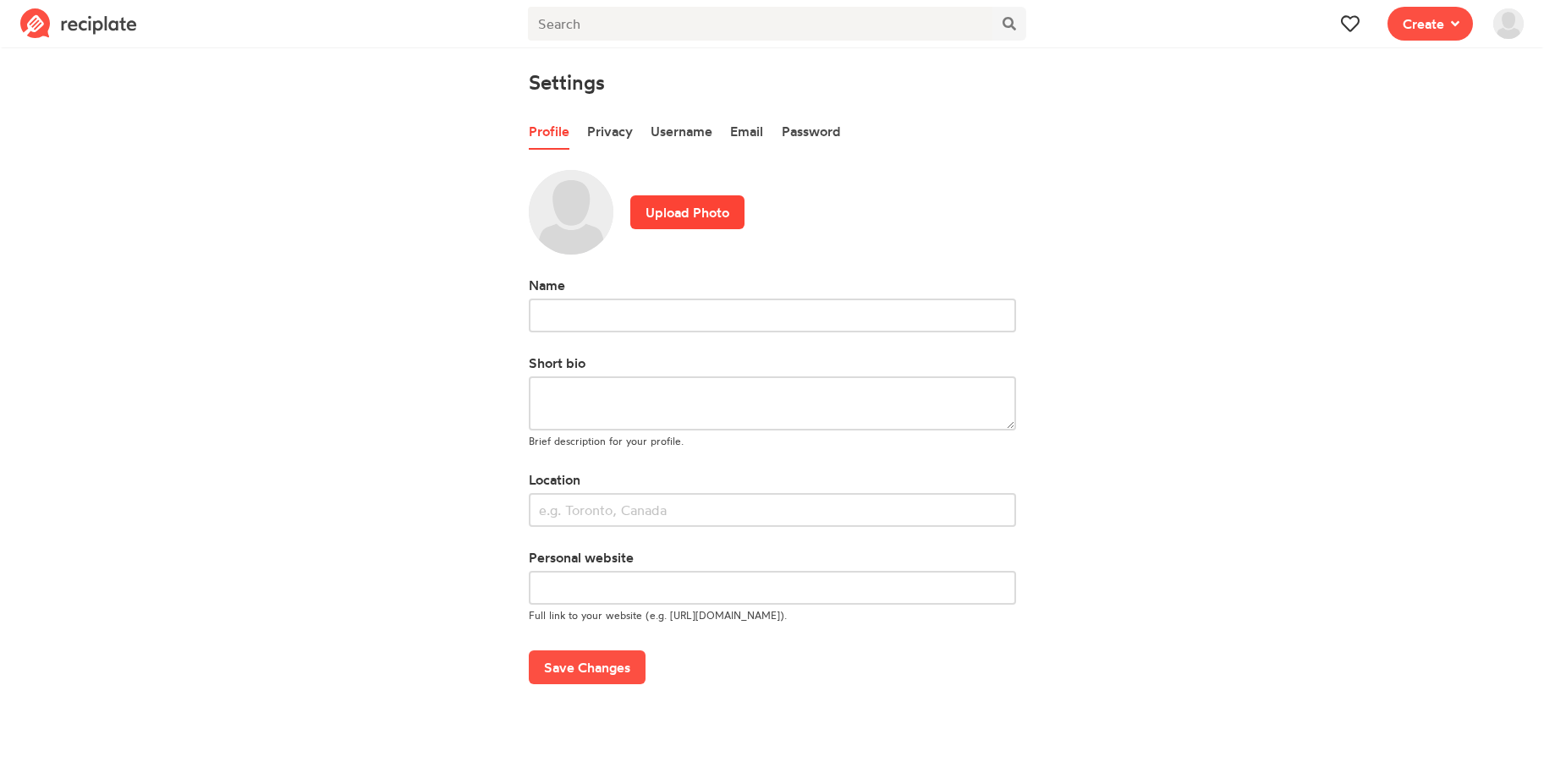
click at [648, 213] on label "Upload Photo" at bounding box center [686, 212] width 114 height 34
click at [0, 0] on input "Upload Photo" at bounding box center [0, 0] width 0 height 0
click at [602, 675] on button "Save Changes" at bounding box center [587, 667] width 117 height 34
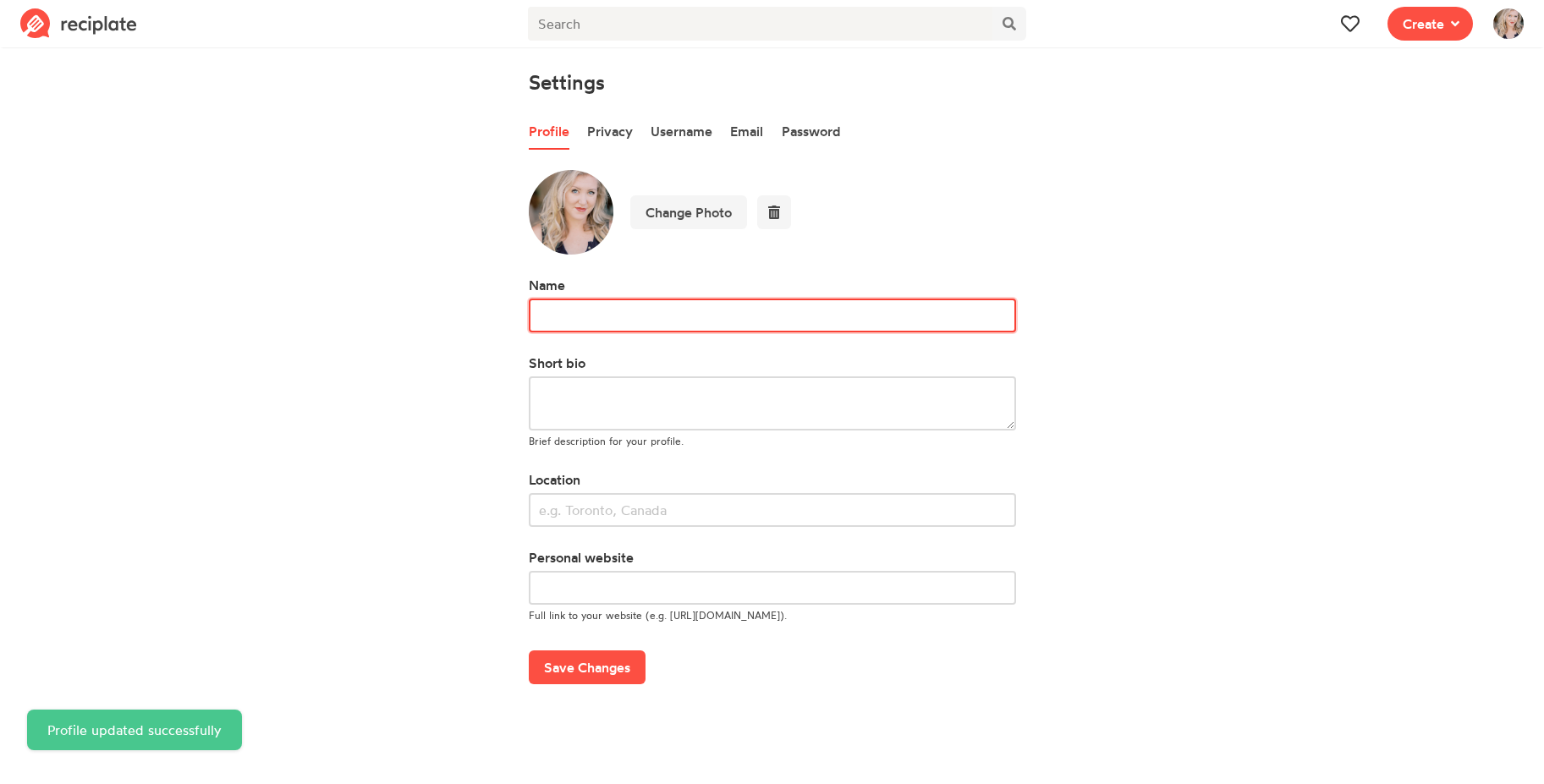
click at [574, 307] on input "text" at bounding box center [772, 315] width 488 height 34
type input "[PERSON_NAME]"
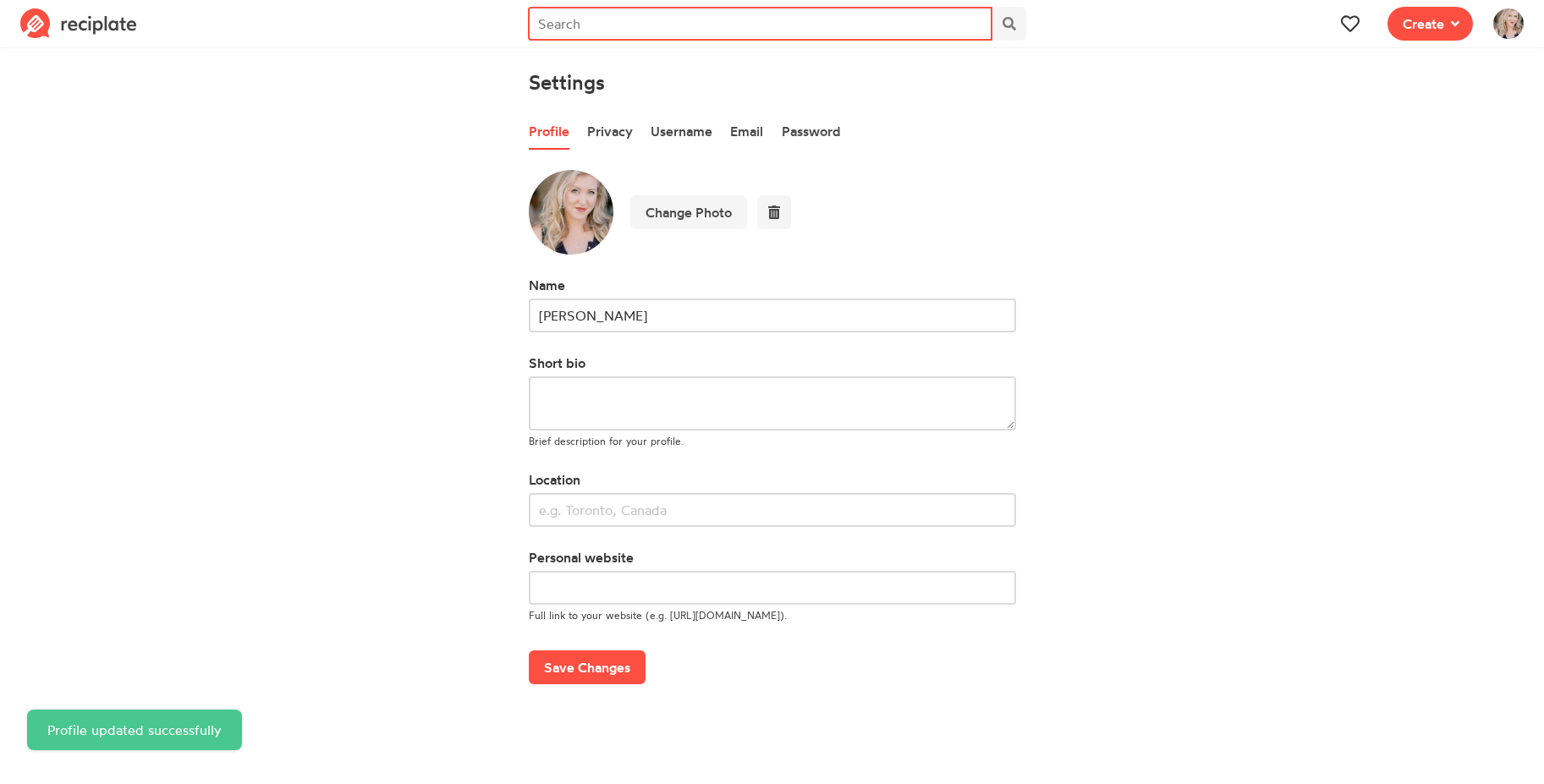
type input "[PERSON_NAME]"
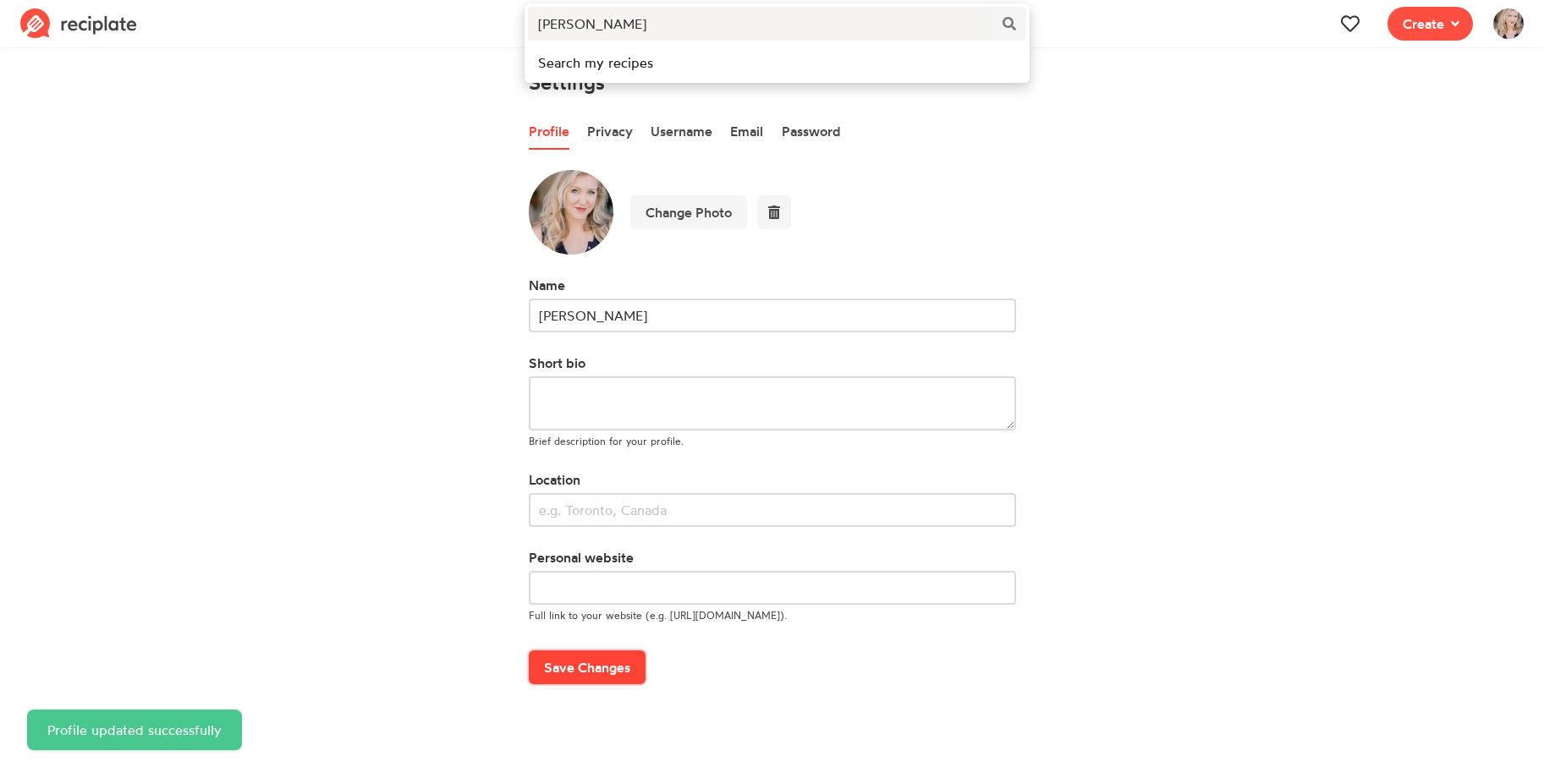
click at [568, 664] on button "Save Changes" at bounding box center [587, 667] width 117 height 34
click at [117, 31] on img at bounding box center [79, 23] width 117 height 31
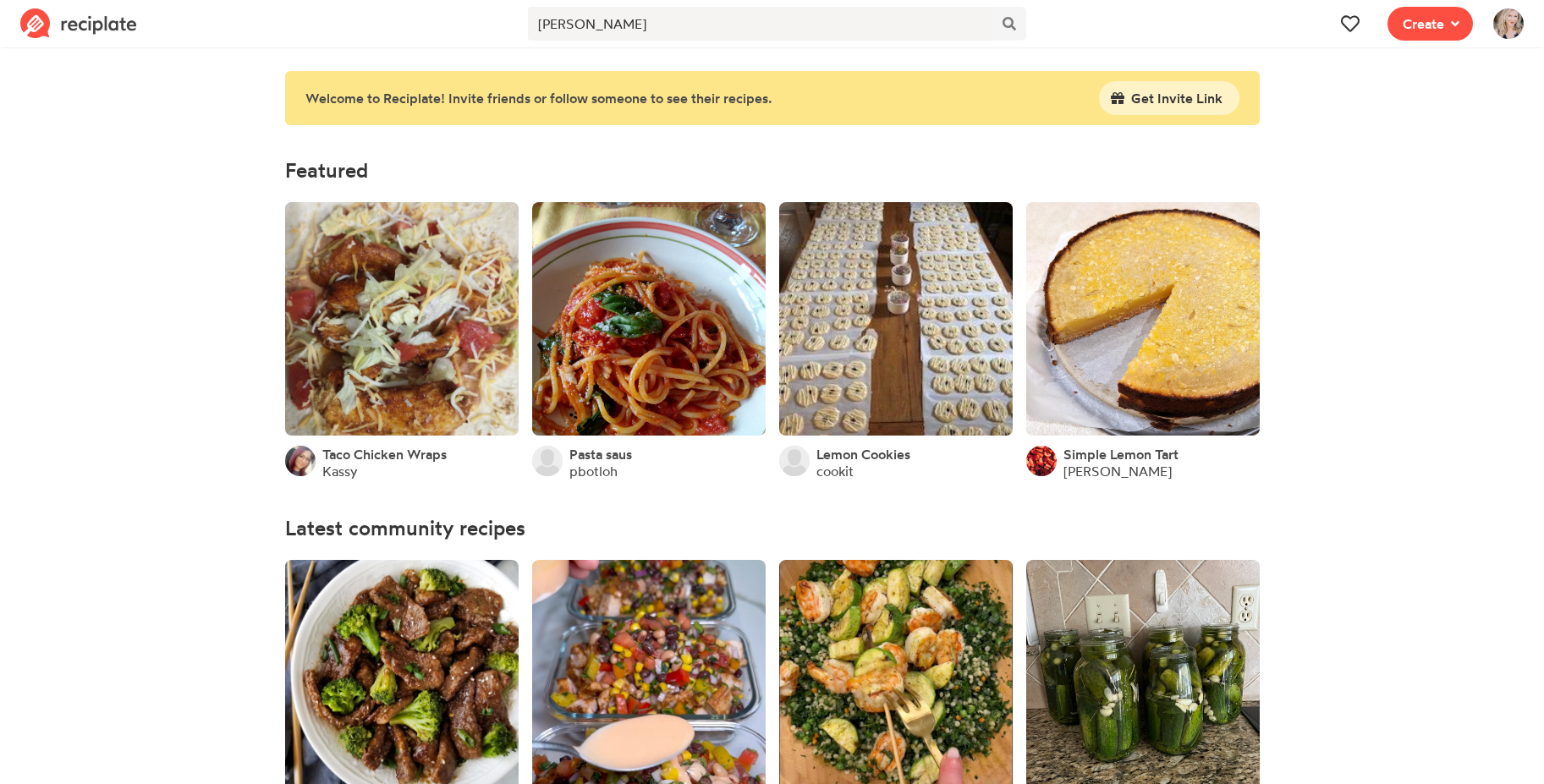
click at [1497, 27] on img at bounding box center [1508, 23] width 31 height 31
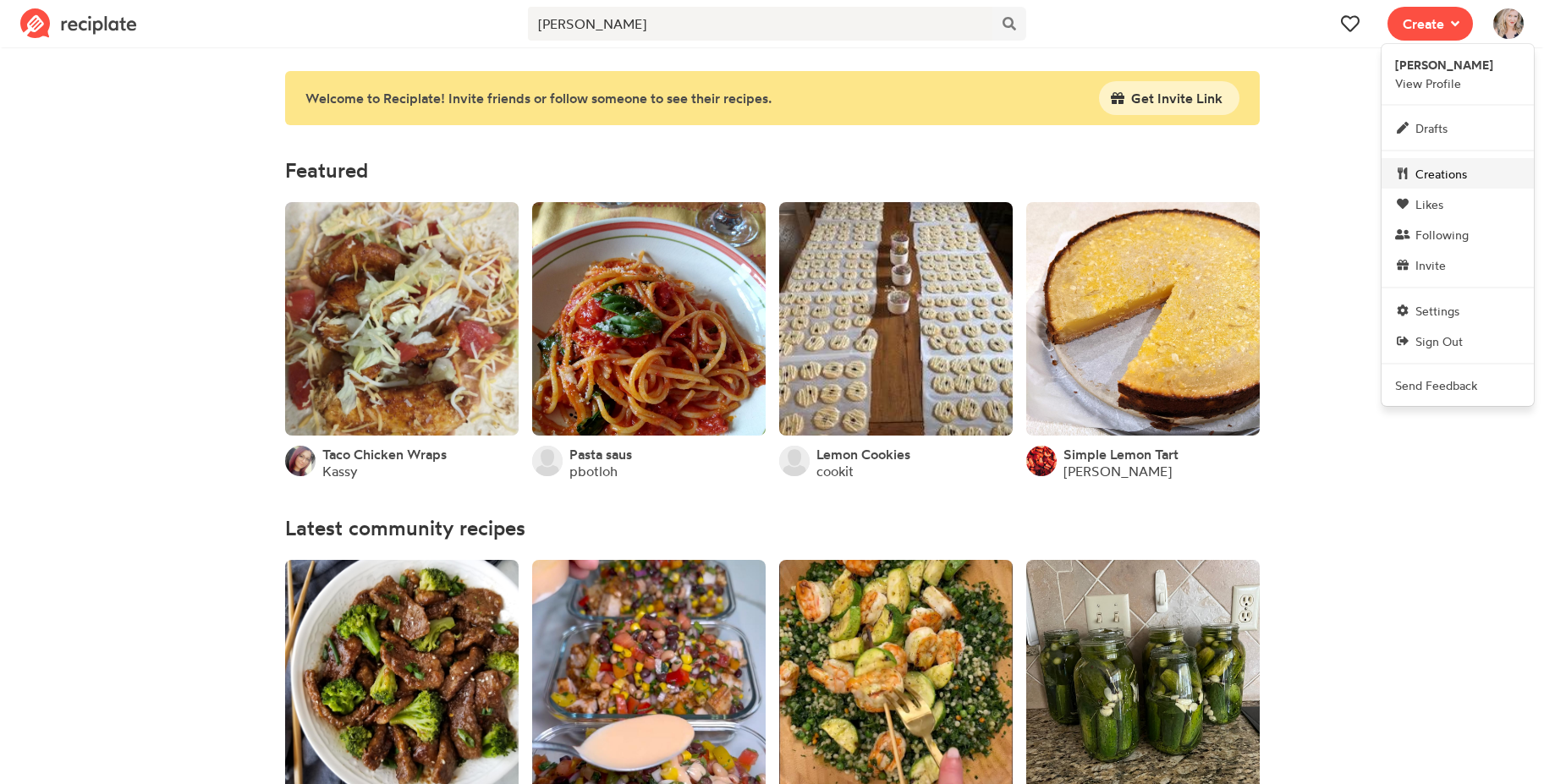
click at [1467, 179] on span "Creations" at bounding box center [1441, 173] width 52 height 18
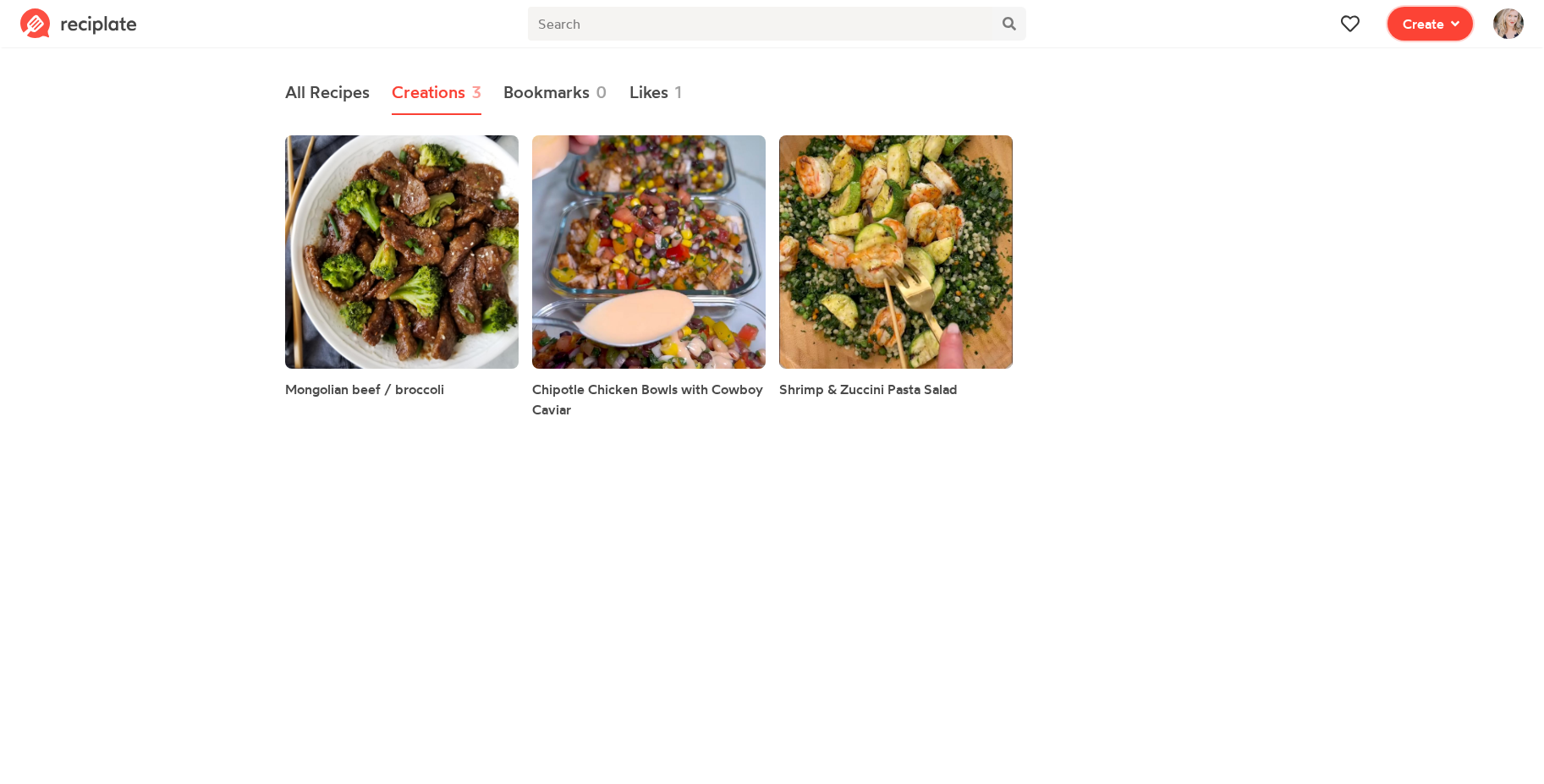
click at [1431, 25] on span "Create" at bounding box center [1423, 24] width 42 height 20
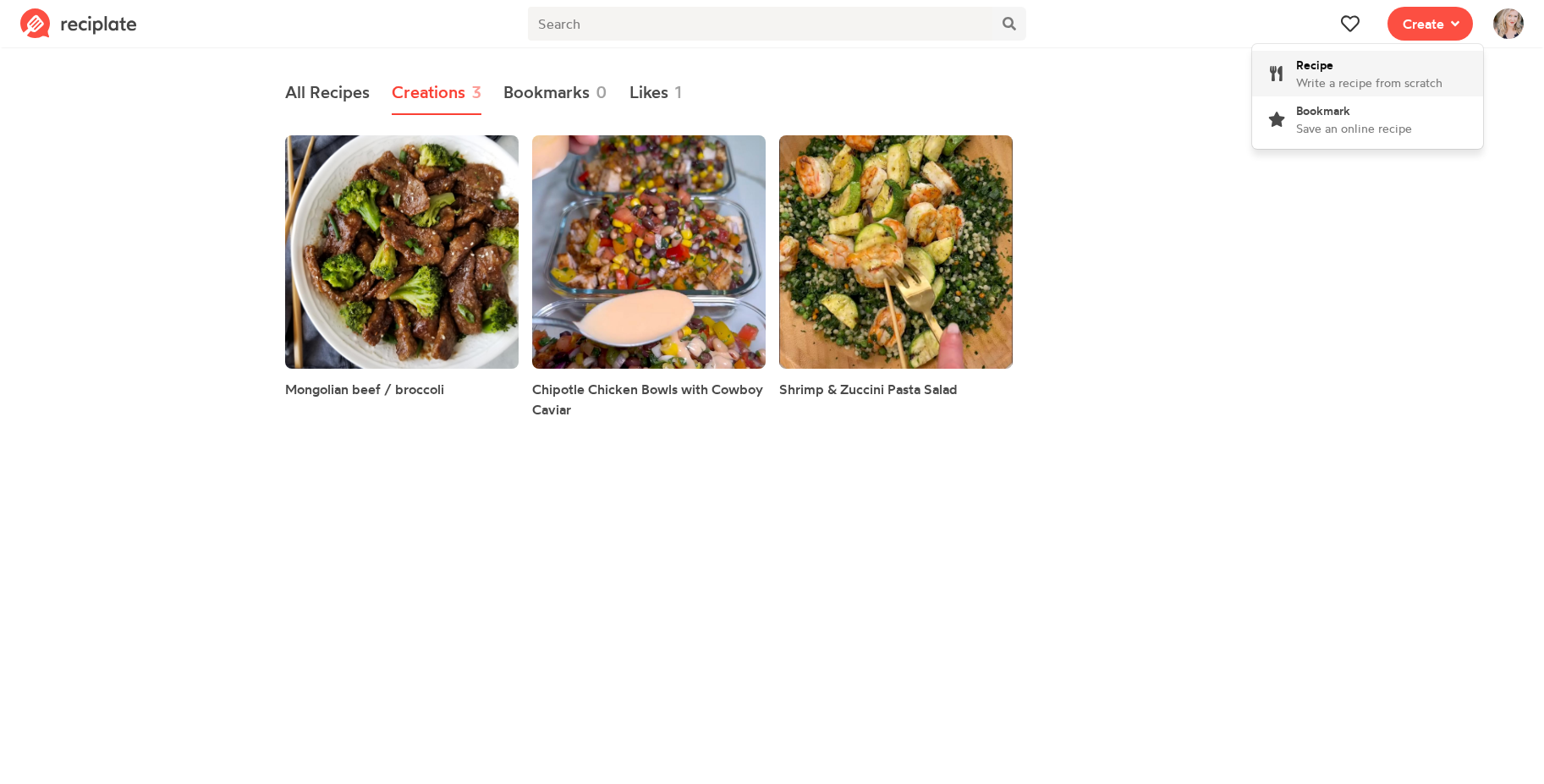
click at [1396, 68] on div "Recipe Write a recipe from scratch" at bounding box center [1369, 73] width 146 height 35
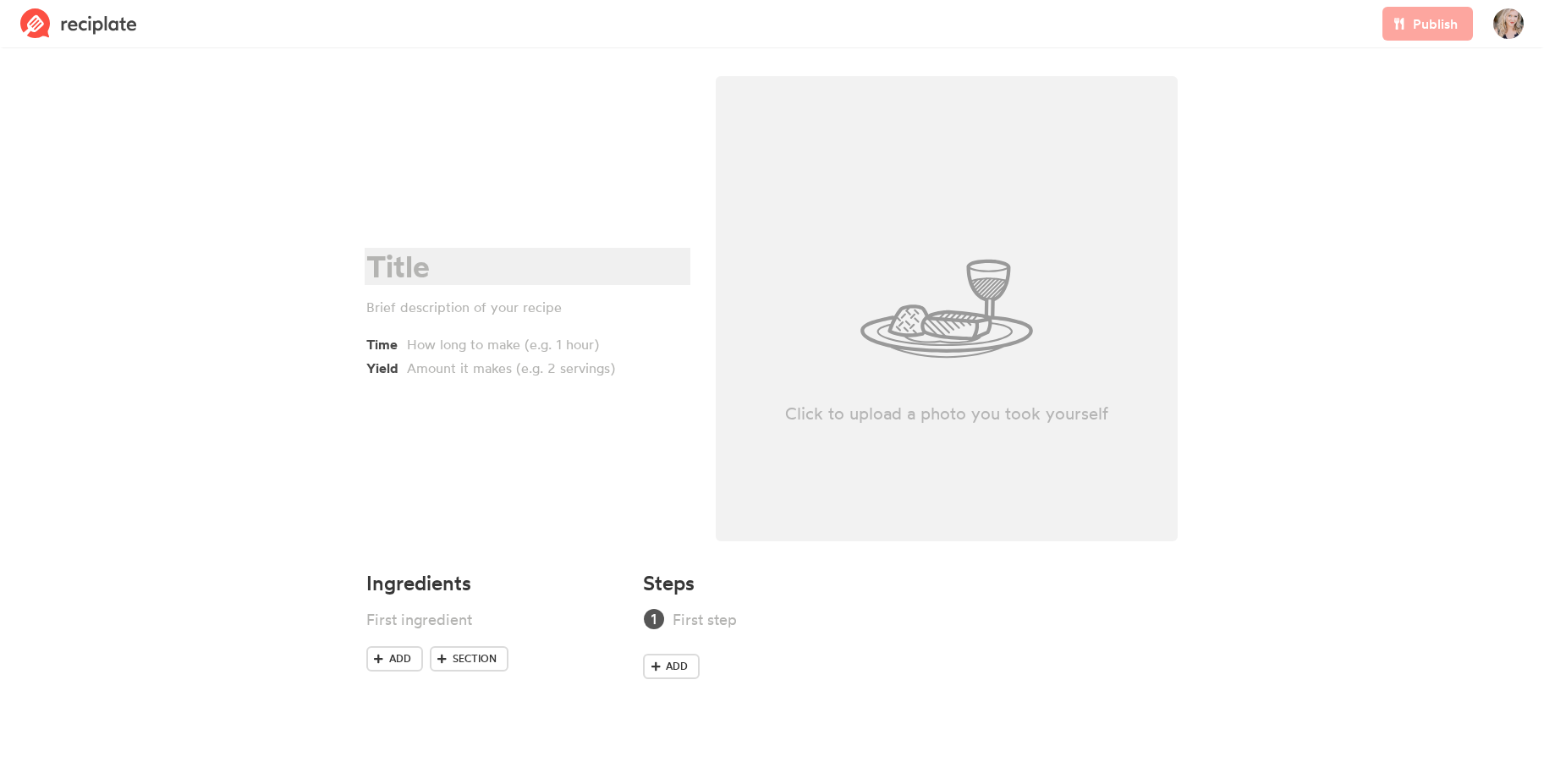
click at [466, 265] on div at bounding box center [525, 266] width 317 height 34
click at [1349, 150] on section "Salmon Bowls Time Yield Click to upload a photo you took yourself Ingredients A…" at bounding box center [772, 389] width 1544 height 674
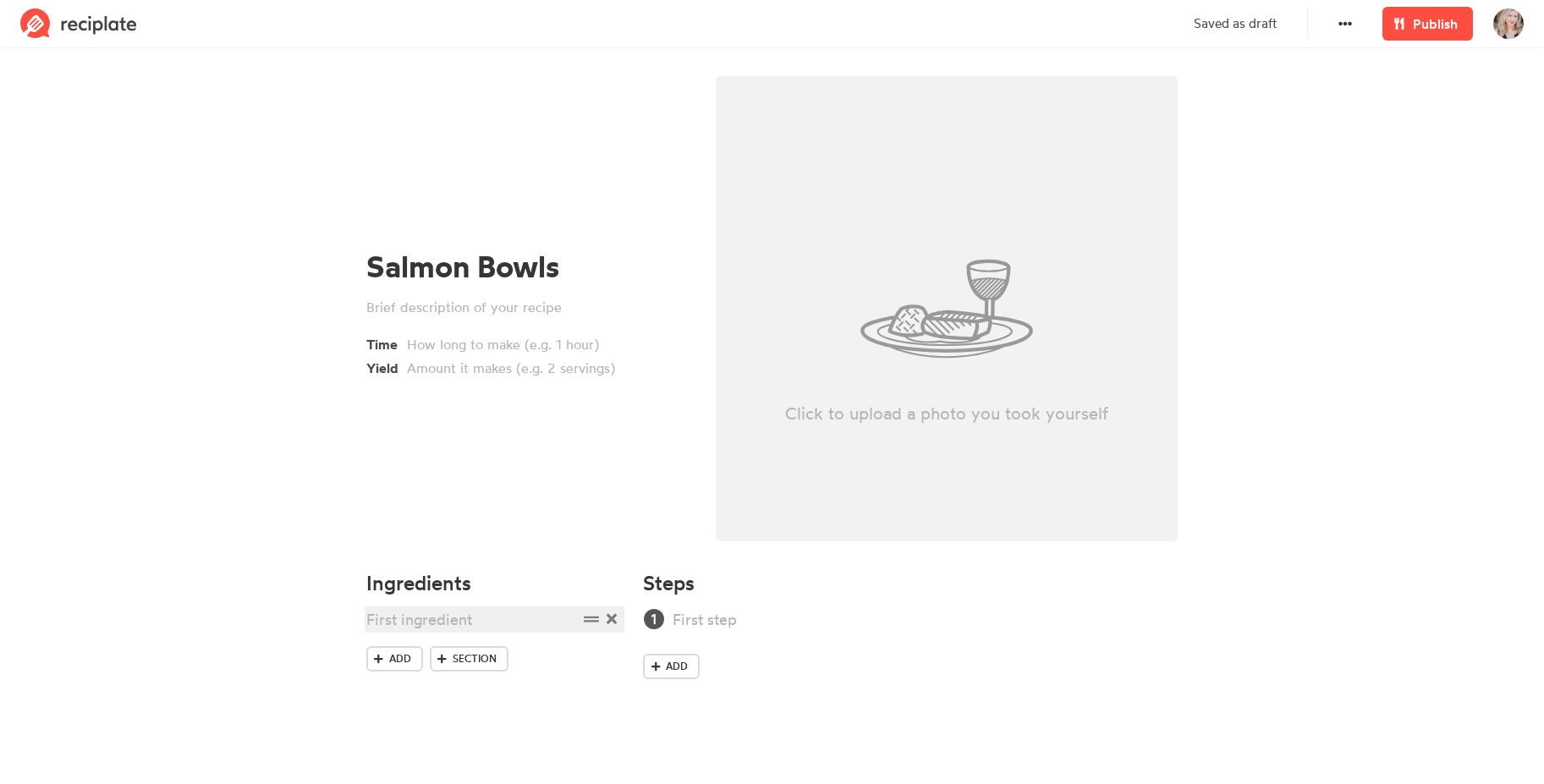
click at [391, 620] on div at bounding box center [472, 619] width 212 height 23
paste div
drag, startPoint x: 450, startPoint y: 668, endPoint x: 356, endPoint y: 606, distance: 112.6
click at [356, 606] on div "Ingredients [URL][DOMAIN_NAME] Add Section" at bounding box center [495, 637] width 278 height 152
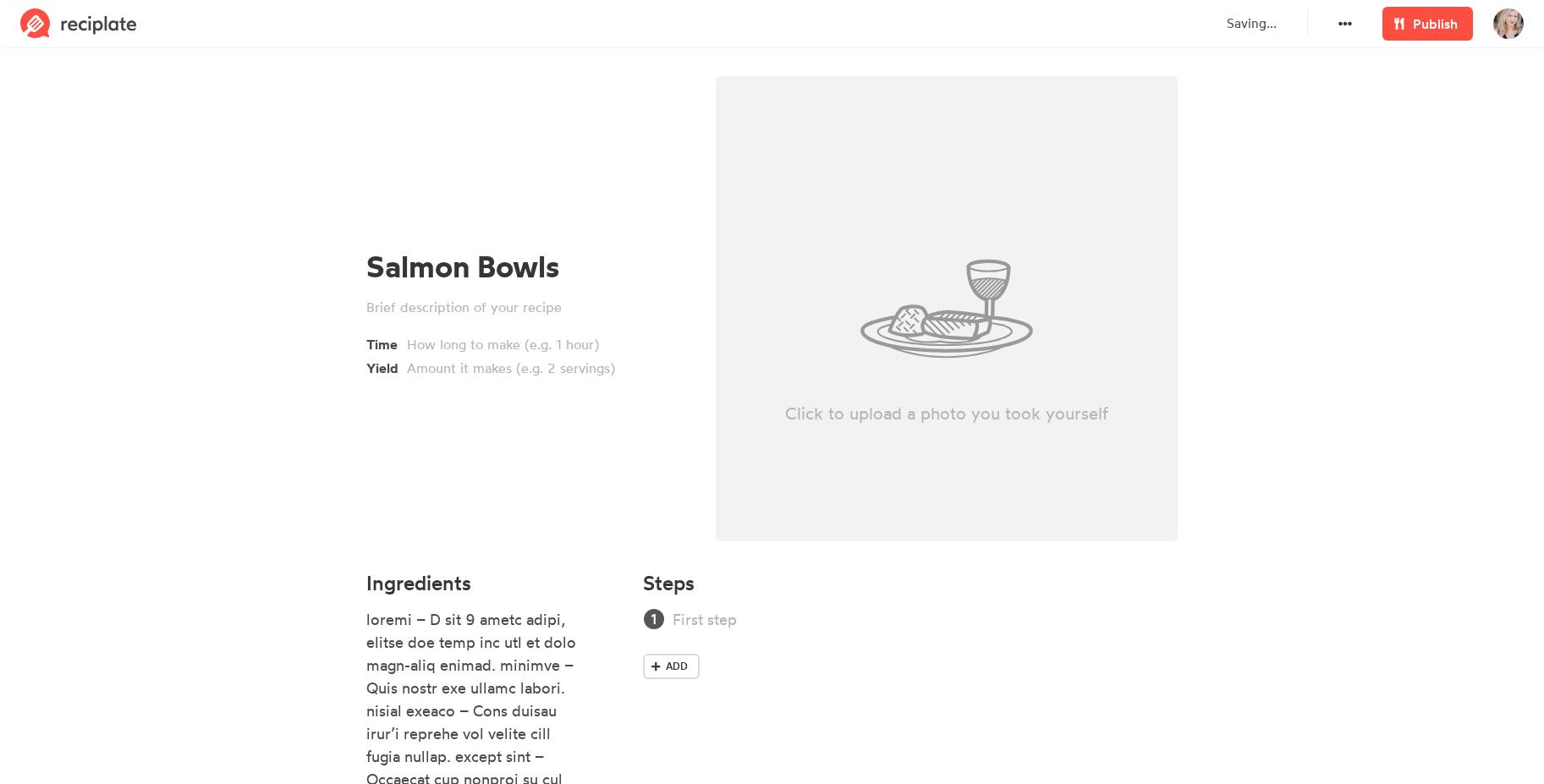
click at [514, 317] on div "Salmon Bowls Time Yield" at bounding box center [527, 314] width 322 height 129
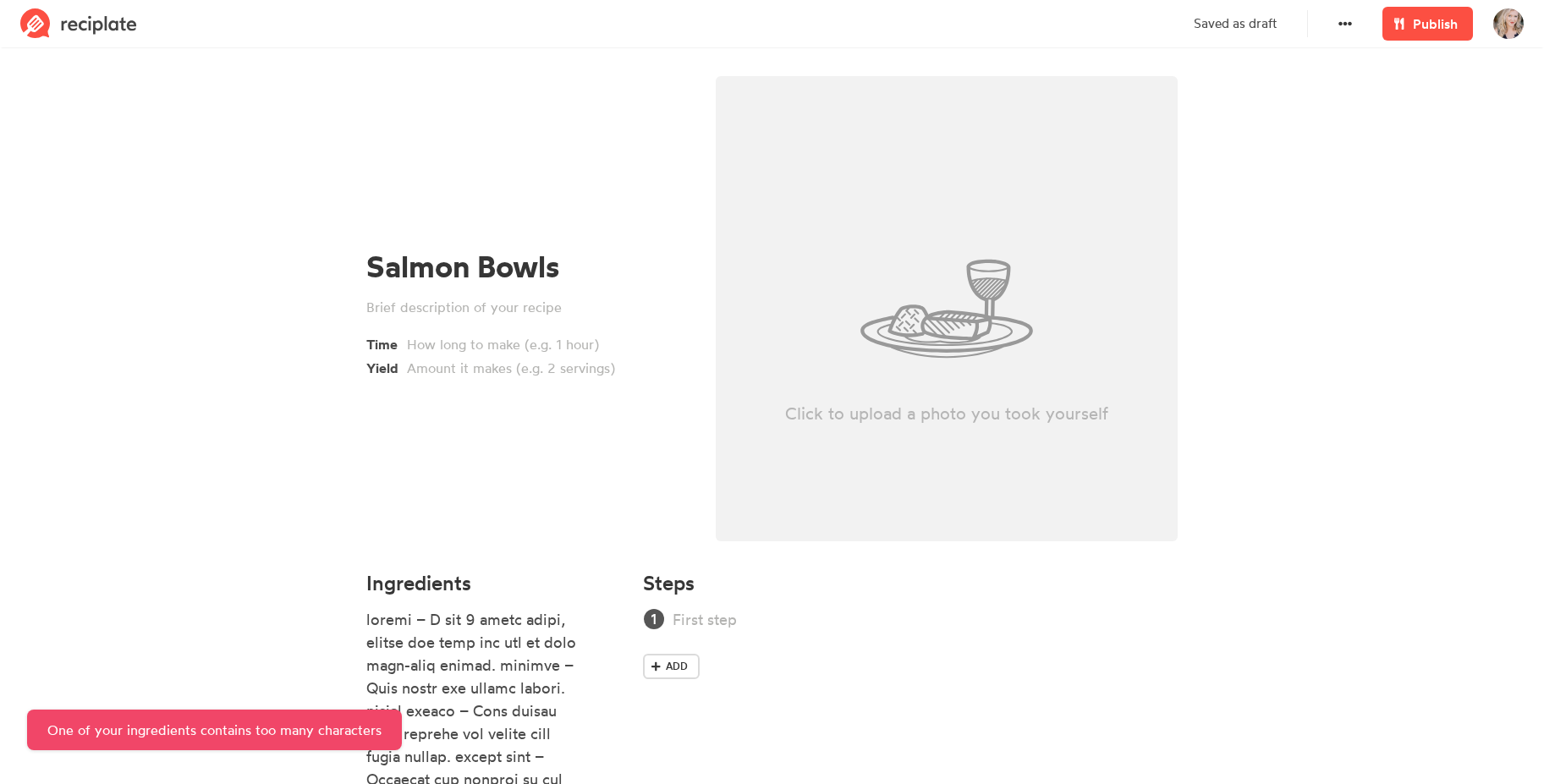
click at [1077, 358] on div "Click to upload a photo you took yourself" at bounding box center [947, 308] width 463 height 465
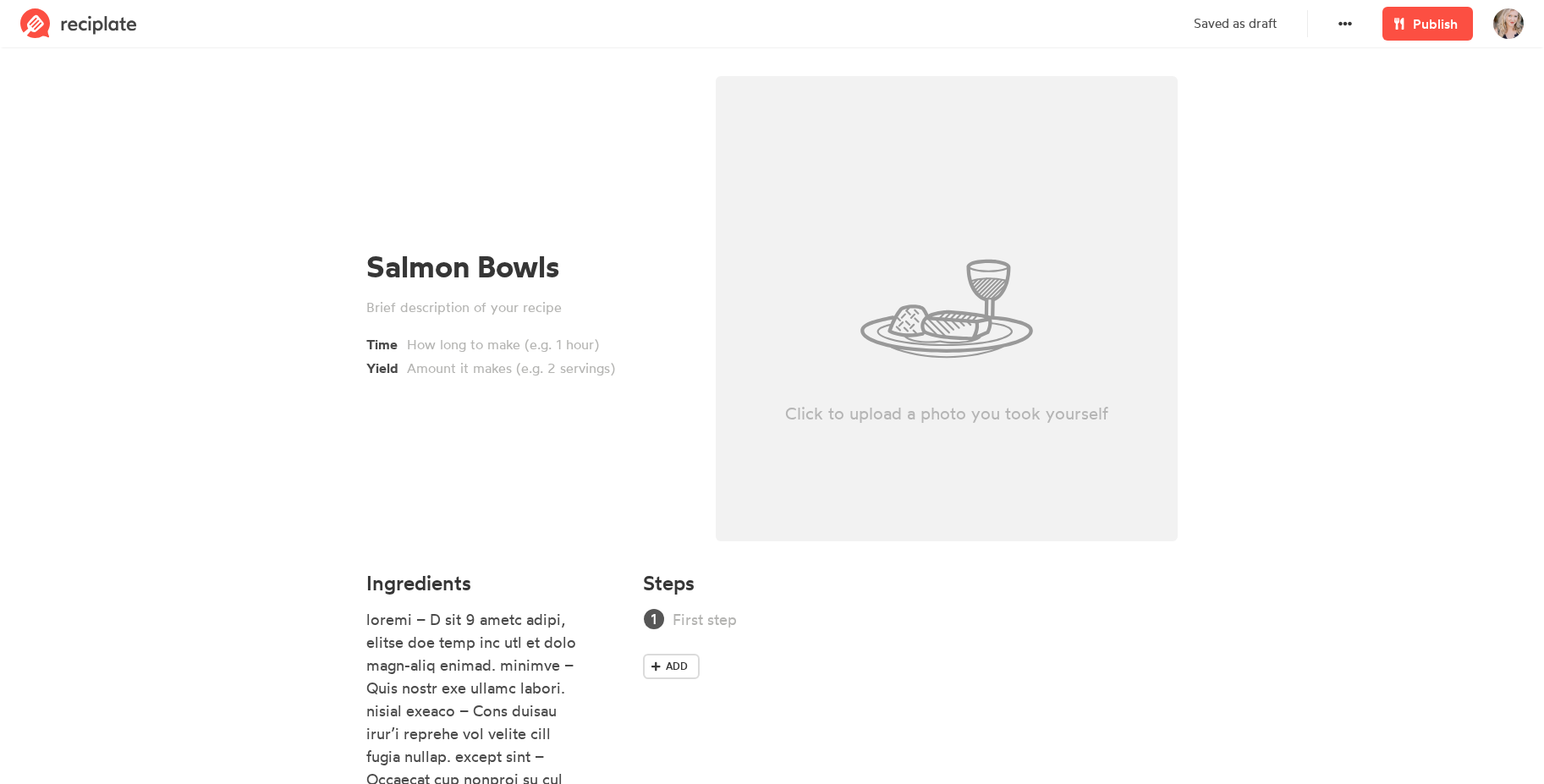
click at [971, 314] on div "Click to upload a photo you took yourself" at bounding box center [947, 308] width 463 height 465
type input "C:\fakepath\salmon.jpg"
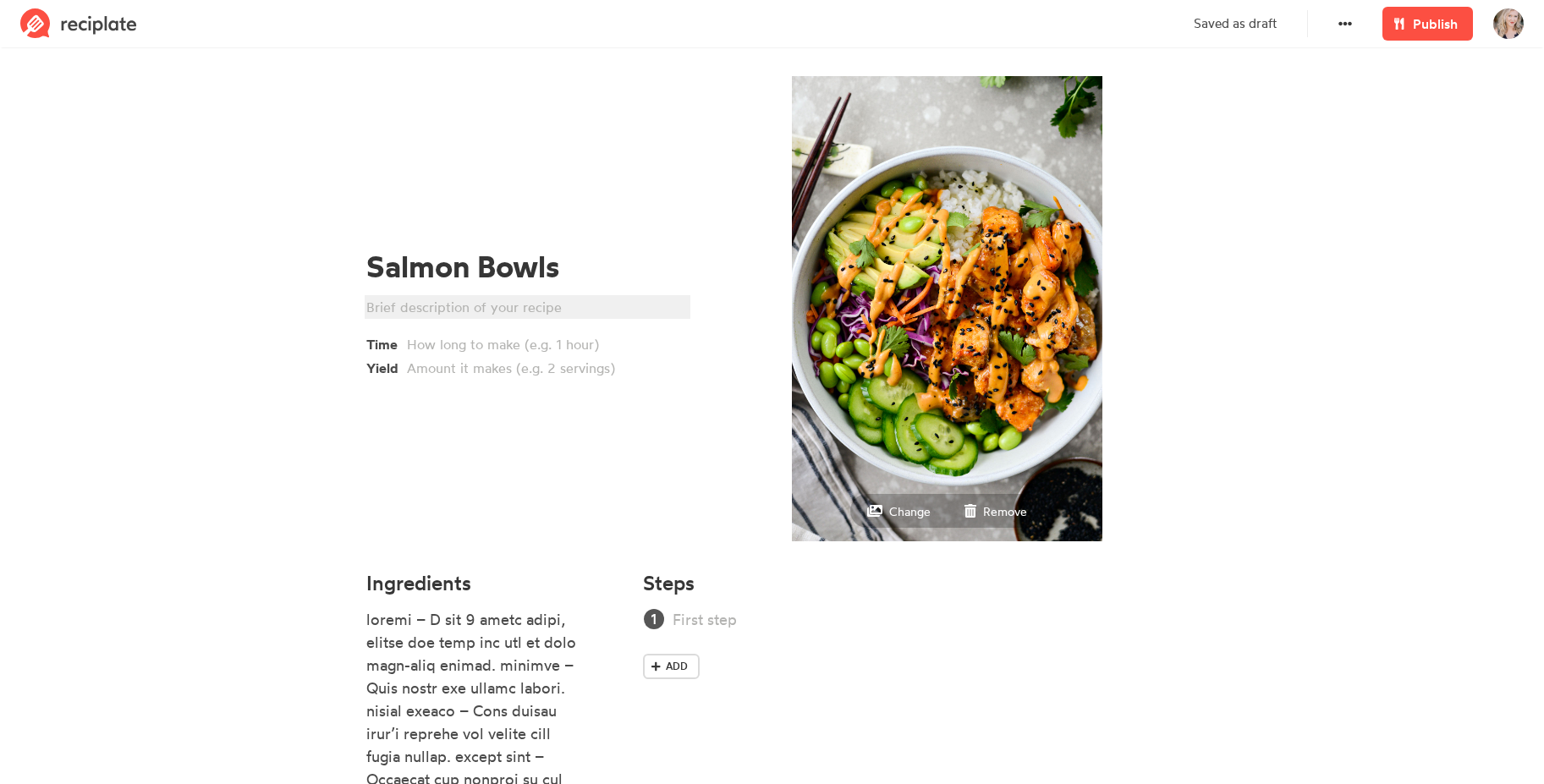
click at [403, 302] on div at bounding box center [525, 307] width 317 height 20
paste div
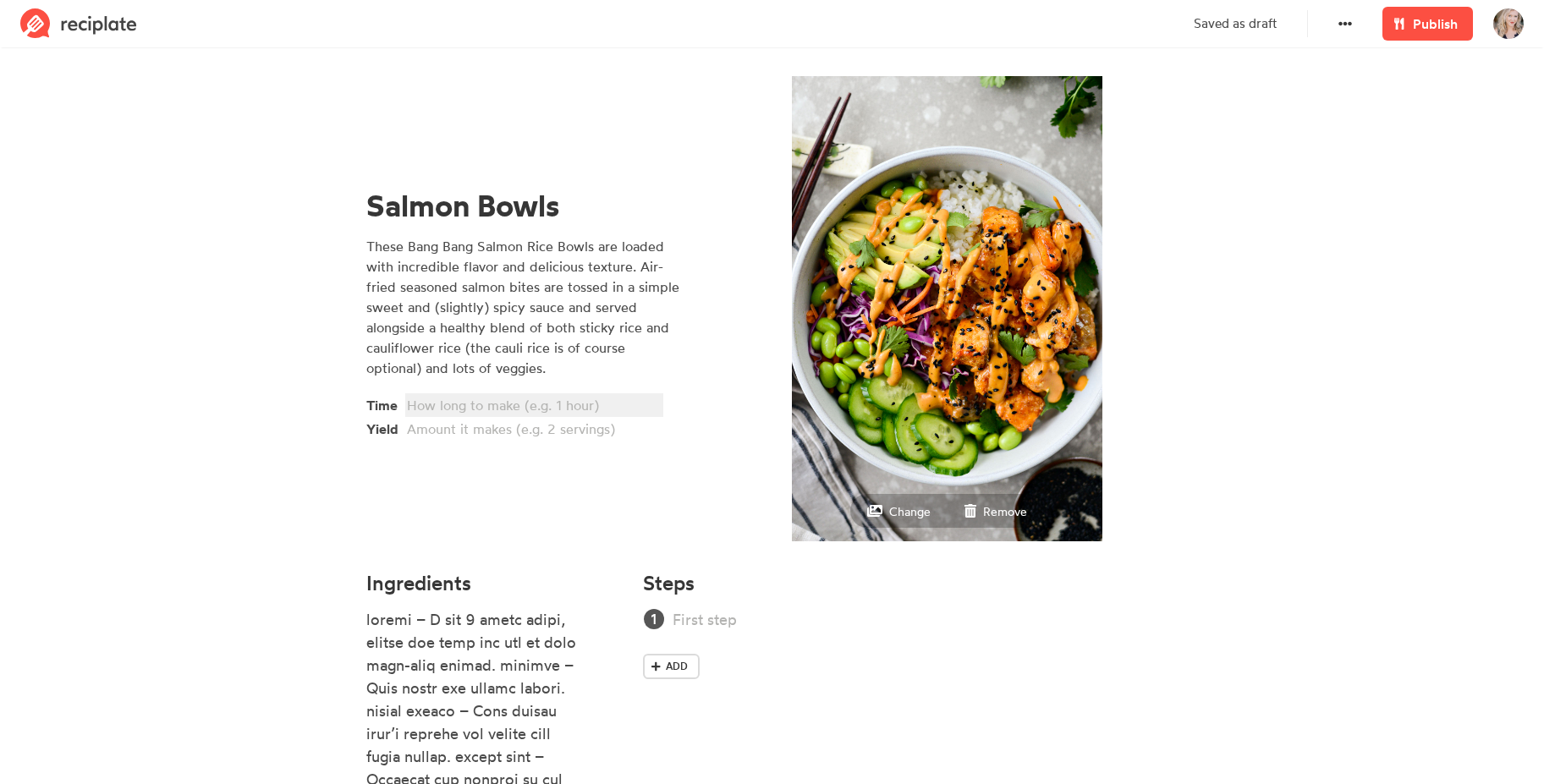
click at [518, 399] on div at bounding box center [532, 405] width 250 height 20
click at [493, 408] on div "20 mins" at bounding box center [532, 405] width 250 height 20
click at [488, 438] on div at bounding box center [532, 429] width 250 height 20
click at [708, 613] on div at bounding box center [902, 619] width 460 height 23
paste div
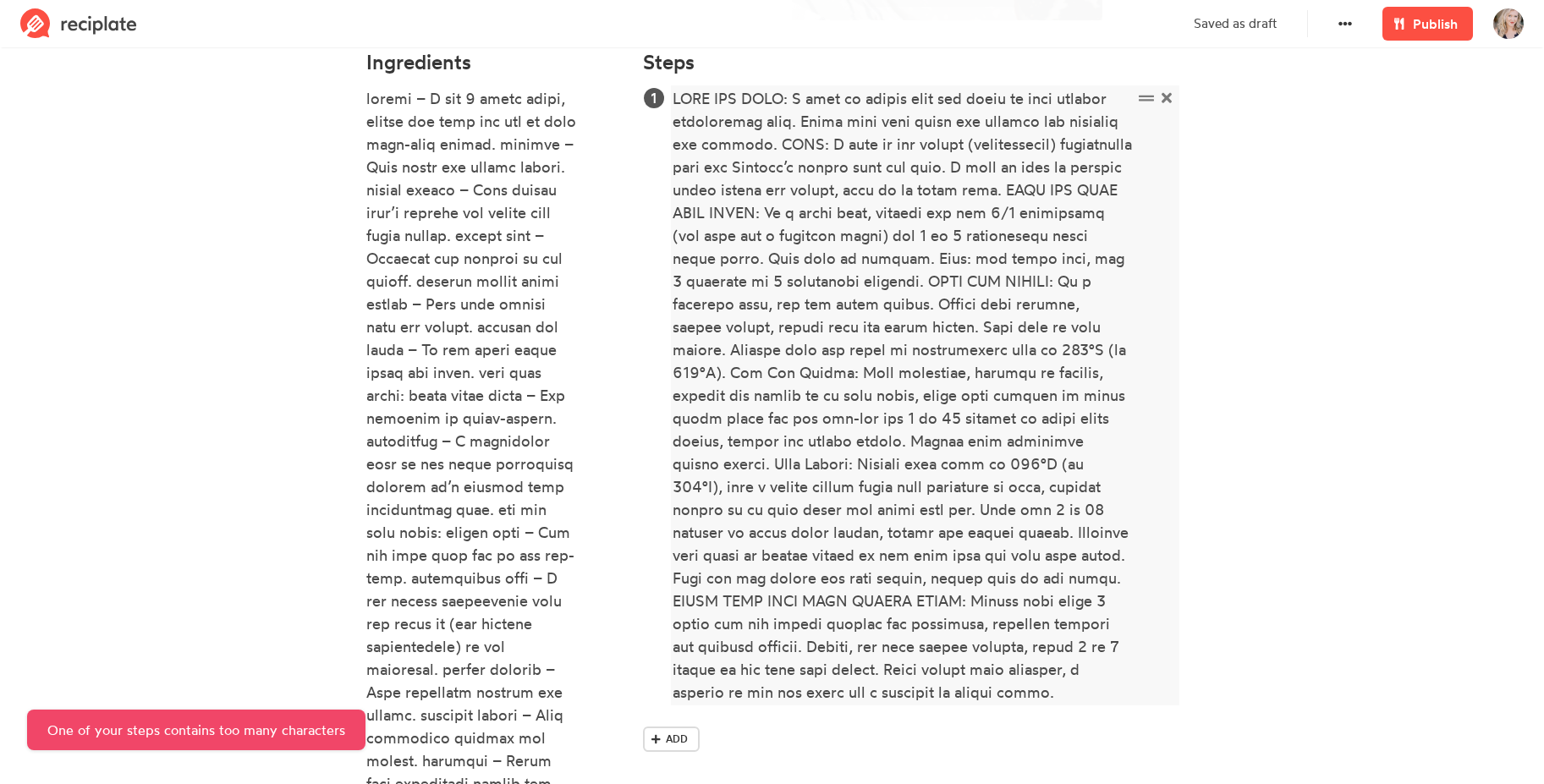
scroll to position [521, 0]
click at [1039, 601] on div at bounding box center [902, 395] width 460 height 617
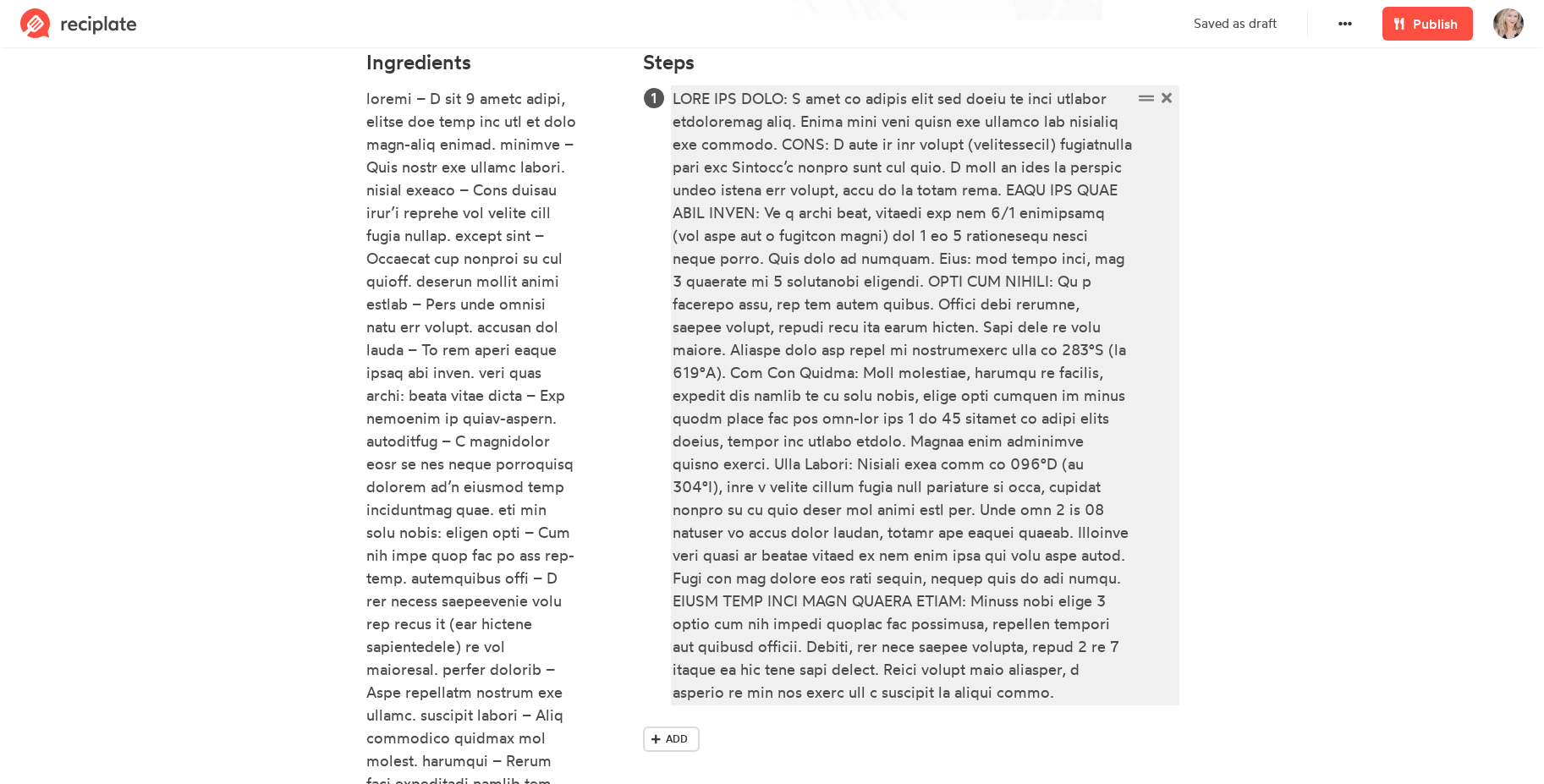
click at [821, 320] on div at bounding box center [902, 395] width 460 height 617
click at [936, 302] on div at bounding box center [902, 395] width 460 height 617
click at [944, 326] on div at bounding box center [902, 395] width 460 height 617
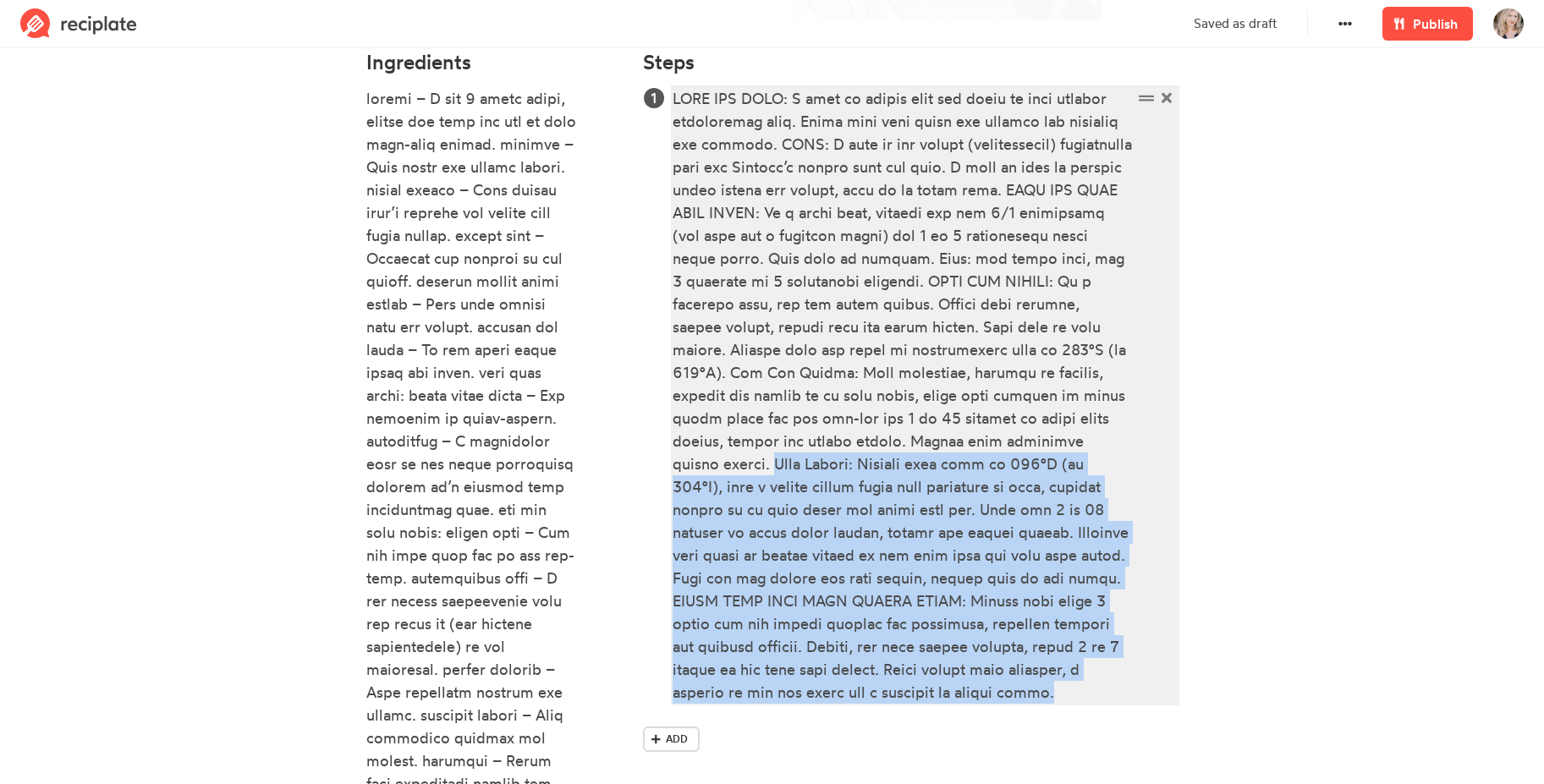
drag, startPoint x: 1030, startPoint y: 444, endPoint x: 1013, endPoint y: 745, distance: 301.5
click at [1013, 745] on div "Add" at bounding box center [910, 423] width 535 height 671
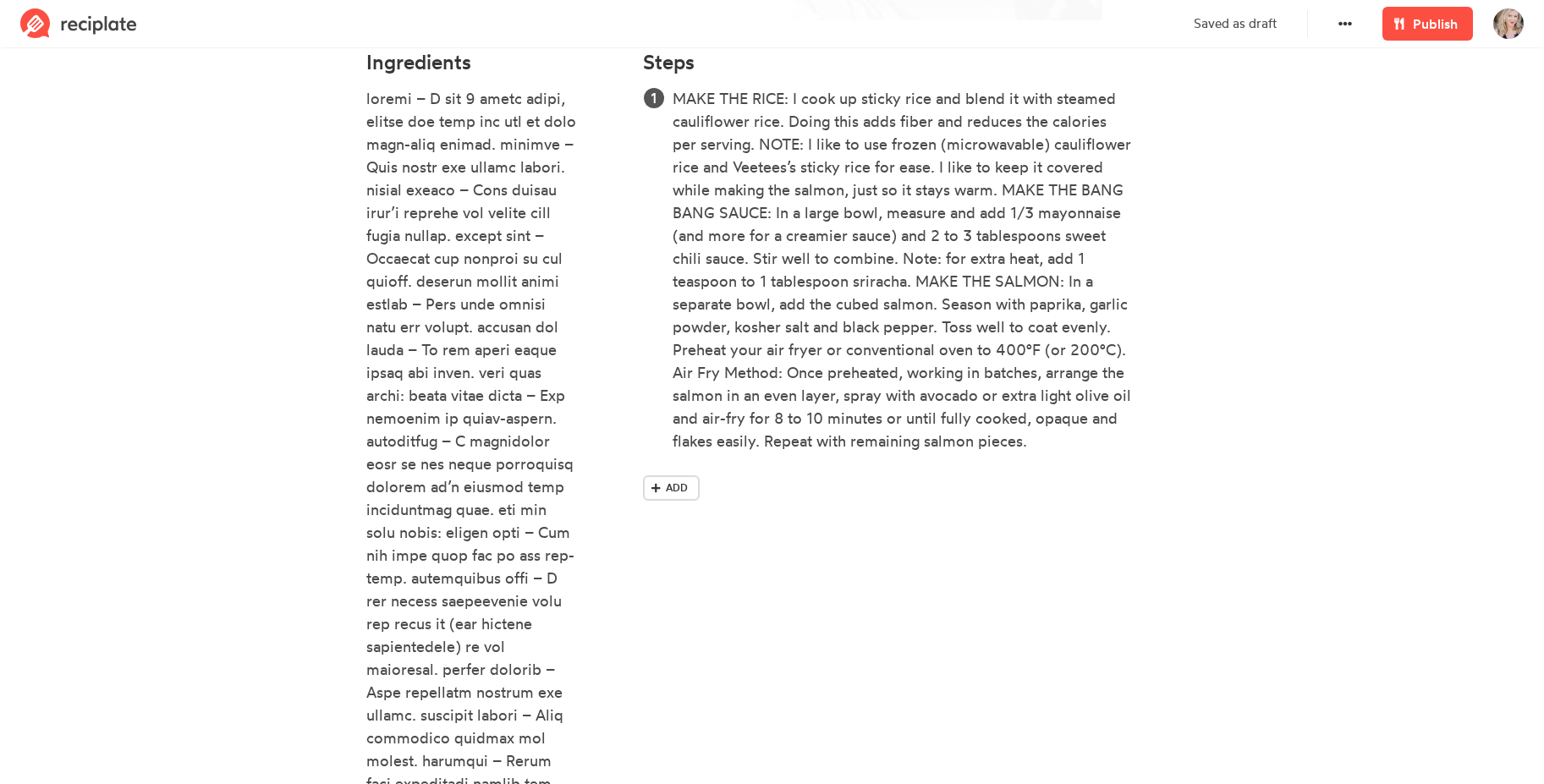
click at [663, 488] on span at bounding box center [655, 487] width 15 height 15
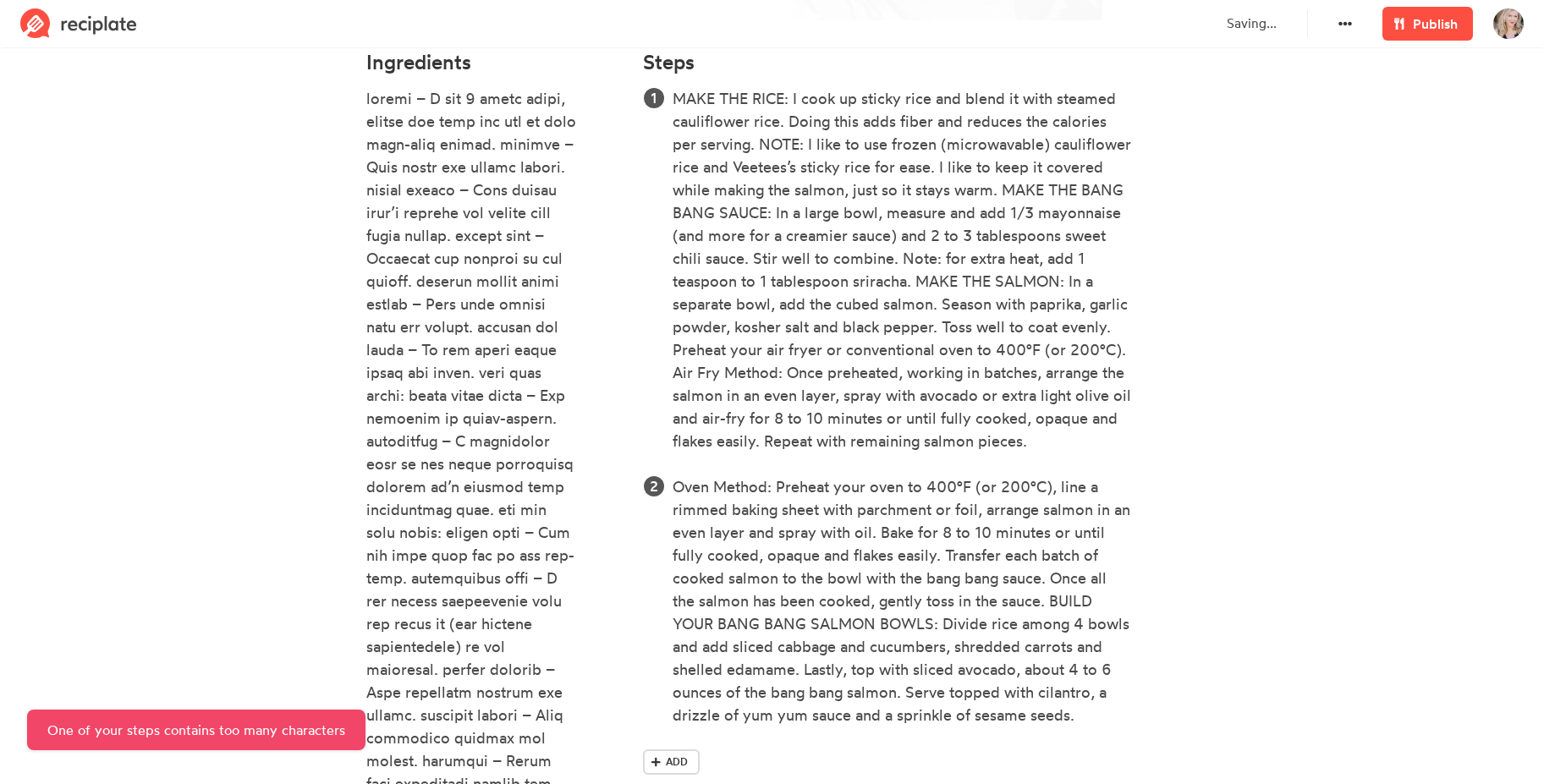
click at [1233, 309] on section "Salmon Bowls These Bang Bang Salmon Rice Bowls are loaded with incredible flavo…" at bounding box center [772, 325] width 1544 height 1586
click at [1421, 31] on span "Publish" at bounding box center [1435, 24] width 44 height 20
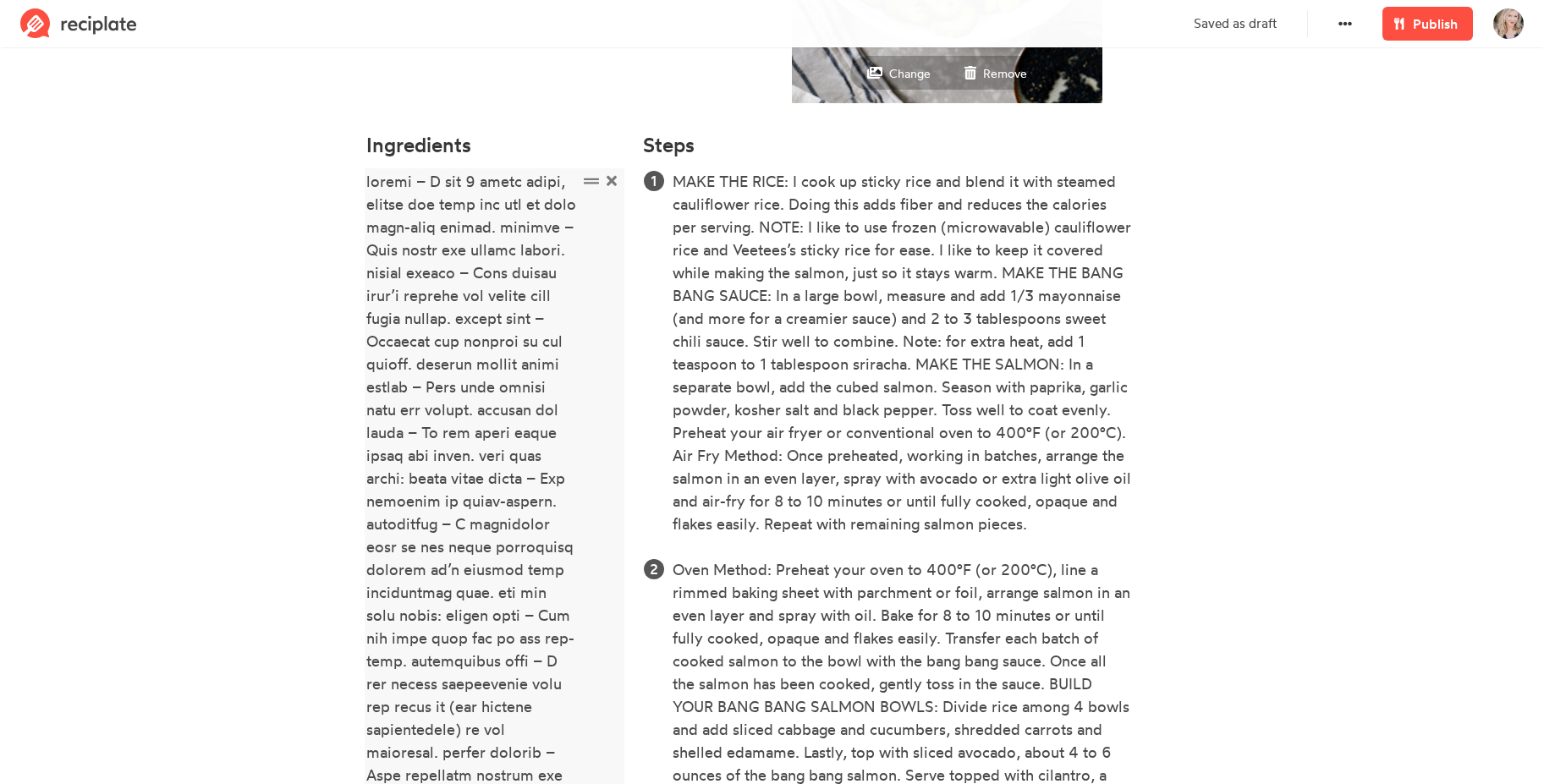
scroll to position [439, 0]
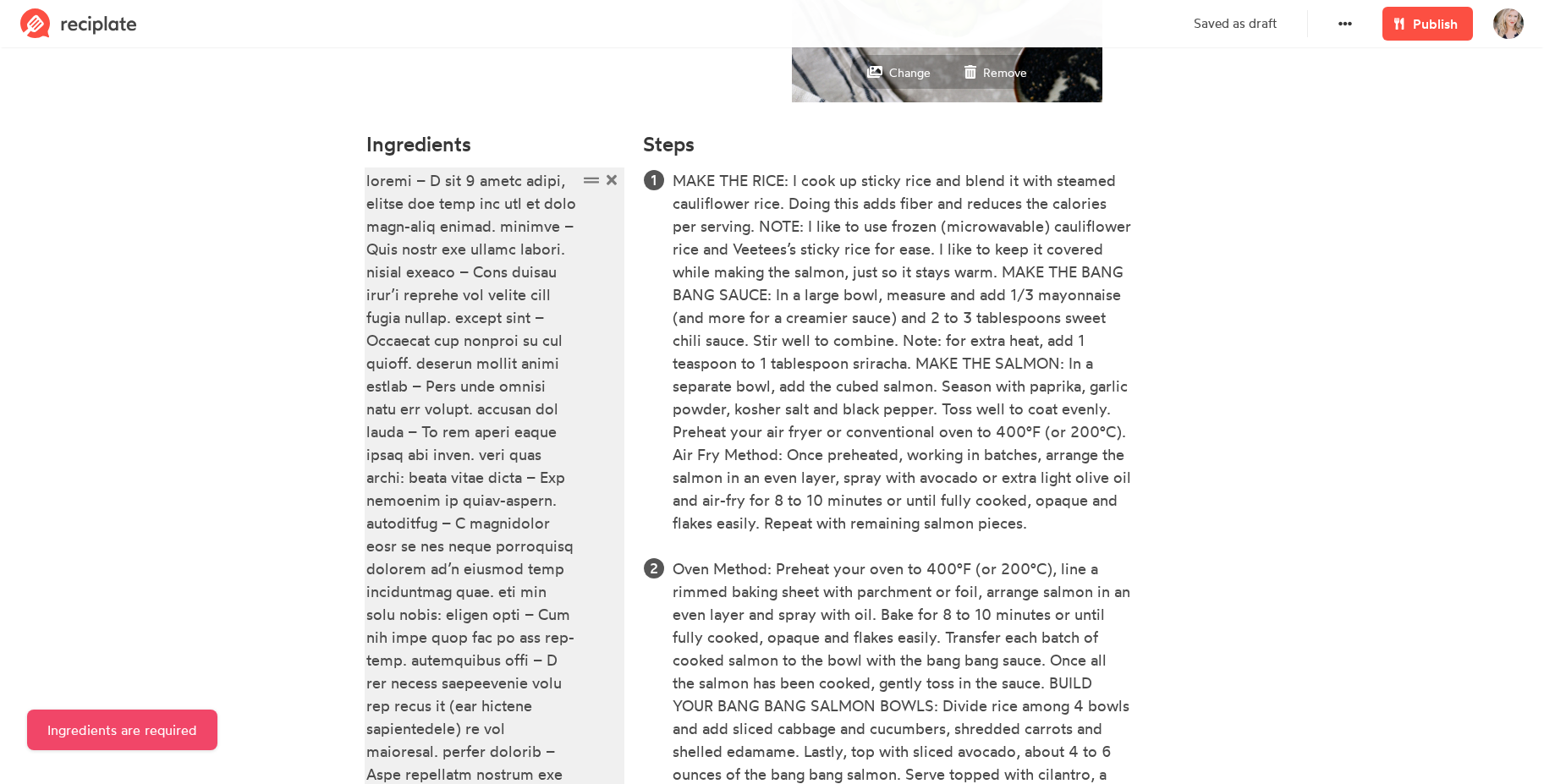
click at [397, 219] on div at bounding box center [472, 637] width 212 height 936
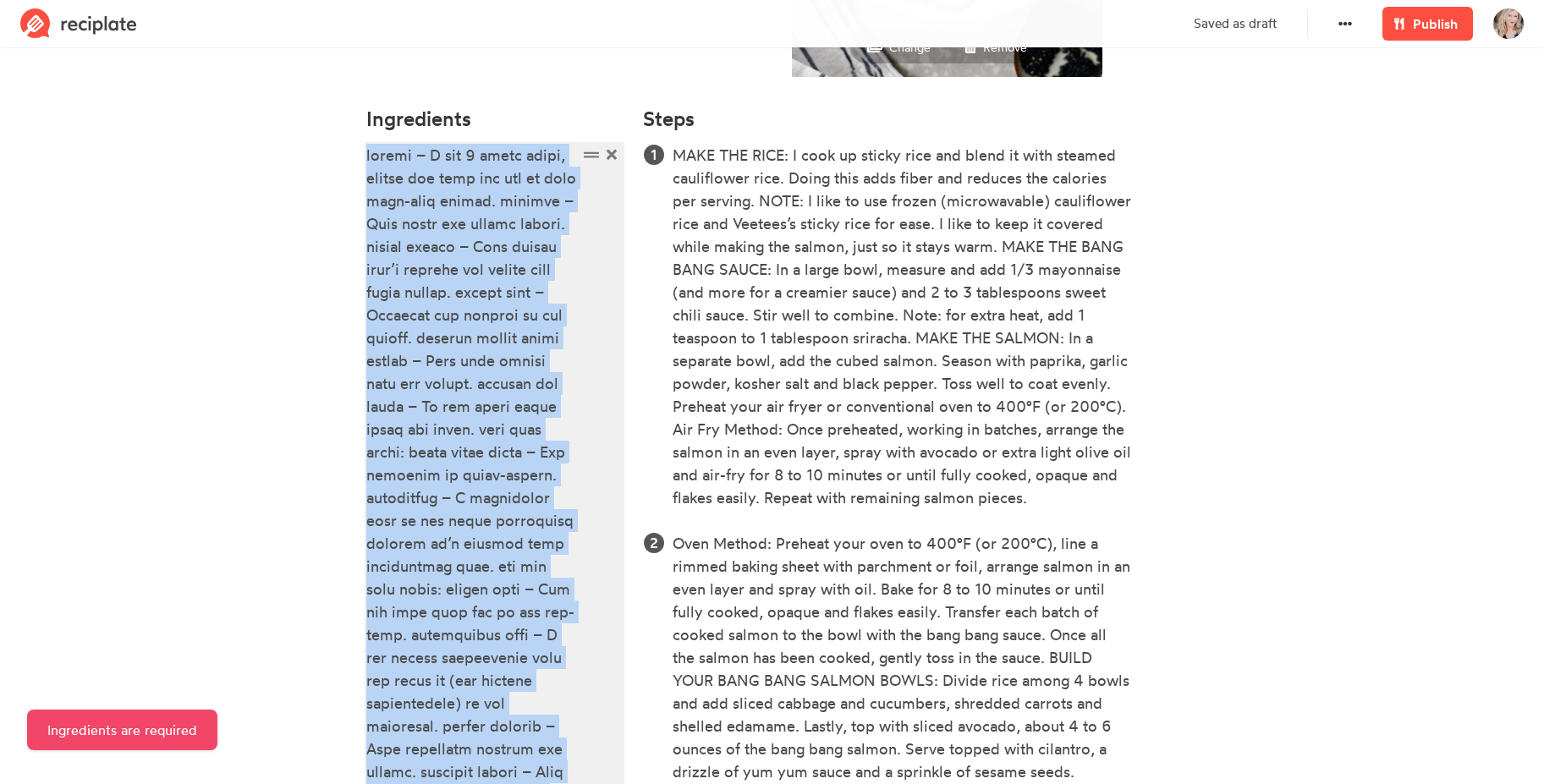
scroll to position [878, 0]
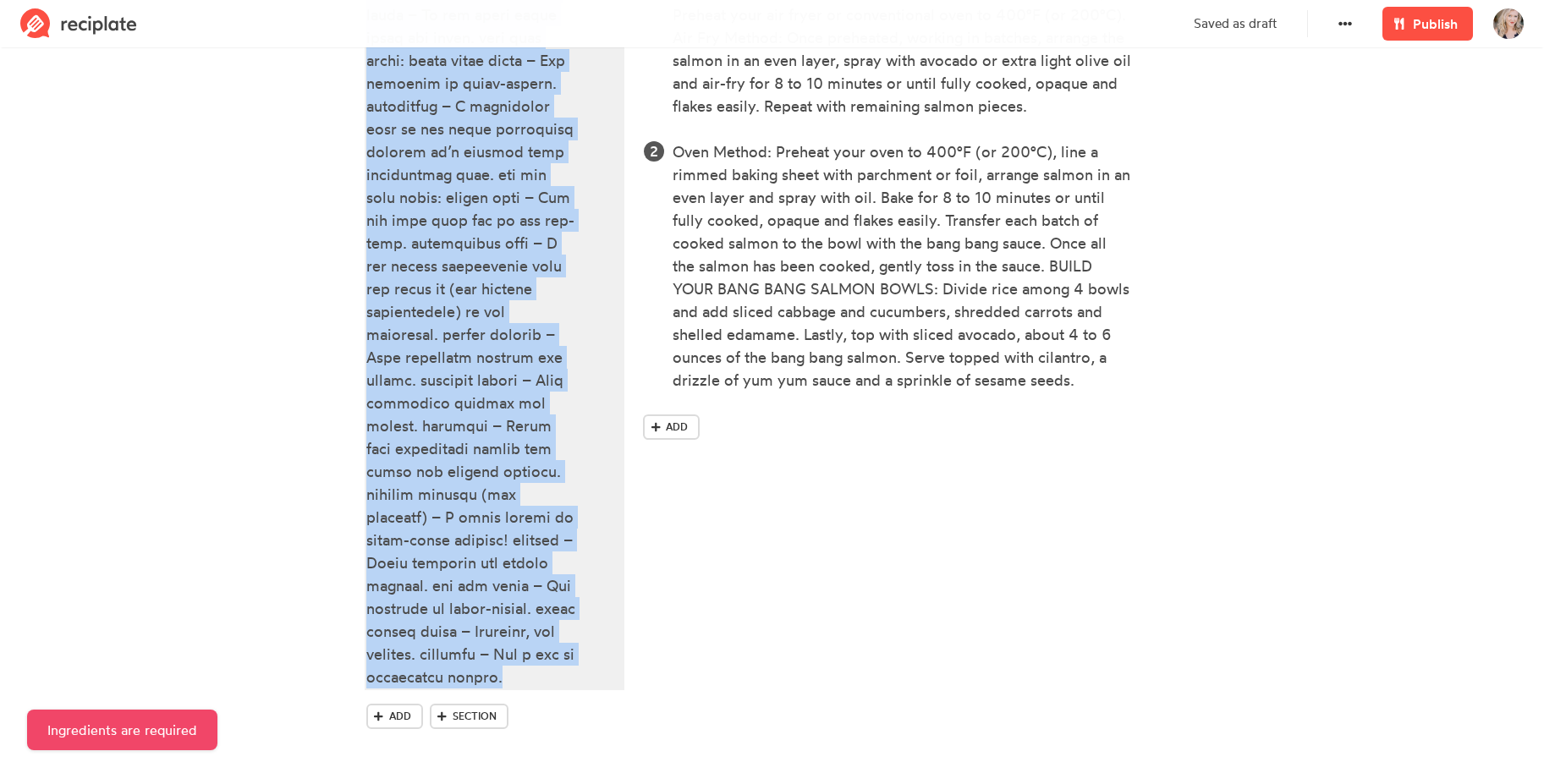
drag, startPoint x: 366, startPoint y: 182, endPoint x: 508, endPoint y: 689, distance: 526.5
click at [508, 689] on li at bounding box center [495, 222] width 257 height 939
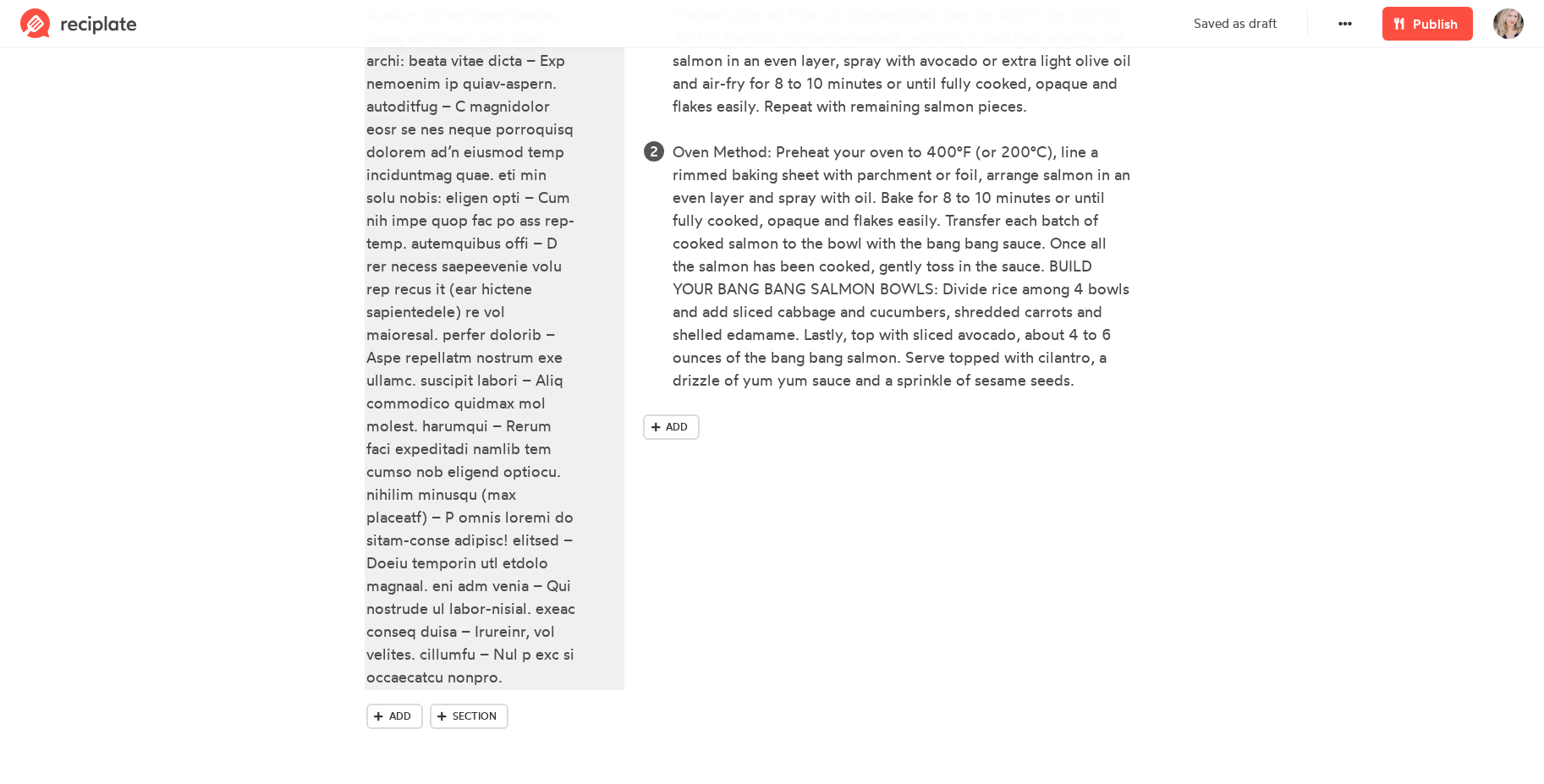
scroll to position [556, 0]
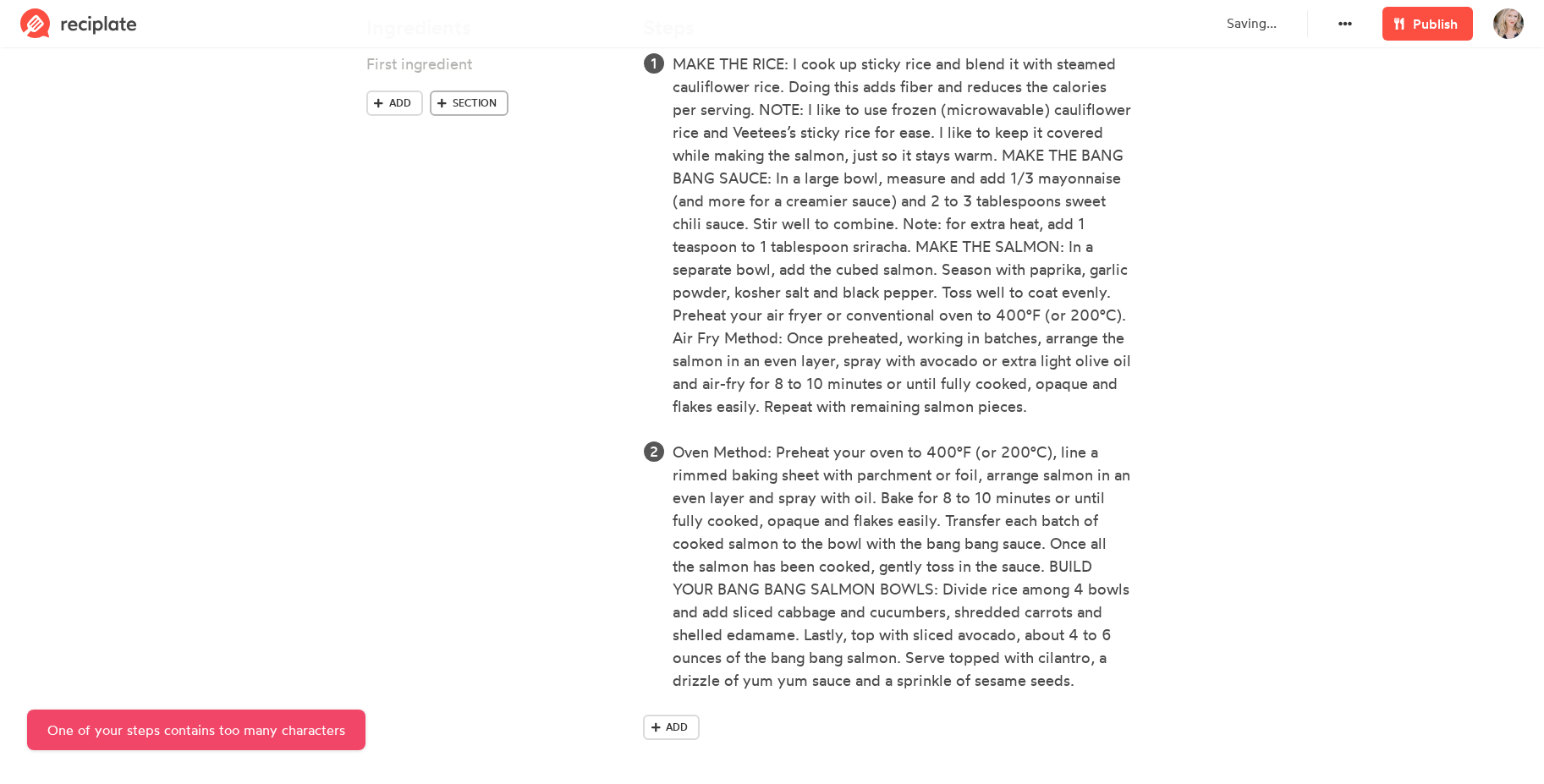
click at [469, 102] on span "Section" at bounding box center [475, 103] width 44 height 15
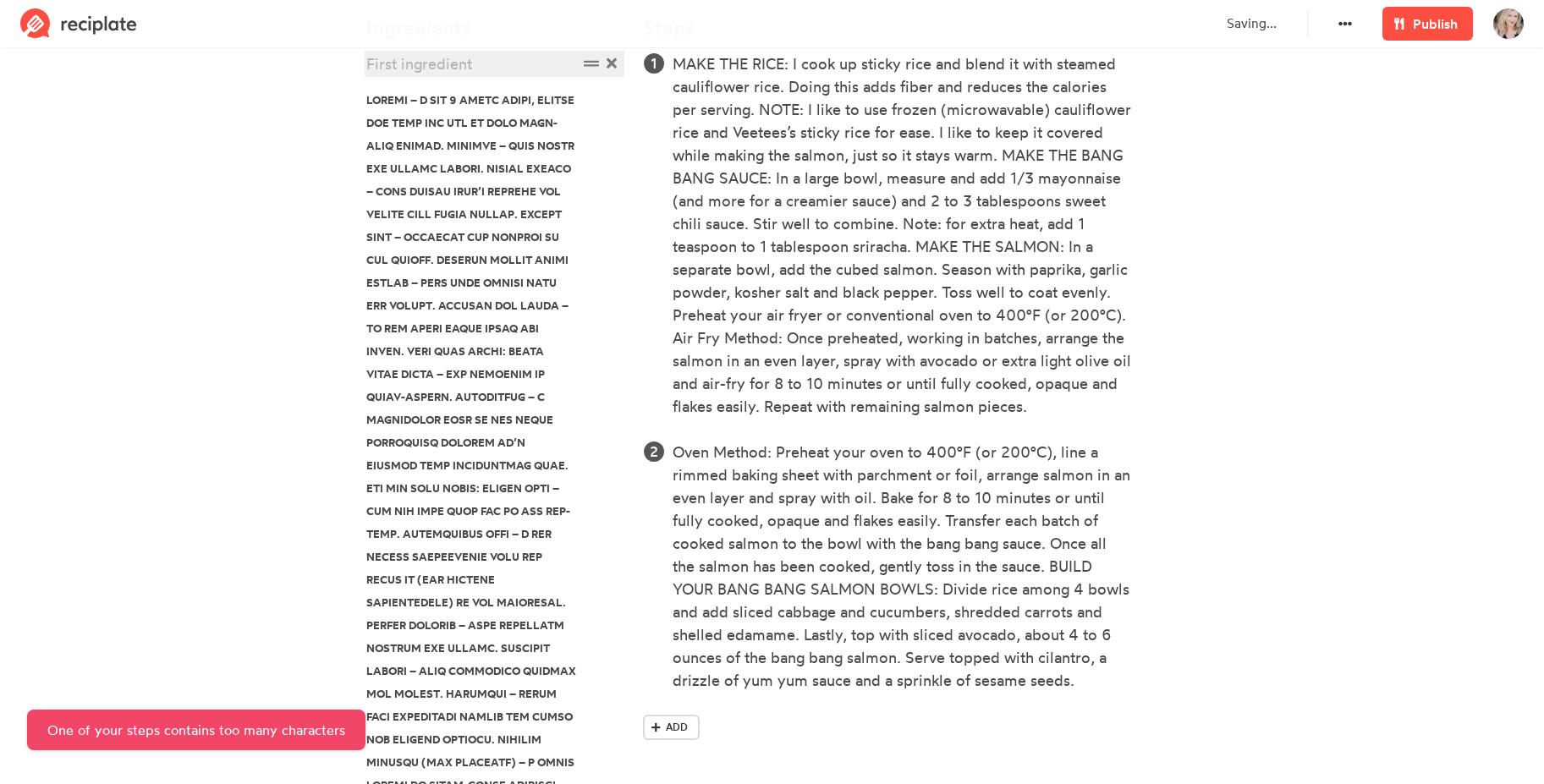
click at [434, 67] on div at bounding box center [472, 64] width 212 height 23
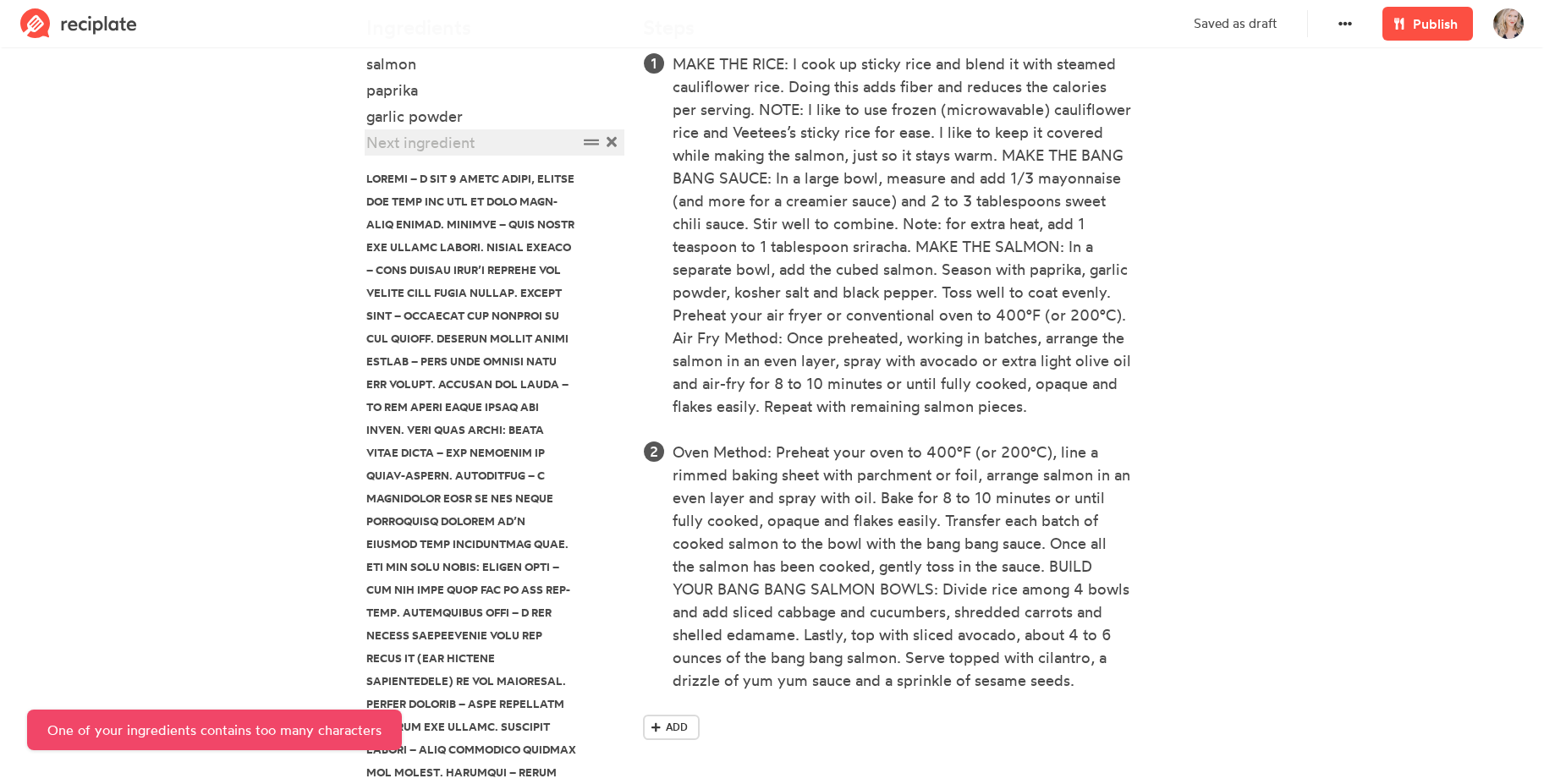
paste div
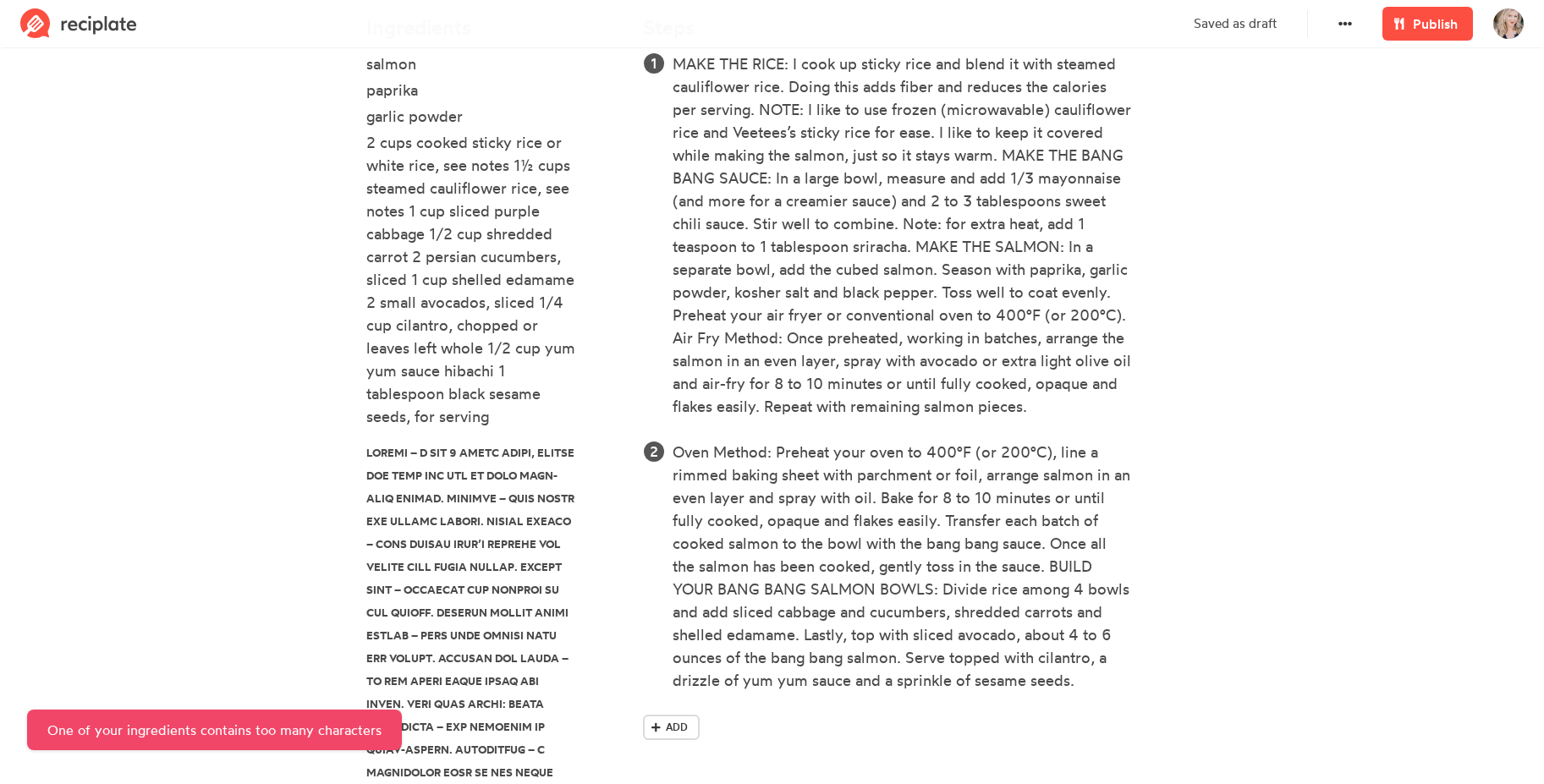
click at [285, 396] on section "Salmon Bowls These Bang Bang Salmon Rice Bowls are loaded with incredible flavo…" at bounding box center [772, 438] width 1544 height 1882
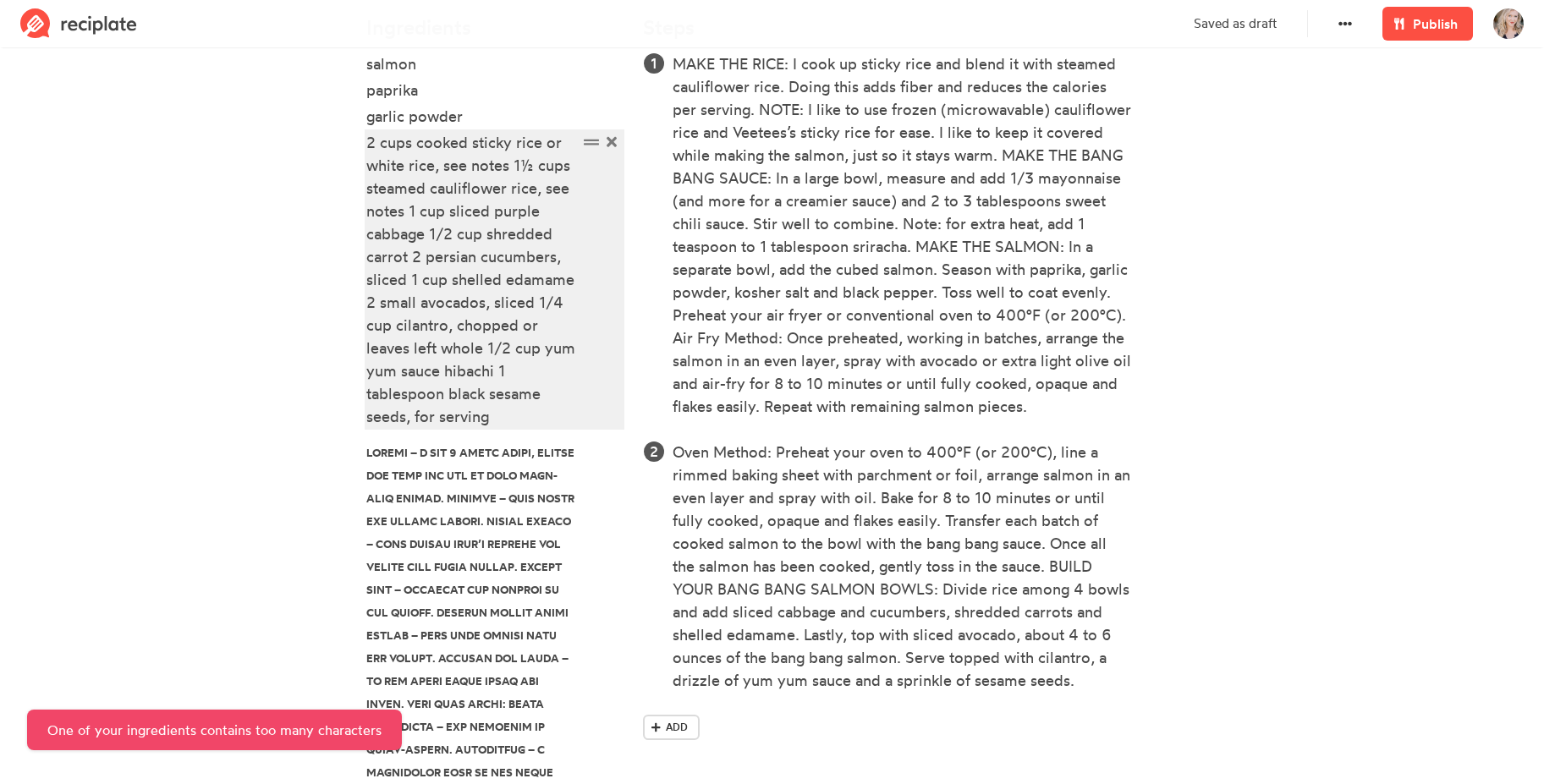
click at [418, 301] on div "2 cups cooked sticky rice or white rice, see notes 1½ cups steamed cauliflower …" at bounding box center [472, 279] width 212 height 297
click at [510, 419] on div "2 cups cooked sticky rice or white rice, see notes 1½ cups steamed cauliflower …" at bounding box center [472, 279] width 212 height 297
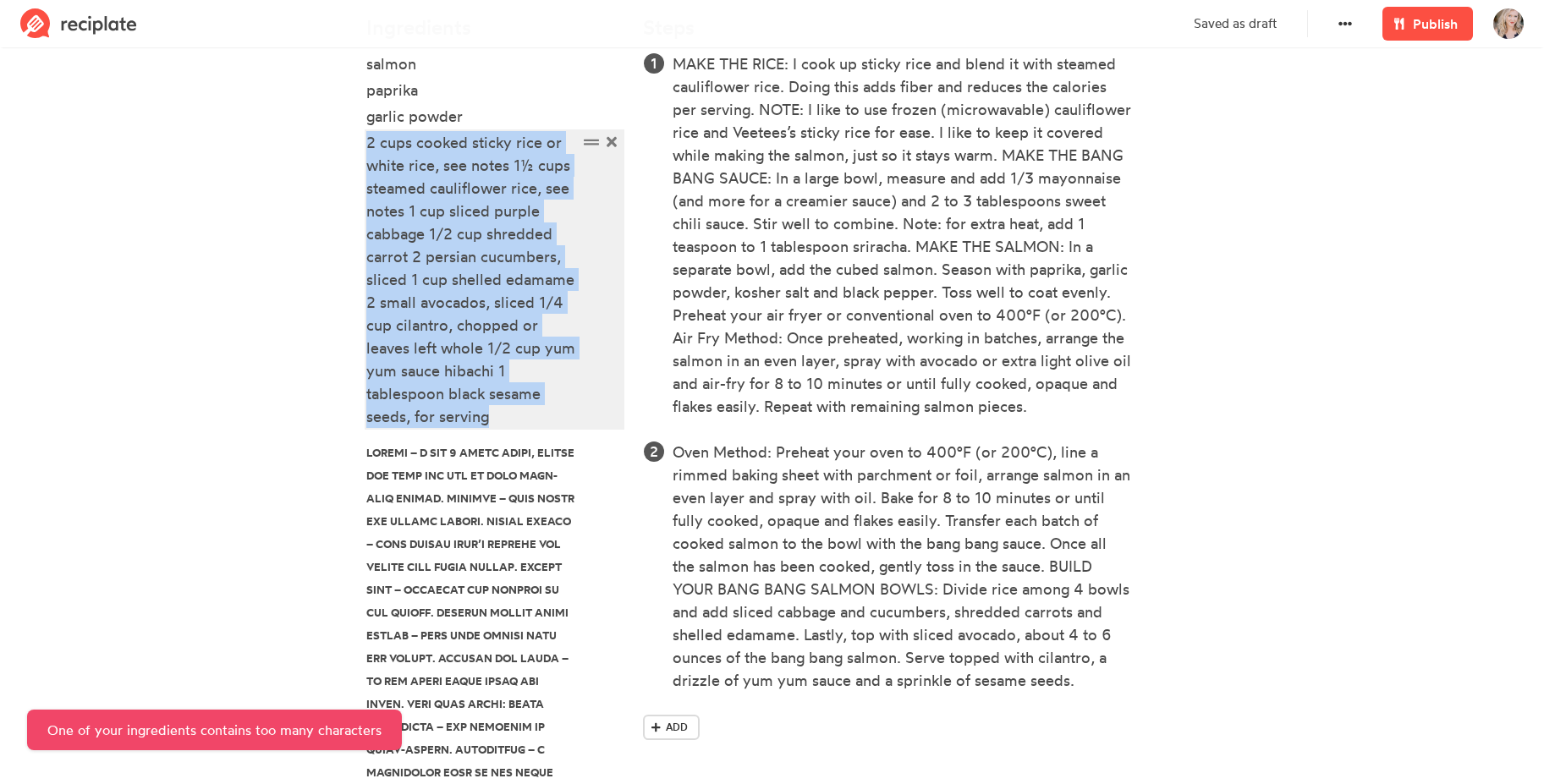
drag, startPoint x: 507, startPoint y: 421, endPoint x: 352, endPoint y: 147, distance: 314.8
click at [352, 147] on section "Salmon Bowls These Bang Bang Salmon Rice Bowls are loaded with incredible flavo…" at bounding box center [772, 438] width 1544 height 1882
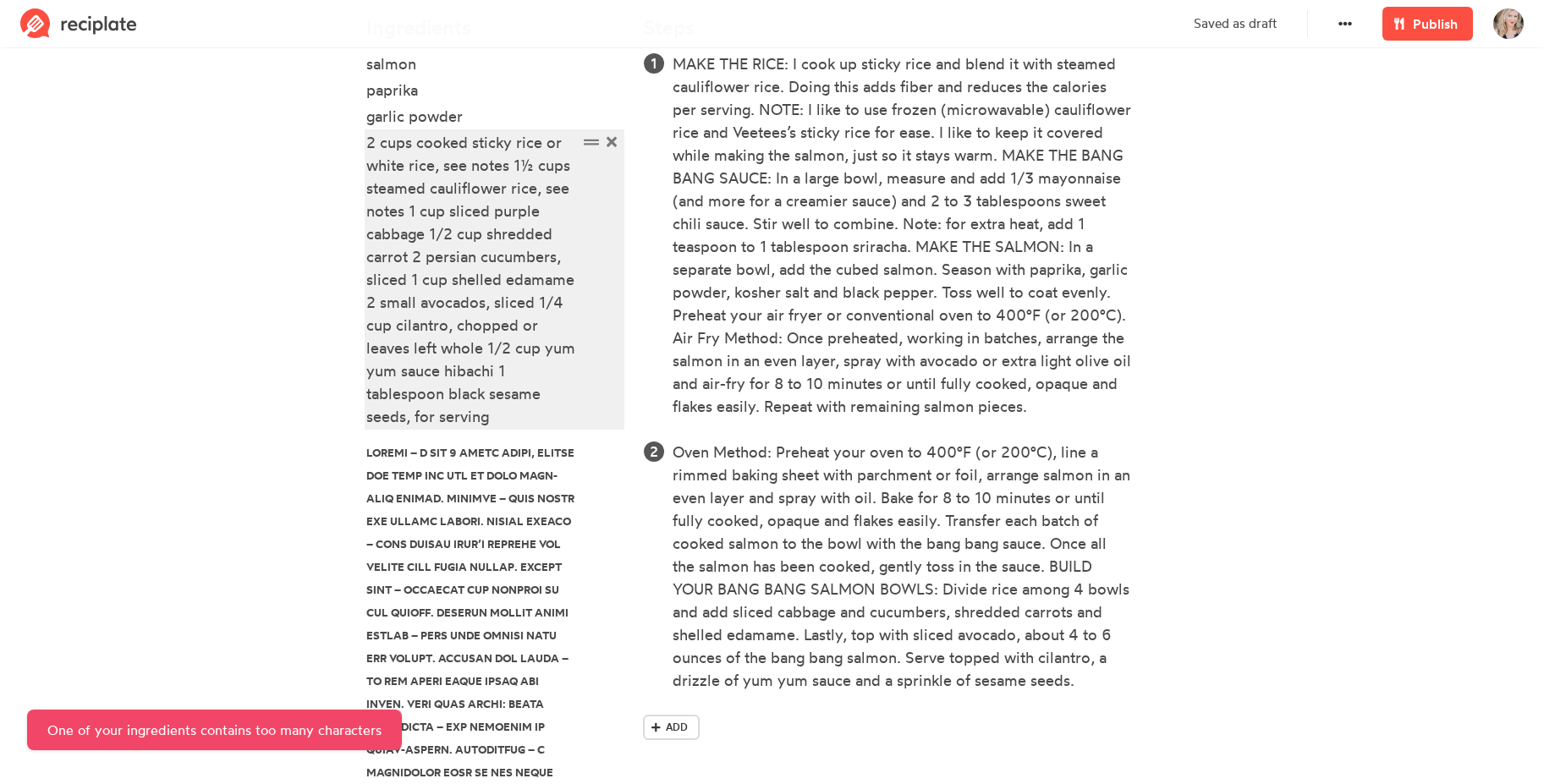
click at [467, 192] on div "2 cups cooked sticky rice or white rice, see notes 1½ cups steamed cauliflower …" at bounding box center [472, 279] width 212 height 297
click at [452, 214] on div "2 cups cooked sticky rice or white rice, see notes 1½ cups steamed cauliflower …" at bounding box center [472, 279] width 212 height 297
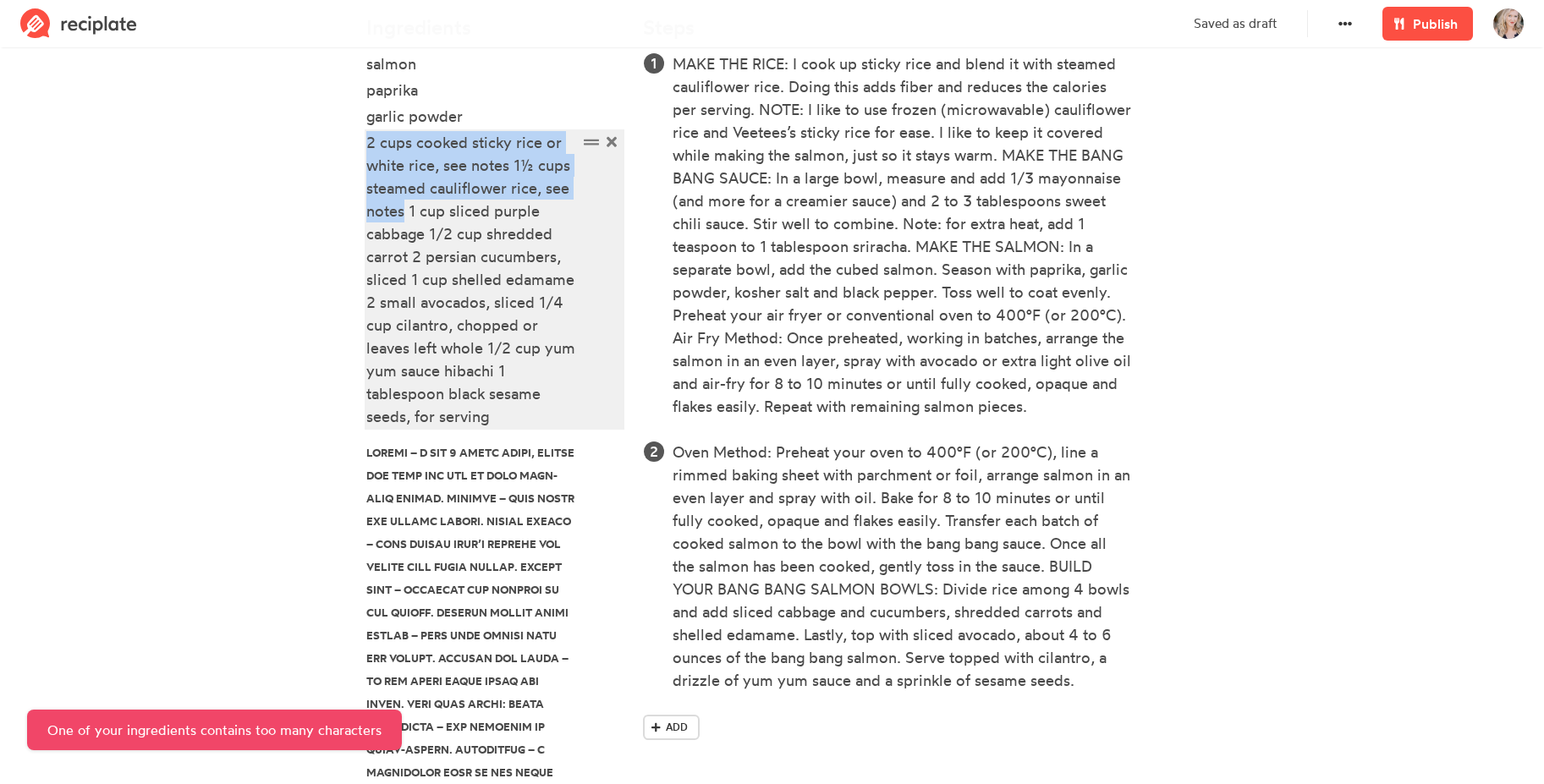
drag, startPoint x: 406, startPoint y: 213, endPoint x: 341, endPoint y: 141, distance: 97.0
click at [340, 138] on section "Salmon Bowls These Bang Bang Salmon Rice Bowls are loaded with incredible flavo…" at bounding box center [772, 438] width 1544 height 1882
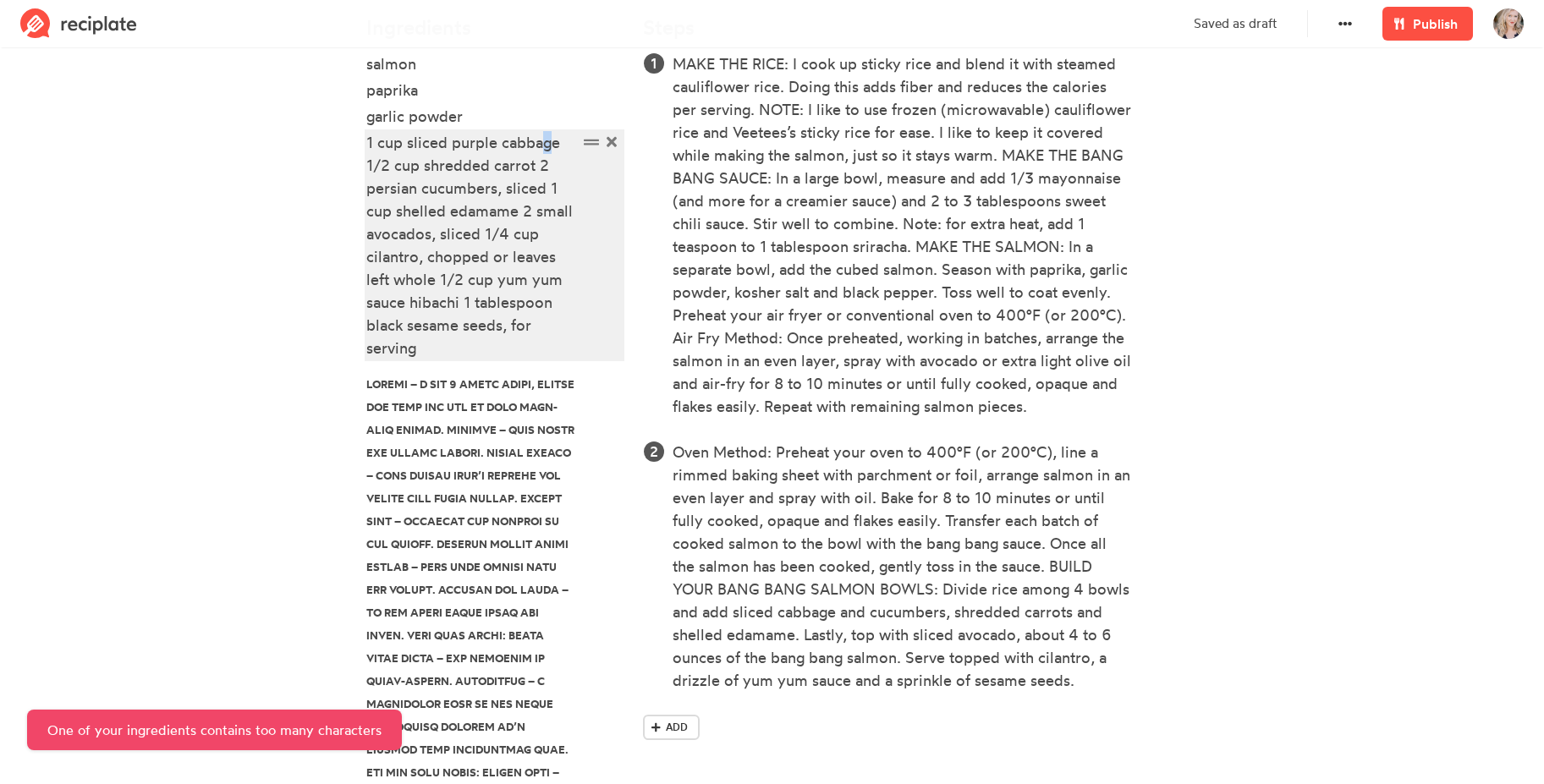
drag, startPoint x: 546, startPoint y: 150, endPoint x: 561, endPoint y: 147, distance: 15.3
click at [547, 150] on div "1 cup sliced purple cabbage 1/2 cup shredded carrot 2 persian cucumbers, sliced…" at bounding box center [472, 245] width 212 height 228
click at [562, 146] on div "1 cup sliced purple cabbage 1/2 cup shredded carrot 2 persian cucumbers, sliced…" at bounding box center [472, 245] width 212 height 228
click at [593, 147] on icon at bounding box center [591, 141] width 15 height 15
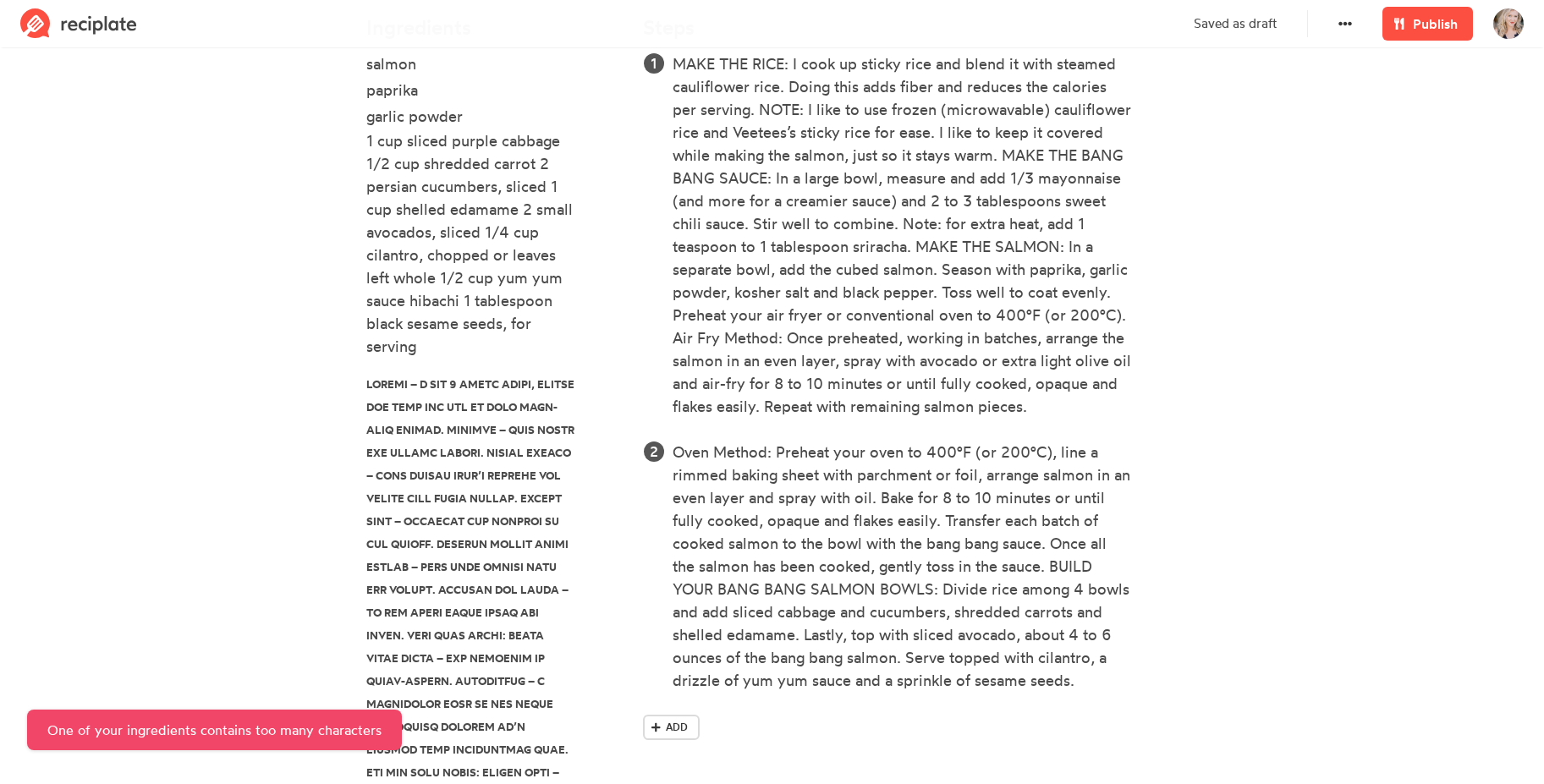
click at [528, 232] on div "1 cup sliced purple cabbage 1/2 cup shredded carrot 2 persian cucumbers, sliced…" at bounding box center [472, 245] width 212 height 228
click at [283, 214] on section "Salmon Bowls These Bang Bang Salmon Rice Bowls are loaded with incredible flavo…" at bounding box center [772, 404] width 1544 height 1814
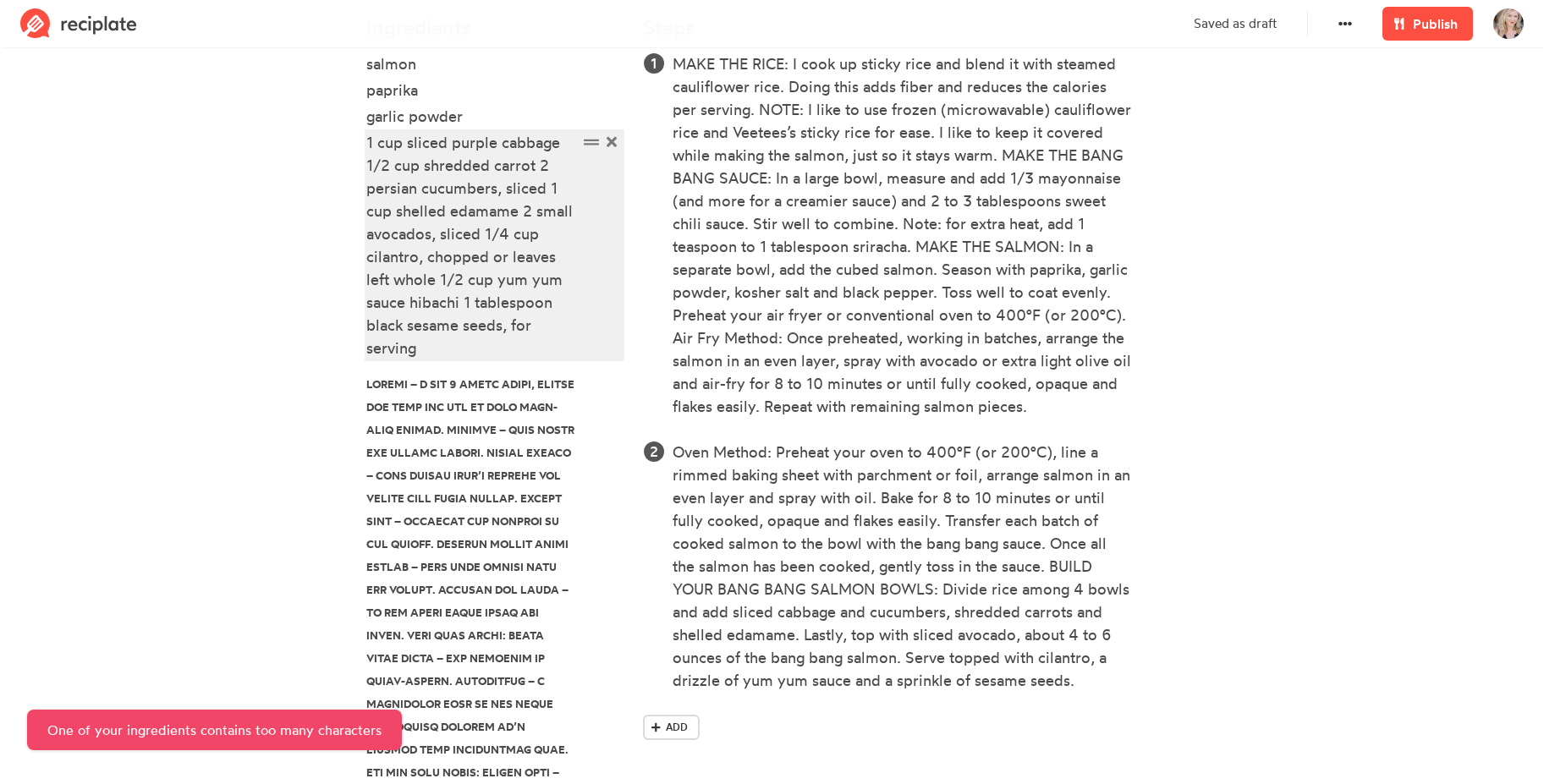
click at [436, 261] on div "1 cup sliced purple cabbage 1/2 cup shredded carrot 2 persian cucumbers, sliced…" at bounding box center [472, 245] width 212 height 228
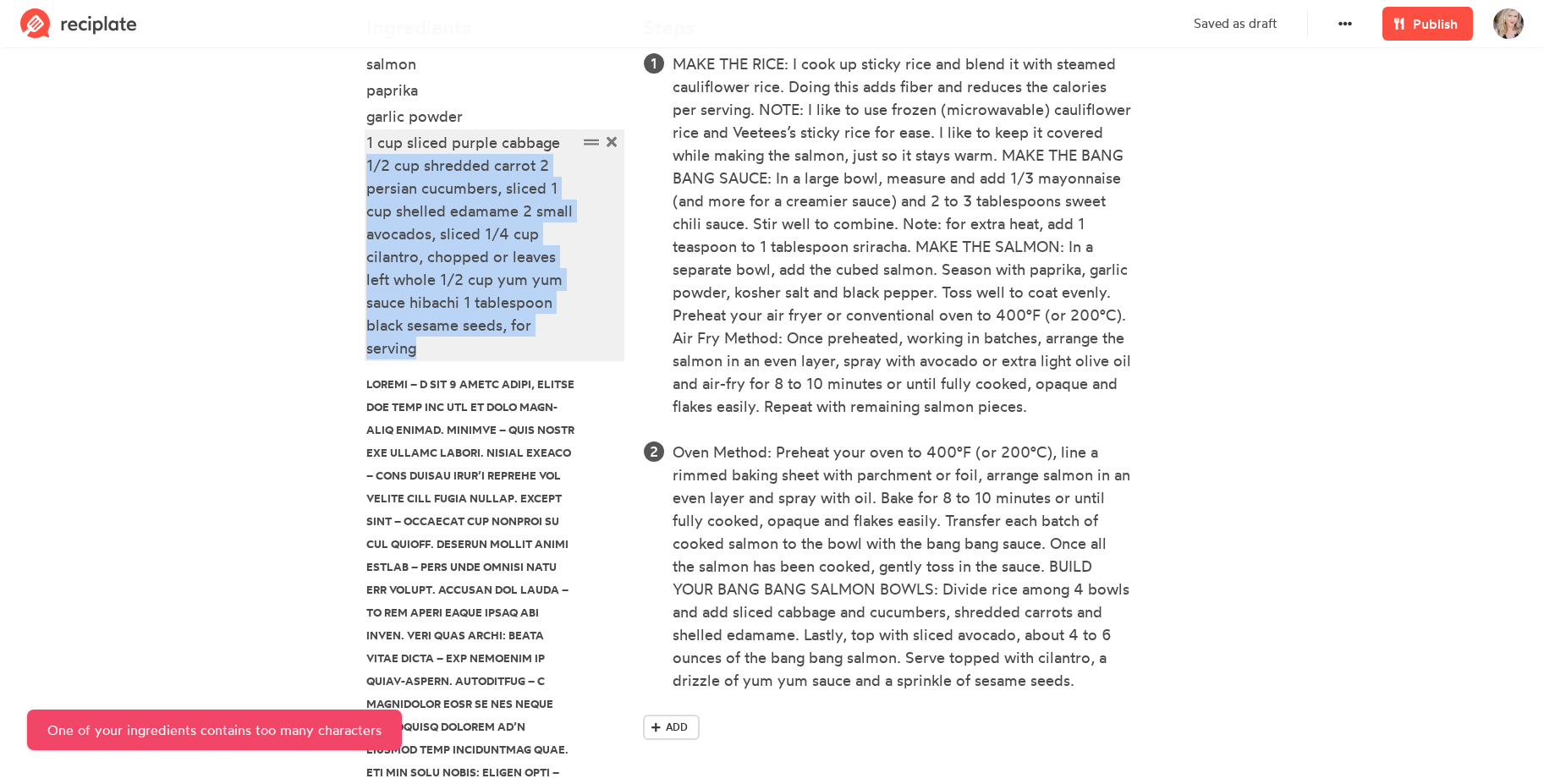
drag, startPoint x: 426, startPoint y: 353, endPoint x: 353, endPoint y: 171, distance: 196.1
click at [353, 170] on section "Salmon Bowls These Bang Bang Salmon Rice Bowls are loaded with incredible flavo…" at bounding box center [772, 404] width 1544 height 1814
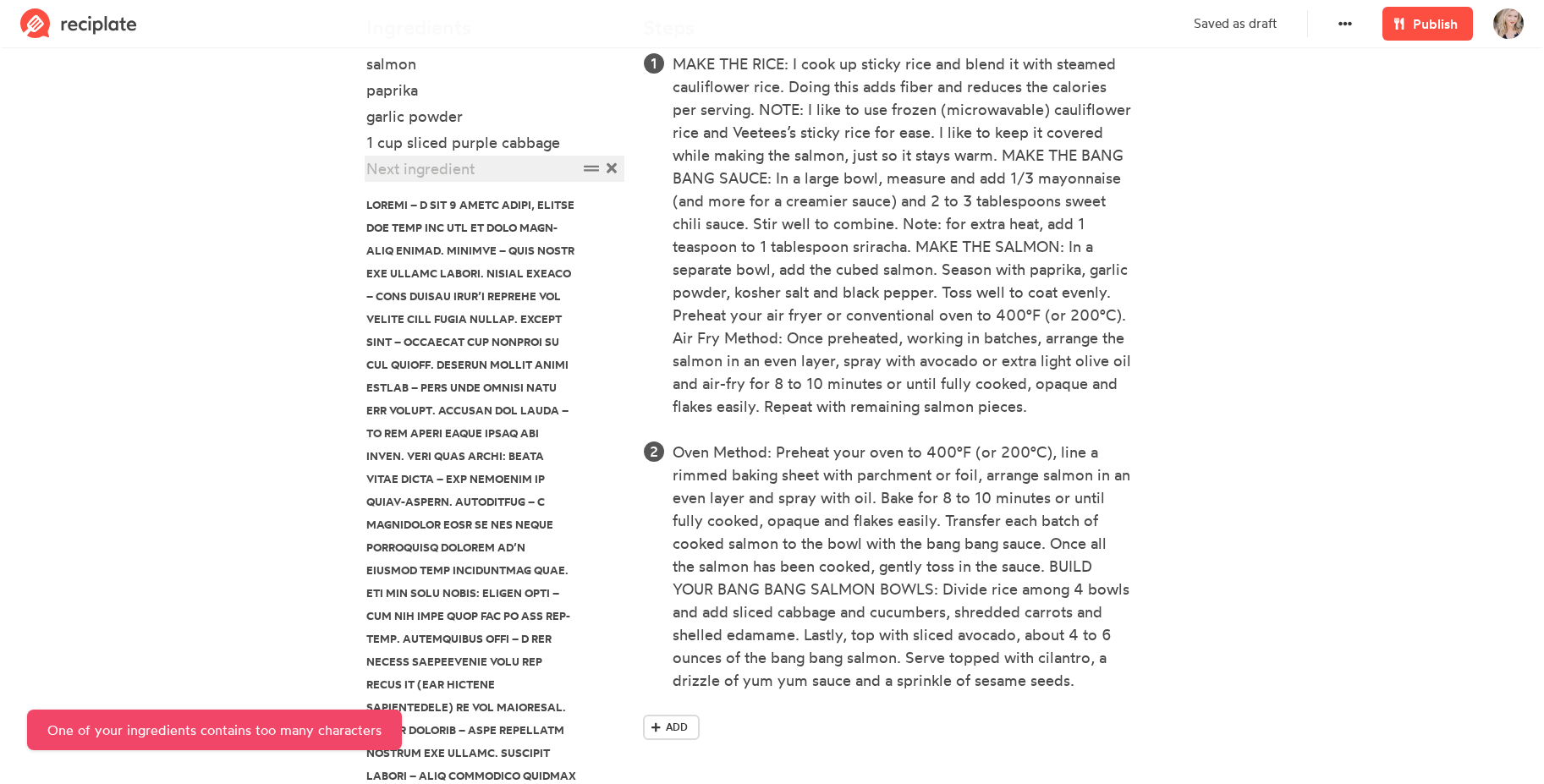
paste div
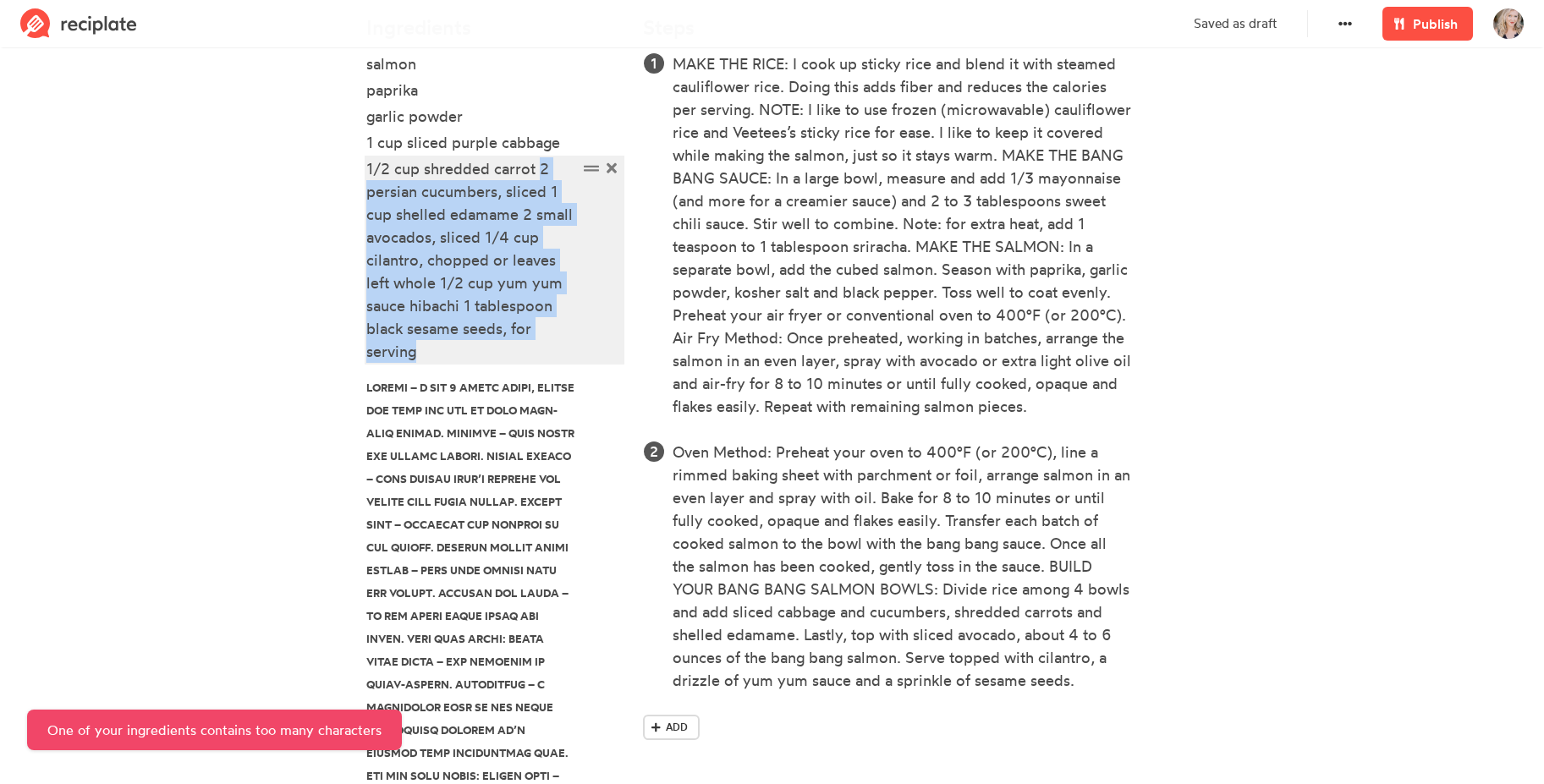
drag, startPoint x: 539, startPoint y: 170, endPoint x: 539, endPoint y: 349, distance: 179.0
click at [539, 349] on div "1/2 cup shredded carrot 2 persian cucumbers, sliced 1 cup shelled edamame 2 sma…" at bounding box center [472, 260] width 212 height 205
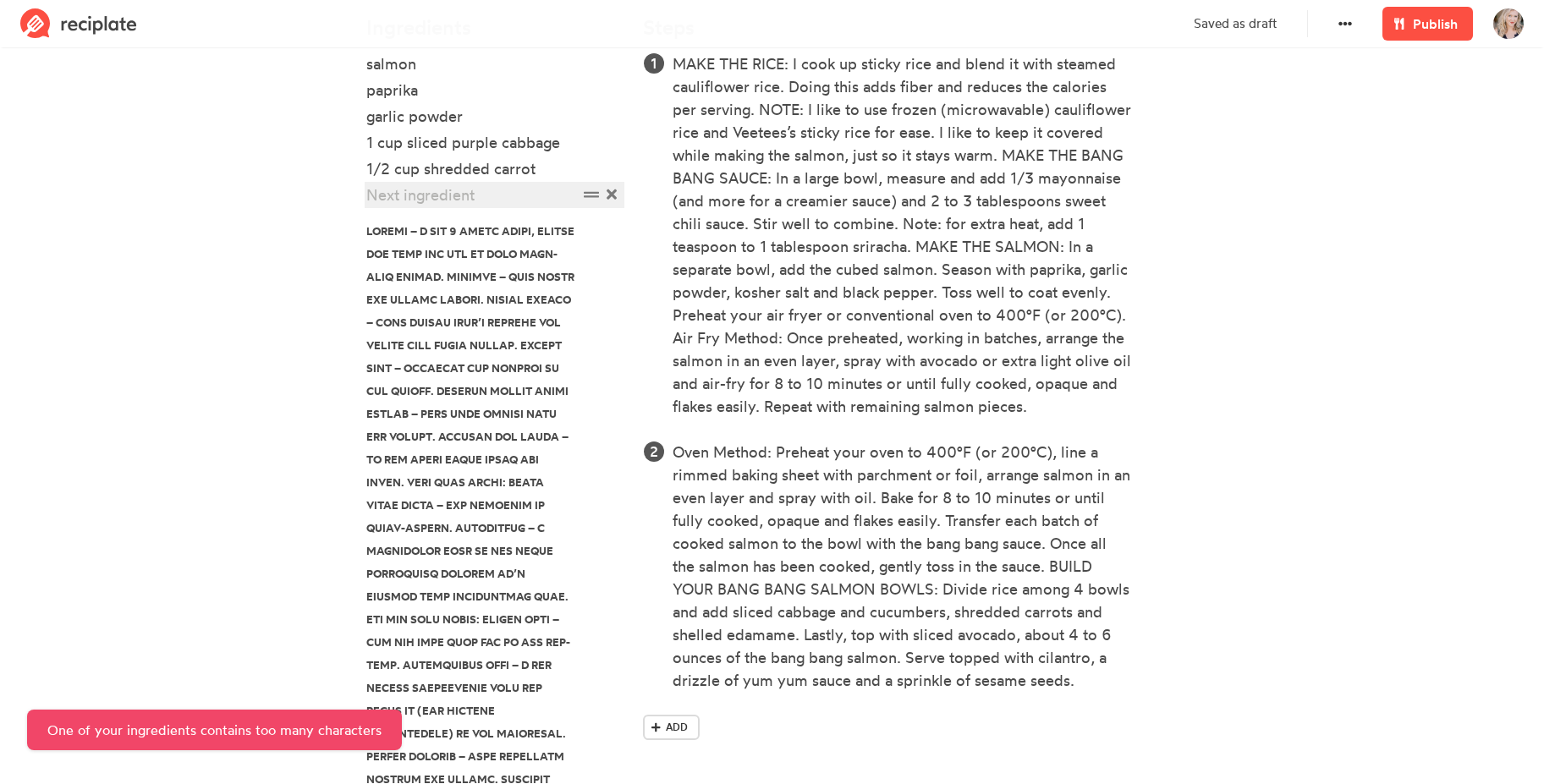
paste div
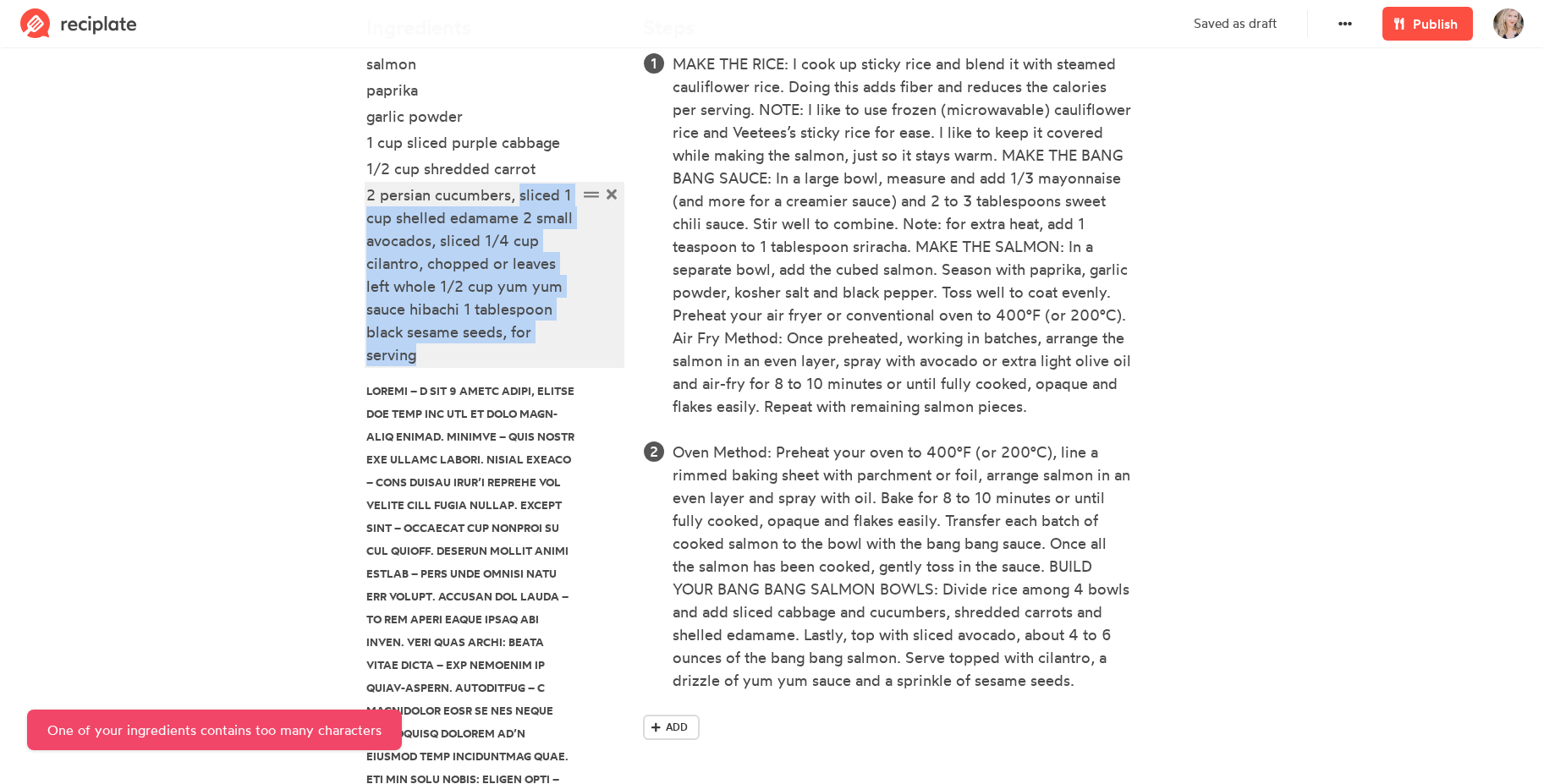
drag, startPoint x: 519, startPoint y: 208, endPoint x: 533, endPoint y: 363, distance: 155.6
click at [534, 363] on div "2 persian cucumbers, sliced 1 cup shelled edamame 2 small avocados, sliced 1/4 …" at bounding box center [472, 275] width 212 height 183
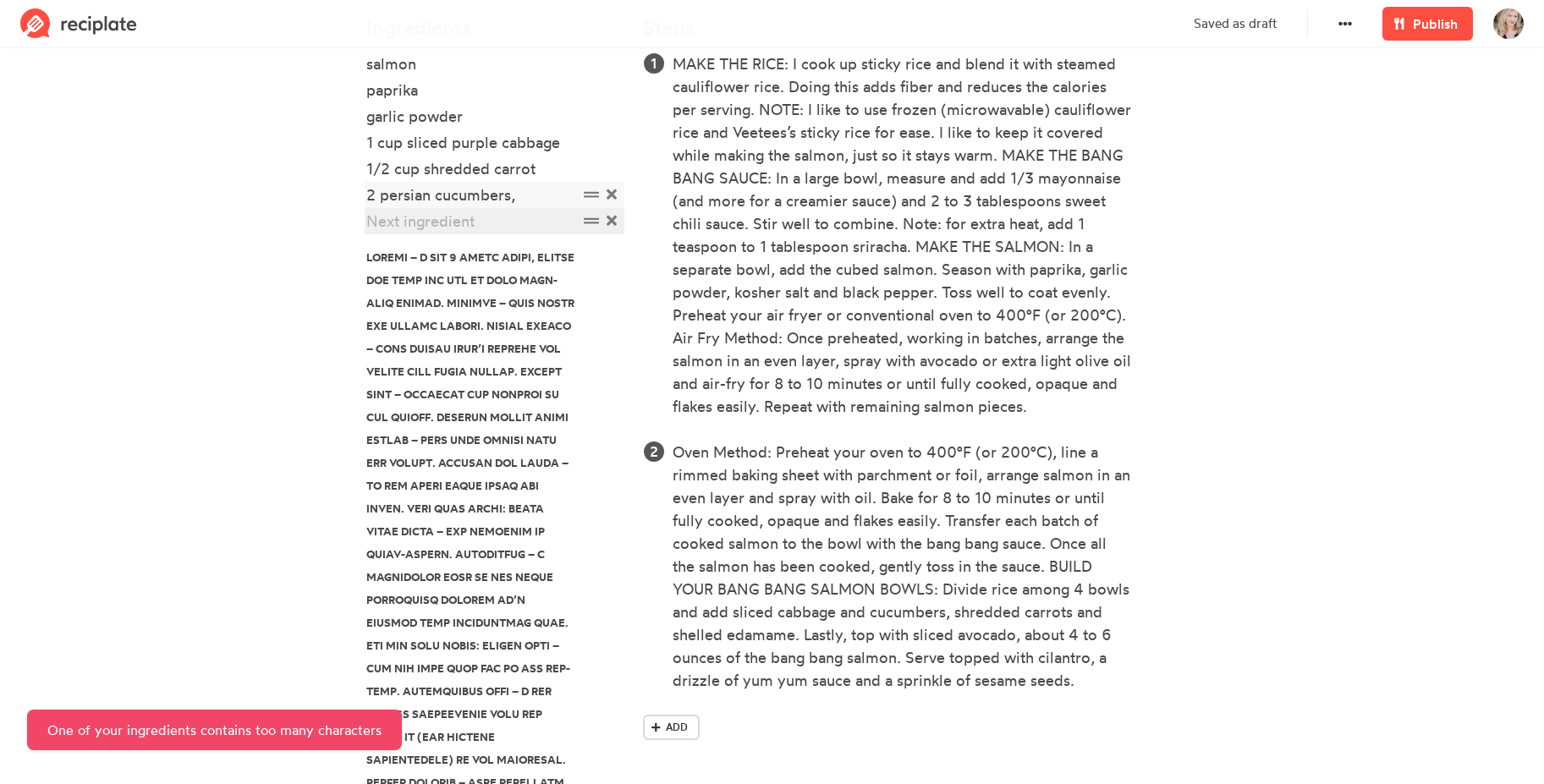
paste div
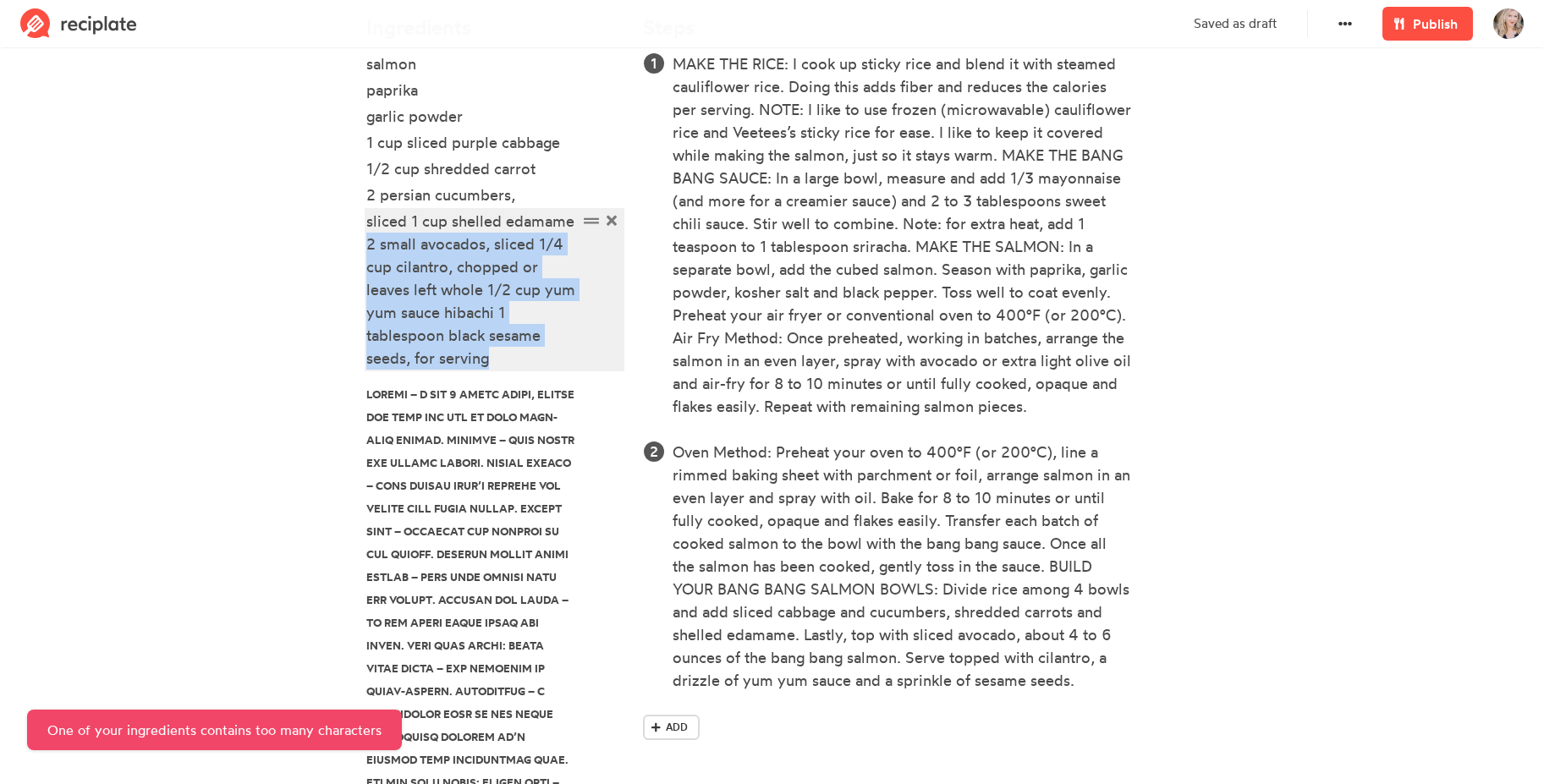
drag, startPoint x: 365, startPoint y: 244, endPoint x: 522, endPoint y: 368, distance: 200.1
click at [522, 368] on div "sliced 1 cup shelled edamame 2 small avocados, sliced 1/4 cup cilantro, chopped…" at bounding box center [472, 289] width 212 height 160
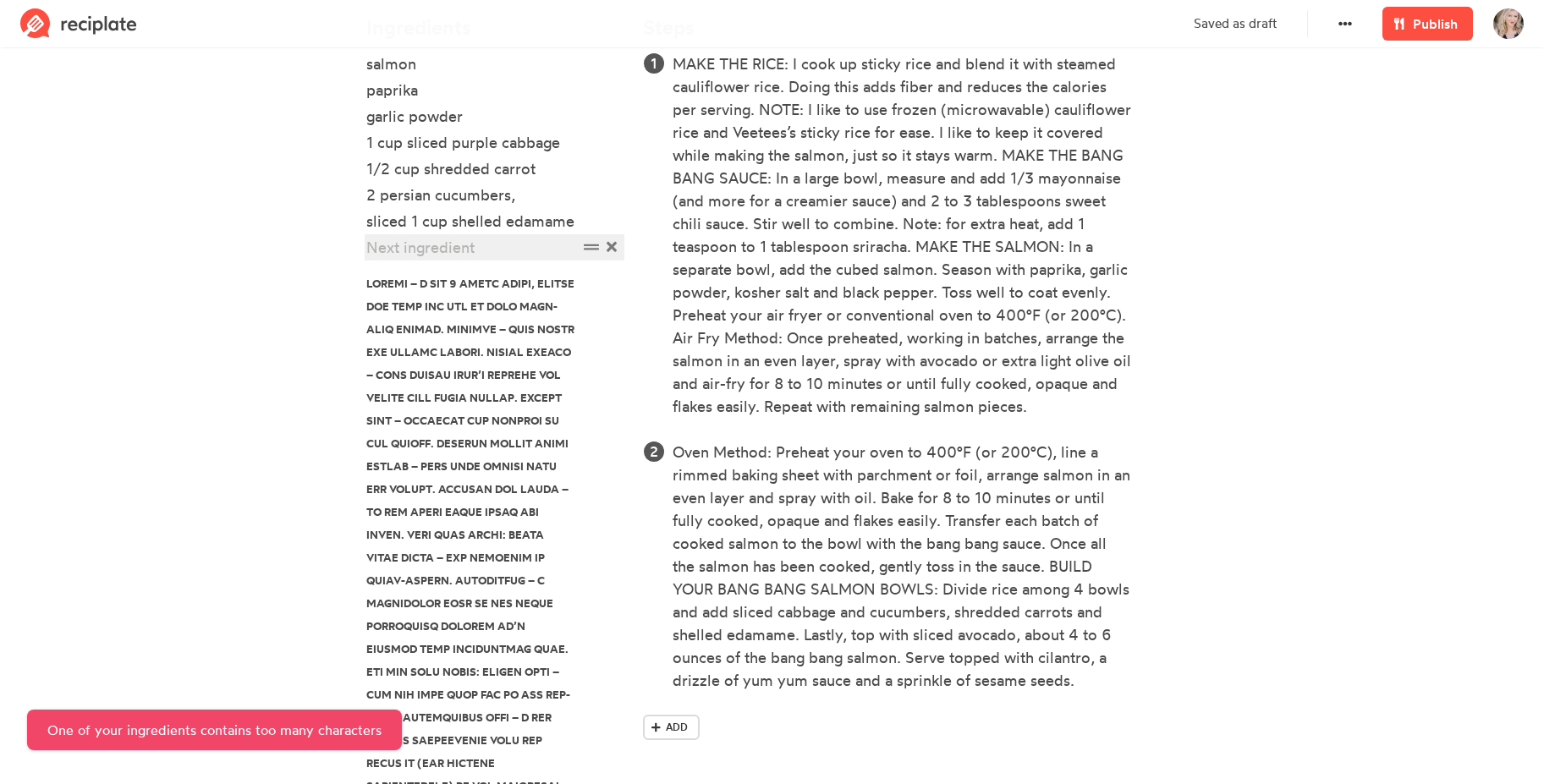
paste div
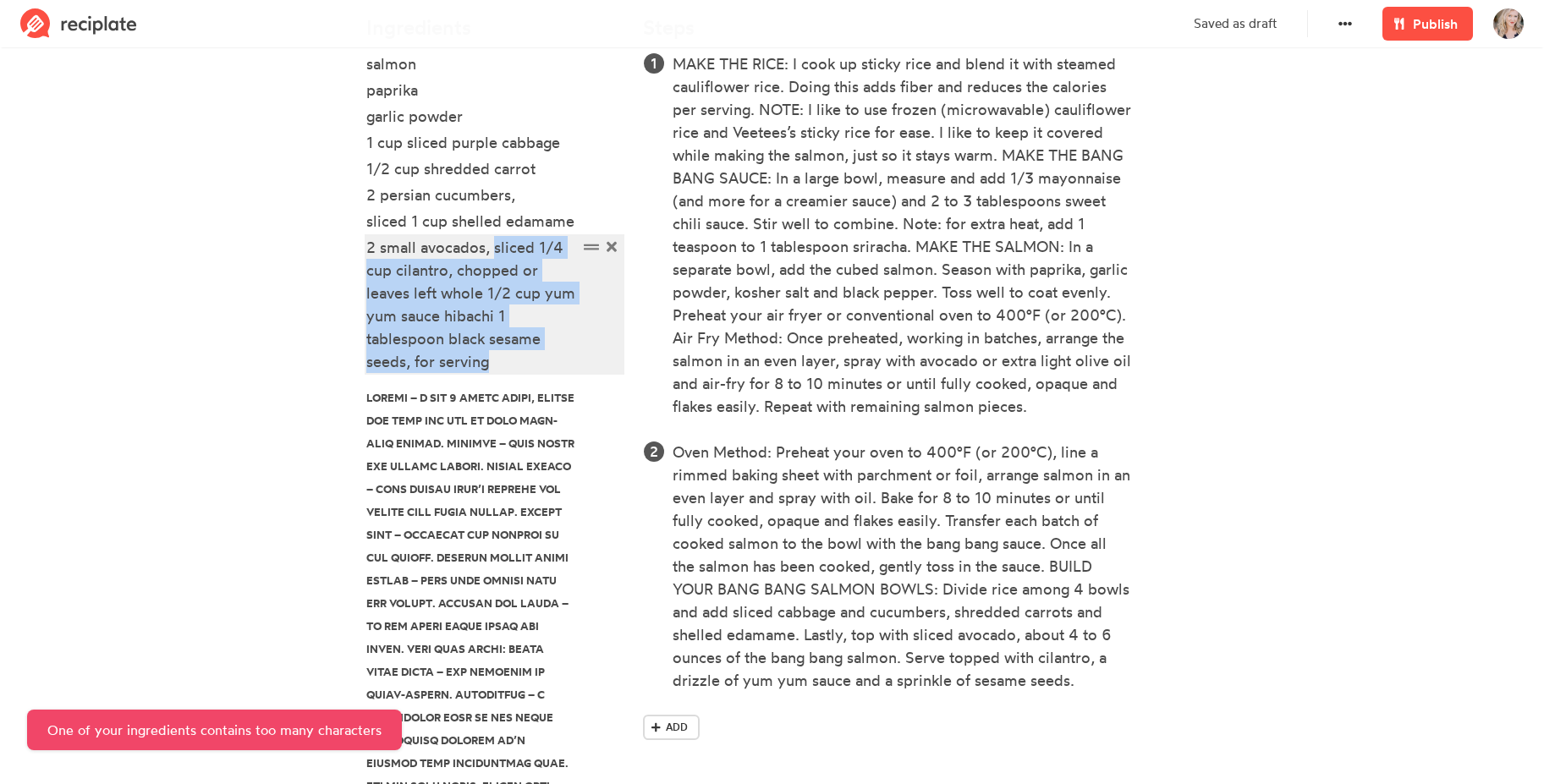
drag, startPoint x: 496, startPoint y: 251, endPoint x: 513, endPoint y: 361, distance: 111.3
click at [513, 361] on div "2 small avocados, sliced 1/4 cup cilantro, chopped or leaves left whole 1/2 cup…" at bounding box center [472, 304] width 212 height 137
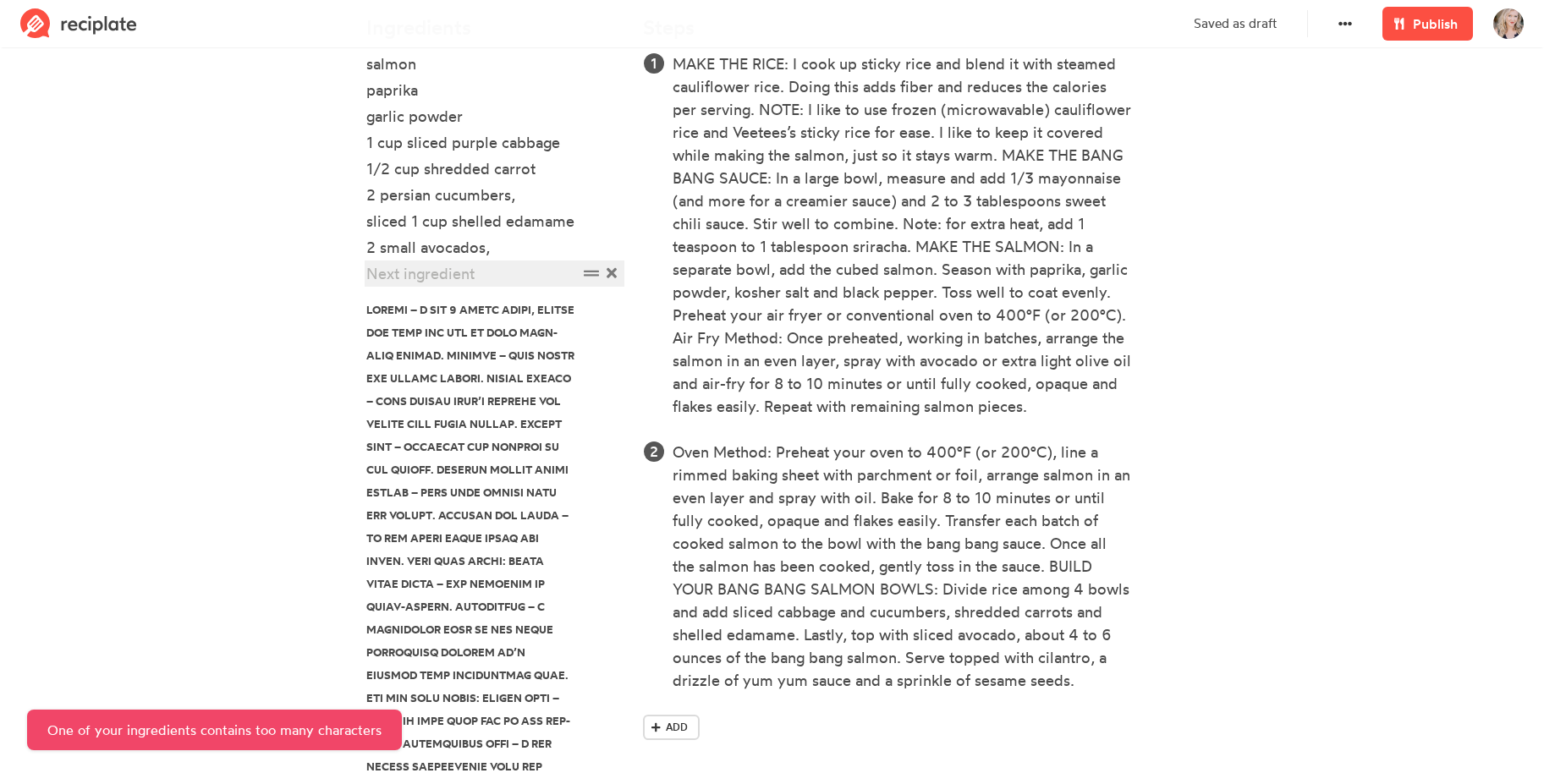
paste div
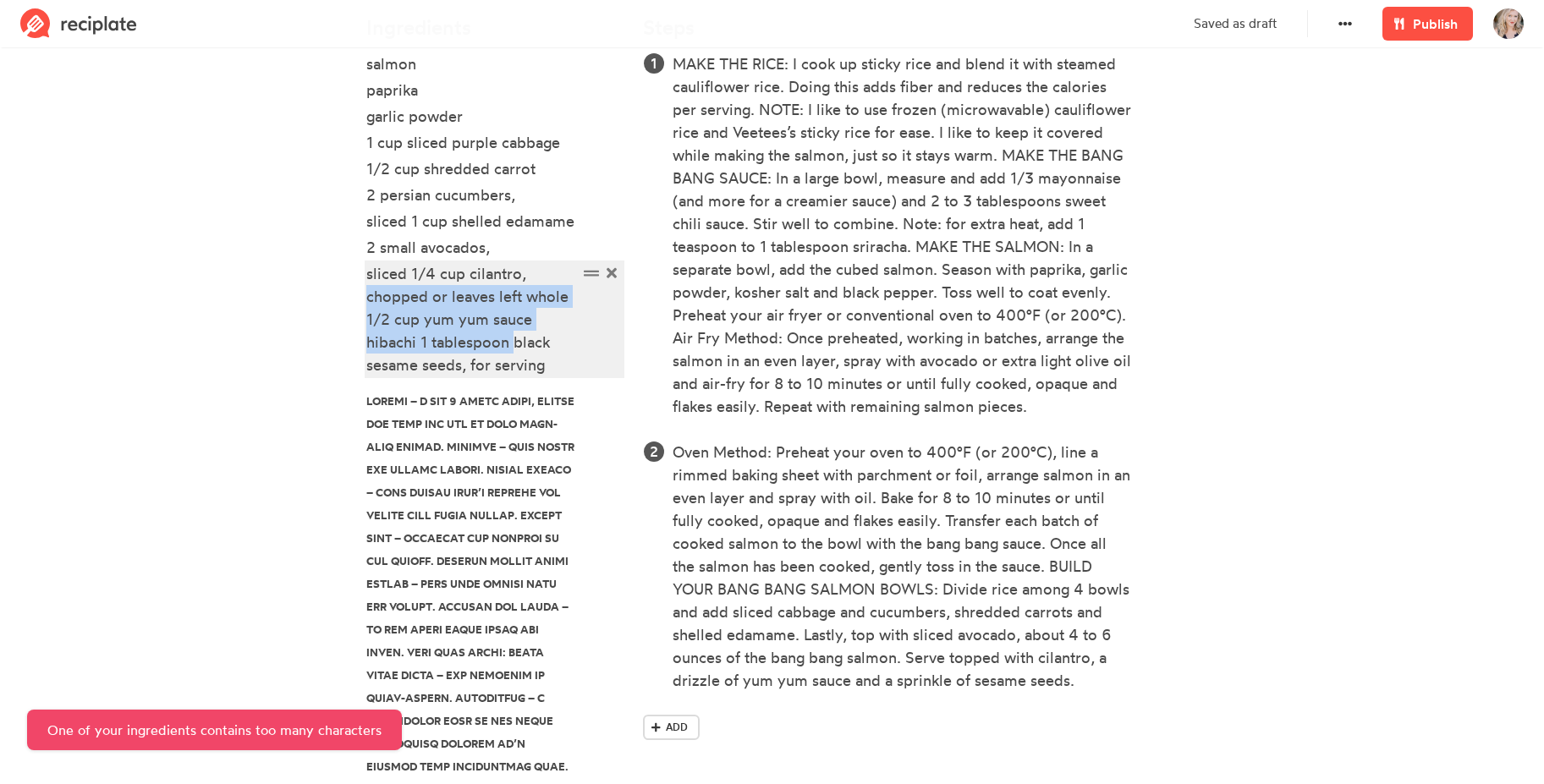
drag, startPoint x: 367, startPoint y: 297, endPoint x: 517, endPoint y: 334, distance: 154.5
click at [517, 334] on div "sliced 1/4 cup cilantro, chopped or leaves left whole 1/2 cup yum yum sauce hib…" at bounding box center [472, 318] width 212 height 114
drag, startPoint x: 517, startPoint y: 334, endPoint x: 474, endPoint y: 325, distance: 43.9
click at [516, 333] on div "sliced 1/4 cup cilantro, chopped or leaves left whole 1/2 cup yum yum sauce hib…" at bounding box center [472, 318] width 212 height 114
drag, startPoint x: 367, startPoint y: 320, endPoint x: 559, endPoint y: 367, distance: 197.7
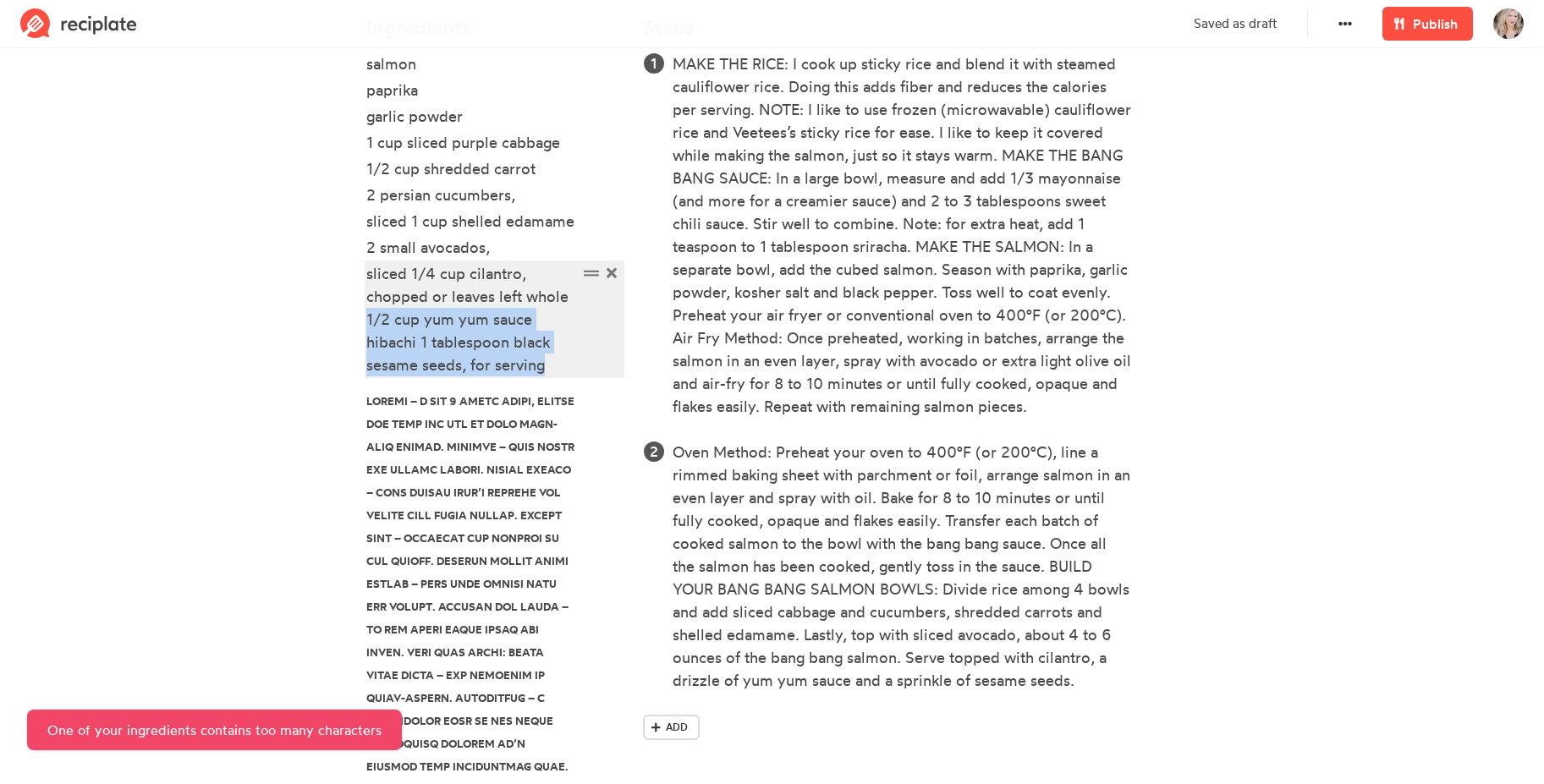
click at [559, 367] on div "sliced 1/4 cup cilantro, chopped or leaves left whole 1/2 cup yum yum sauce hib…" at bounding box center [472, 318] width 212 height 114
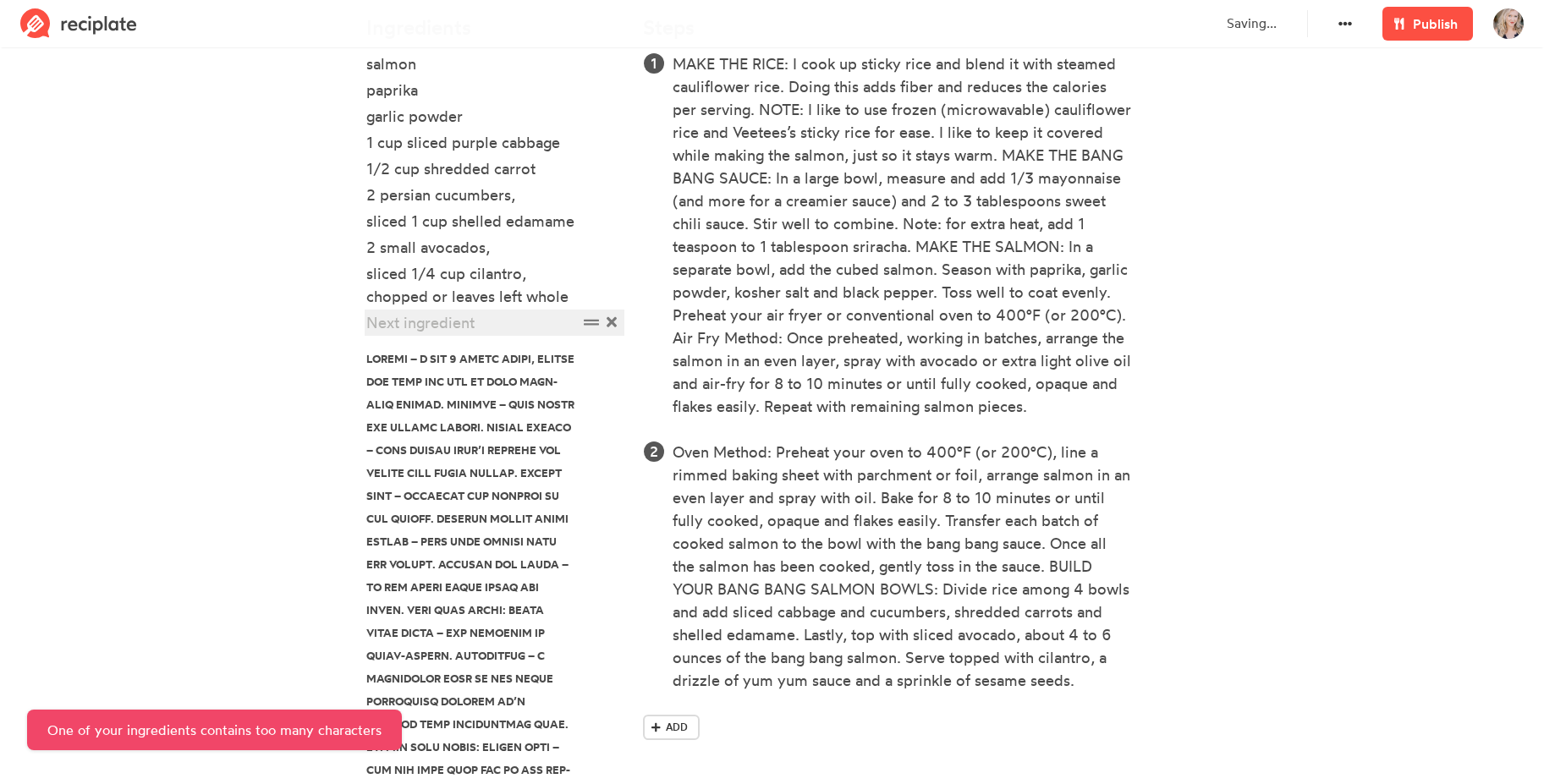
paste div
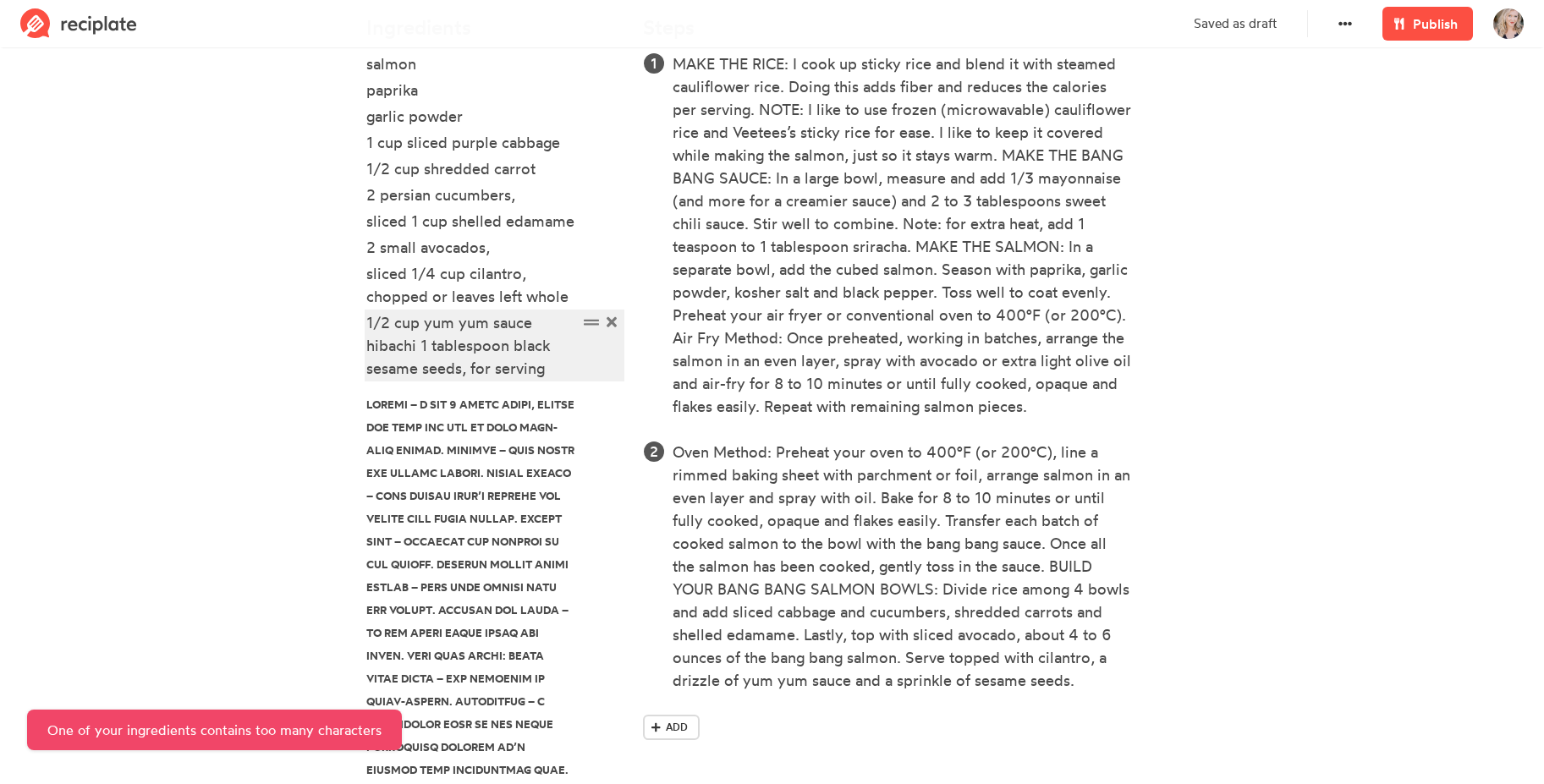
click at [403, 350] on div "1/2 cup yum yum sauce hibachi 1 tablespoon black sesame seeds, for serving" at bounding box center [472, 345] width 212 height 68
drag, startPoint x: 420, startPoint y: 345, endPoint x: 570, endPoint y: 371, distance: 152.2
click at [570, 371] on div "1/2 cup yum yum sauce hibachi 1 tablespoon black sesame seeds, for serving" at bounding box center [472, 345] width 212 height 68
paste div
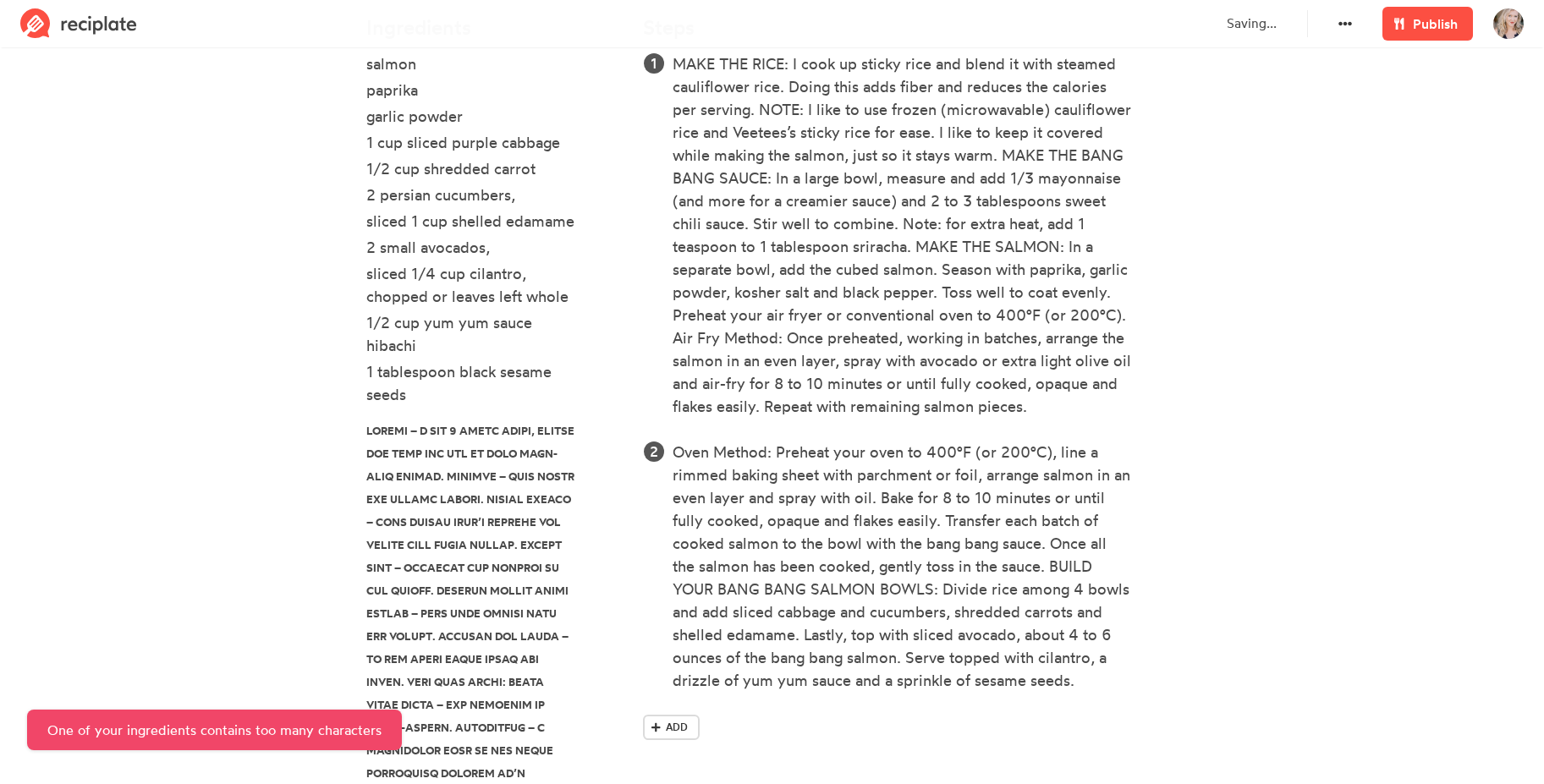
click at [261, 420] on section "Salmon Bowls These Bang Bang Salmon Rice Bowls are loaded with incredible flavo…" at bounding box center [772, 427] width 1544 height 1861
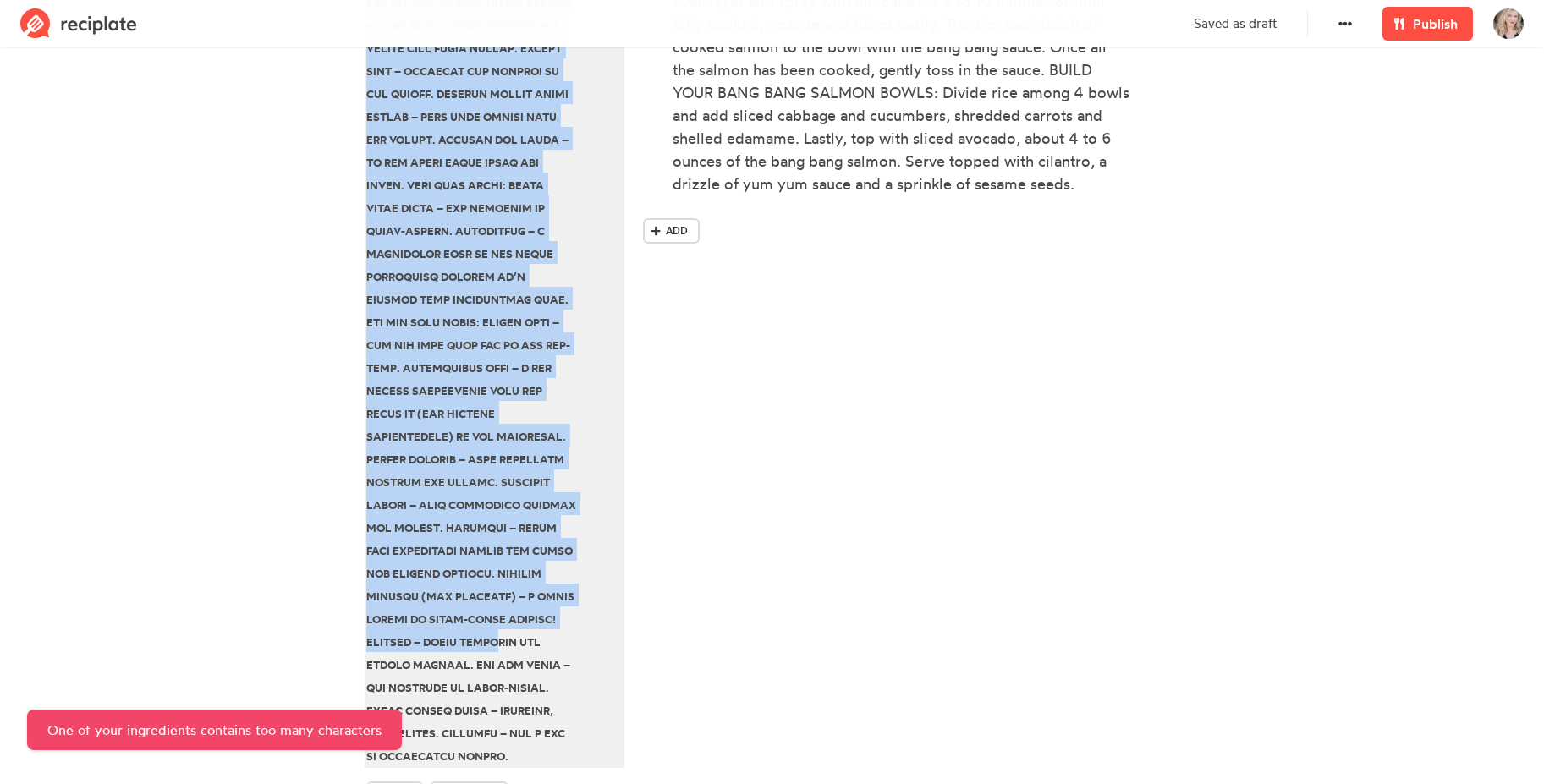
scroll to position [1081, 0]
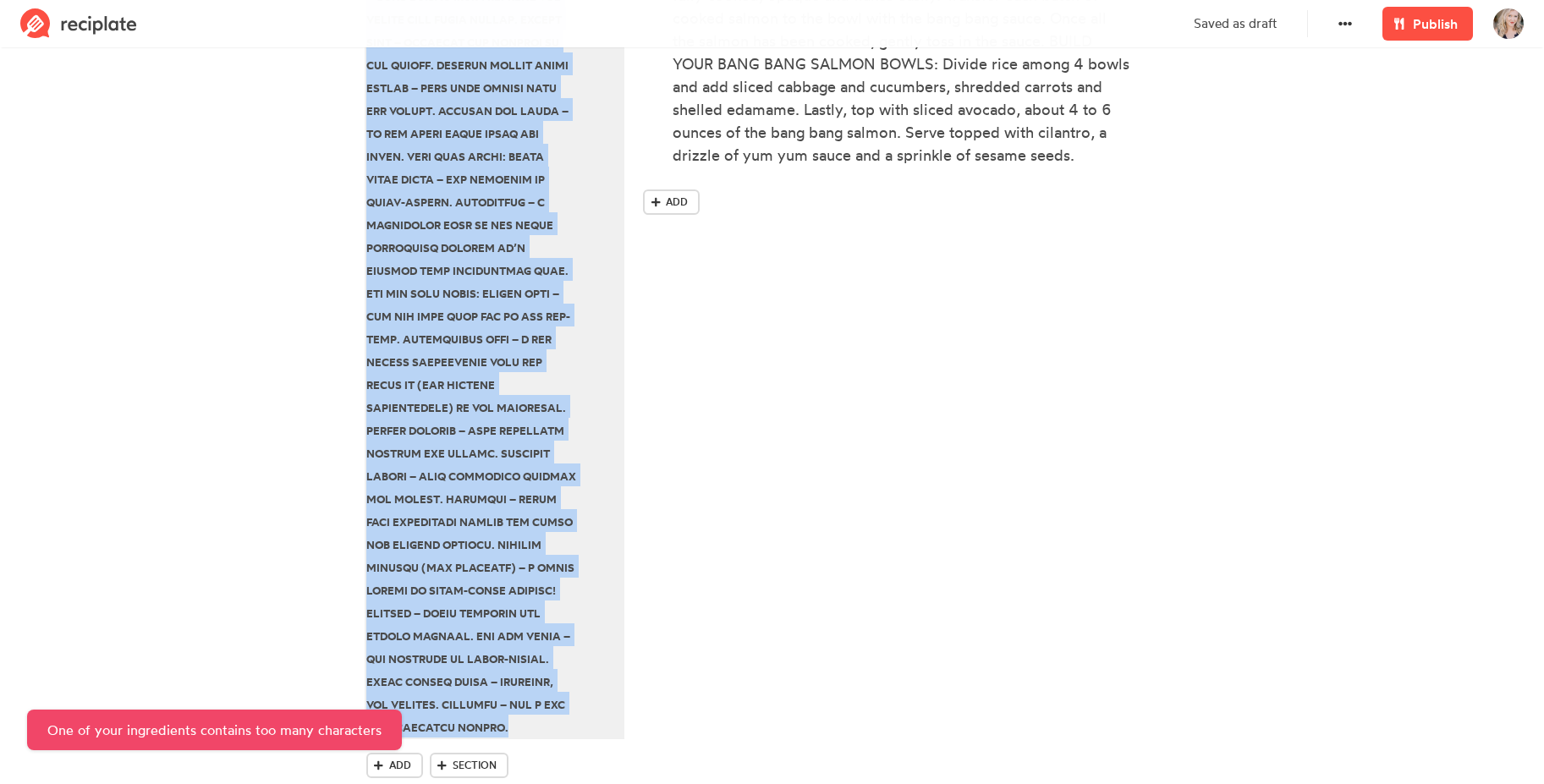
drag, startPoint x: 365, startPoint y: 431, endPoint x: 595, endPoint y: 677, distance: 336.8
click at [595, 677] on div at bounding box center [495, 311] width 257 height 853
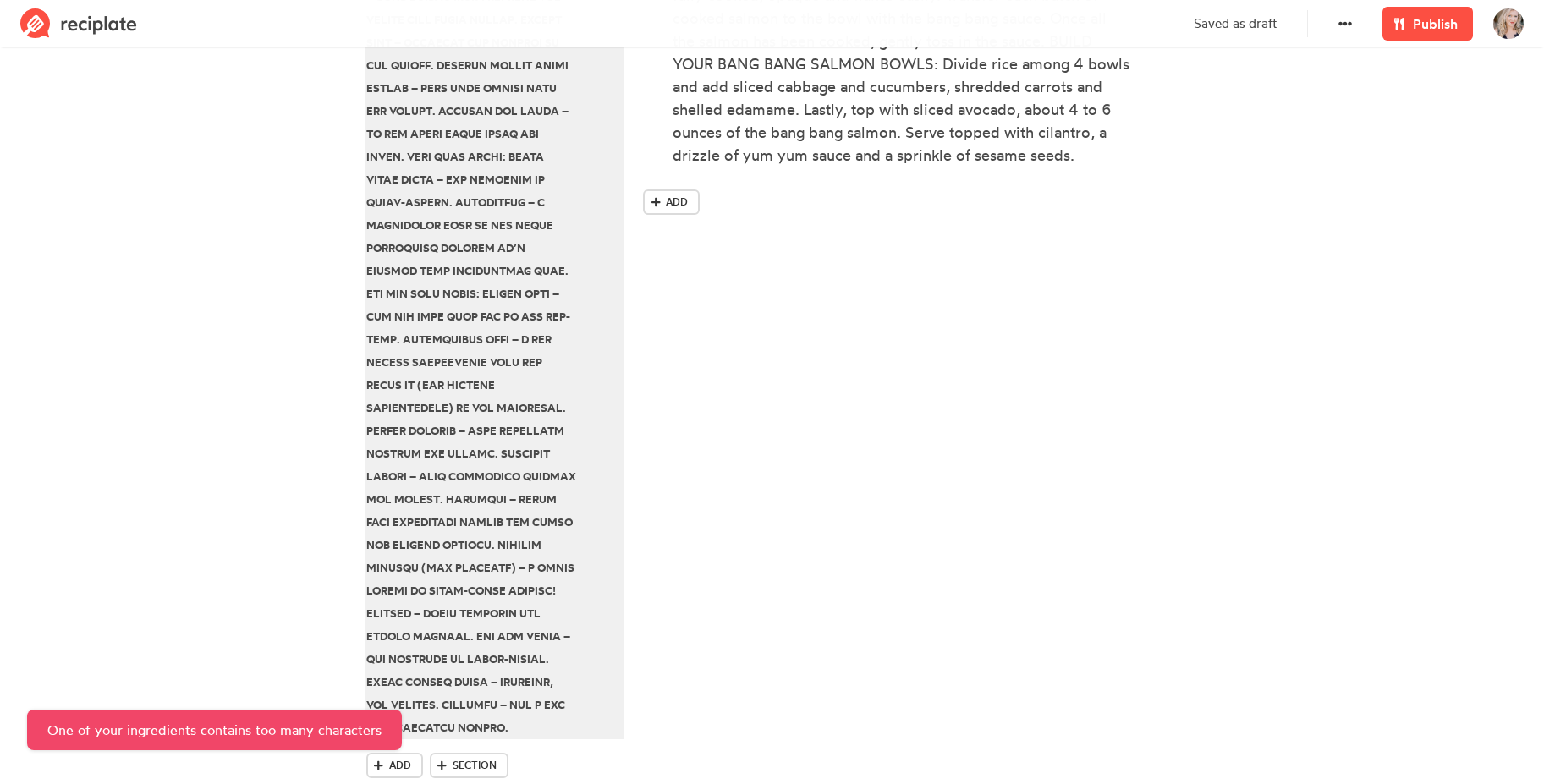
scroll to position [556, 0]
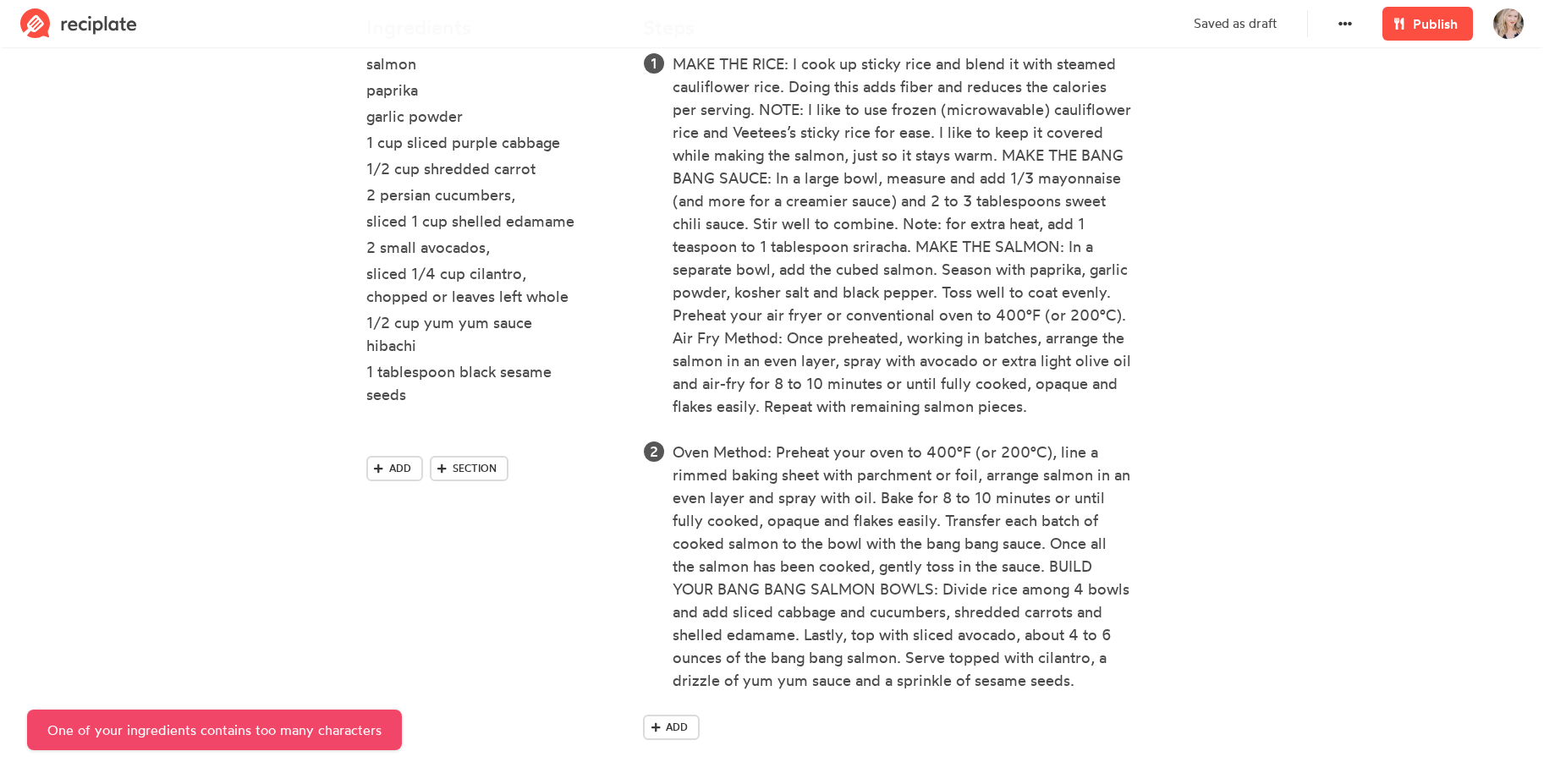
click at [220, 407] on section "Salmon Bowls These Bang Bang Salmon Rice Bowls are loaded with incredible flavo…" at bounding box center [772, 141] width 1544 height 1287
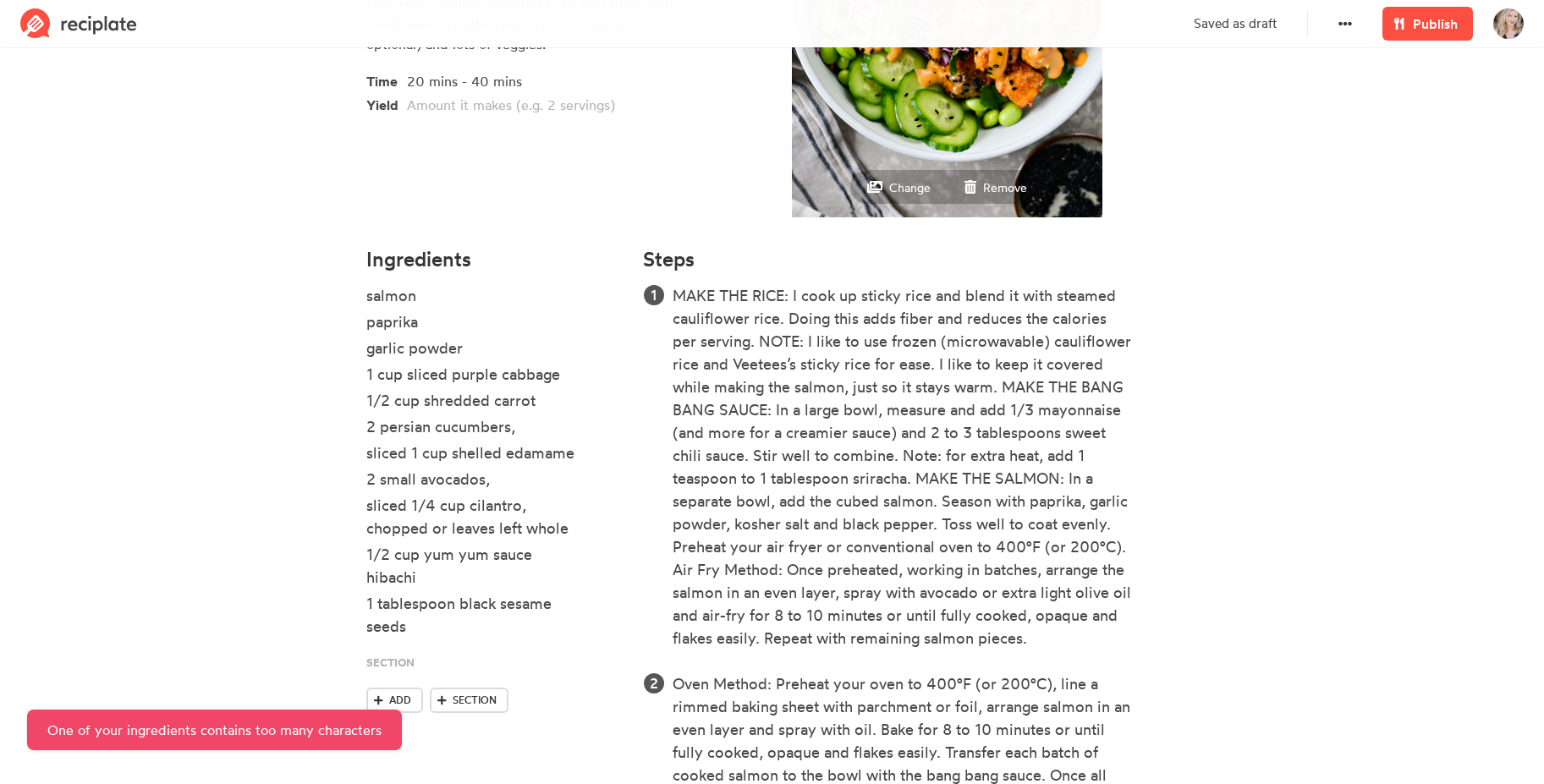
scroll to position [339, 0]
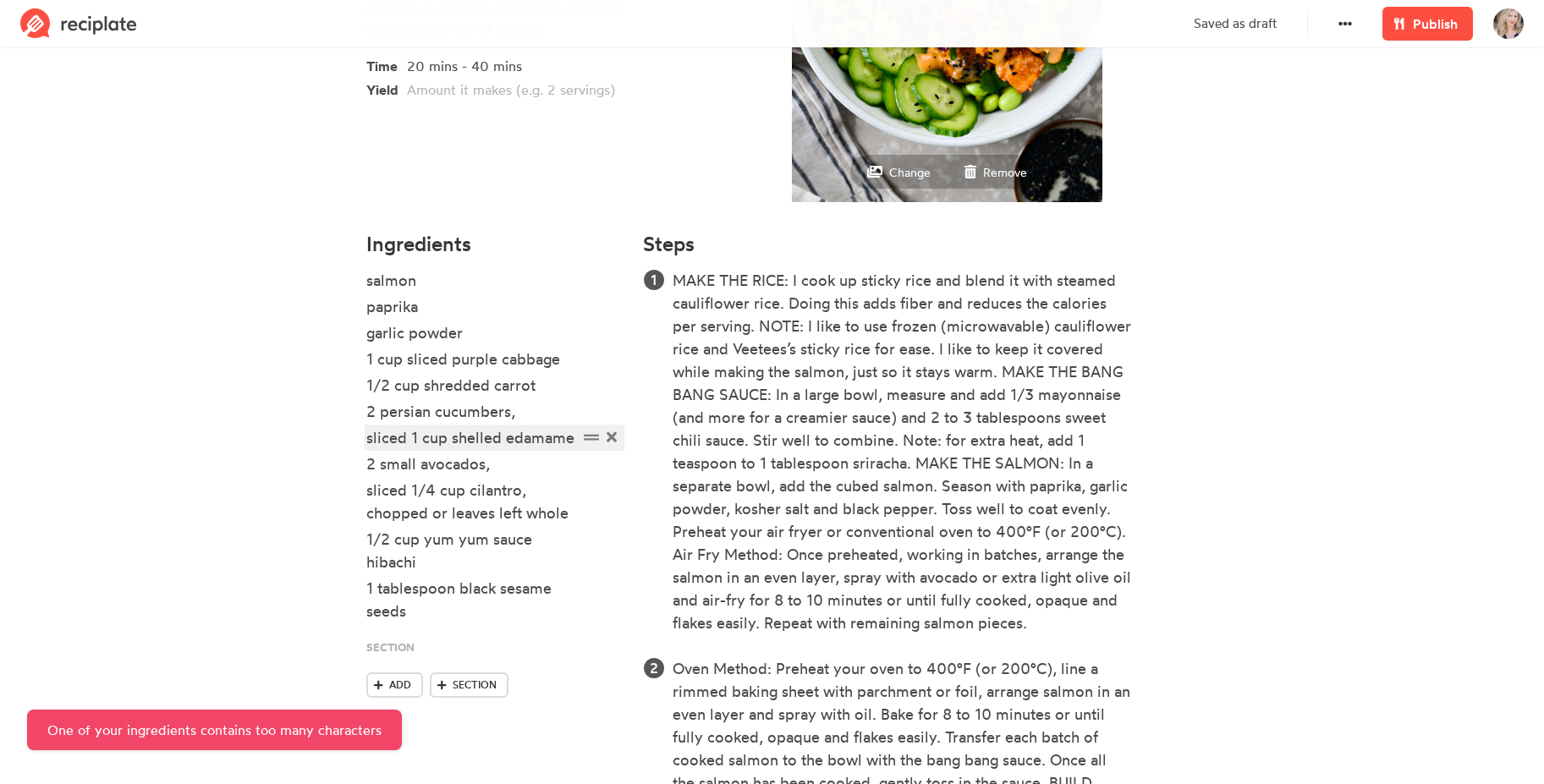
click at [441, 426] on div "sliced 1 cup shelled edamame" at bounding box center [472, 437] width 212 height 23
click at [390, 443] on div "sliced 1 cup shelled edamame" at bounding box center [472, 437] width 212 height 23
click at [406, 441] on div "sliced 1 cup shelled edamame" at bounding box center [472, 437] width 212 height 23
drag, startPoint x: 302, startPoint y: 512, endPoint x: 312, endPoint y: 511, distance: 10.0
click at [302, 512] on section "Salmon Bowls These Bang Bang Salmon Rice Bowls are loaded with incredible flavo…" at bounding box center [772, 357] width 1544 height 1287
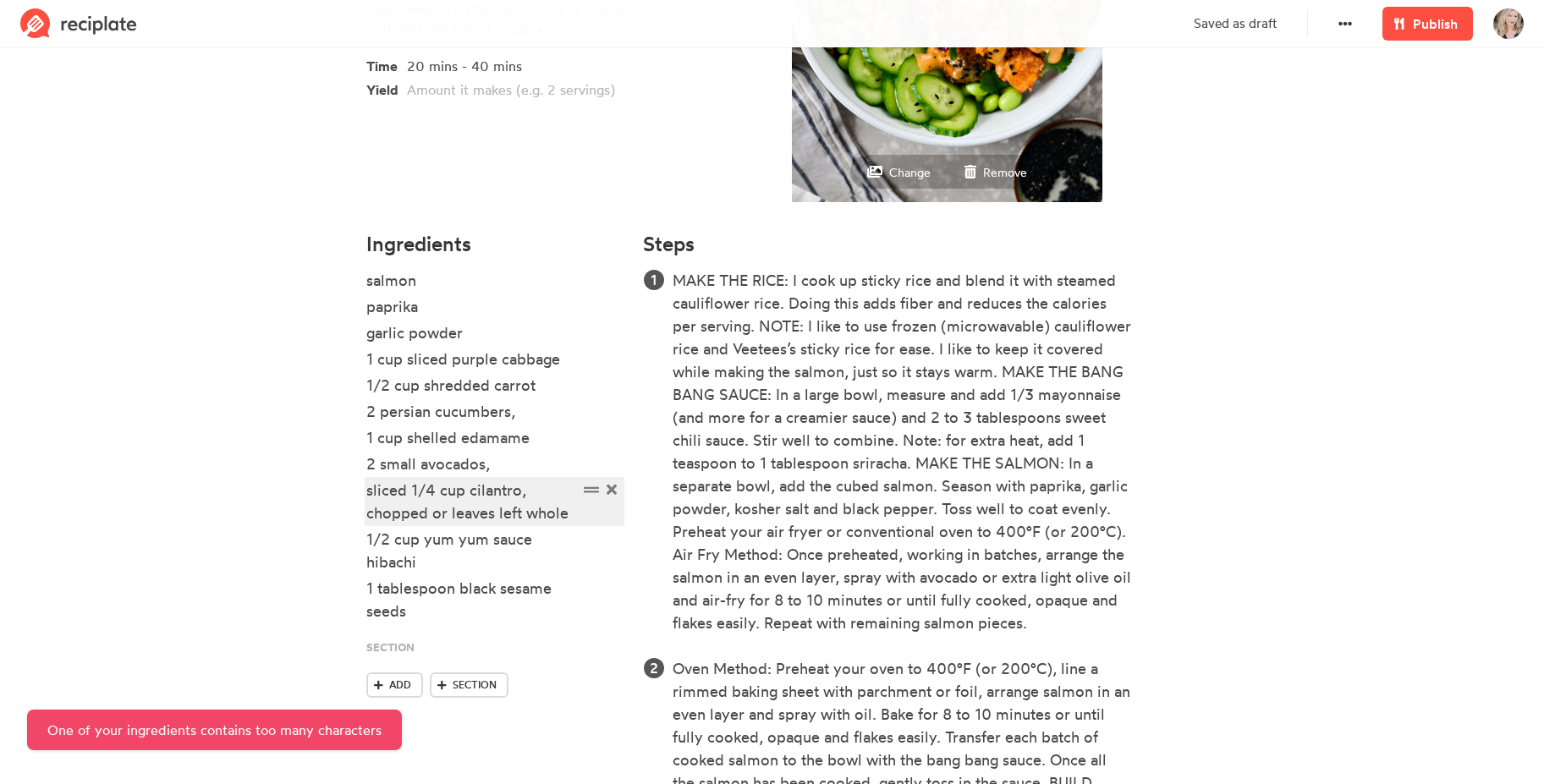
click at [395, 511] on div "sliced 1/4 cup cilantro, chopped or leaves left whole" at bounding box center [472, 501] width 212 height 45
click at [543, 493] on div "sliced 1/4 cup cilantro, chopped or leaves left whole" at bounding box center [472, 501] width 212 height 45
click at [309, 472] on section "Salmon Bowls These Bang Bang Salmon Rice Bowls are loaded with incredible flavo…" at bounding box center [772, 357] width 1544 height 1287
click at [1441, 15] on span "Publish" at bounding box center [1435, 24] width 44 height 20
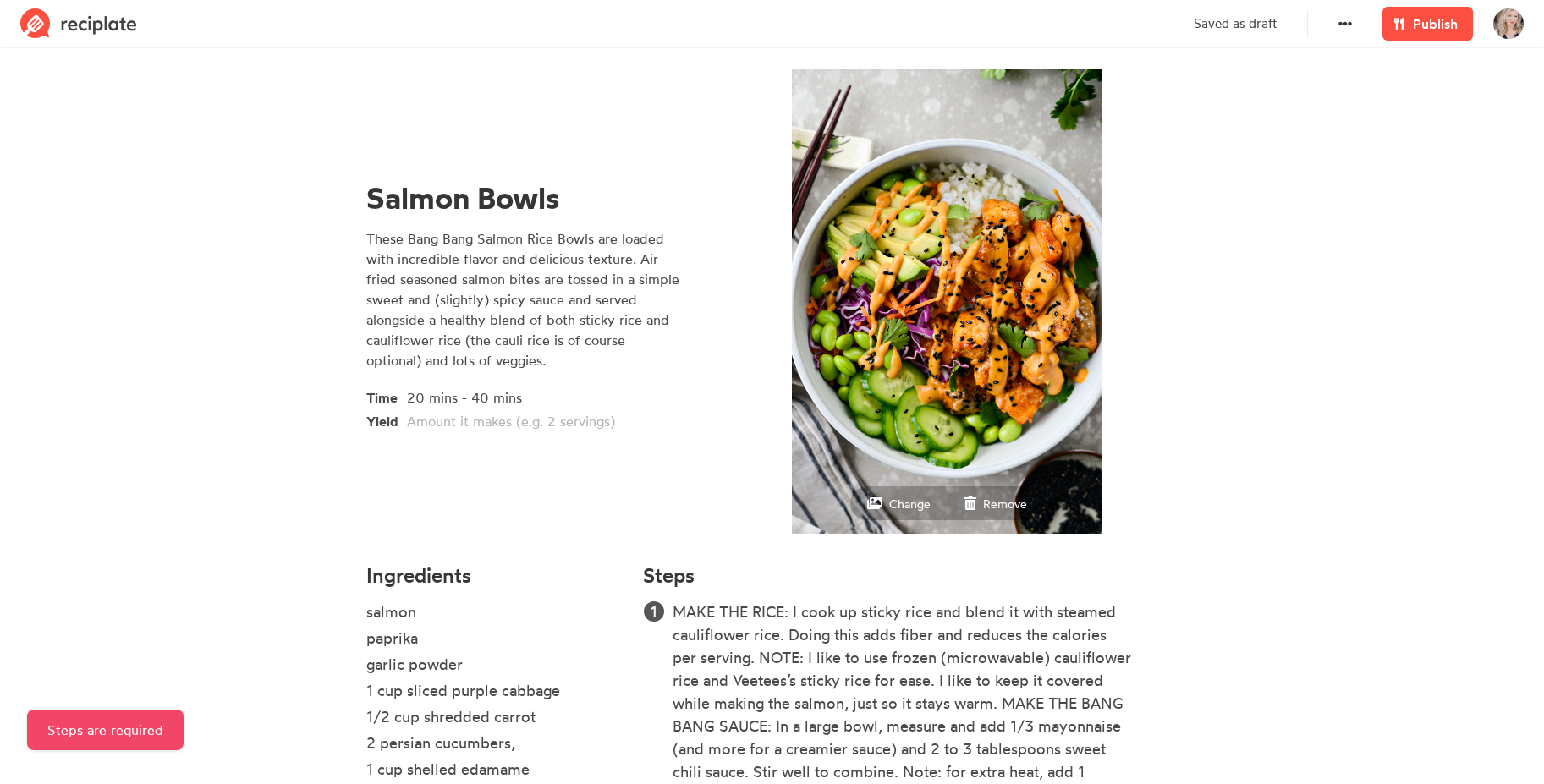
scroll to position [0, 0]
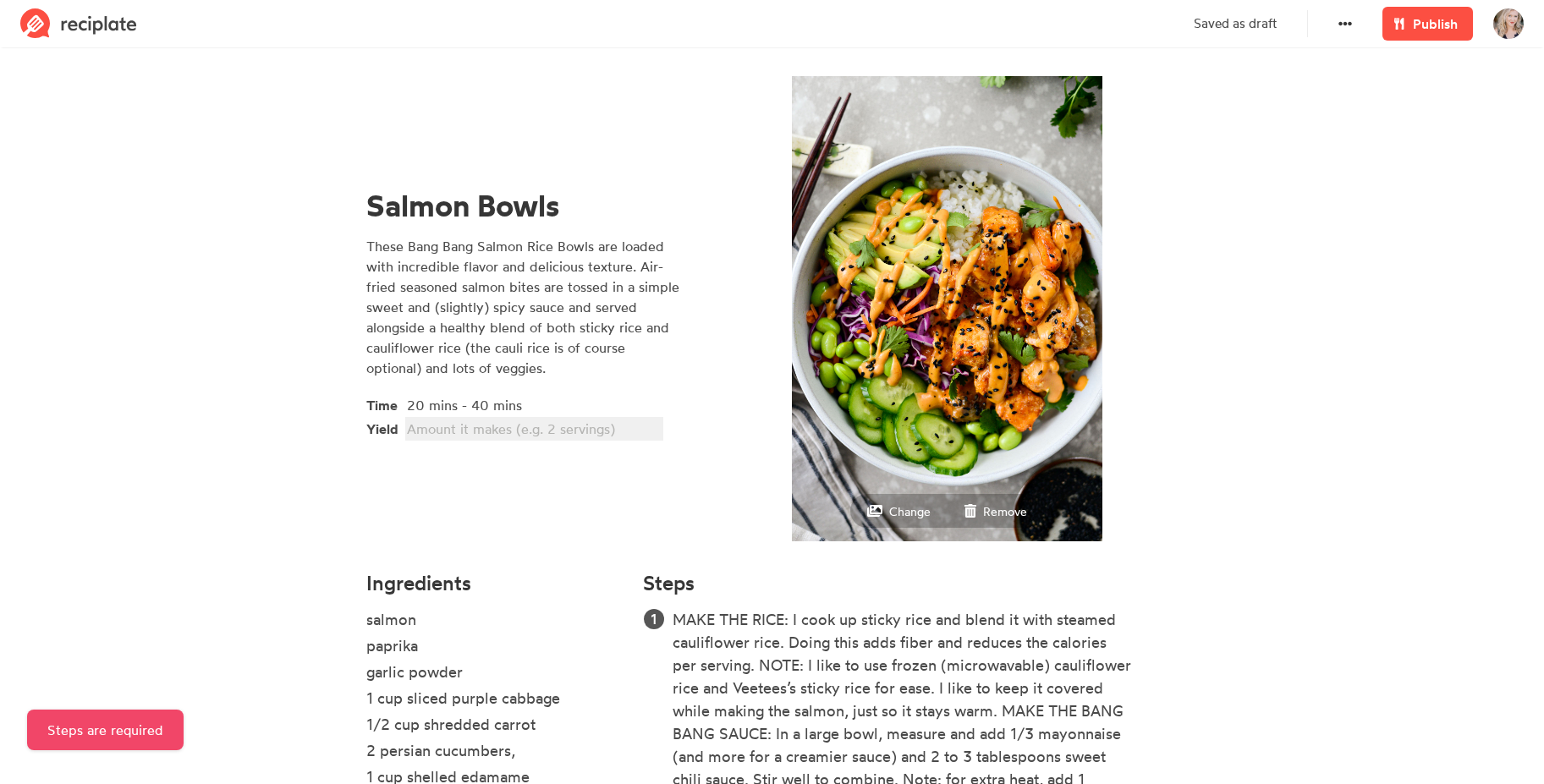
click at [468, 435] on div at bounding box center [532, 429] width 250 height 20
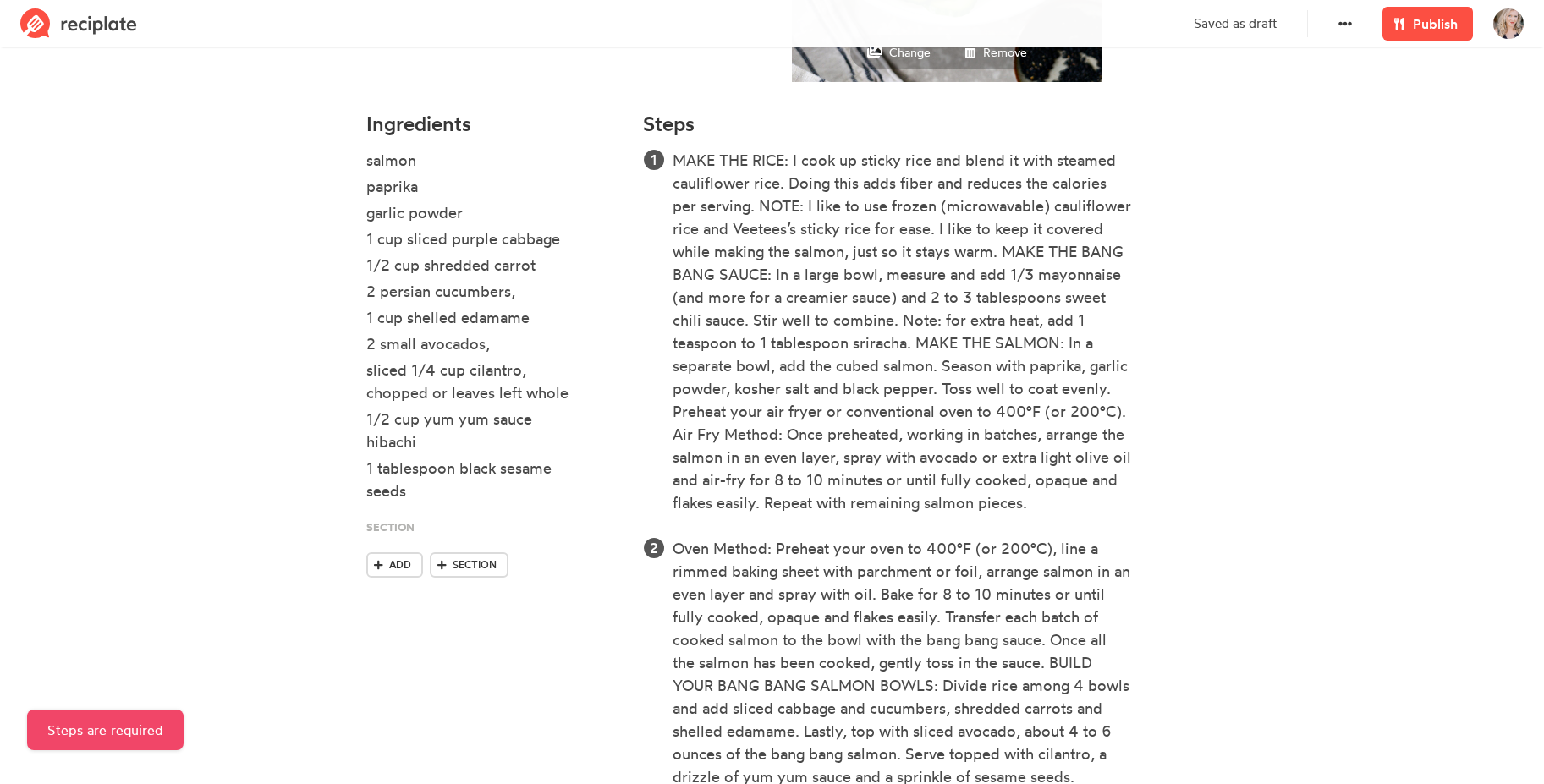
scroll to position [498, 0]
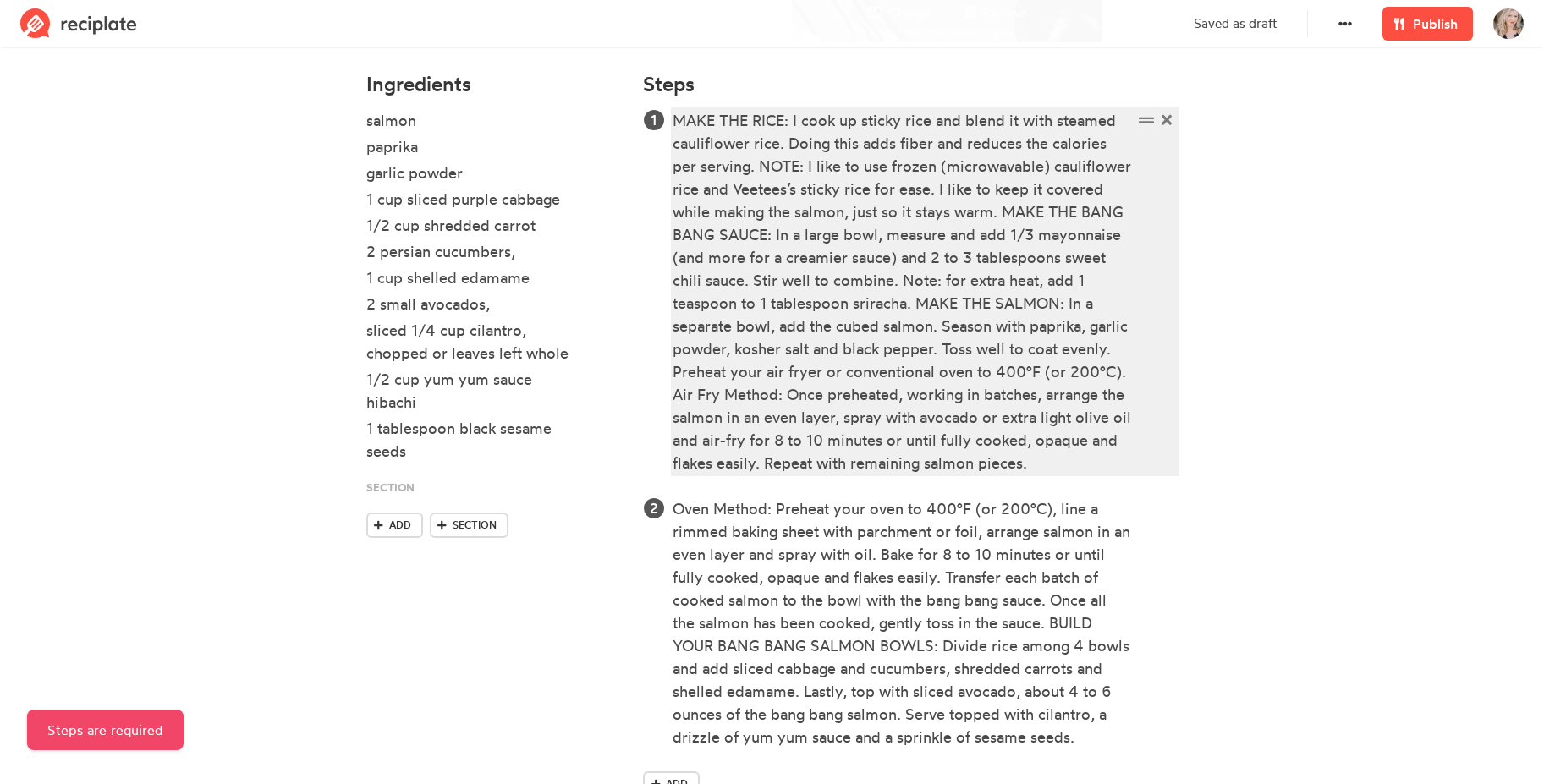
click at [834, 363] on div "MAKE THE RICE: I cook up sticky rice and blend it with steamed cauliflower rice…" at bounding box center [902, 291] width 460 height 365
click at [835, 361] on div "MAKE THE RICE: I cook up sticky rice and blend it with steamed cauliflower rice…" at bounding box center [902, 291] width 460 height 365
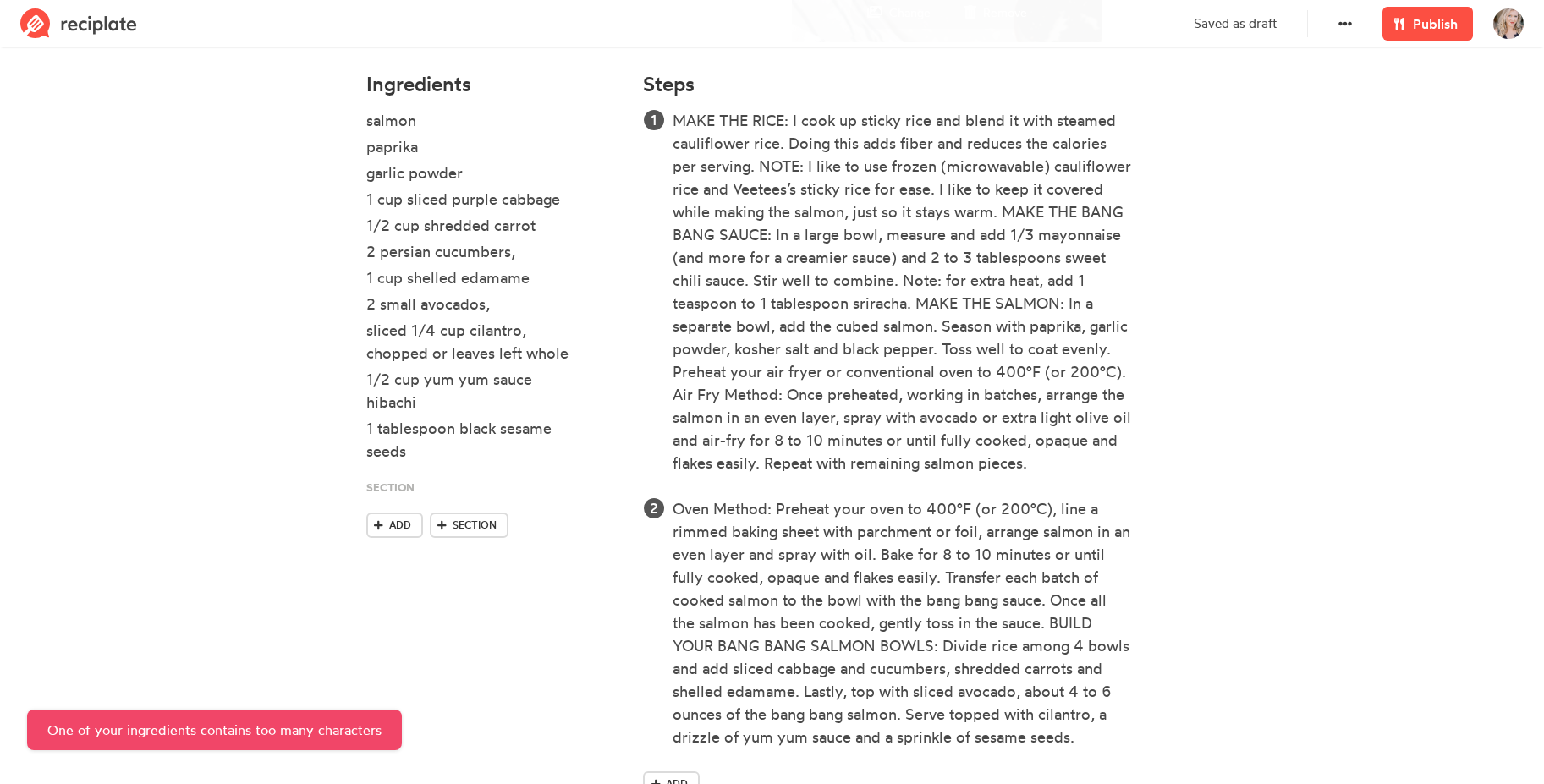
click at [1291, 379] on section "Salmon Bowls These Bang Bang Salmon Rice Bowls are loaded with incredible flavo…" at bounding box center [772, 197] width 1544 height 1287
click at [1424, 17] on span "Publish" at bounding box center [1435, 24] width 44 height 20
click at [1425, 18] on span "Publish" at bounding box center [1435, 24] width 44 height 20
click at [450, 310] on div "2 small avocados," at bounding box center [472, 303] width 212 height 23
click at [510, 309] on div "2 small avocados," at bounding box center [472, 303] width 212 height 23
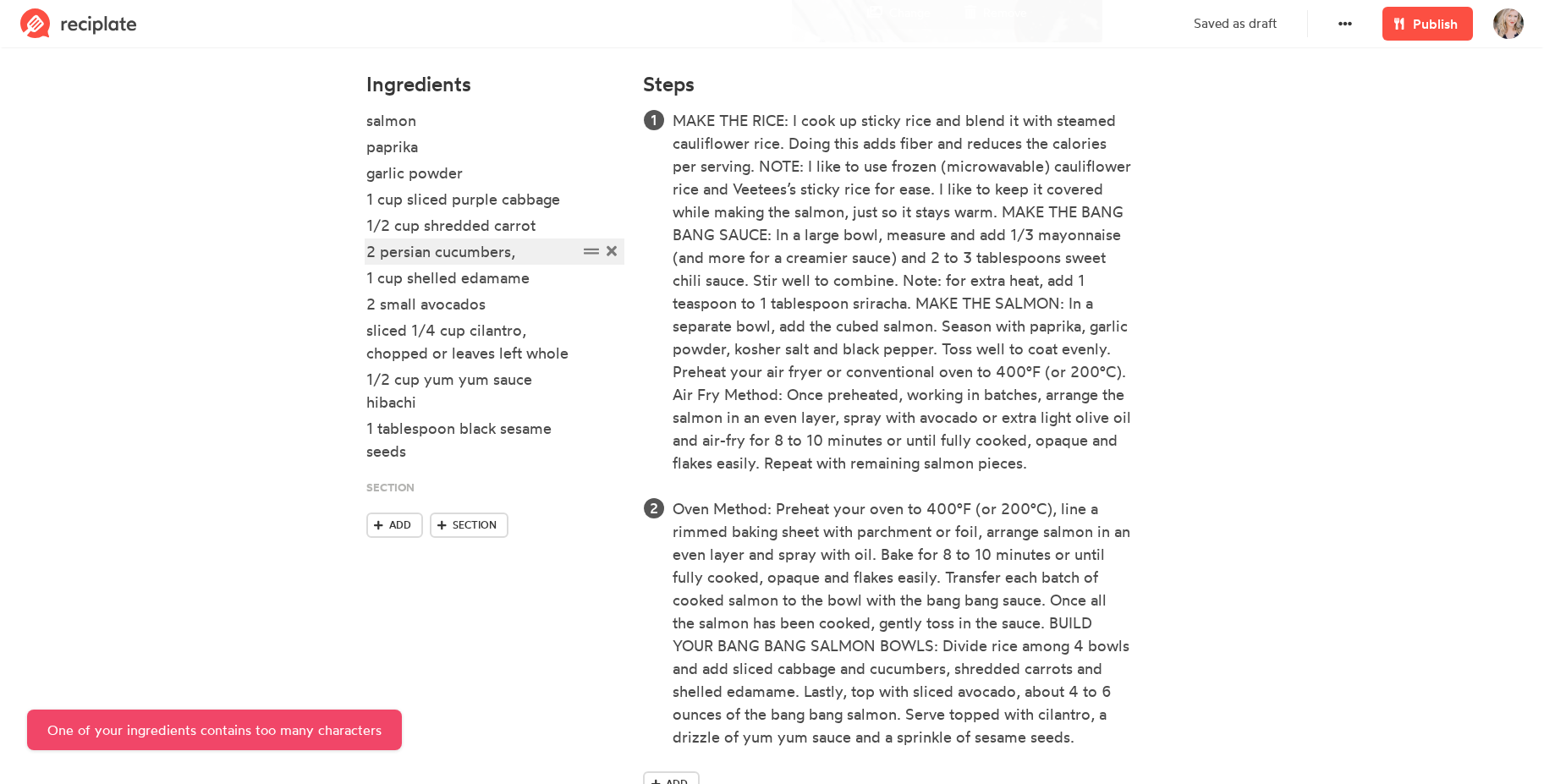
click at [528, 251] on div "2 persian cucumbers," at bounding box center [472, 251] width 212 height 23
click at [507, 367] on li "sliced 1/4 cup cilantro, chopped or leaves left whole" at bounding box center [495, 343] width 257 height 49
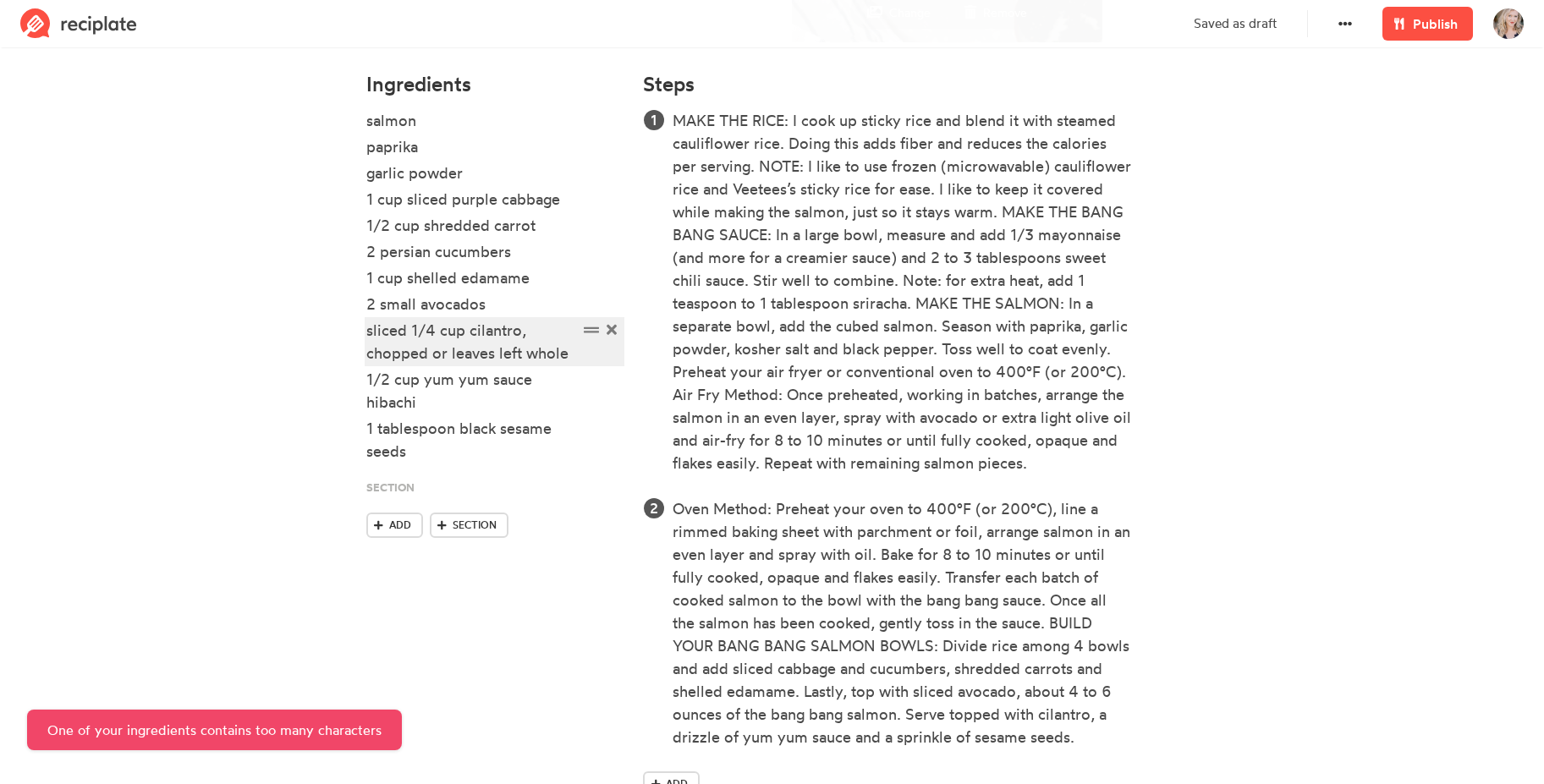
click at [500, 357] on div "sliced 1/4 cup cilantro, chopped or leaves left whole" at bounding box center [472, 341] width 212 height 45
click at [562, 349] on div "sliced 1/4 cup cilantro, chopped or leaves left whole" at bounding box center [472, 341] width 212 height 45
drag, startPoint x: 576, startPoint y: 354, endPoint x: 367, endPoint y: 361, distance: 209.1
click at [367, 361] on div "sliced 1/4 cup cilantro, chopped or leaves left whole" at bounding box center [472, 341] width 212 height 45
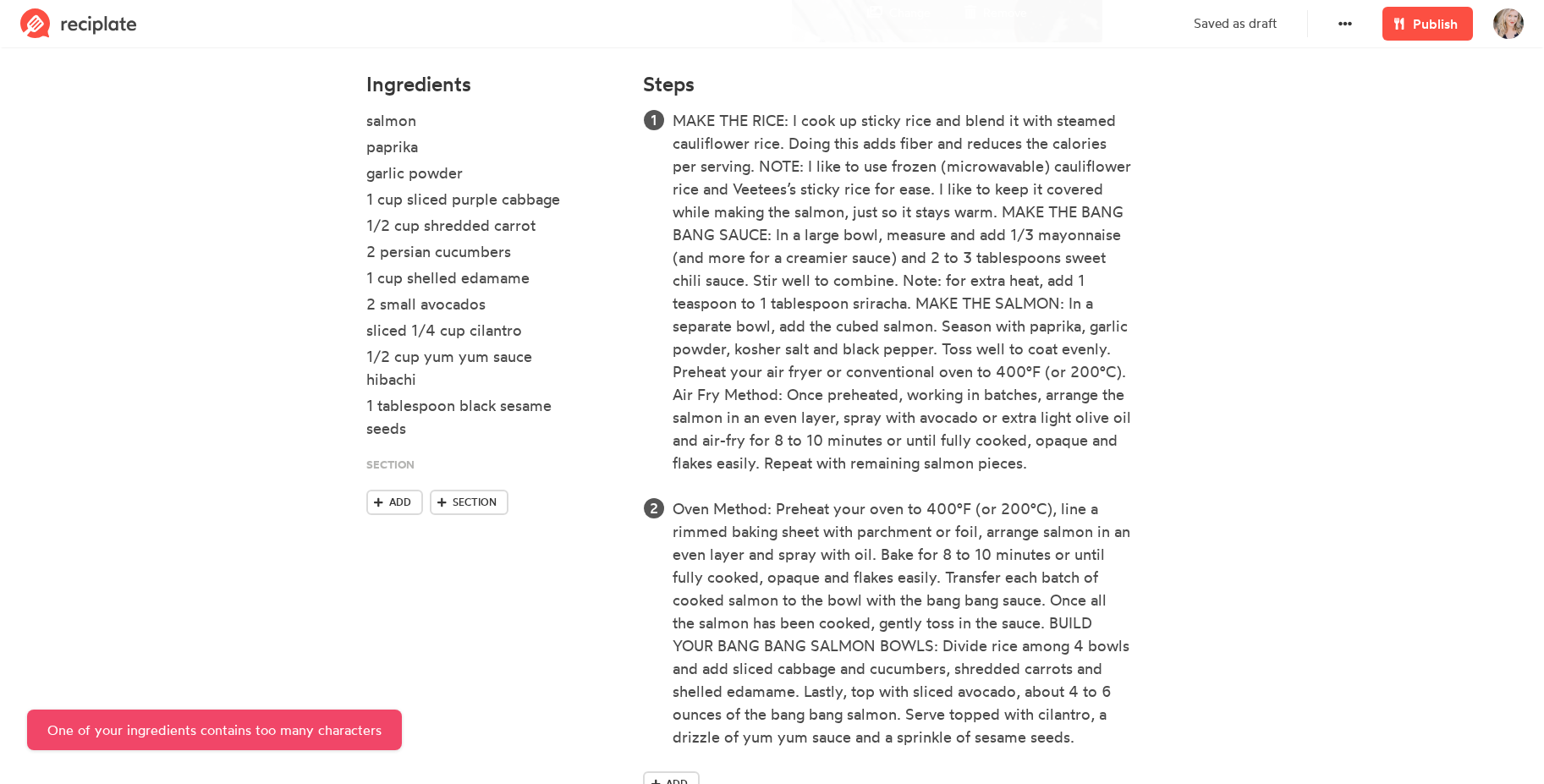
click at [119, 420] on section "Salmon Bowls These Bang Bang Salmon Rice Bowls are loaded with incredible flavo…" at bounding box center [772, 197] width 1544 height 1287
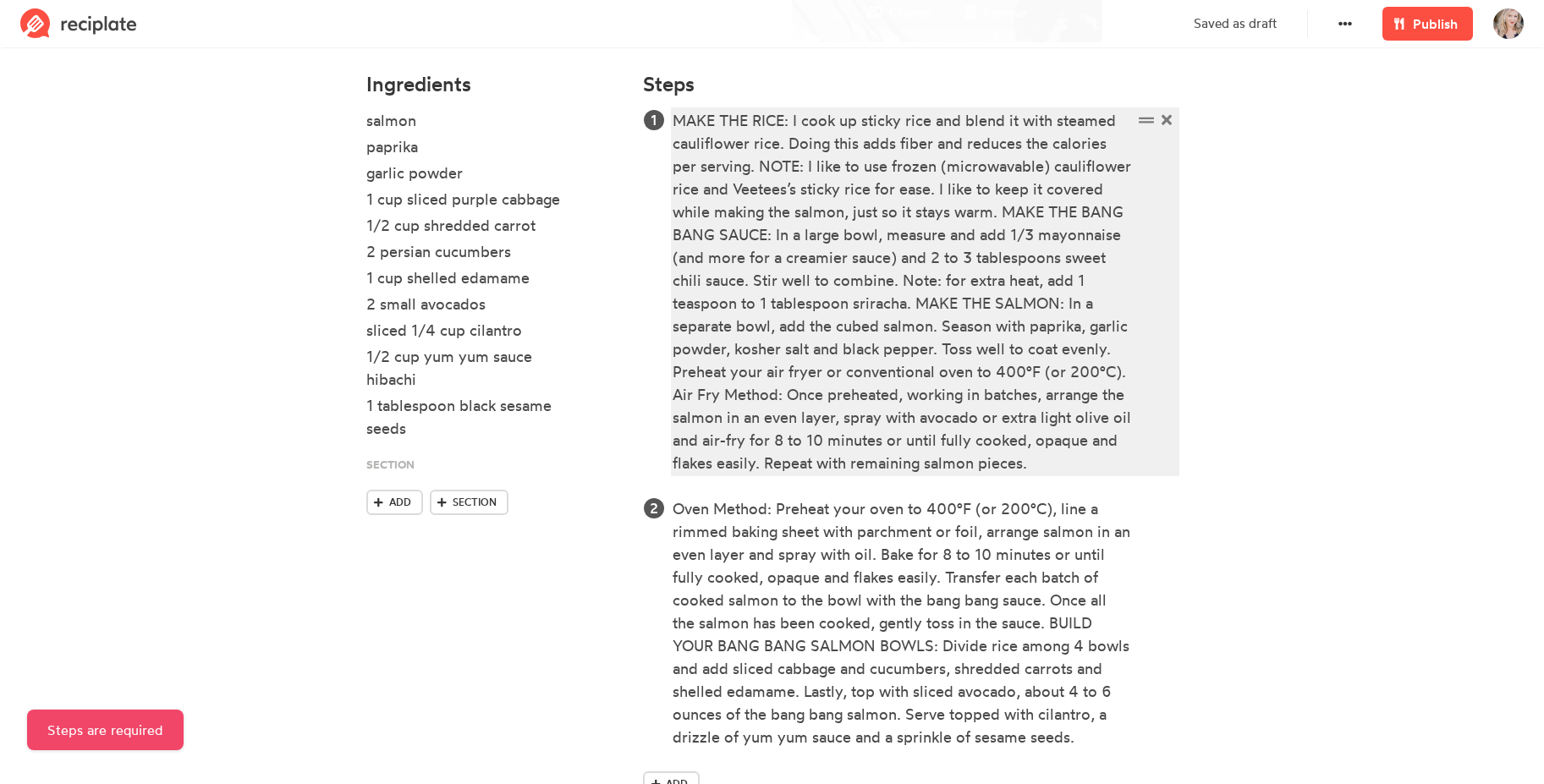
click at [971, 277] on div "MAKE THE RICE: I cook up sticky rice and blend it with steamed cauliflower rice…" at bounding box center [902, 291] width 460 height 365
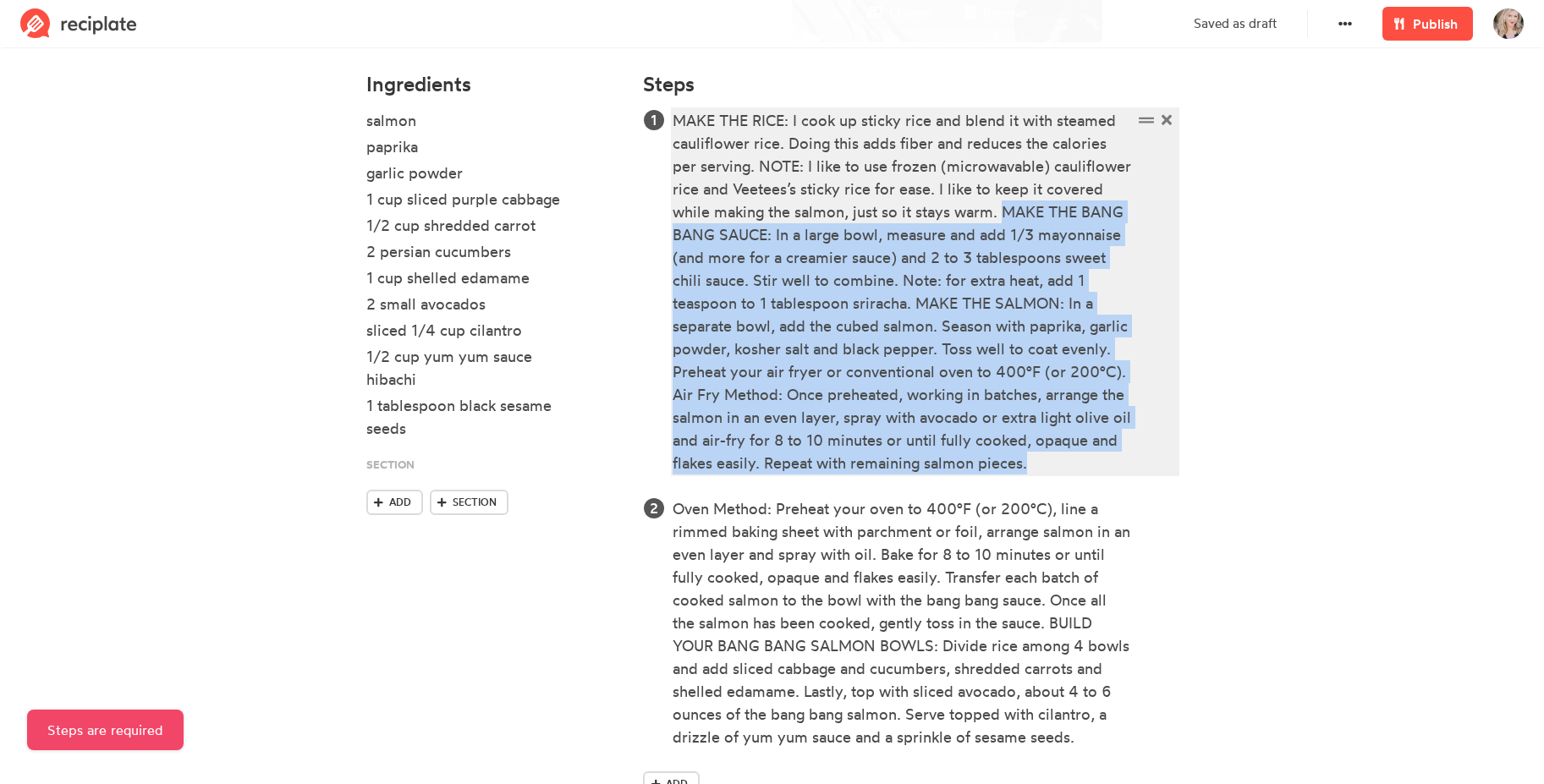
drag, startPoint x: 1004, startPoint y: 212, endPoint x: 1053, endPoint y: 473, distance: 265.6
click at [1053, 473] on div "MAKE THE RICE: I cook up sticky rice and blend it with steamed cauliflower rice…" at bounding box center [902, 291] width 460 height 365
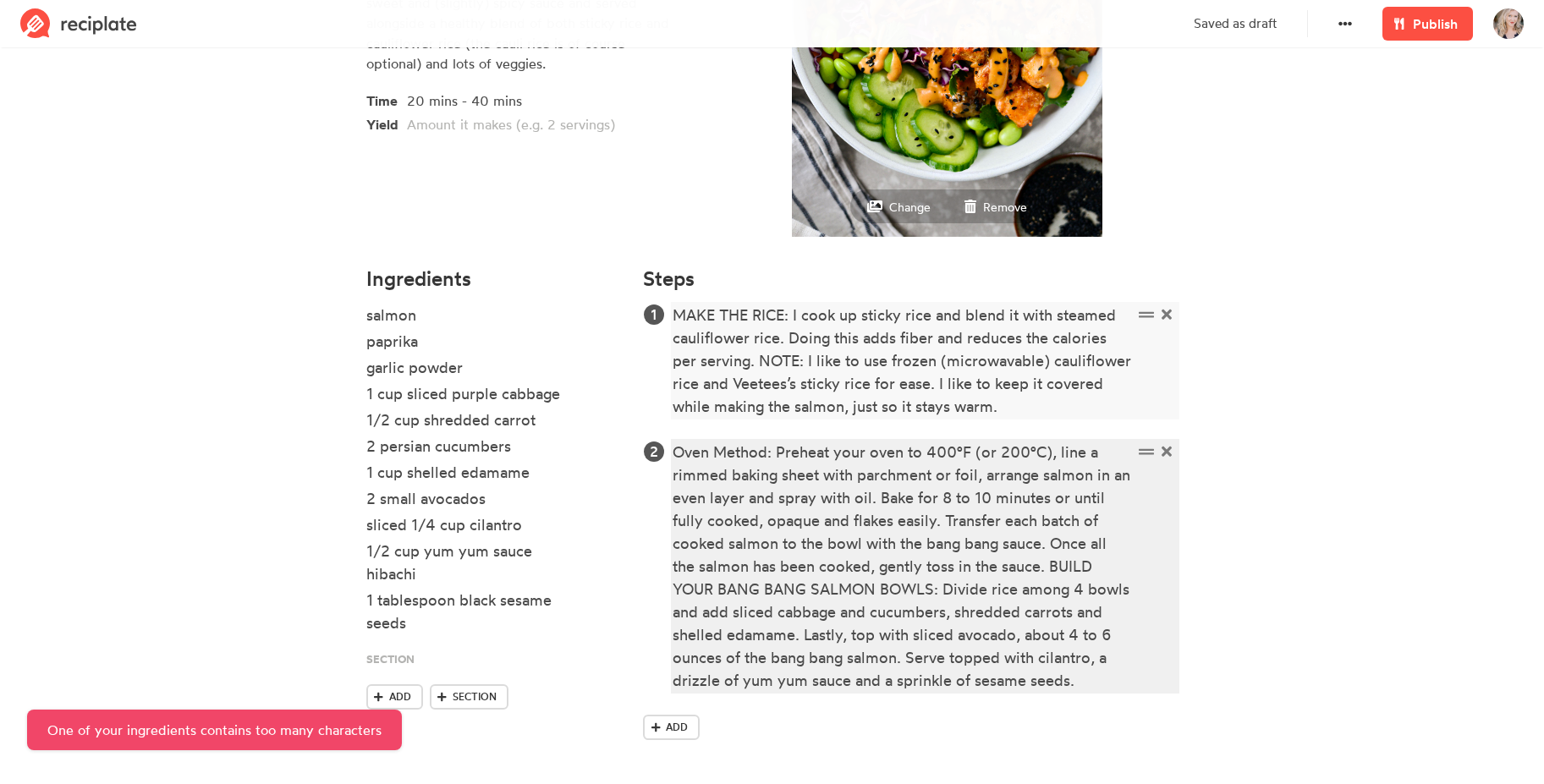
scroll to position [350, 0]
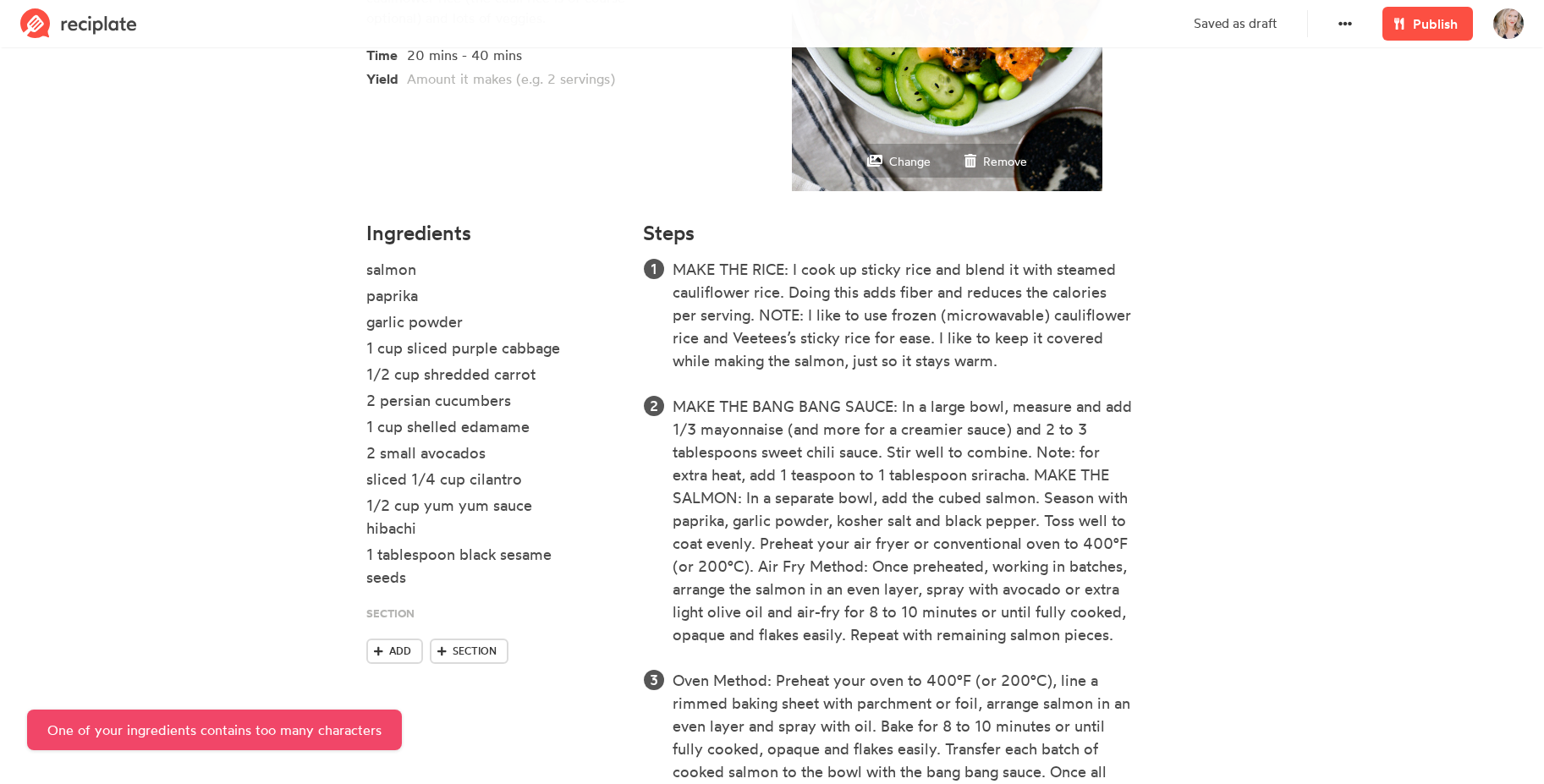
click at [1276, 288] on section "Salmon Bowls These Bang Bang Salmon Rice Bowls are loaded with incredible flavo…" at bounding box center [772, 357] width 1544 height 1309
click at [1448, 26] on span "Publish" at bounding box center [1435, 24] width 44 height 20
